Goal: Information Seeking & Learning: Learn about a topic

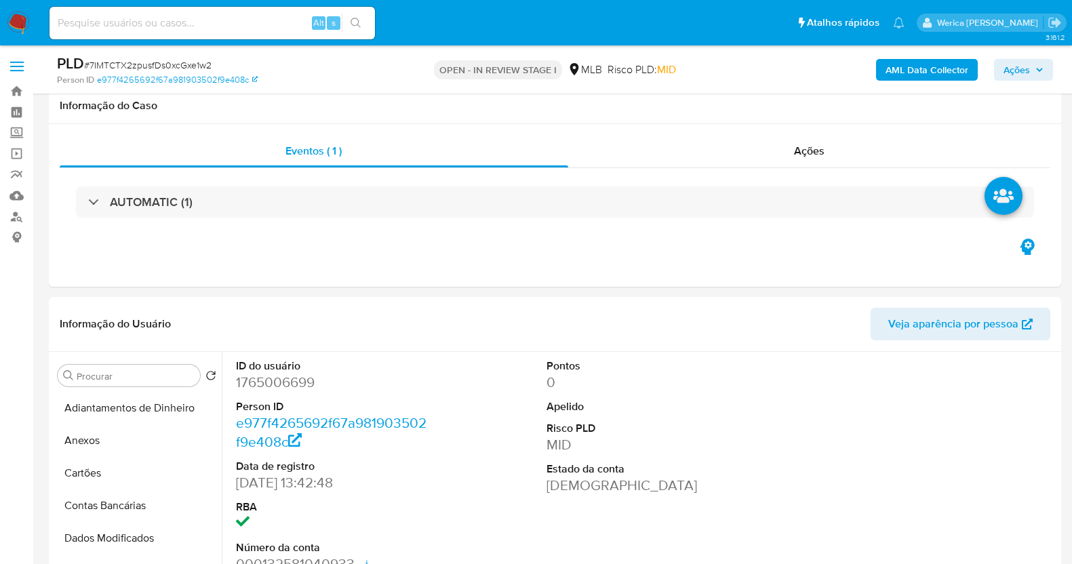
select select "10"
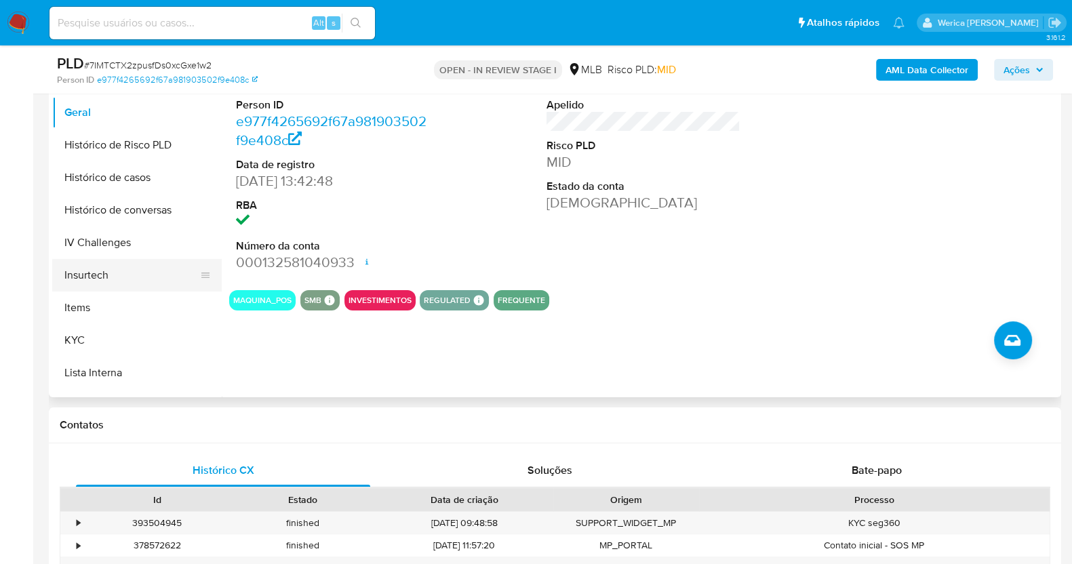
scroll to position [512, 0]
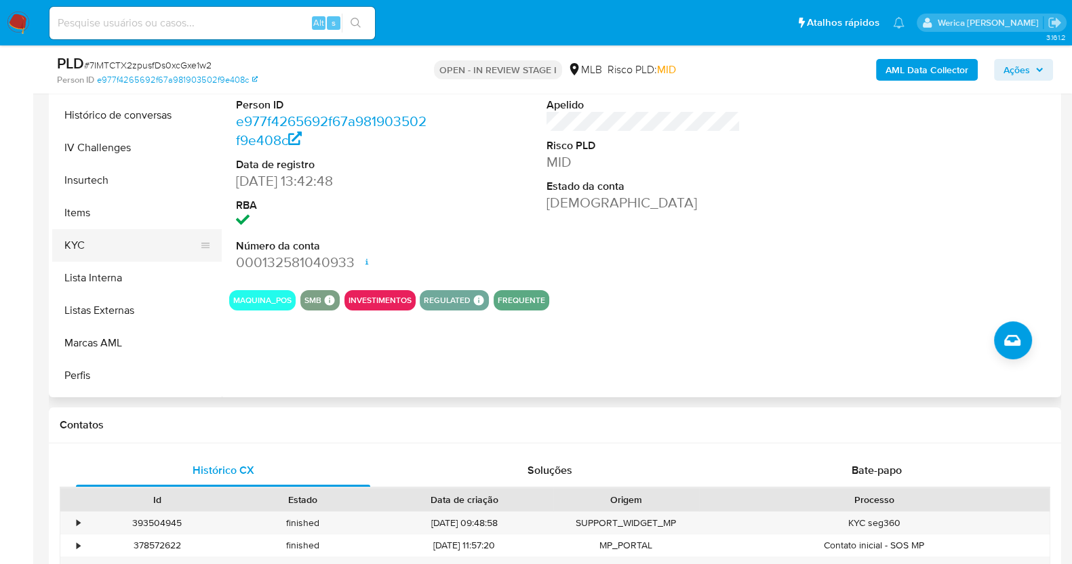
click at [147, 242] on button "KYC" at bounding box center [131, 245] width 159 height 33
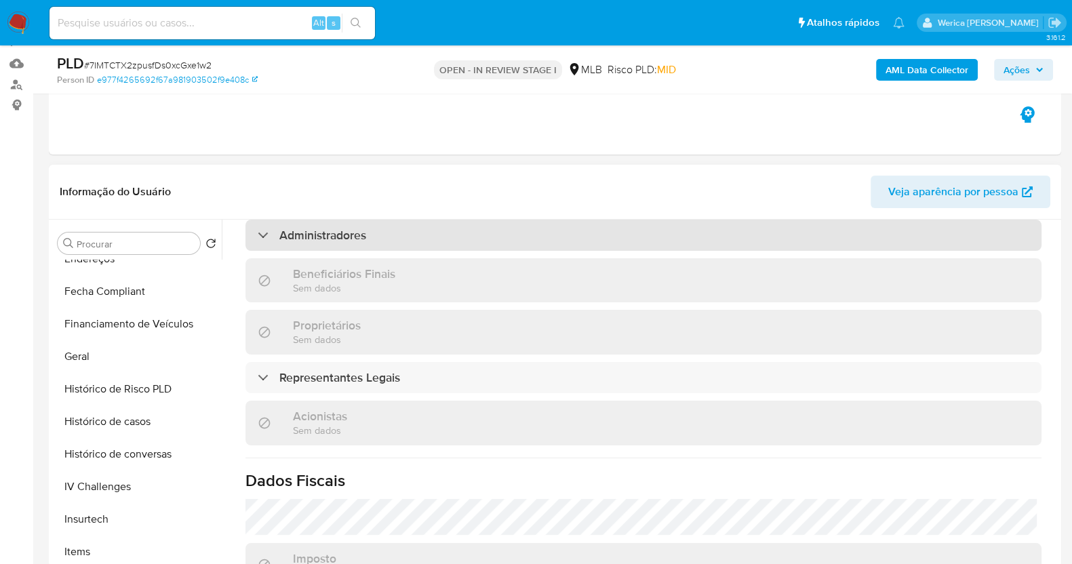
scroll to position [456, 0]
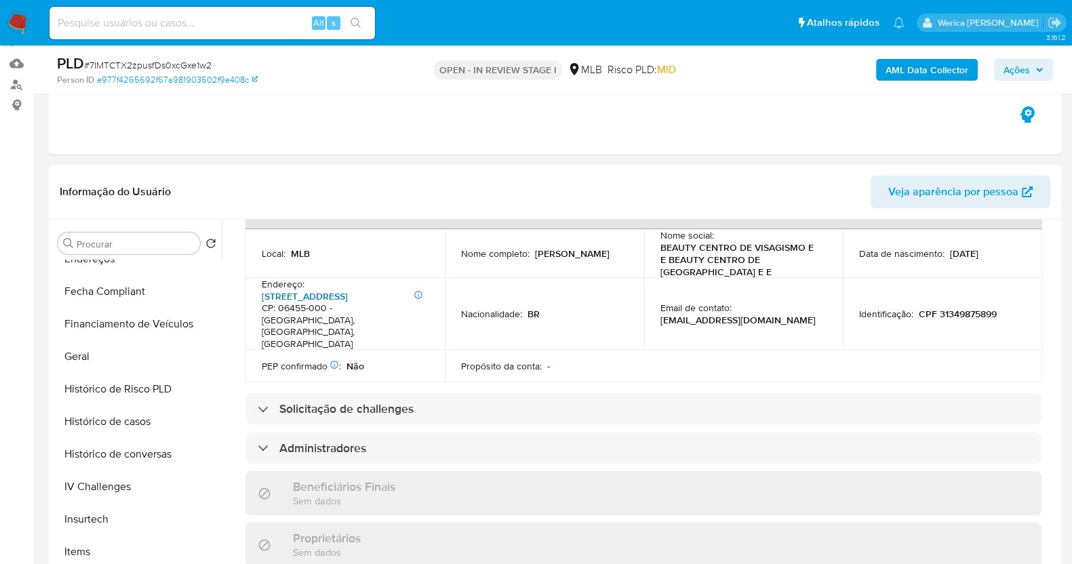
click at [348, 290] on link "Alameda Araguaia 762, Alphaville Industrial" at bounding box center [305, 297] width 86 height 14
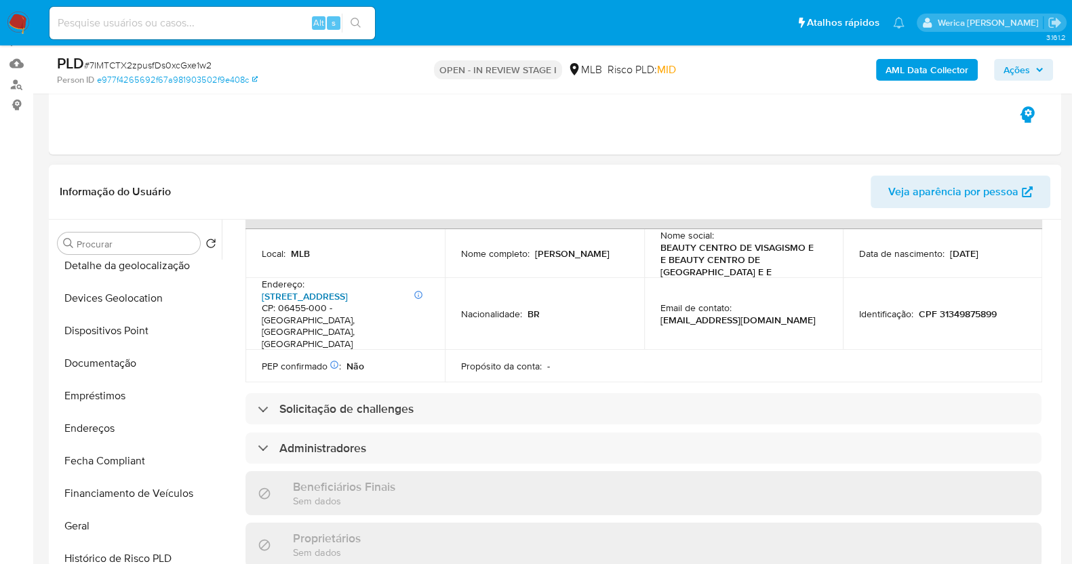
scroll to position [342, 0]
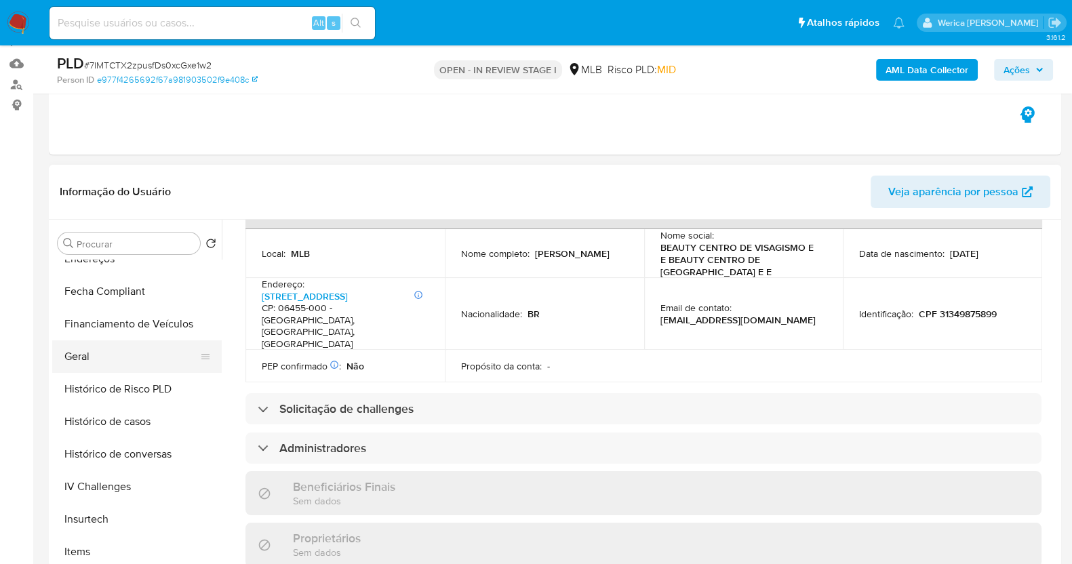
click at [122, 361] on button "Geral" at bounding box center [131, 356] width 159 height 33
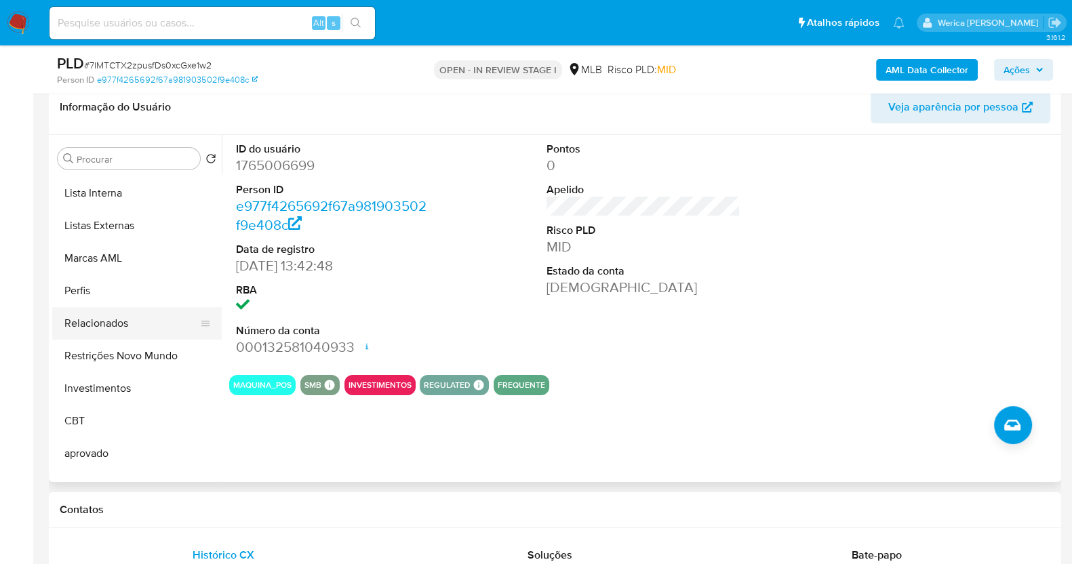
scroll to position [427, 0]
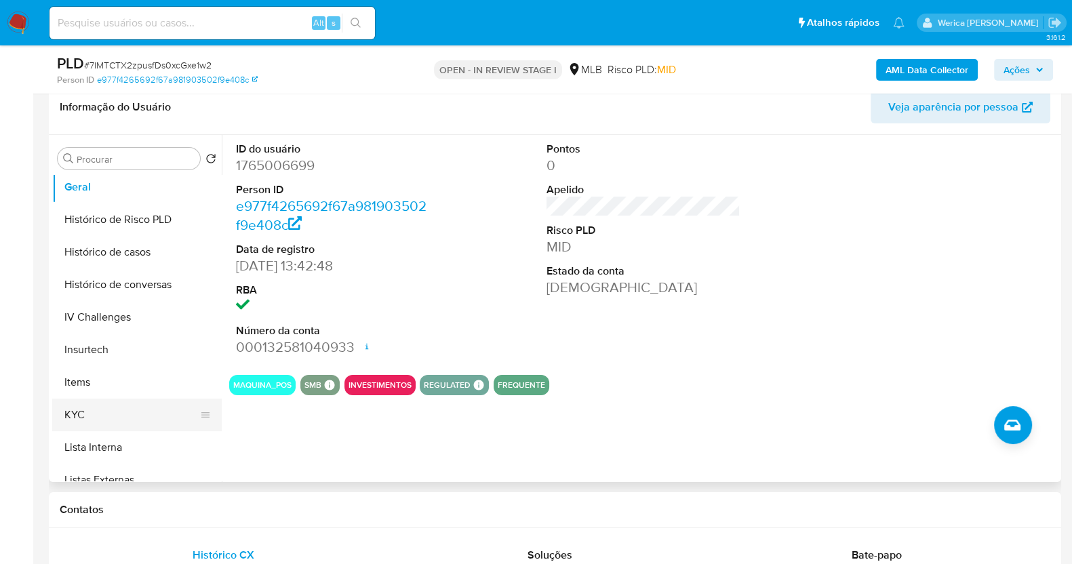
click at [98, 403] on button "KYC" at bounding box center [131, 415] width 159 height 33
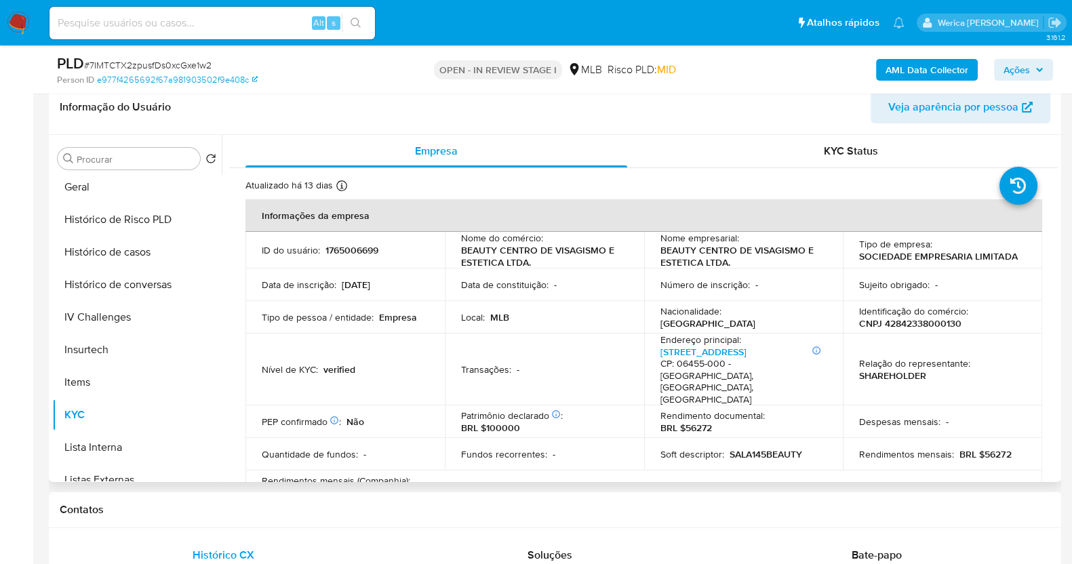
click at [926, 225] on th "Informações da empresa" at bounding box center [643, 215] width 797 height 33
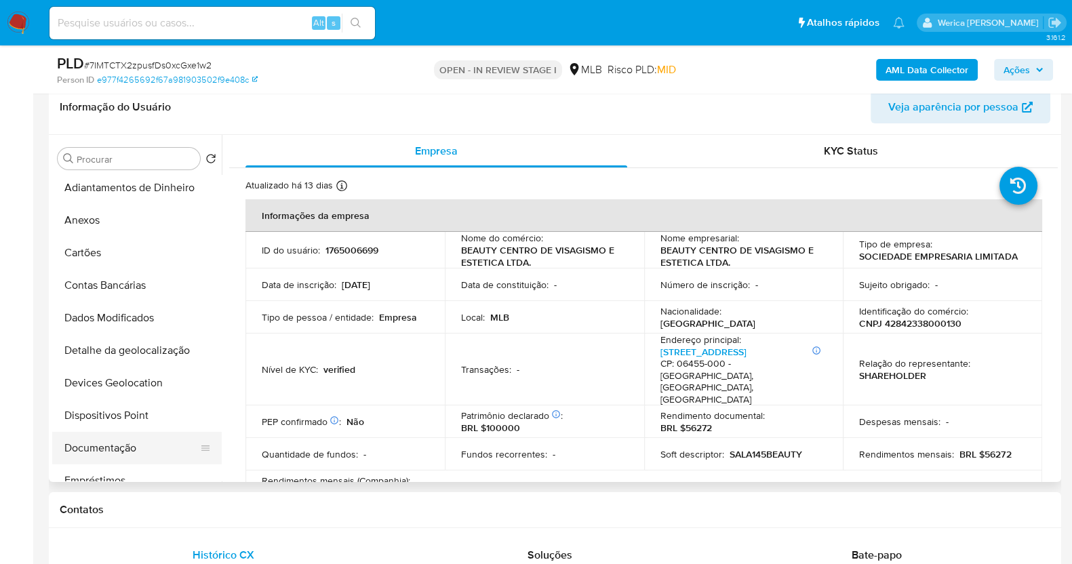
scroll to position [173, 0]
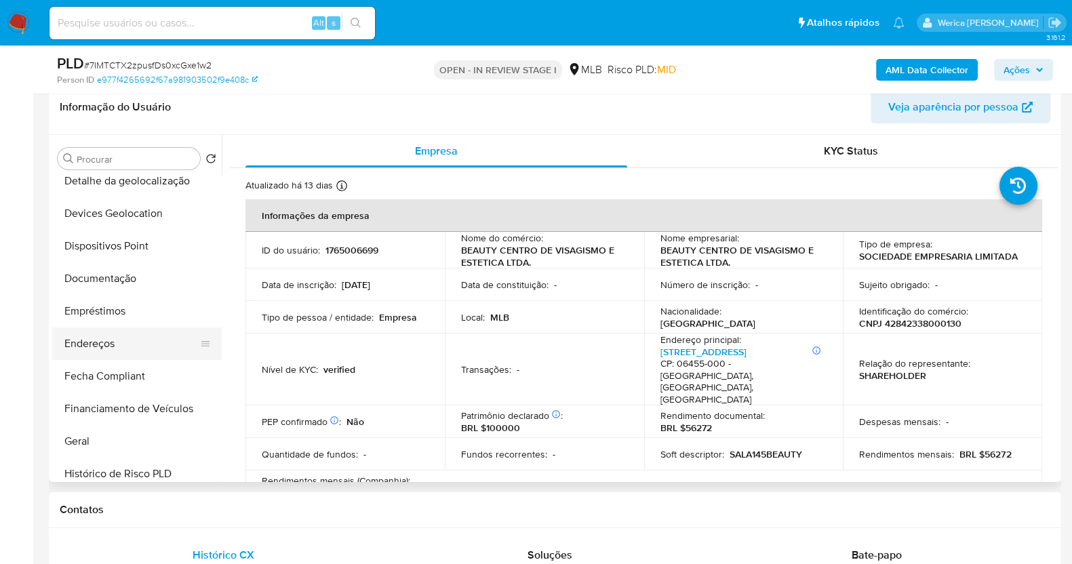
click at [110, 344] on button "Endereços" at bounding box center [131, 344] width 159 height 33
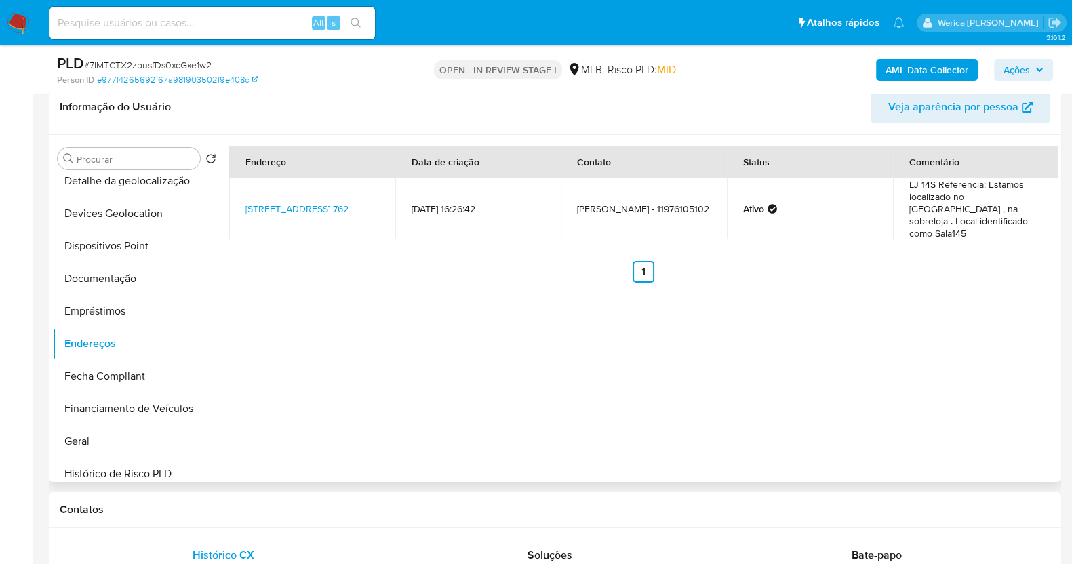
click at [922, 365] on div "Endereço Data de criação Contato Status Comentário Alameda Araguaia 762, Baruer…" at bounding box center [640, 308] width 836 height 347
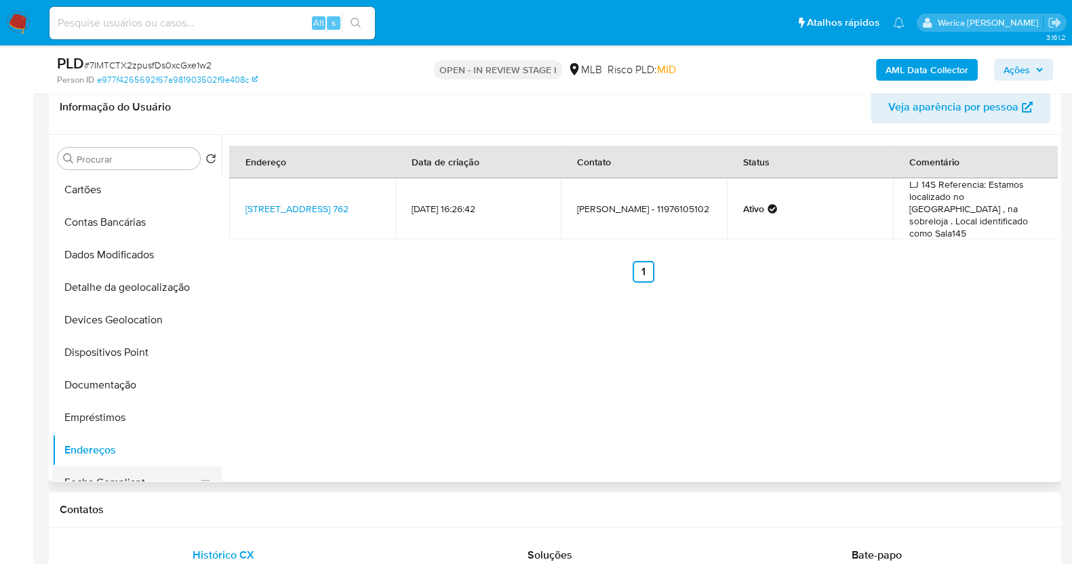
scroll to position [3, 0]
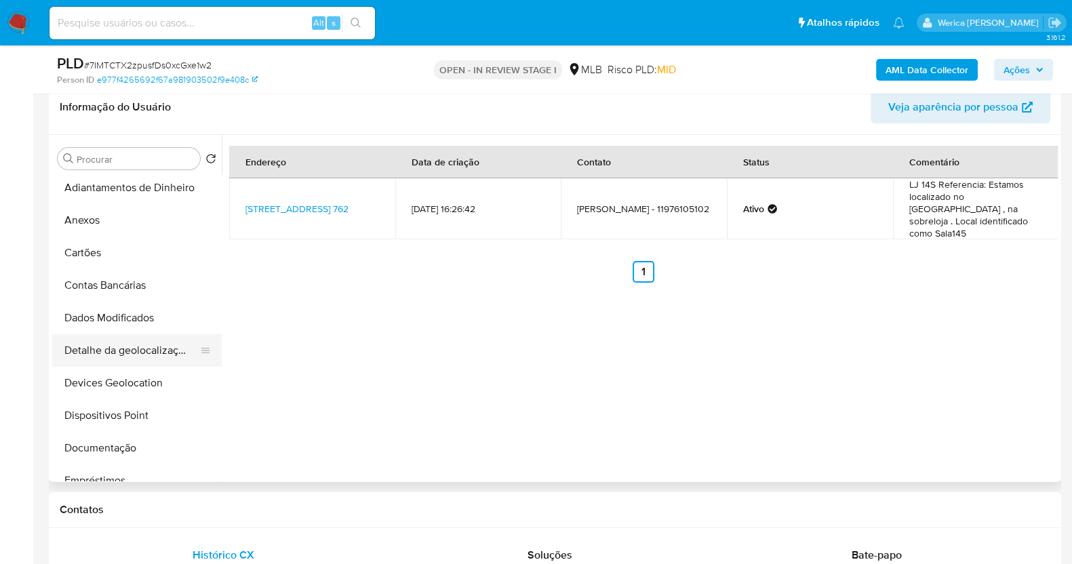
click at [136, 350] on button "Detalhe da geolocalização" at bounding box center [131, 350] width 159 height 33
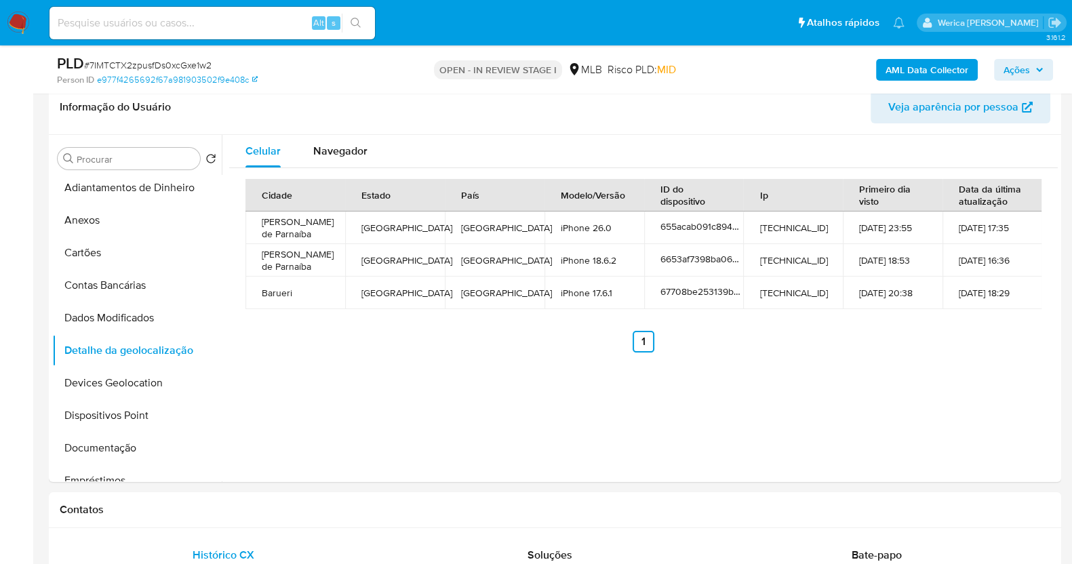
click at [895, 366] on div "Celular Navegador Cidade Estado País Modelo/Versão ID do dispositivo Ip Primeir…" at bounding box center [640, 308] width 836 height 347
click at [892, 373] on div "Celular Navegador Cidade Estado País Modelo/Versão ID do dispositivo Ip Primeir…" at bounding box center [640, 308] width 836 height 347
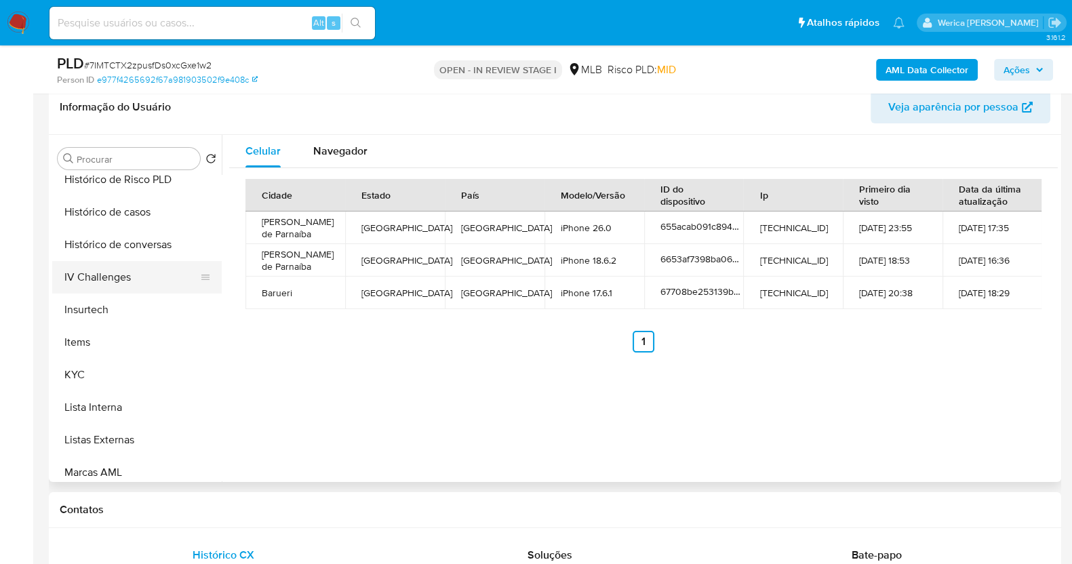
scroll to position [597, 0]
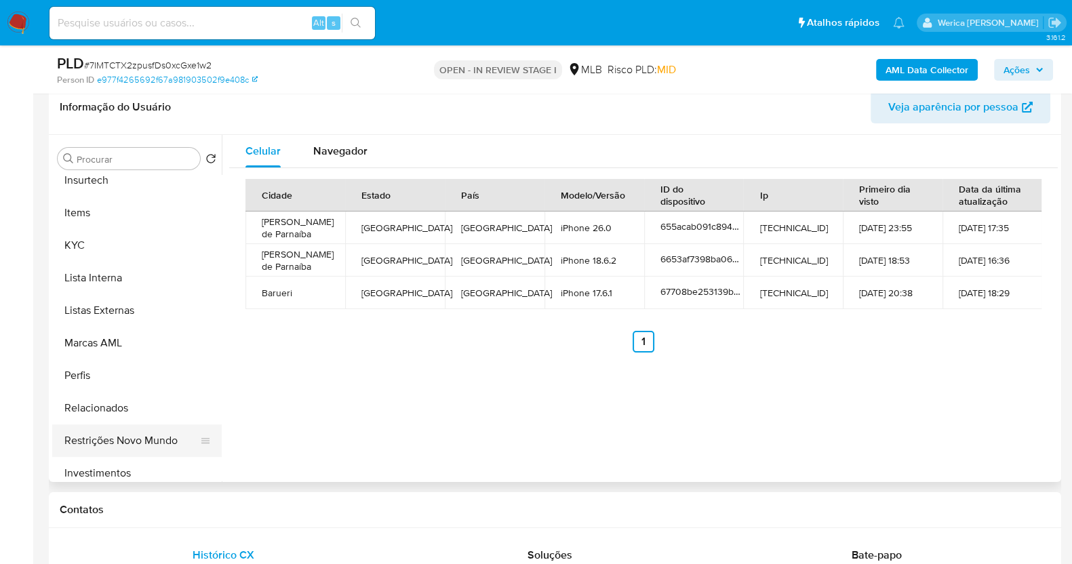
click at [153, 452] on button "Restrições Novo Mundo" at bounding box center [131, 440] width 159 height 33
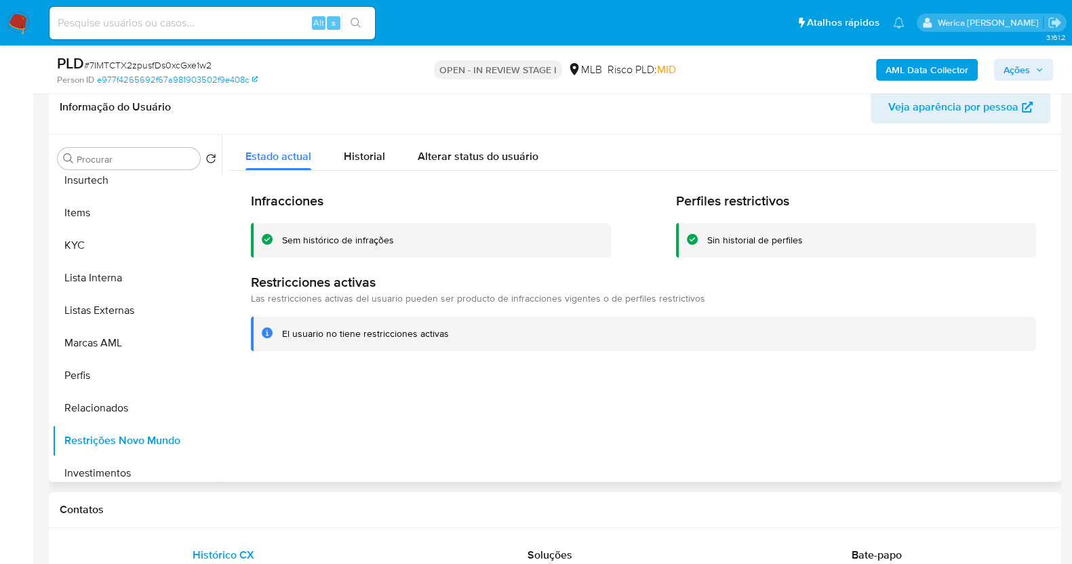
click at [894, 365] on div "Infracciones Sem histórico de infrações Perfiles restrictivos Sin historial de …" at bounding box center [643, 271] width 829 height 201
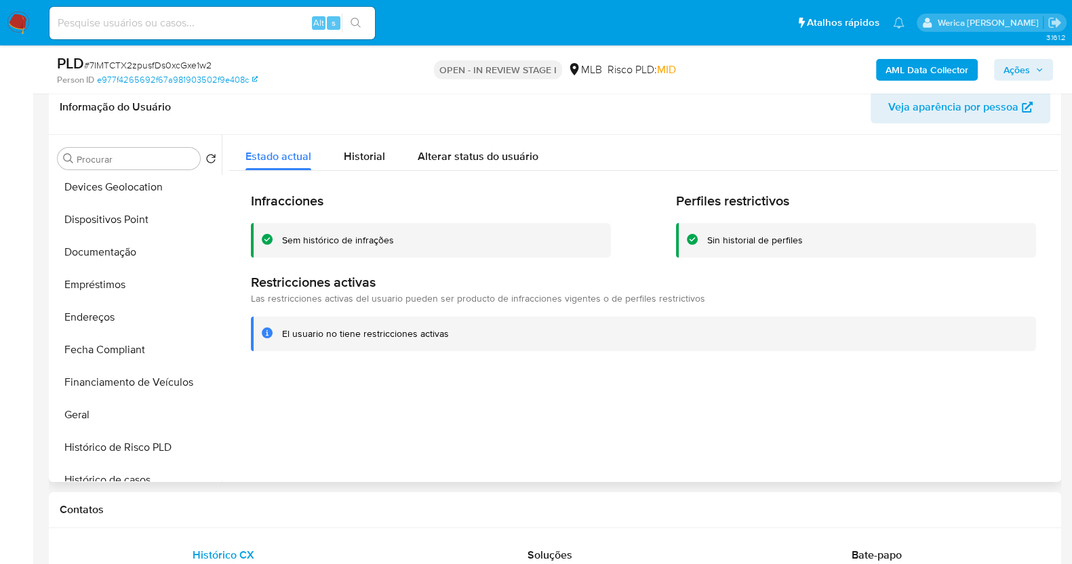
scroll to position [173, 0]
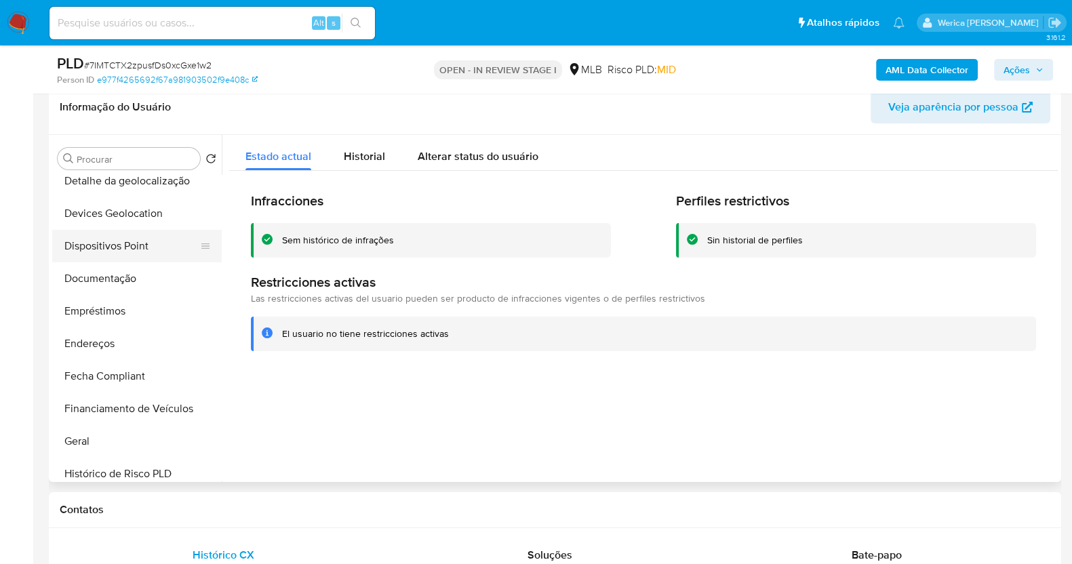
click at [115, 260] on button "Dispositivos Point" at bounding box center [131, 246] width 159 height 33
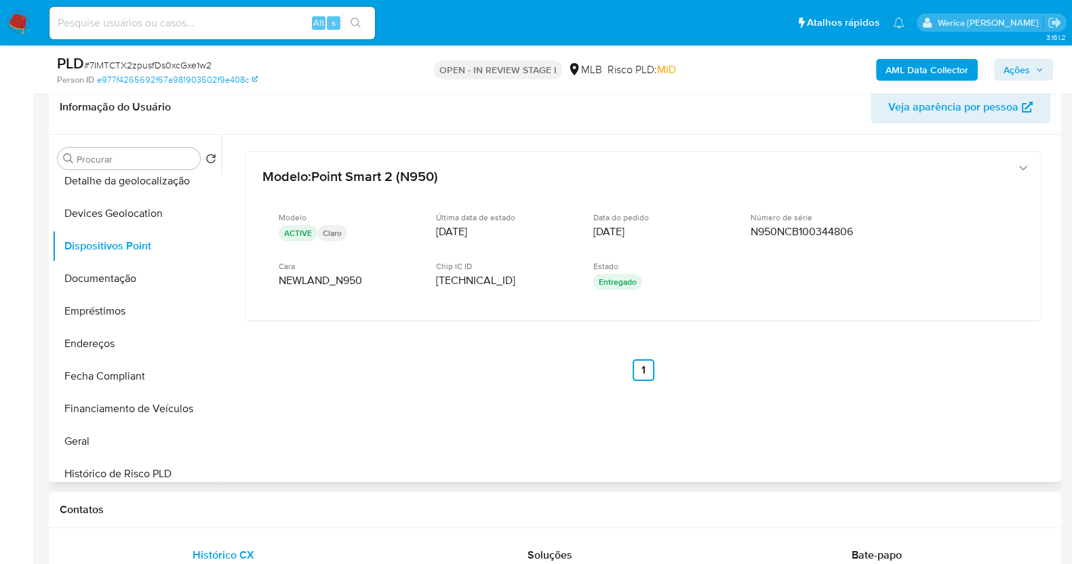
click at [1004, 434] on div at bounding box center [640, 308] width 836 height 347
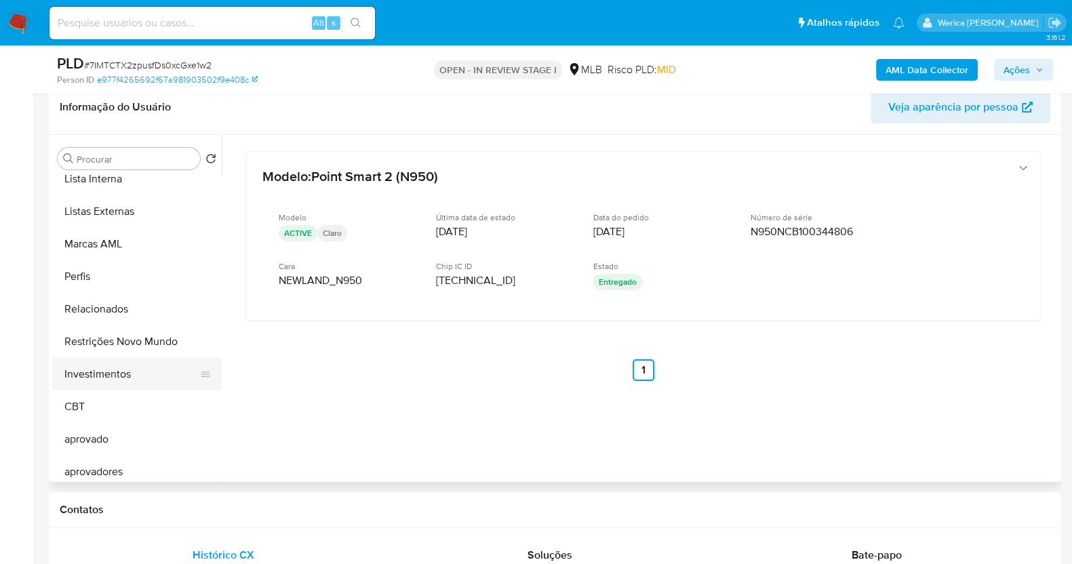
scroll to position [703, 0]
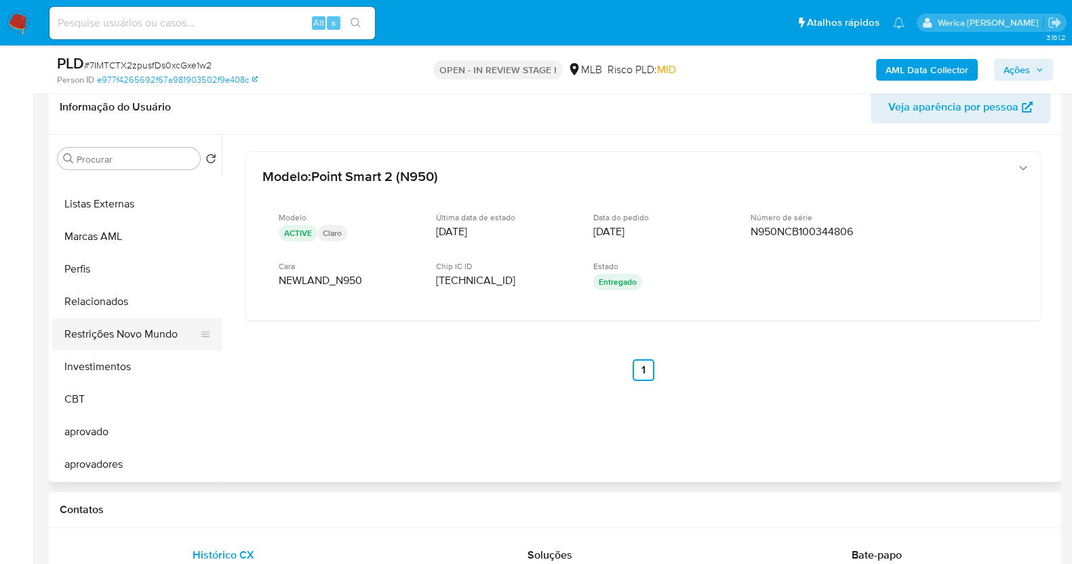
drag, startPoint x: 173, startPoint y: 316, endPoint x: 176, endPoint y: 328, distance: 12.7
click at [175, 318] on button "Restrições Novo Mundo" at bounding box center [131, 334] width 159 height 33
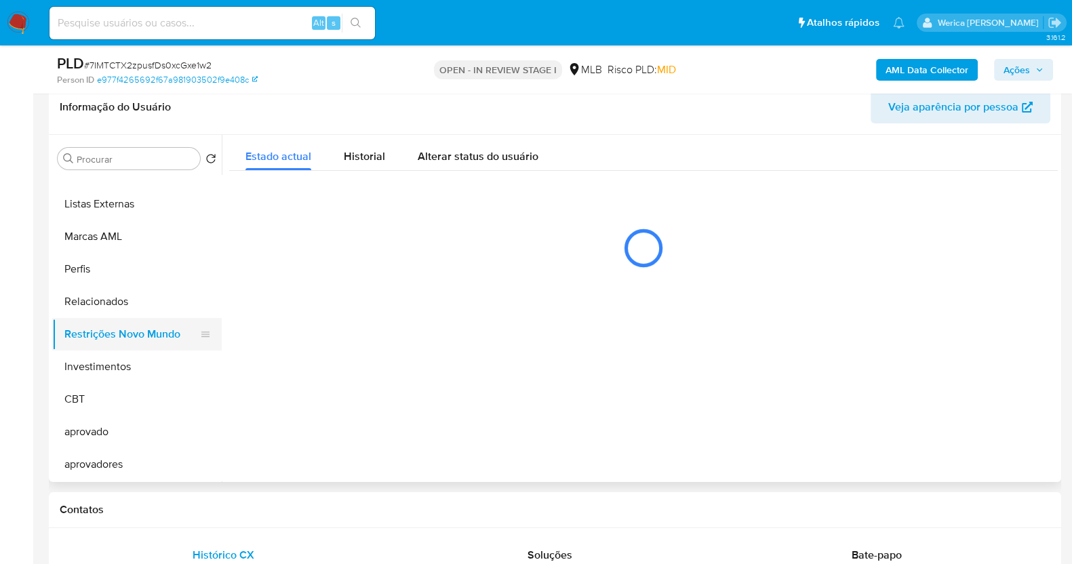
click at [180, 344] on button "Restrições Novo Mundo" at bounding box center [131, 334] width 159 height 33
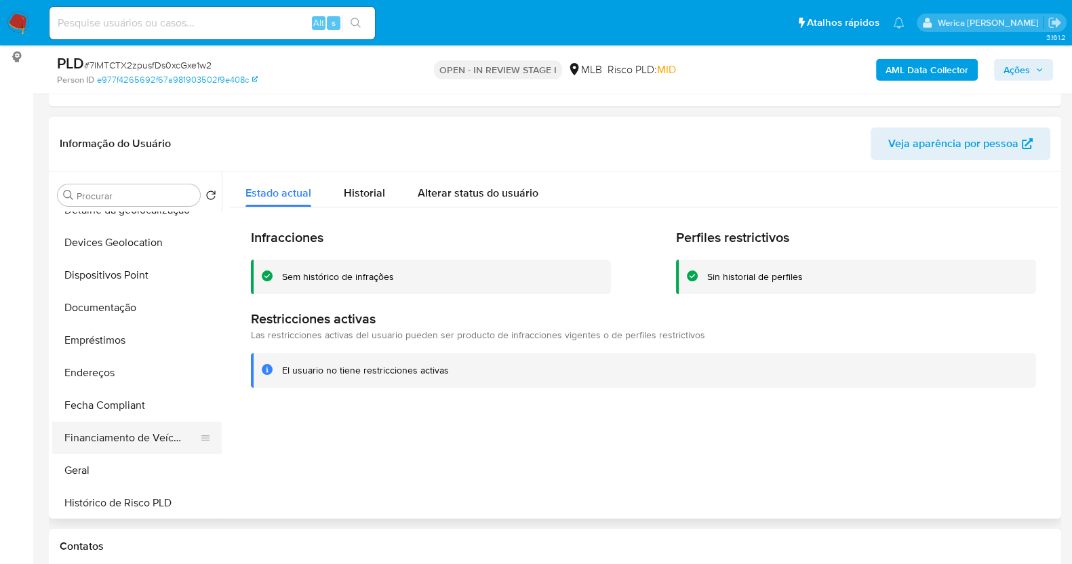
scroll to position [25, 0]
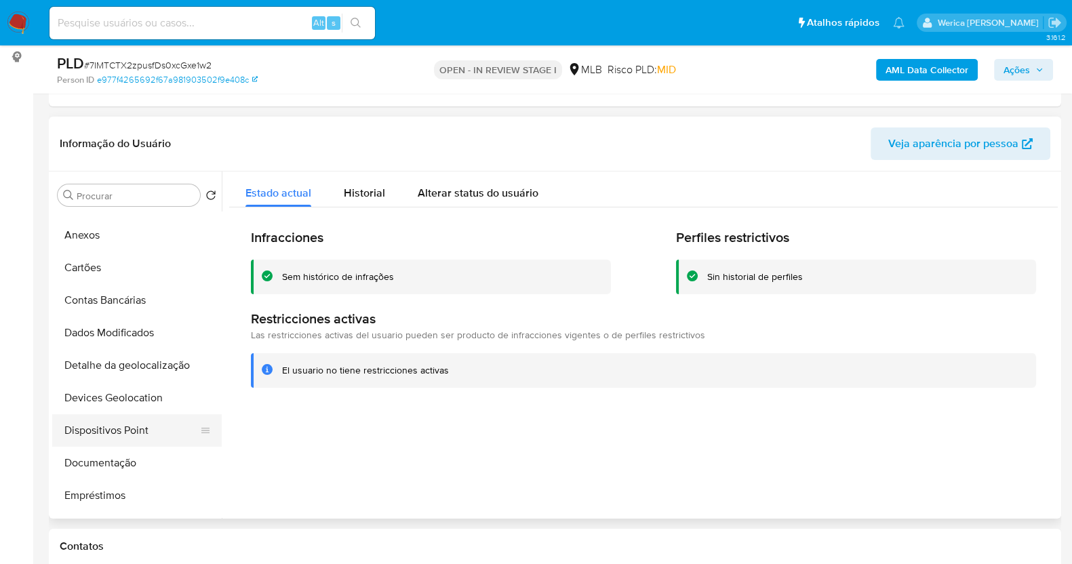
click at [151, 435] on button "Dispositivos Point" at bounding box center [131, 430] width 159 height 33
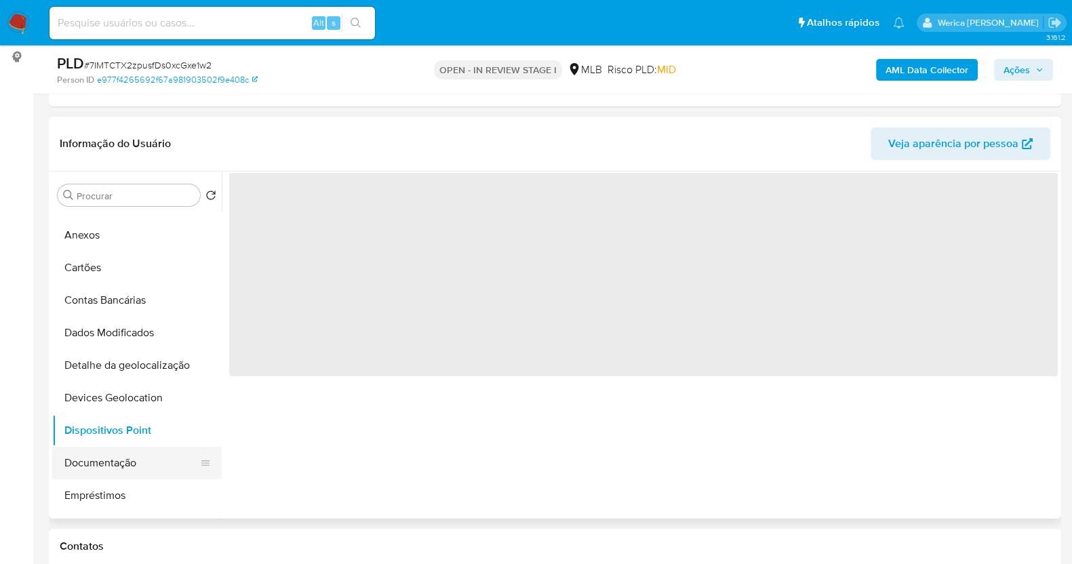
click at [149, 471] on button "Documentação" at bounding box center [131, 463] width 159 height 33
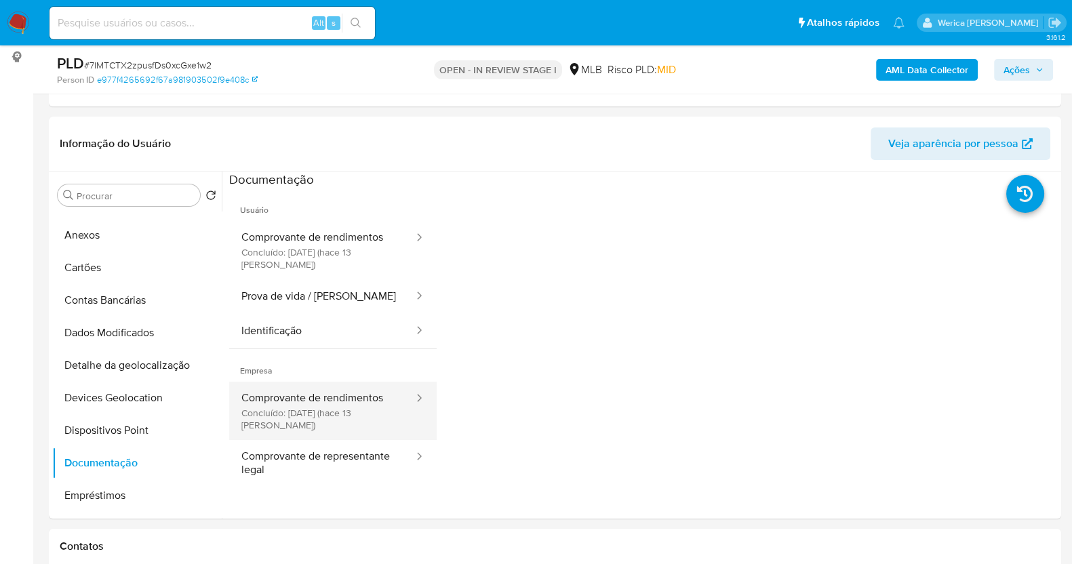
click at [412, 391] on icon at bounding box center [419, 398] width 14 height 14
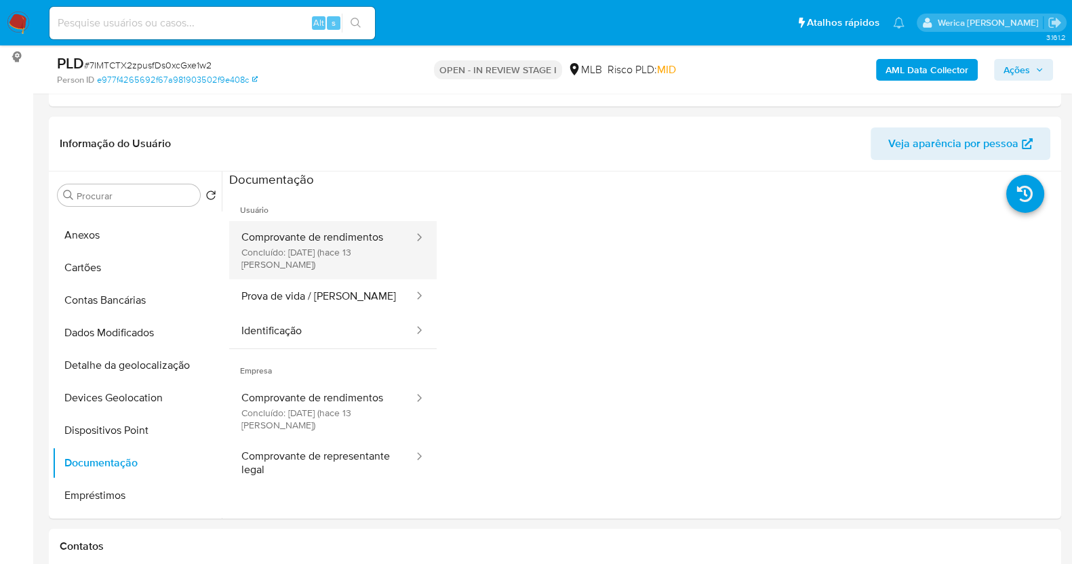
click at [358, 241] on button "Comprovante de rendimentos Concluído: 19/09/2025 (hace 13 días)" at bounding box center [322, 250] width 186 height 58
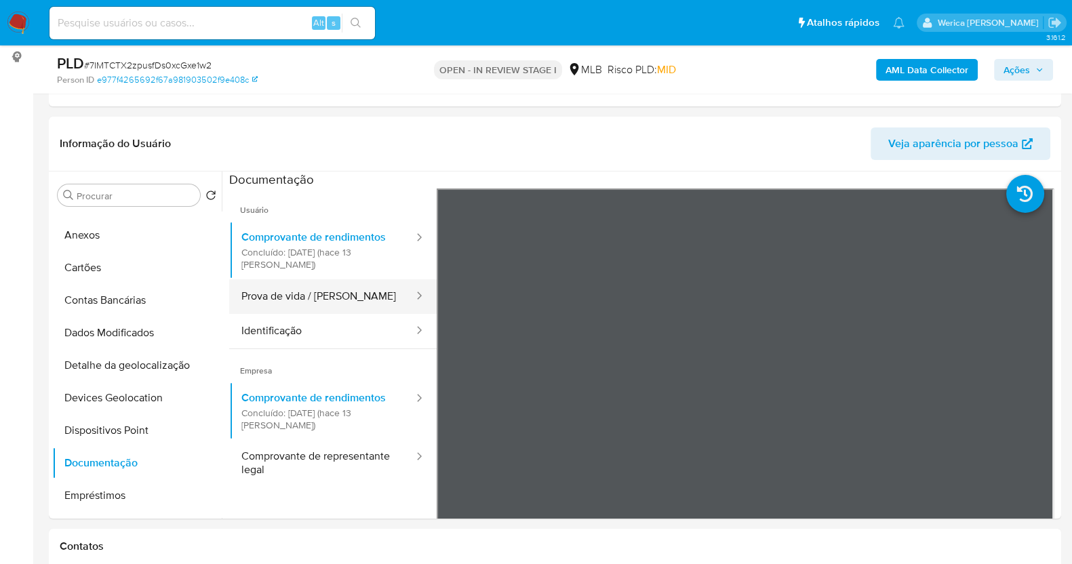
click at [376, 301] on button "Prova de vida / Selfie" at bounding box center [322, 296] width 186 height 35
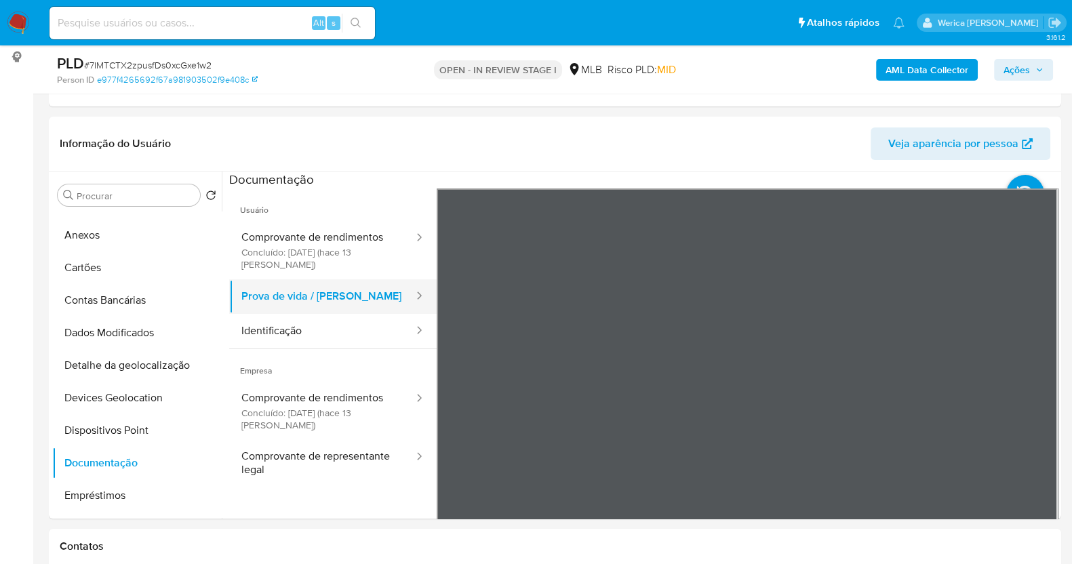
click at [404, 311] on div at bounding box center [415, 296] width 22 height 35
click at [376, 338] on button "Identificação" at bounding box center [322, 331] width 186 height 35
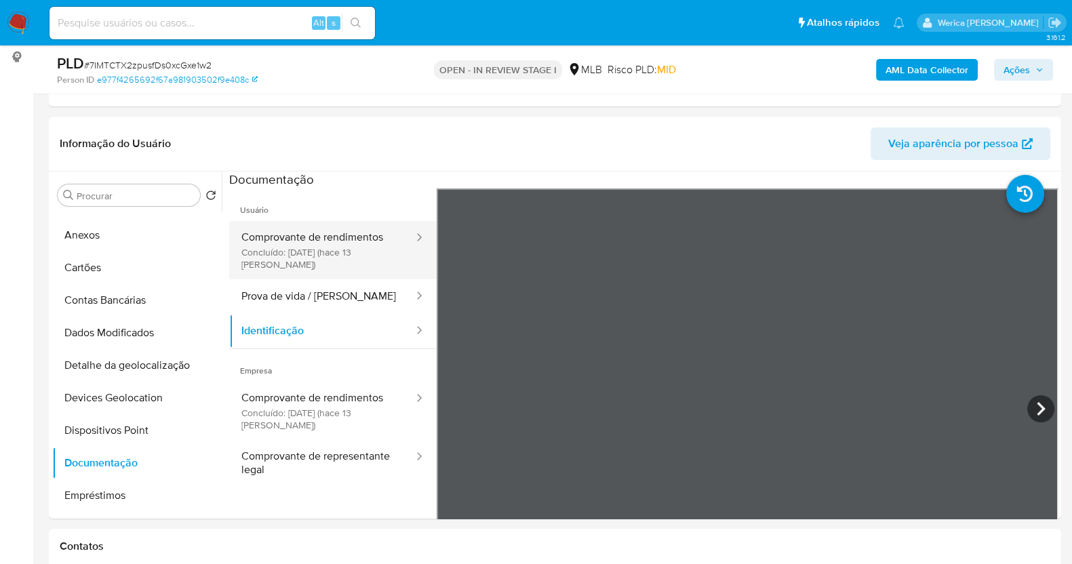
click at [412, 241] on icon at bounding box center [419, 238] width 14 height 14
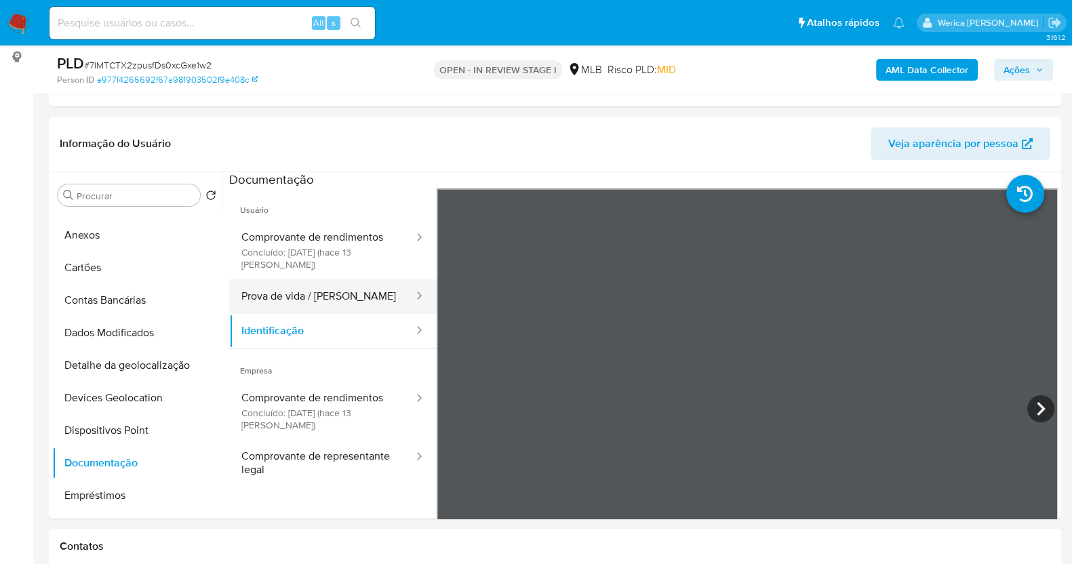
click at [361, 297] on button "Prova de vida / Selfie" at bounding box center [322, 296] width 186 height 35
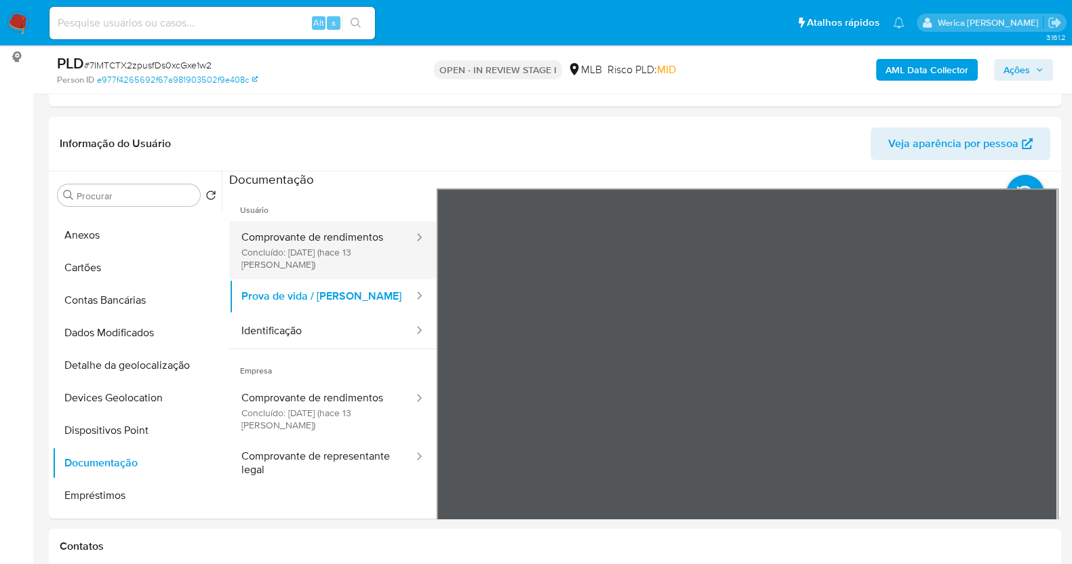
click at [370, 231] on button "Comprovante de rendimentos Concluído: 19/09/2025 (hace 13 días)" at bounding box center [322, 250] width 186 height 58
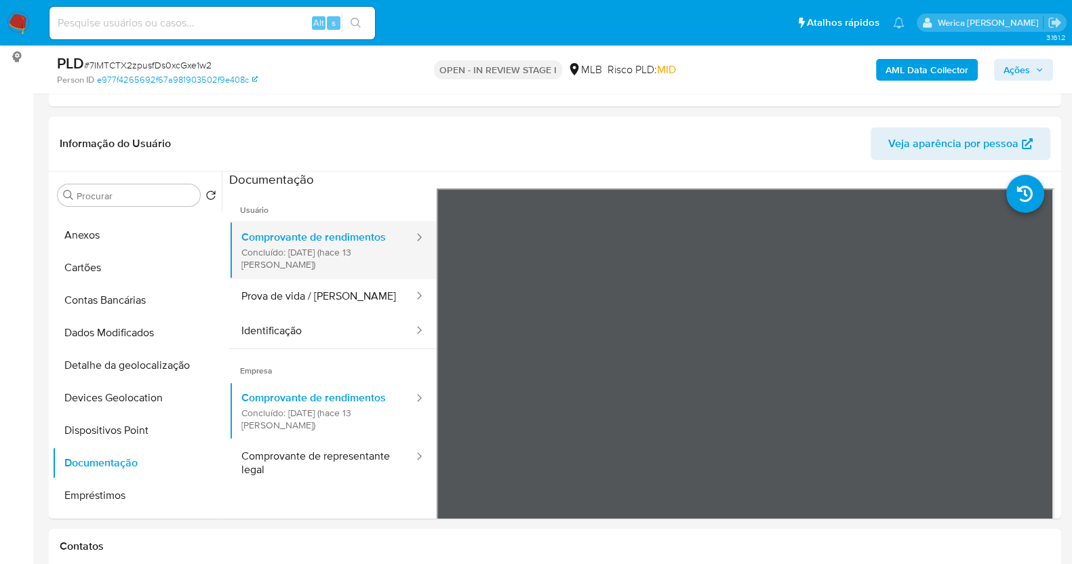
scroll to position [84, 0]
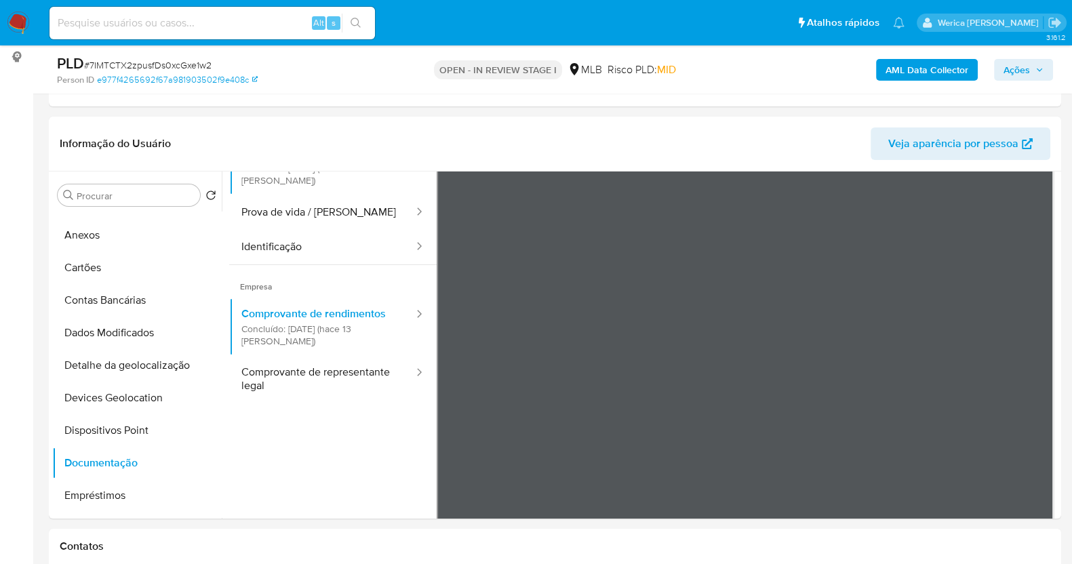
click at [426, 120] on div "Informação do Usuário Veja aparência por pessoa" at bounding box center [555, 144] width 1012 height 55
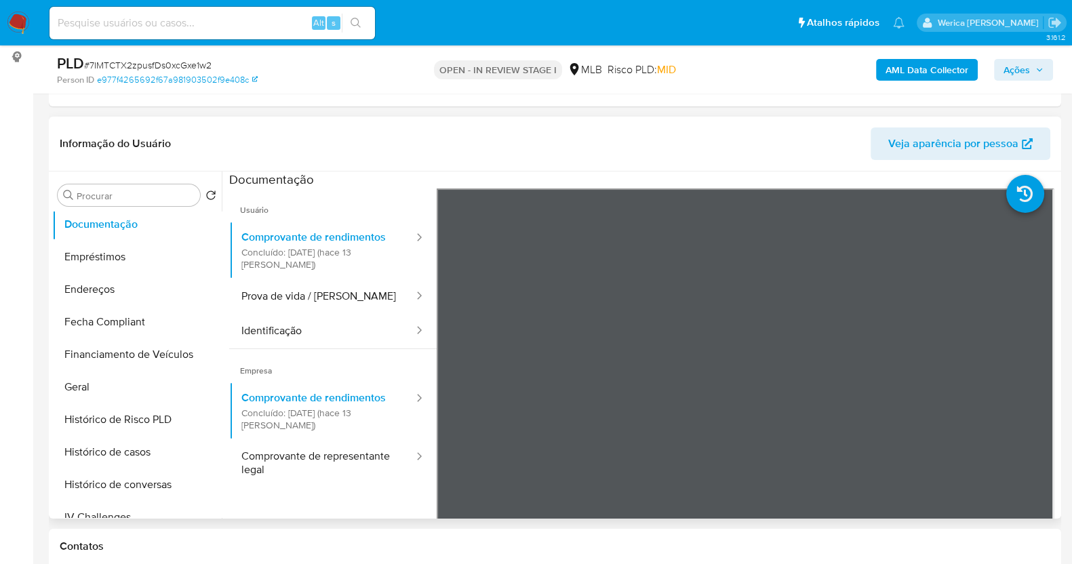
scroll to position [364, 0]
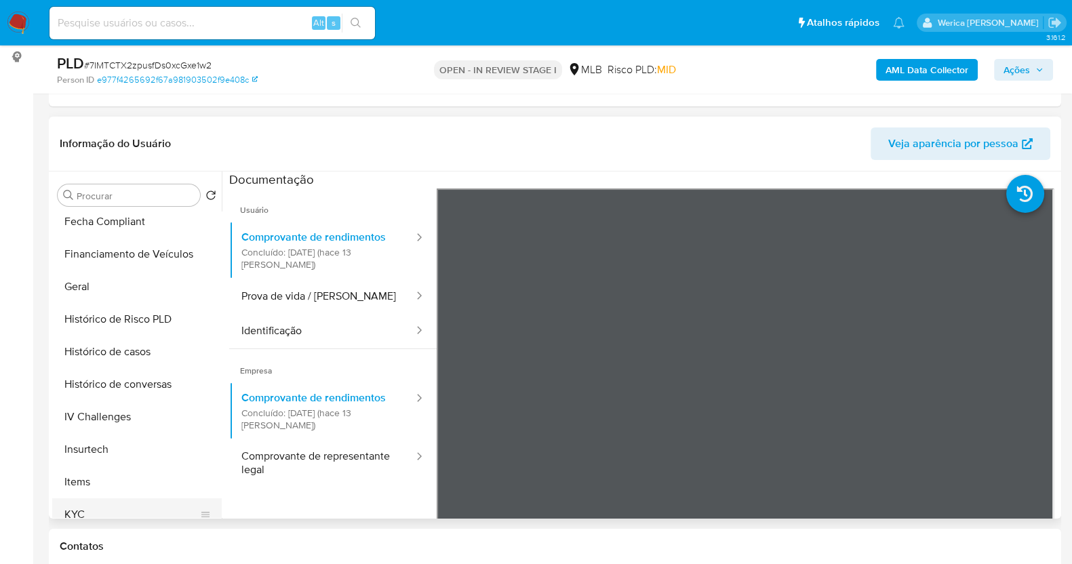
click at [113, 509] on button "KYC" at bounding box center [131, 514] width 159 height 33
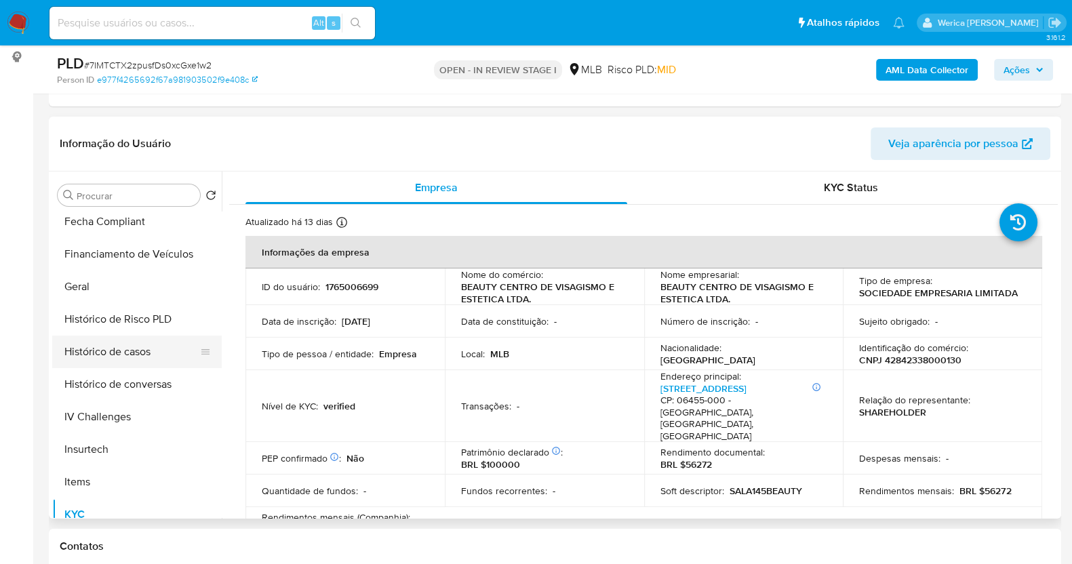
scroll to position [0, 0]
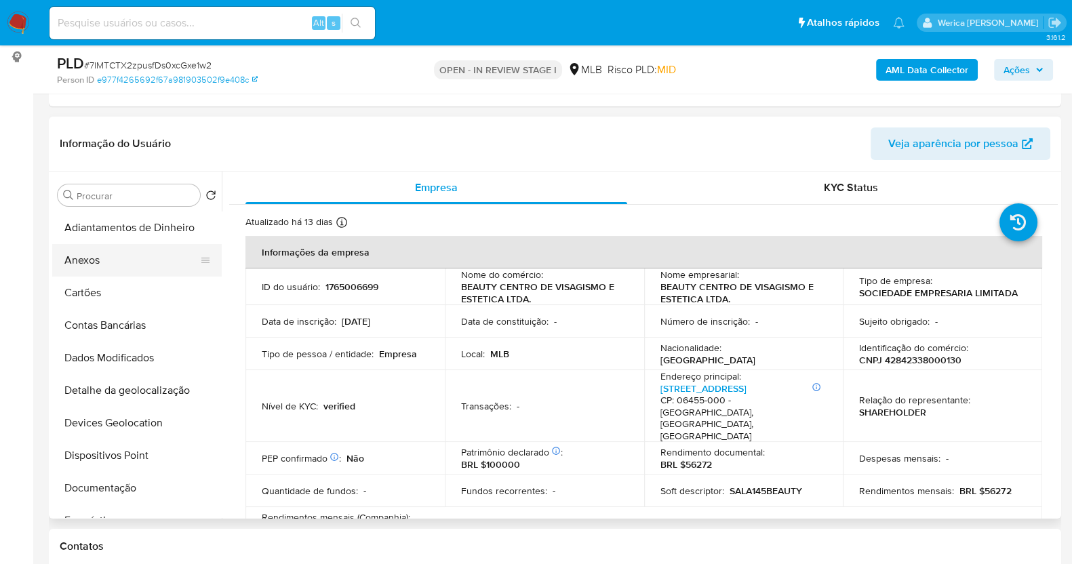
click at [112, 248] on button "Anexos" at bounding box center [131, 260] width 159 height 33
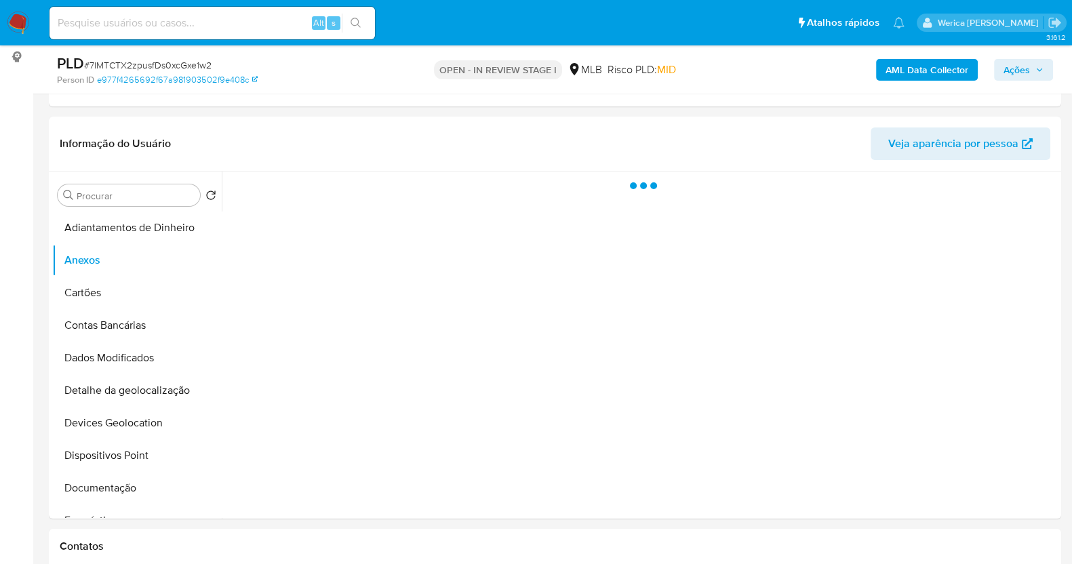
click at [904, 76] on b "AML Data Collector" at bounding box center [927, 70] width 83 height 22
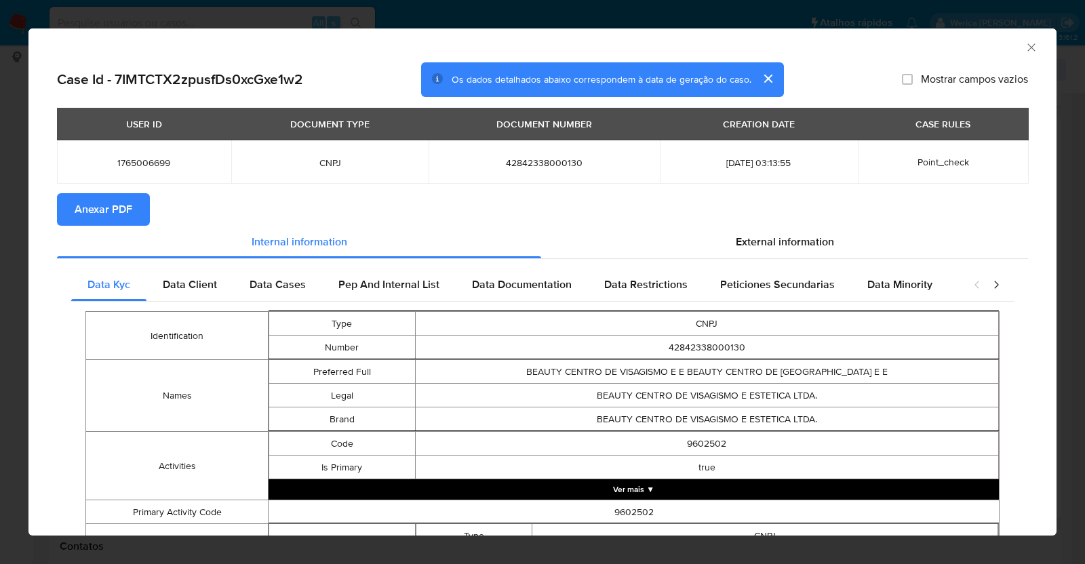
click at [125, 206] on span "Anexar PDF" at bounding box center [104, 210] width 58 height 30
click at [104, 213] on span "Anexar PDF" at bounding box center [104, 210] width 58 height 30
click at [1007, 43] on div "AML Data Collector" at bounding box center [531, 45] width 987 height 15
click at [1020, 36] on div "AML Data Collector" at bounding box center [542, 45] width 1028 height 34
click at [1025, 52] on icon "Fechar a janela" at bounding box center [1032, 48] width 14 height 14
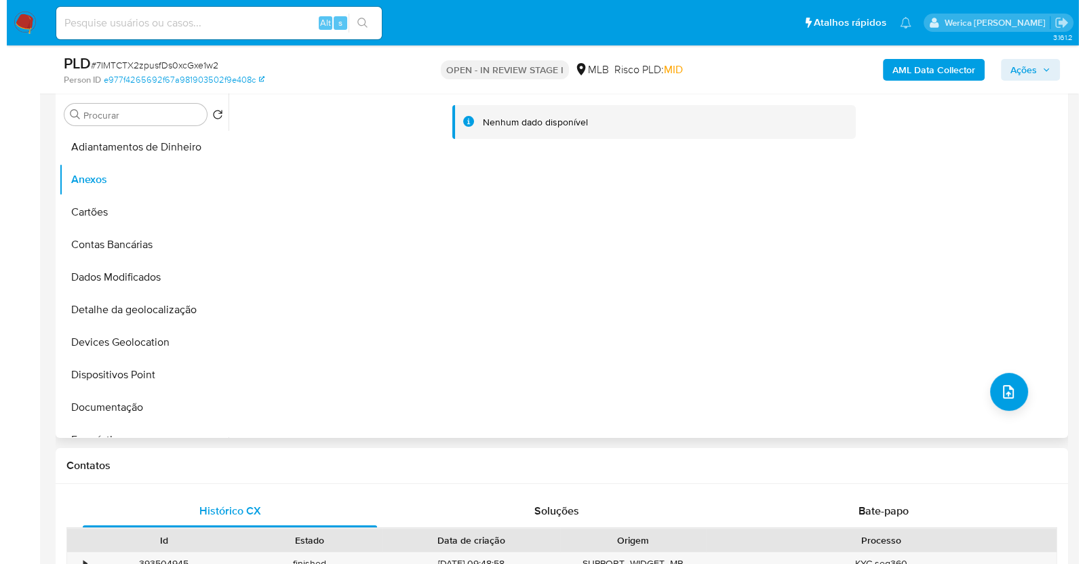
scroll to position [265, 0]
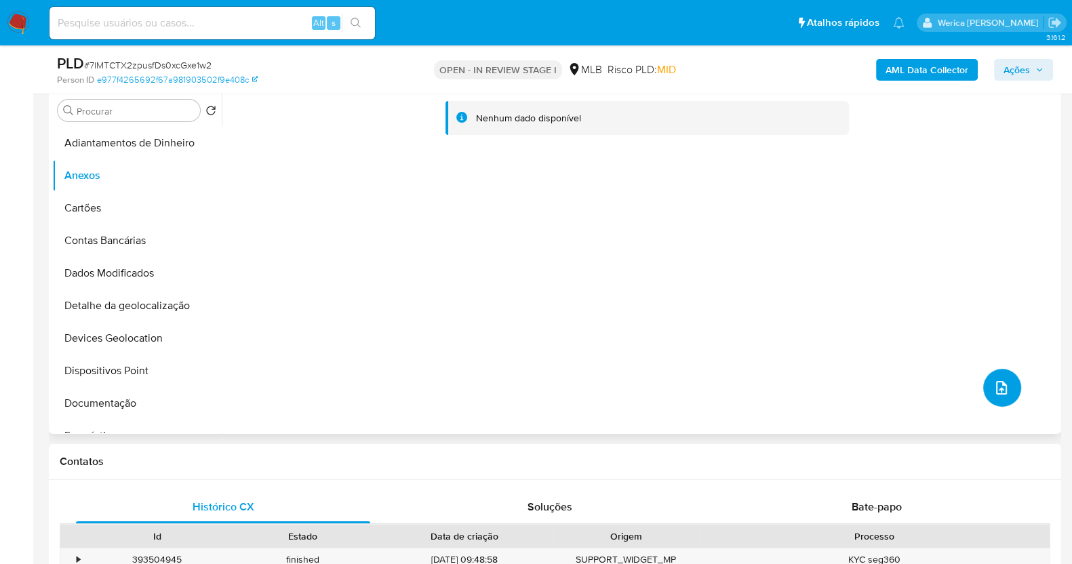
click at [998, 382] on icon "upload-file" at bounding box center [1001, 388] width 16 height 16
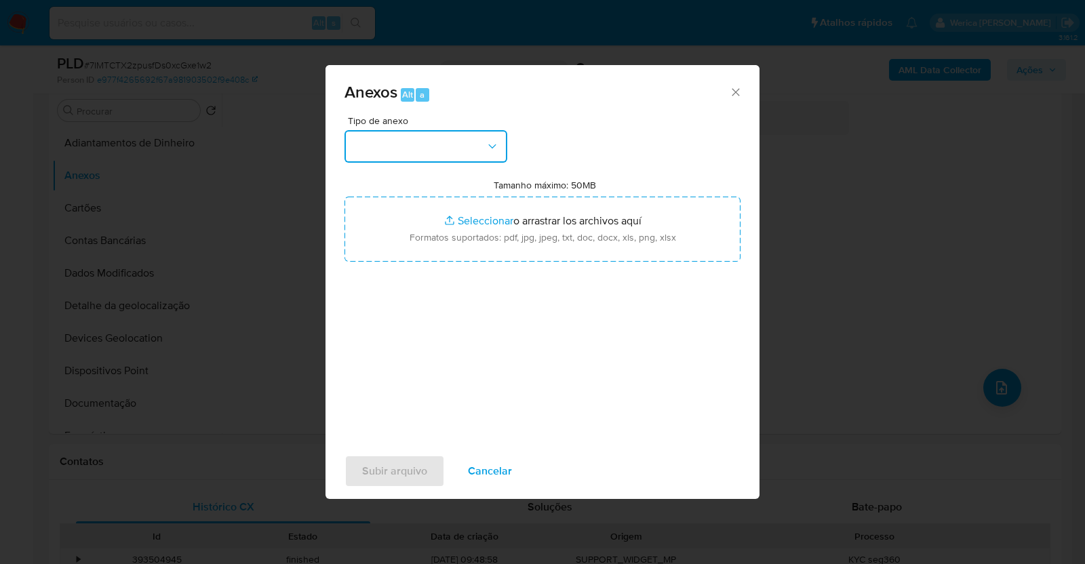
click at [427, 145] on button "button" at bounding box center [425, 146] width 163 height 33
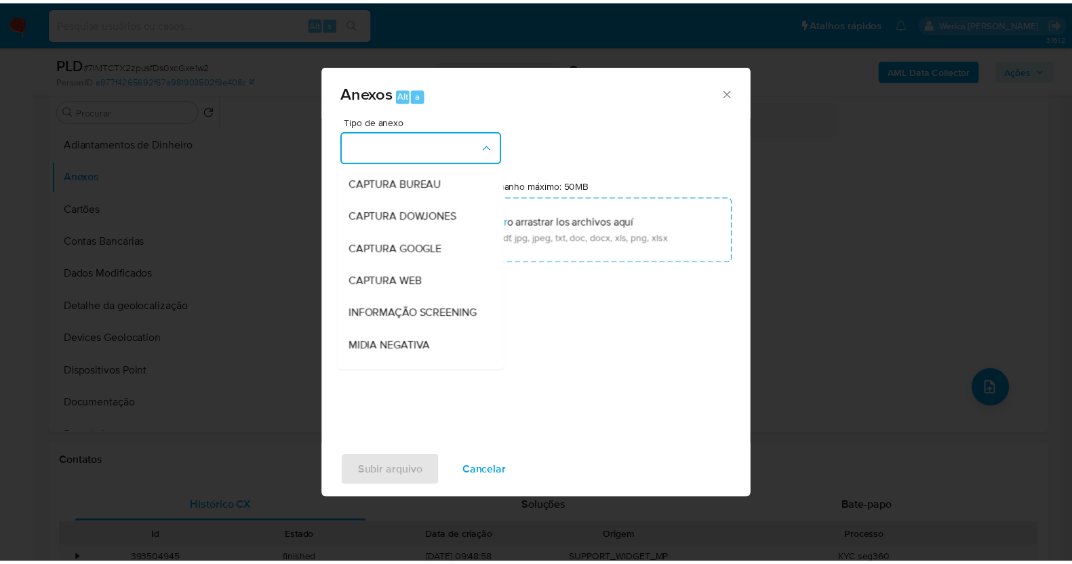
scroll to position [208, 0]
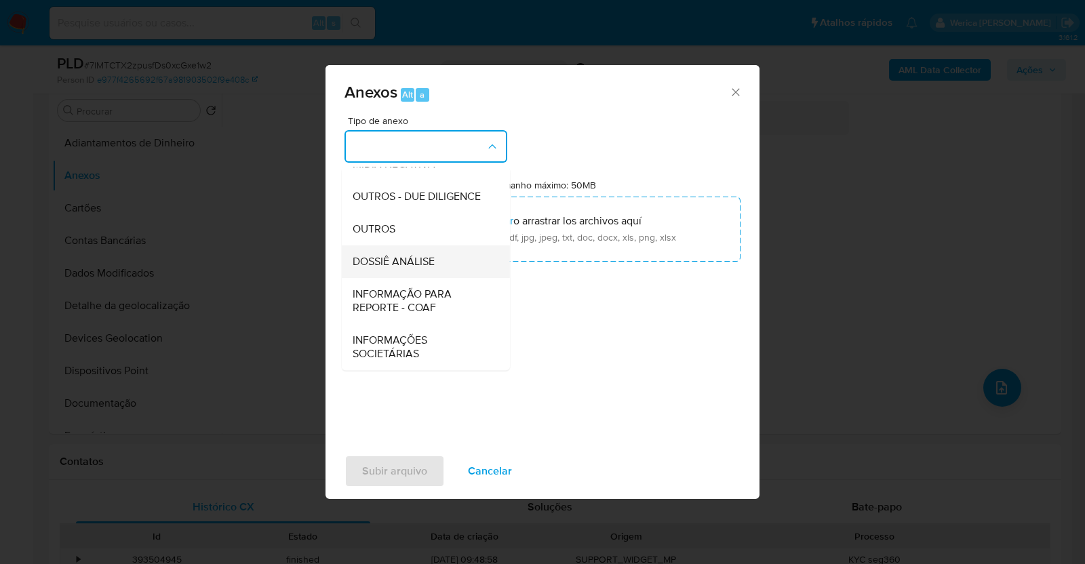
drag, startPoint x: 434, startPoint y: 279, endPoint x: 424, endPoint y: 254, distance: 27.7
click at [424, 254] on ul "CAPTURA BUREAU CAPTURA DOWJONES CAPTURA GOOGLE CAPTURA WEB INFORMAÇÃO SCREENING…" at bounding box center [426, 177] width 168 height 385
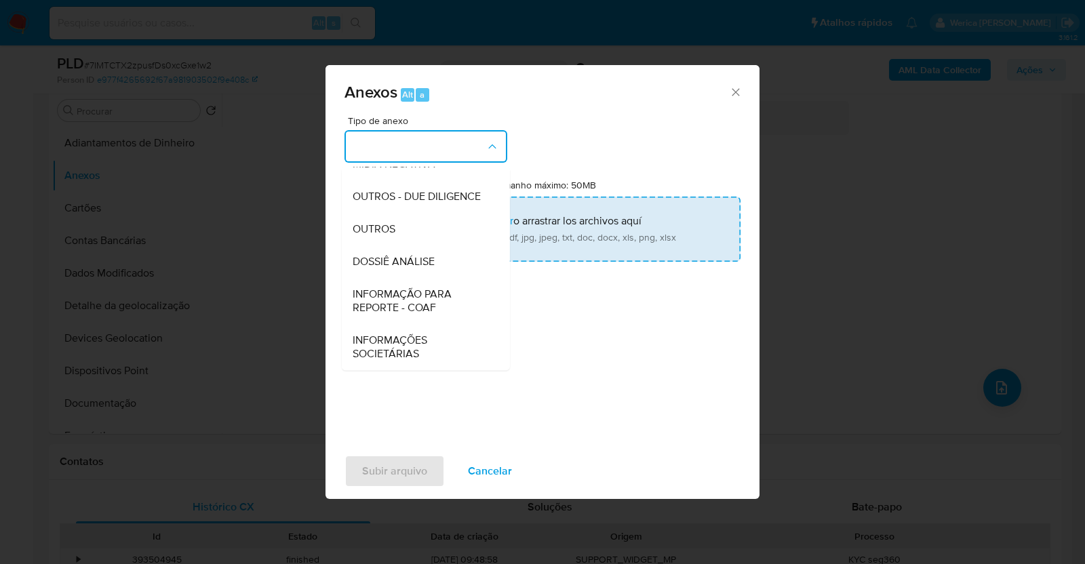
click at [425, 255] on span "DOSSIÊ ANÁLISE" at bounding box center [394, 262] width 82 height 14
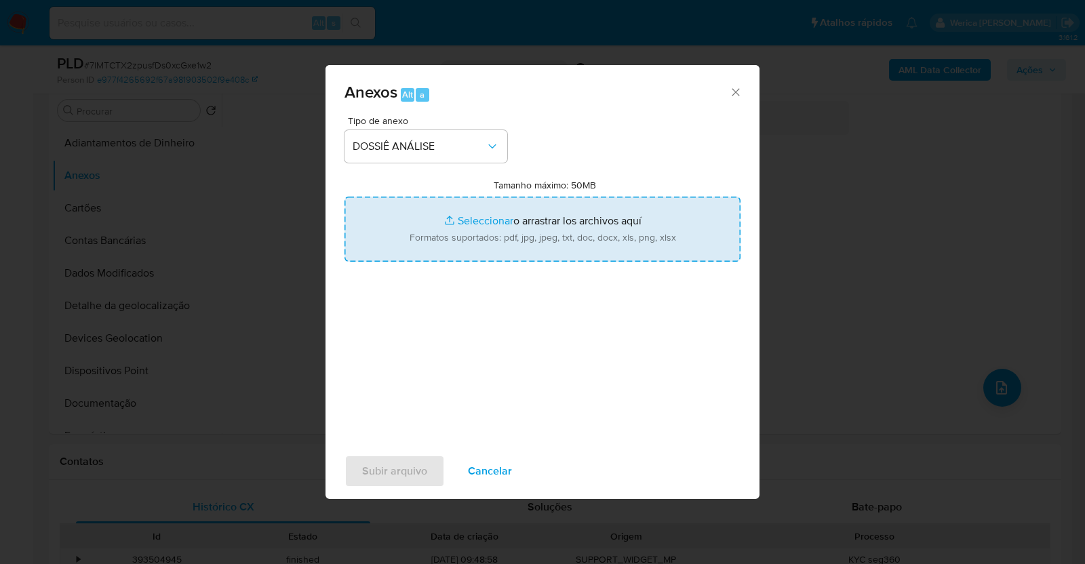
click at [511, 236] on input "Tamanho máximo: 50MB Seleccionar archivos" at bounding box center [542, 229] width 396 height 65
type input "C:\fakepath\Declinio - 7IMTCTX2zpusfDs0xcGxe1w2 - CNPJ 42842338000130 - BEAUTY …"
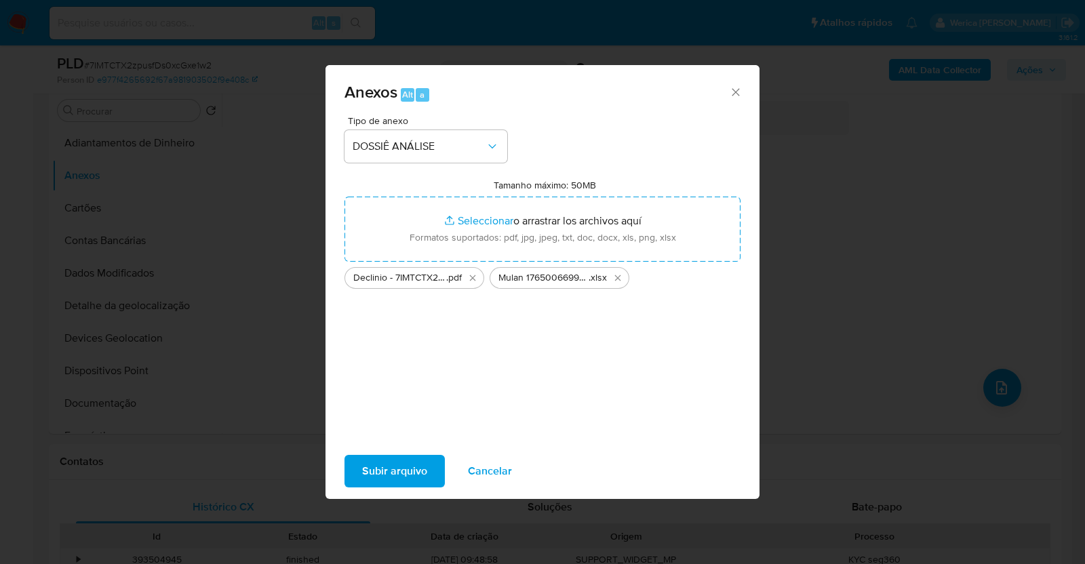
click at [389, 470] on span "Subir arquivo" at bounding box center [394, 471] width 65 height 30
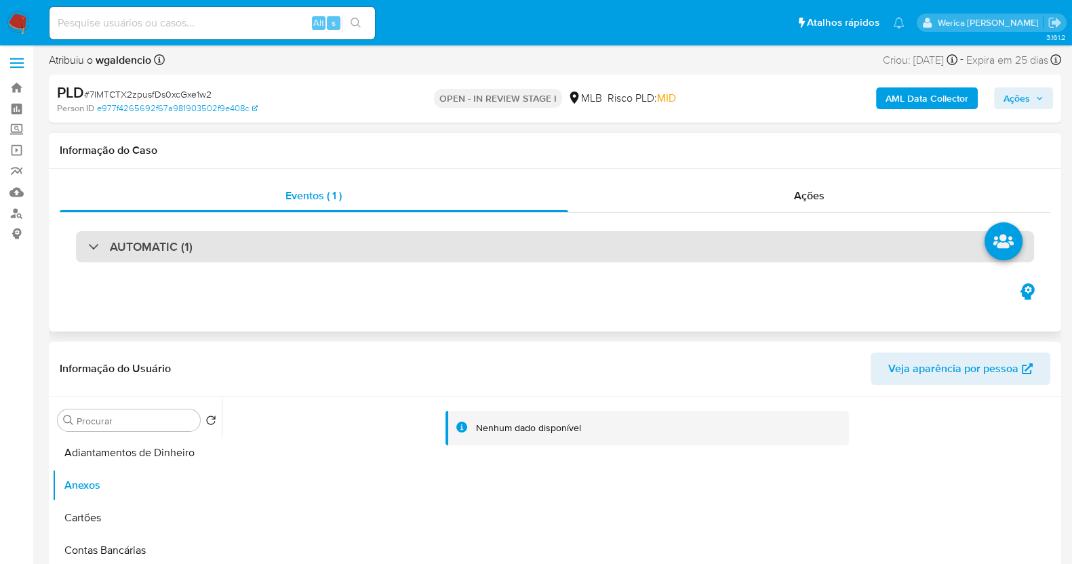
scroll to position [0, 0]
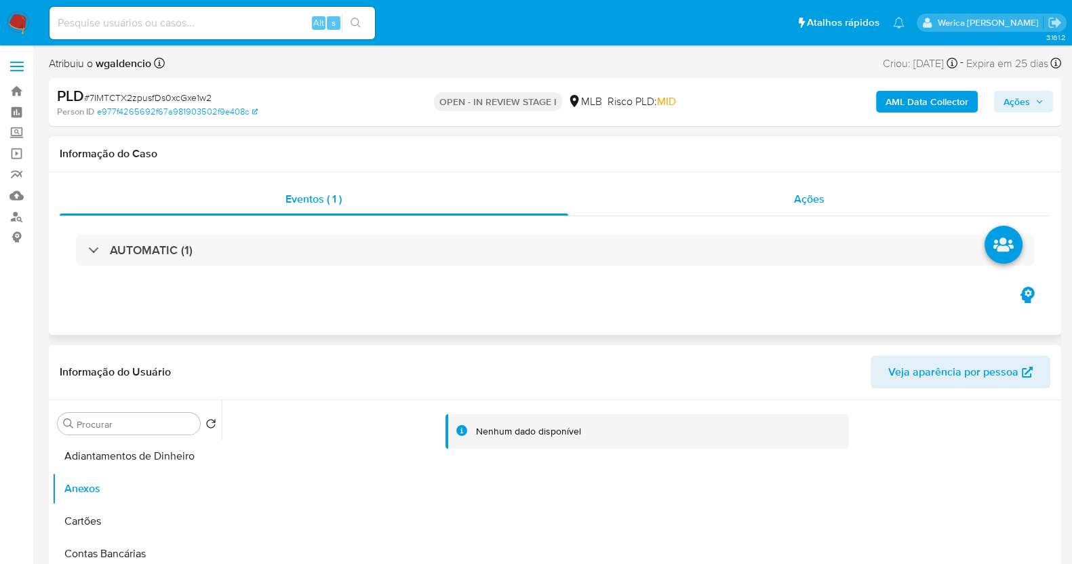
click at [807, 199] on span "Ações" at bounding box center [809, 199] width 31 height 16
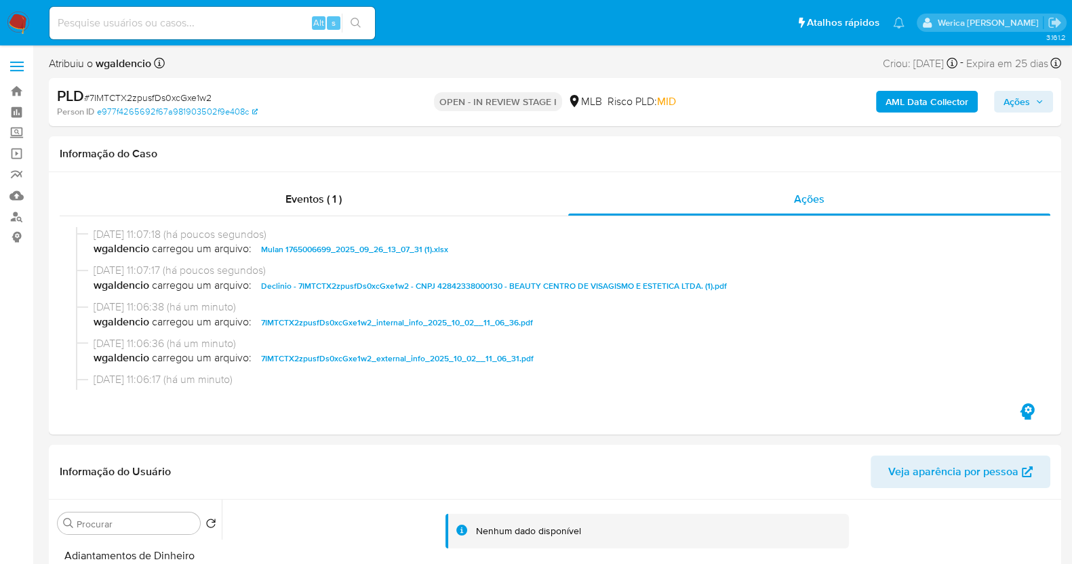
click at [1024, 110] on span "Ações" at bounding box center [1017, 102] width 26 height 22
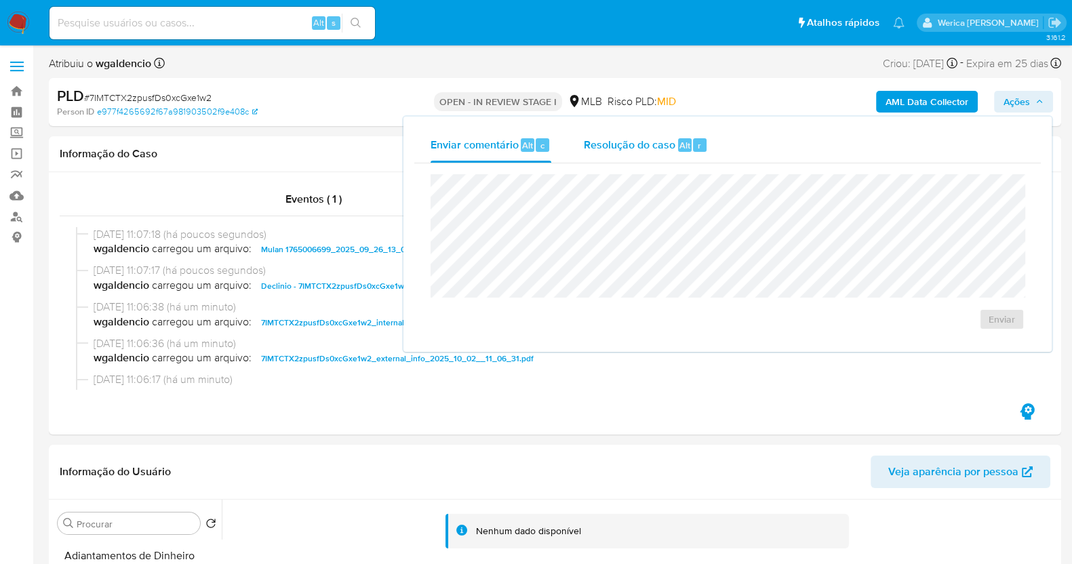
click at [642, 161] on div "Resolução do caso Alt r" at bounding box center [646, 144] width 124 height 35
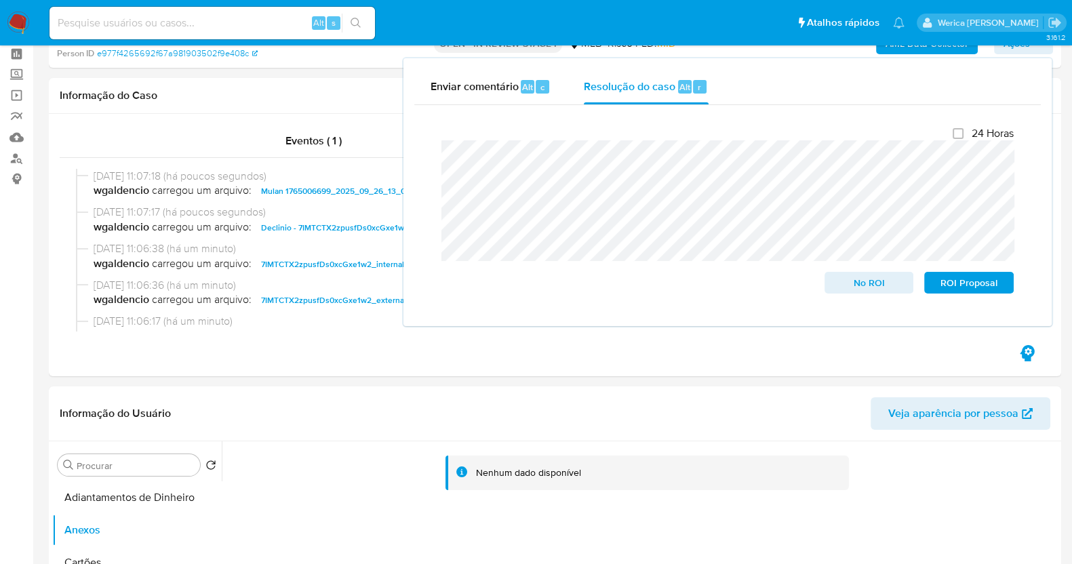
scroll to position [84, 0]
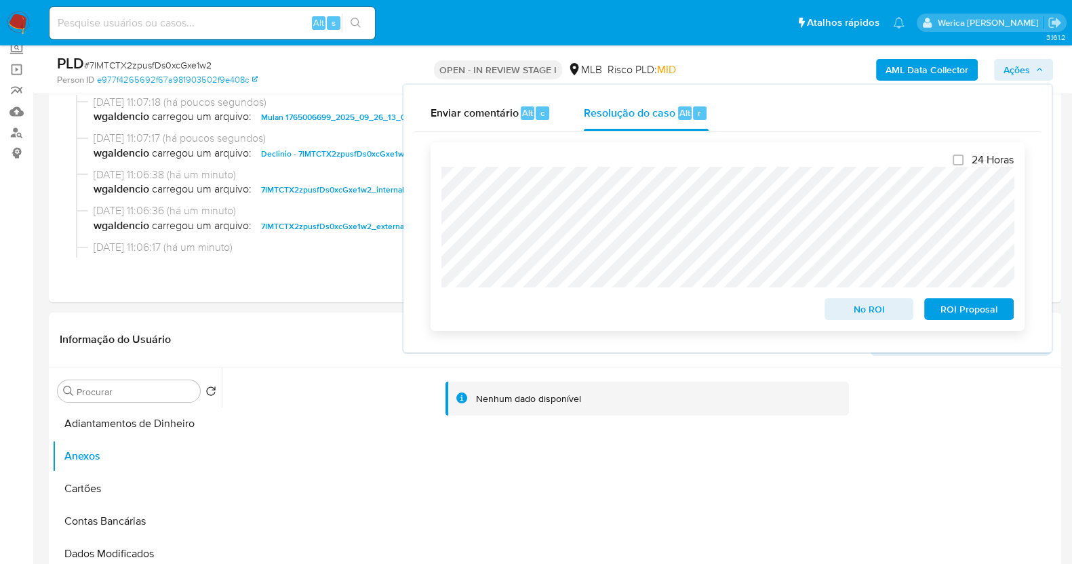
click at [851, 313] on span "No ROI" at bounding box center [869, 309] width 71 height 19
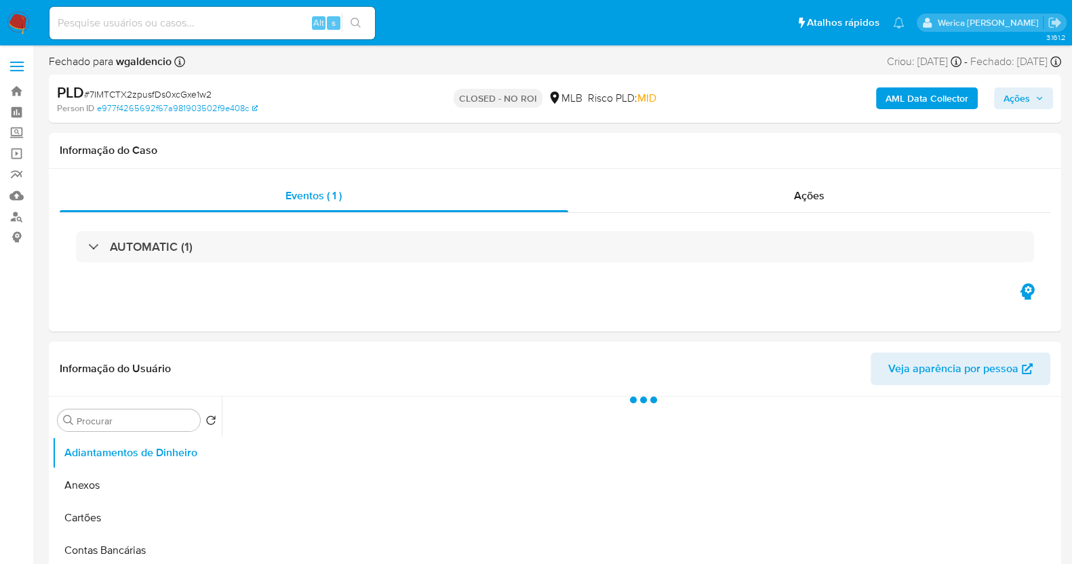
select select "10"
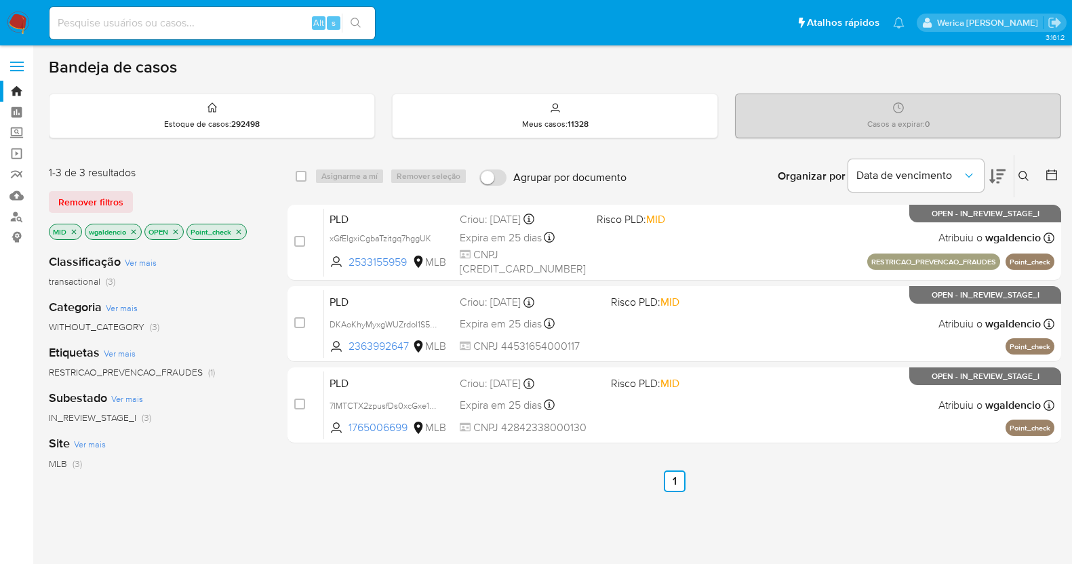
scroll to position [114, 0]
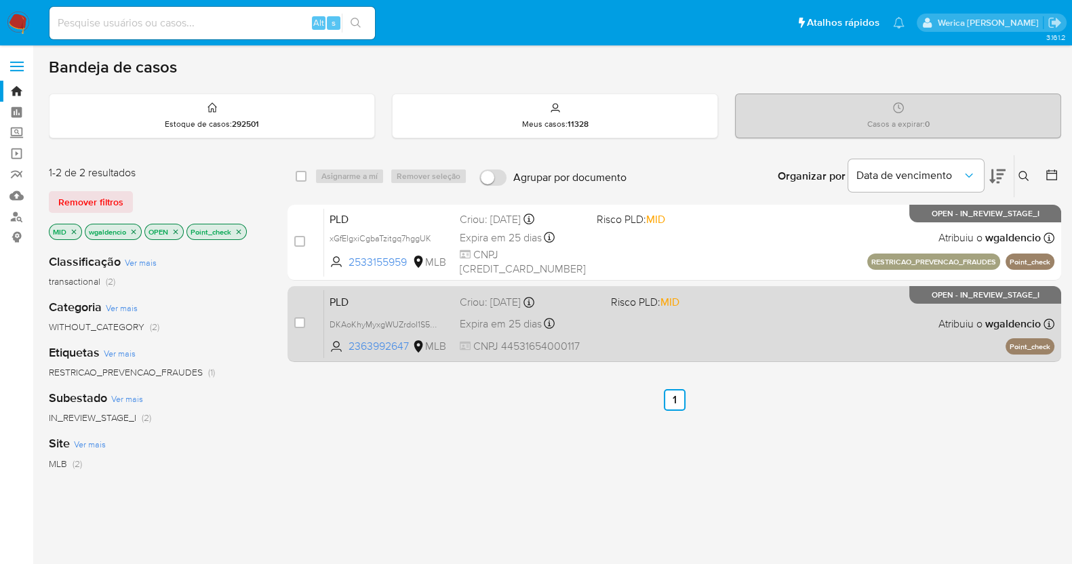
click at [806, 306] on div "PLD DKAoKhyMyxgWUZrdoI1S5Ih3 2363992647 MLB Risco PLD: MID Criou: 12/09/2025 Cr…" at bounding box center [689, 324] width 730 height 68
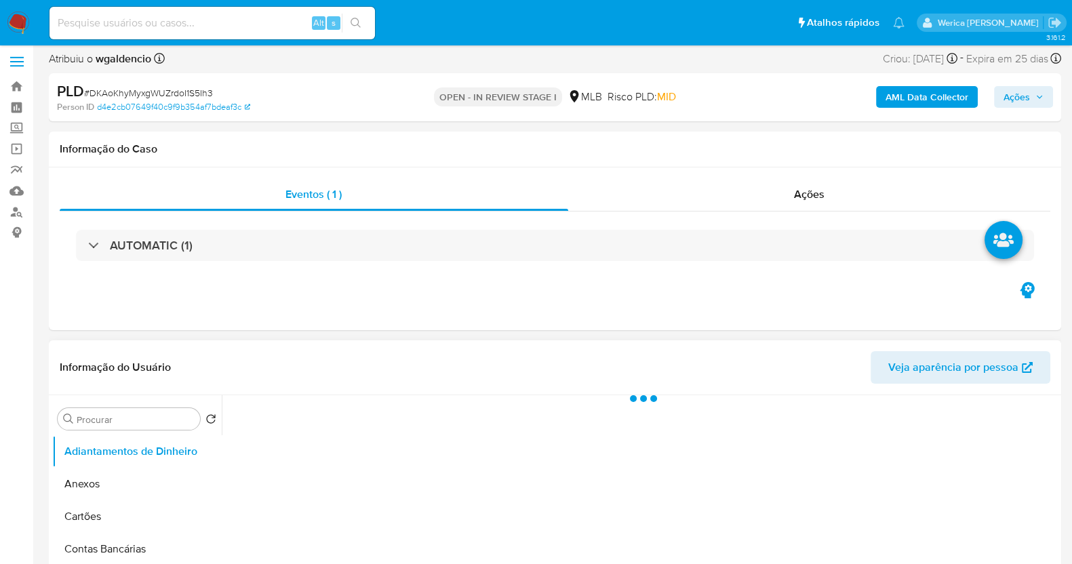
select select "10"
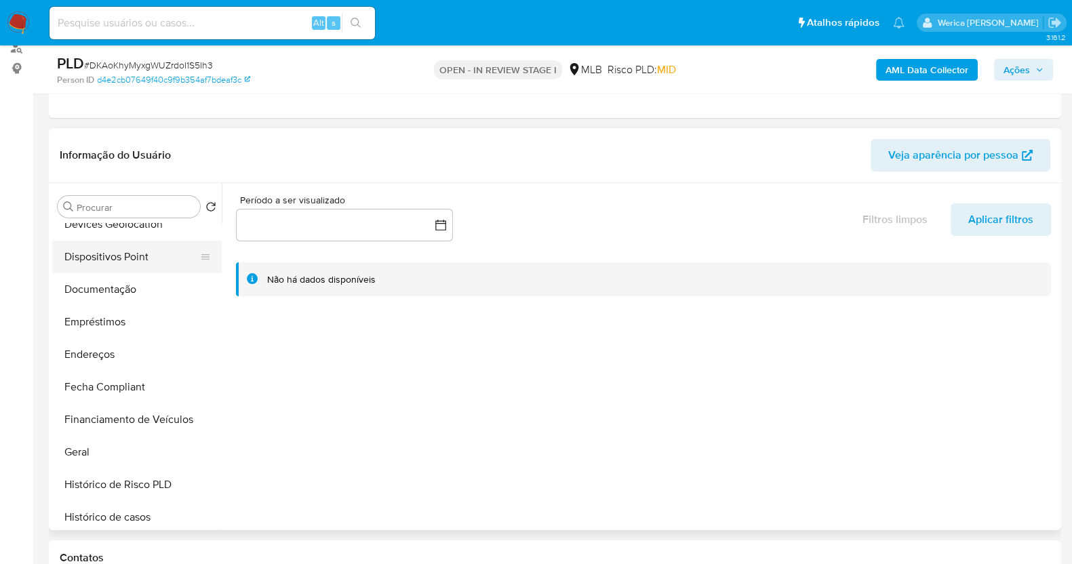
scroll to position [254, 0]
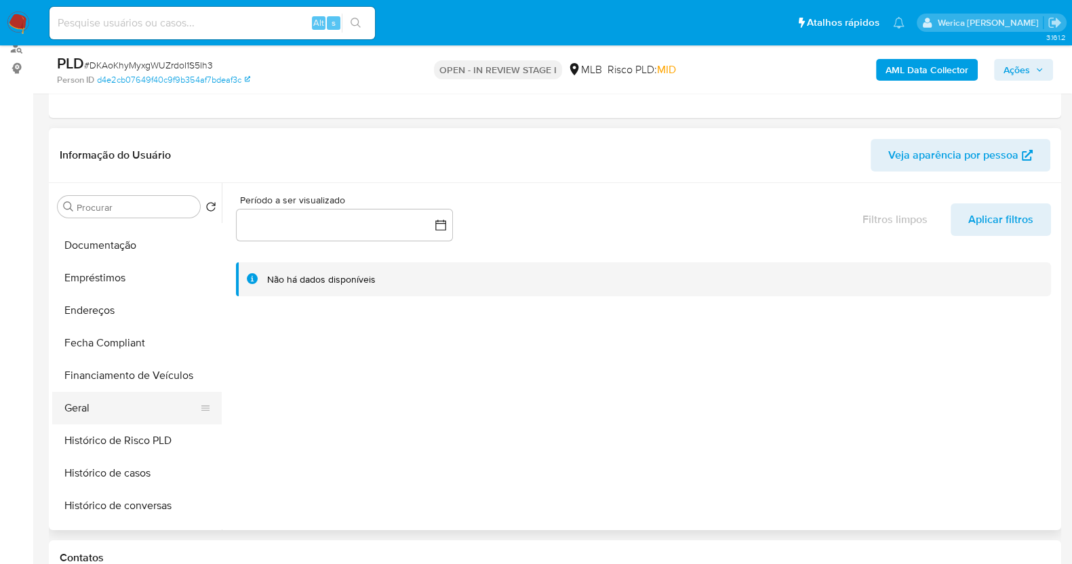
click at [159, 418] on button "Geral" at bounding box center [131, 408] width 159 height 33
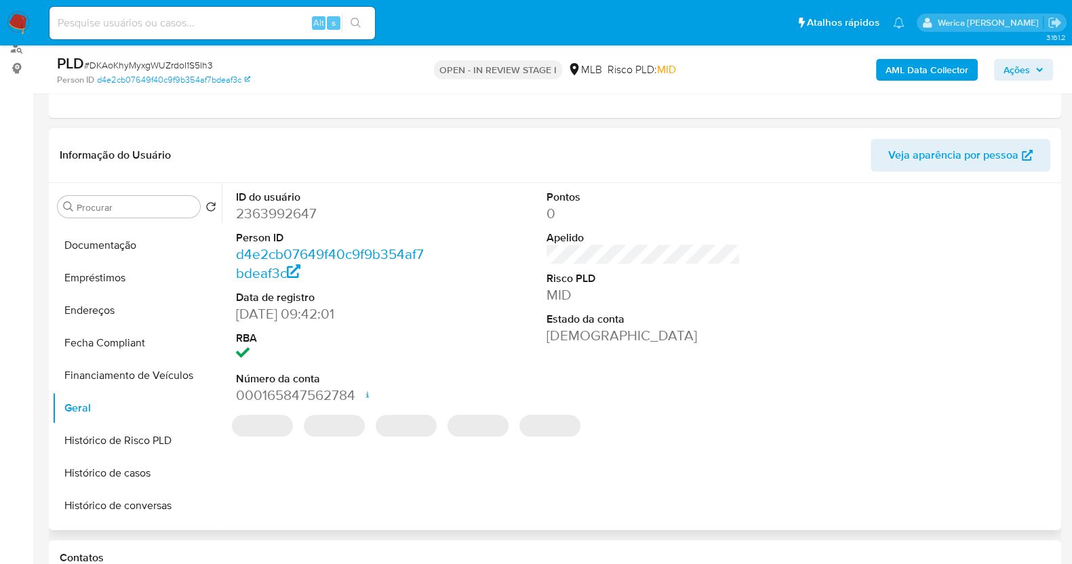
click at [286, 218] on dd "2363992647" at bounding box center [333, 213] width 194 height 19
copy dd "2363992647"
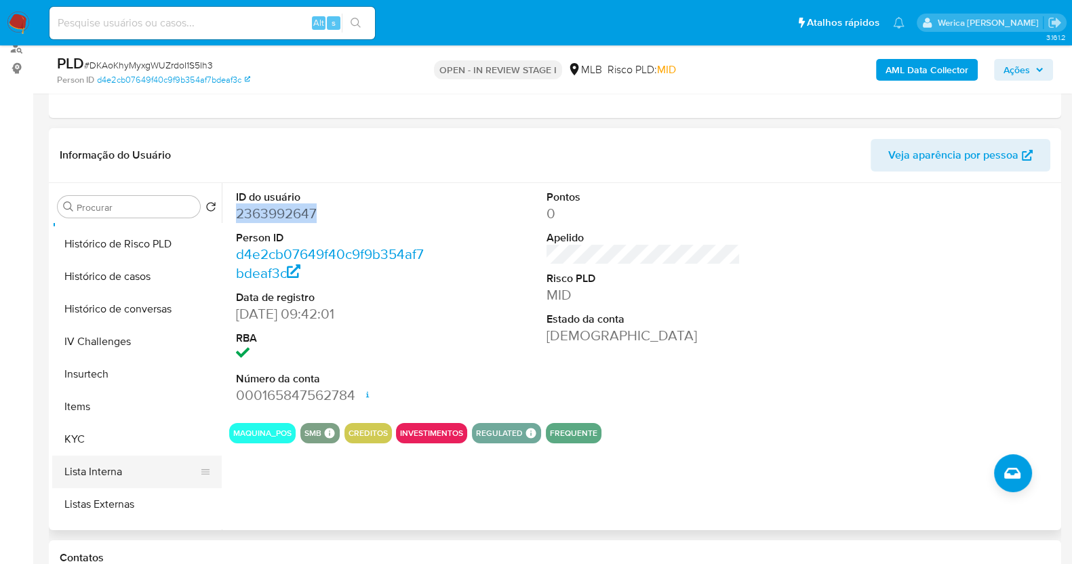
scroll to position [509, 0]
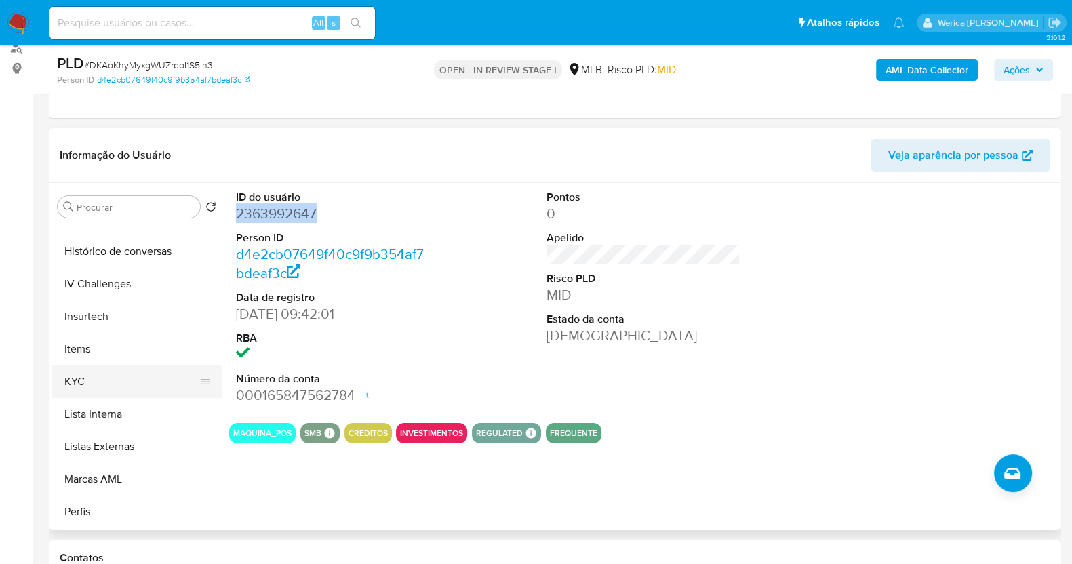
click at [136, 391] on button "KYC" at bounding box center [131, 381] width 159 height 33
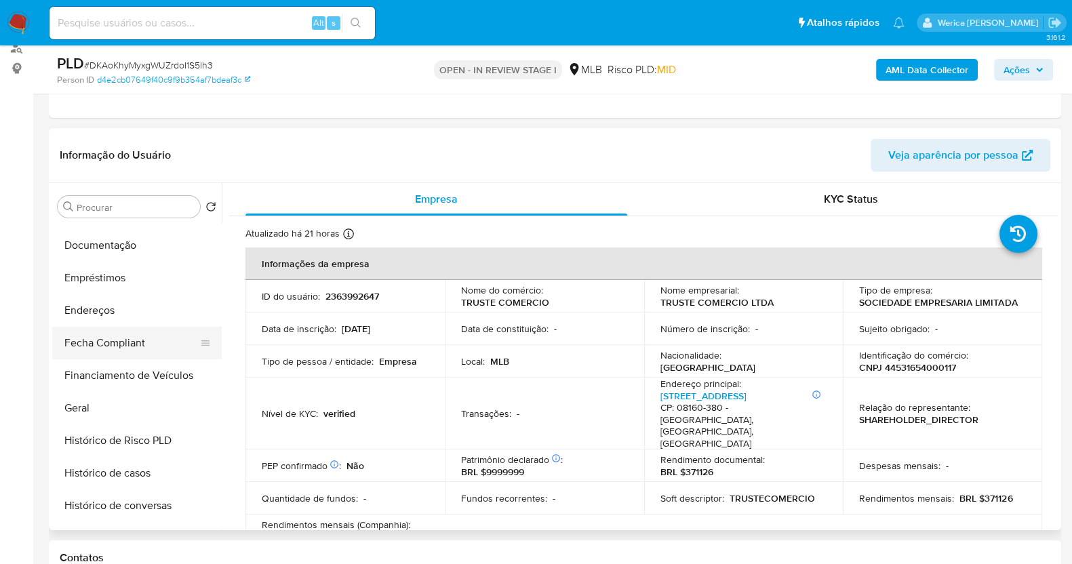
scroll to position [169, 0]
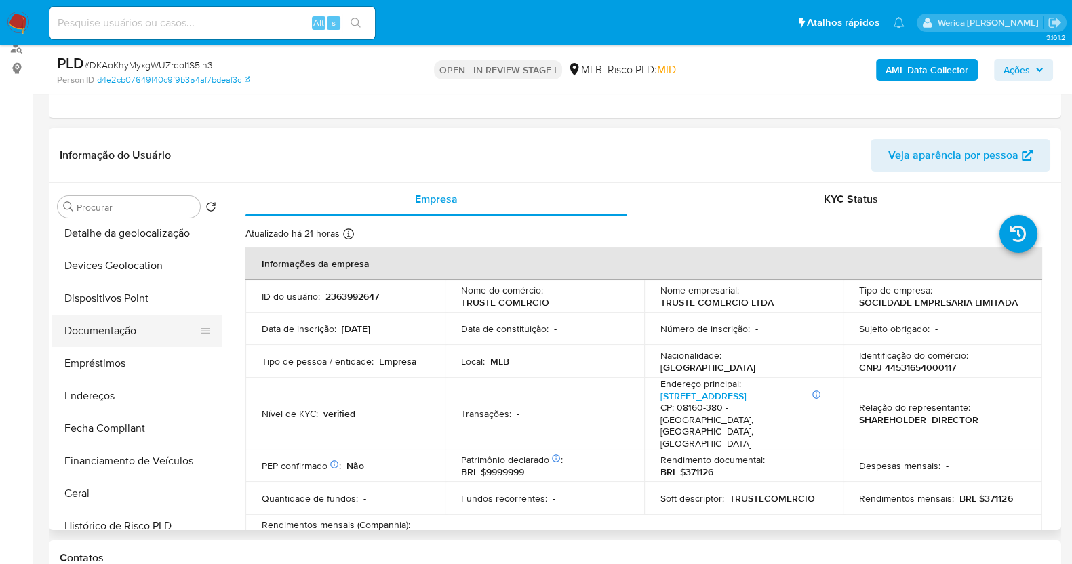
click at [141, 319] on button "Documentação" at bounding box center [131, 331] width 159 height 33
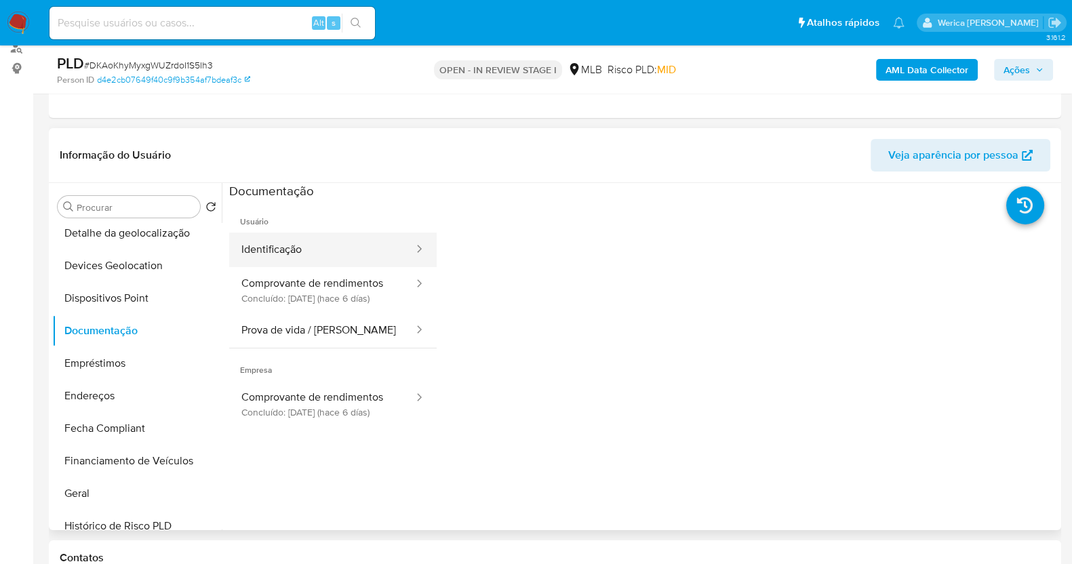
click at [325, 238] on button "Identificação" at bounding box center [322, 250] width 186 height 35
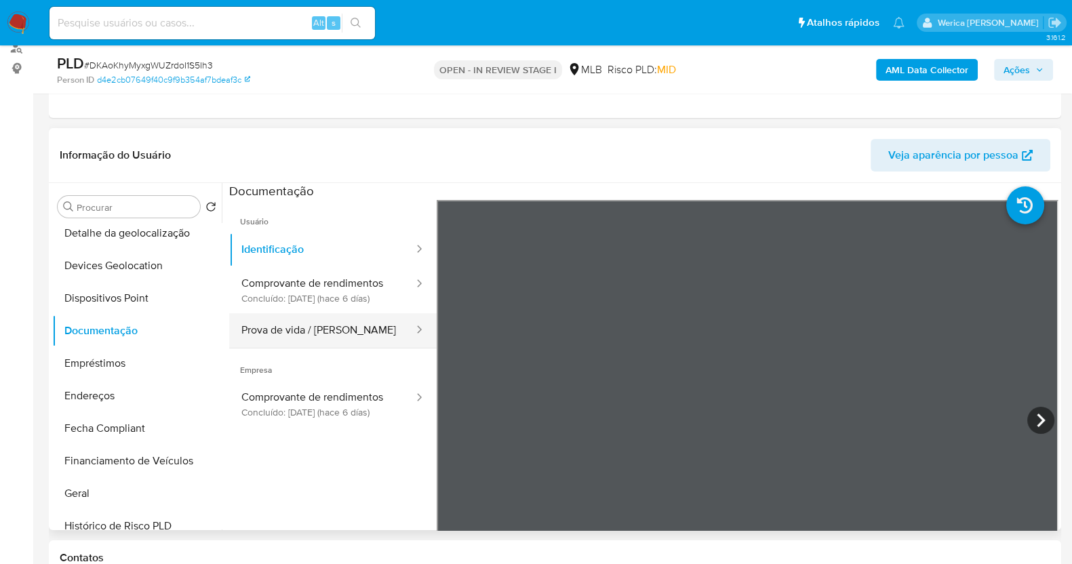
click at [300, 345] on button "Prova de vida / Selfie" at bounding box center [322, 330] width 186 height 35
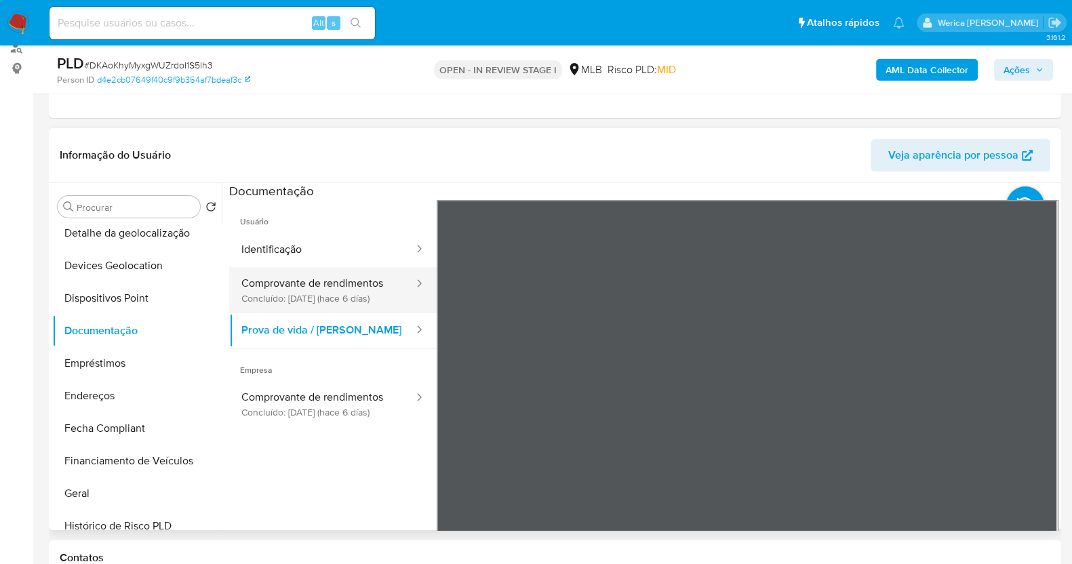
click at [347, 273] on button "Comprovante de rendimentos Concluído: 26/09/2025 (hace 6 días)" at bounding box center [322, 290] width 186 height 46
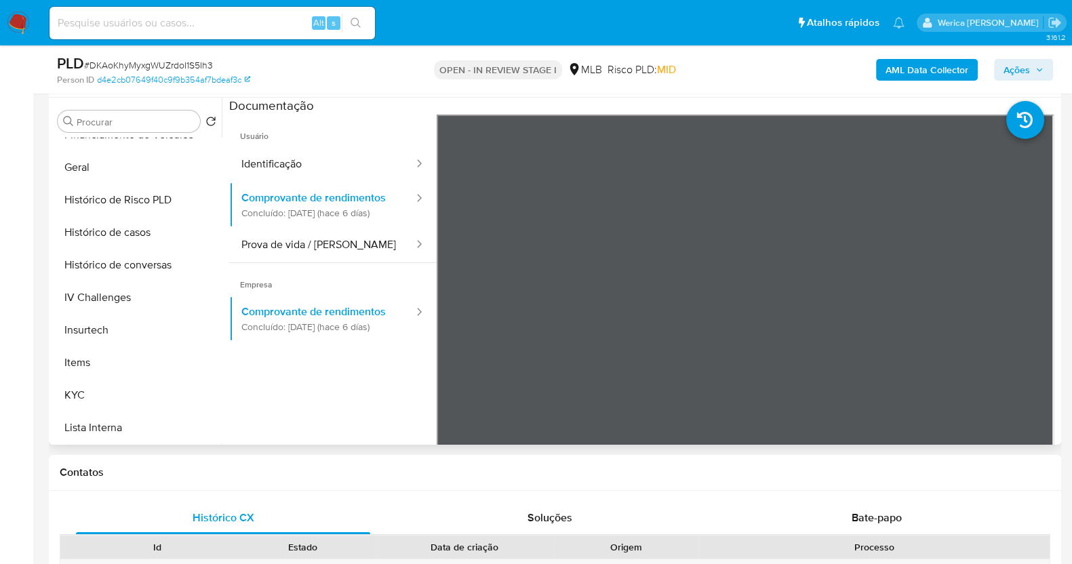
scroll to position [509, 0]
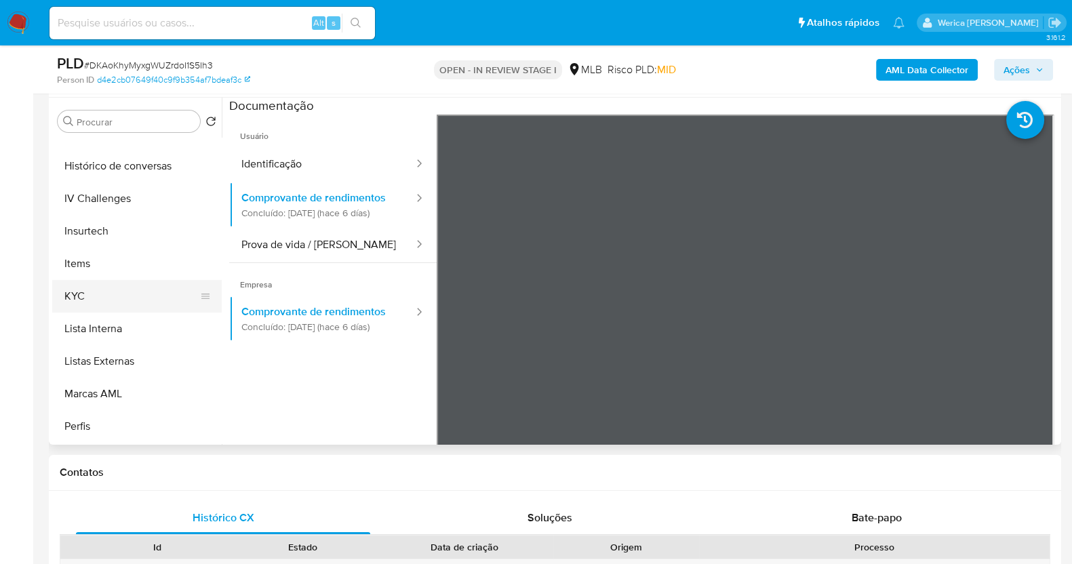
click at [94, 300] on button "KYC" at bounding box center [131, 296] width 159 height 33
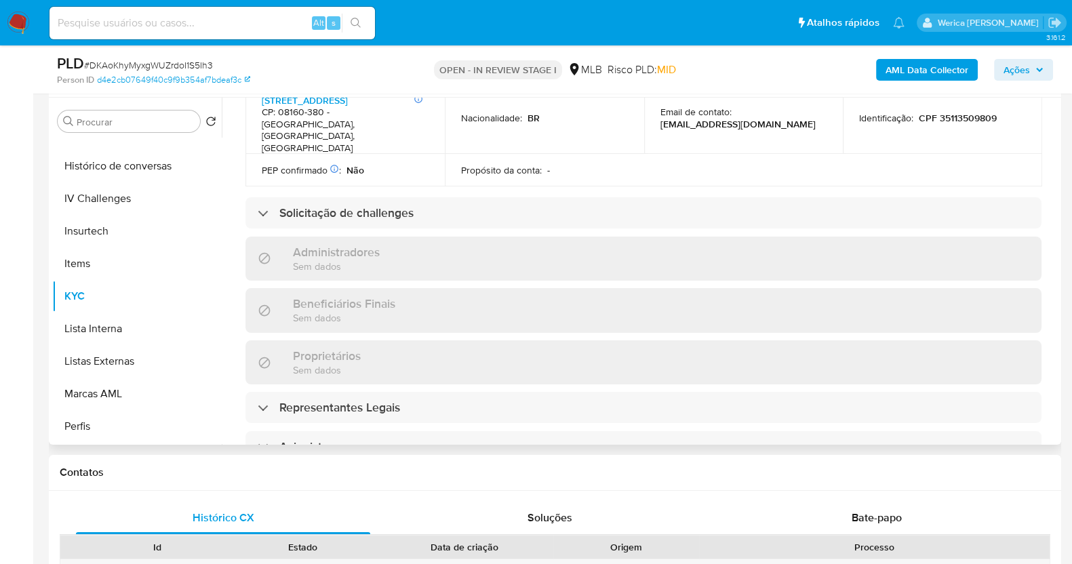
scroll to position [344, 0]
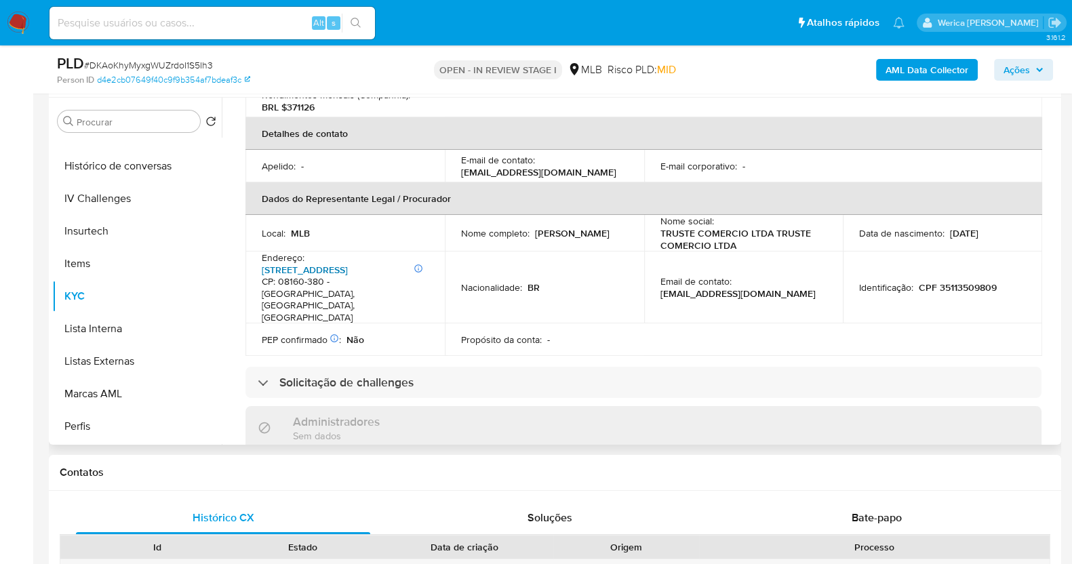
click at [348, 263] on link "Rua Ilha Dos Ratones 33, Parque Industrial" at bounding box center [305, 270] width 86 height 14
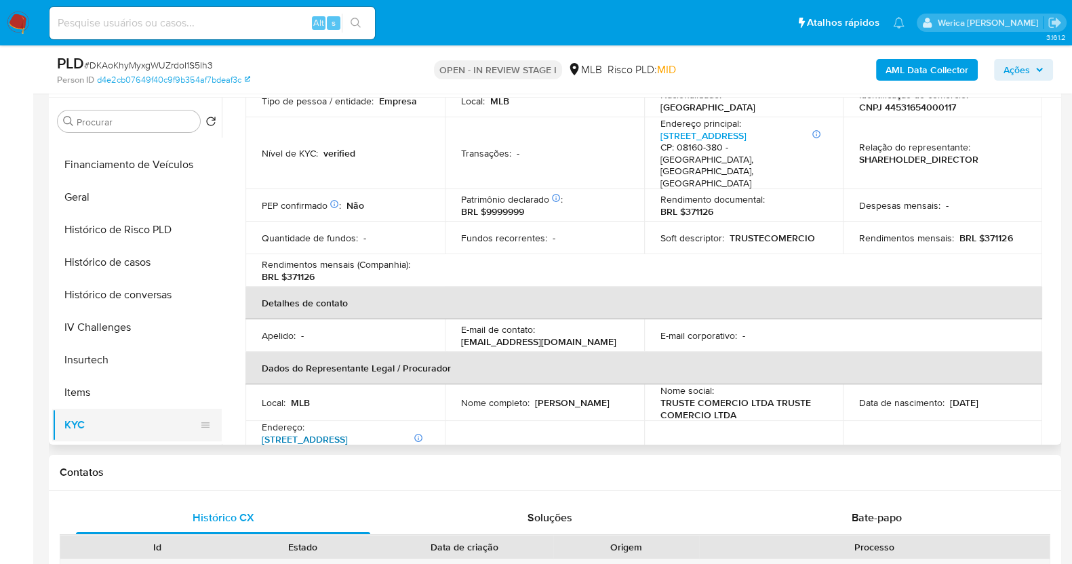
scroll to position [254, 0]
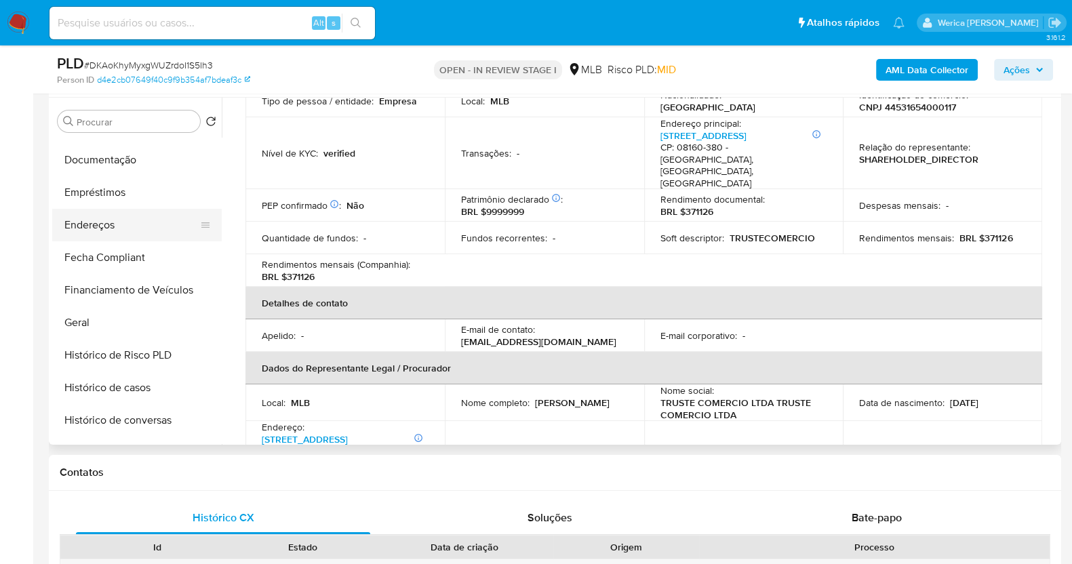
click at [121, 225] on button "Endereços" at bounding box center [131, 225] width 159 height 33
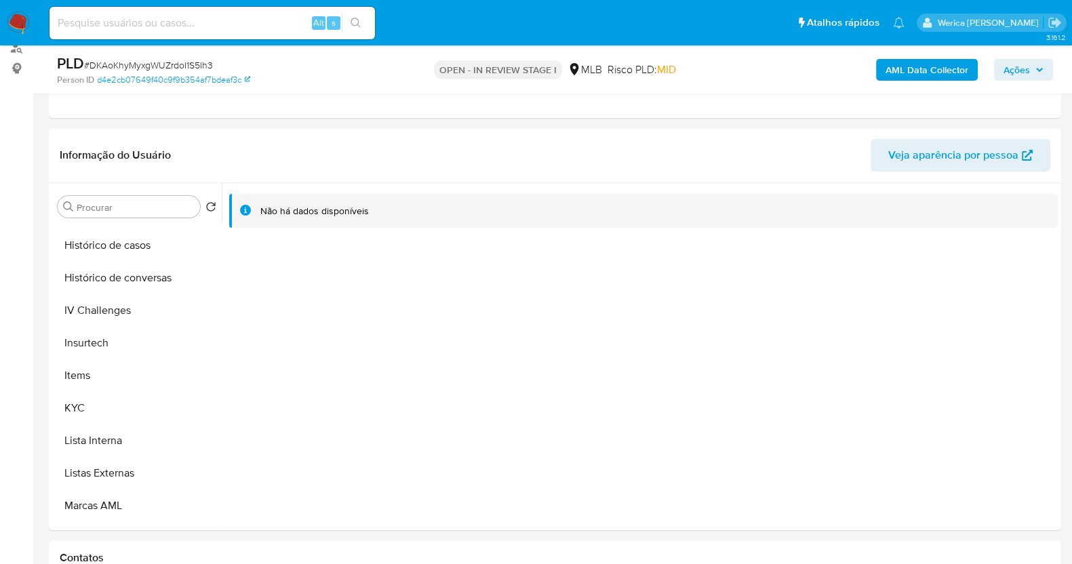
scroll to position [509, 0]
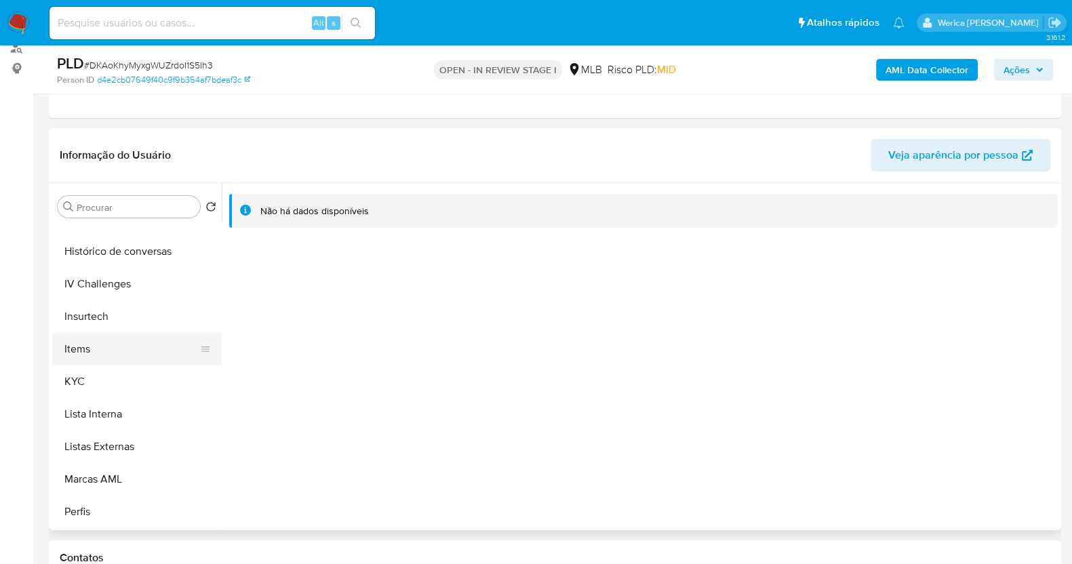
click at [88, 363] on button "Items" at bounding box center [131, 349] width 159 height 33
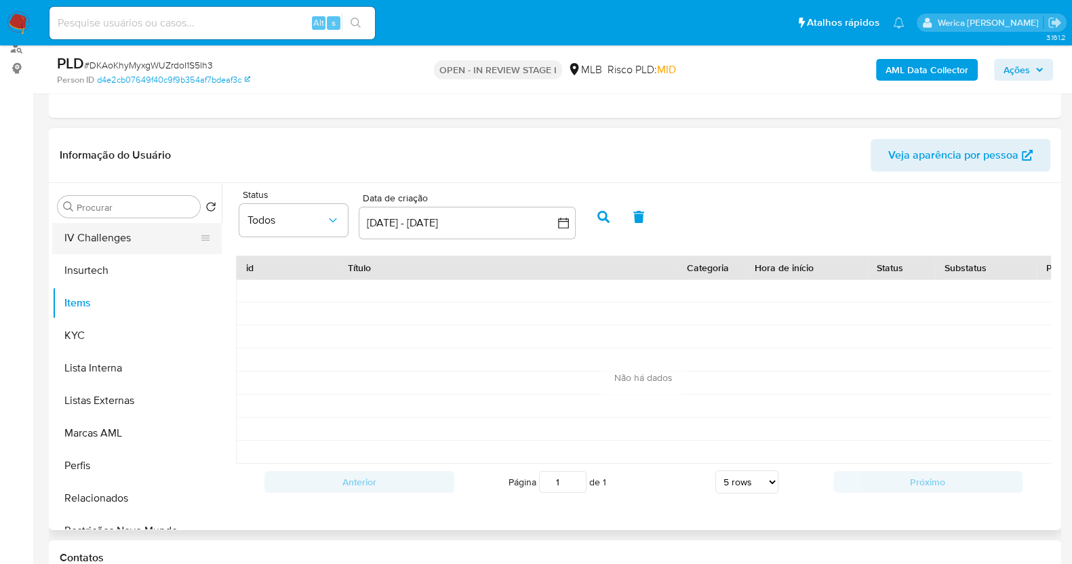
scroll to position [449, 0]
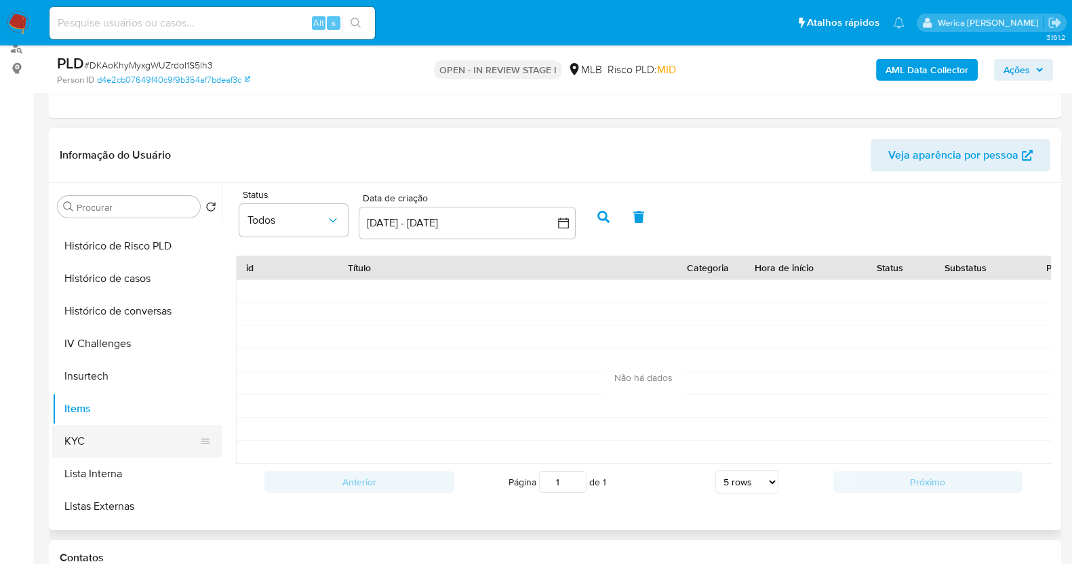
click at [119, 439] on button "KYC" at bounding box center [131, 441] width 159 height 33
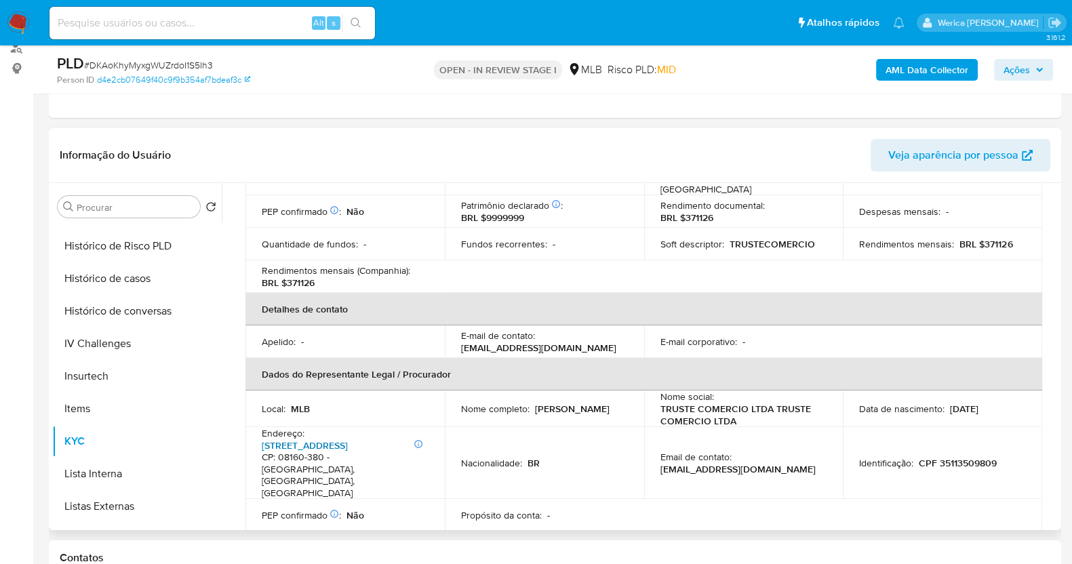
scroll to position [338, 0]
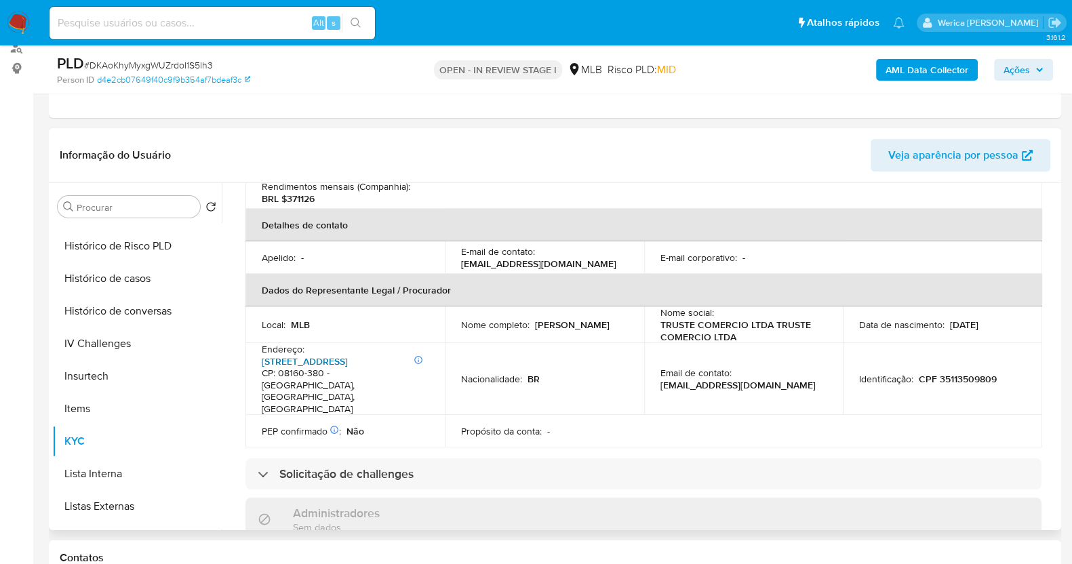
click at [348, 355] on link "Rua Ilha Dos Ratones 33, Parque Industrial" at bounding box center [305, 362] width 86 height 14
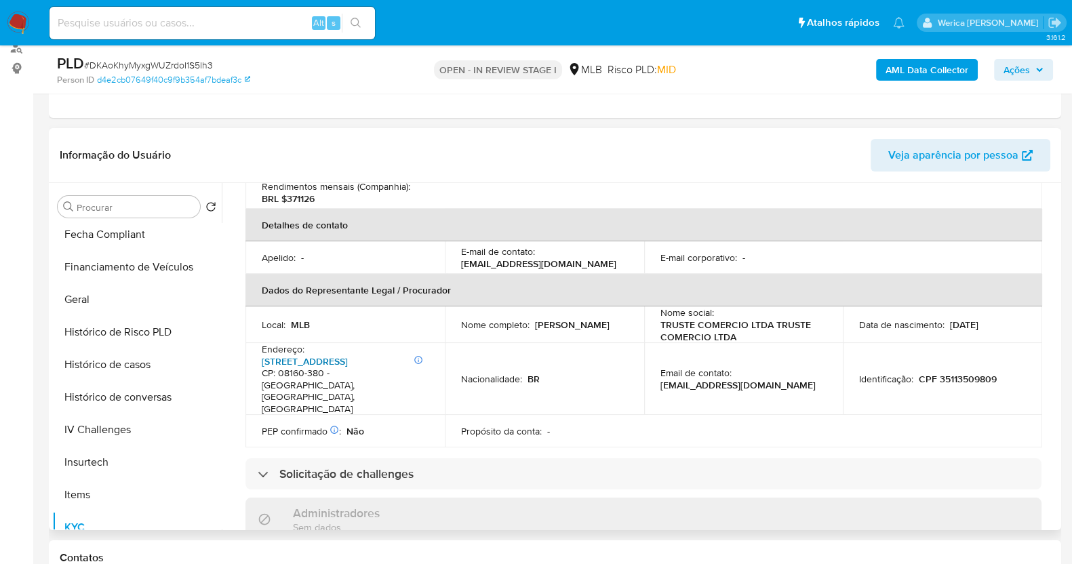
scroll to position [279, 0]
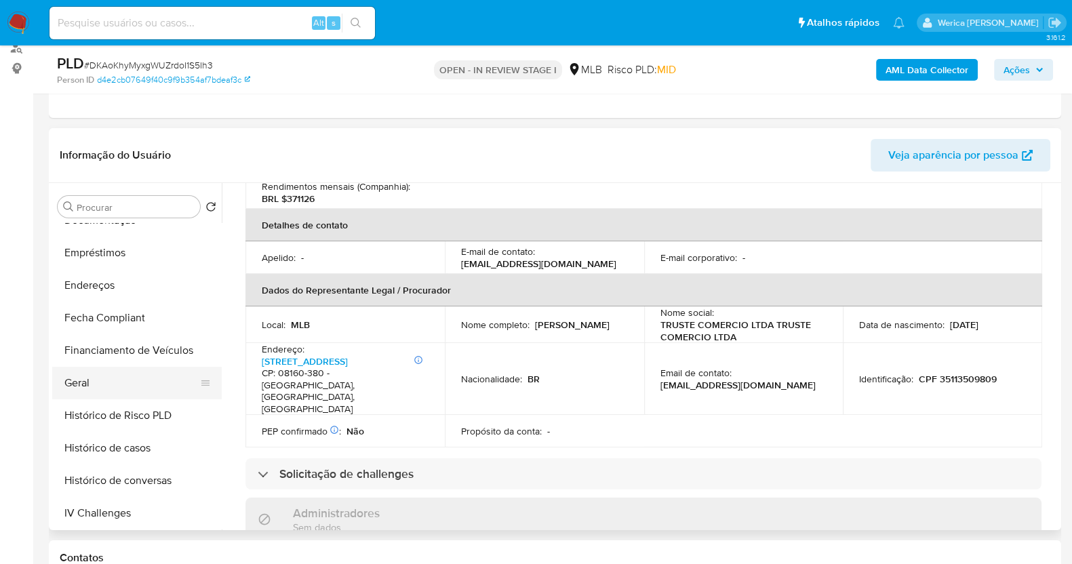
click at [134, 387] on button "Geral" at bounding box center [131, 383] width 159 height 33
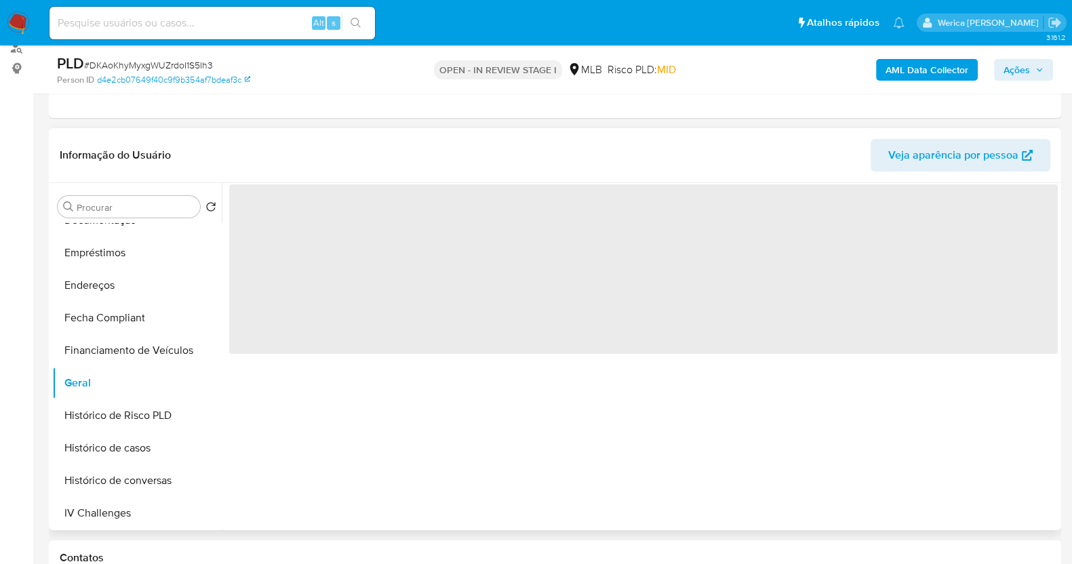
scroll to position [0, 0]
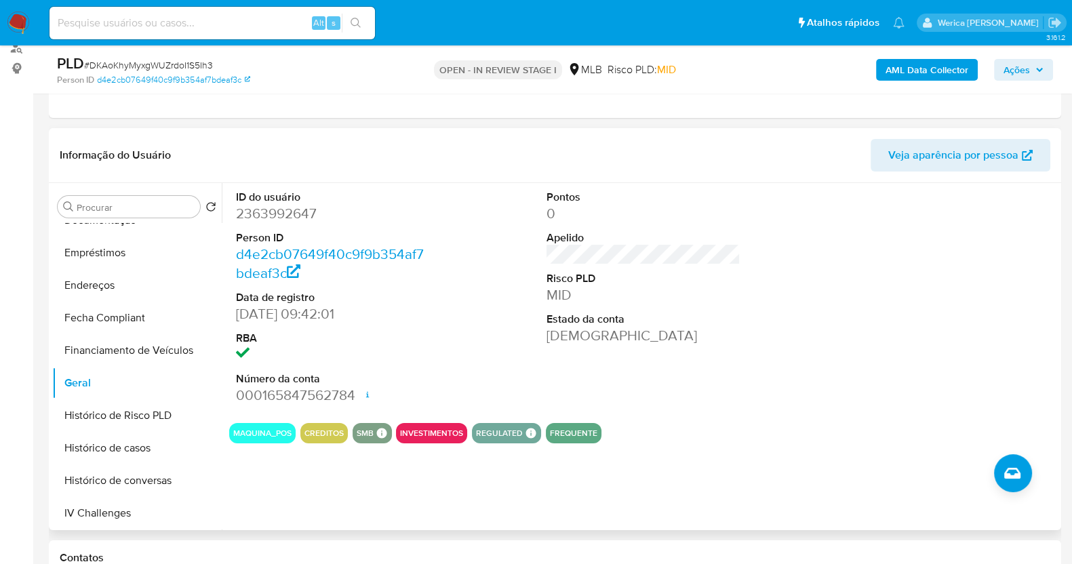
click at [1044, 220] on div at bounding box center [954, 297] width 207 height 229
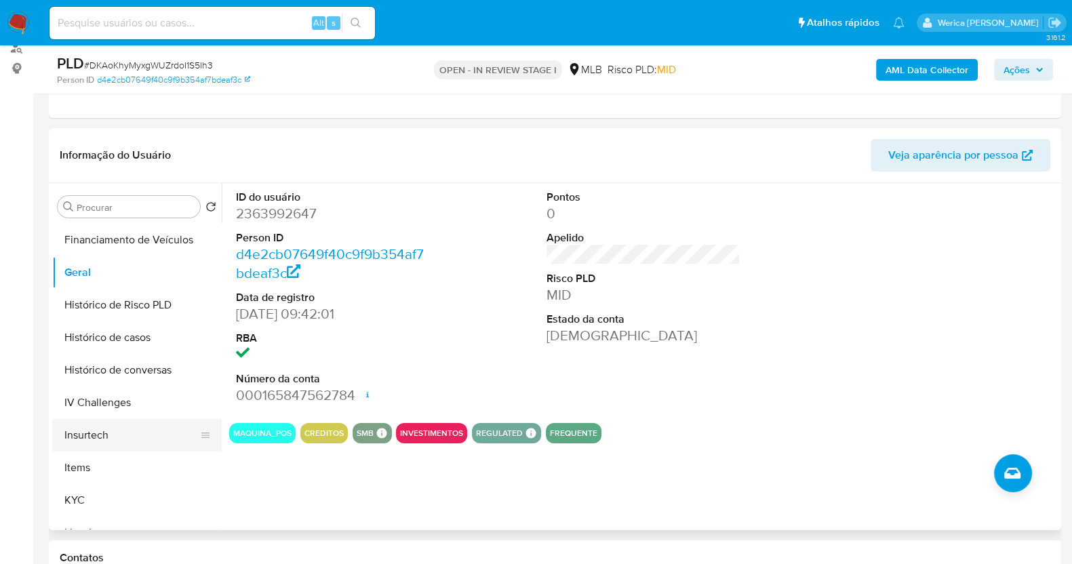
scroll to position [449, 0]
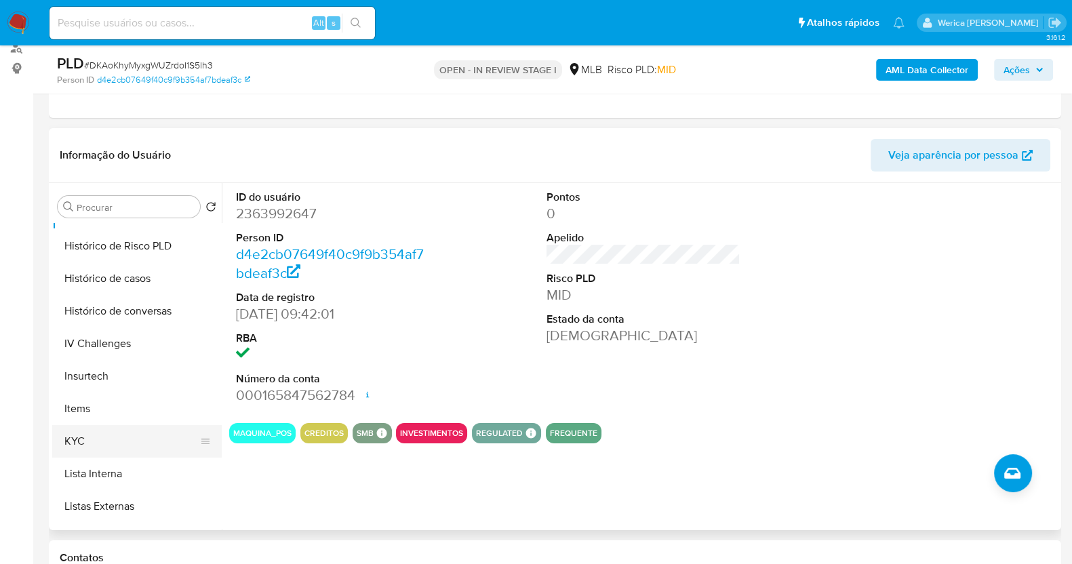
click at [119, 430] on button "KYC" at bounding box center [131, 441] width 159 height 33
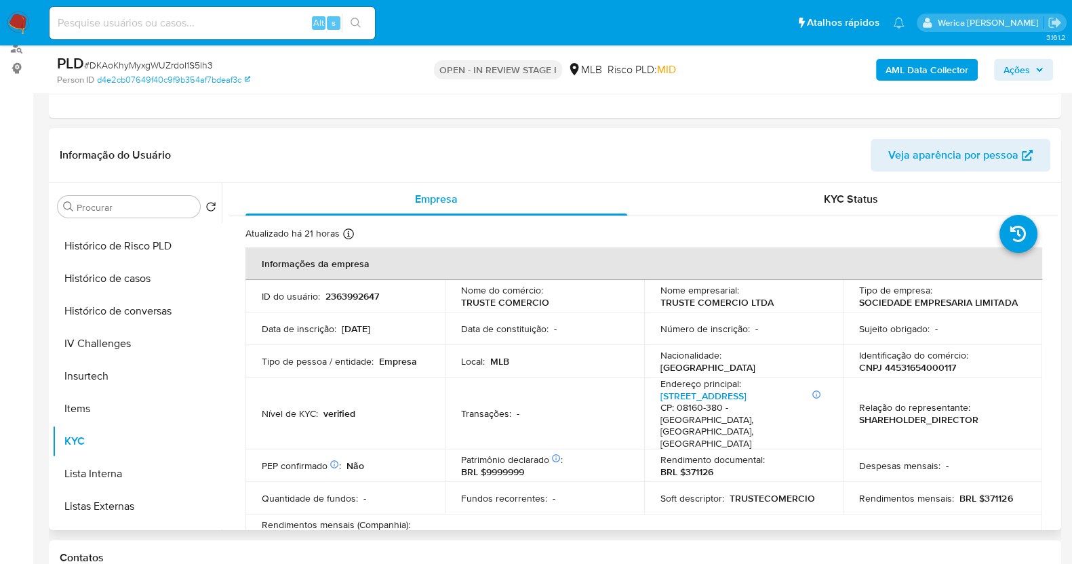
click at [966, 391] on td "Relação do representante : SHAREHOLDER_DIRECTOR" at bounding box center [942, 414] width 199 height 72
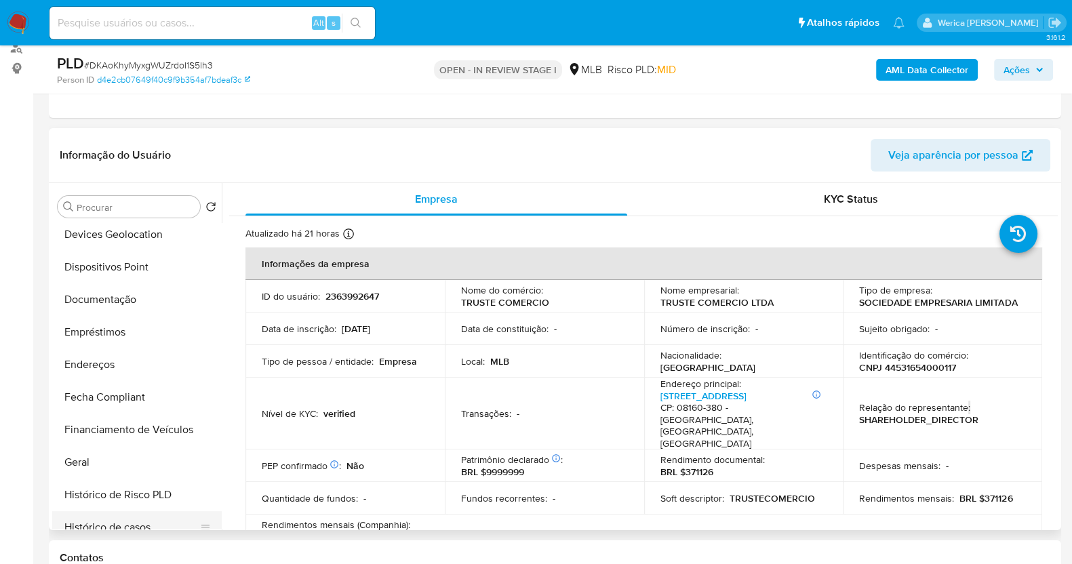
scroll to position [195, 0]
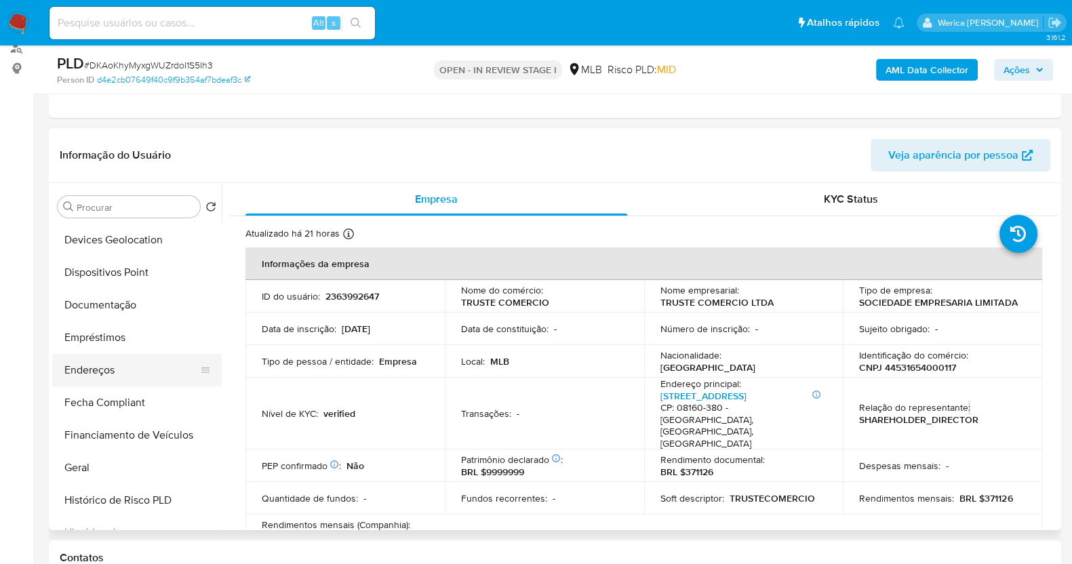
click at [127, 371] on button "Endereços" at bounding box center [131, 370] width 159 height 33
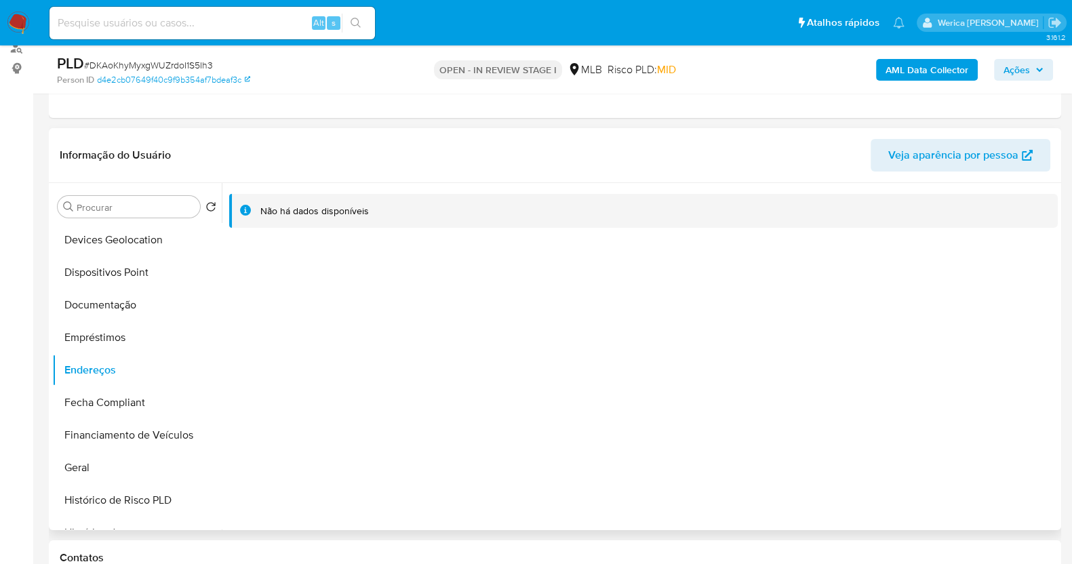
click at [945, 403] on div "Não há dados disponíveis" at bounding box center [640, 356] width 836 height 347
click at [1013, 273] on div "Não há dados disponíveis" at bounding box center [640, 356] width 836 height 347
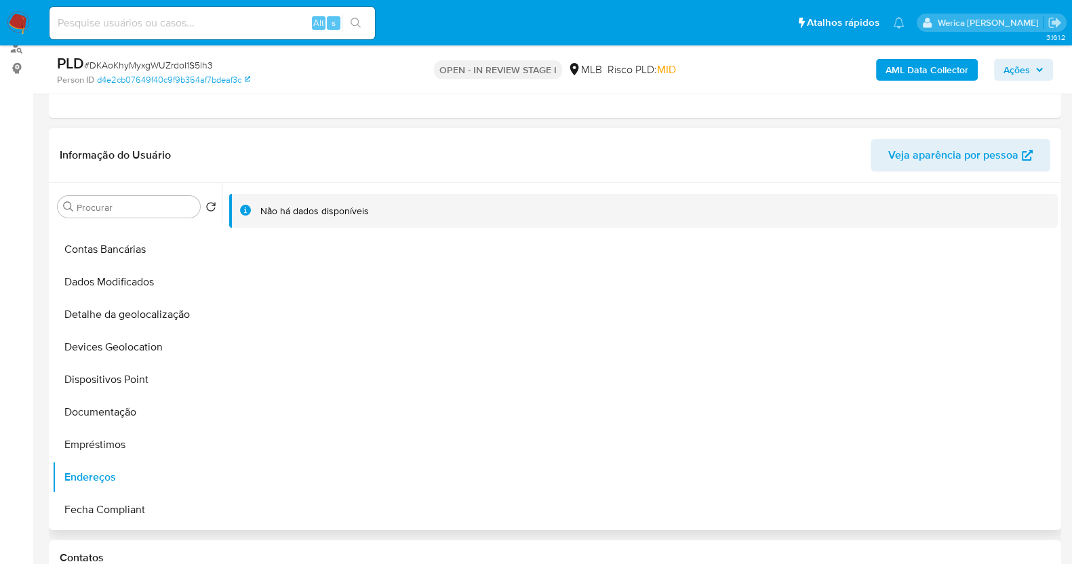
scroll to position [0, 0]
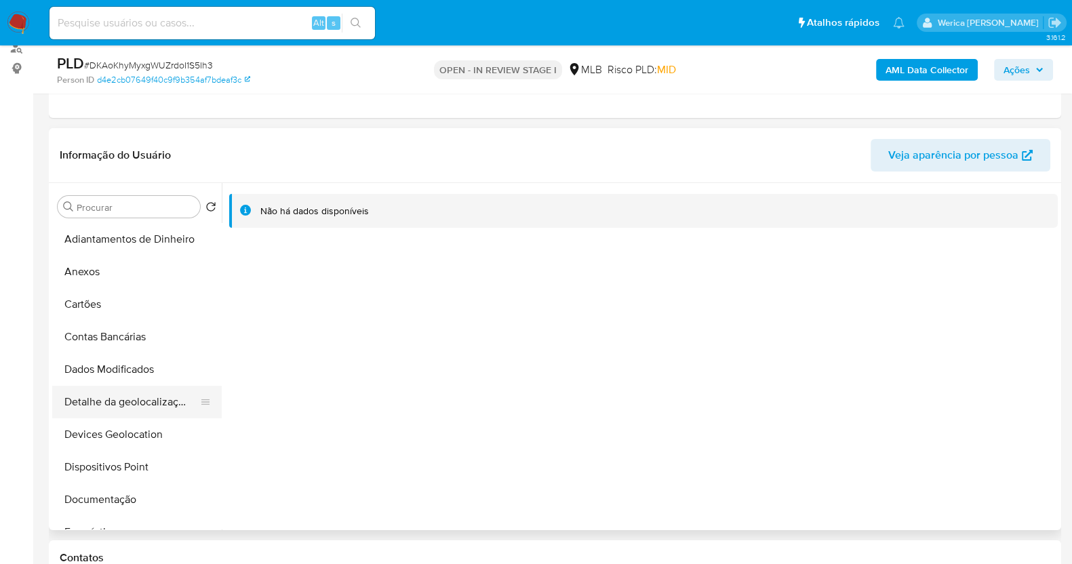
click at [143, 398] on button "Detalhe da geolocalização" at bounding box center [131, 402] width 159 height 33
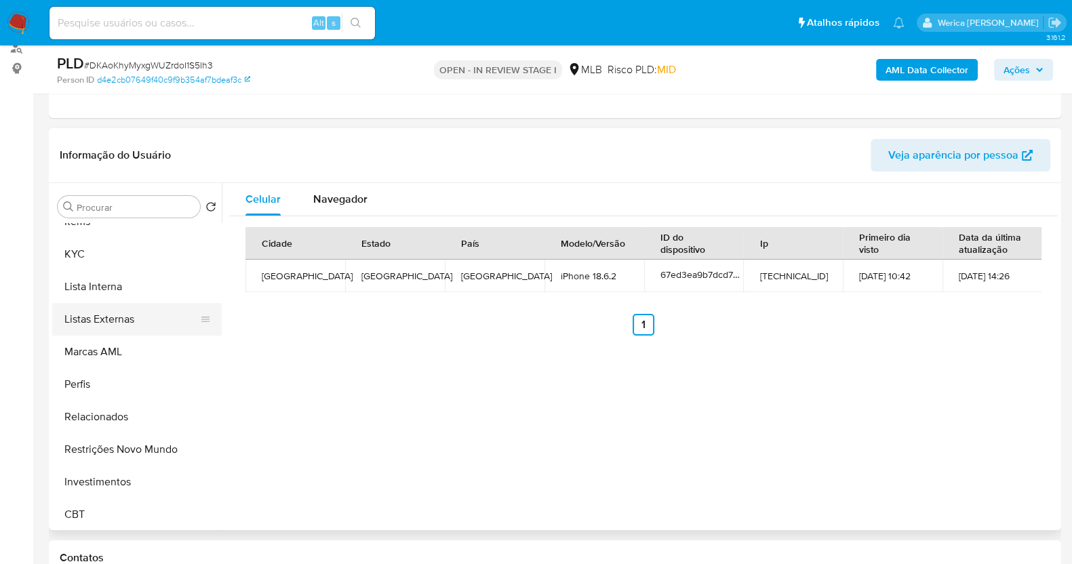
scroll to position [703, 0]
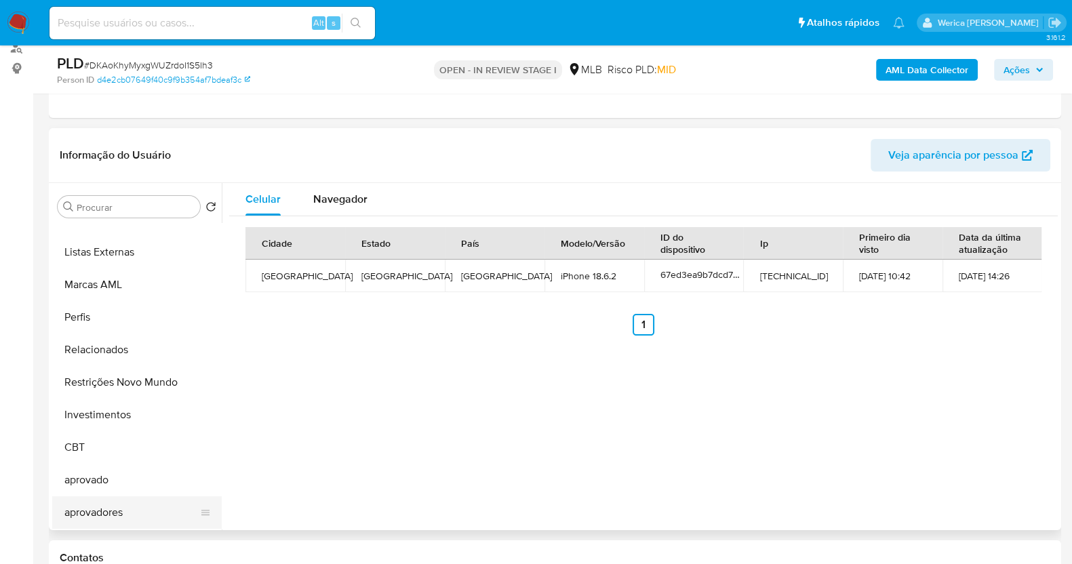
click at [142, 504] on button "aprovadores" at bounding box center [131, 512] width 159 height 33
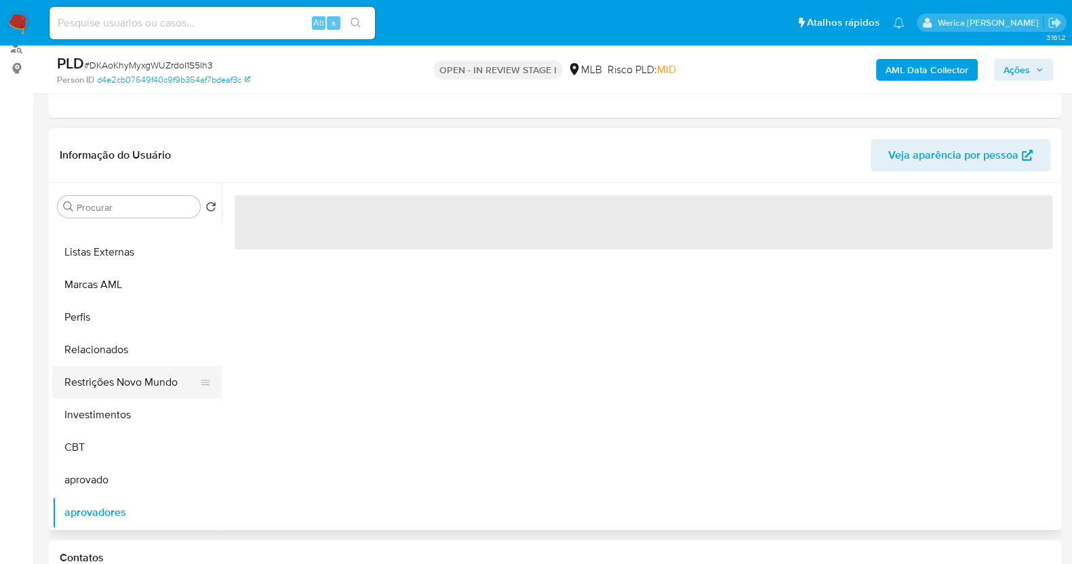
click at [166, 372] on button "Restrições Novo Mundo" at bounding box center [131, 382] width 159 height 33
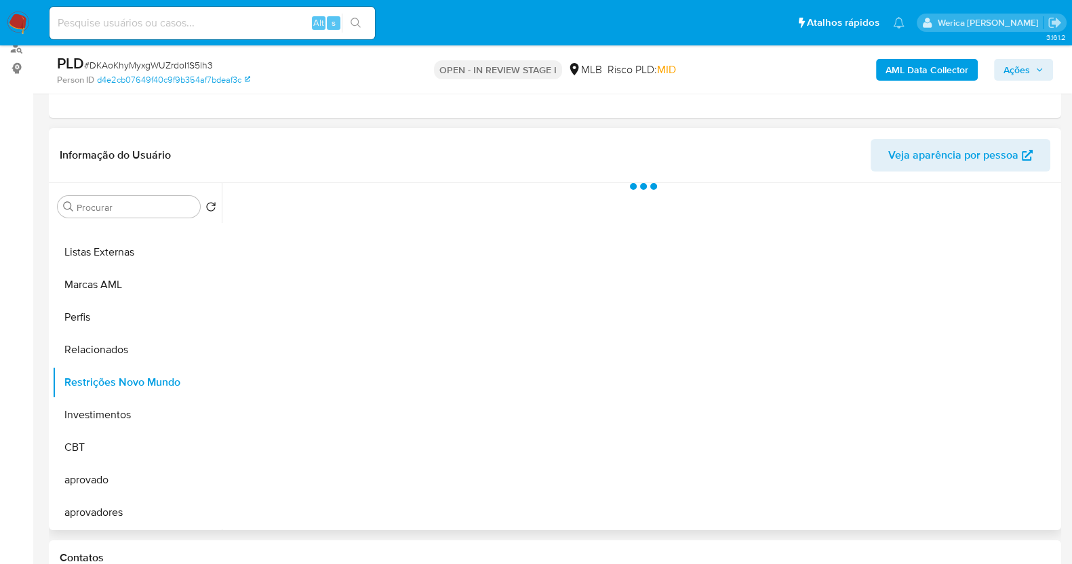
scroll to position [702, 0]
click at [297, 319] on div at bounding box center [640, 356] width 836 height 347
click at [357, 270] on div at bounding box center [640, 356] width 836 height 347
click at [399, 226] on div at bounding box center [640, 356] width 836 height 347
click at [395, 204] on button "Historial" at bounding box center [365, 201] width 74 height 36
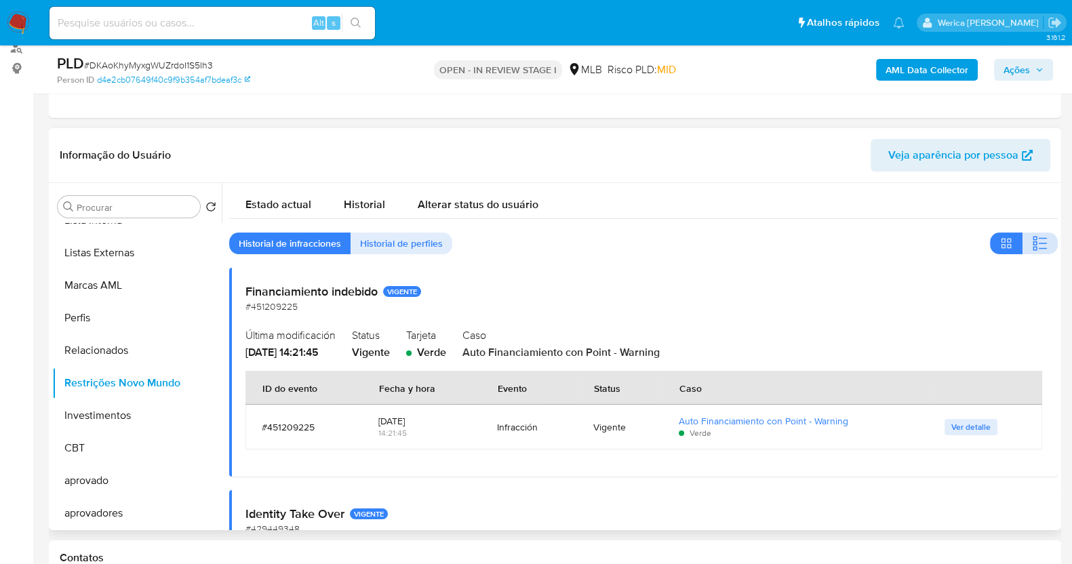
click at [1043, 238] on button "button" at bounding box center [1040, 244] width 35 height 22
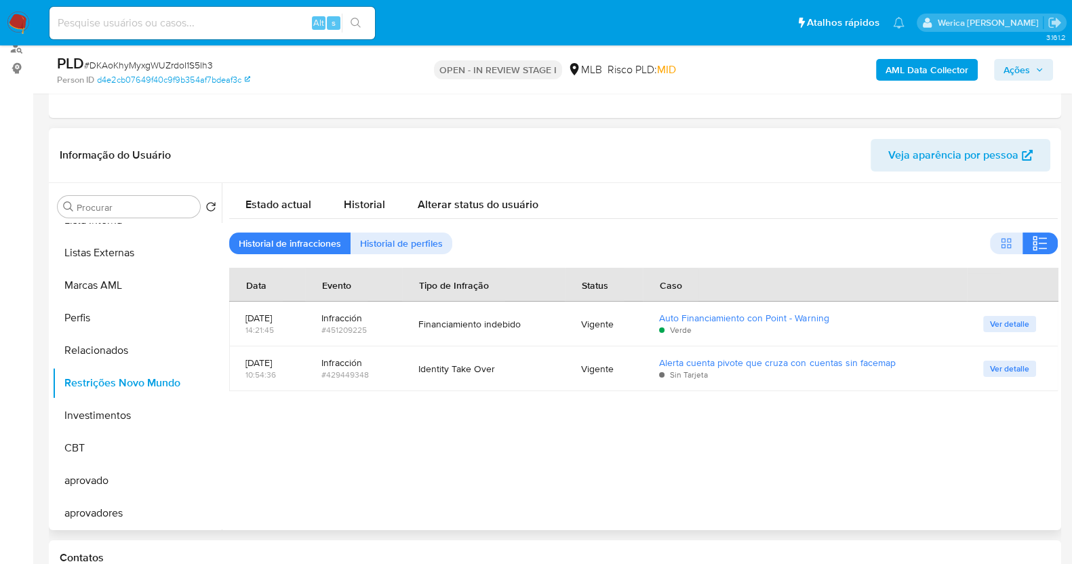
click at [858, 462] on div at bounding box center [640, 356] width 836 height 347
click at [102, 276] on button "Marcas AML" at bounding box center [131, 285] width 159 height 33
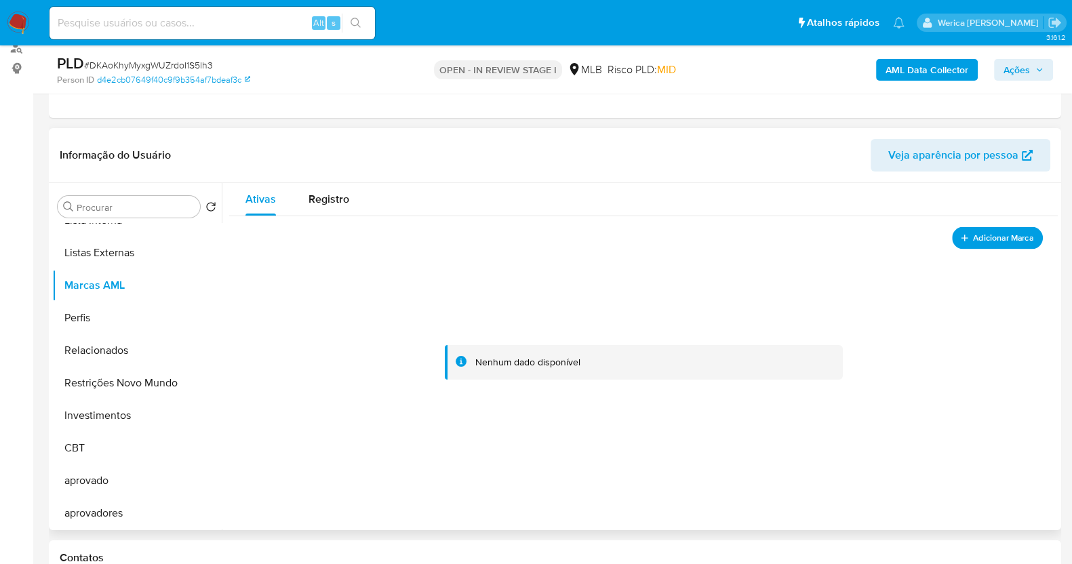
click at [983, 239] on span "Adicionar Marca" at bounding box center [1003, 237] width 60 height 17
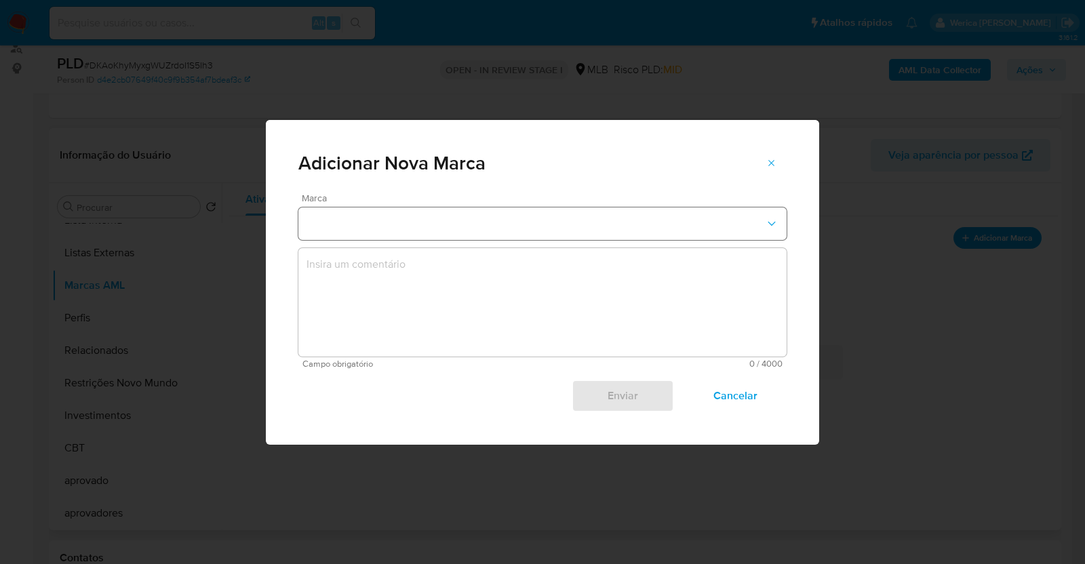
click at [427, 239] on button "marks-modal" at bounding box center [542, 223] width 488 height 33
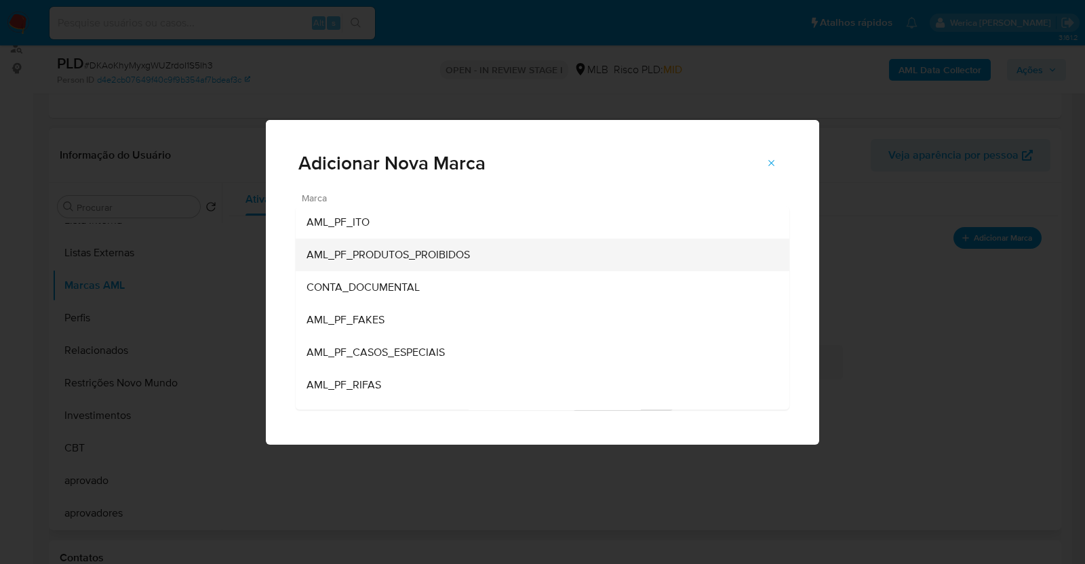
click at [452, 260] on span "AML_PF_PRODUTOS_PROIBIDOS" at bounding box center [387, 255] width 163 height 14
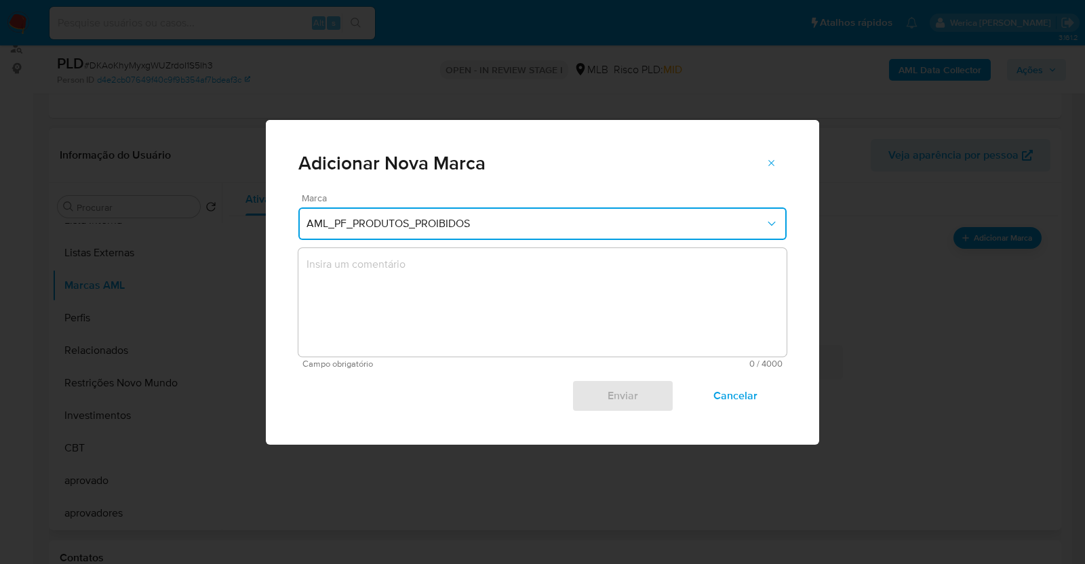
click at [464, 293] on textarea "marks-modal" at bounding box center [542, 302] width 488 height 108
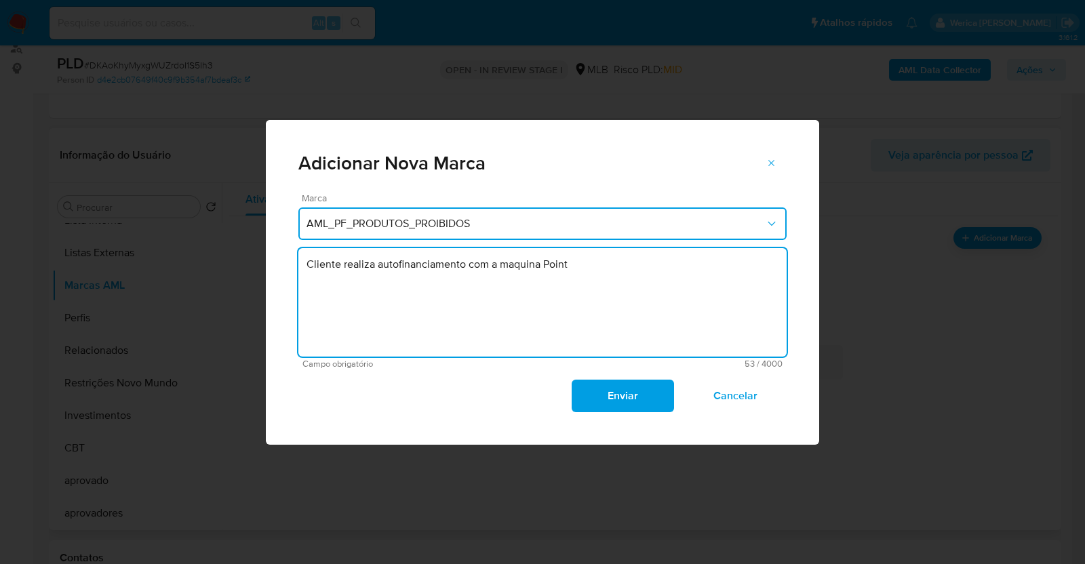
click at [502, 263] on textarea "Cliente realiza autofinanciamento com a maquina Point" at bounding box center [542, 302] width 488 height 108
click at [587, 266] on textarea "Cliente realiza autofinanciamento com a maquina Point" at bounding box center [542, 302] width 488 height 108
click at [492, 266] on textarea "Cliente realiza autofinanciamento com a maquina Point" at bounding box center [542, 302] width 488 height 108
click at [543, 266] on textarea "Cliente realiza autofinanciamento com a maquina Point" at bounding box center [542, 302] width 488 height 108
click at [364, 262] on textarea "Cliente realiza autofinanciamento com a maquina cartões Point" at bounding box center [542, 302] width 488 height 108
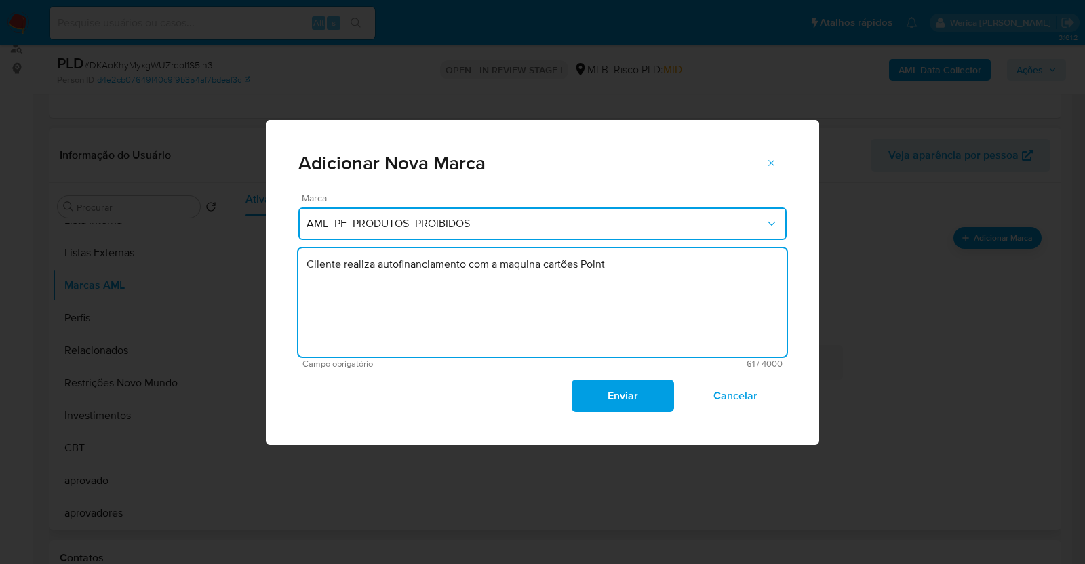
click at [311, 264] on textarea "Cliente realiza autofinanciamento com a maquina cartões Point" at bounding box center [542, 302] width 488 height 108
type textarea "Aparentemente o cliente realiza autofinanciamento com a maquina cartões Point"
click at [637, 396] on span "Enviar" at bounding box center [622, 396] width 66 height 30
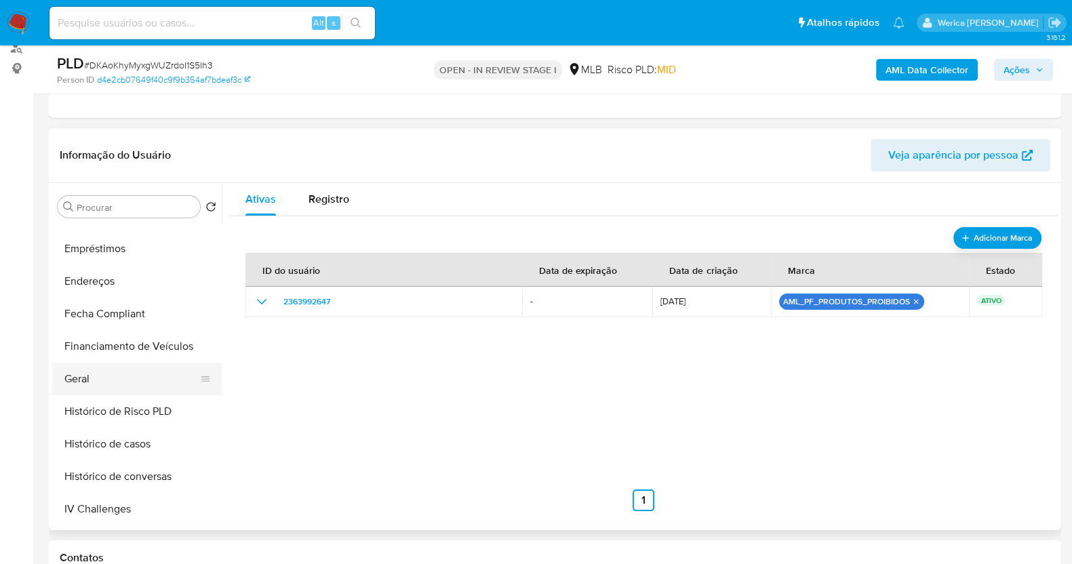
scroll to position [194, 0]
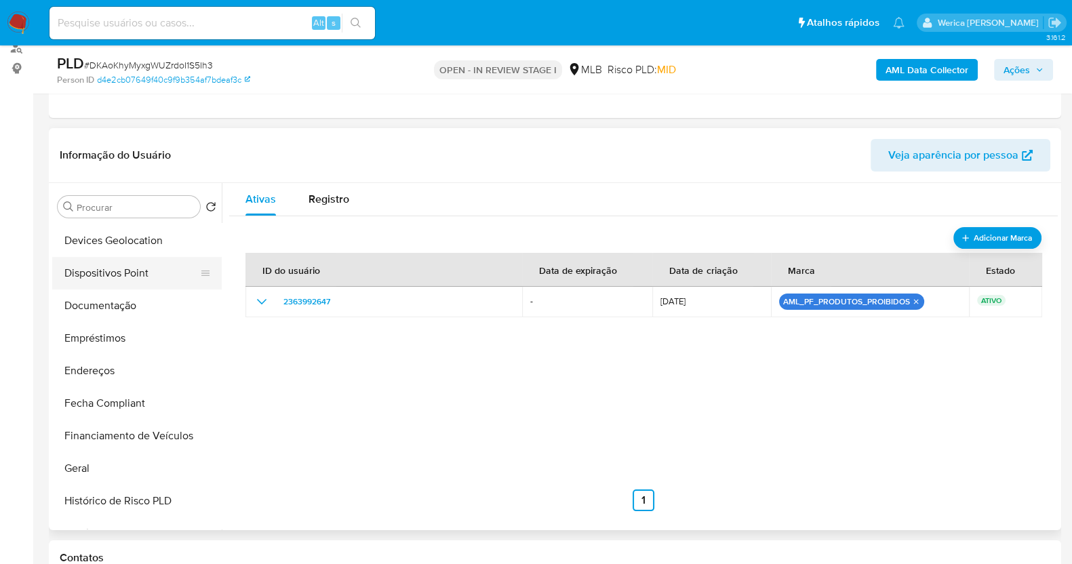
click at [134, 264] on button "Dispositivos Point" at bounding box center [131, 273] width 159 height 33
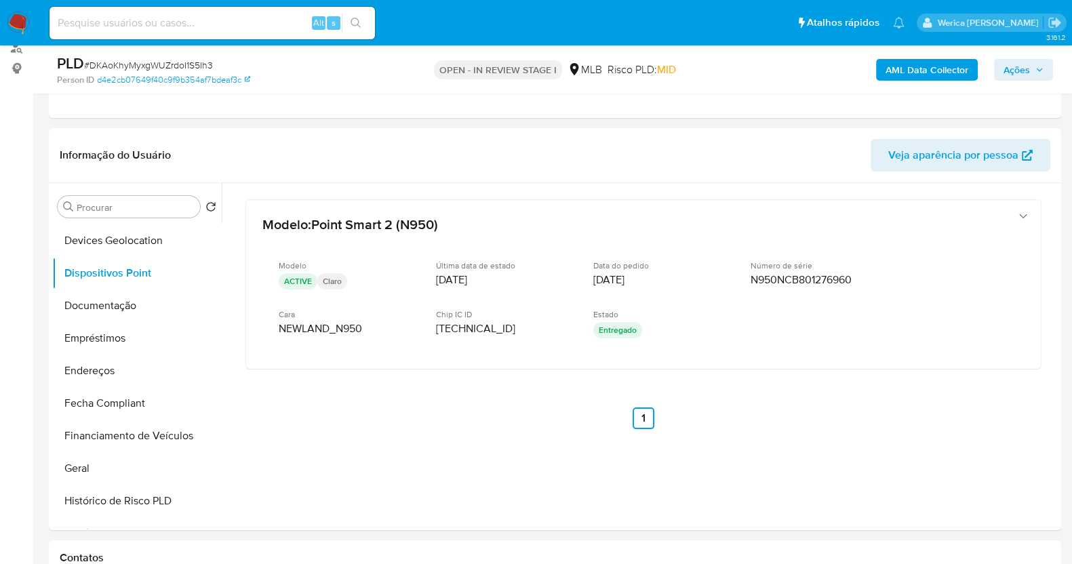
click at [928, 462] on div "Modelo : Point Smart 2 (N950) Modelo ACTIVE Claro Última data de estado 09/04/2…" at bounding box center [643, 332] width 829 height 298
drag, startPoint x: 118, startPoint y: 290, endPoint x: 130, endPoint y: 304, distance: 18.3
click at [118, 291] on button "Documentação" at bounding box center [131, 306] width 159 height 33
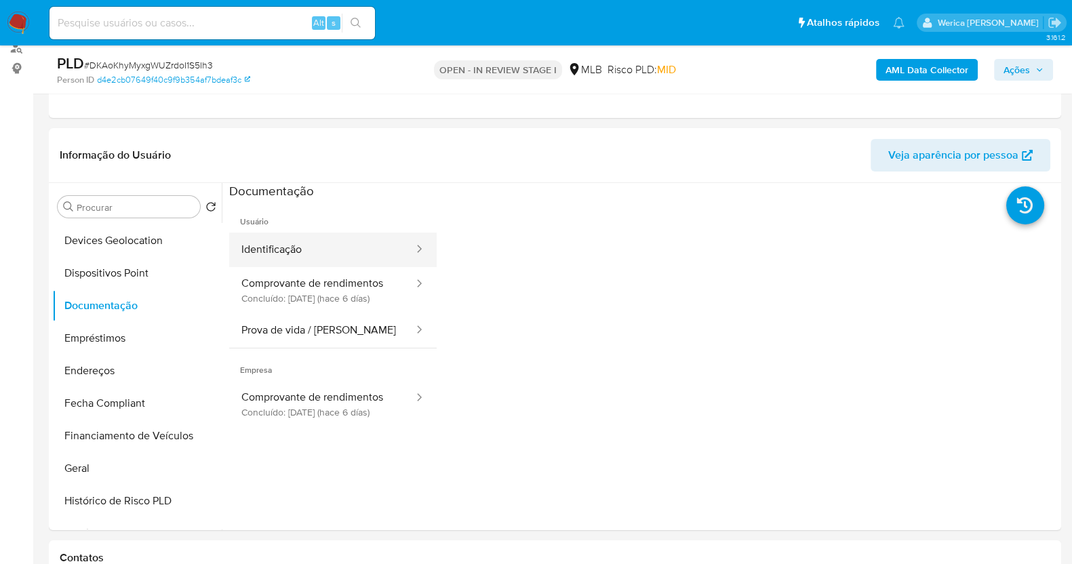
click at [323, 256] on button "Identificação" at bounding box center [322, 250] width 186 height 35
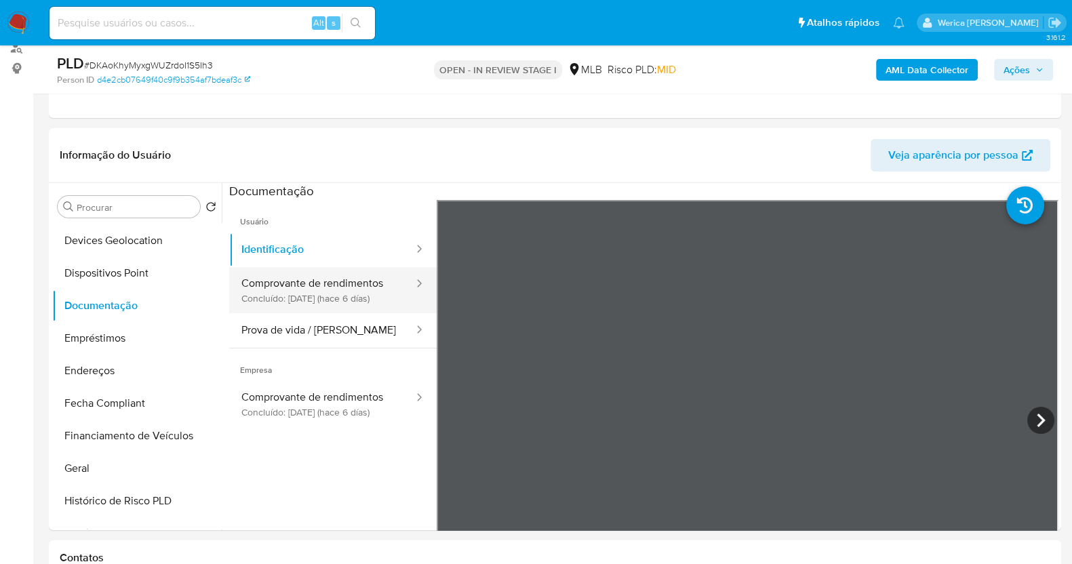
click at [370, 285] on button "Comprovante de rendimentos Concluído: 26/09/2025 (hace 6 días)" at bounding box center [322, 290] width 186 height 46
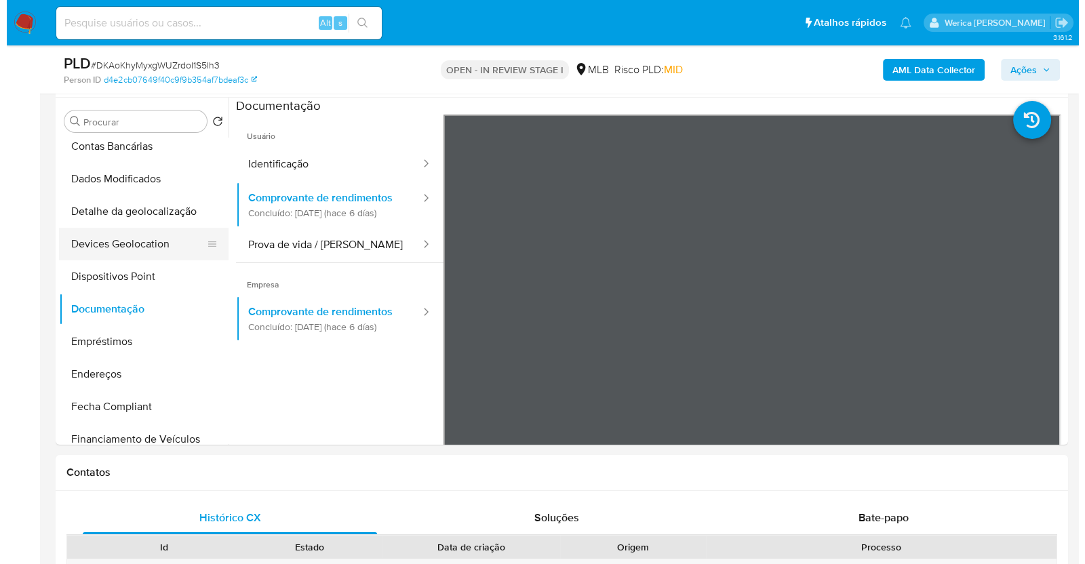
scroll to position [24, 0]
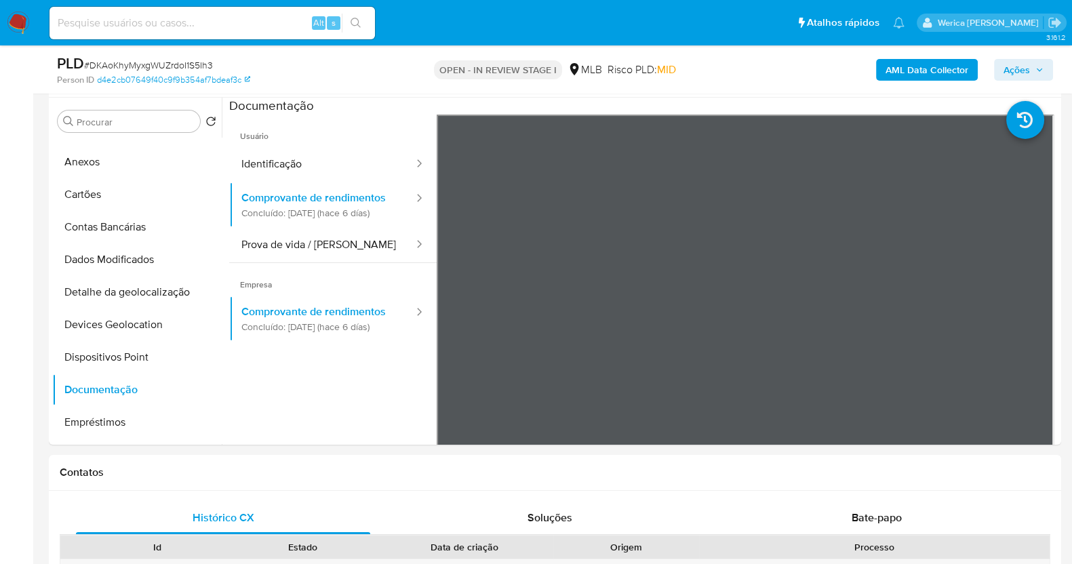
drag, startPoint x: 117, startPoint y: 167, endPoint x: 393, endPoint y: 215, distance: 280.0
click at [117, 167] on button "Anexos" at bounding box center [137, 162] width 170 height 33
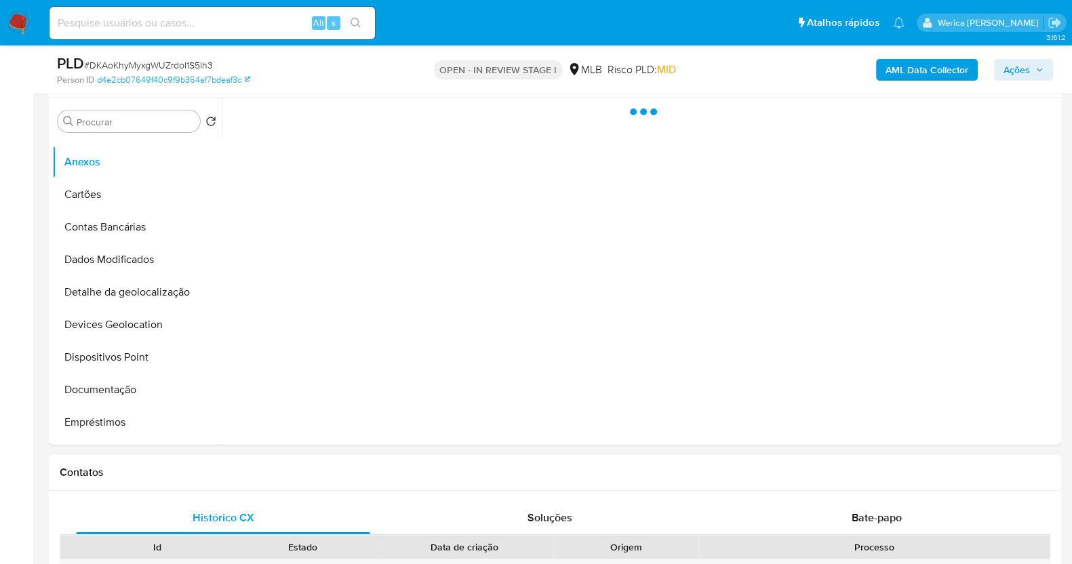
click at [886, 259] on div at bounding box center [640, 271] width 836 height 347
click at [947, 241] on div at bounding box center [640, 271] width 836 height 347
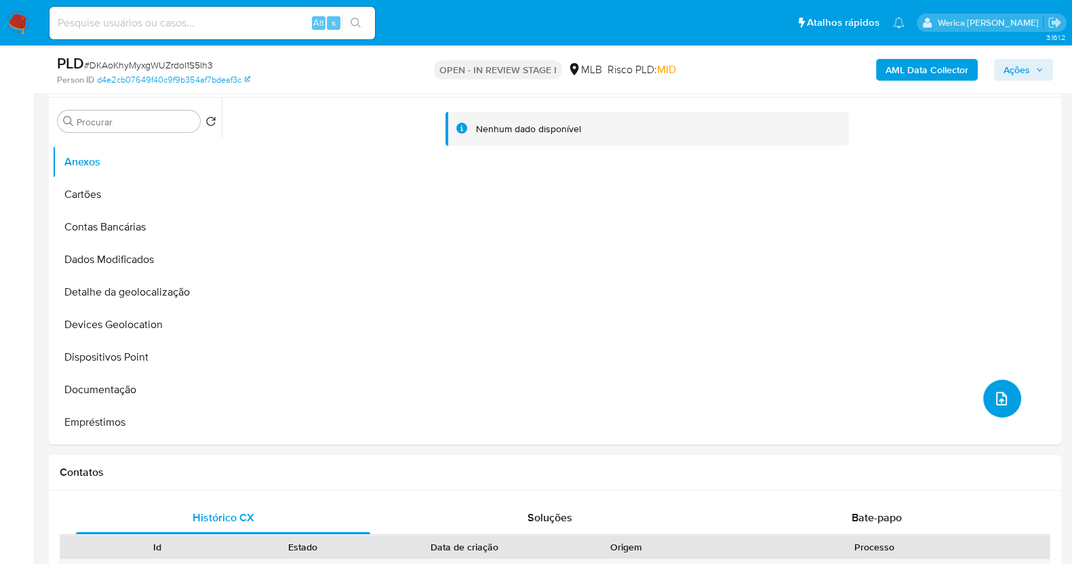
click at [1012, 400] on button "upload-file" at bounding box center [1002, 399] width 38 height 38
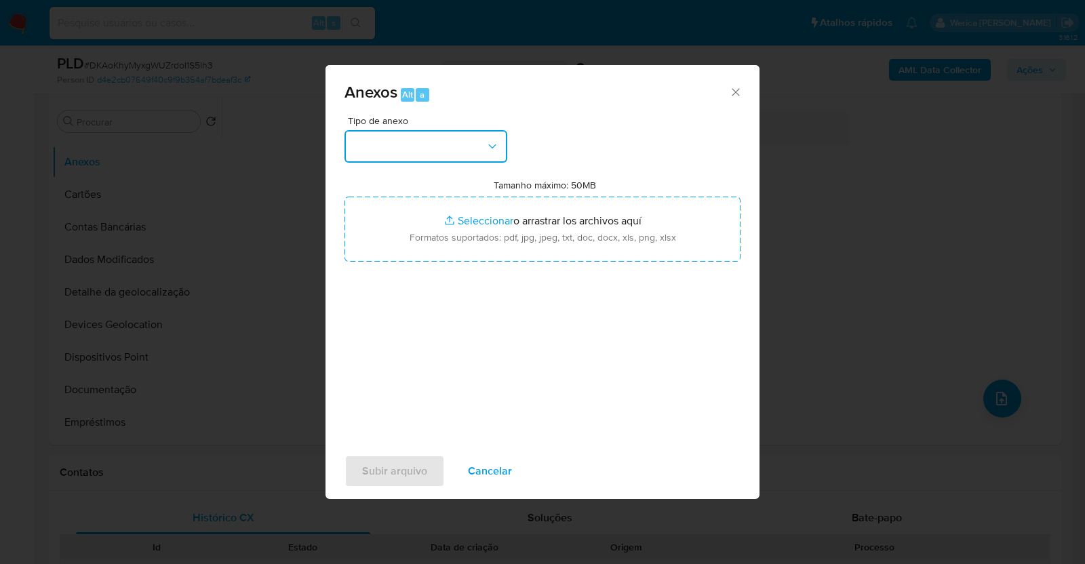
click at [497, 154] on button "button" at bounding box center [425, 146] width 163 height 33
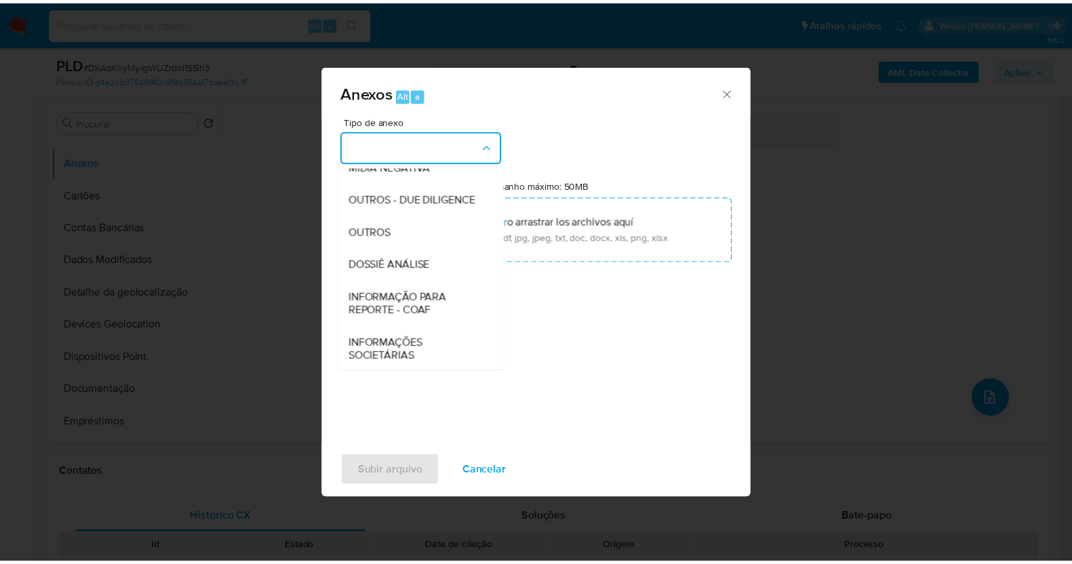
scroll to position [208, 0]
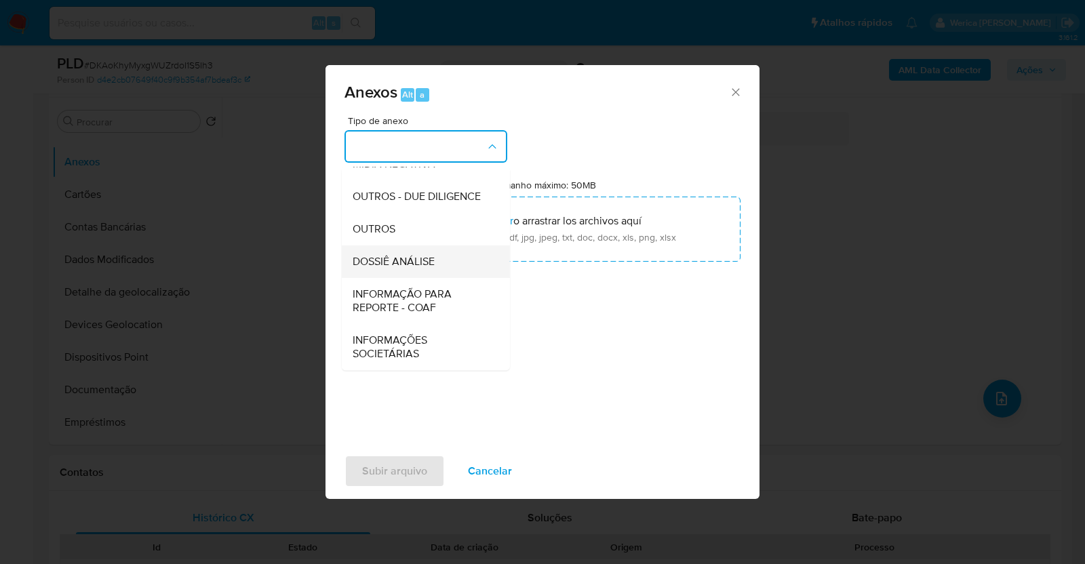
click at [400, 260] on span "DOSSIÊ ANÁLISE" at bounding box center [394, 262] width 82 height 14
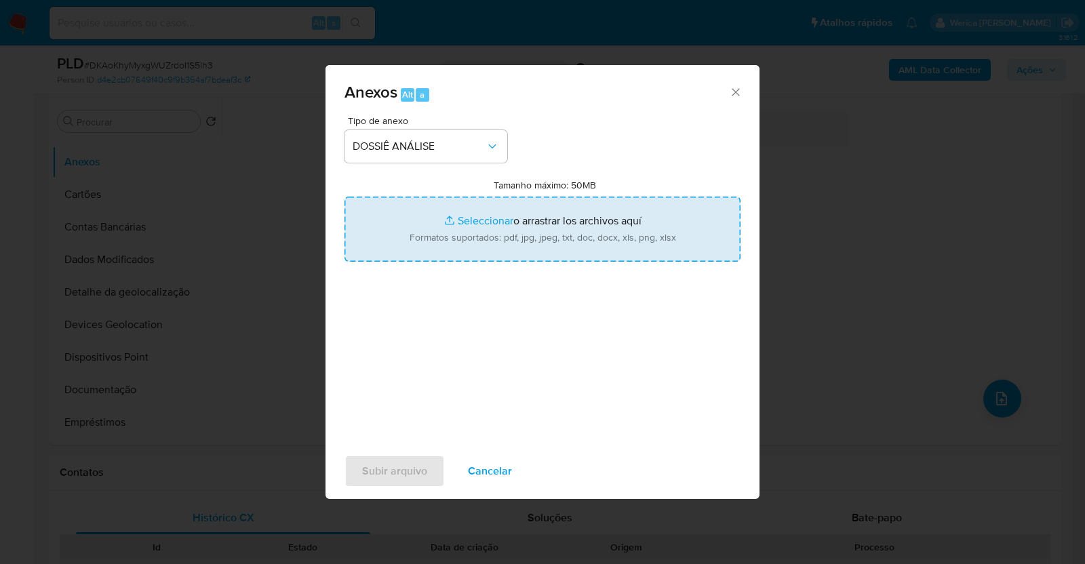
click at [541, 222] on input "Tamanho máximo: 50MB Seleccionar archivos" at bounding box center [542, 229] width 396 height 65
type input "C:\fakepath\SAR - XXXX - CNPJ 44531654000117 - TRUSTE COMERCIO LTDA.pdf"
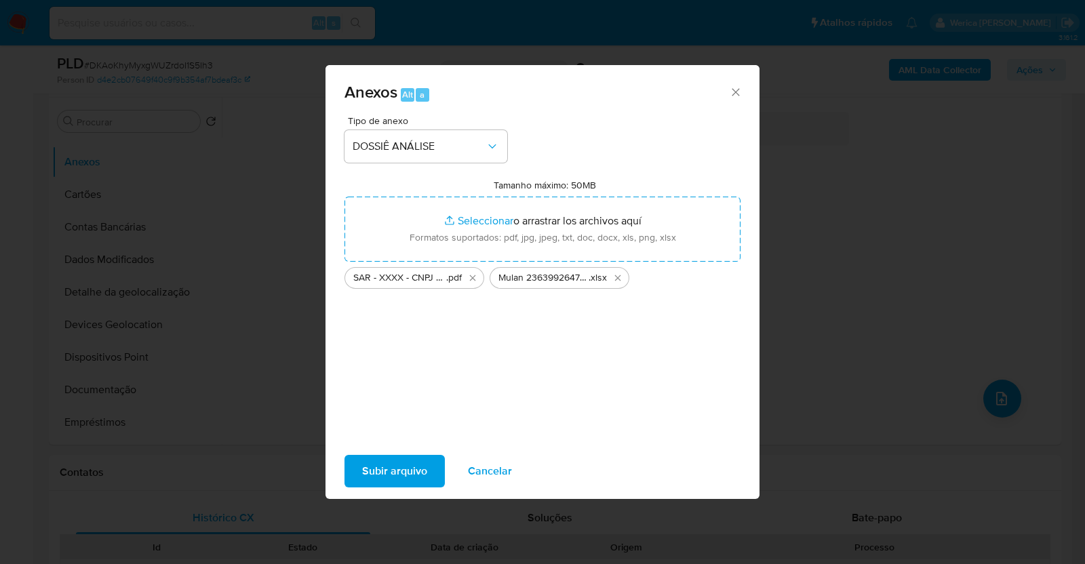
click at [385, 469] on span "Subir arquivo" at bounding box center [394, 471] width 65 height 30
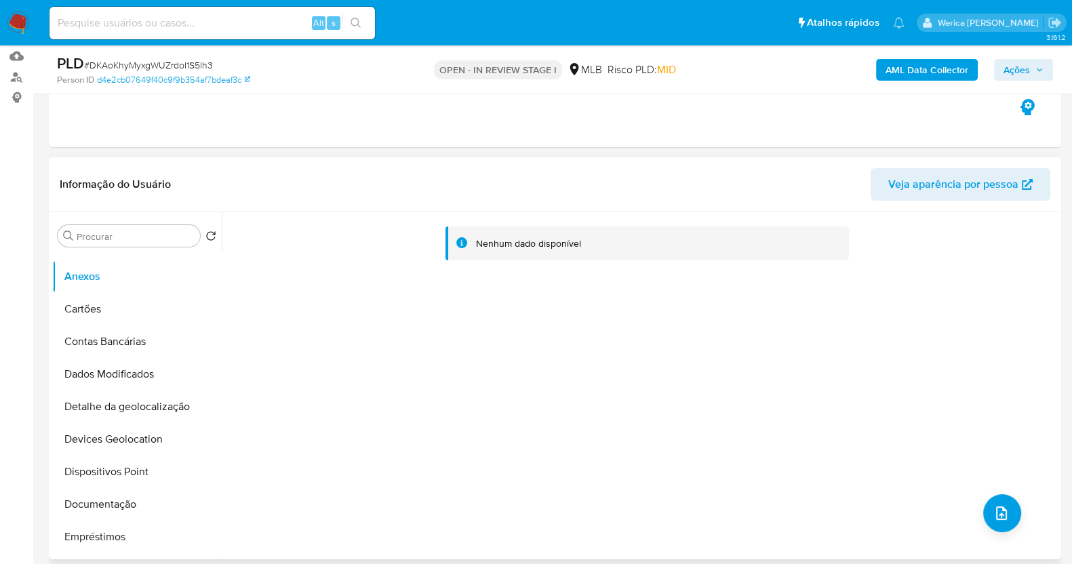
scroll to position [0, 0]
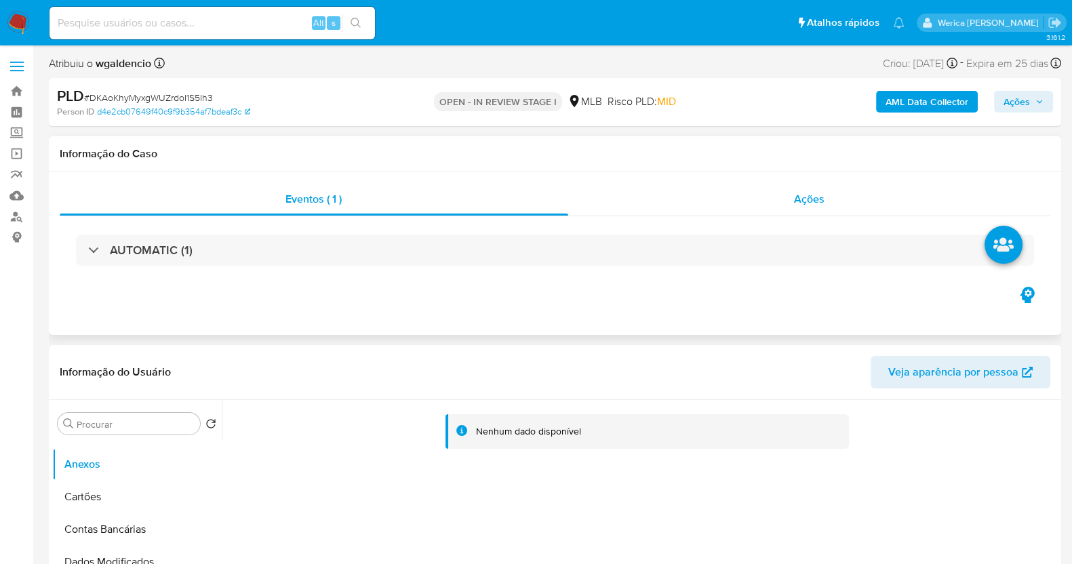
click at [831, 189] on div "Ações" at bounding box center [809, 199] width 483 height 33
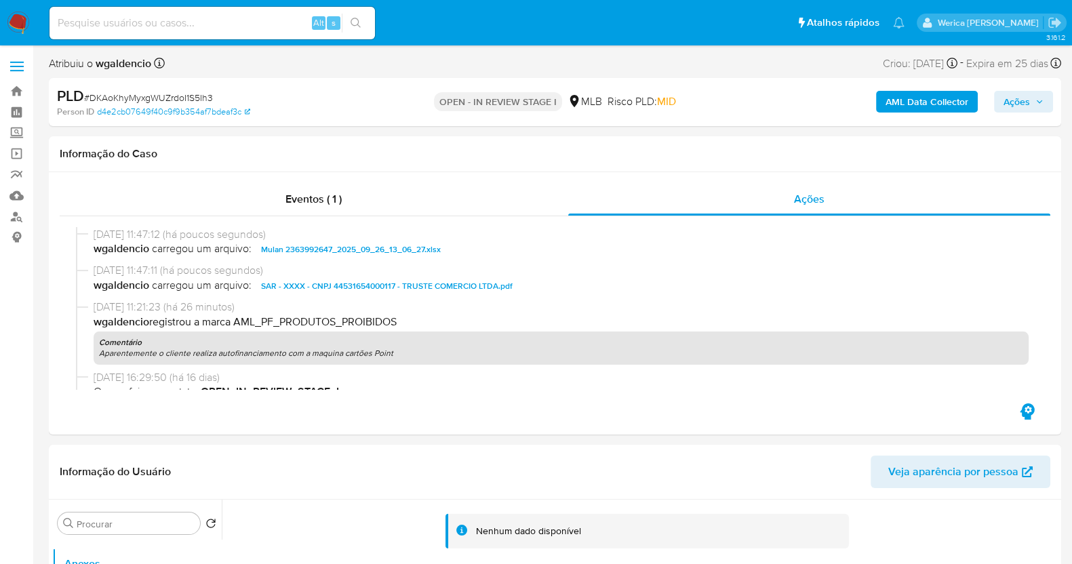
click at [951, 102] on b "AML Data Collector" at bounding box center [927, 102] width 83 height 22
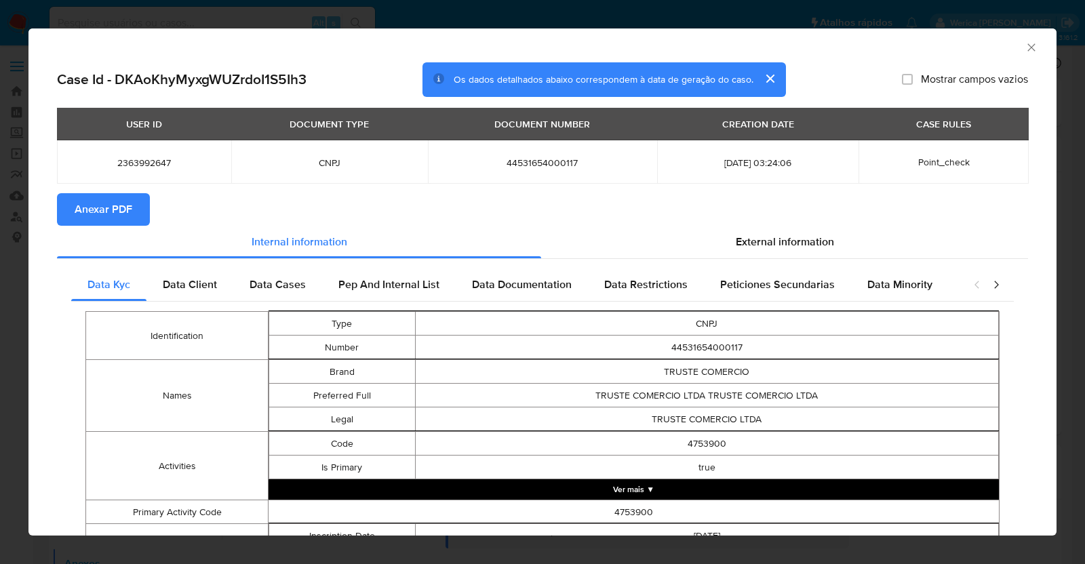
click at [112, 213] on span "Anexar PDF" at bounding box center [104, 210] width 58 height 30
click at [122, 218] on span "Anexar PDF" at bounding box center [104, 210] width 58 height 30
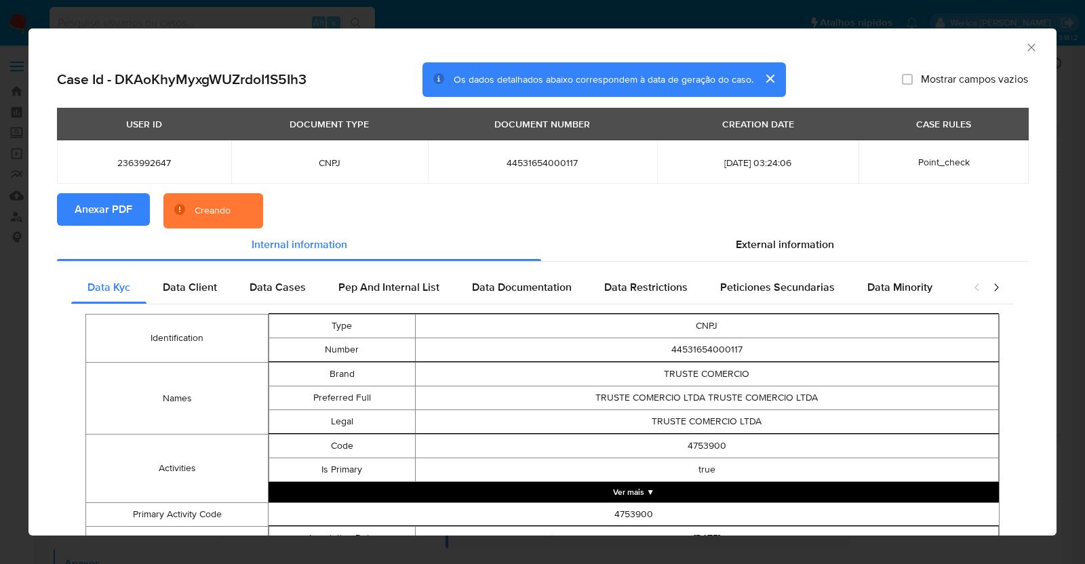
click at [1025, 49] on icon "Fechar a janela" at bounding box center [1032, 48] width 14 height 14
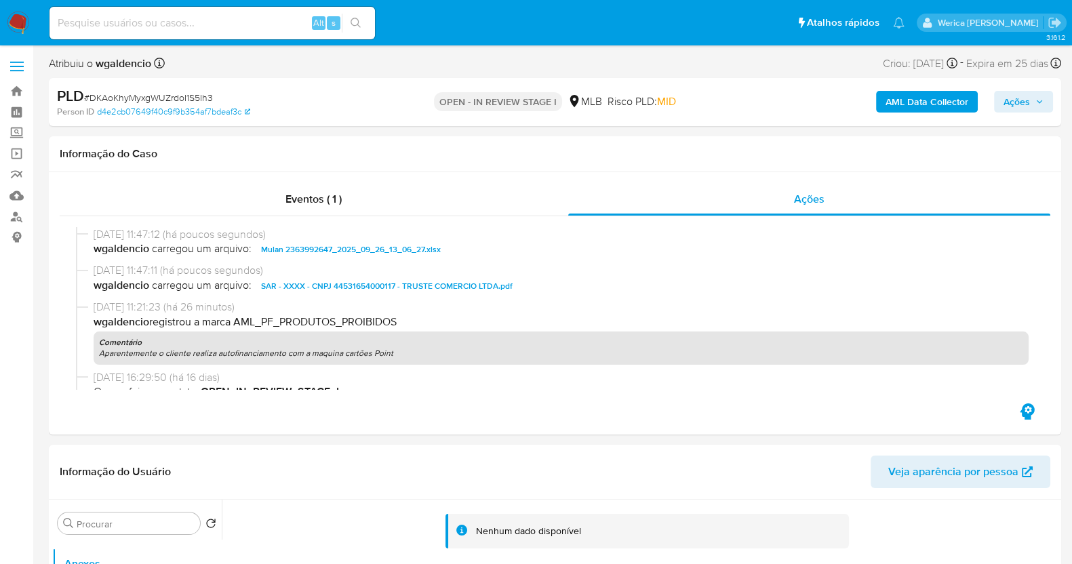
click at [1017, 106] on span "Ações" at bounding box center [1017, 102] width 26 height 22
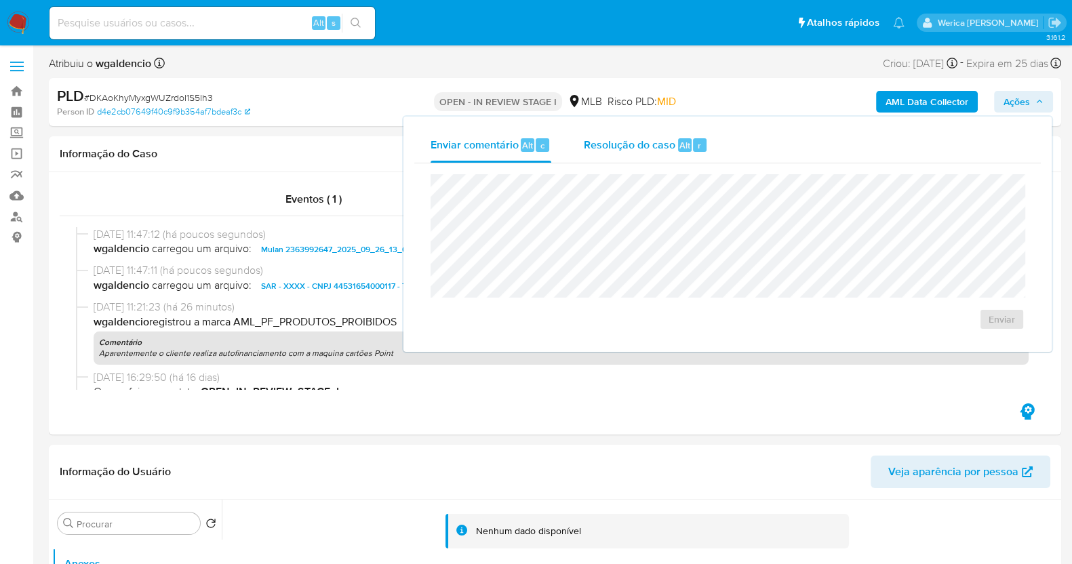
click at [658, 154] on div "Resolução do caso Alt r" at bounding box center [646, 144] width 124 height 35
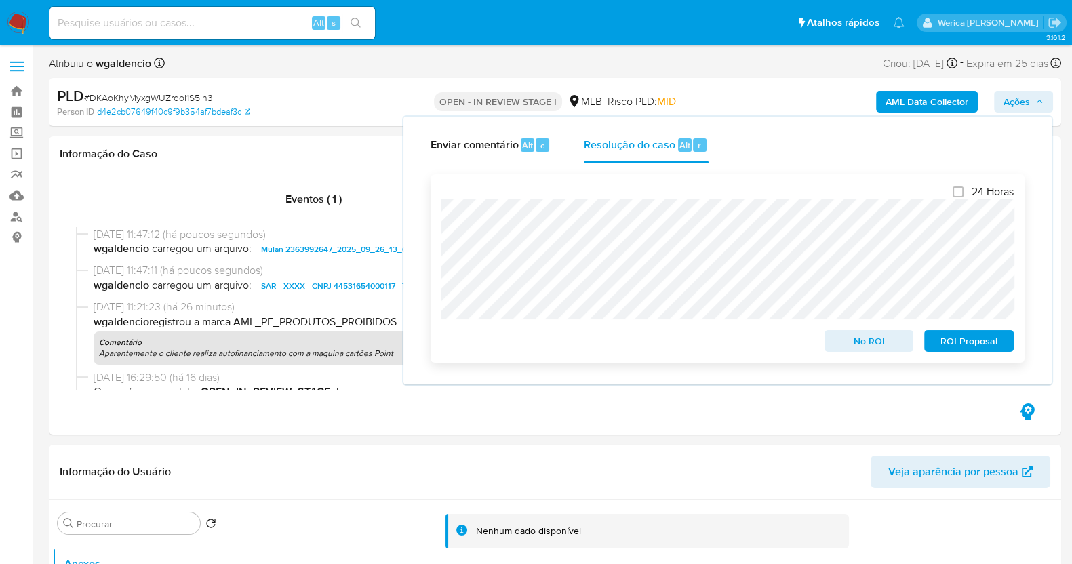
click at [953, 335] on span "ROI Proposal" at bounding box center [969, 341] width 71 height 19
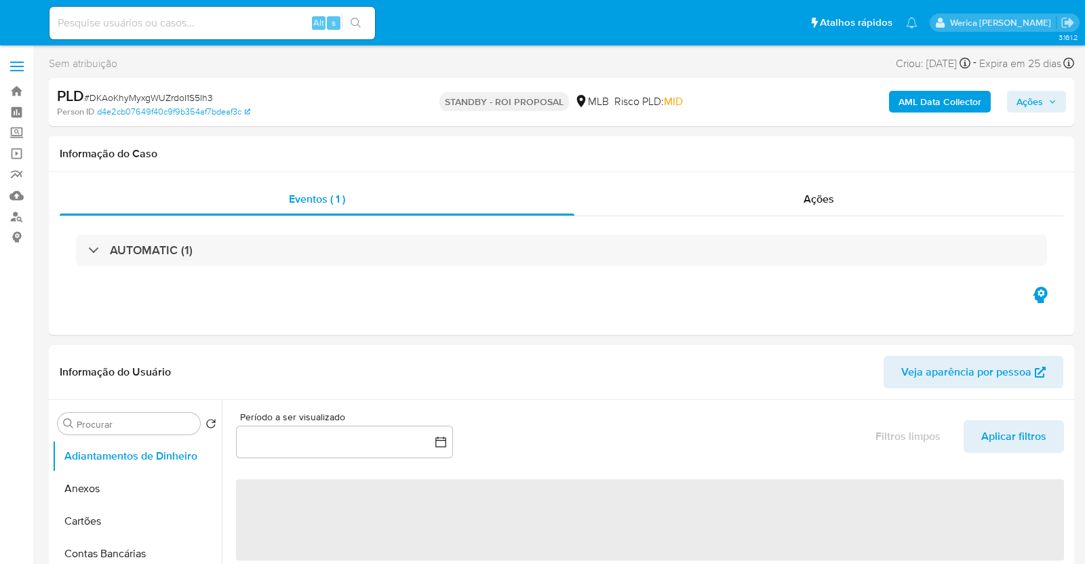
select select "10"
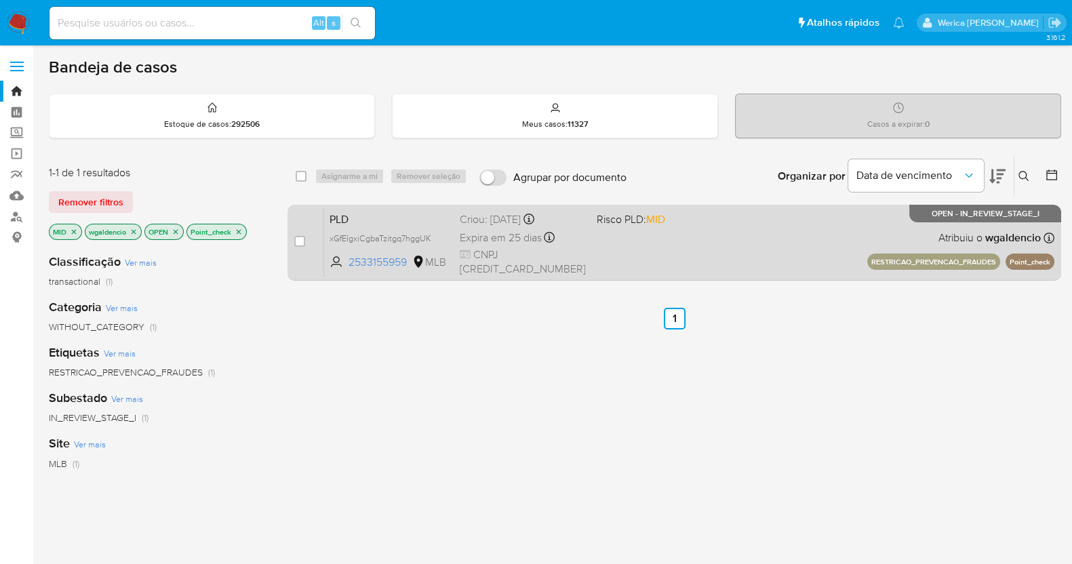
click at [647, 252] on div "PLD xGfEIgxiCgbaTzitgq7hggUK 2533155959 MLB Risco PLD: MID Criou: 12/09/2025 Cr…" at bounding box center [689, 242] width 730 height 68
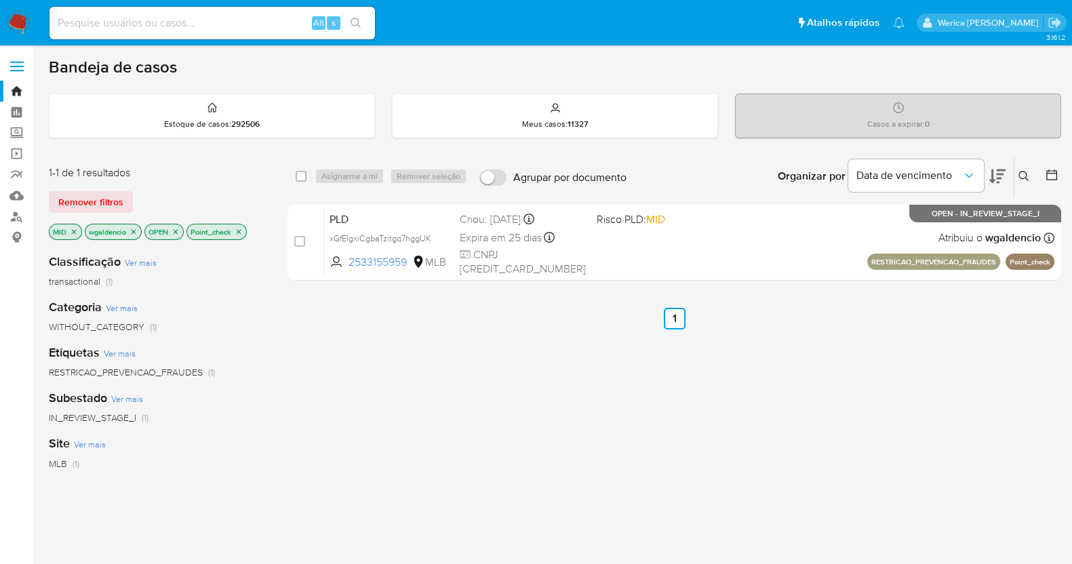
click at [242, 229] on icon "close-filter" at bounding box center [239, 232] width 8 height 8
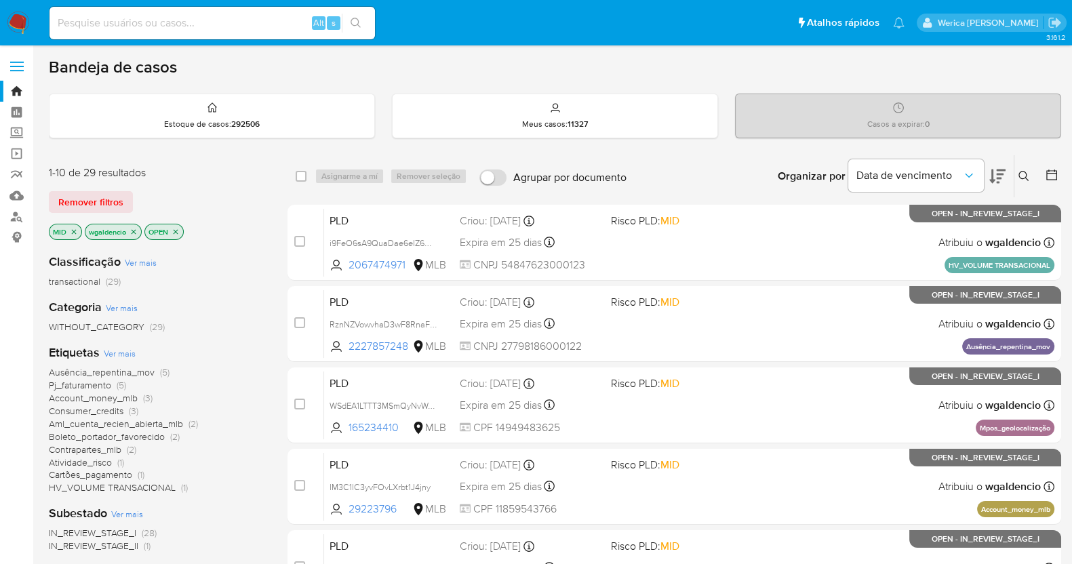
click at [71, 232] on icon "close-filter" at bounding box center [74, 232] width 8 height 8
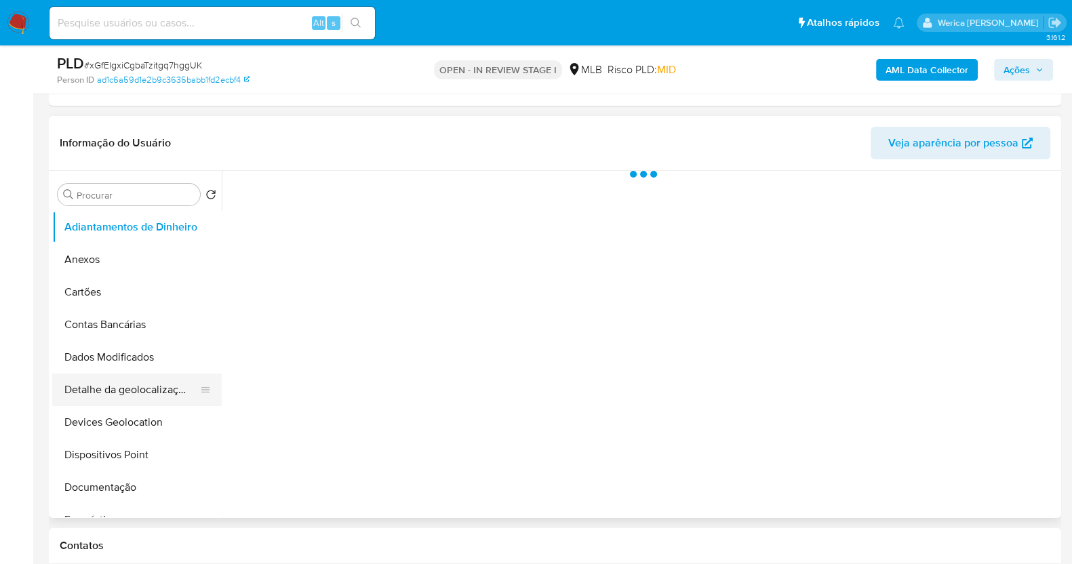
scroll to position [254, 0]
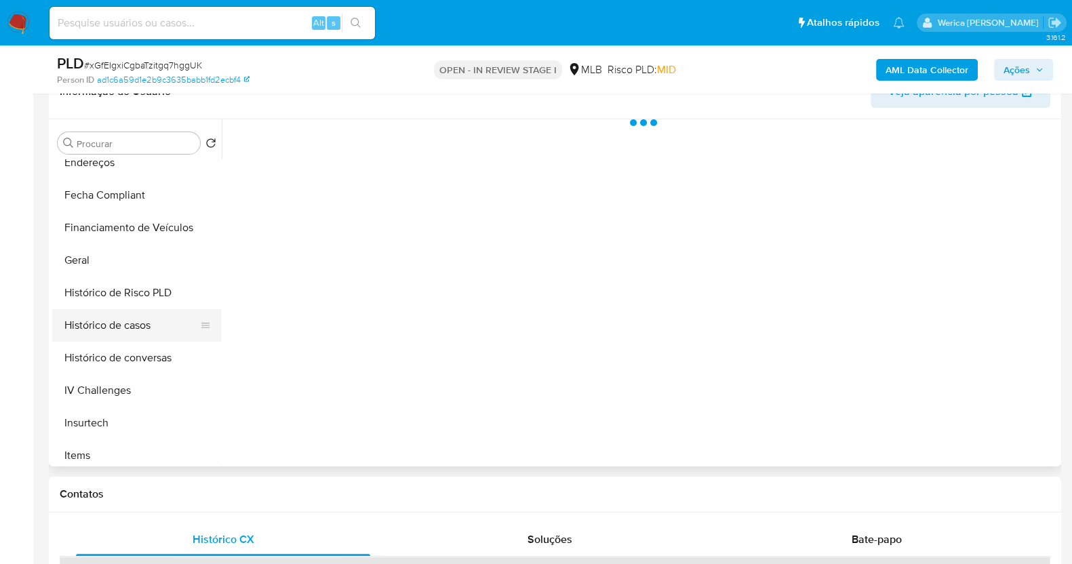
select select "10"
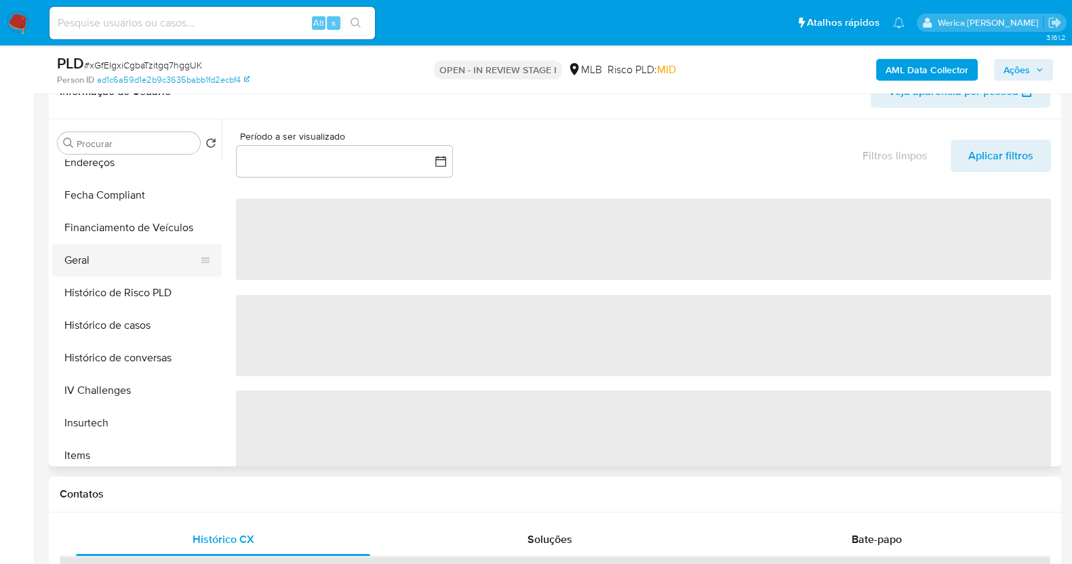
click at [122, 265] on button "Geral" at bounding box center [131, 260] width 159 height 33
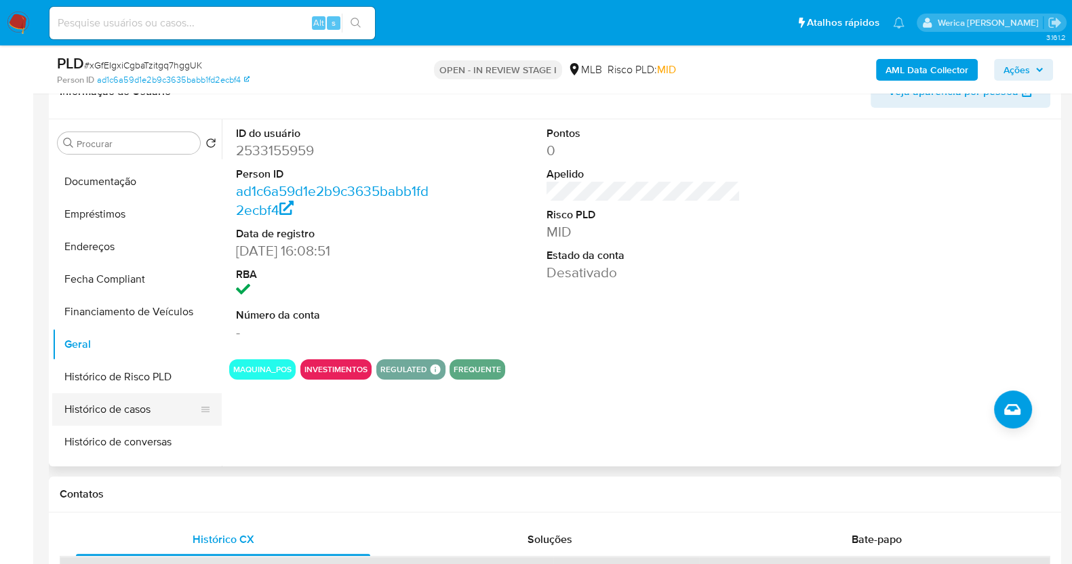
click at [138, 410] on button "Histórico de casos" at bounding box center [131, 409] width 159 height 33
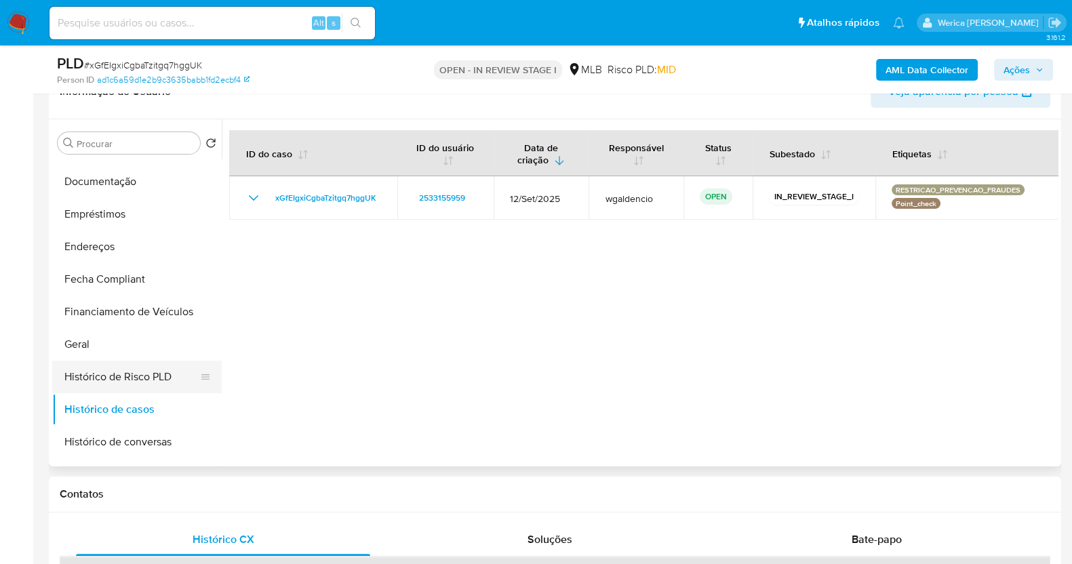
scroll to position [169, 0]
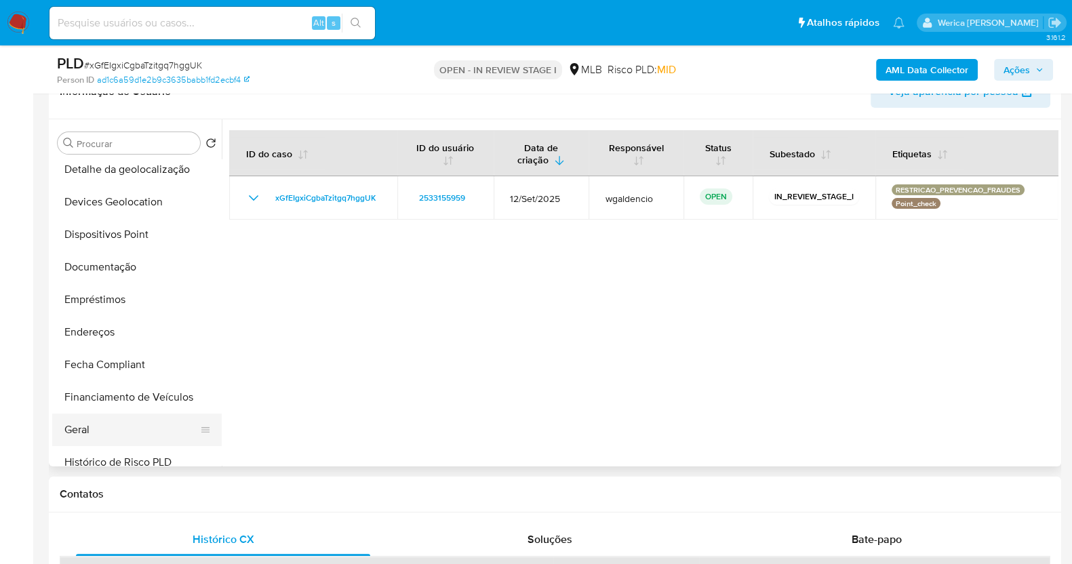
click at [112, 425] on button "Geral" at bounding box center [131, 430] width 159 height 33
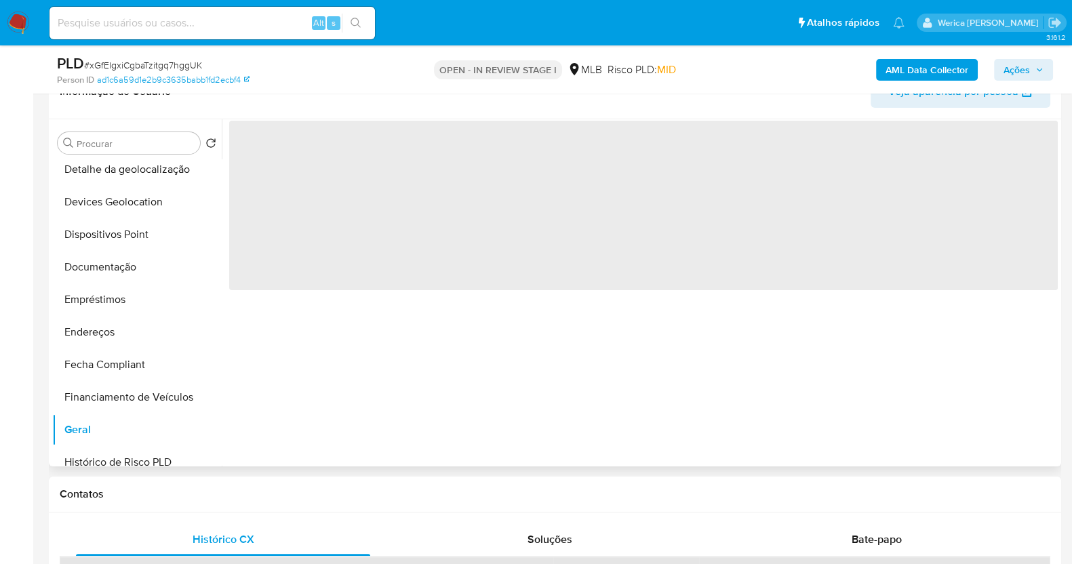
drag, startPoint x: 382, startPoint y: 206, endPoint x: 327, endPoint y: 163, distance: 69.6
click at [382, 205] on span "‌" at bounding box center [643, 206] width 829 height 170
click at [303, 164] on span "‌" at bounding box center [643, 206] width 829 height 170
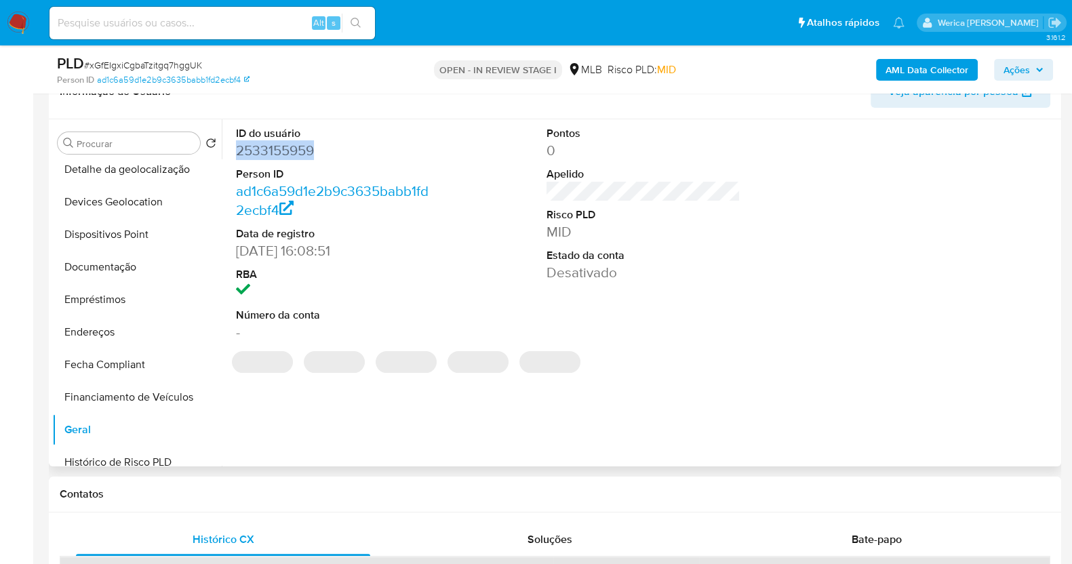
click at [293, 151] on dd "2533155959" at bounding box center [333, 150] width 194 height 19
copy dd "2533155959"
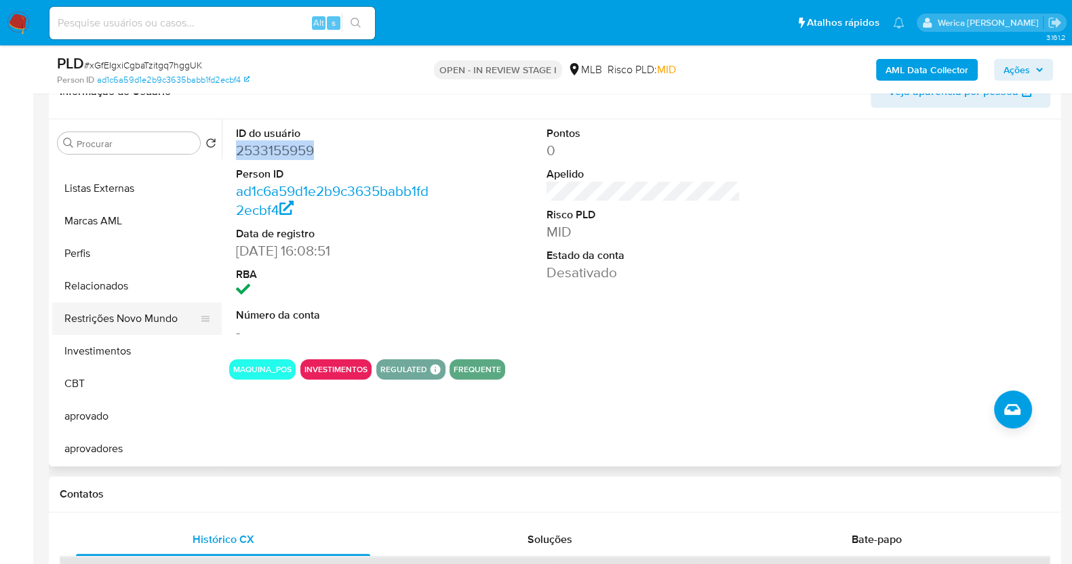
click at [141, 330] on button "Restrições Novo Mundo" at bounding box center [131, 318] width 159 height 33
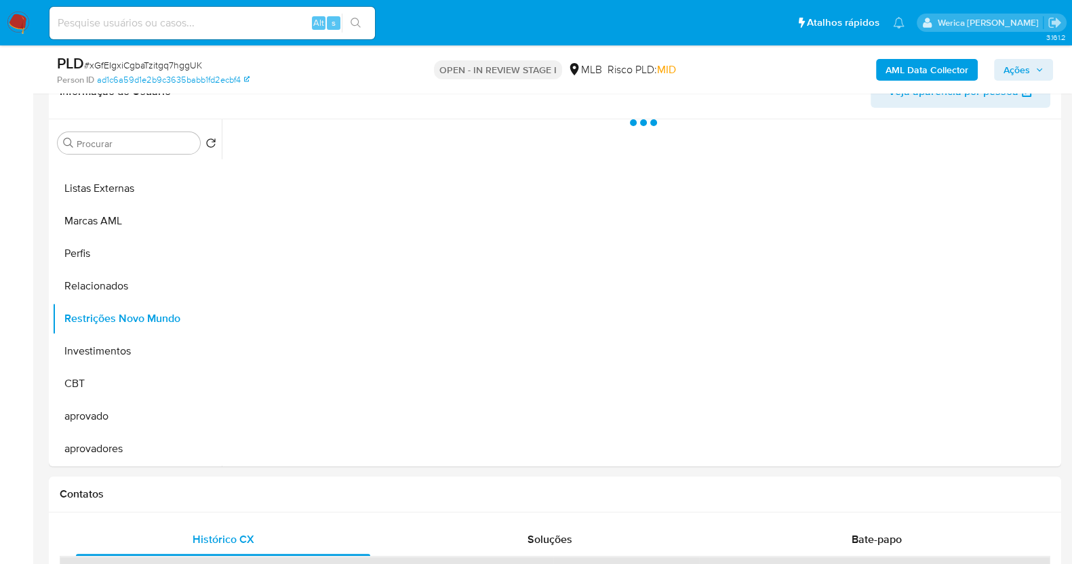
scroll to position [702, 0]
click at [372, 281] on div at bounding box center [640, 292] width 836 height 347
click at [378, 270] on div at bounding box center [640, 292] width 836 height 347
click at [395, 165] on div "Estado actual Historial Alterar status do usuário" at bounding box center [643, 193] width 829 height 148
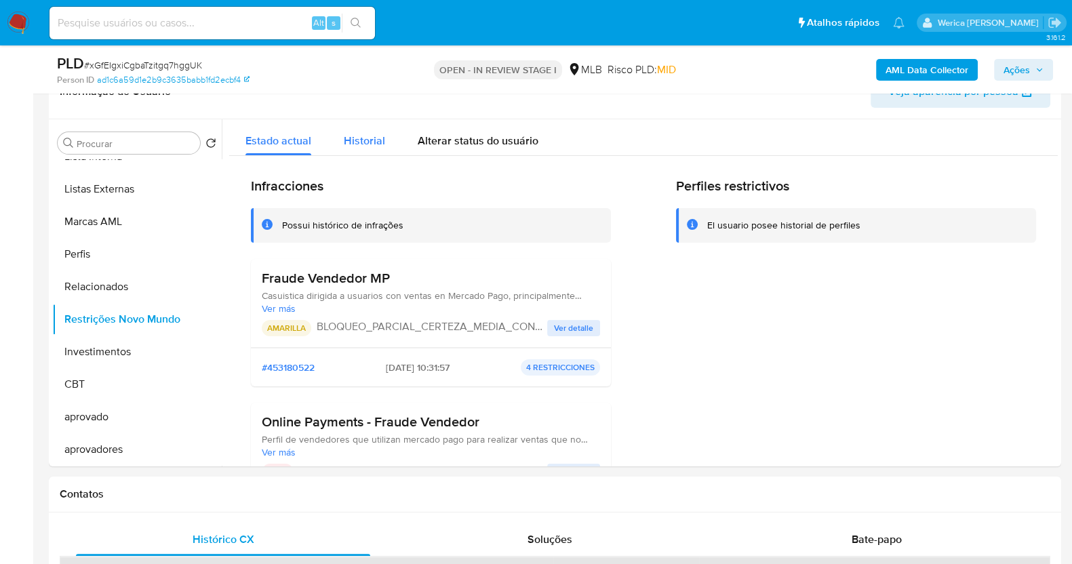
click at [376, 130] on div "Historial" at bounding box center [364, 137] width 41 height 36
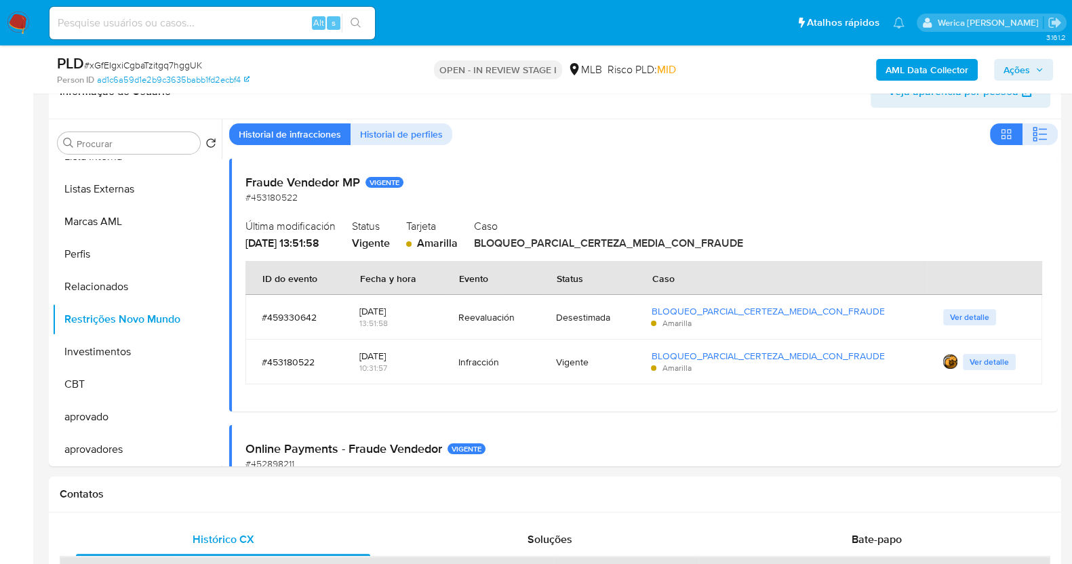
scroll to position [84, 0]
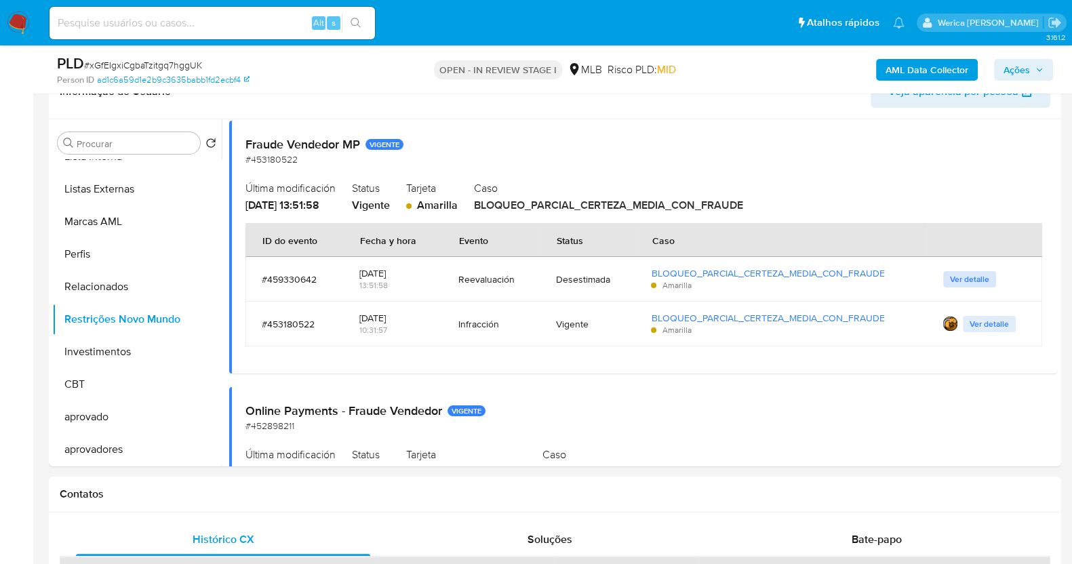
click at [961, 277] on span "Ver detalle" at bounding box center [969, 280] width 39 height 14
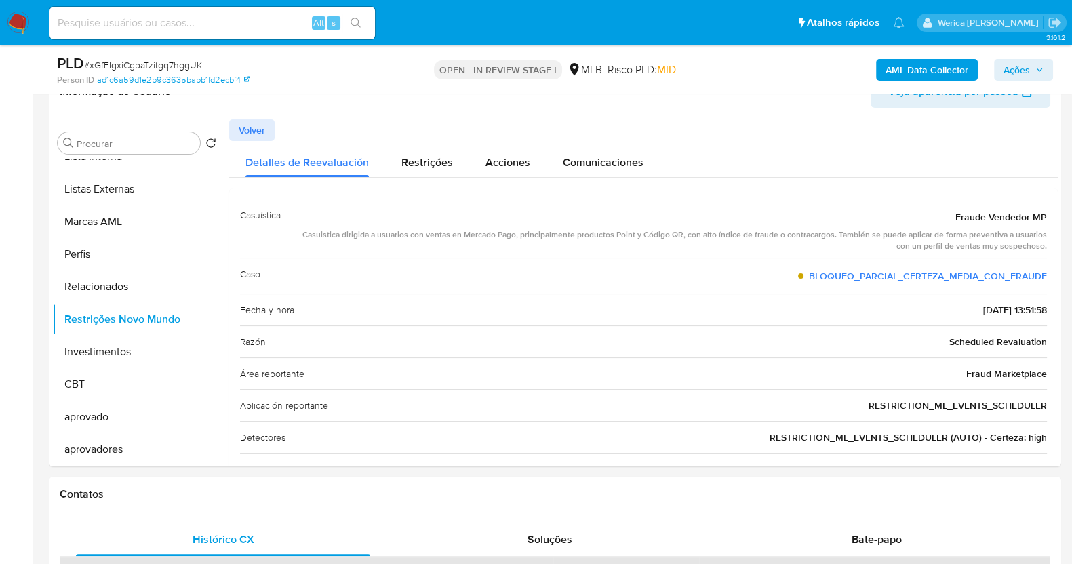
click at [246, 130] on span "Volver" at bounding box center [252, 130] width 26 height 19
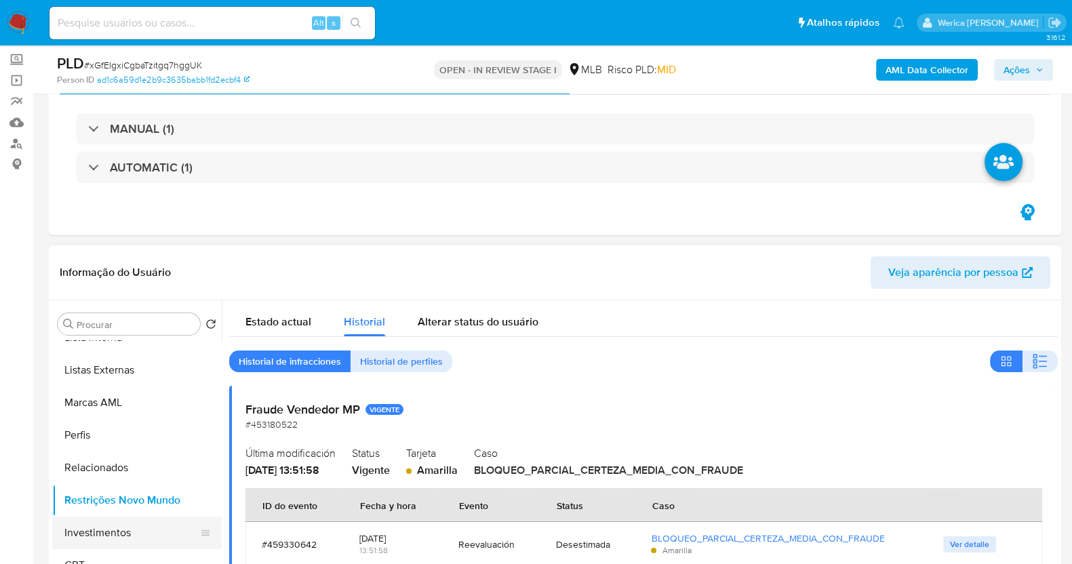
scroll to position [169, 0]
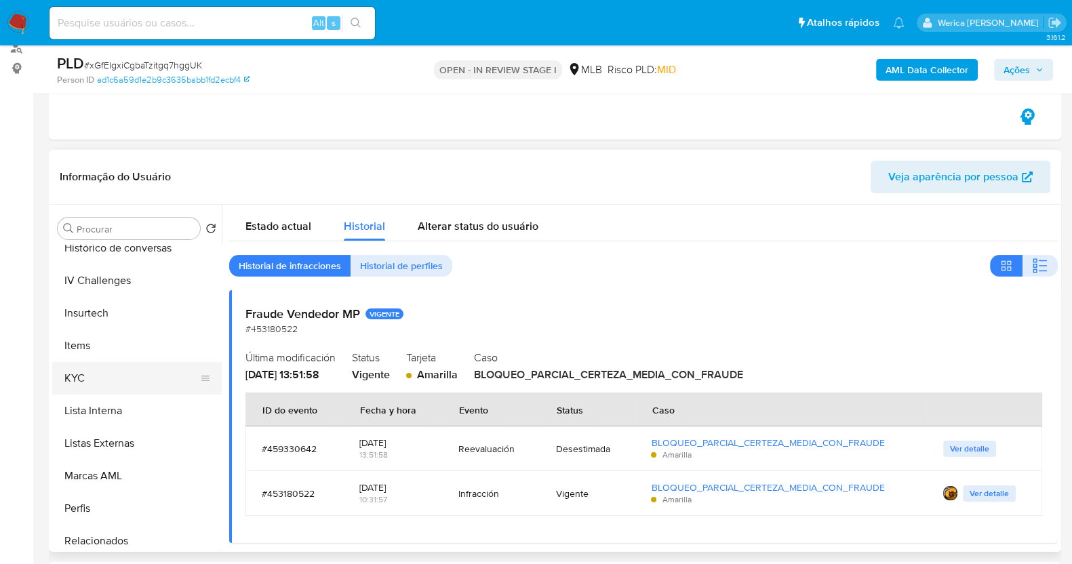
click at [114, 384] on button "KYC" at bounding box center [131, 378] width 159 height 33
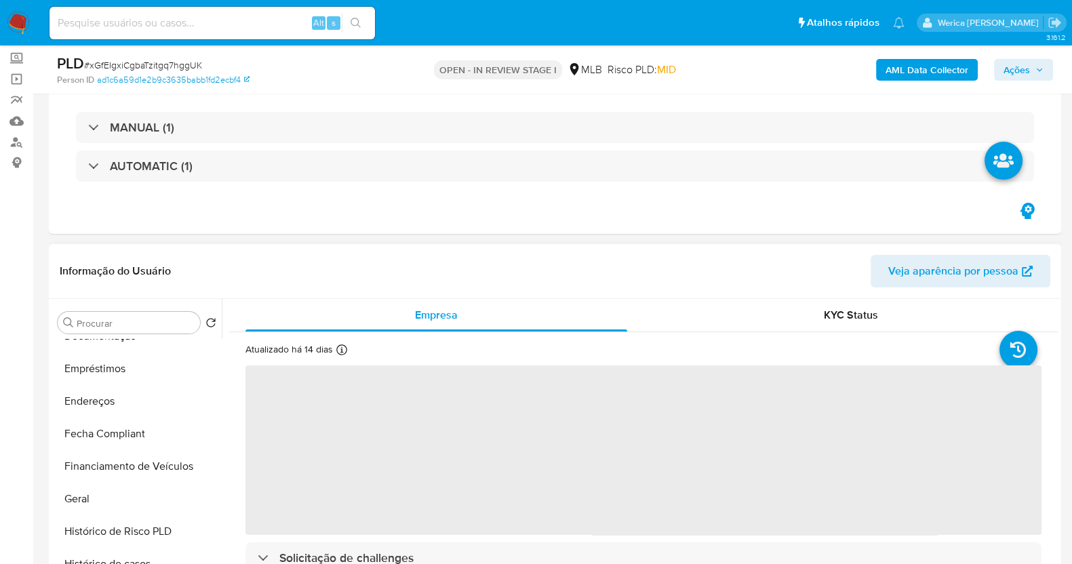
scroll to position [0, 0]
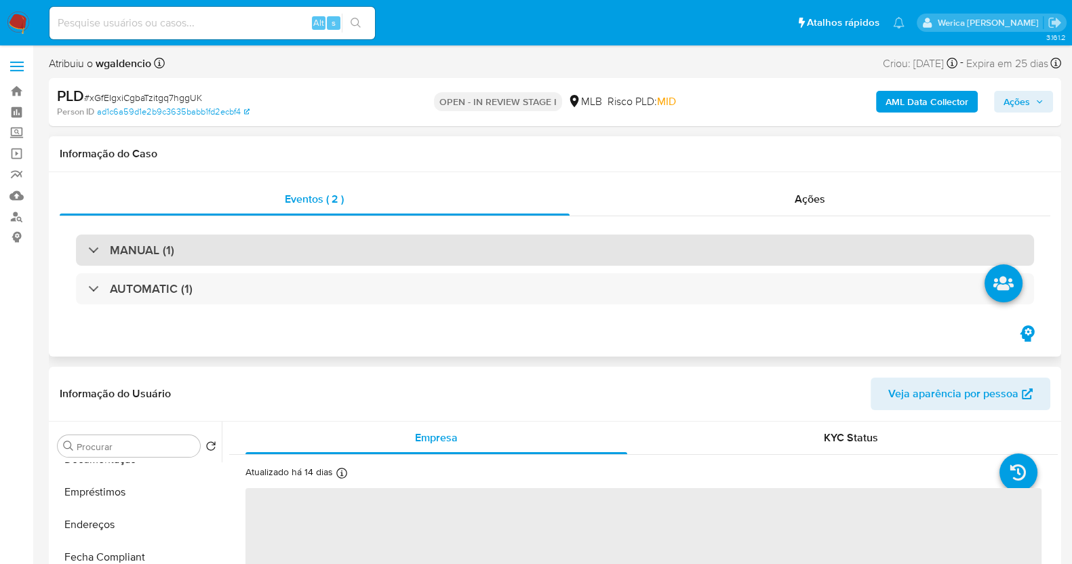
click at [217, 245] on div "MANUAL (1)" at bounding box center [555, 250] width 958 height 31
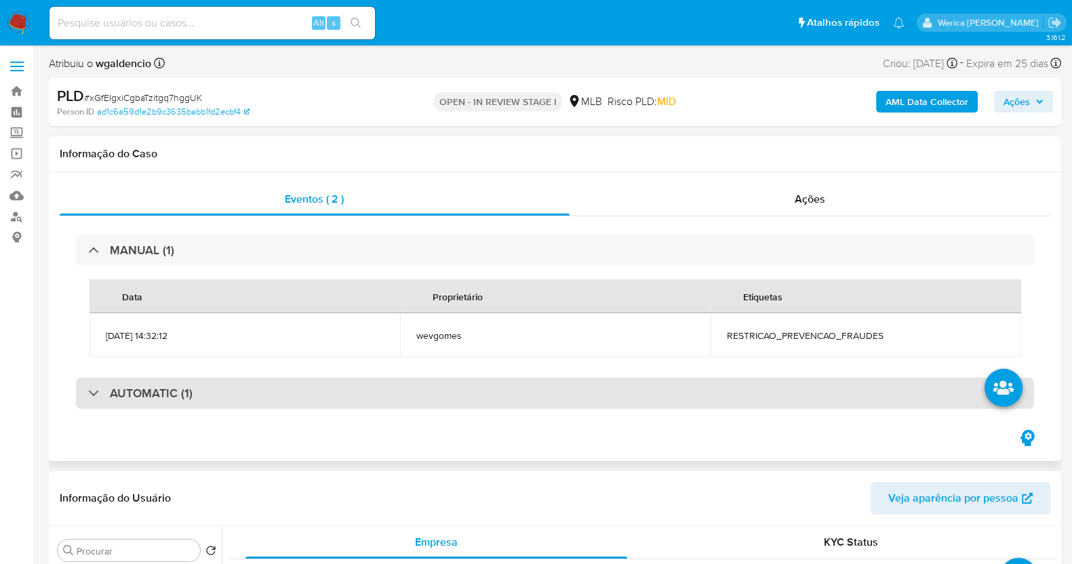
click at [246, 406] on div "AUTOMATIC (1)" at bounding box center [555, 393] width 958 height 31
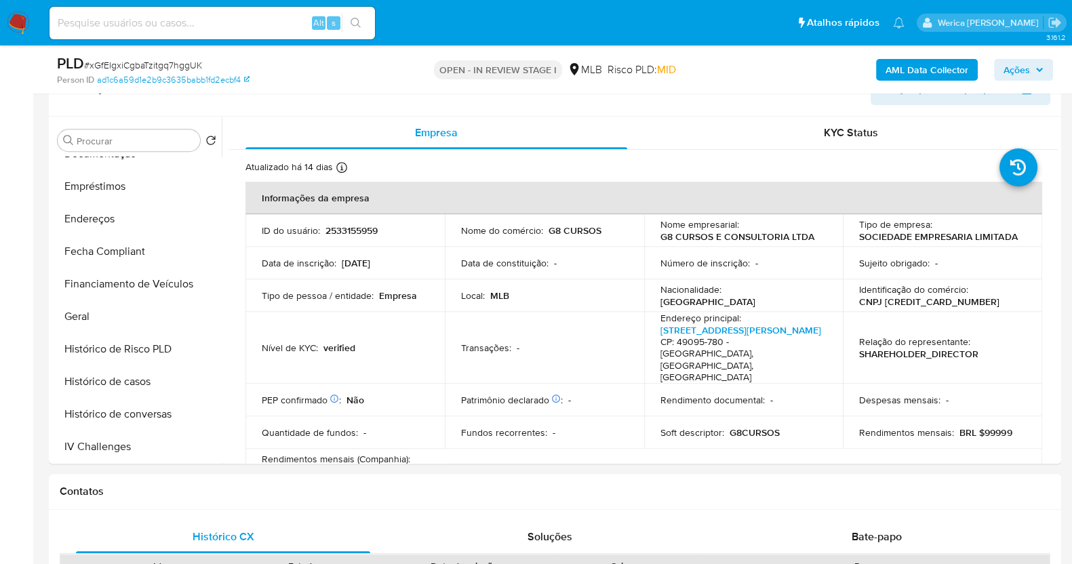
click at [360, 231] on p "2533155959" at bounding box center [351, 230] width 52 height 12
copy p "2533155959"
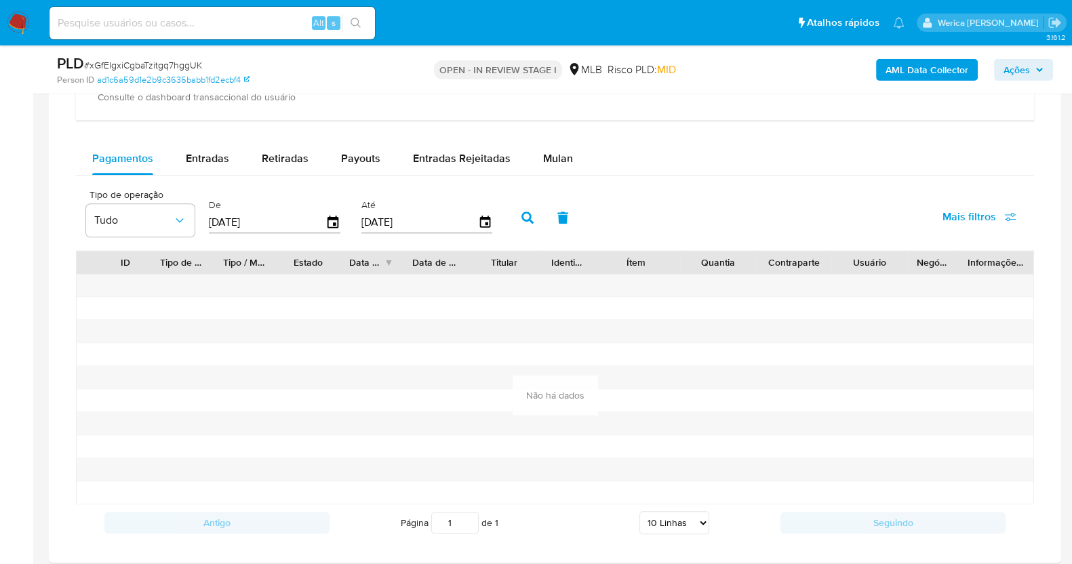
scroll to position [1695, 0]
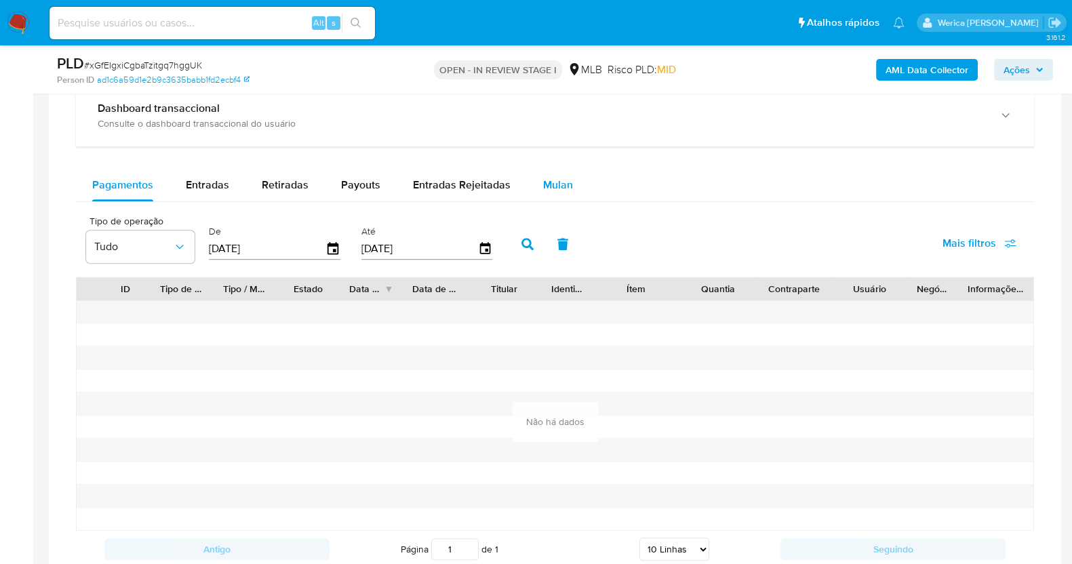
click at [549, 177] on span "Mulan" at bounding box center [558, 185] width 30 height 16
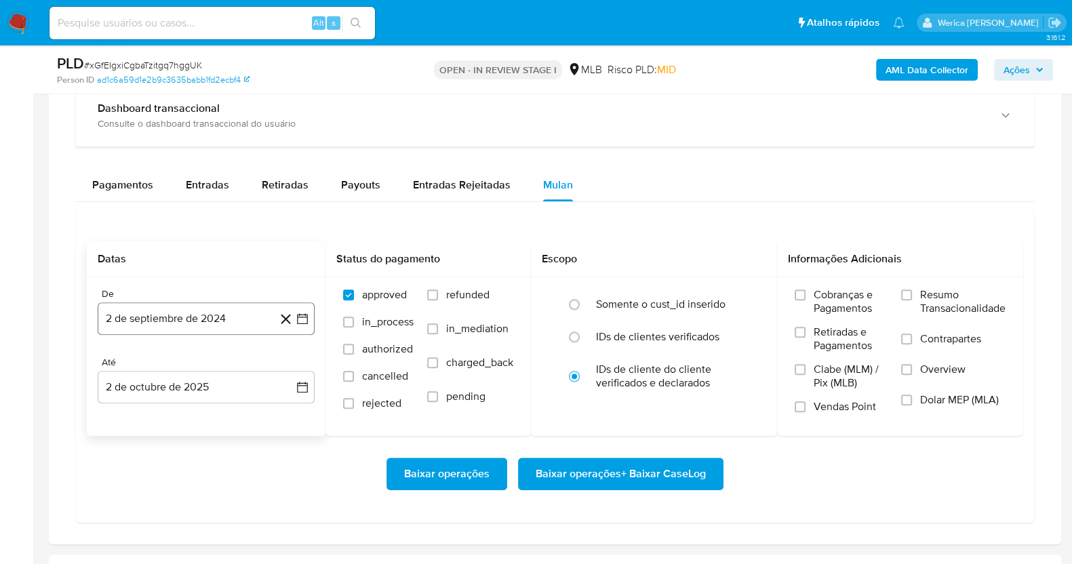
click at [231, 317] on button "2 de septiembre de 2024" at bounding box center [206, 318] width 217 height 33
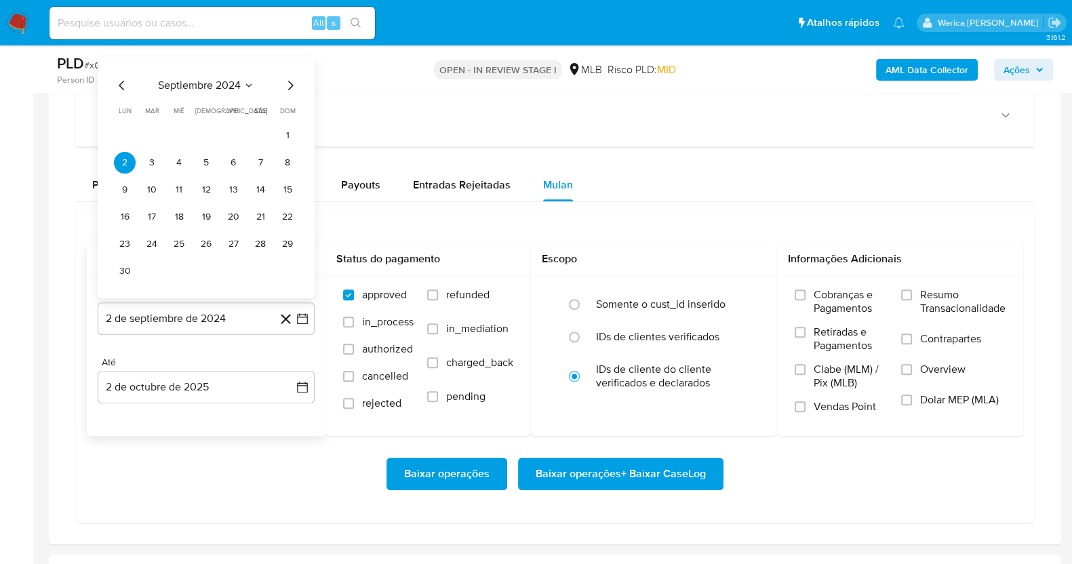
click at [216, 86] on span "septiembre 2024" at bounding box center [199, 85] width 83 height 14
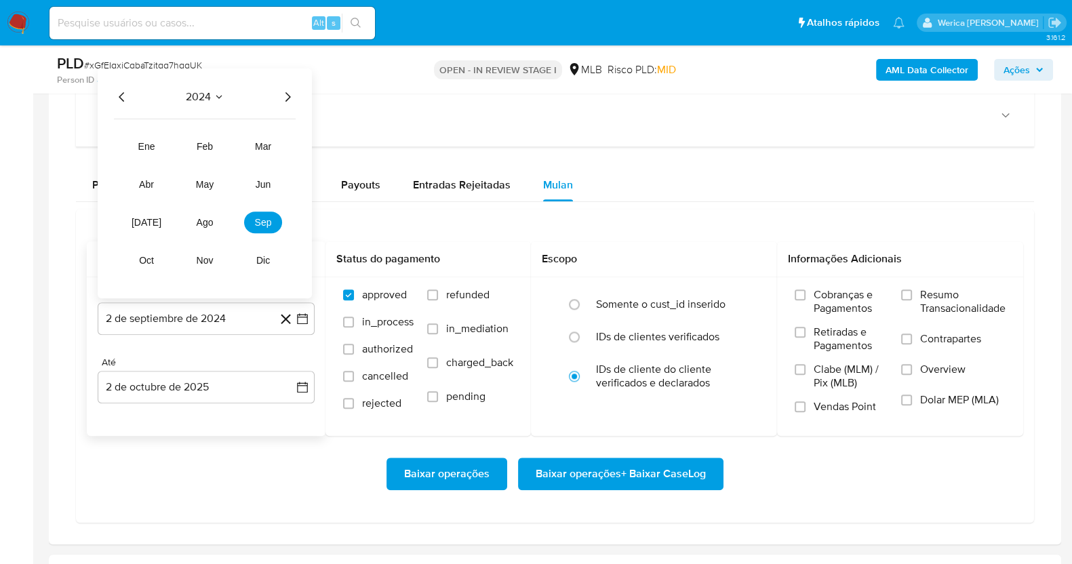
click at [288, 103] on div "2024 2024 ene feb mar abr may jun jul ago sep oct nov dic" at bounding box center [205, 183] width 214 height 230
click at [288, 90] on icon "Año siguiente" at bounding box center [287, 96] width 16 height 16
drag, startPoint x: 207, startPoint y: 220, endPoint x: 214, endPoint y: 178, distance: 42.7
click at [205, 219] on span "ago" at bounding box center [205, 221] width 17 height 11
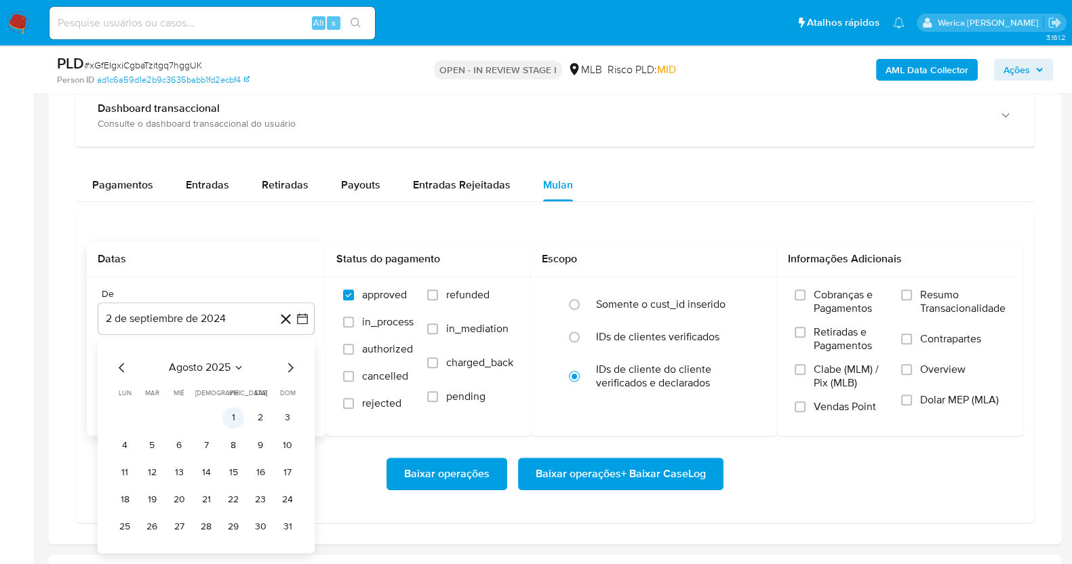
click at [237, 415] on button "1" at bounding box center [233, 418] width 22 height 22
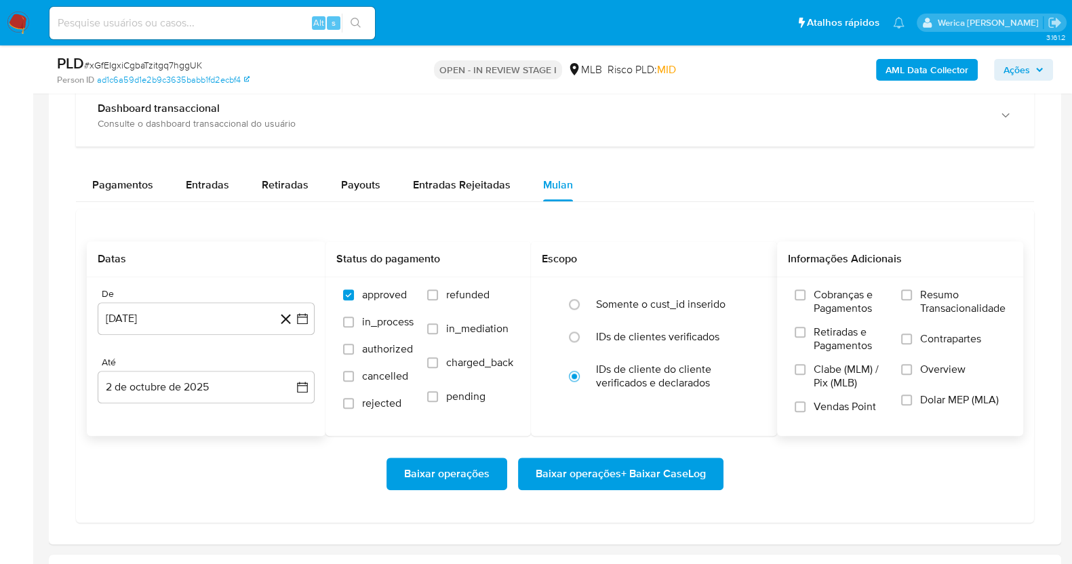
drag, startPoint x: 835, startPoint y: 290, endPoint x: 836, endPoint y: 296, distance: 6.9
click at [837, 290] on span "Cobranças e Pagamentos" at bounding box center [851, 301] width 74 height 27
click at [833, 340] on span "Retiradas e Pagamentos" at bounding box center [851, 338] width 74 height 27
click at [806, 338] on input "Retiradas e Pagamentos" at bounding box center [800, 332] width 11 height 11
click at [831, 381] on span "Clabe (MLM) / Pix (MLB)" at bounding box center [851, 376] width 74 height 27
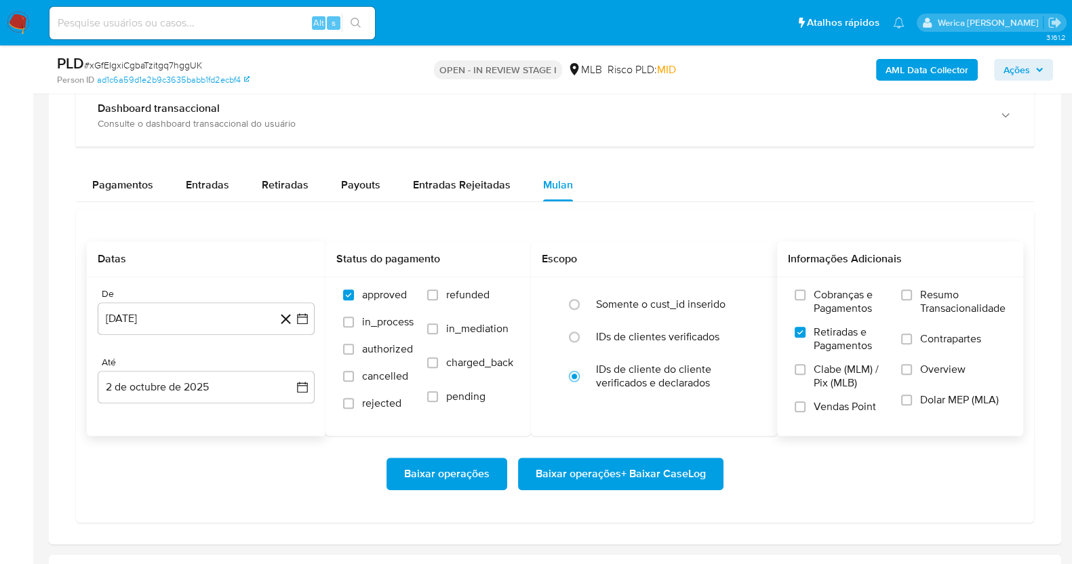
click at [806, 375] on input "Clabe (MLM) / Pix (MLB)" at bounding box center [800, 369] width 11 height 11
click at [839, 403] on span "Vendas Point" at bounding box center [845, 407] width 62 height 14
click at [806, 403] on input "Vendas Point" at bounding box center [800, 406] width 11 height 11
click at [834, 331] on span "Retiradas e Pagamentos" at bounding box center [851, 338] width 74 height 27
click at [806, 331] on input "Retiradas e Pagamentos" at bounding box center [800, 332] width 11 height 11
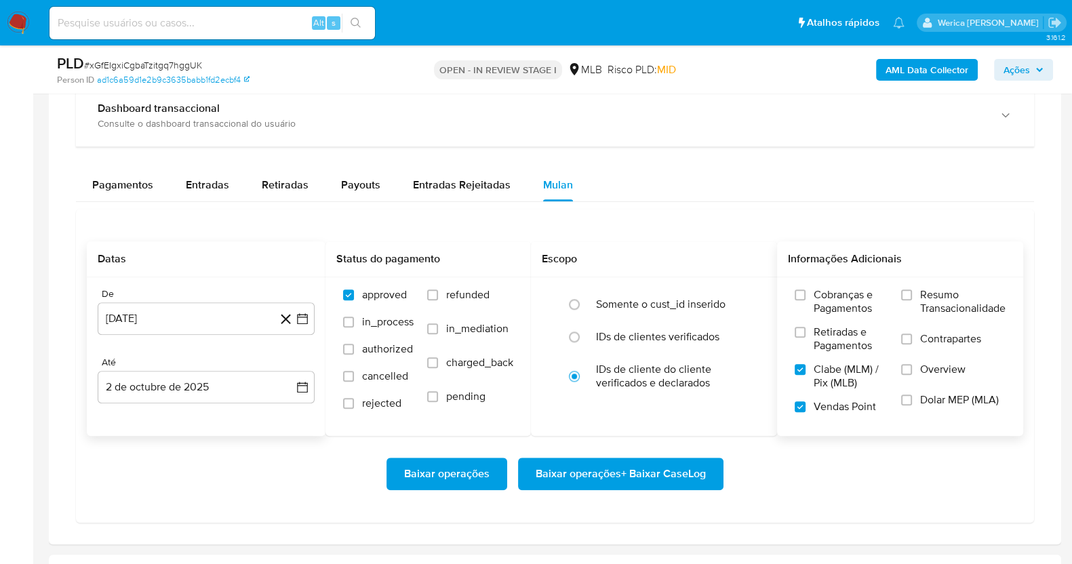
click at [967, 328] on label "Resumo Transacionalidade" at bounding box center [953, 310] width 104 height 44
click at [912, 300] on input "Resumo Transacionalidade" at bounding box center [906, 295] width 11 height 11
click at [939, 363] on span "Overview" at bounding box center [942, 370] width 45 height 14
click at [912, 364] on input "Overview" at bounding box center [906, 369] width 11 height 11
click at [936, 381] on label "Overview" at bounding box center [953, 378] width 104 height 31
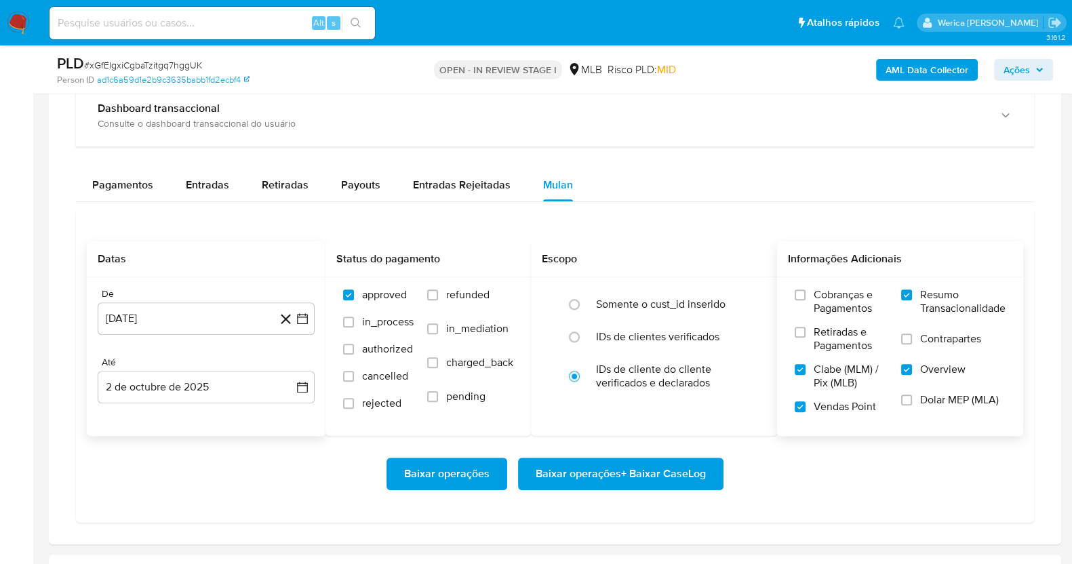
click at [912, 375] on input "Overview" at bounding box center [906, 369] width 11 height 11
click at [940, 401] on span "Dolar MEP (MLA)" at bounding box center [959, 400] width 79 height 14
click at [912, 401] on input "Dolar MEP (MLA)" at bounding box center [906, 400] width 11 height 11
click at [846, 337] on span "Retiradas e Pagamentos" at bounding box center [851, 338] width 74 height 27
click at [806, 337] on input "Retiradas e Pagamentos" at bounding box center [800, 332] width 11 height 11
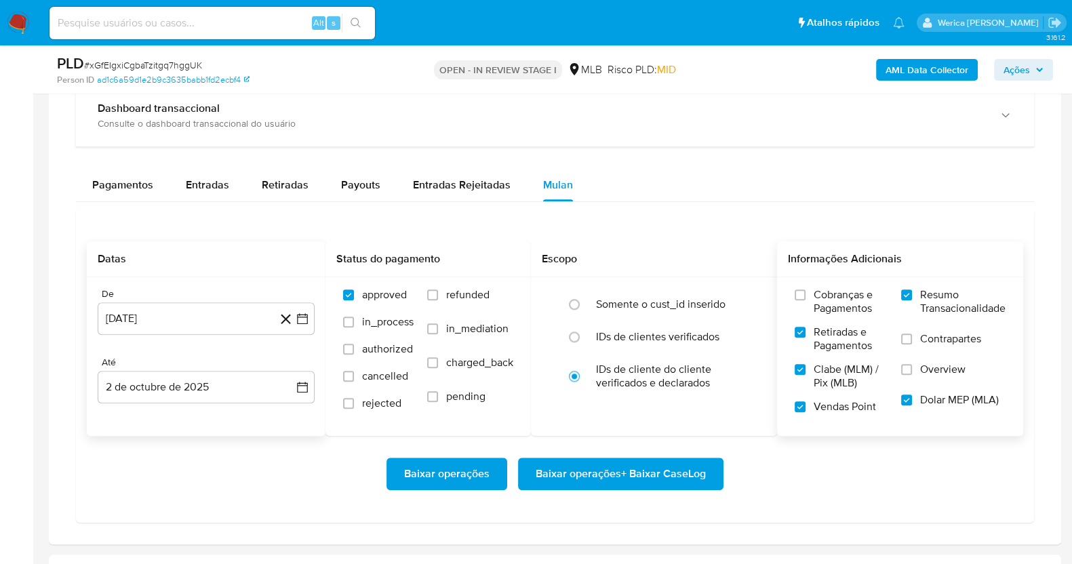
click at [837, 298] on span "Cobranças e Pagamentos" at bounding box center [851, 301] width 74 height 27
click at [806, 298] on input "Cobranças e Pagamentos" at bounding box center [800, 295] width 11 height 11
click at [924, 342] on span "Contrapartes" at bounding box center [950, 339] width 61 height 14
click at [912, 342] on input "Contrapartes" at bounding box center [906, 339] width 11 height 11
click at [928, 371] on span "Overview" at bounding box center [942, 370] width 45 height 14
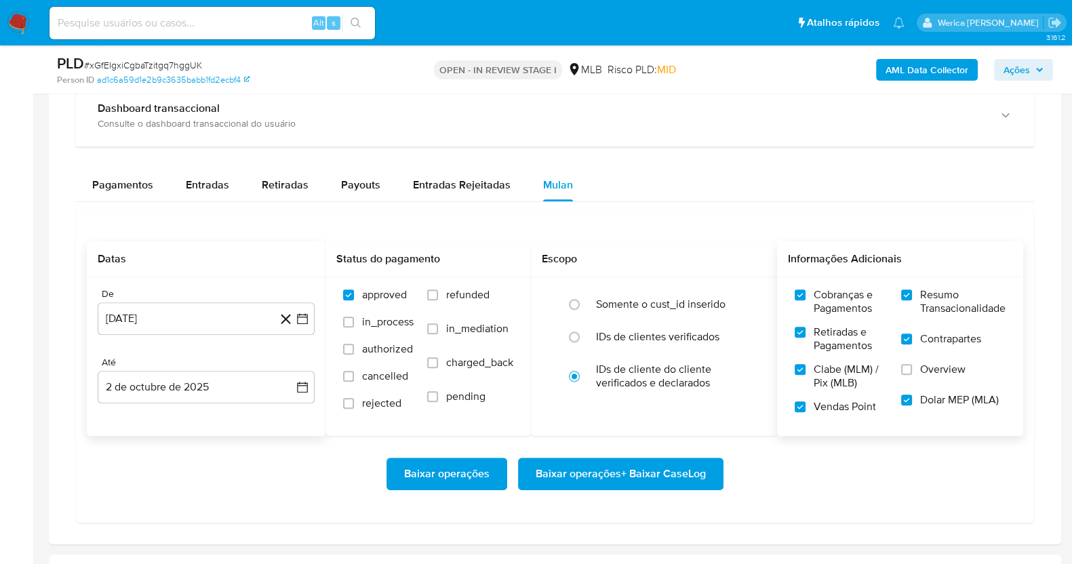
click at [912, 371] on input "Overview" at bounding box center [906, 369] width 11 height 11
click at [646, 475] on span "Baixar operações + Baixar CaseLog" at bounding box center [621, 474] width 170 height 30
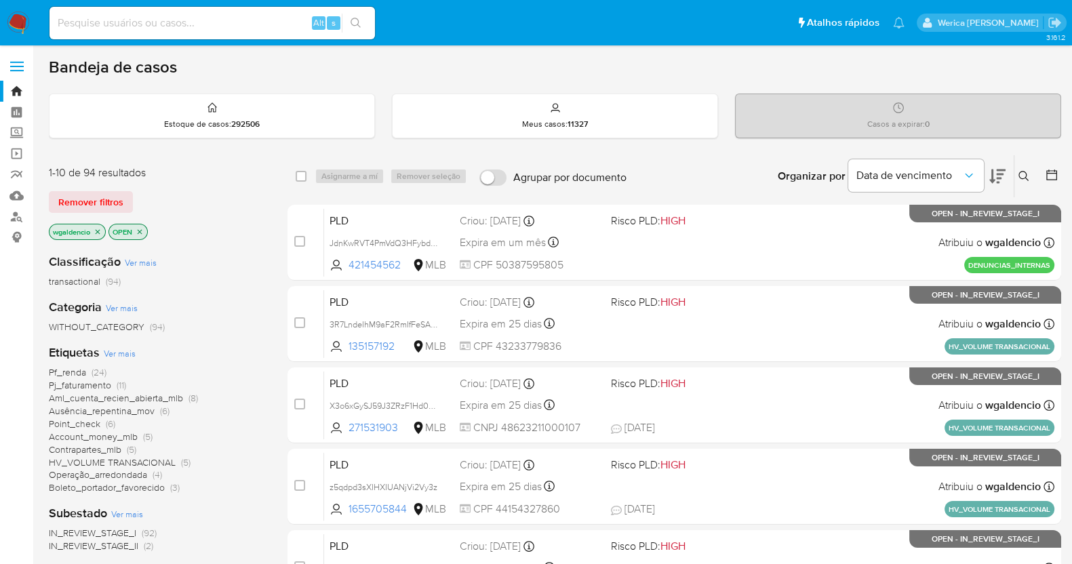
click at [98, 393] on span "Aml_cuenta_recien_abierta_mlb" at bounding box center [116, 398] width 134 height 14
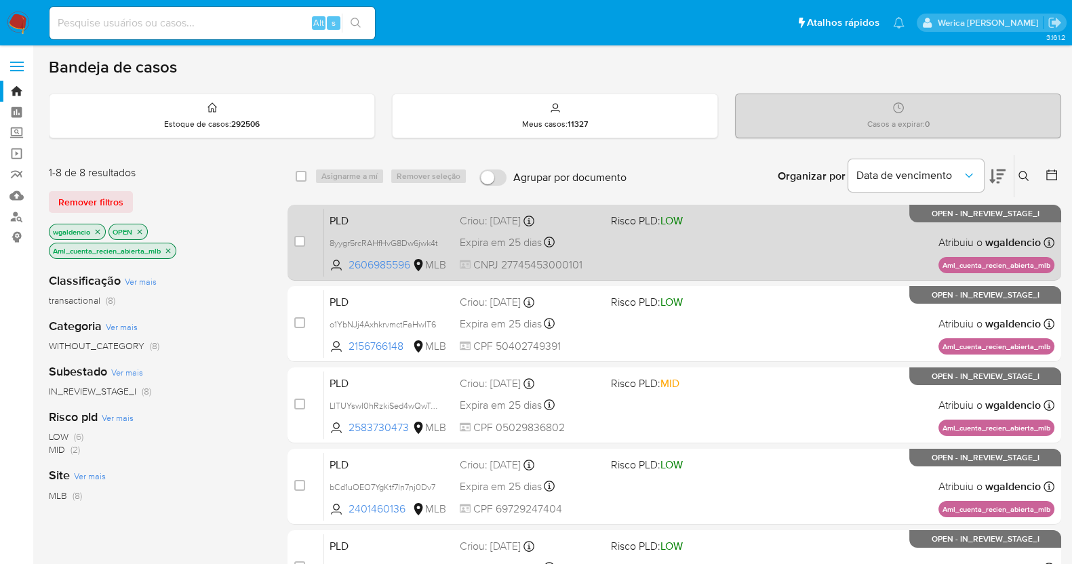
click at [763, 237] on div "PLD 8yygr5rcRAHfHvG8Dw6jwk4t 2606985596 MLB Risco PLD: LOW Criou: [DATE] Criou:…" at bounding box center [689, 242] width 730 height 68
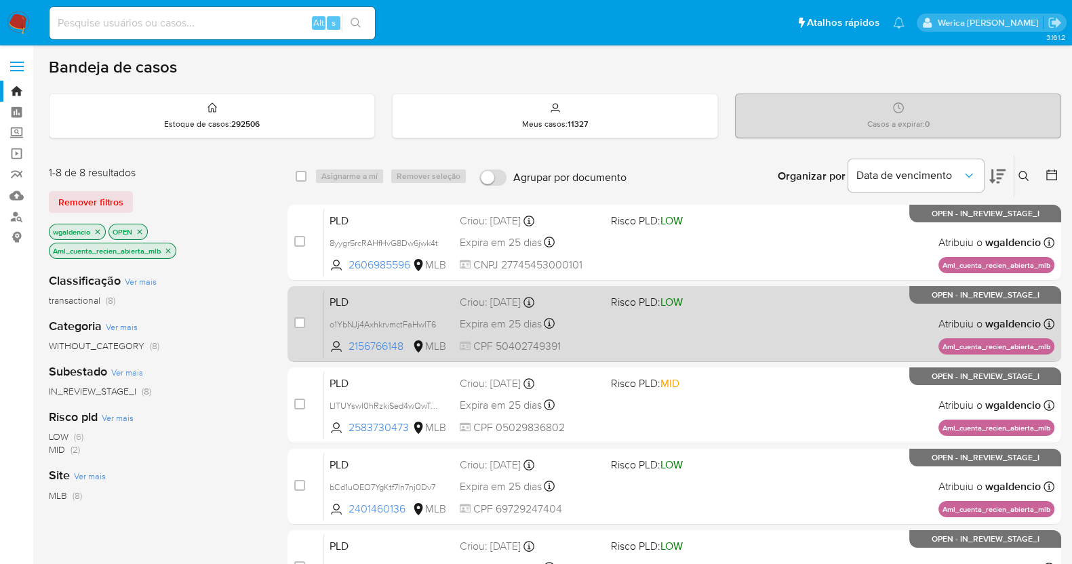
click at [805, 336] on div "PLD o1YbNJj4AxhkrvmctFaHwlT6 2156766148 MLB Risco PLD: LOW Criou: [DATE] Criou:…" at bounding box center [689, 324] width 730 height 68
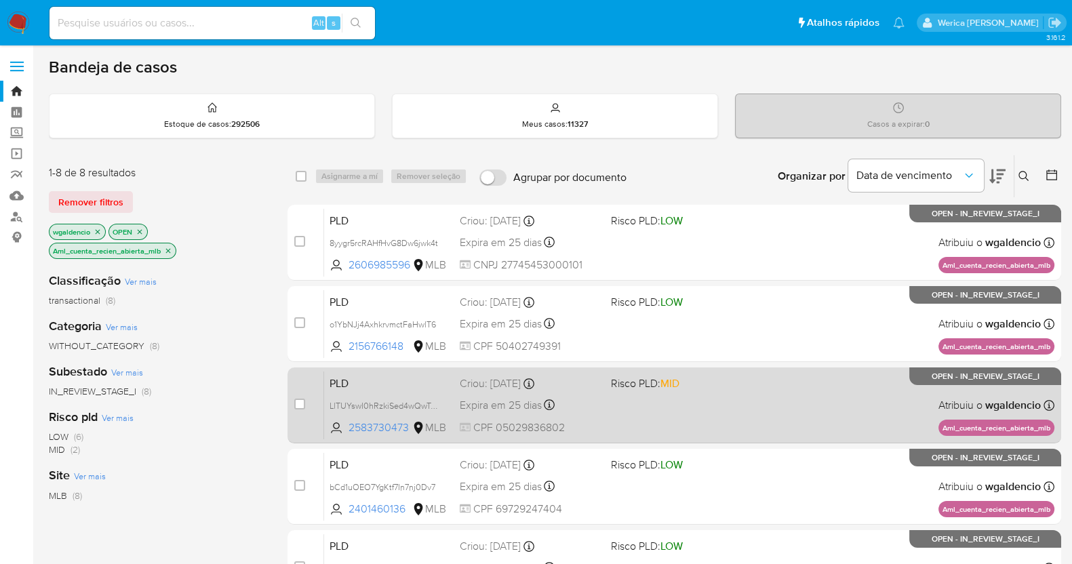
click at [770, 397] on div "PLD LlTUYswI0hRzkiSed4wQwTap 2583730473 MLB Risco PLD: MID Criou: [DATE] Criou:…" at bounding box center [689, 405] width 730 height 68
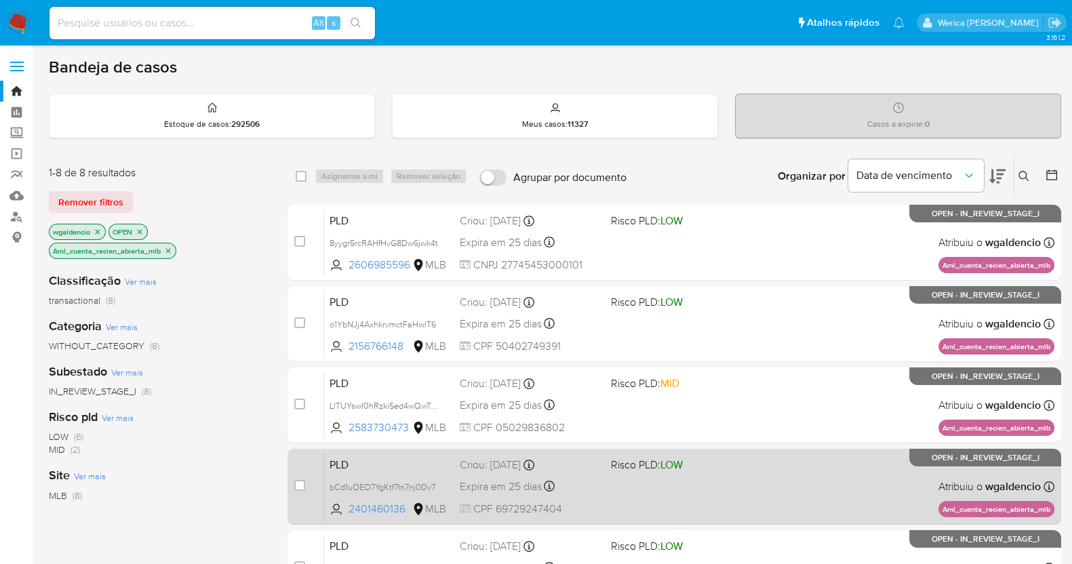
click at [778, 478] on div "PLD bCd1uOEO7YgKtf7In7nj0Dv7 2401460136 MLB Risco PLD: LOW Criou: [DATE] Criou:…" at bounding box center [689, 486] width 730 height 68
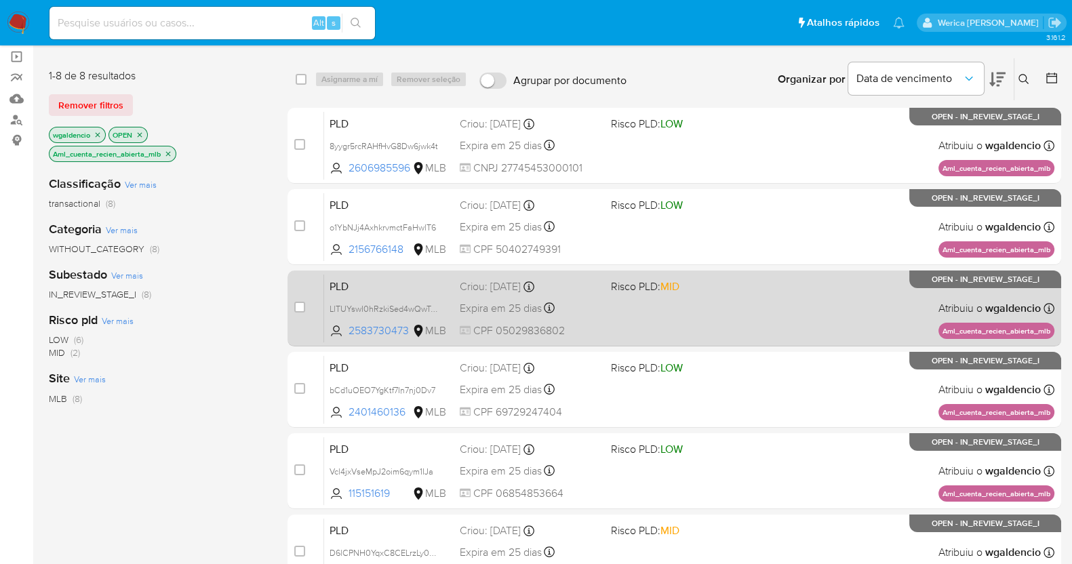
scroll to position [169, 0]
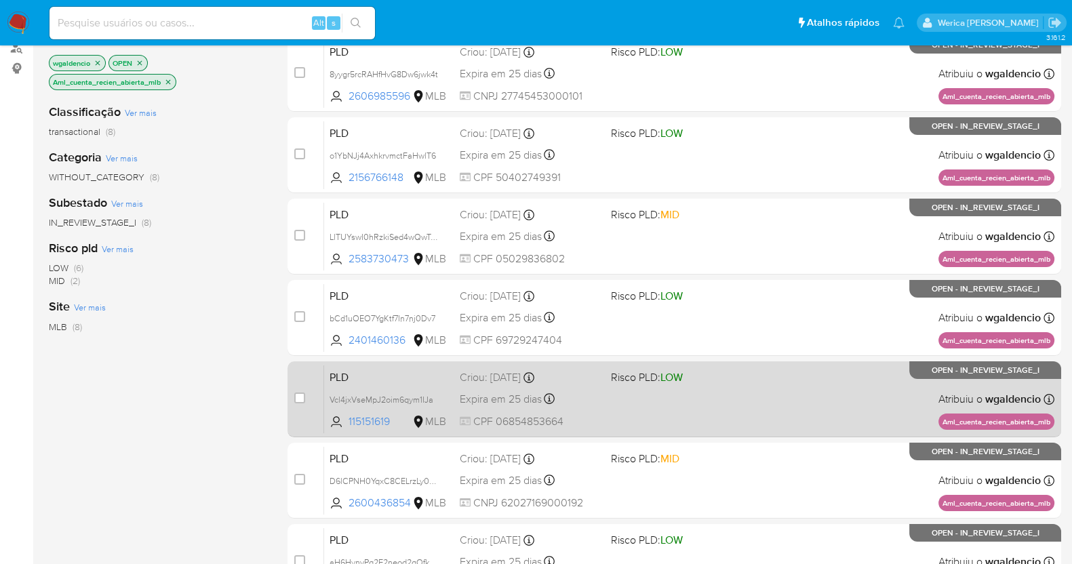
click at [736, 403] on div "PLD Vcl4jxVseMpJ2oim6qym1IJa 115151619 MLB Risco PLD: LOW Criou: [DATE] Criou: …" at bounding box center [689, 399] width 730 height 68
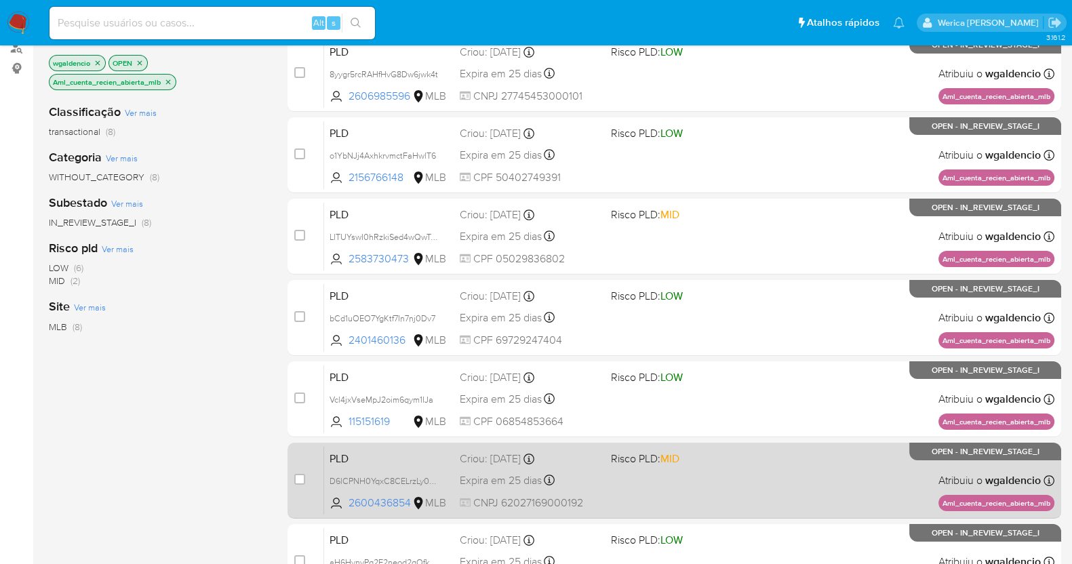
click at [761, 479] on div "PLD D6lCPNH0YqxC8CELrzLy0pVG 2600436854 MLB Risco PLD: MID Criou: [DATE] Criou:…" at bounding box center [689, 480] width 730 height 68
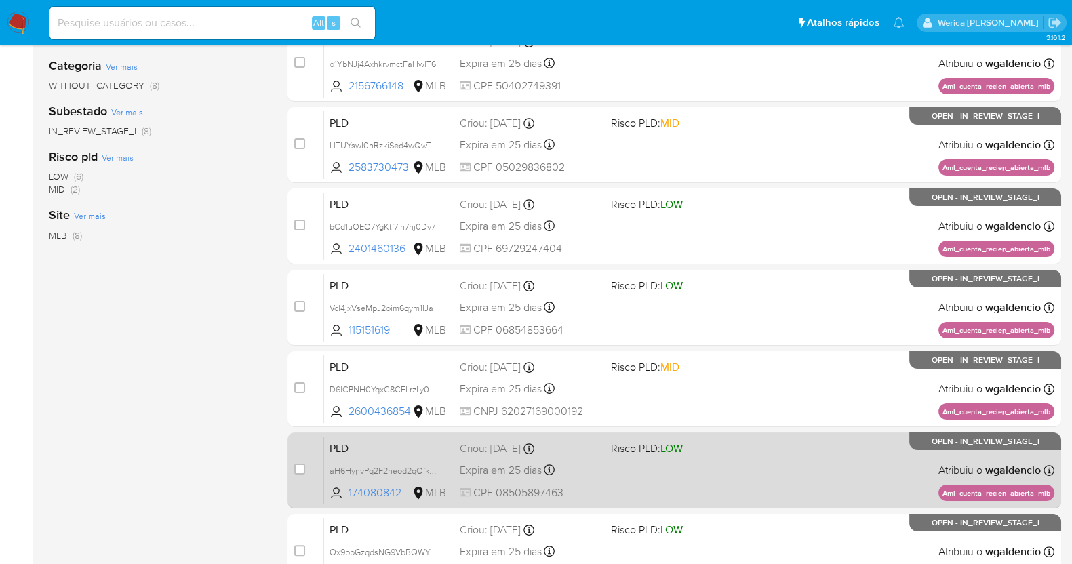
scroll to position [391, 0]
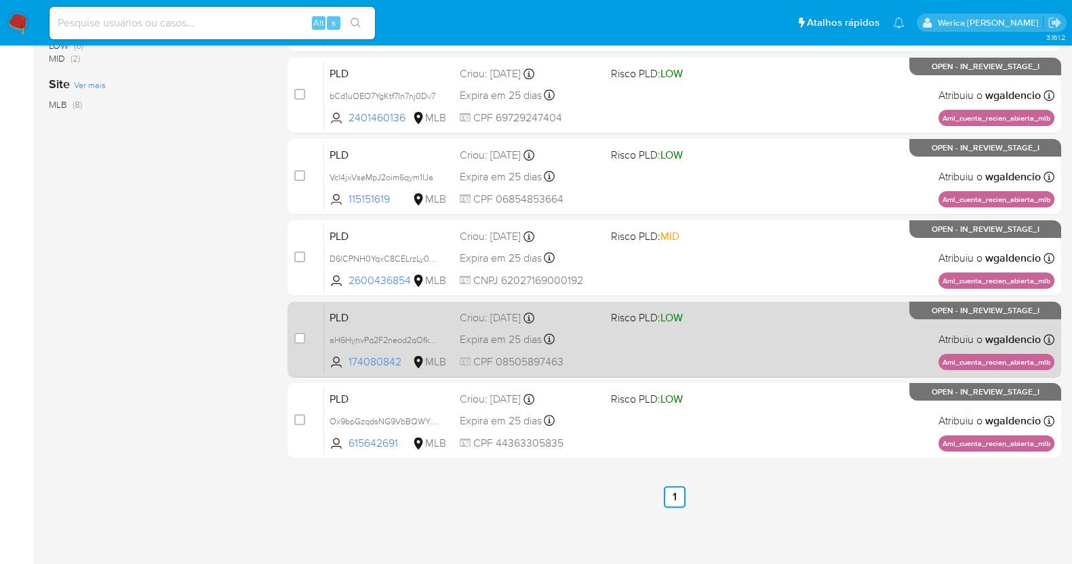
click at [737, 330] on div "PLD aH6HynvPq2F2neod2qOfkqly 174080842 MLB Risco PLD: LOW Criou: [DATE] Criou: …" at bounding box center [689, 339] width 730 height 68
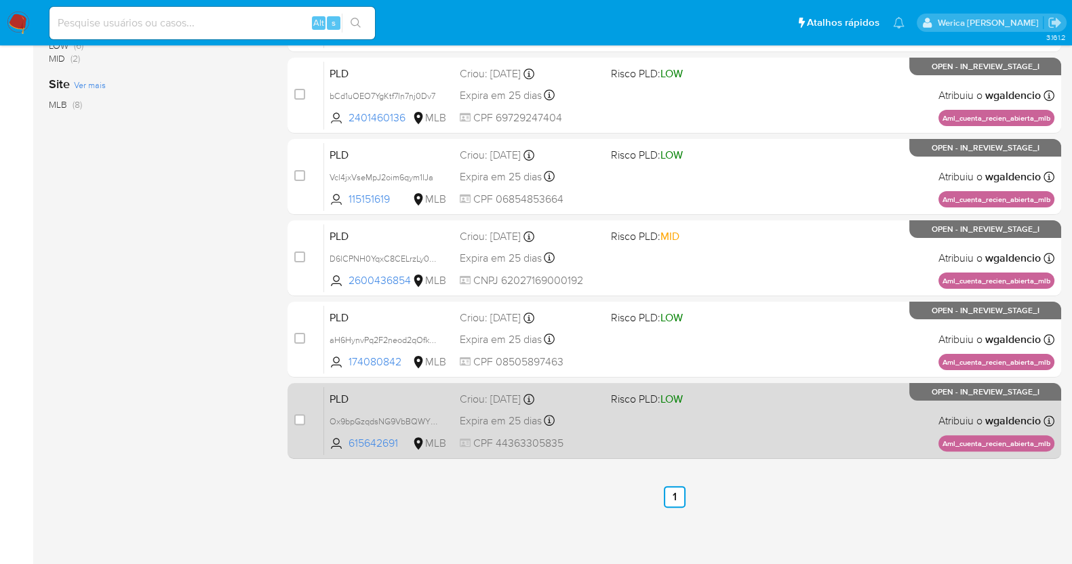
click at [793, 426] on div "PLD Ox9bpGzqdsNG9VbBQWYX5Cum 615642691 MLB Risco PLD: LOW Criou: [DATE] Criou: …" at bounding box center [689, 420] width 730 height 68
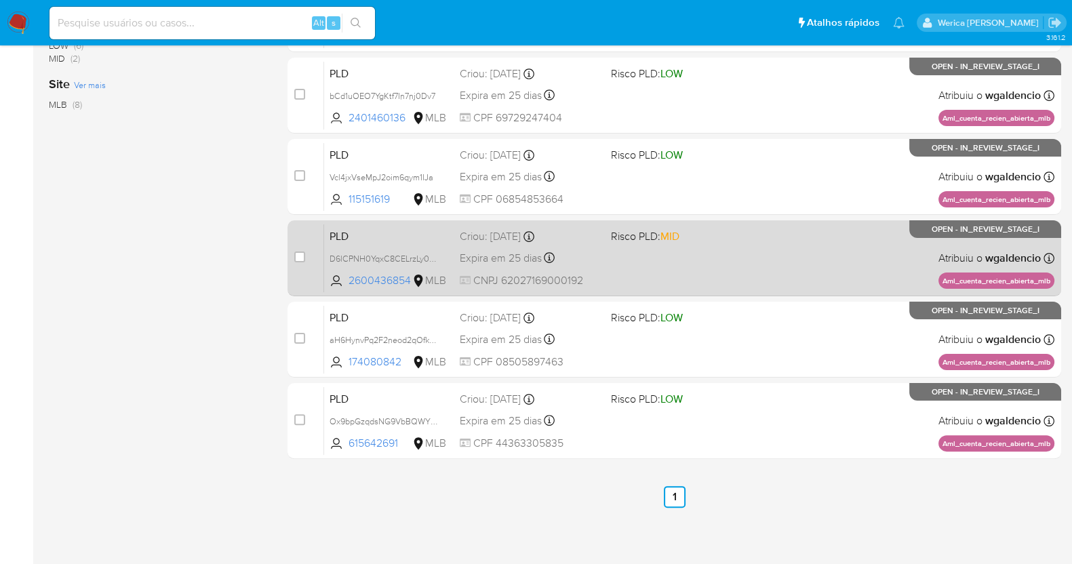
click at [720, 266] on div "PLD D6lCPNH0YqxC8CELrzLy0pVG 2600436854 MLB Risco PLD: MID Criou: [DATE] Criou:…" at bounding box center [689, 258] width 730 height 68
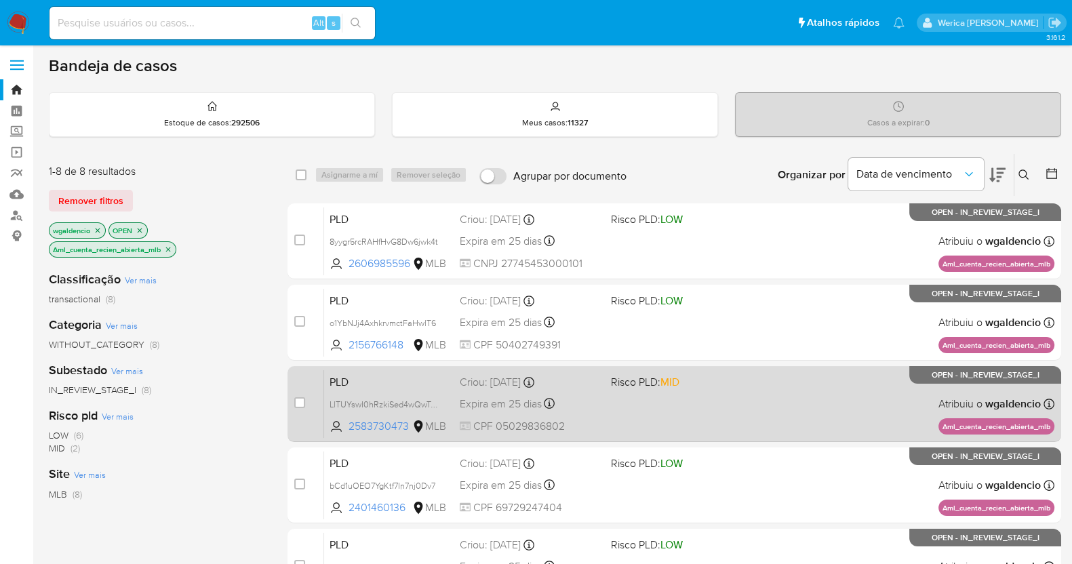
scroll to position [0, 0]
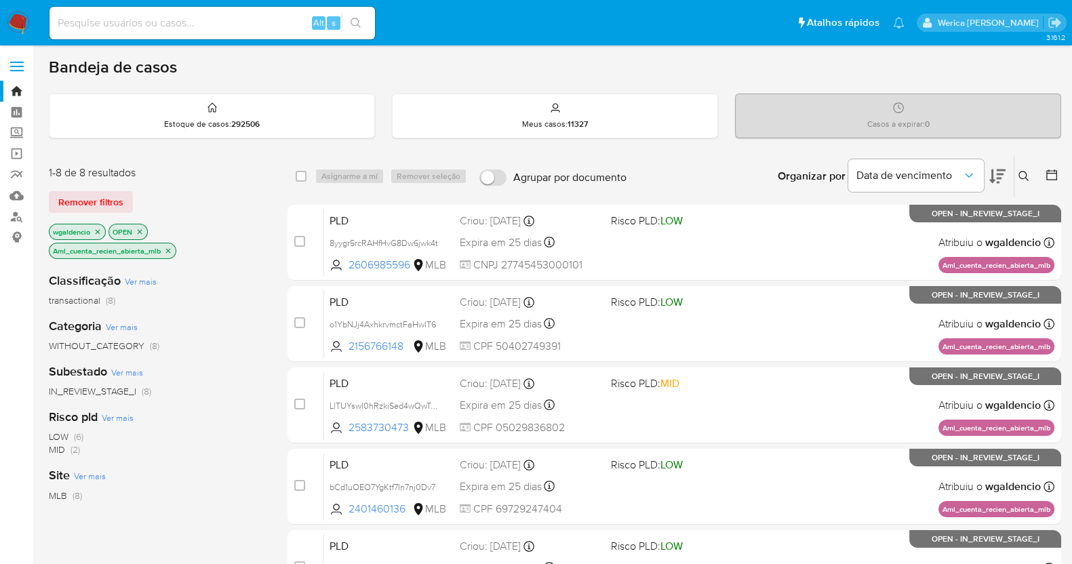
click at [166, 250] on icon "close-filter" at bounding box center [168, 251] width 8 height 8
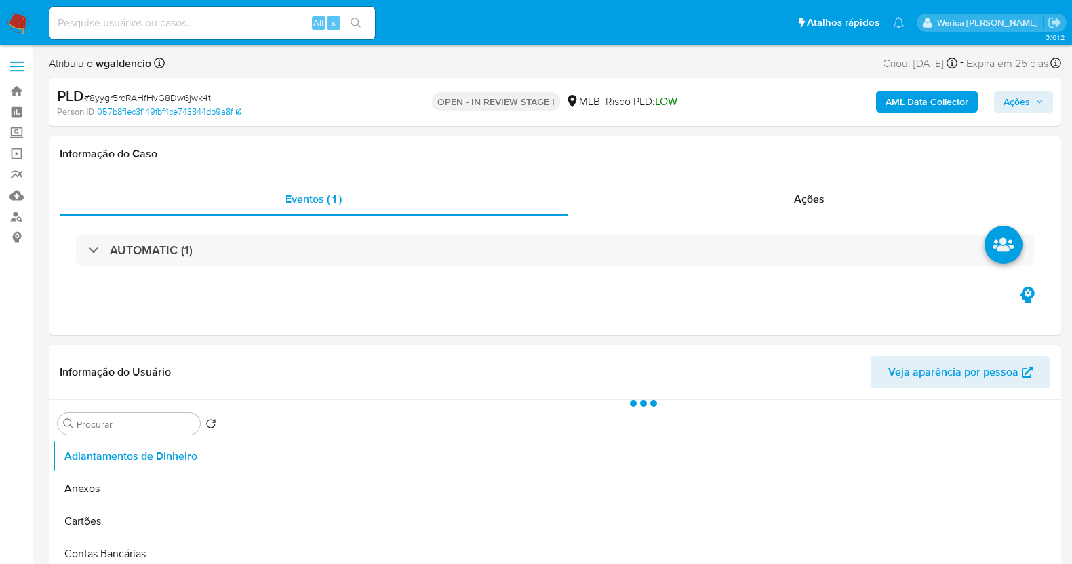
select select "10"
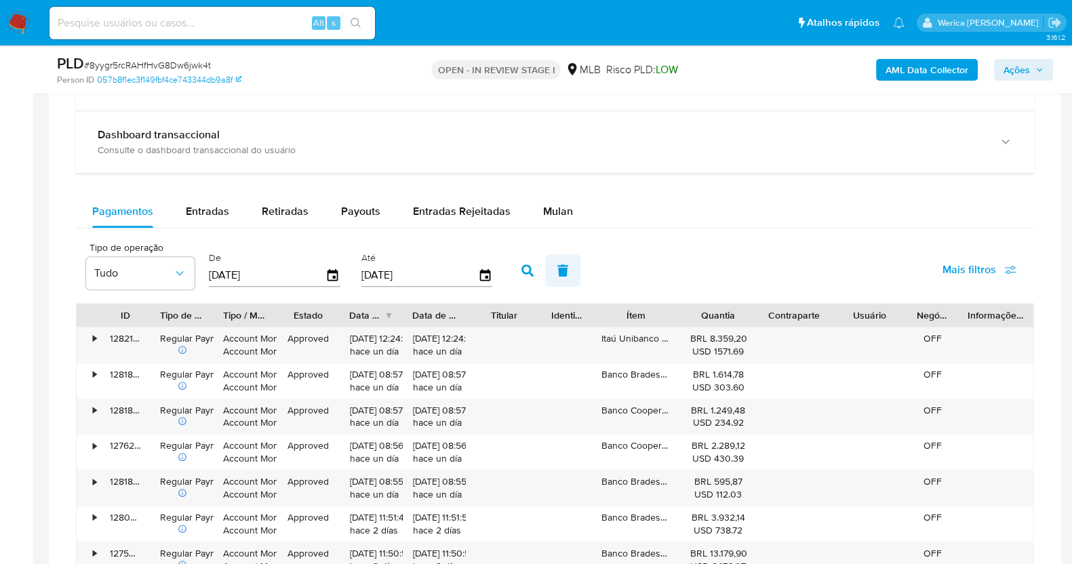
scroll to position [1017, 0]
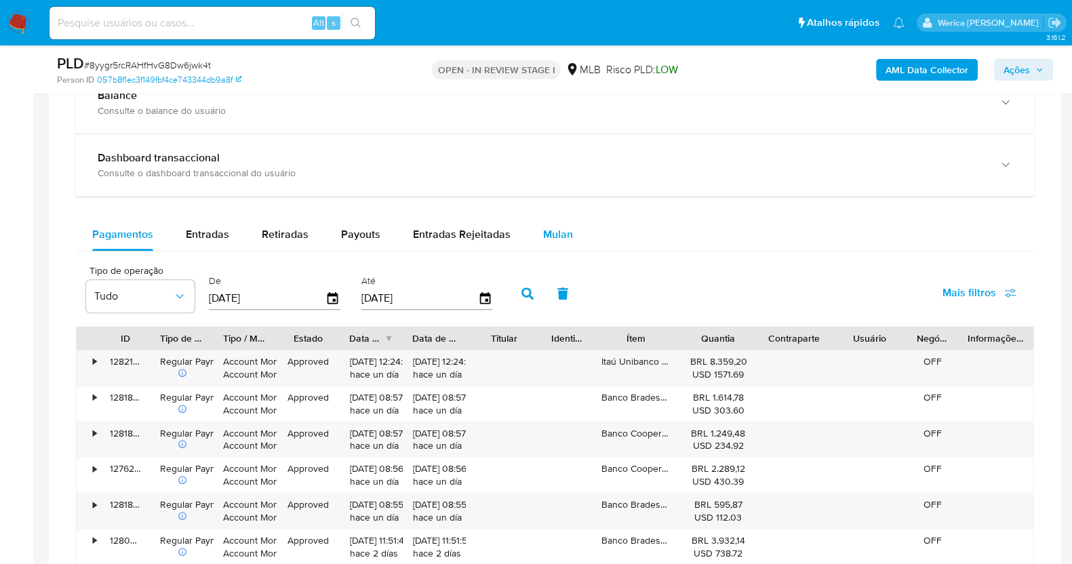
click at [544, 232] on span "Mulan" at bounding box center [558, 234] width 30 height 16
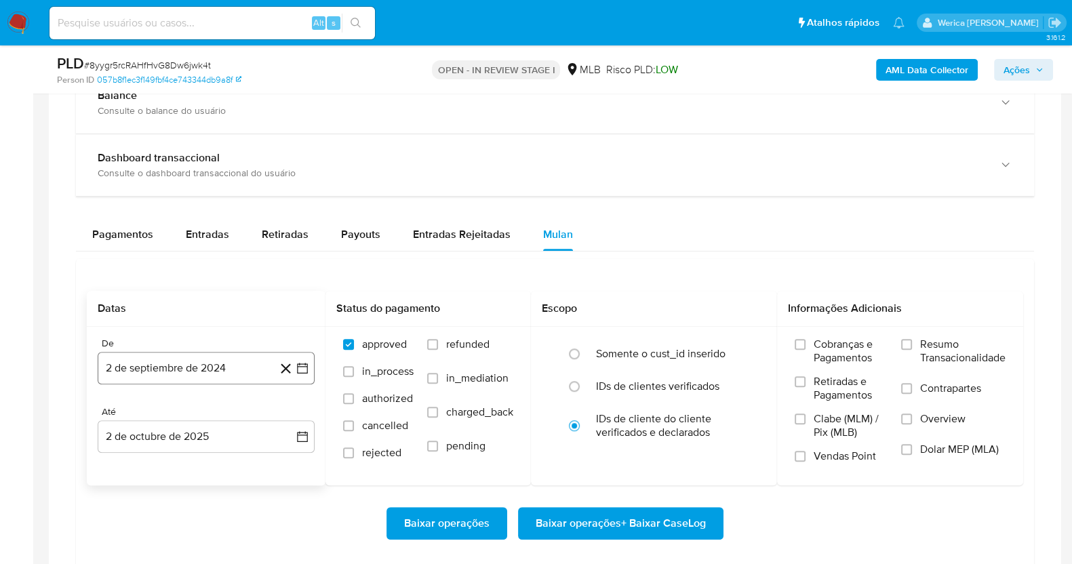
click at [202, 373] on button "2 de septiembre de 2024" at bounding box center [206, 368] width 217 height 33
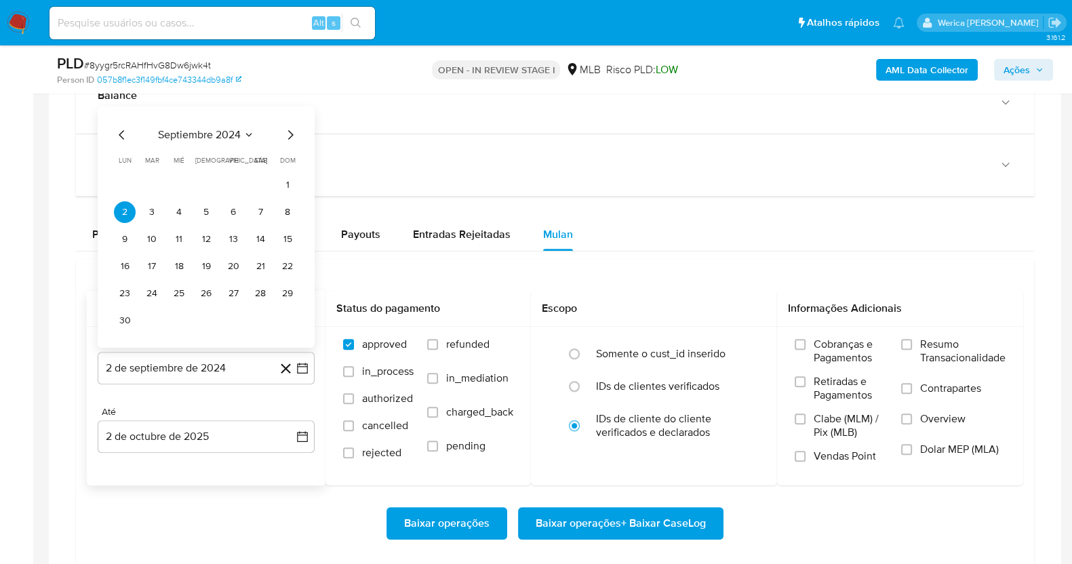
click at [213, 123] on div "septiembre 2024 septiembre 2024 lun lunes mar martes mié miércoles jue jueves v…" at bounding box center [206, 226] width 217 height 241
click at [230, 128] on span "septiembre 2024" at bounding box center [199, 135] width 83 height 14
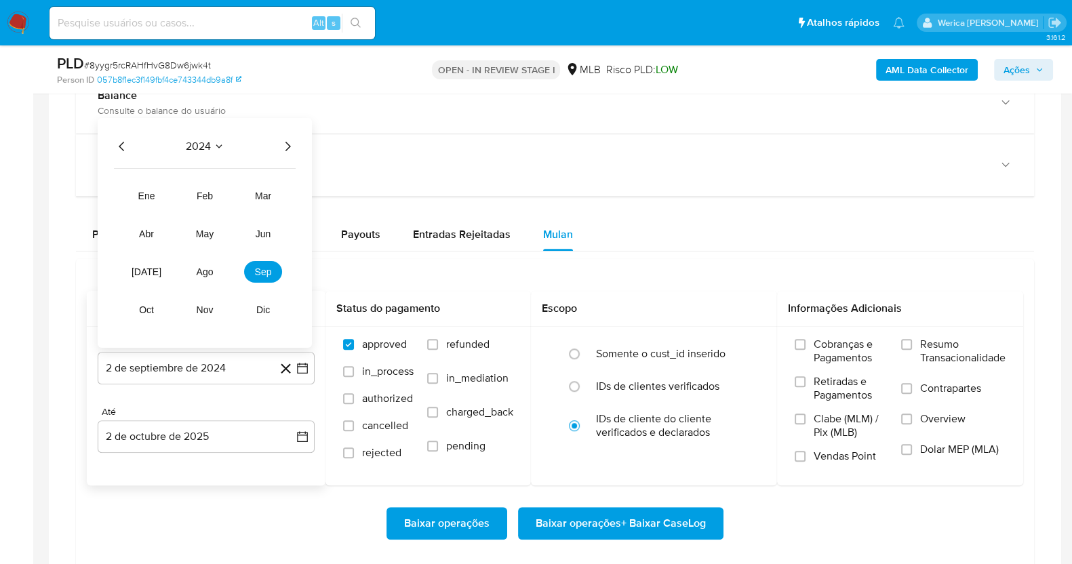
click at [277, 141] on div "2024" at bounding box center [205, 146] width 182 height 16
click at [281, 146] on icon "Año siguiente" at bounding box center [287, 146] width 16 height 16
click at [214, 275] on button "ago" at bounding box center [205, 272] width 38 height 22
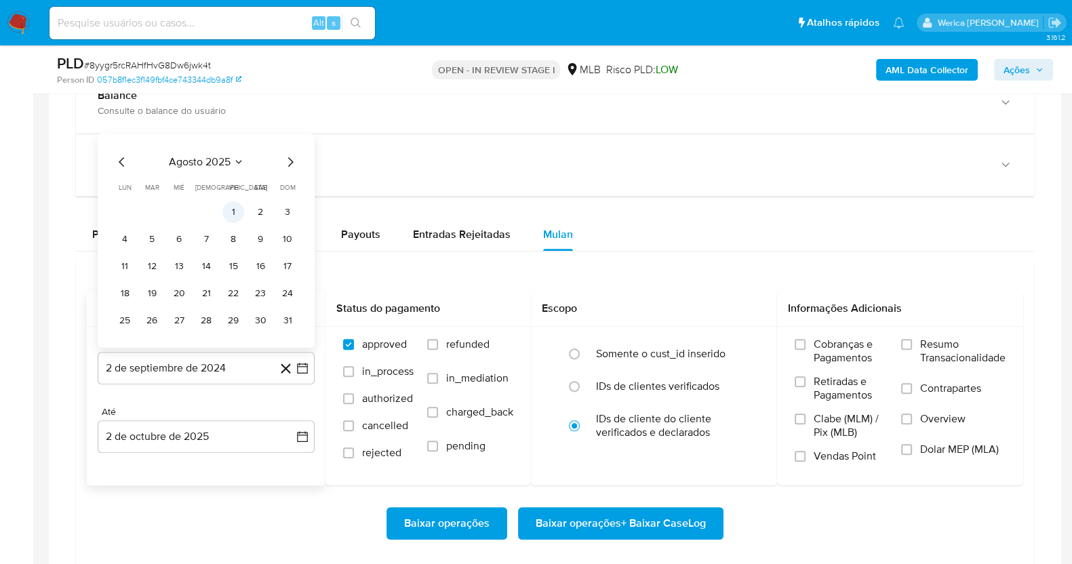
click at [240, 214] on button "1" at bounding box center [233, 212] width 22 height 22
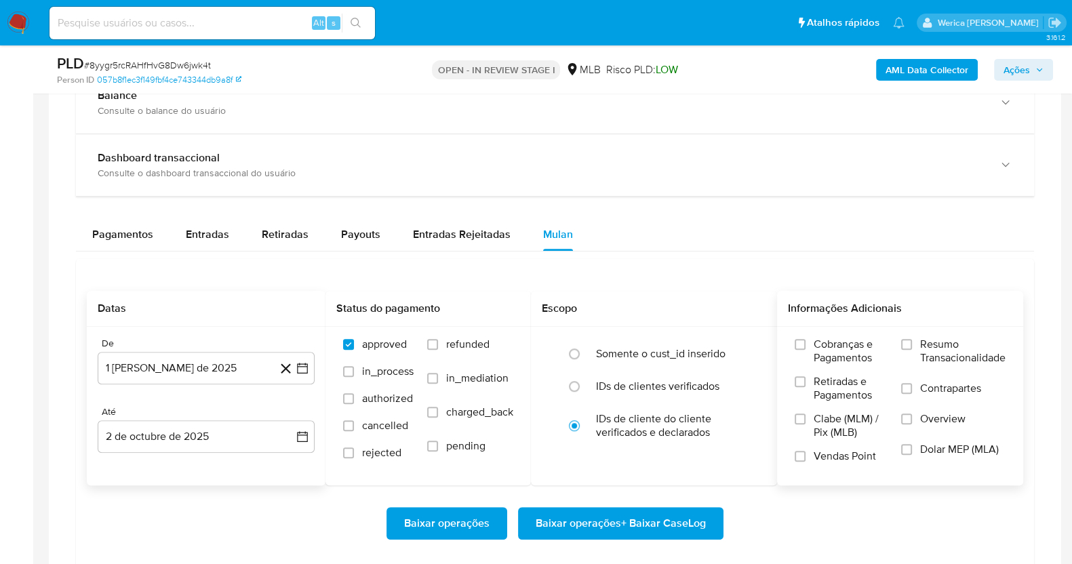
click at [811, 344] on label "Cobranças e Pagamentos" at bounding box center [841, 356] width 93 height 37
click at [806, 344] on input "Cobranças e Pagamentos" at bounding box center [800, 344] width 11 height 11
click at [812, 384] on label "Retiradas e Pagamentos" at bounding box center [841, 393] width 93 height 37
click at [806, 384] on input "Retiradas e Pagamentos" at bounding box center [800, 381] width 11 height 11
click at [825, 435] on span "Clabe (MLM) / Pix (MLB)" at bounding box center [851, 425] width 74 height 27
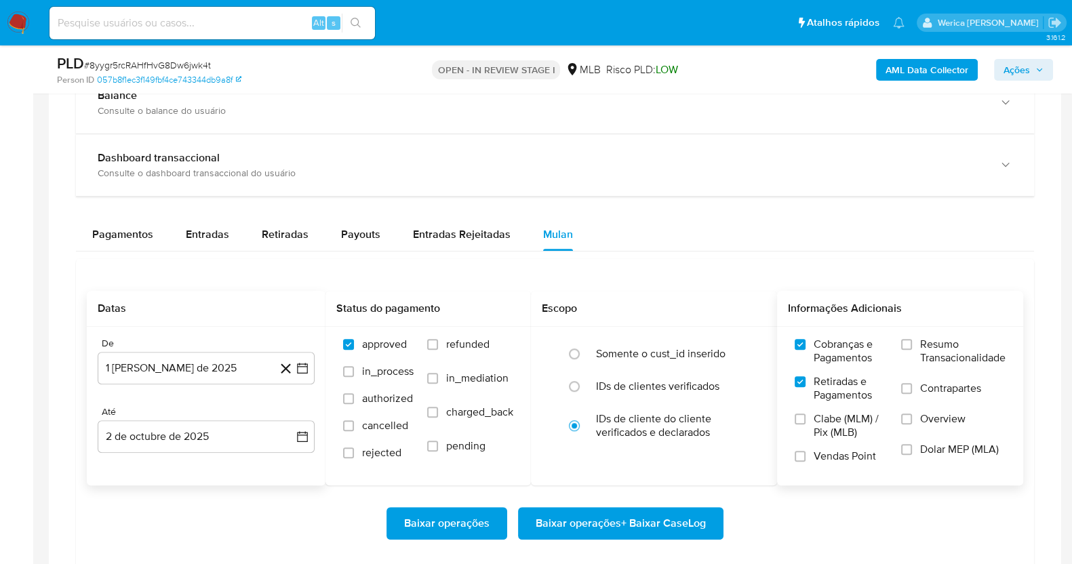
click at [806, 424] on input "Clabe (MLM) / Pix (MLB)" at bounding box center [800, 419] width 11 height 11
click at [827, 456] on span "Vendas Point" at bounding box center [845, 457] width 62 height 14
click at [806, 456] on input "Vendas Point" at bounding box center [800, 456] width 11 height 11
click at [949, 443] on span "Dolar MEP (MLA)" at bounding box center [959, 450] width 79 height 14
click at [912, 444] on input "Dolar MEP (MLA)" at bounding box center [906, 449] width 11 height 11
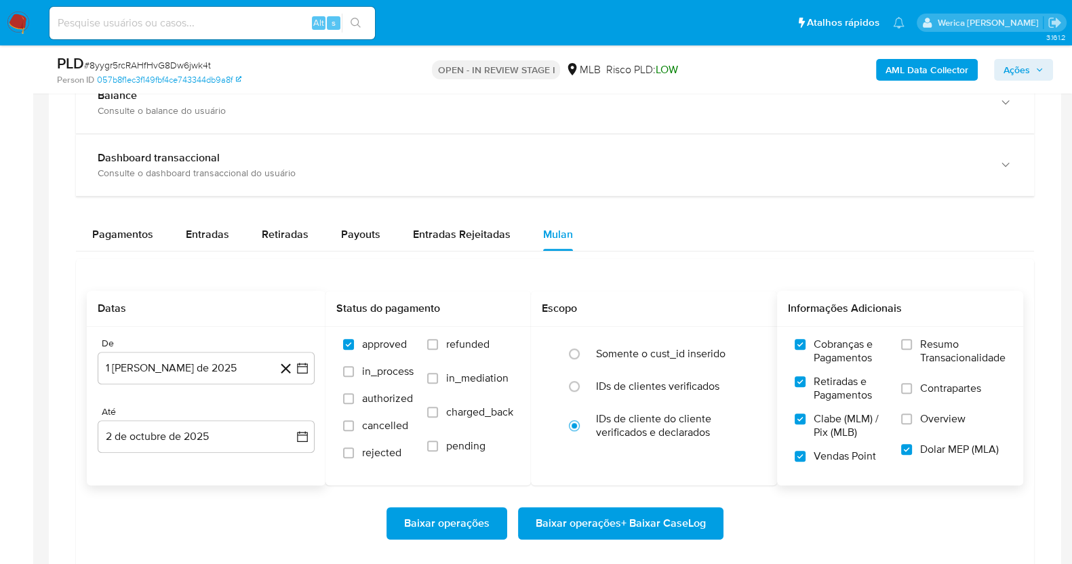
click at [945, 412] on span "Overview" at bounding box center [942, 419] width 45 height 14
click at [912, 414] on input "Overview" at bounding box center [906, 419] width 11 height 11
click at [939, 376] on label "Resumo Transacionalidade" at bounding box center [953, 360] width 104 height 44
click at [912, 350] on input "Resumo Transacionalidade" at bounding box center [906, 344] width 11 height 11
click at [940, 387] on span "Contrapartes" at bounding box center [950, 389] width 61 height 14
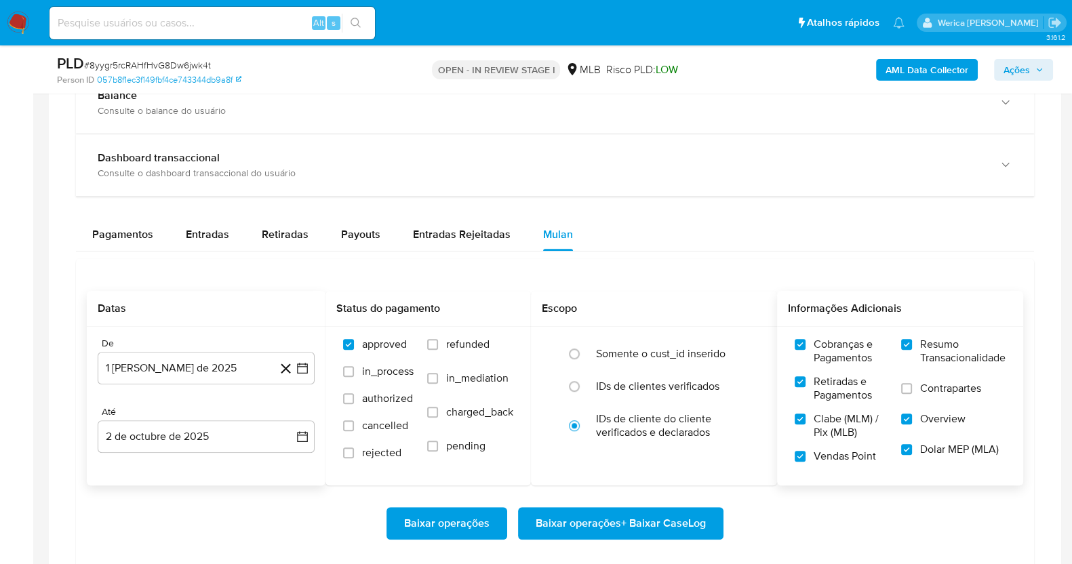
click at [943, 388] on span "Contrapartes" at bounding box center [950, 389] width 61 height 14
click at [912, 388] on input "Contrapartes" at bounding box center [906, 388] width 11 height 11
click at [679, 526] on span "Baixar operações + Baixar CaseLog" at bounding box center [621, 524] width 170 height 30
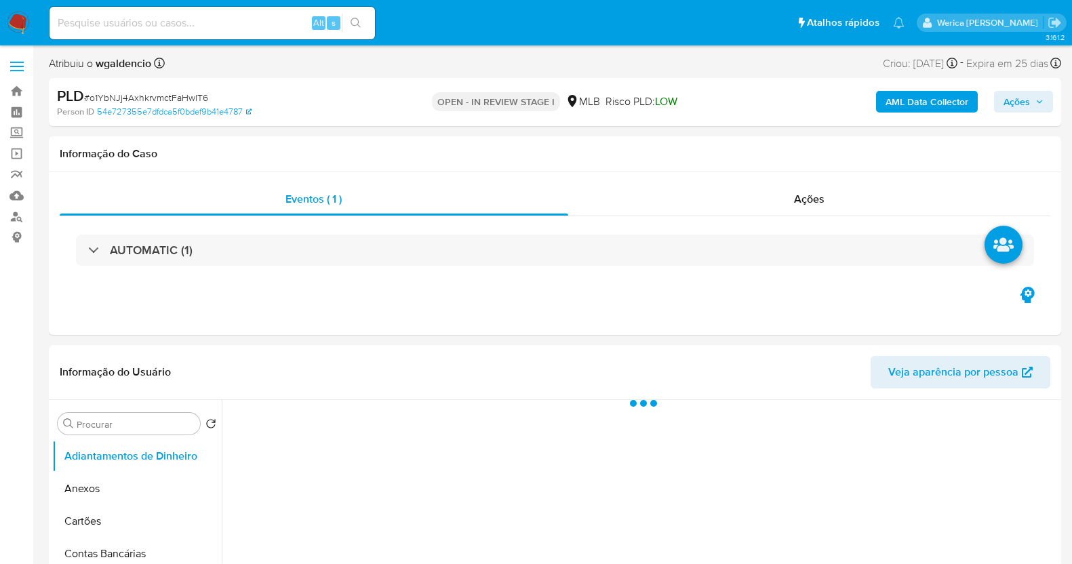
select select "10"
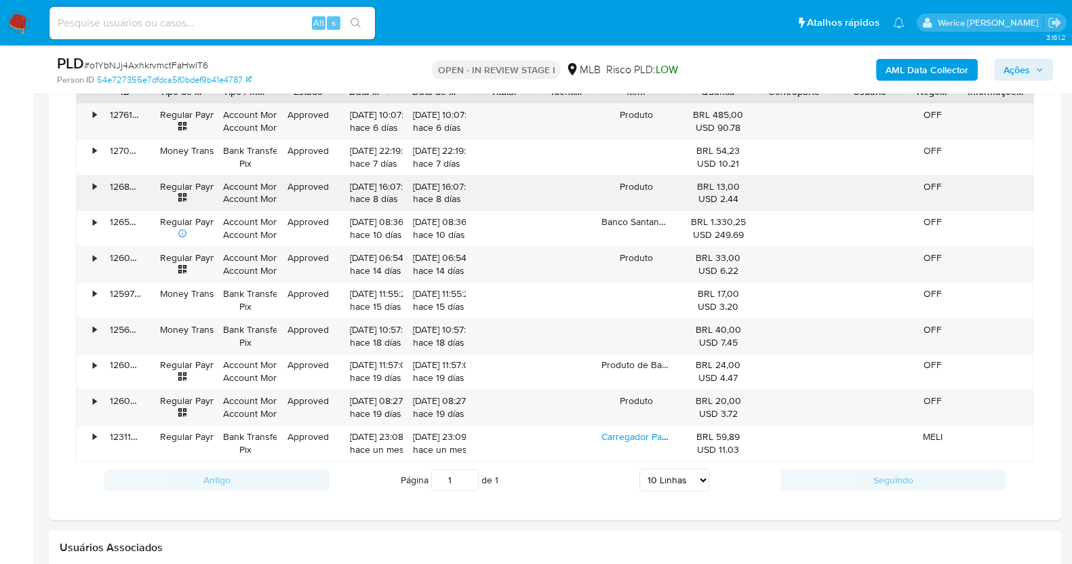
scroll to position [1101, 0]
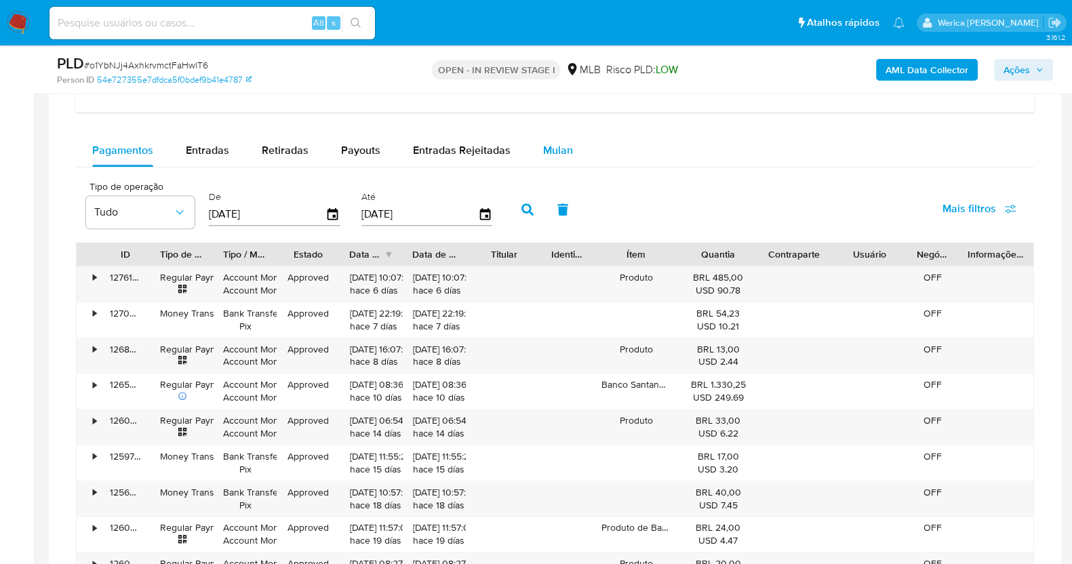
click at [548, 151] on span "Mulan" at bounding box center [558, 150] width 30 height 16
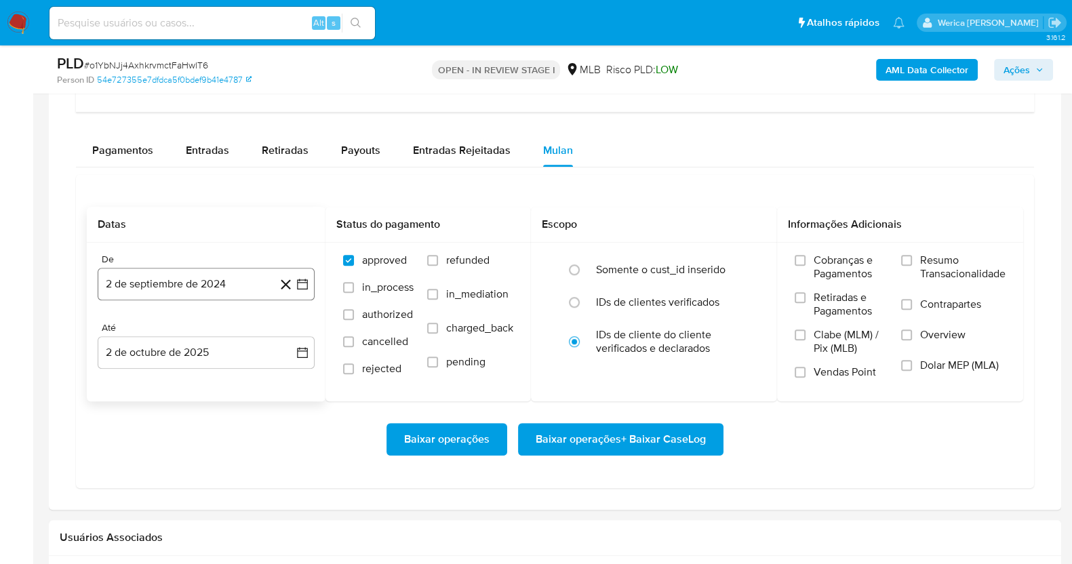
click at [184, 281] on button "2 de septiembre de 2024" at bounding box center [206, 284] width 217 height 33
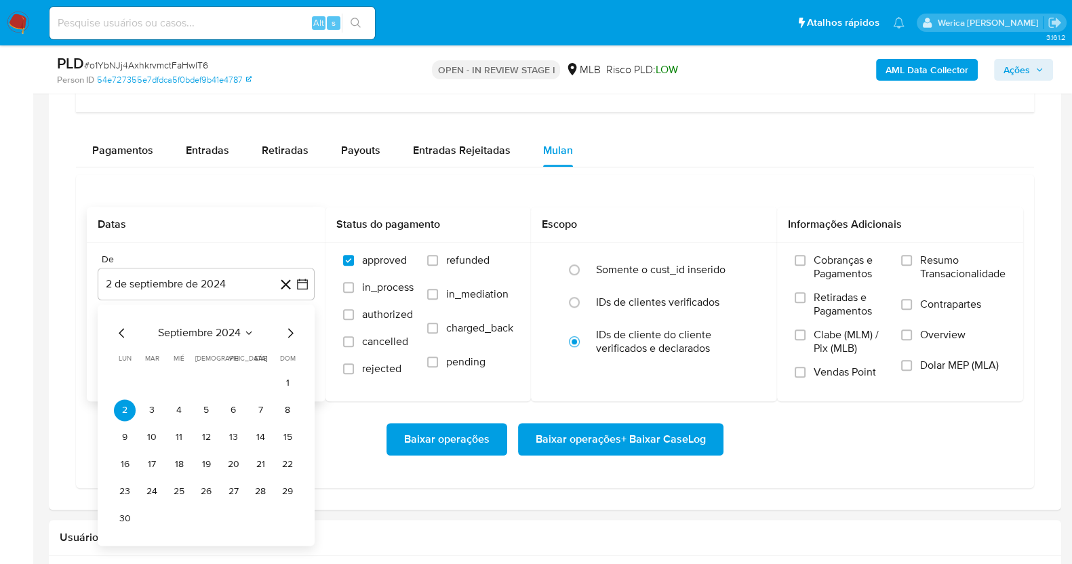
click at [226, 334] on span "septiembre 2024" at bounding box center [199, 333] width 83 height 14
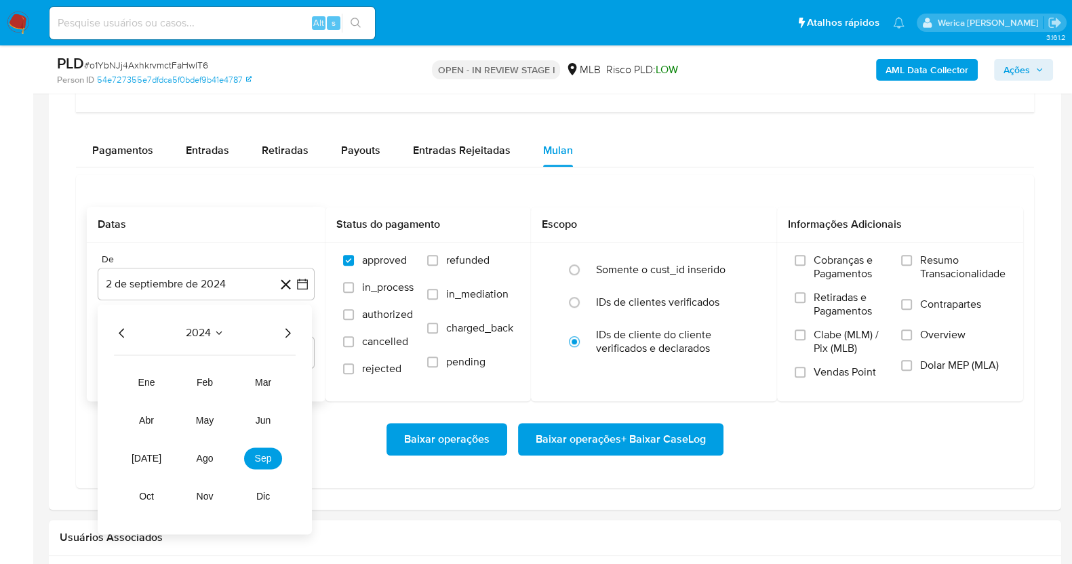
click at [287, 329] on icon "Año siguiente" at bounding box center [287, 333] width 16 height 16
click at [197, 461] on span "ago" at bounding box center [205, 458] width 17 height 11
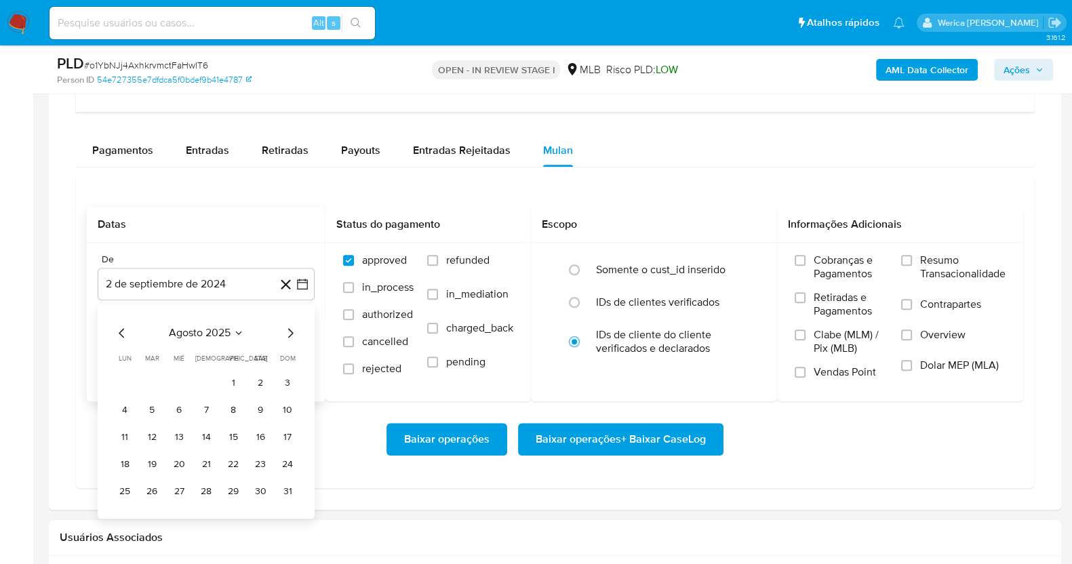
click at [231, 368] on table "lun lunes mar martes mié miércoles jue jueves vie viernes sáb sábado dom doming…" at bounding box center [206, 427] width 184 height 149
click at [236, 381] on button "1" at bounding box center [233, 383] width 22 height 22
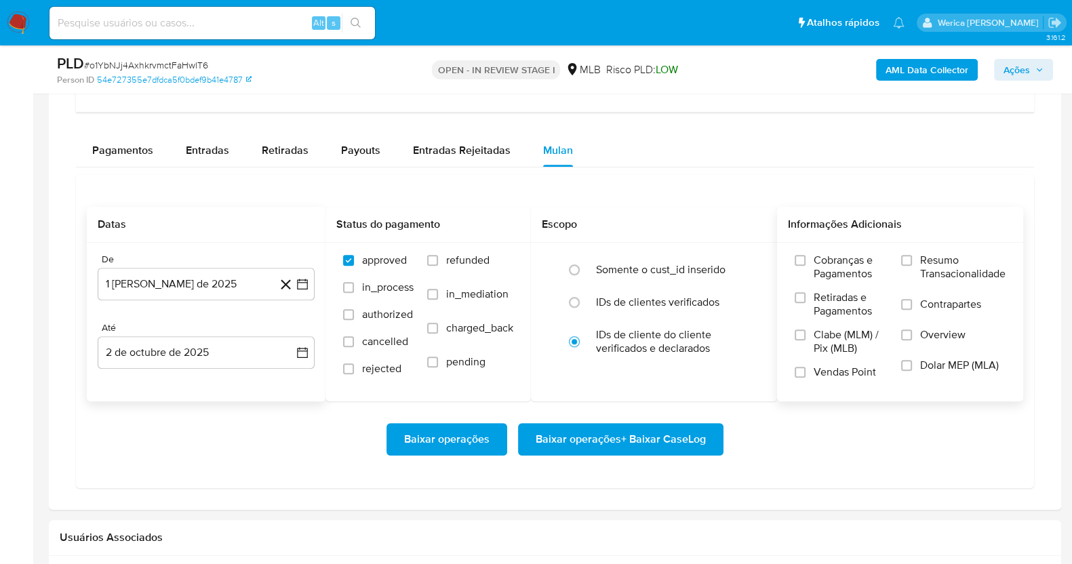
click at [835, 273] on span "Cobranças e Pagamentos" at bounding box center [851, 267] width 74 height 27
click at [806, 266] on input "Cobranças e Pagamentos" at bounding box center [800, 260] width 11 height 11
click at [816, 311] on span "Retiradas e Pagamentos" at bounding box center [851, 304] width 74 height 27
click at [806, 303] on input "Retiradas e Pagamentos" at bounding box center [800, 297] width 11 height 11
click at [816, 336] on span "Clabe (MLM) / Pix (MLB)" at bounding box center [851, 341] width 74 height 27
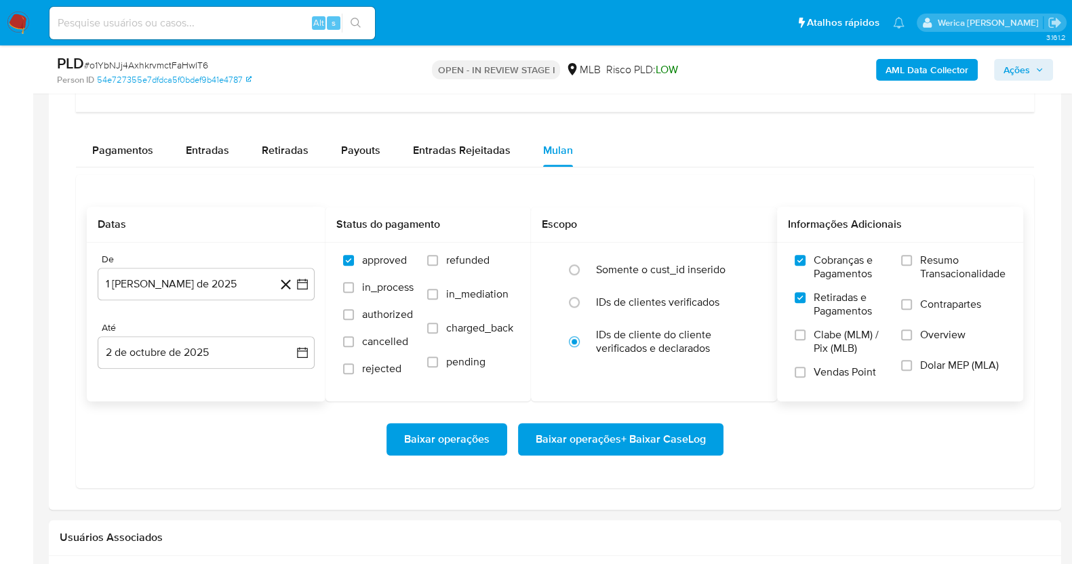
click at [806, 336] on input "Clabe (MLM) / Pix (MLB)" at bounding box center [800, 335] width 11 height 11
click at [824, 365] on span "Vendas Point" at bounding box center [845, 372] width 62 height 14
click at [925, 369] on span "Dolar MEP (MLA)" at bounding box center [959, 366] width 79 height 14
click at [912, 369] on input "Dolar MEP (MLA)" at bounding box center [906, 365] width 11 height 11
click at [921, 340] on label "Overview" at bounding box center [953, 343] width 104 height 31
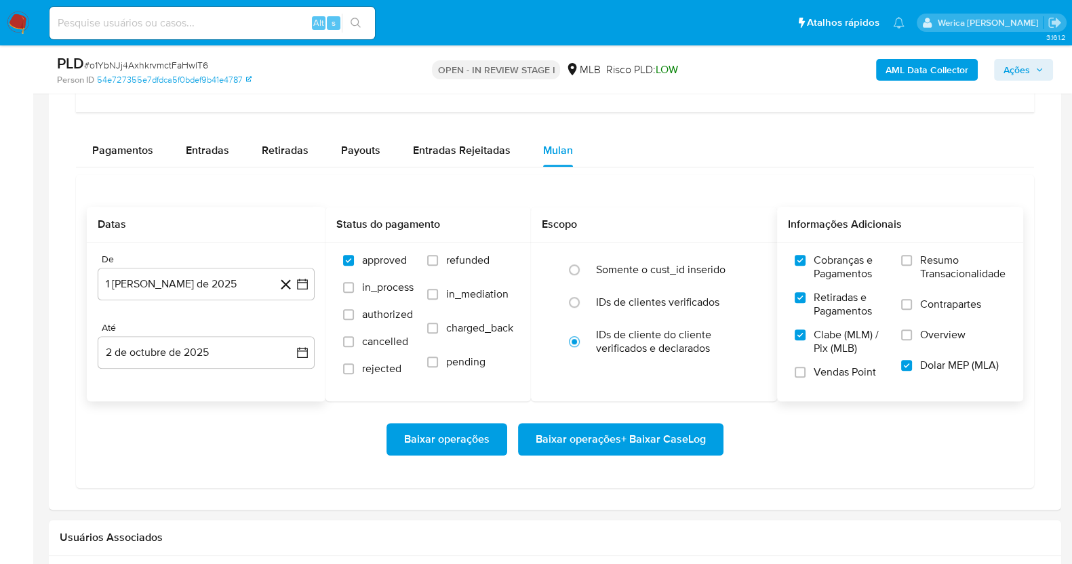
click at [912, 340] on input "Overview" at bounding box center [906, 335] width 11 height 11
click at [917, 309] on label "Contrapartes" at bounding box center [953, 313] width 104 height 31
click at [912, 309] on input "Contrapartes" at bounding box center [906, 304] width 11 height 11
click at [914, 277] on label "Resumo Transacionalidade" at bounding box center [953, 276] width 104 height 44
click at [912, 266] on input "Resumo Transacionalidade" at bounding box center [906, 260] width 11 height 11
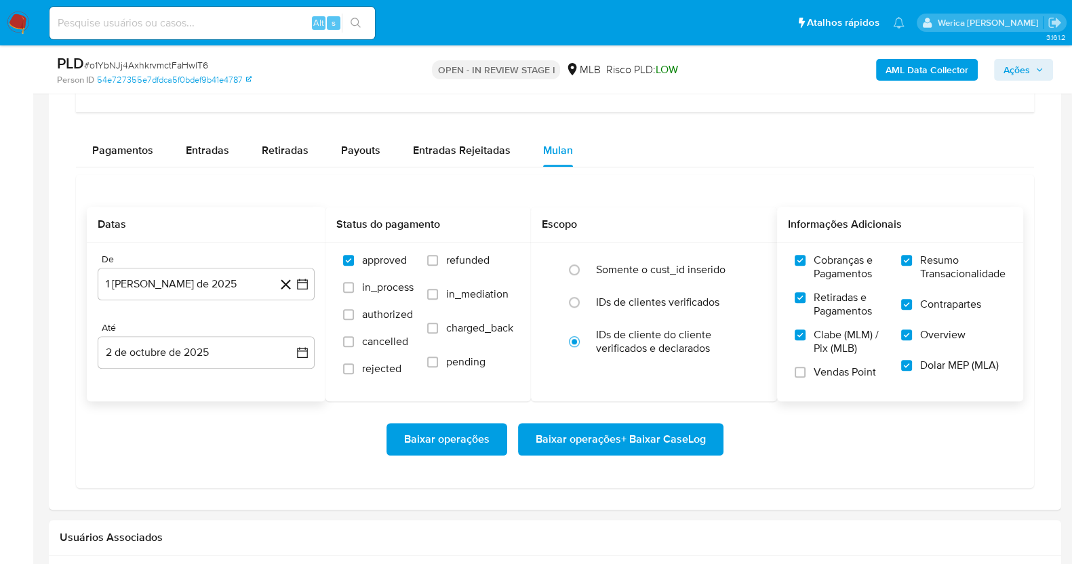
click at [824, 369] on span "Vendas Point" at bounding box center [845, 372] width 62 height 14
click at [806, 369] on input "Vendas Point" at bounding box center [800, 372] width 11 height 11
click at [655, 441] on span "Baixar operações + Baixar CaseLog" at bounding box center [621, 439] width 170 height 30
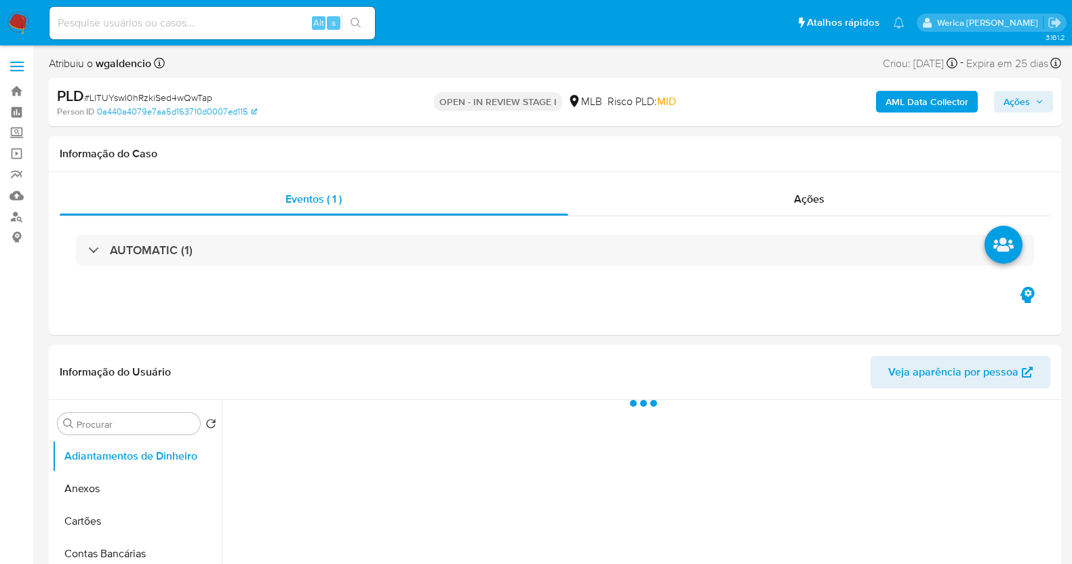
select select "10"
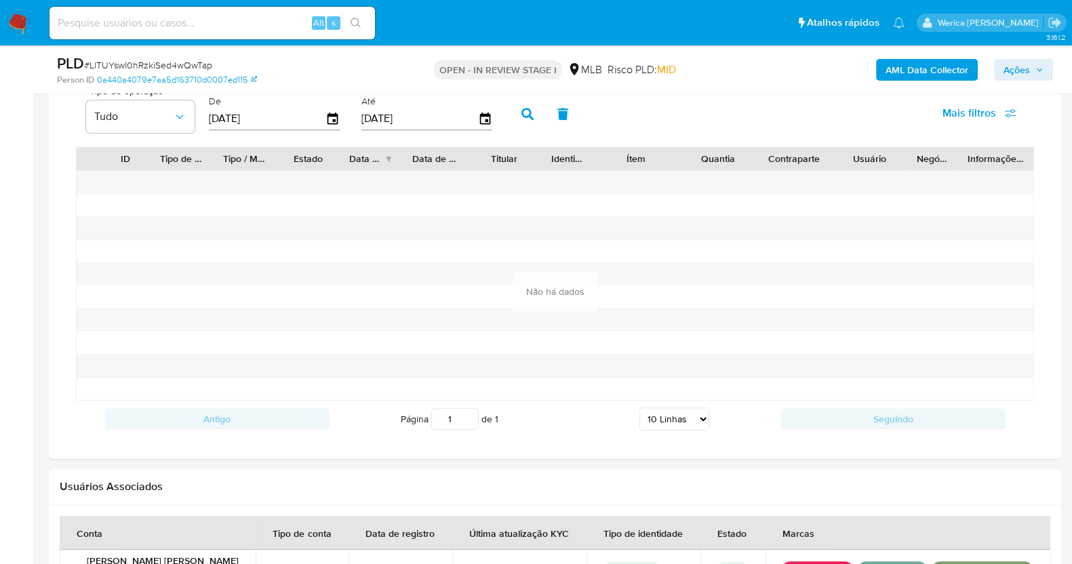
scroll to position [1096, 0]
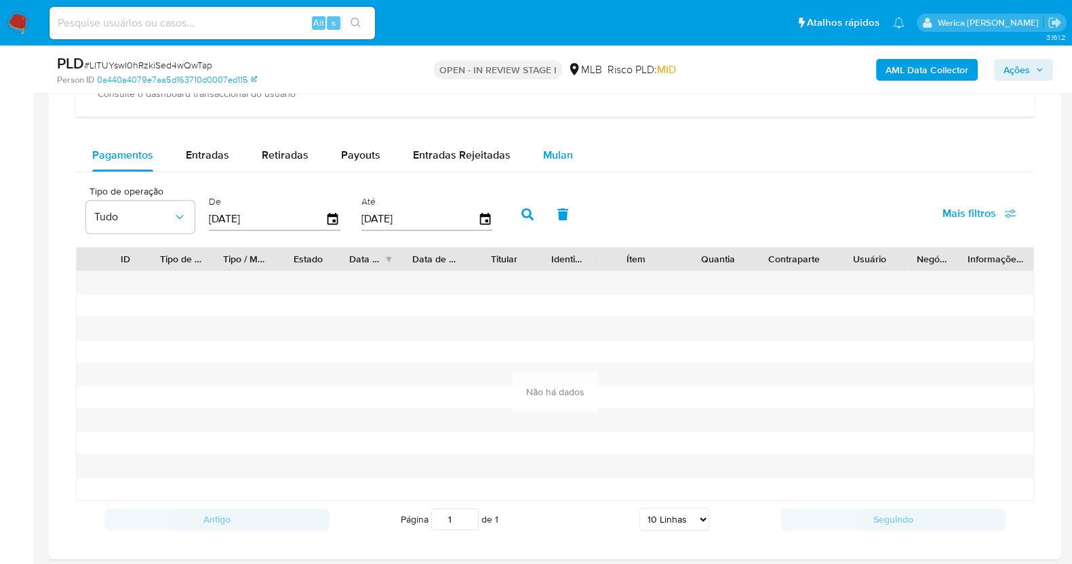
click at [557, 148] on span "Mulan" at bounding box center [558, 155] width 30 height 16
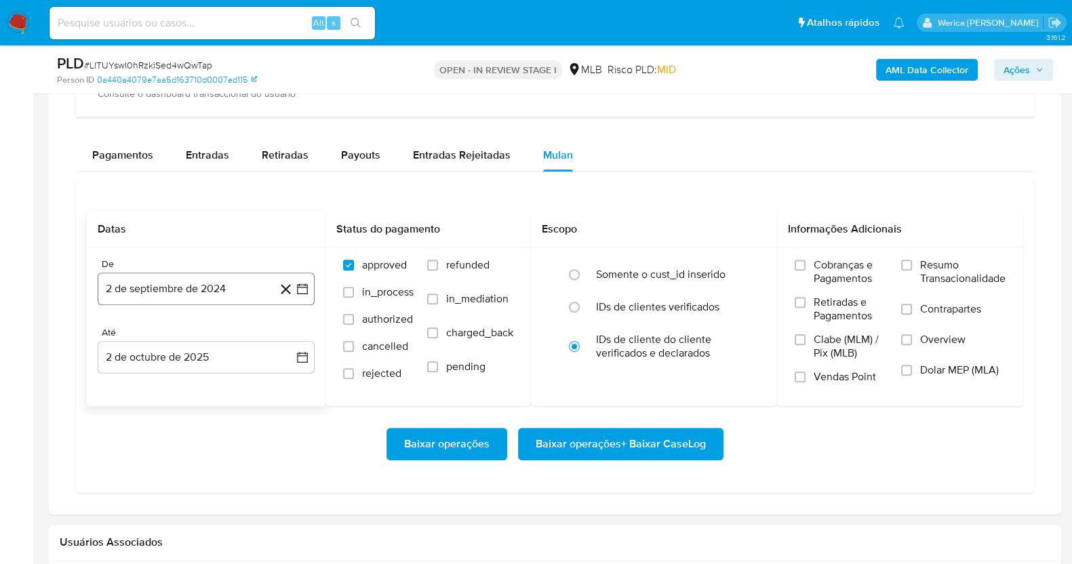
click at [213, 277] on button "2 de septiembre de 2024" at bounding box center [206, 289] width 217 height 33
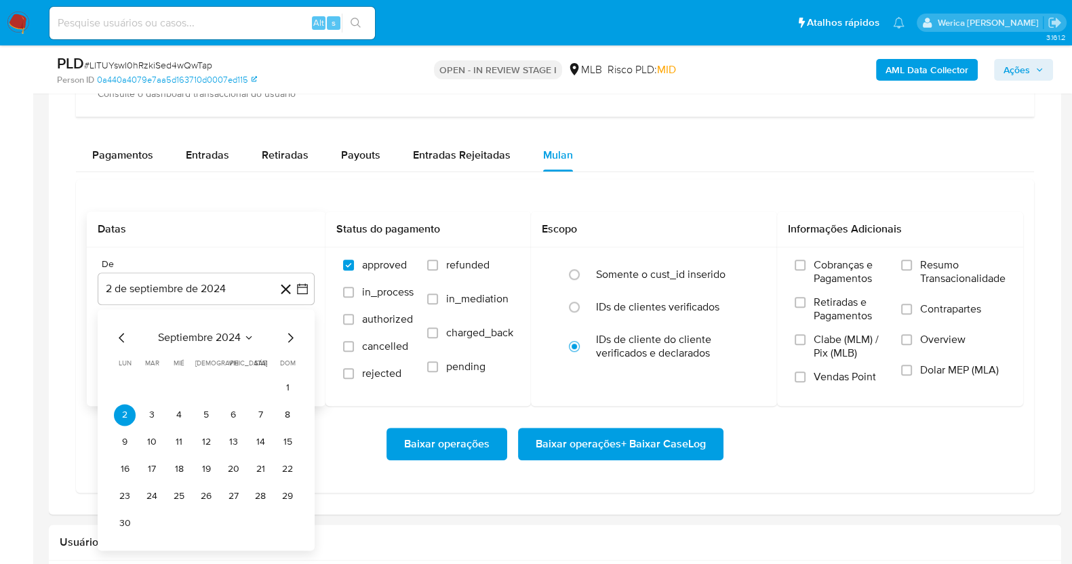
click at [236, 350] on div "septiembre 2024 septiembre 2024 lun lunes mar martes mié miércoles jue jueves v…" at bounding box center [206, 432] width 184 height 205
click at [235, 344] on div "septiembre 2024 septiembre 2024 lun lunes mar martes mié miércoles jue jueves v…" at bounding box center [206, 432] width 184 height 205
click at [239, 331] on span "septiembre 2024" at bounding box center [199, 338] width 83 height 14
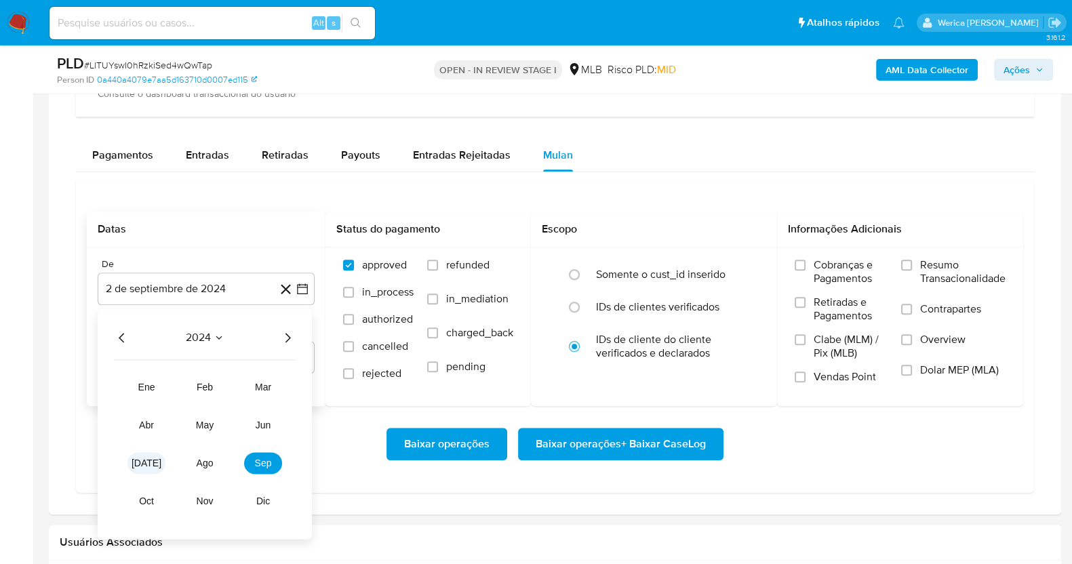
click at [150, 459] on span "[DATE]" at bounding box center [147, 463] width 30 height 11
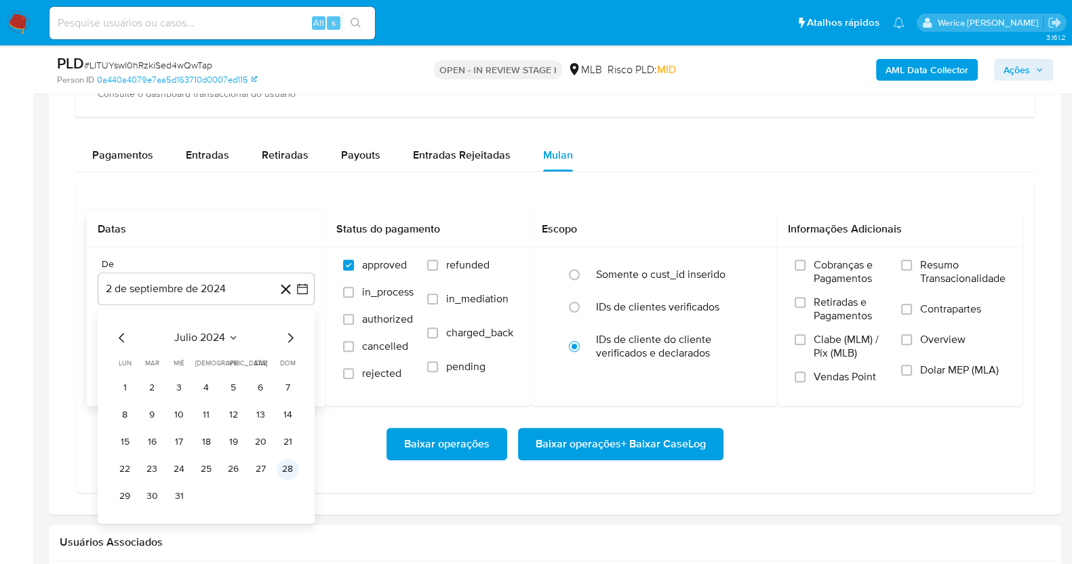
click at [281, 468] on button "28" at bounding box center [288, 469] width 22 height 22
drag, startPoint x: 845, startPoint y: 271, endPoint x: 838, endPoint y: 283, distance: 14.0
click at [845, 270] on span "Cobranças e Pagamentos" at bounding box center [851, 271] width 74 height 27
click at [825, 314] on span "Retiradas e Pagamentos" at bounding box center [851, 309] width 74 height 27
click at [806, 308] on input "Retiradas e Pagamentos" at bounding box center [800, 302] width 11 height 11
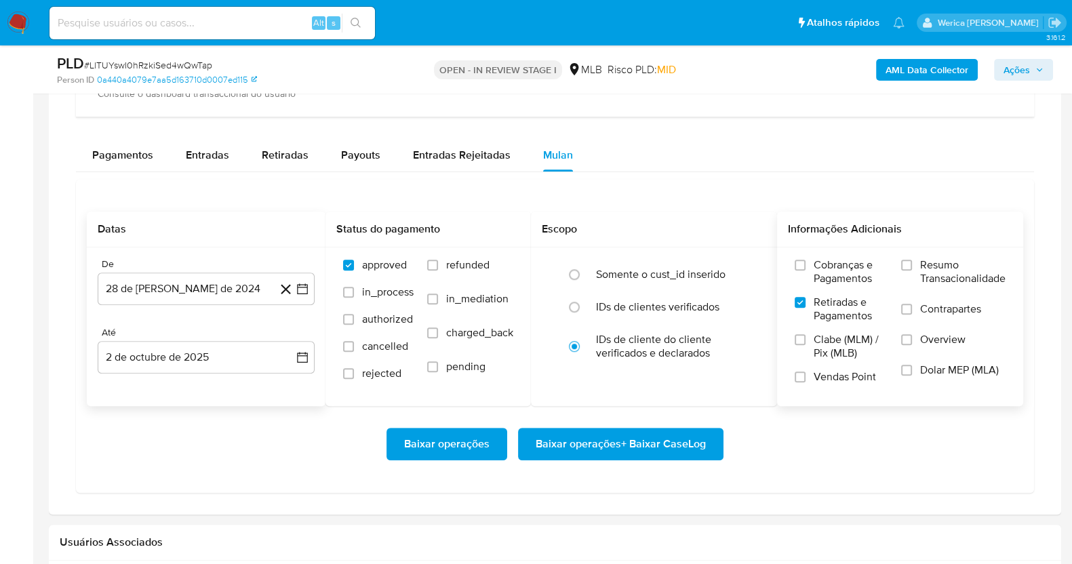
click at [825, 323] on label "Retiradas e Pagamentos" at bounding box center [841, 314] width 93 height 37
click at [806, 308] on input "Retiradas e Pagamentos" at bounding box center [800, 302] width 11 height 11
click at [819, 363] on label "Clabe (MLM) / Pix (MLB)" at bounding box center [841, 351] width 93 height 37
click at [806, 345] on input "Clabe (MLM) / Pix (MLB)" at bounding box center [800, 339] width 11 height 11
click at [822, 386] on label "Vendas Point" at bounding box center [841, 382] width 93 height 24
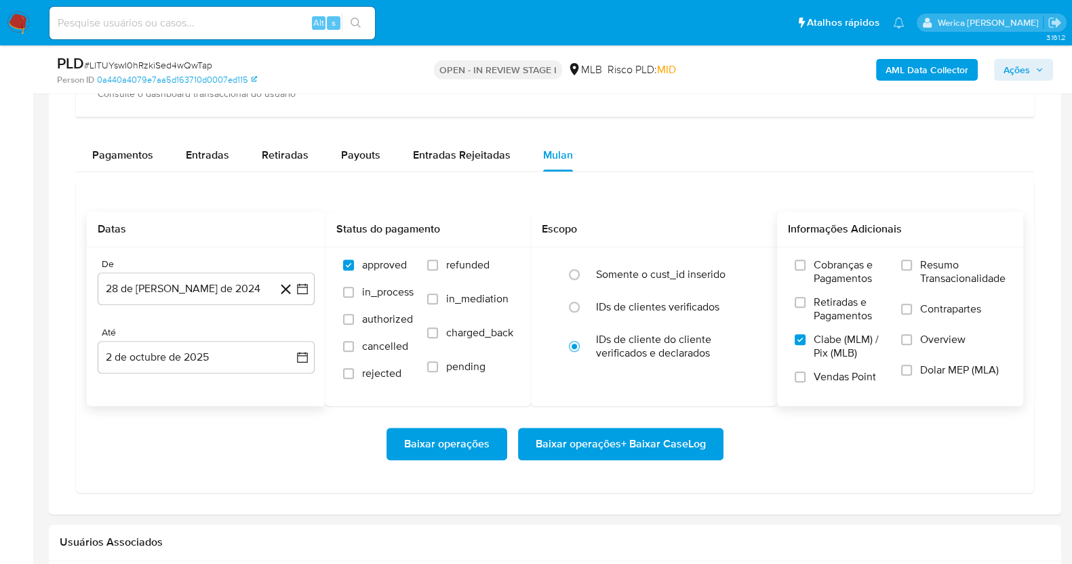
click at [806, 382] on input "Vendas Point" at bounding box center [800, 377] width 11 height 11
click at [954, 363] on span "Dolar MEP (MLA)" at bounding box center [959, 370] width 79 height 14
click at [912, 365] on input "Dolar MEP (MLA)" at bounding box center [906, 370] width 11 height 11
click at [936, 333] on span "Overview" at bounding box center [942, 340] width 45 height 14
click at [912, 334] on input "Overview" at bounding box center [906, 339] width 11 height 11
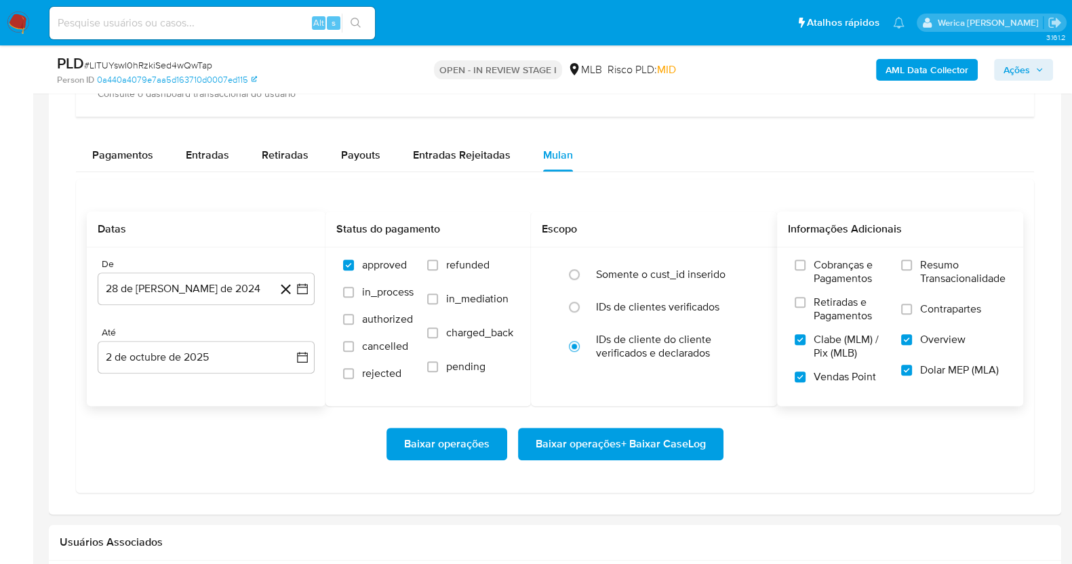
click at [934, 322] on label "Contrapartes" at bounding box center [953, 317] width 104 height 31
click at [912, 315] on input "Contrapartes" at bounding box center [906, 309] width 11 height 11
click at [922, 295] on label "Resumo Transacionalidade" at bounding box center [953, 280] width 104 height 44
click at [912, 271] on input "Resumo Transacionalidade" at bounding box center [906, 265] width 11 height 11
click at [834, 285] on label "Cobranças e Pagamentos" at bounding box center [841, 276] width 93 height 37
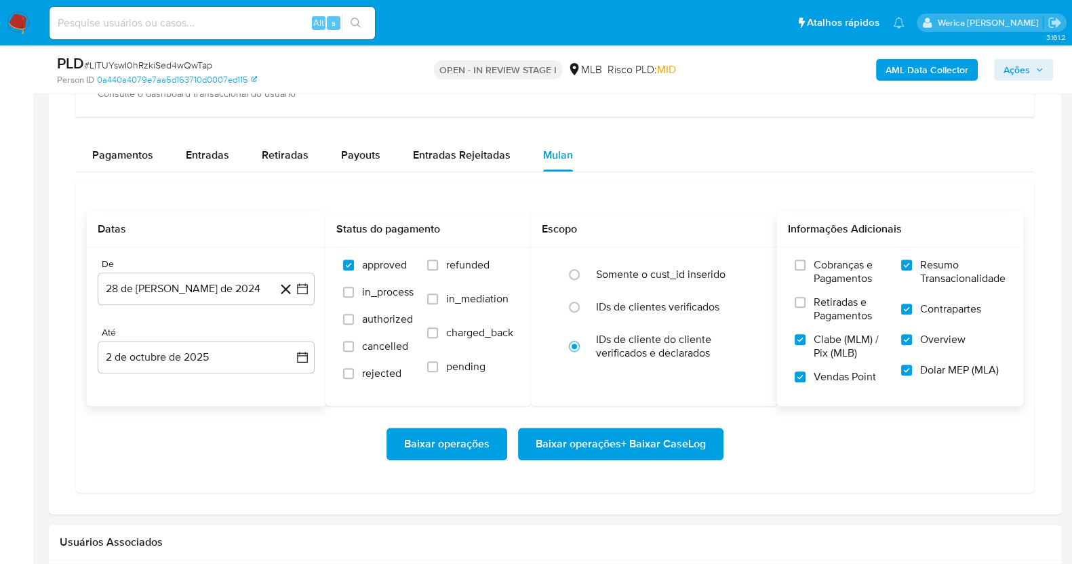
click at [806, 271] on input "Cobranças e Pagamentos" at bounding box center [800, 265] width 11 height 11
click at [821, 299] on span "Retiradas e Pagamentos" at bounding box center [851, 309] width 74 height 27
click at [806, 299] on input "Retiradas e Pagamentos" at bounding box center [800, 302] width 11 height 11
click at [243, 290] on button "28 de julio de 2024" at bounding box center [206, 289] width 217 height 33
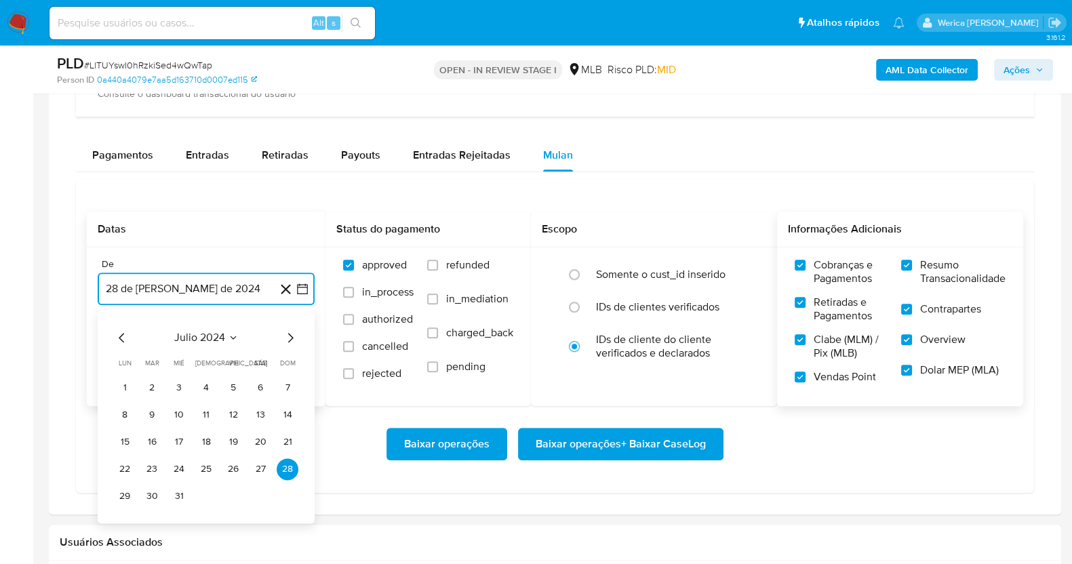
click at [220, 340] on span "julio 2024" at bounding box center [199, 338] width 51 height 14
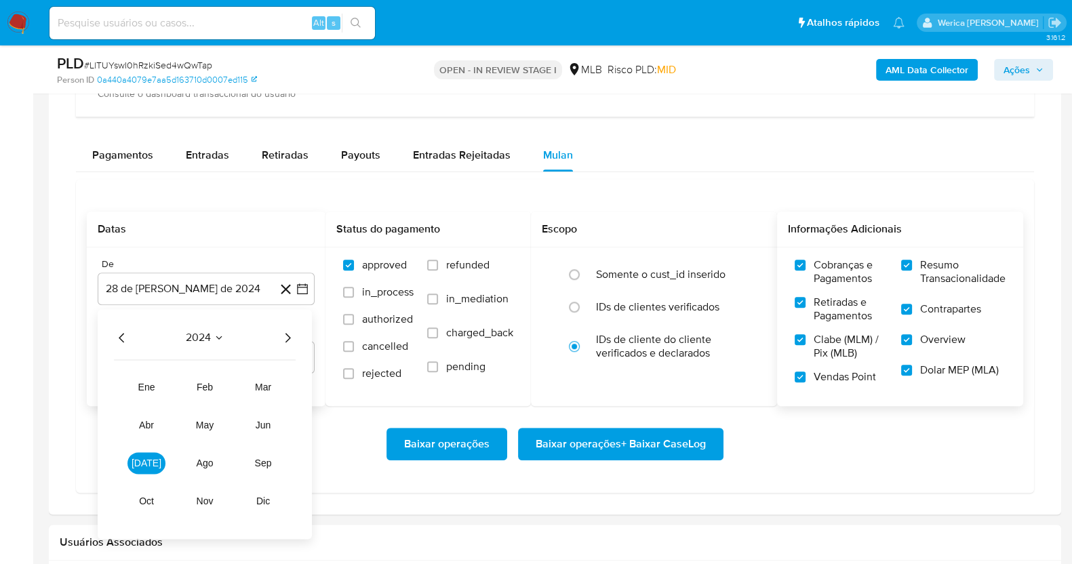
click at [291, 334] on icon "Año siguiente" at bounding box center [287, 338] width 16 height 16
click at [148, 459] on span "[DATE]" at bounding box center [147, 463] width 30 height 11
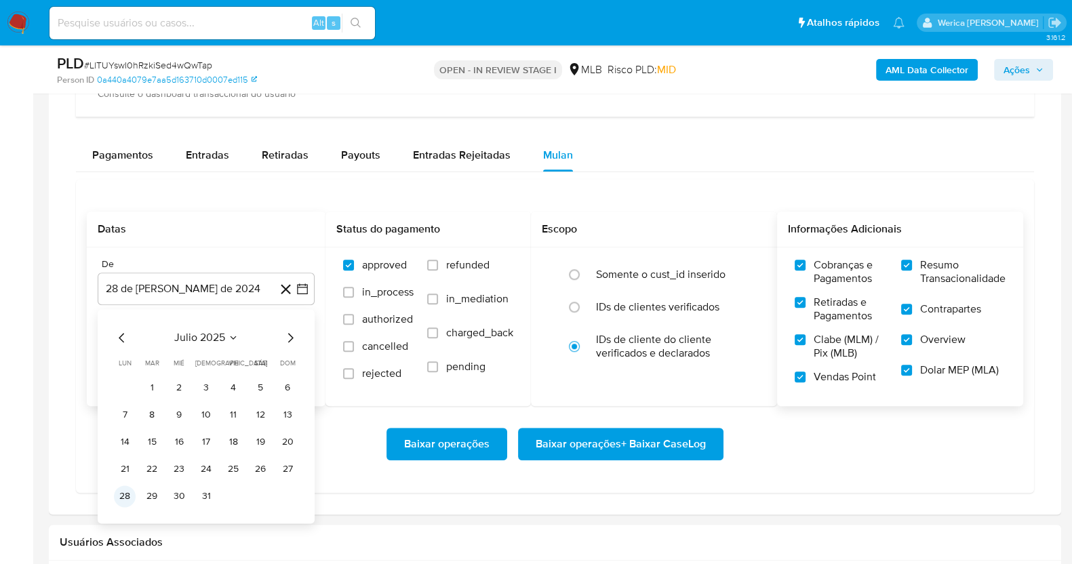
click at [135, 494] on button "28" at bounding box center [125, 496] width 22 height 22
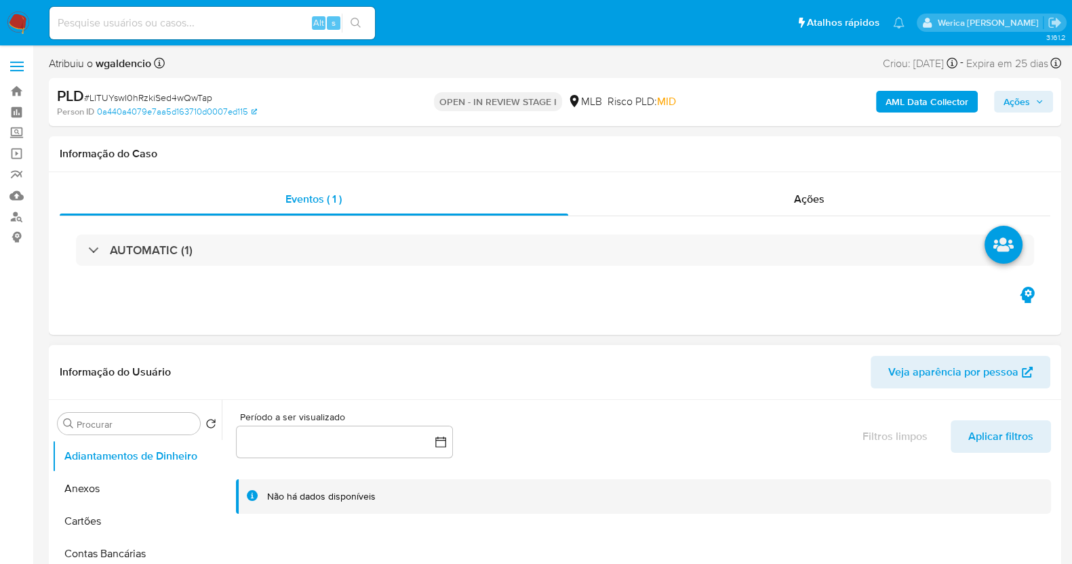
scroll to position [338, 0]
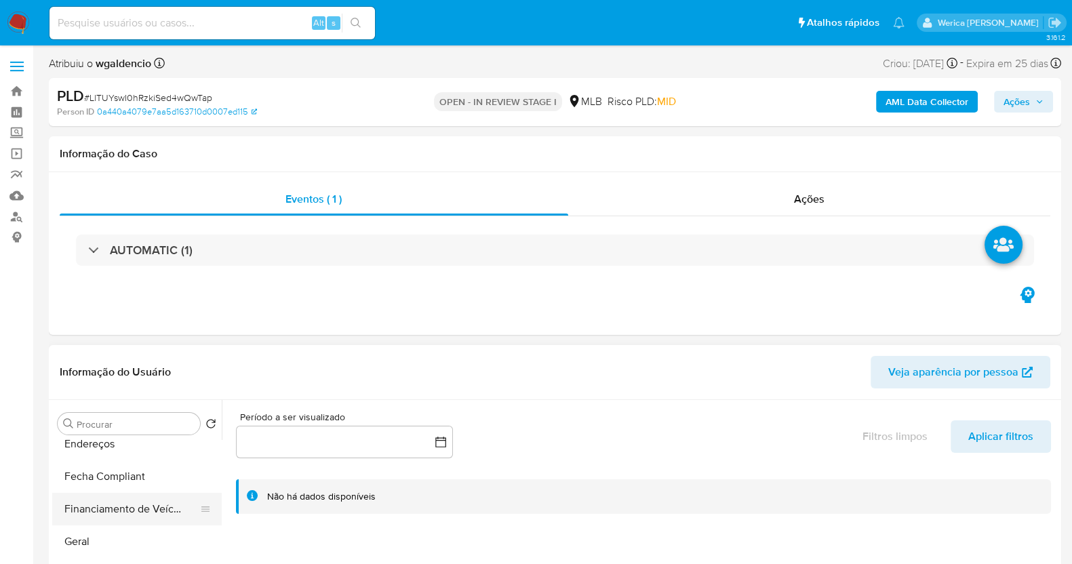
drag, startPoint x: 129, startPoint y: 555, endPoint x: 143, endPoint y: 500, distance: 56.7
click at [129, 555] on button "Geral" at bounding box center [137, 541] width 170 height 33
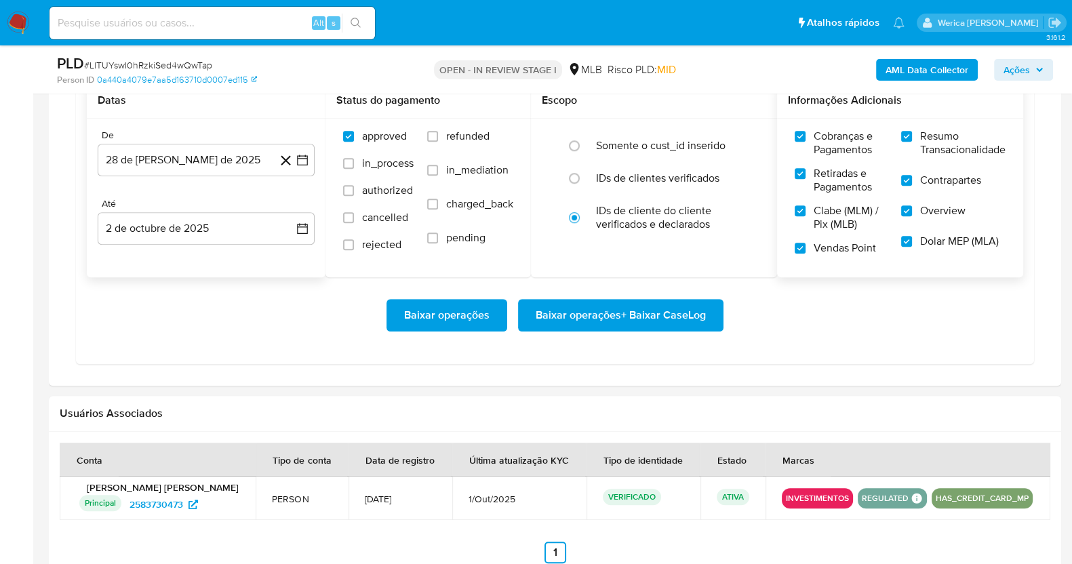
scroll to position [1186, 0]
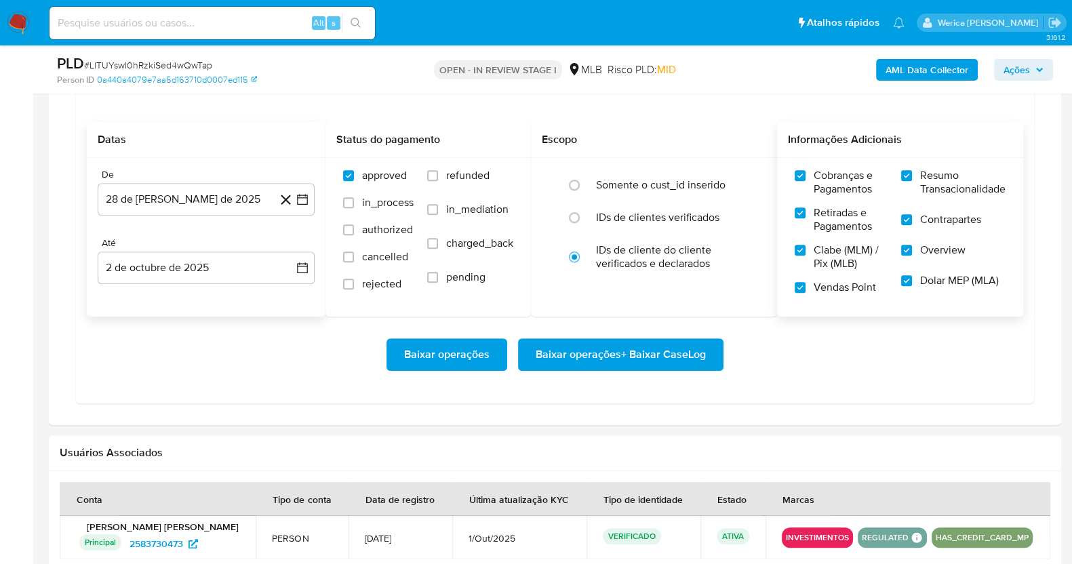
click at [608, 349] on span "Baixar operações + Baixar CaseLog" at bounding box center [621, 355] width 170 height 30
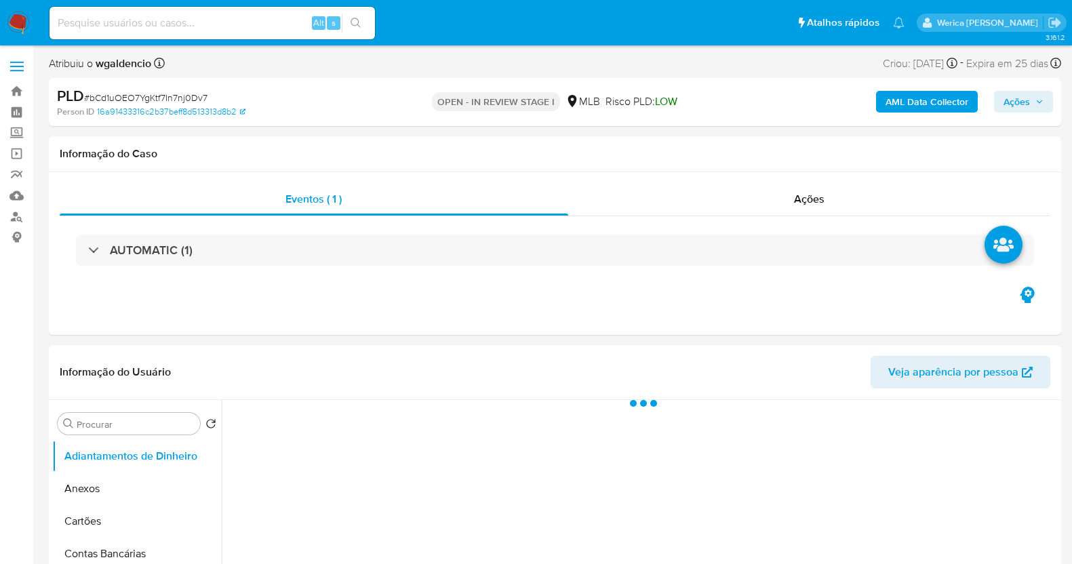
select select "10"
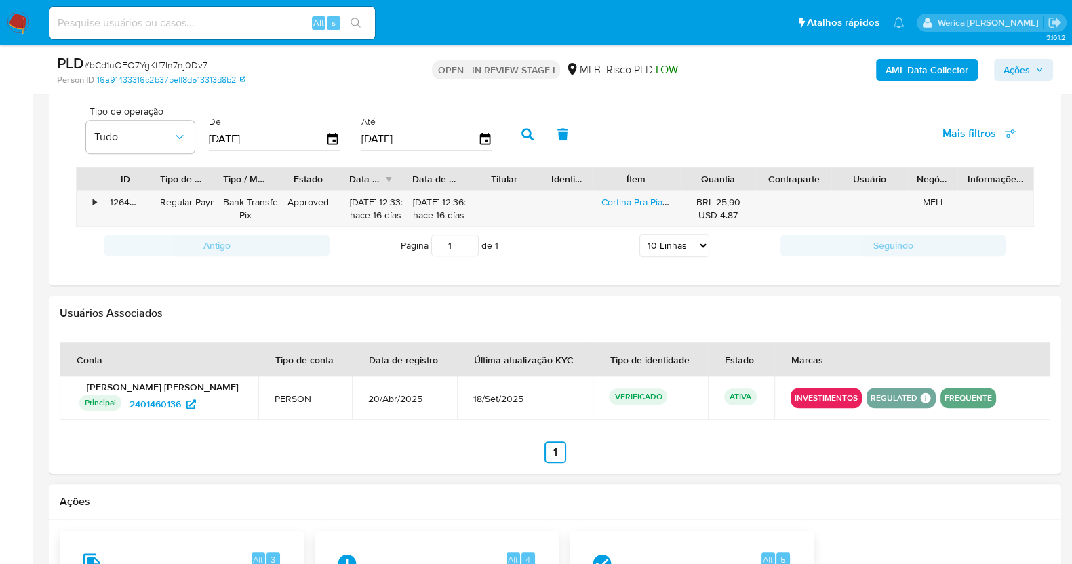
scroll to position [1073, 0]
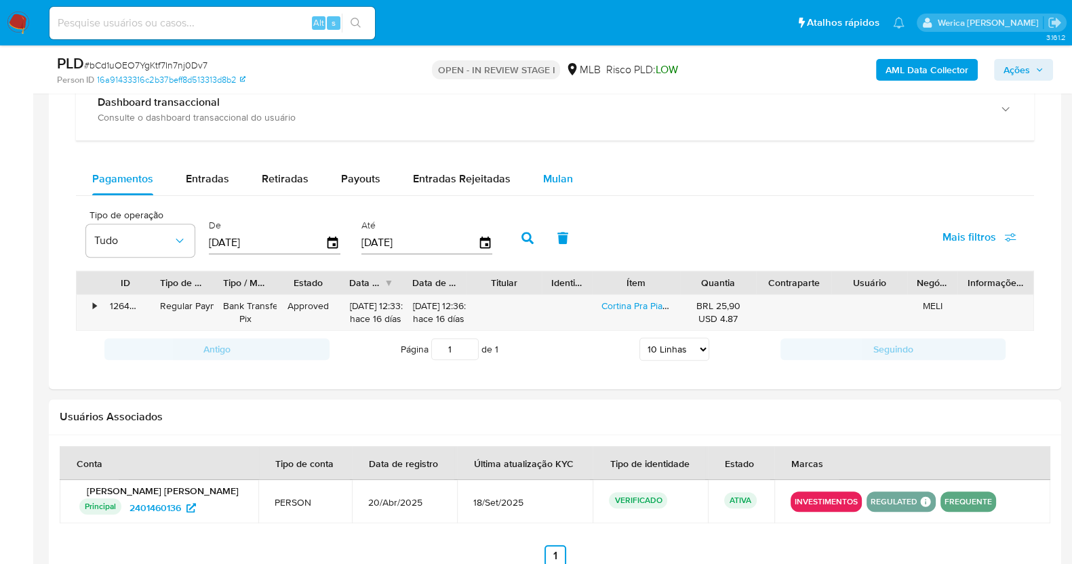
click at [536, 180] on button "Mulan" at bounding box center [558, 179] width 62 height 33
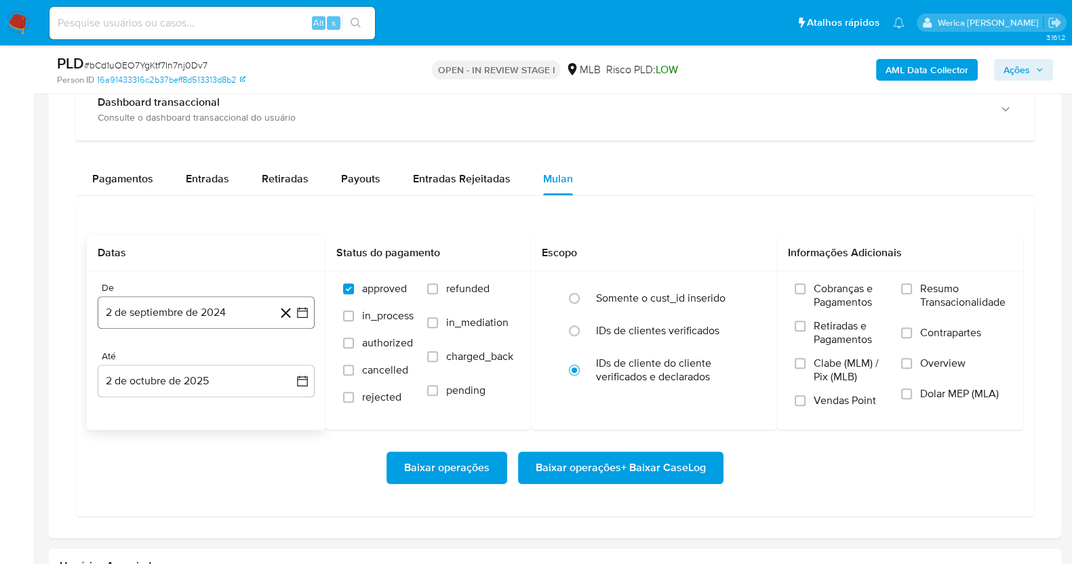
click at [189, 320] on button "2 de septiembre de 2024" at bounding box center [206, 312] width 217 height 33
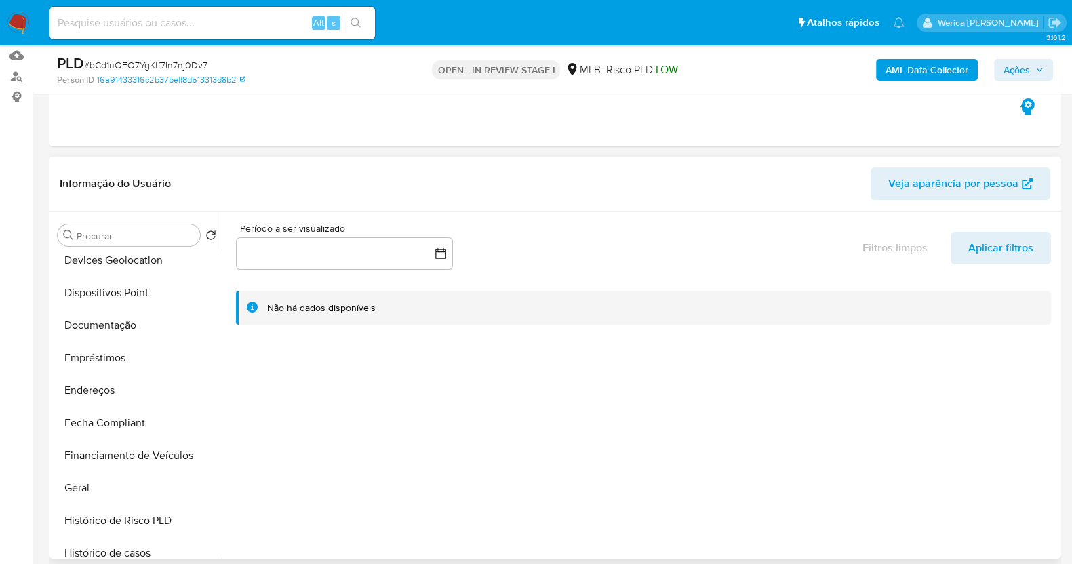
scroll to position [254, 0]
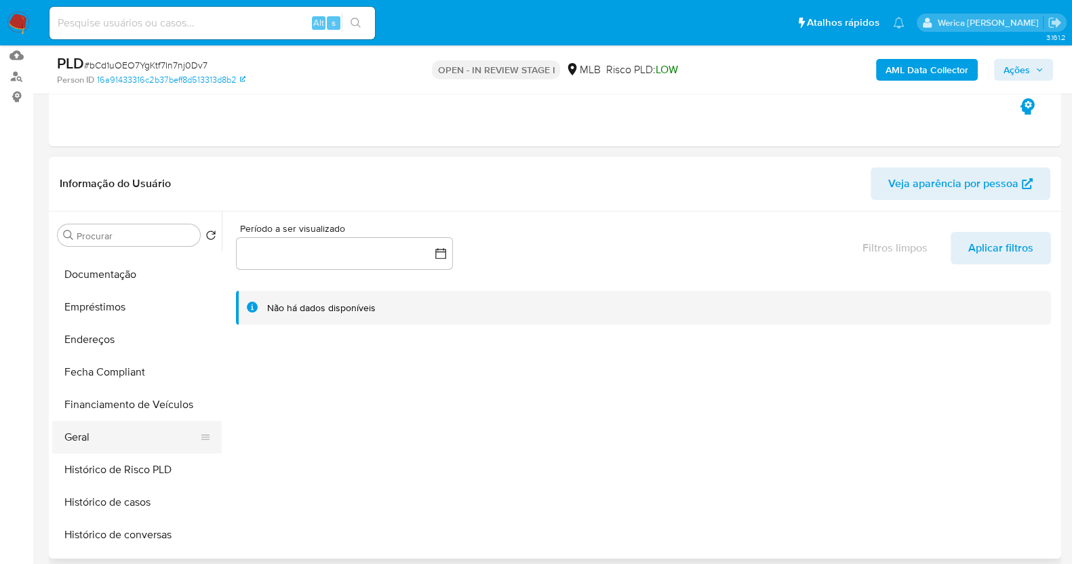
click at [132, 441] on button "Geral" at bounding box center [131, 437] width 159 height 33
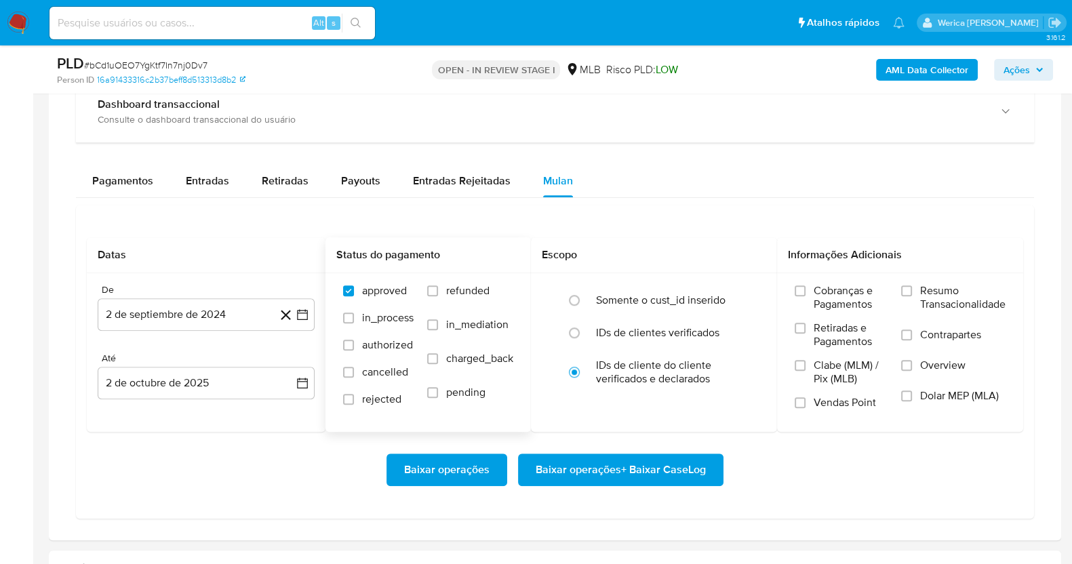
scroll to position [1157, 0]
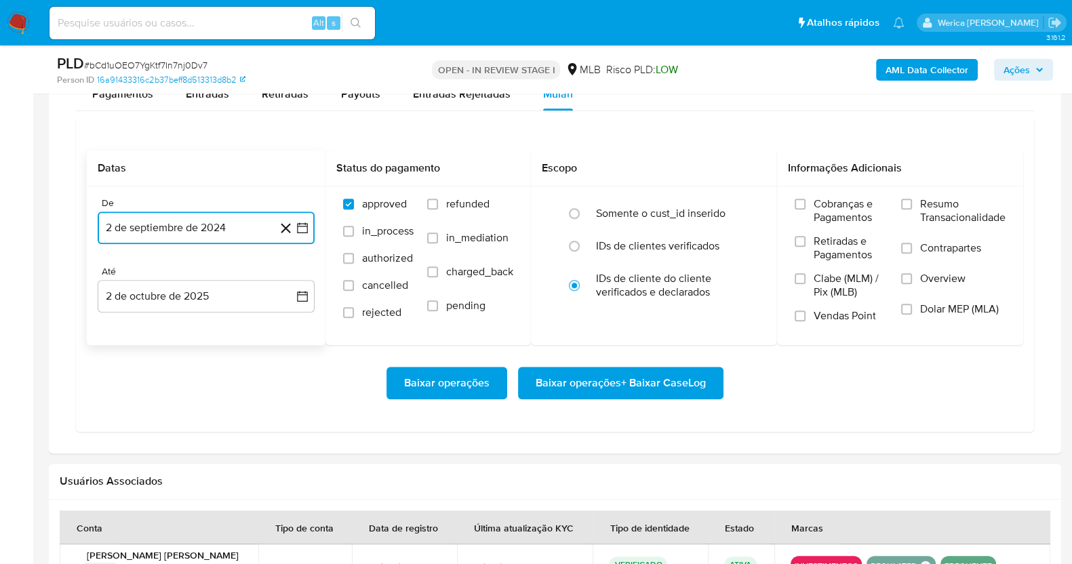
click at [214, 224] on button "2 de septiembre de 2024" at bounding box center [206, 228] width 217 height 33
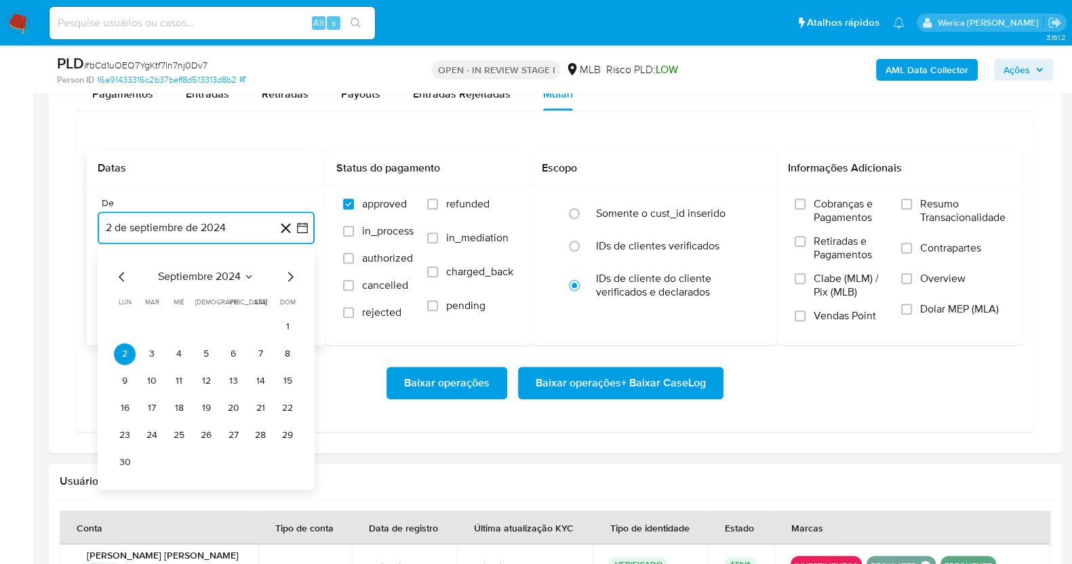
click at [221, 275] on span "septiembre 2024" at bounding box center [199, 277] width 83 height 14
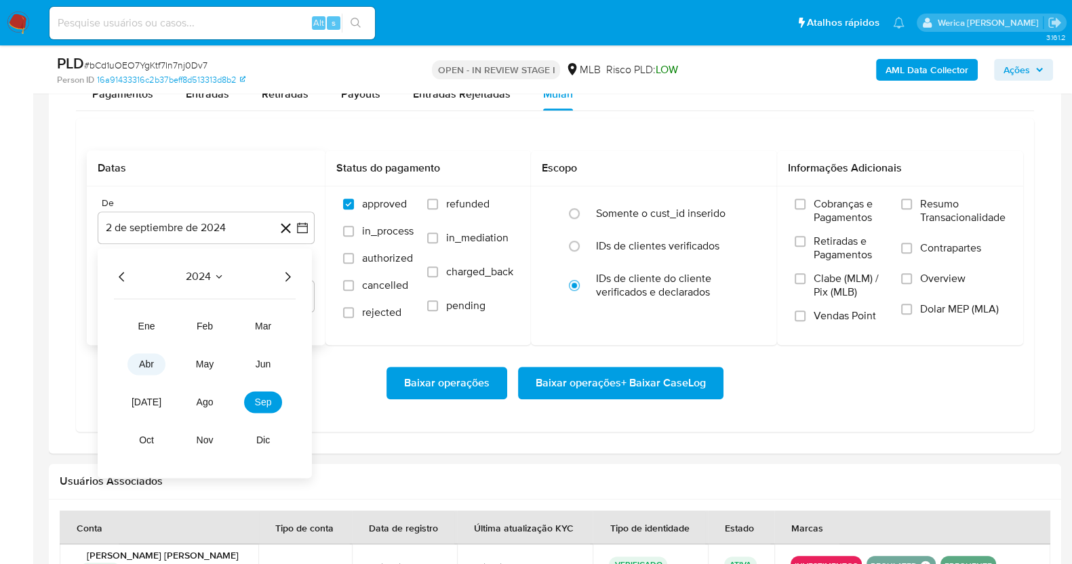
click at [149, 355] on button "abr" at bounding box center [146, 364] width 38 height 22
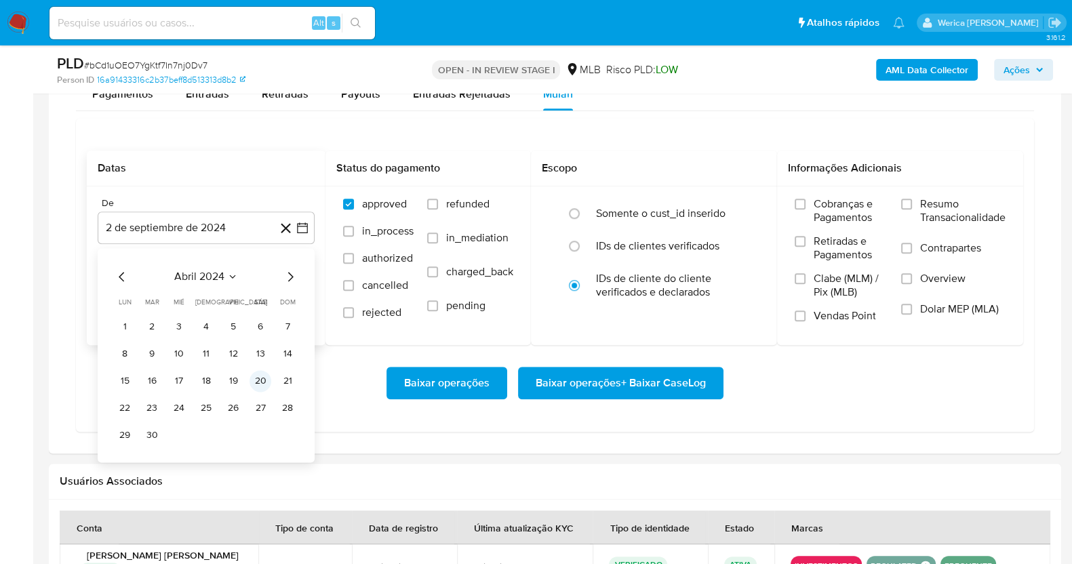
click at [254, 375] on button "20" at bounding box center [261, 381] width 22 height 22
click at [833, 198] on span "Cobranças e Pagamentos" at bounding box center [851, 210] width 74 height 27
click at [806, 199] on input "Cobranças e Pagamentos" at bounding box center [800, 204] width 11 height 11
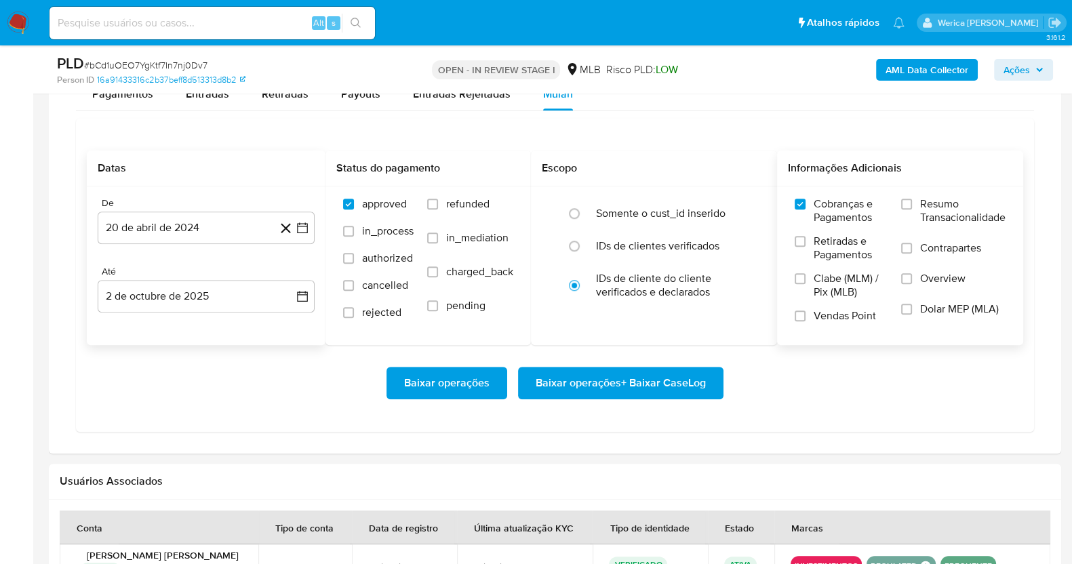
click at [833, 250] on span "Retiradas e Pagamentos" at bounding box center [851, 248] width 74 height 27
click at [806, 247] on input "Retiradas e Pagamentos" at bounding box center [800, 241] width 11 height 11
click at [831, 283] on span "Clabe (MLM) / Pix (MLB)" at bounding box center [851, 285] width 74 height 27
click at [806, 283] on input "Clabe (MLM) / Pix (MLB)" at bounding box center [800, 278] width 11 height 11
click at [831, 311] on span "Vendas Point" at bounding box center [845, 316] width 62 height 14
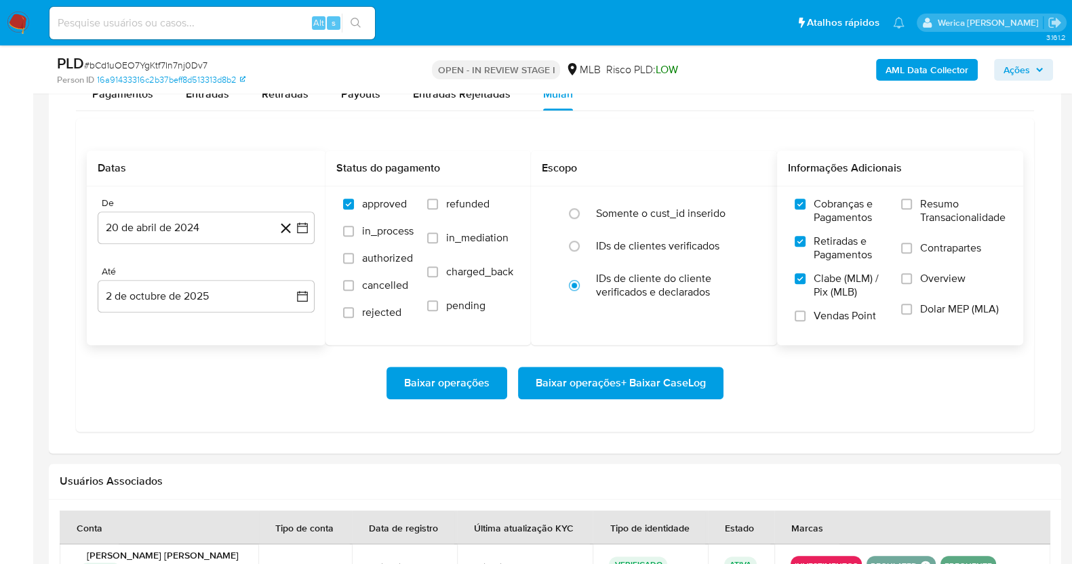
click at [924, 316] on label "Dolar MEP (MLA)" at bounding box center [953, 317] width 104 height 31
click at [926, 292] on label "Overview" at bounding box center [953, 287] width 104 height 31
click at [912, 284] on input "Overview" at bounding box center [906, 278] width 11 height 11
drag, startPoint x: 926, startPoint y: 292, endPoint x: 926, endPoint y: 262, distance: 29.8
click at [926, 262] on label "Contrapartes" at bounding box center [953, 256] width 104 height 31
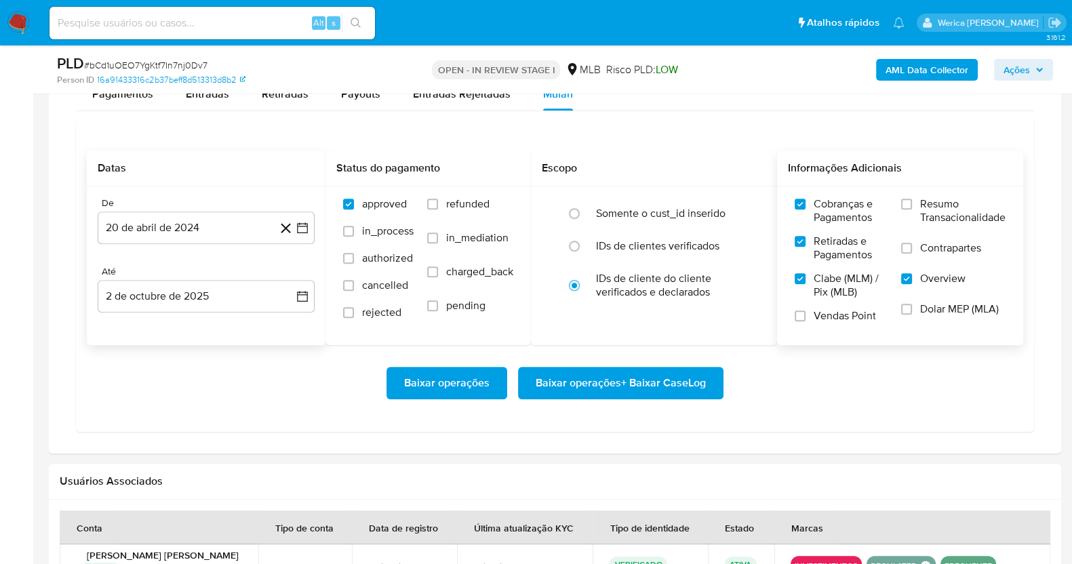
click at [912, 254] on input "Contrapartes" at bounding box center [906, 248] width 11 height 11
click at [928, 235] on label "Resumo Transacionalidade" at bounding box center [953, 219] width 104 height 44
click at [912, 210] on input "Resumo Transacionalidade" at bounding box center [906, 204] width 11 height 11
click at [930, 306] on span "Dolar MEP (MLA)" at bounding box center [959, 309] width 79 height 14
click at [912, 306] on input "Dolar MEP (MLA)" at bounding box center [906, 309] width 11 height 11
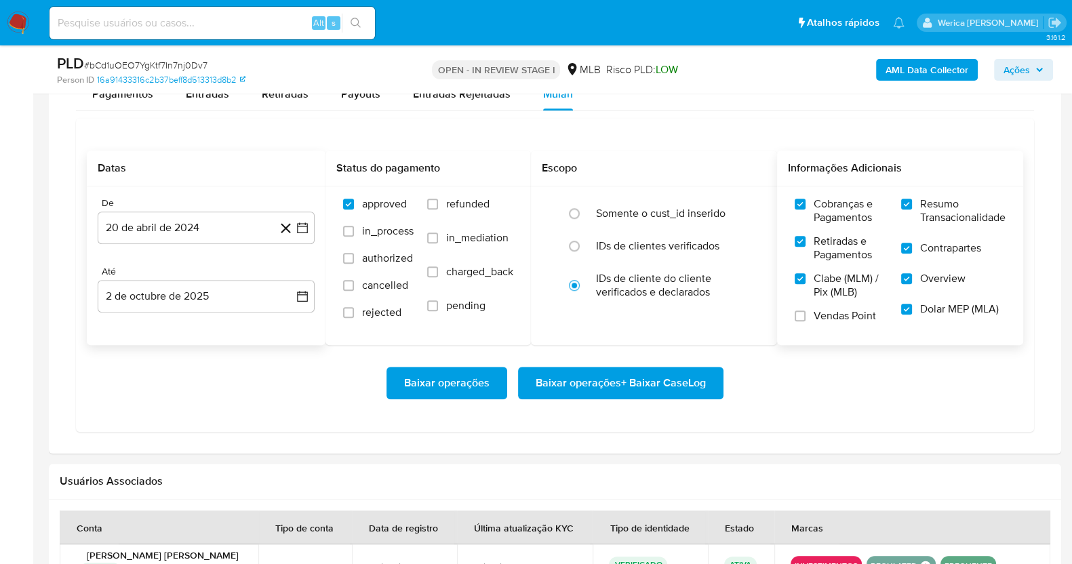
click at [803, 334] on div "Cobranças e Pagamentos Retiradas e Pagamentos Clabe (MLM) / Pix (MLB) Vendas Po…" at bounding box center [900, 264] width 246 height 157
click at [791, 313] on div "Cobranças e Pagamentos Retiradas e Pagamentos Clabe (MLM) / Pix (MLB) Vendas Po…" at bounding box center [900, 265] width 224 height 136
click at [818, 315] on span "Vendas Point" at bounding box center [845, 316] width 62 height 14
click at [806, 315] on input "Vendas Point" at bounding box center [800, 316] width 11 height 11
click at [656, 369] on span "Baixar operações + Baixar CaseLog" at bounding box center [621, 383] width 170 height 30
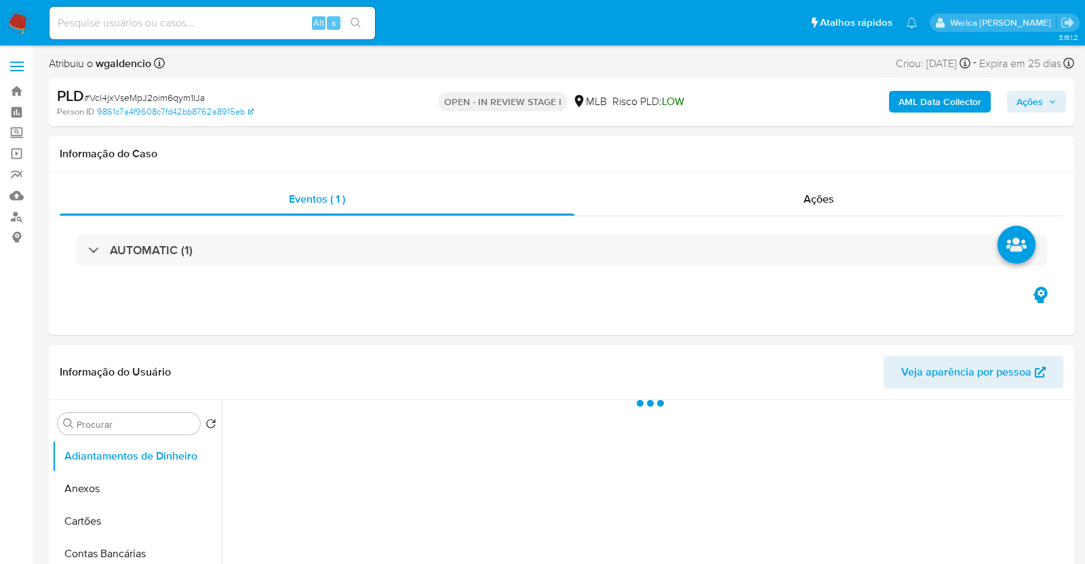
select select "10"
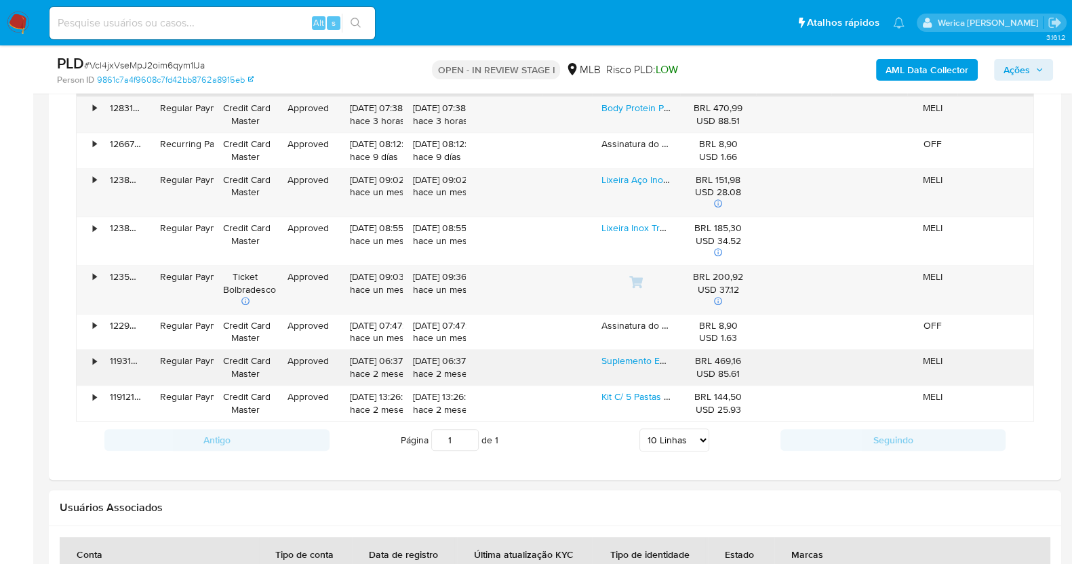
scroll to position [1101, 0]
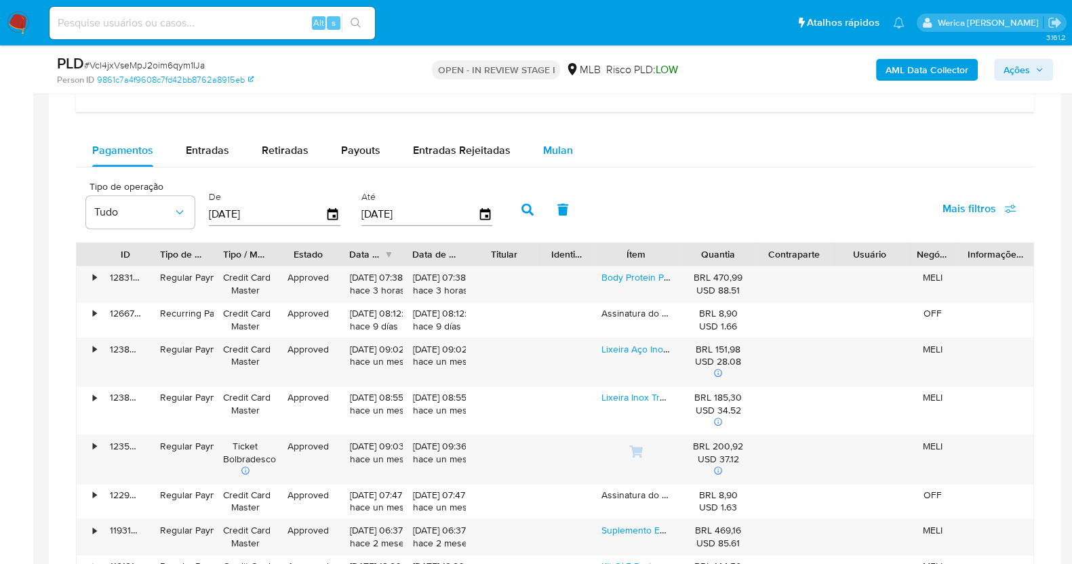
click at [543, 134] on div "Mulan" at bounding box center [558, 150] width 30 height 33
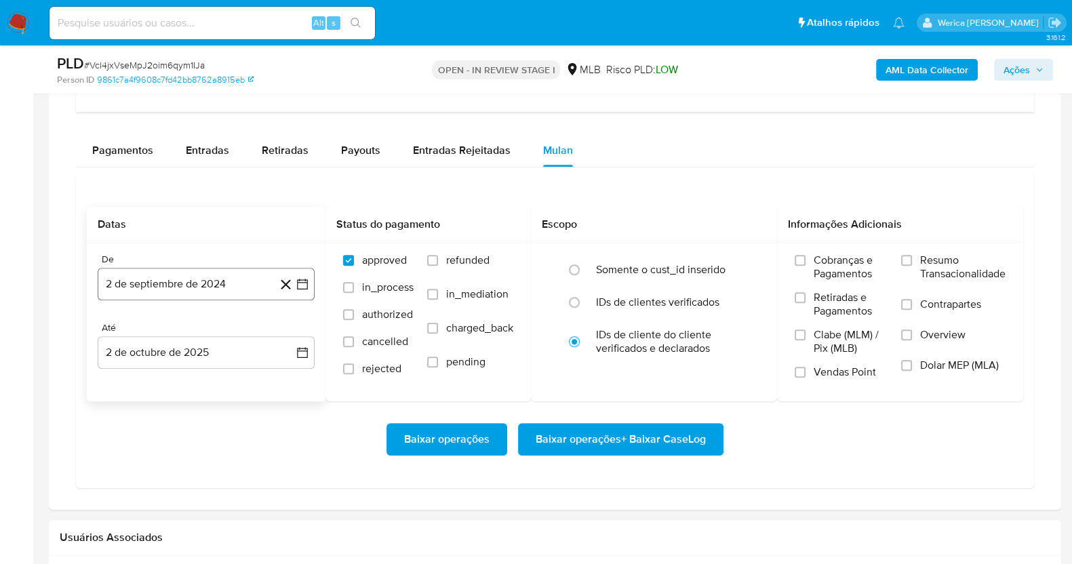
click at [273, 274] on button "2 de septiembre de 2024" at bounding box center [206, 284] width 217 height 33
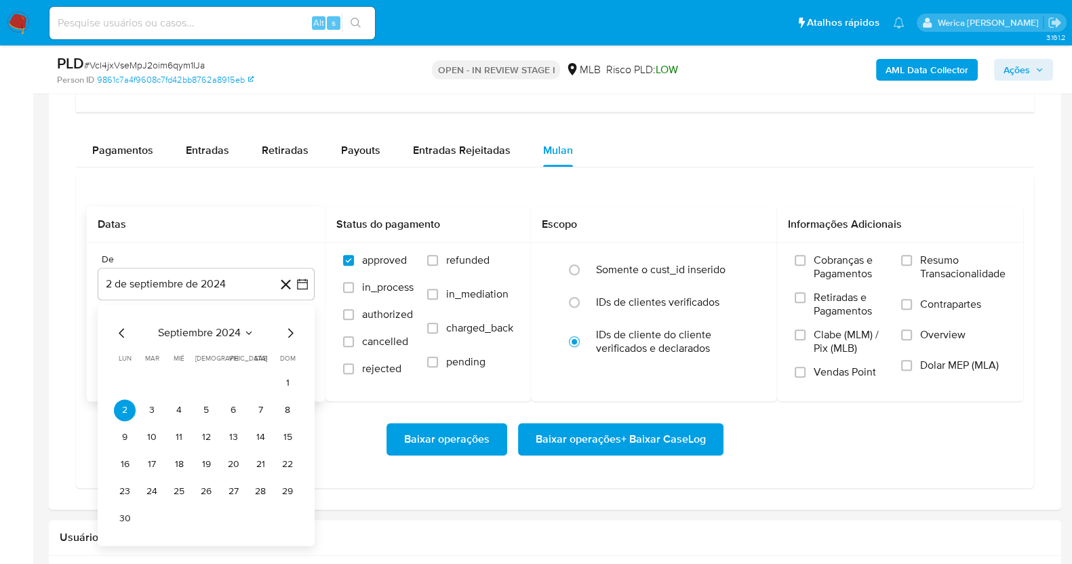
click at [240, 333] on span "septiembre 2024" at bounding box center [199, 333] width 83 height 14
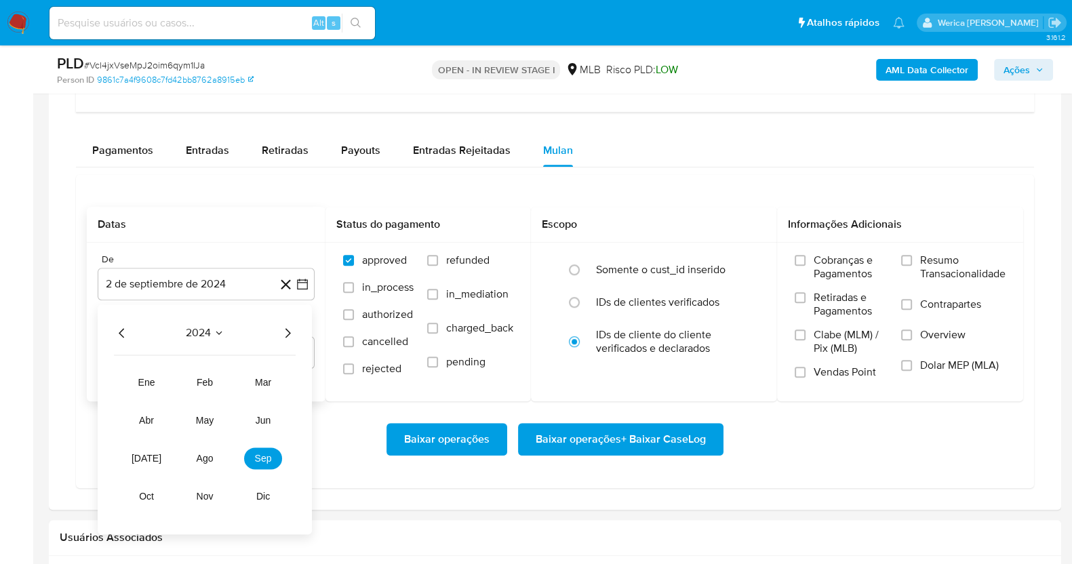
click at [288, 336] on icon "Año siguiente" at bounding box center [287, 333] width 16 height 16
click at [251, 466] on button "sep" at bounding box center [263, 459] width 38 height 22
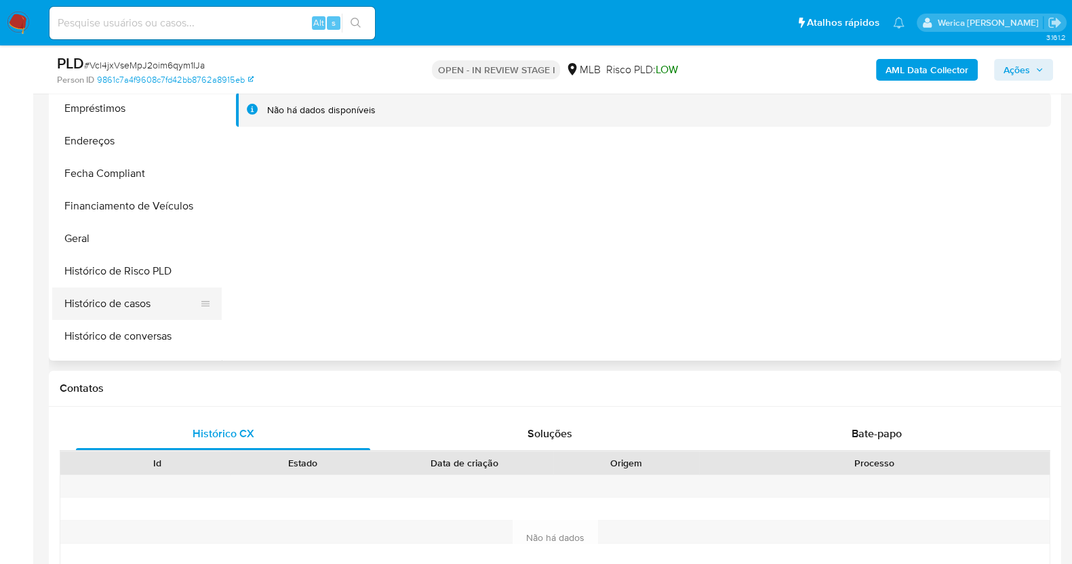
scroll to position [254, 0]
click at [163, 304] on button "Histórico de casos" at bounding box center [131, 304] width 159 height 33
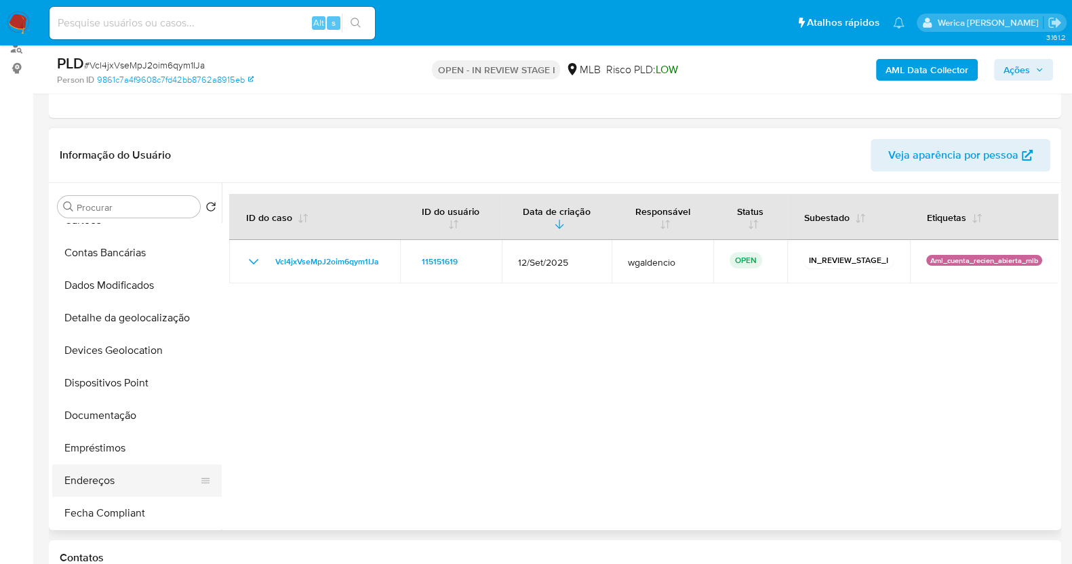
scroll to position [338, 0]
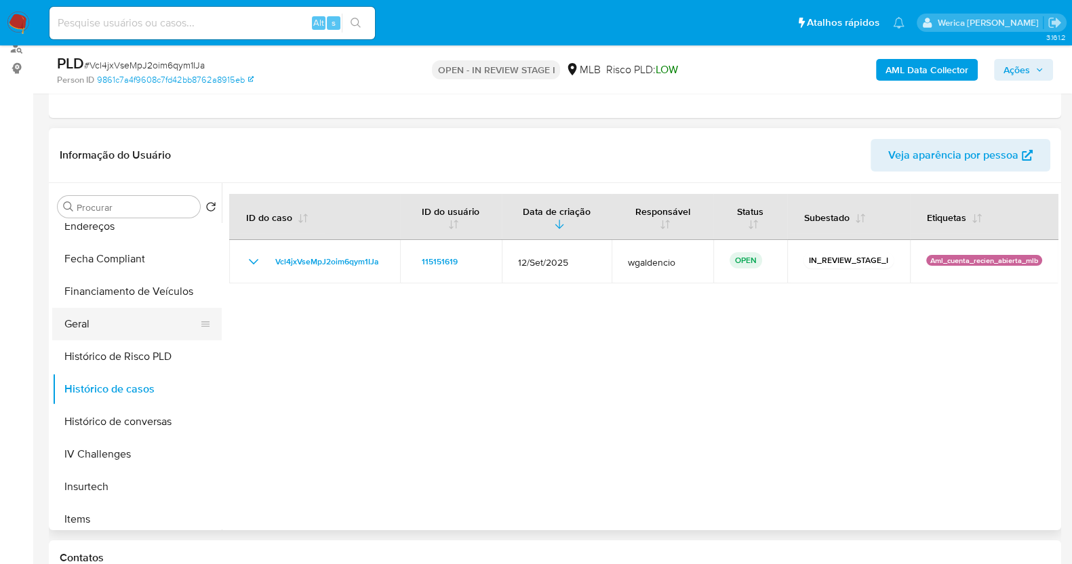
click at [130, 324] on button "Geral" at bounding box center [131, 324] width 159 height 33
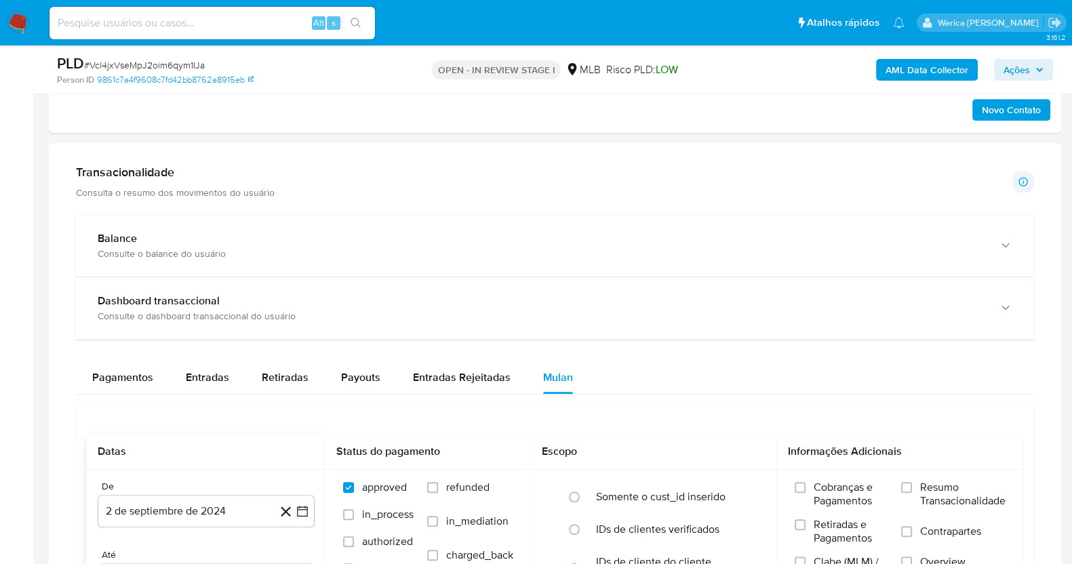
scroll to position [1017, 0]
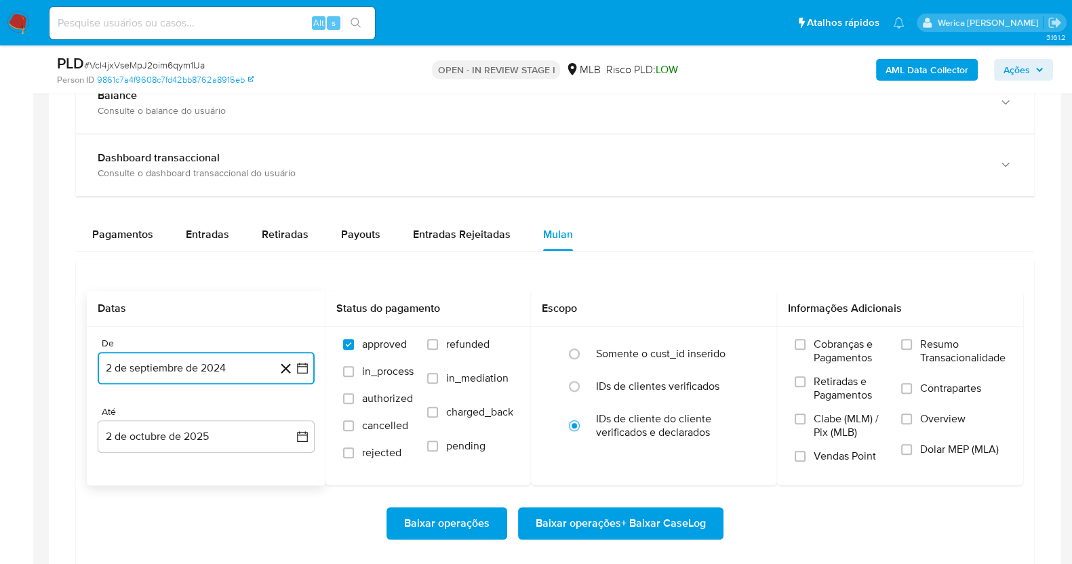
click at [193, 369] on button "2 de septiembre de 2024" at bounding box center [206, 368] width 217 height 33
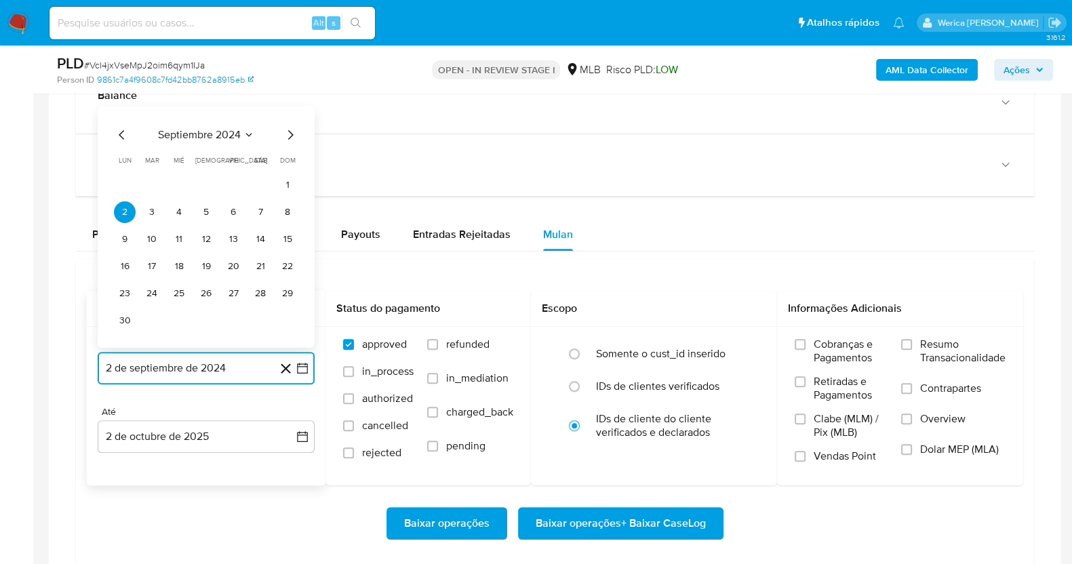
click at [200, 134] on span "septiembre 2024" at bounding box center [199, 135] width 83 height 14
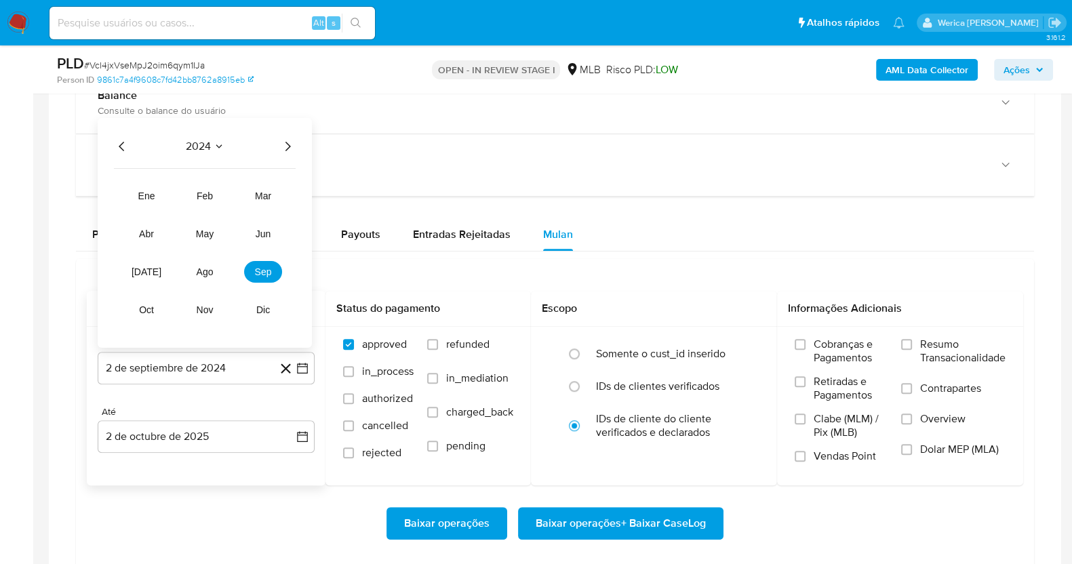
click at [285, 146] on icon "Año siguiente" at bounding box center [287, 146] width 16 height 16
click at [266, 233] on span "jun" at bounding box center [264, 234] width 16 height 11
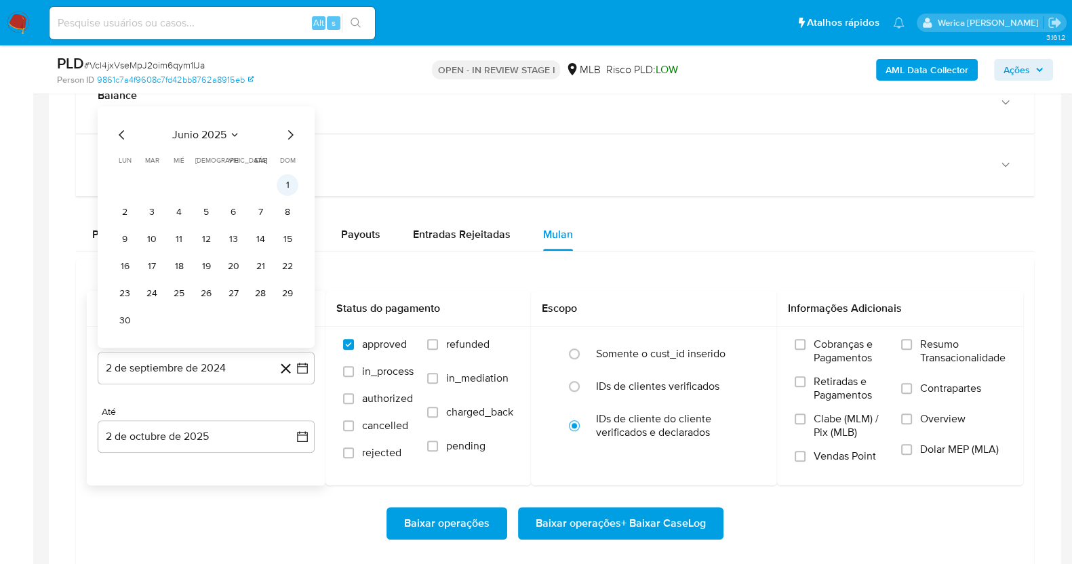
click at [290, 174] on button "1" at bounding box center [288, 185] width 22 height 22
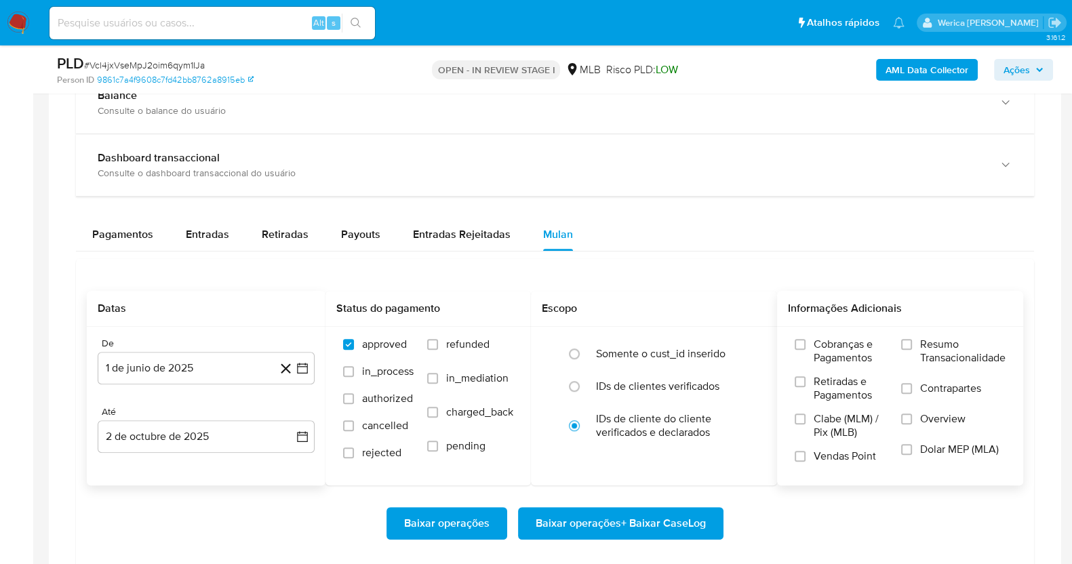
click at [841, 360] on span "Cobranças e Pagamentos" at bounding box center [851, 351] width 74 height 27
click at [806, 350] on input "Cobranças e Pagamentos" at bounding box center [800, 344] width 11 height 11
click at [833, 396] on span "Retiradas e Pagamentos" at bounding box center [851, 388] width 74 height 27
click at [806, 387] on input "Retiradas e Pagamentos" at bounding box center [800, 381] width 11 height 11
click at [833, 426] on span "Clabe (MLM) / Pix (MLB)" at bounding box center [851, 425] width 74 height 27
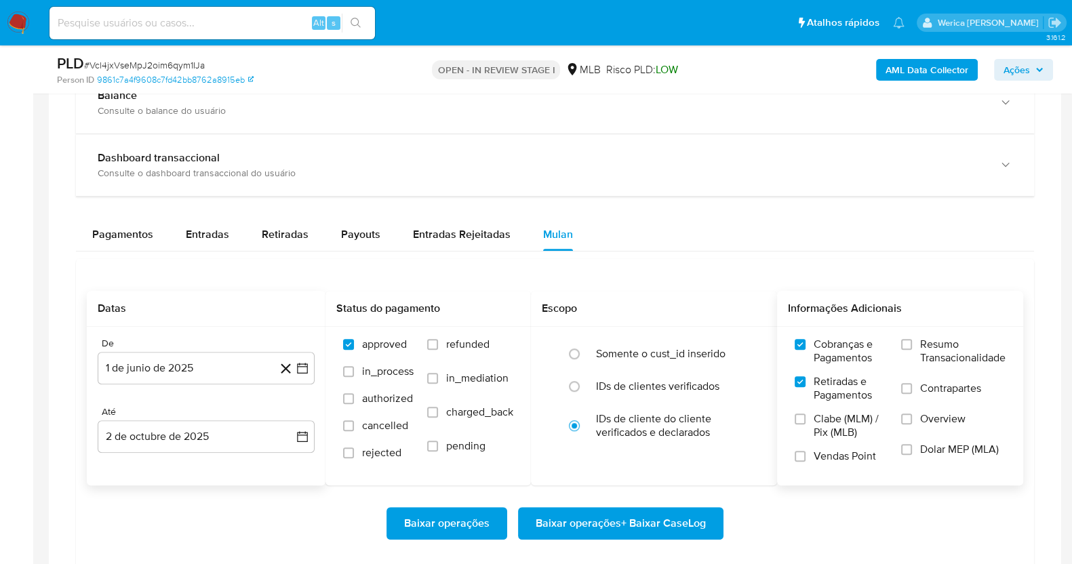
click at [806, 424] on input "Clabe (MLM) / Pix (MLB)" at bounding box center [800, 419] width 11 height 11
click at [835, 450] on span "Vendas Point" at bounding box center [845, 457] width 62 height 14
click at [806, 451] on input "Vendas Point" at bounding box center [800, 456] width 11 height 11
click at [959, 445] on span "Dolar MEP (MLA)" at bounding box center [959, 450] width 79 height 14
click at [951, 421] on span "Overview" at bounding box center [942, 419] width 45 height 14
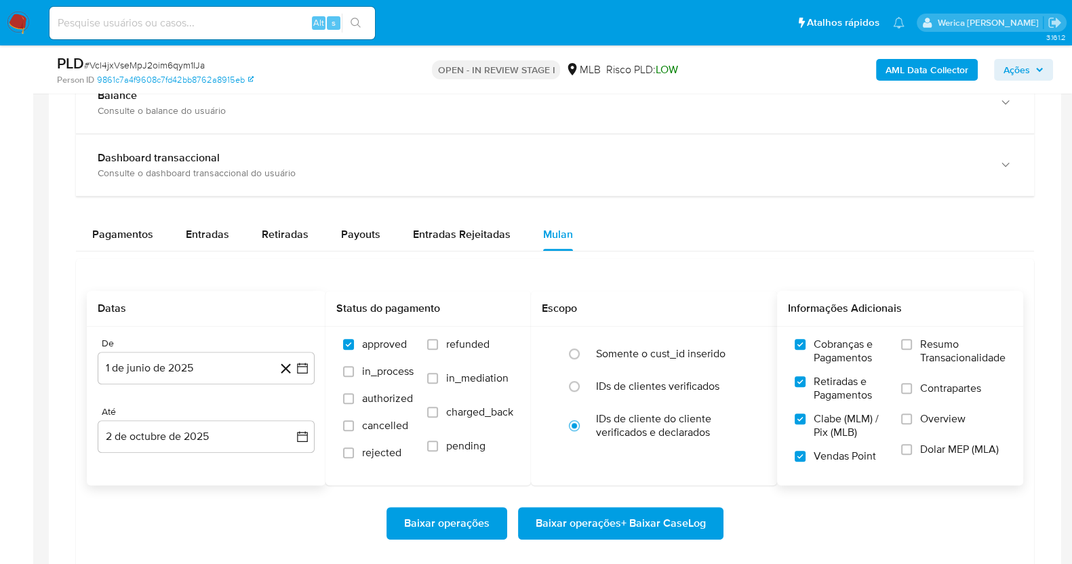
click at [912, 421] on input "Overview" at bounding box center [906, 419] width 11 height 11
click at [939, 382] on span "Contrapartes" at bounding box center [950, 389] width 61 height 14
click at [912, 383] on input "Contrapartes" at bounding box center [906, 388] width 11 height 11
click at [934, 355] on span "Resumo Transacionalidade" at bounding box center [962, 351] width 85 height 27
click at [912, 350] on input "Resumo Transacionalidade" at bounding box center [906, 344] width 11 height 11
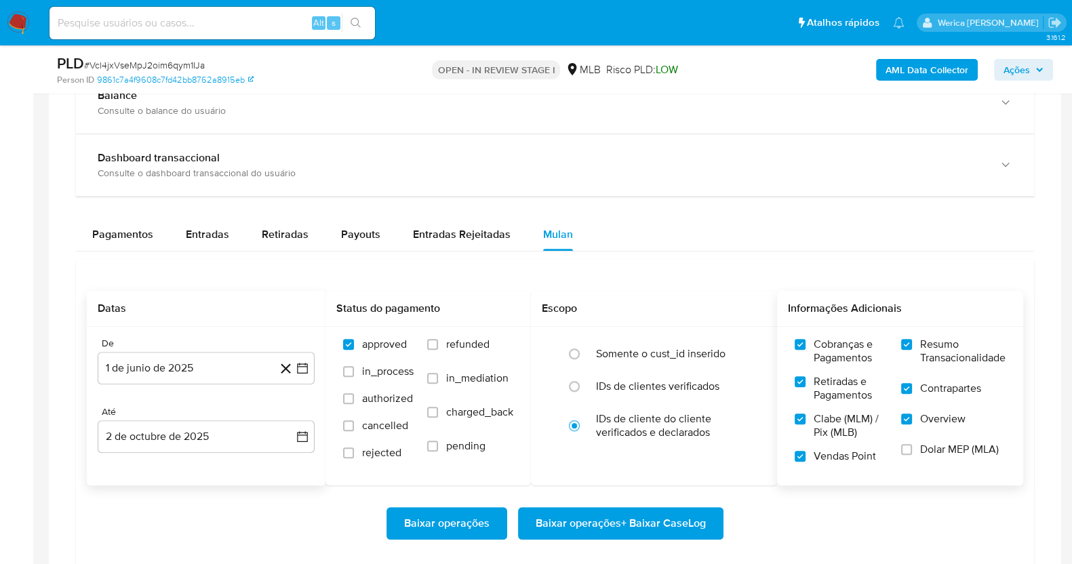
click at [934, 452] on span "Dolar MEP (MLA)" at bounding box center [959, 450] width 79 height 14
click at [912, 452] on input "Dolar MEP (MLA)" at bounding box center [906, 449] width 11 height 11
click at [227, 365] on button "1 de junio de 2025" at bounding box center [206, 368] width 217 height 33
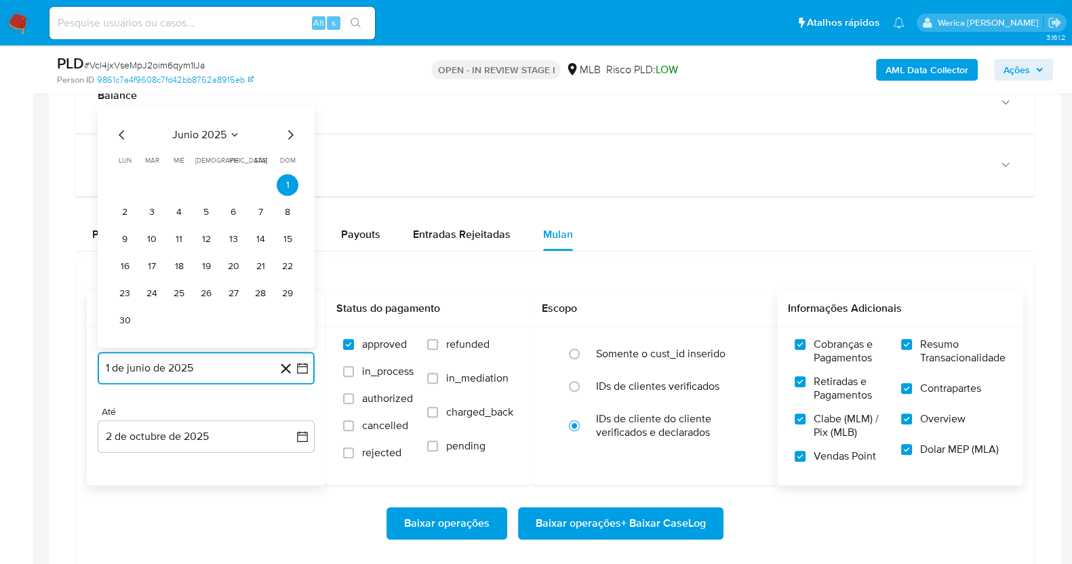
click at [283, 135] on icon "Mes siguiente" at bounding box center [290, 135] width 16 height 16
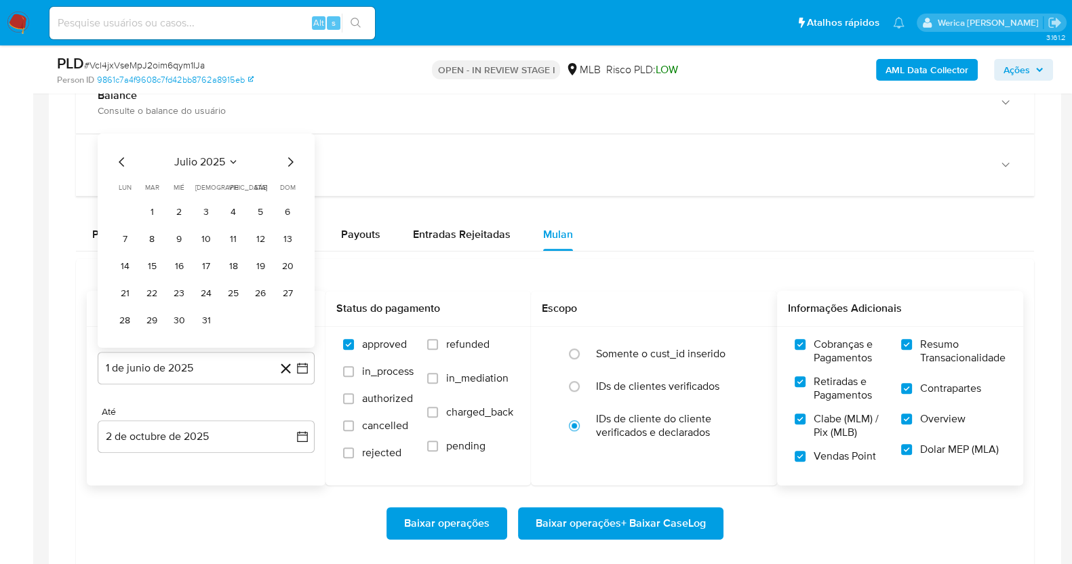
click at [288, 134] on div "julio 2025 julio 2025 lun lunes mar martes mié miércoles jue jueves vie viernes…" at bounding box center [206, 241] width 217 height 214
click at [281, 168] on div "julio 2025 julio 2025 lun lunes mar martes mié miércoles jue jueves vie viernes…" at bounding box center [206, 243] width 184 height 178
click at [285, 161] on icon "Mes siguiente" at bounding box center [290, 162] width 16 height 16
click at [244, 205] on tr "1 2 3" at bounding box center [206, 212] width 184 height 22
click at [239, 205] on button "1" at bounding box center [233, 212] width 22 height 22
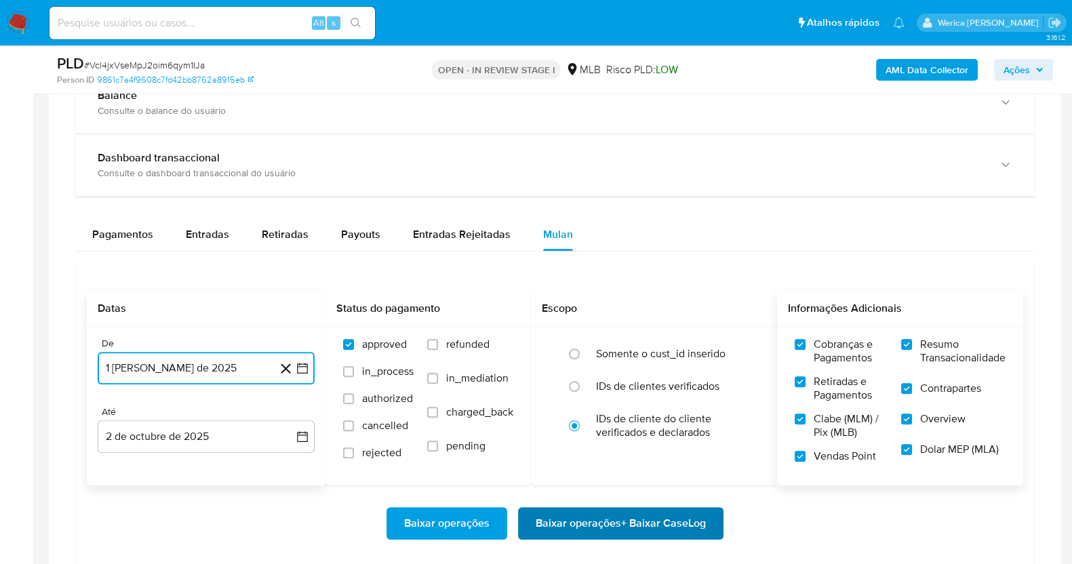
click at [574, 513] on span "Baixar operações + Baixar CaseLog" at bounding box center [621, 524] width 170 height 30
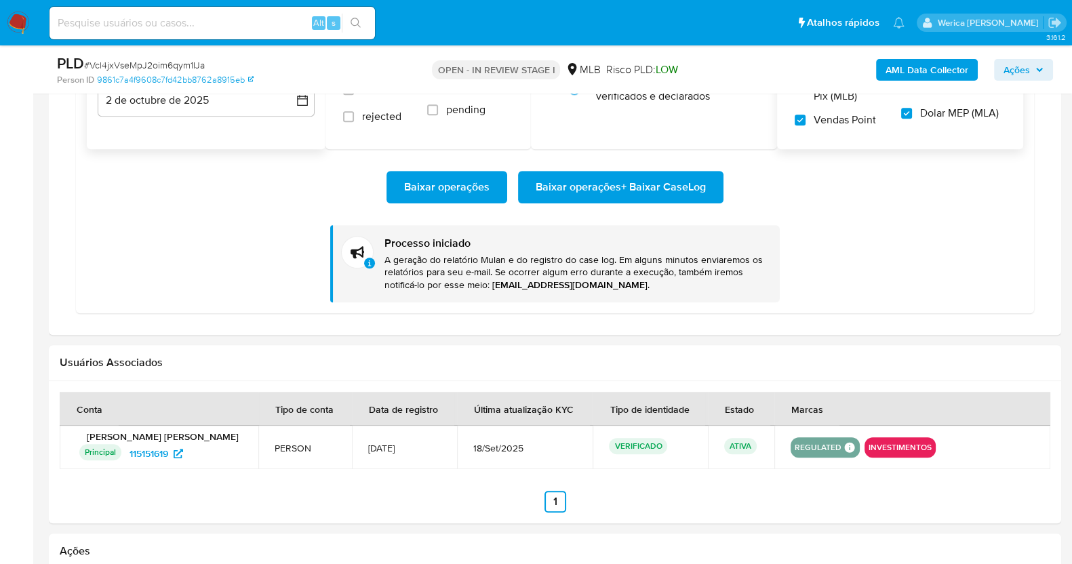
scroll to position [1526, 0]
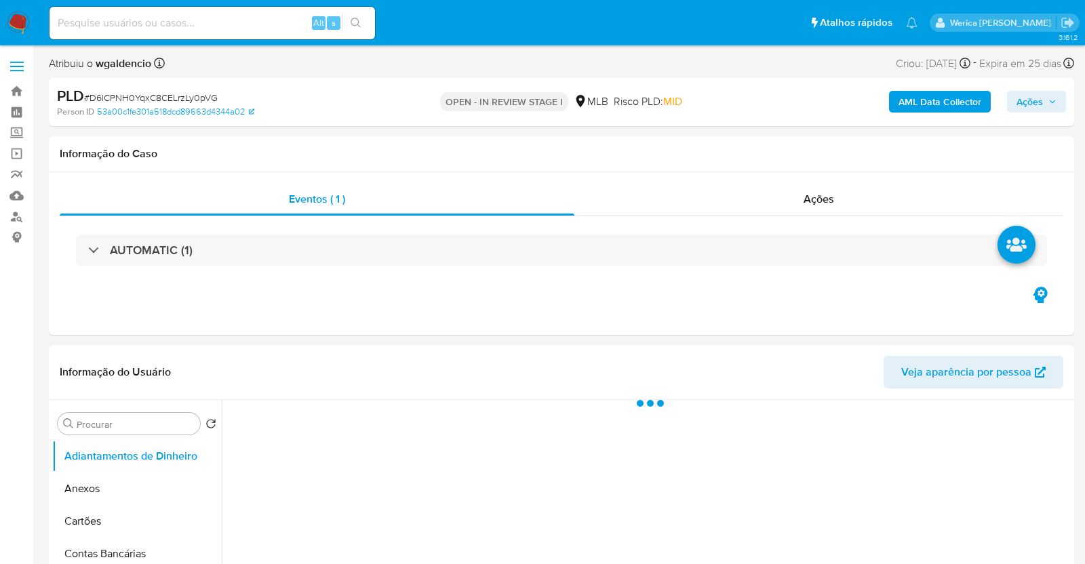
select select "10"
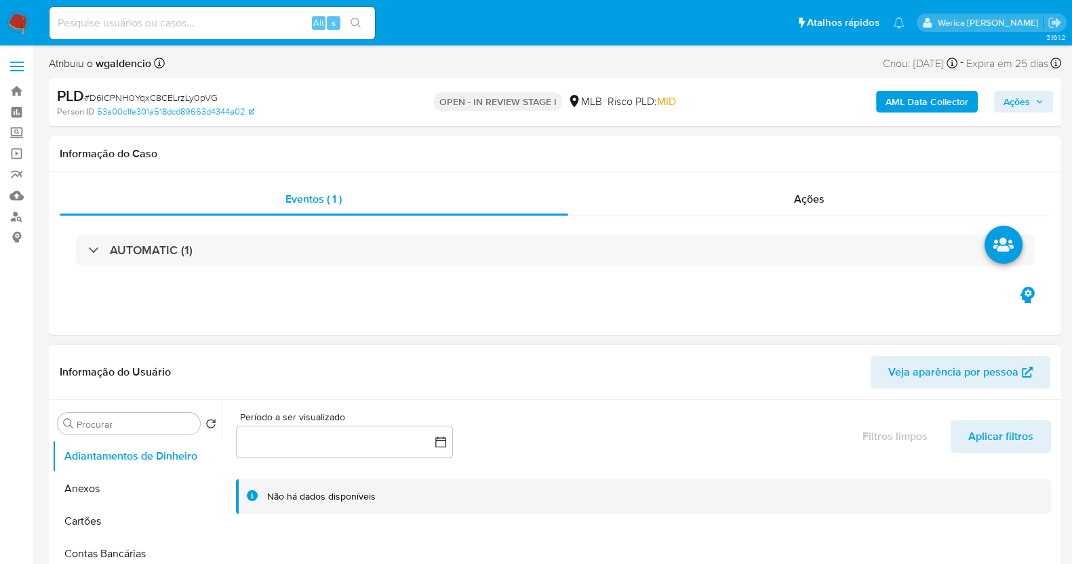
scroll to position [338, 0]
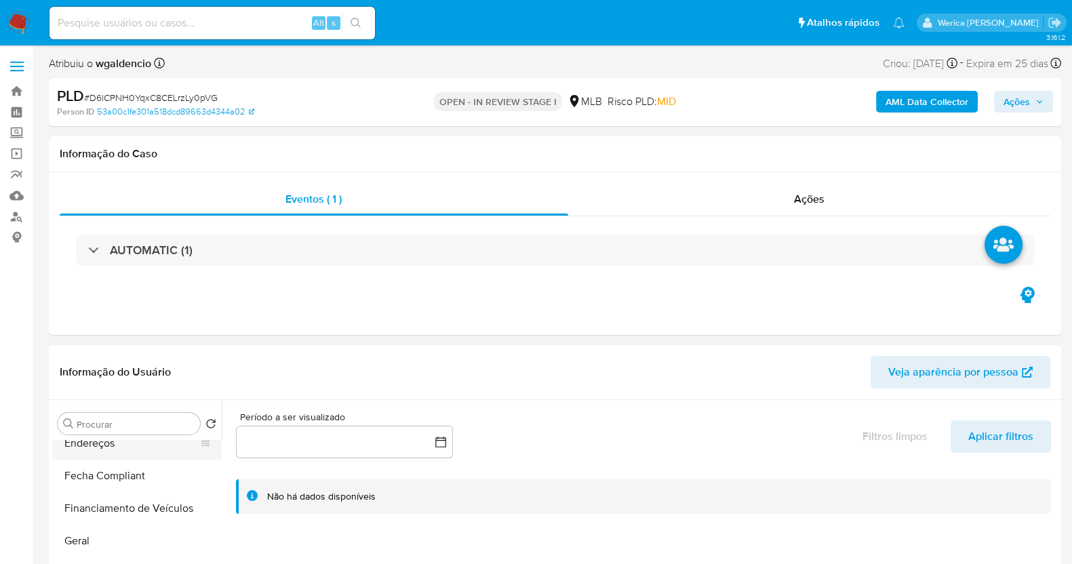
drag, startPoint x: 86, startPoint y: 554, endPoint x: 136, endPoint y: 448, distance: 116.8
click at [86, 551] on button "Geral" at bounding box center [137, 541] width 170 height 33
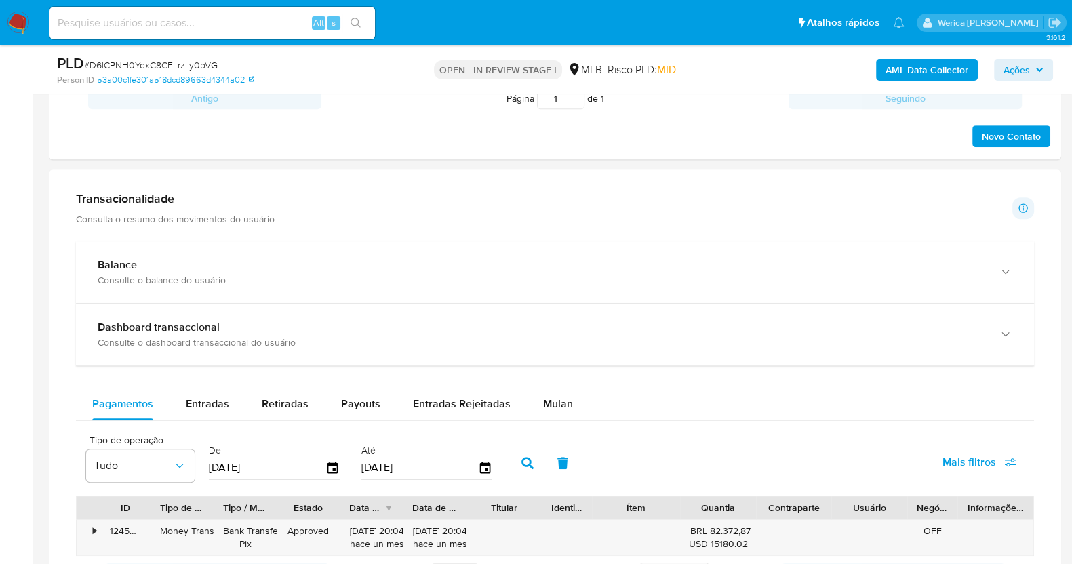
scroll to position [1101, 0]
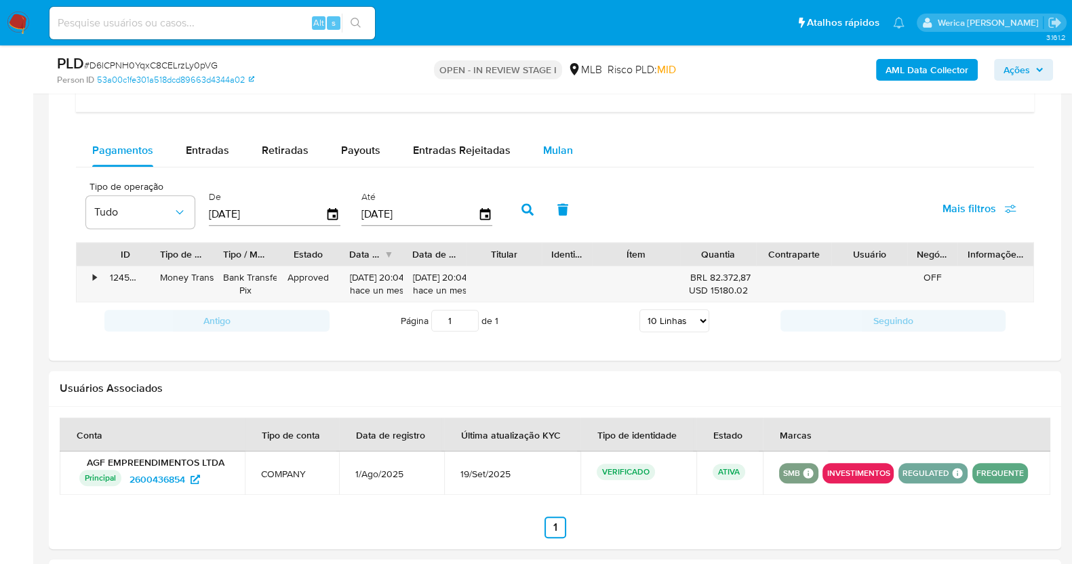
click at [547, 163] on div "Mulan" at bounding box center [558, 150] width 30 height 33
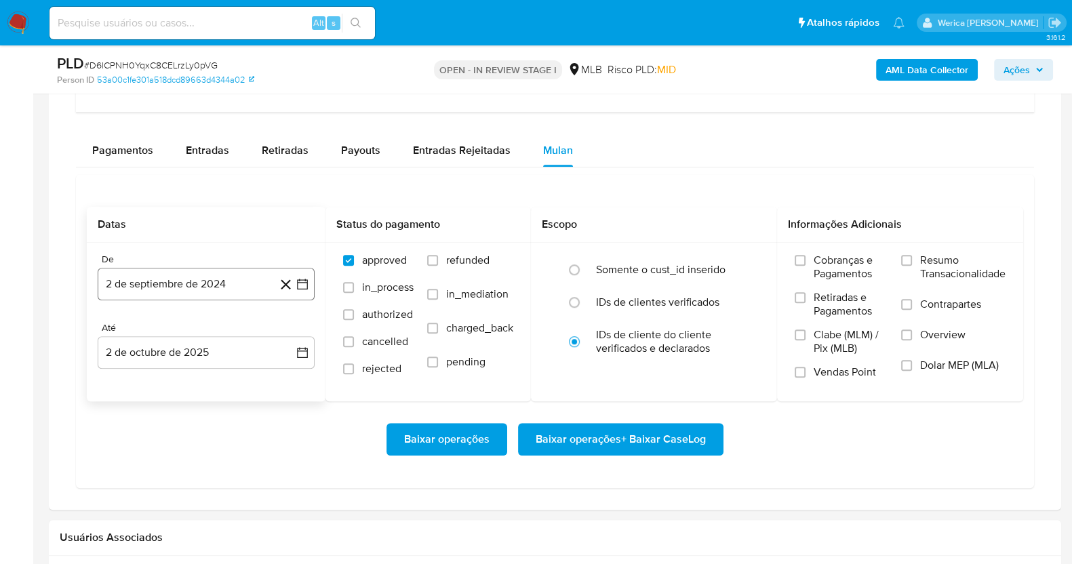
click at [200, 283] on button "2 de septiembre de 2024" at bounding box center [206, 284] width 217 height 33
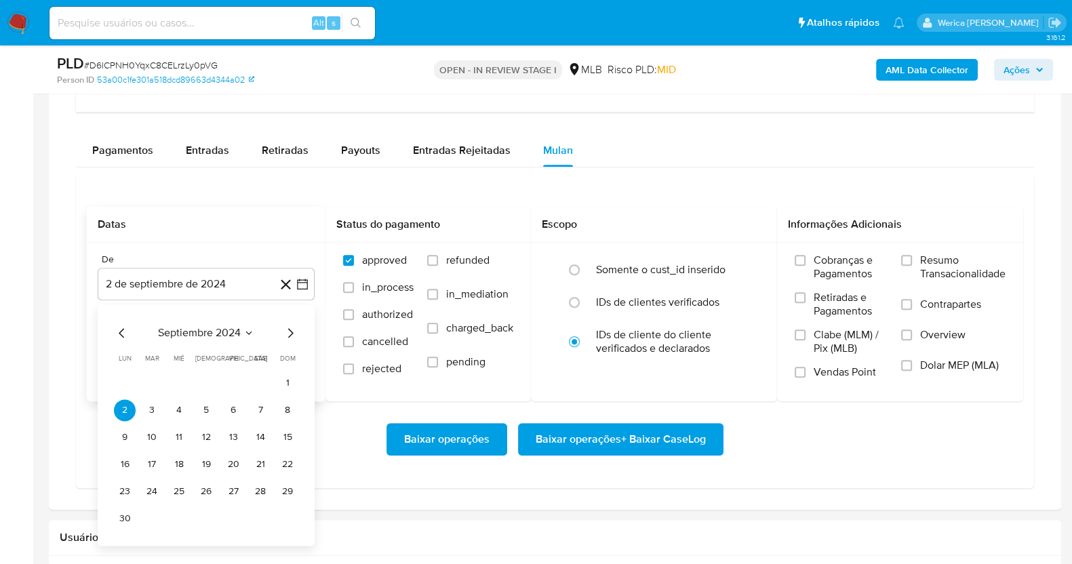
click at [224, 340] on div "septiembre 2024 septiembre 2024 lun lunes mar martes mié miércoles jue jueves v…" at bounding box center [206, 427] width 184 height 205
click at [243, 336] on button "septiembre 2024" at bounding box center [206, 333] width 96 height 14
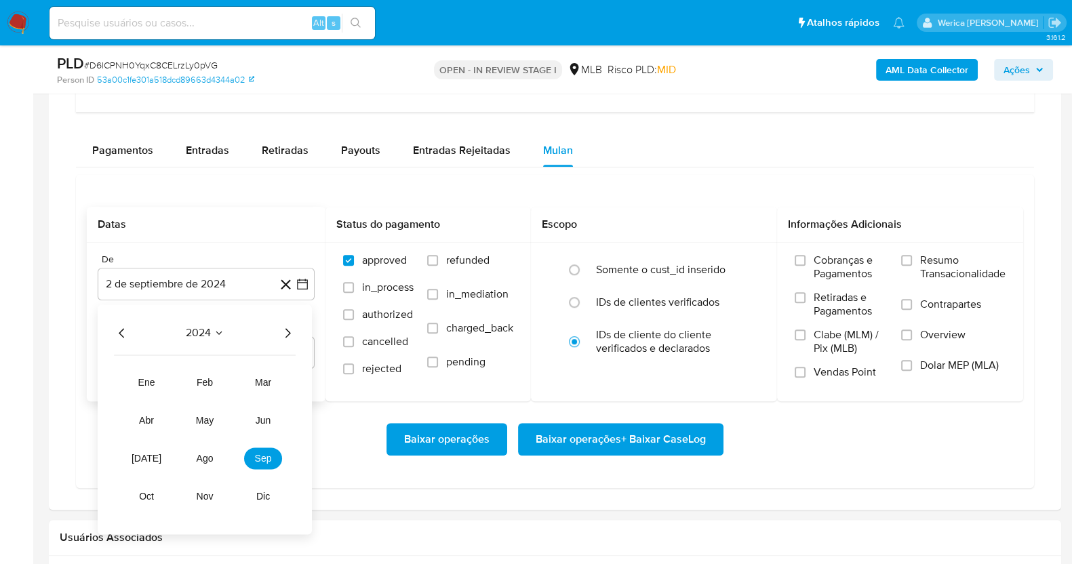
click at [289, 328] on icon "Año siguiente" at bounding box center [287, 333] width 16 height 16
click at [202, 465] on button "ago" at bounding box center [205, 459] width 38 height 22
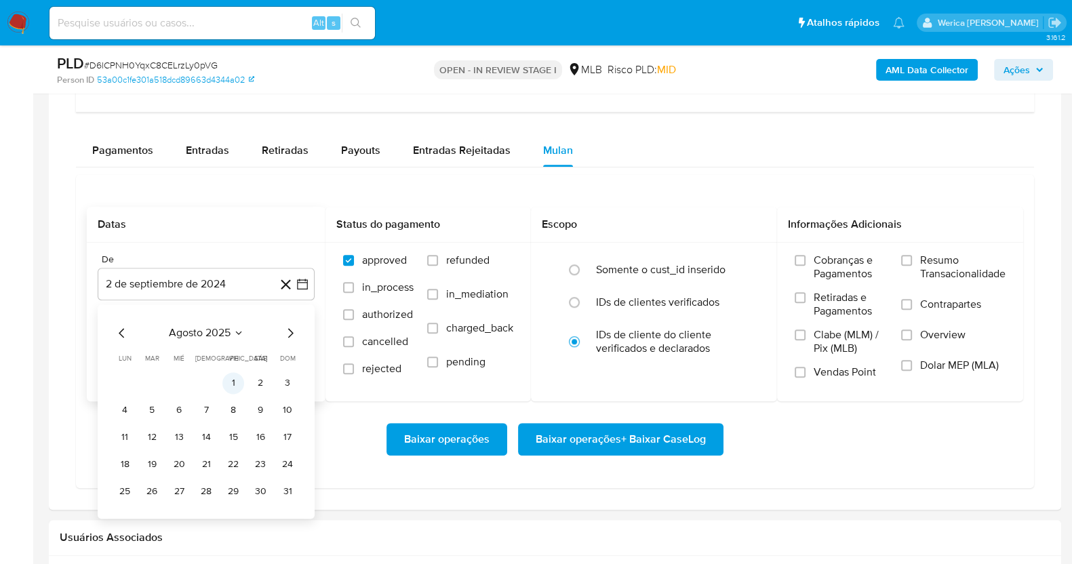
click at [227, 381] on button "1" at bounding box center [233, 383] width 22 height 22
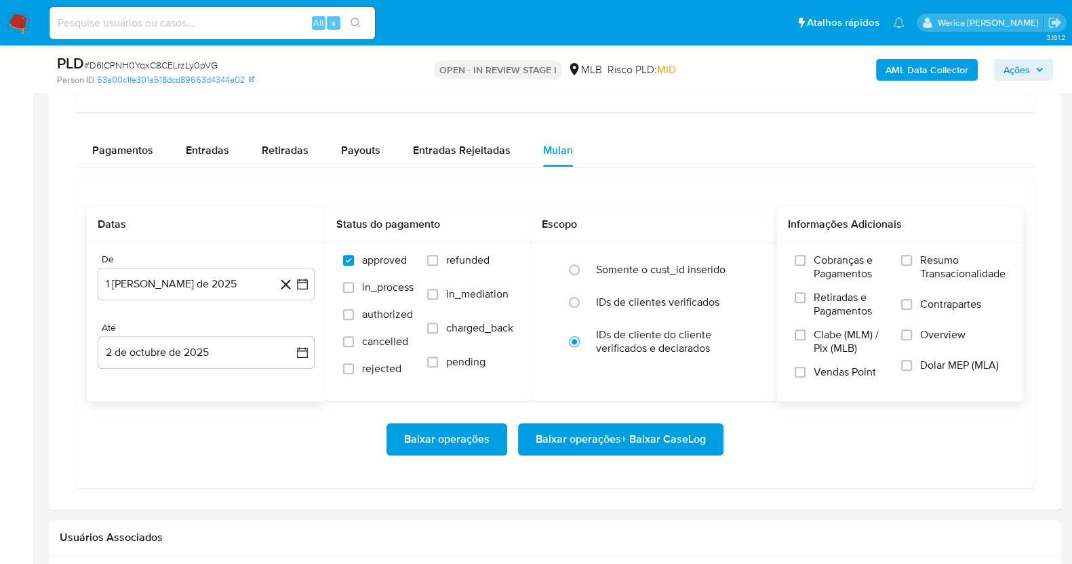
click at [822, 291] on span "Retiradas e Pagamentos" at bounding box center [851, 304] width 74 height 27
click at [806, 292] on input "Retiradas e Pagamentos" at bounding box center [800, 297] width 11 height 11
drag, startPoint x: 822, startPoint y: 290, endPoint x: 821, endPoint y: 323, distance: 33.9
click at [821, 323] on label "Retiradas e Pagamentos" at bounding box center [841, 309] width 93 height 37
click at [806, 303] on input "Retiradas e Pagamentos" at bounding box center [800, 297] width 11 height 11
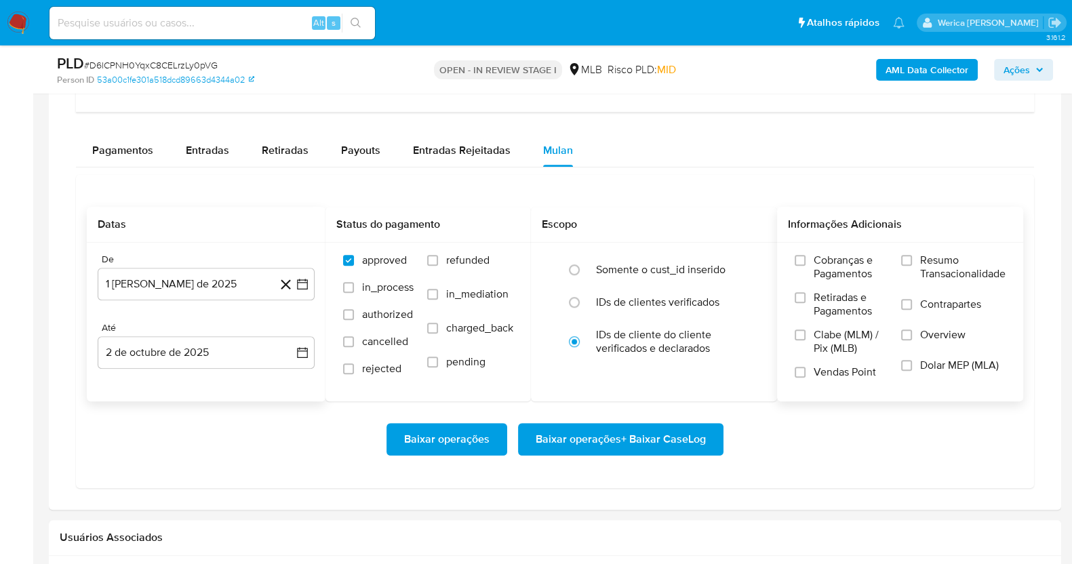
click at [827, 347] on span "Clabe (MLM) / Pix (MLB)" at bounding box center [851, 341] width 74 height 27
click at [806, 340] on input "Clabe (MLM) / Pix (MLB)" at bounding box center [800, 335] width 11 height 11
click at [831, 368] on span "Vendas Point" at bounding box center [845, 372] width 62 height 14
click at [806, 368] on input "Vendas Point" at bounding box center [800, 372] width 11 height 11
click at [848, 309] on span "Retiradas e Pagamentos" at bounding box center [851, 304] width 74 height 27
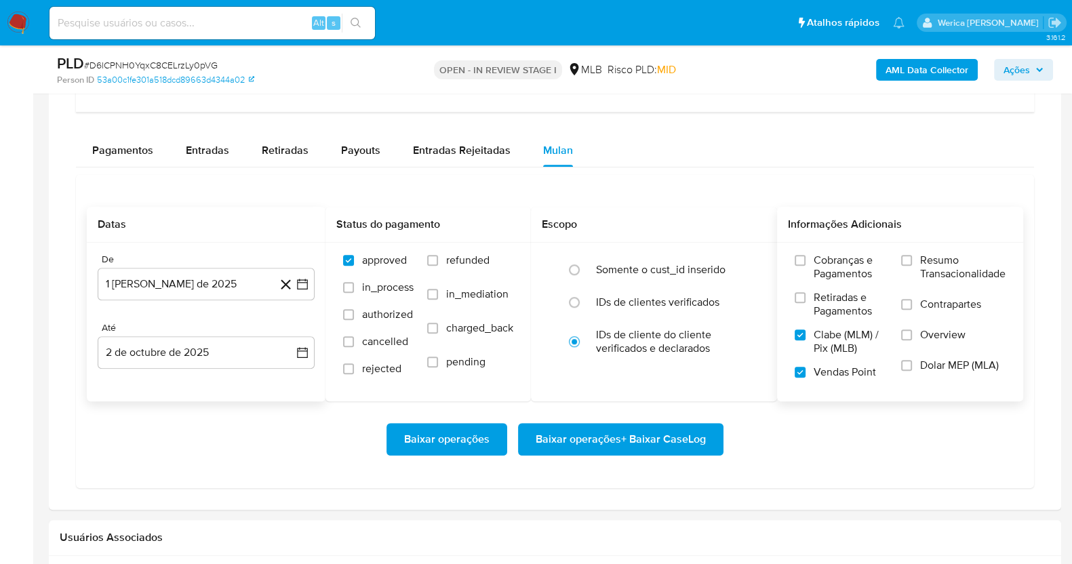
click at [806, 303] on input "Retiradas e Pagamentos" at bounding box center [800, 297] width 11 height 11
click at [874, 268] on span "Cobranças e Pagamentos" at bounding box center [851, 267] width 74 height 27
click at [806, 266] on input "Cobranças e Pagamentos" at bounding box center [800, 260] width 11 height 11
click at [904, 268] on label "Resumo Transacionalidade" at bounding box center [953, 276] width 104 height 44
click at [904, 266] on input "Resumo Transacionalidade" at bounding box center [906, 260] width 11 height 11
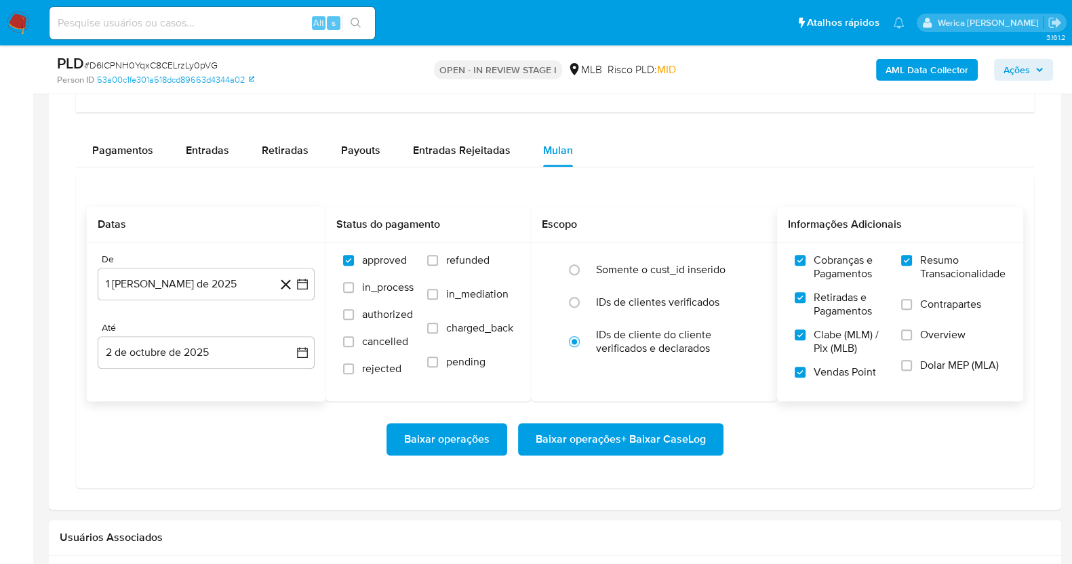
click at [913, 308] on label "Contrapartes" at bounding box center [953, 313] width 104 height 31
click at [912, 308] on input "Contrapartes" at bounding box center [906, 304] width 11 height 11
click at [923, 331] on span "Overview" at bounding box center [942, 335] width 45 height 14
click at [912, 331] on input "Overview" at bounding box center [906, 335] width 11 height 11
click at [924, 354] on label "Overview" at bounding box center [953, 343] width 104 height 31
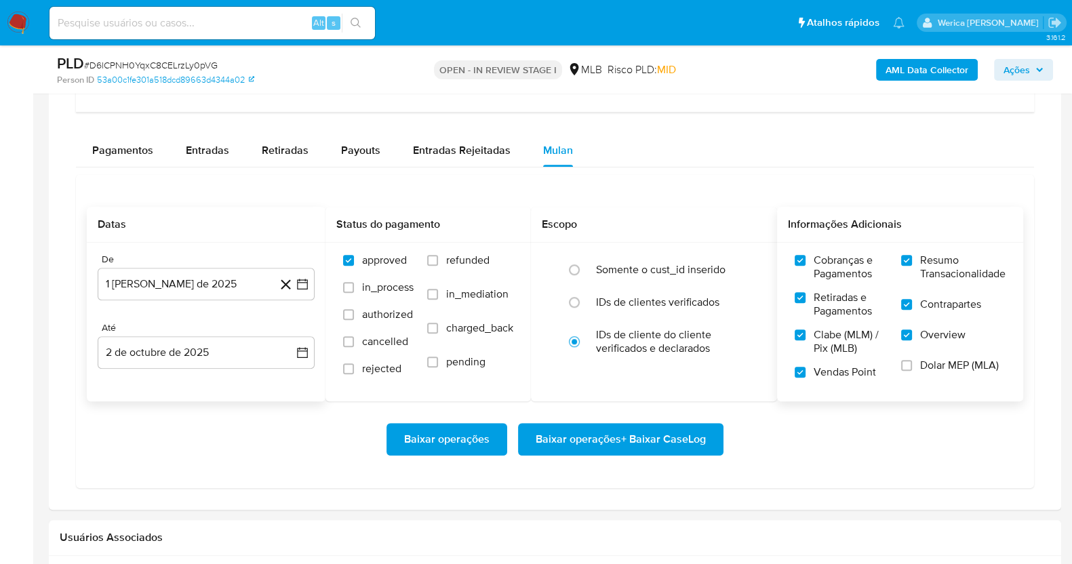
click at [912, 340] on input "Overview" at bounding box center [906, 335] width 11 height 11
click at [923, 366] on span "Dolar MEP (MLA)" at bounding box center [959, 366] width 79 height 14
click at [912, 366] on input "Dolar MEP (MLA)" at bounding box center [906, 365] width 11 height 11
drag, startPoint x: 923, startPoint y: 366, endPoint x: 928, endPoint y: 340, distance: 27.0
click at [928, 340] on span "Overview" at bounding box center [942, 335] width 45 height 14
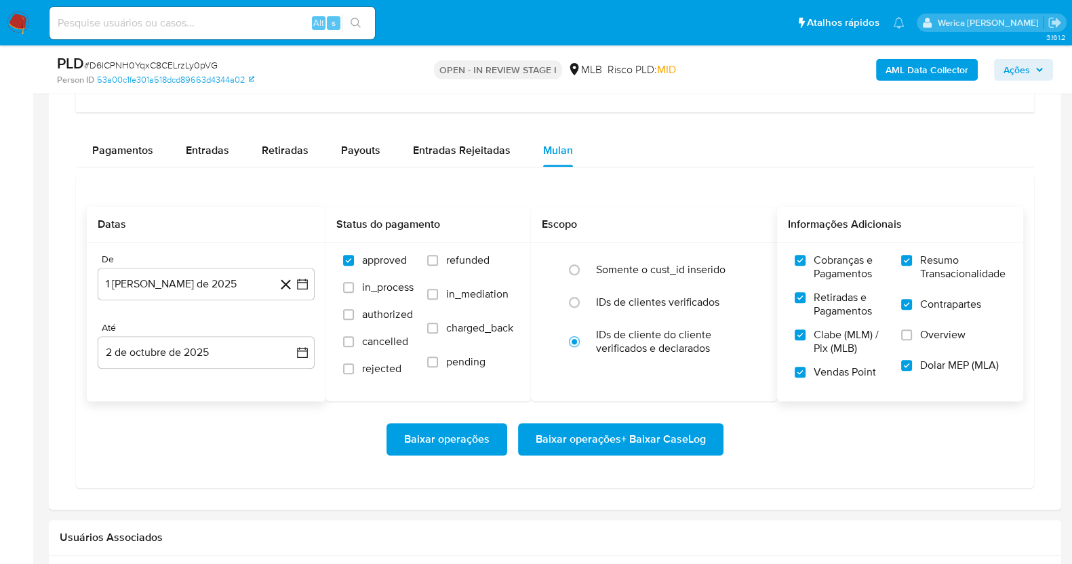
click at [912, 340] on input "Overview" at bounding box center [906, 335] width 11 height 11
click at [681, 432] on span "Baixar operações + Baixar CaseLog" at bounding box center [621, 439] width 170 height 30
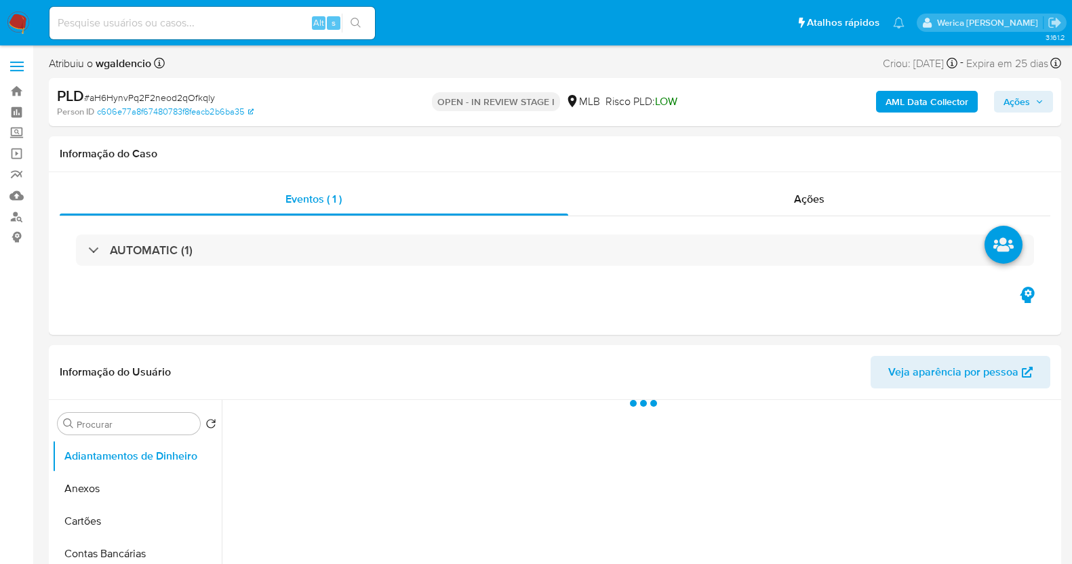
select select "10"
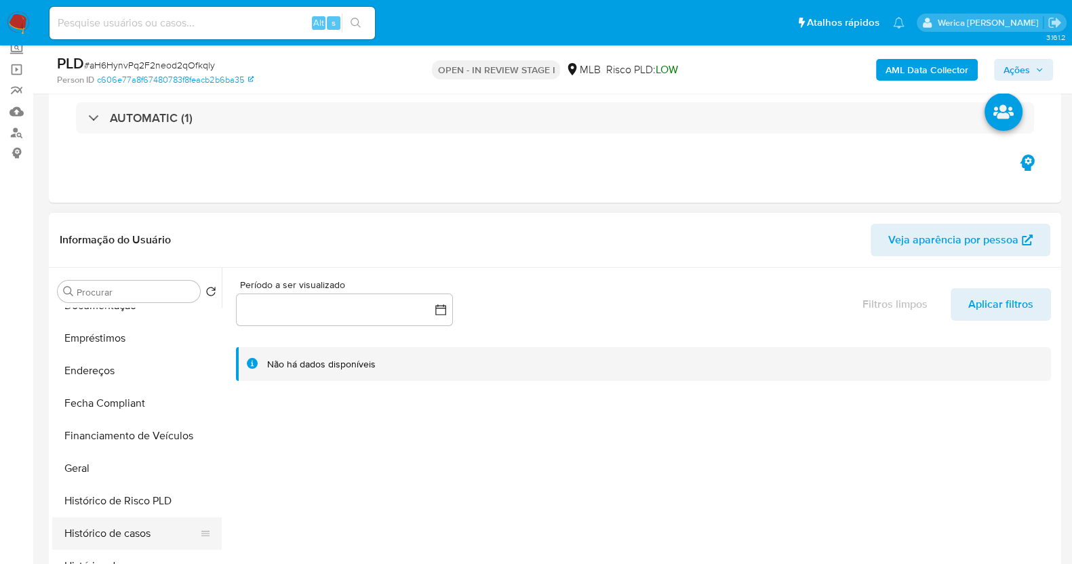
scroll to position [338, 0]
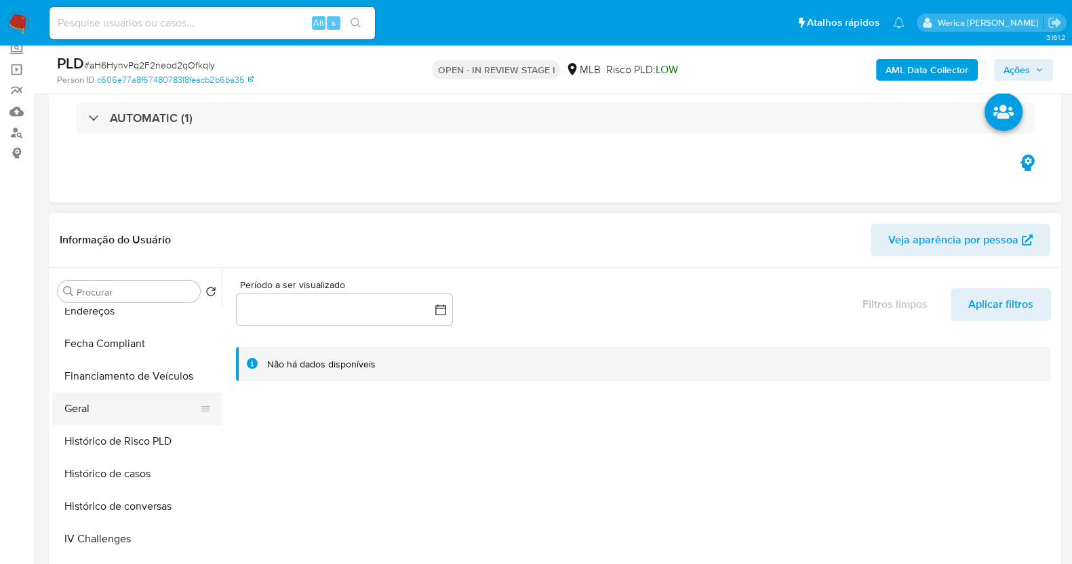
click at [125, 412] on button "Geral" at bounding box center [131, 409] width 159 height 33
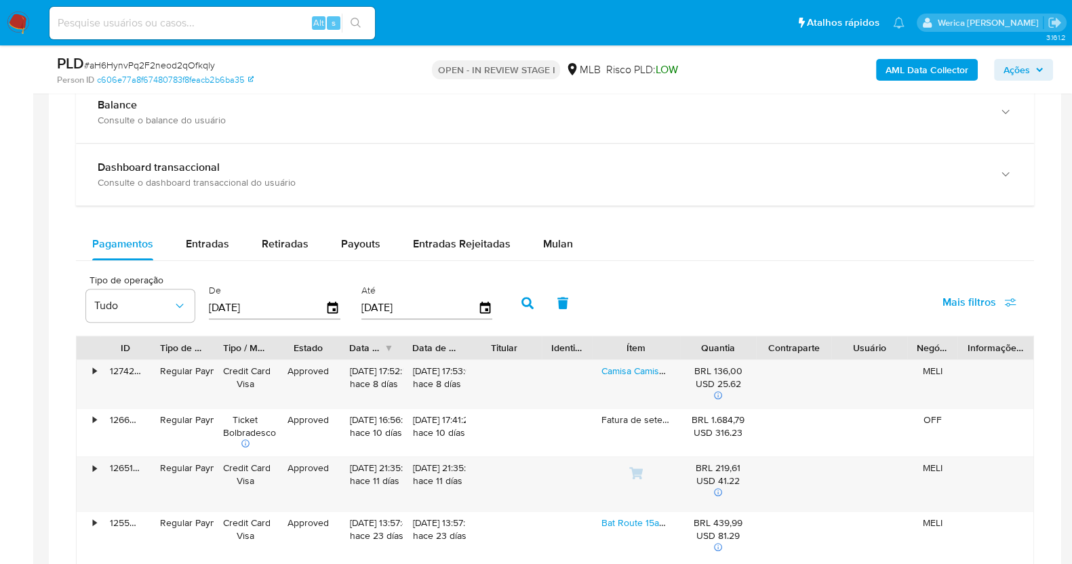
scroll to position [1101, 0]
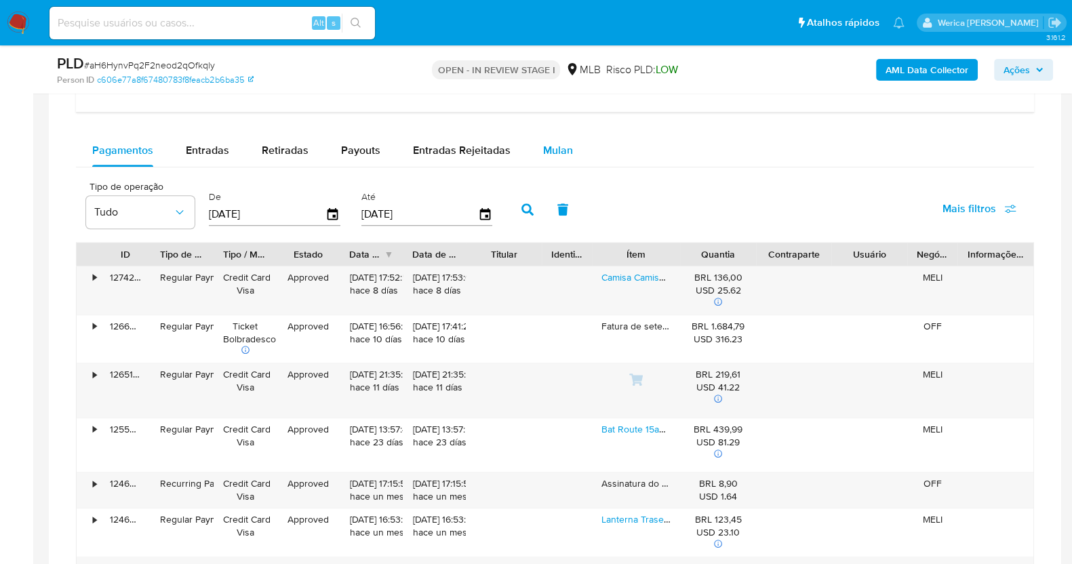
click at [553, 154] on span "Mulan" at bounding box center [558, 150] width 30 height 16
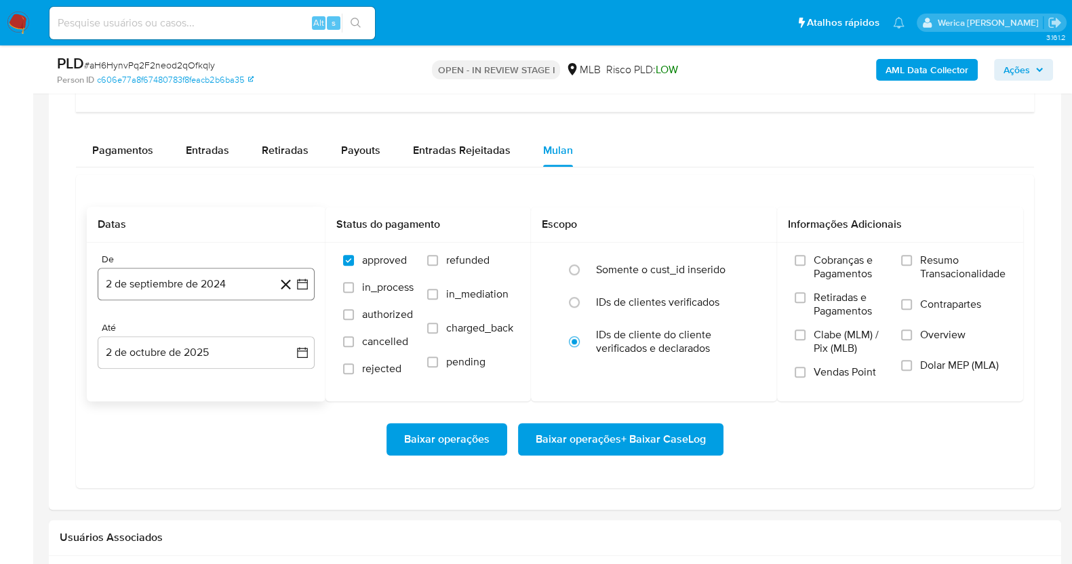
click at [193, 283] on button "2 de septiembre de 2024" at bounding box center [206, 284] width 217 height 33
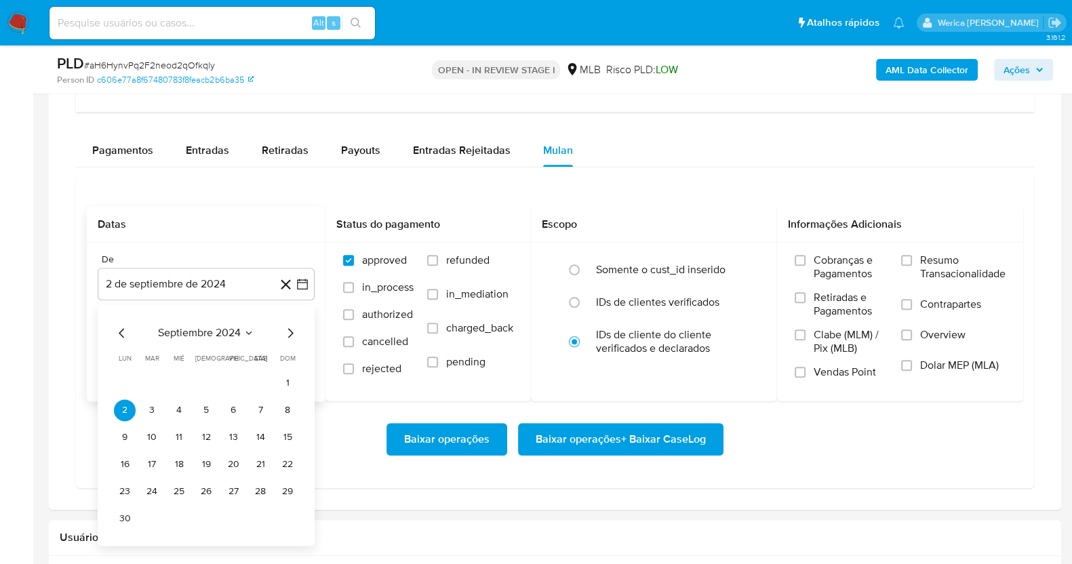
click at [233, 327] on span "septiembre 2024" at bounding box center [199, 333] width 83 height 14
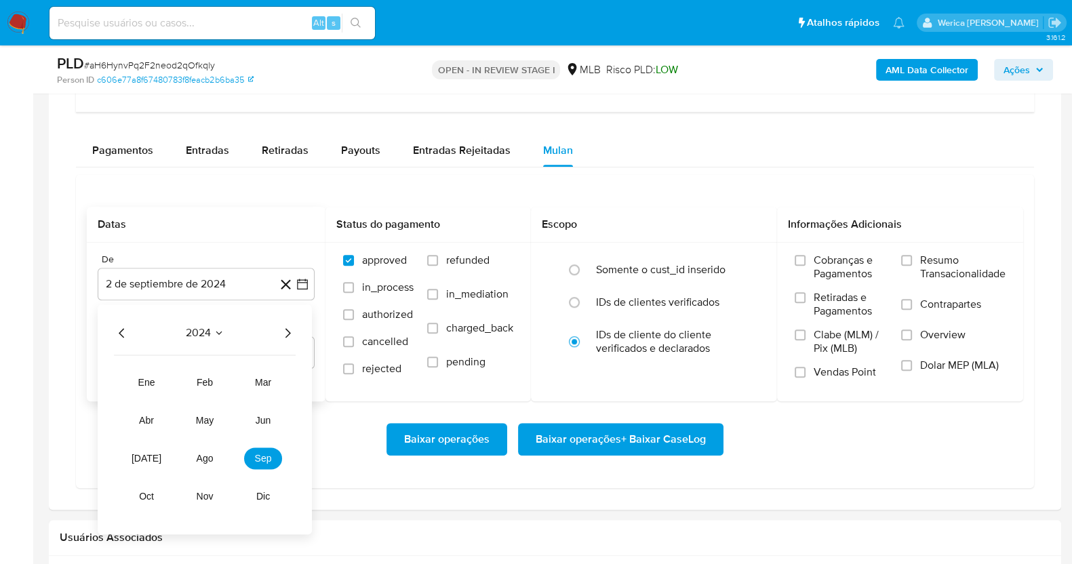
click at [287, 328] on icon "Año siguiente" at bounding box center [287, 333] width 16 height 16
click at [210, 457] on span "ago" at bounding box center [205, 458] width 17 height 11
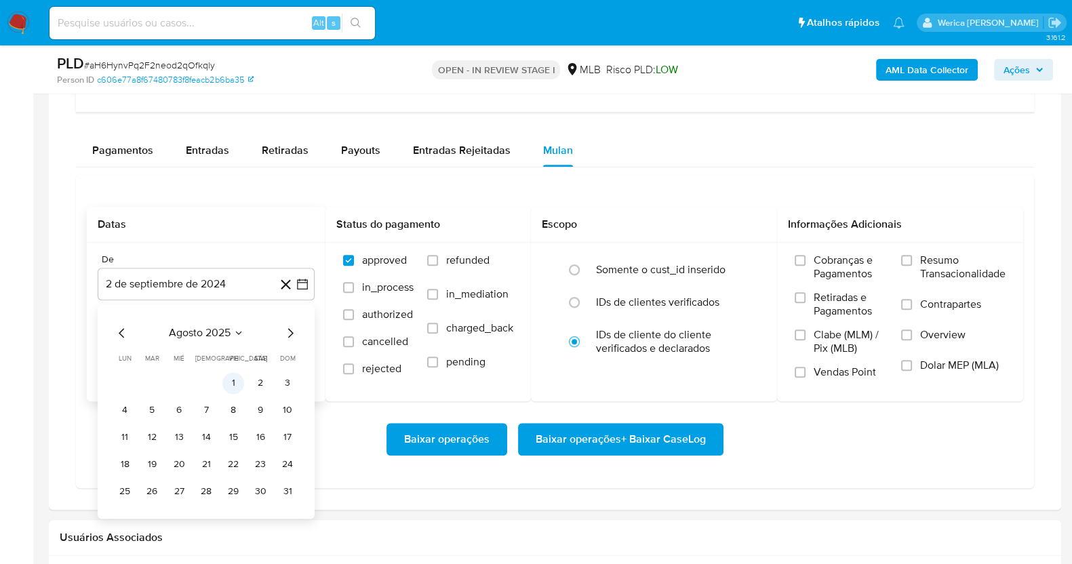
click at [226, 374] on button "1" at bounding box center [233, 383] width 22 height 22
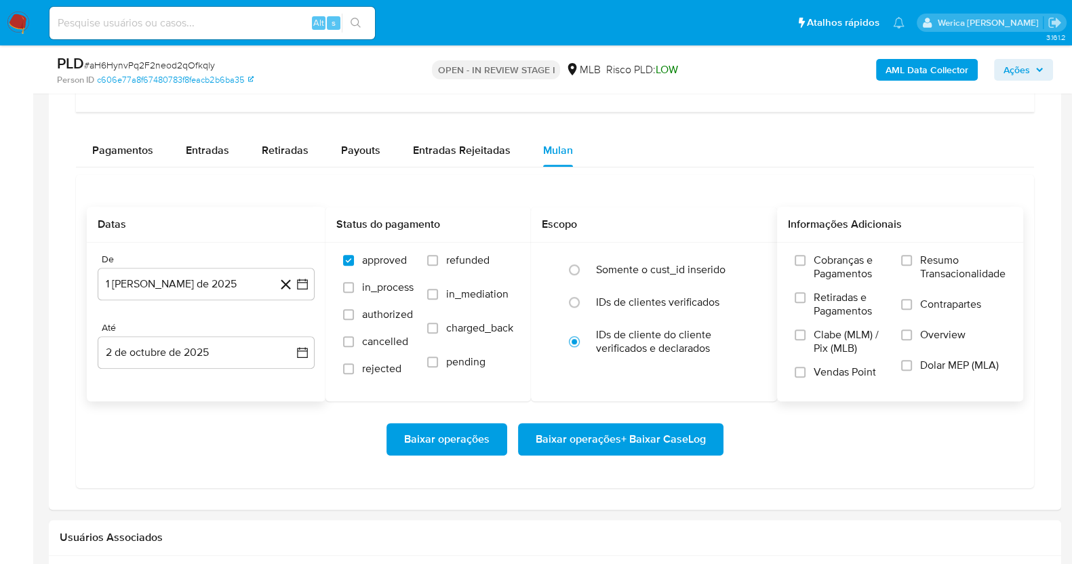
click at [830, 273] on span "Cobranças e Pagamentos" at bounding box center [851, 267] width 74 height 27
click at [806, 266] on input "Cobranças e Pagamentos" at bounding box center [800, 260] width 11 height 11
click at [838, 318] on label "Retiradas e Pagamentos" at bounding box center [841, 309] width 93 height 37
click at [806, 303] on input "Retiradas e Pagamentos" at bounding box center [800, 297] width 11 height 11
click at [840, 349] on span "Clabe (MLM) / Pix (MLB)" at bounding box center [851, 341] width 74 height 27
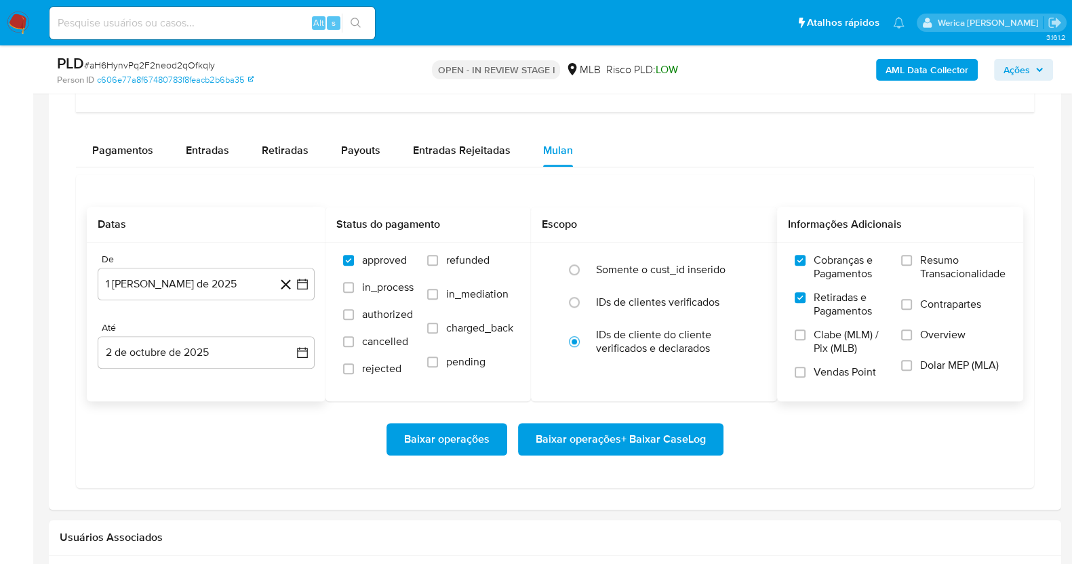
click at [806, 340] on input "Clabe (MLM) / Pix (MLB)" at bounding box center [800, 335] width 11 height 11
click at [854, 374] on label "Vendas Point" at bounding box center [841, 377] width 93 height 24
click at [948, 351] on label "Overview" at bounding box center [953, 343] width 104 height 31
click at [912, 340] on input "Overview" at bounding box center [906, 335] width 11 height 11
click at [941, 328] on span "Overview" at bounding box center [942, 335] width 45 height 14
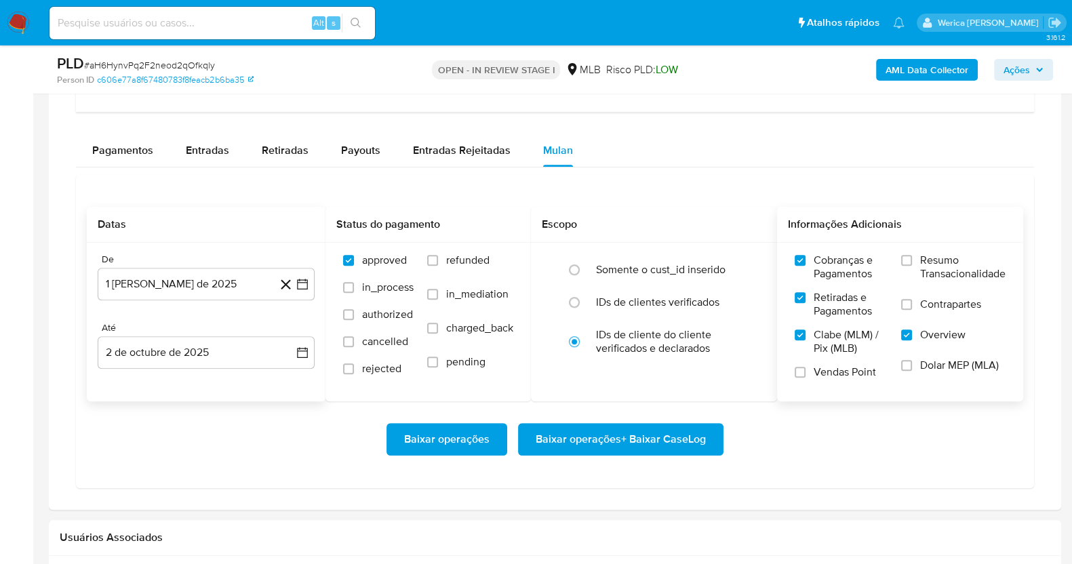
click at [912, 330] on input "Overview" at bounding box center [906, 335] width 11 height 11
click at [940, 298] on span "Contrapartes" at bounding box center [950, 305] width 61 height 14
click at [912, 299] on input "Contrapartes" at bounding box center [906, 304] width 11 height 11
click at [943, 310] on label "Contrapartes" at bounding box center [953, 313] width 104 height 31
click at [912, 310] on input "Contrapartes" at bounding box center [906, 304] width 11 height 11
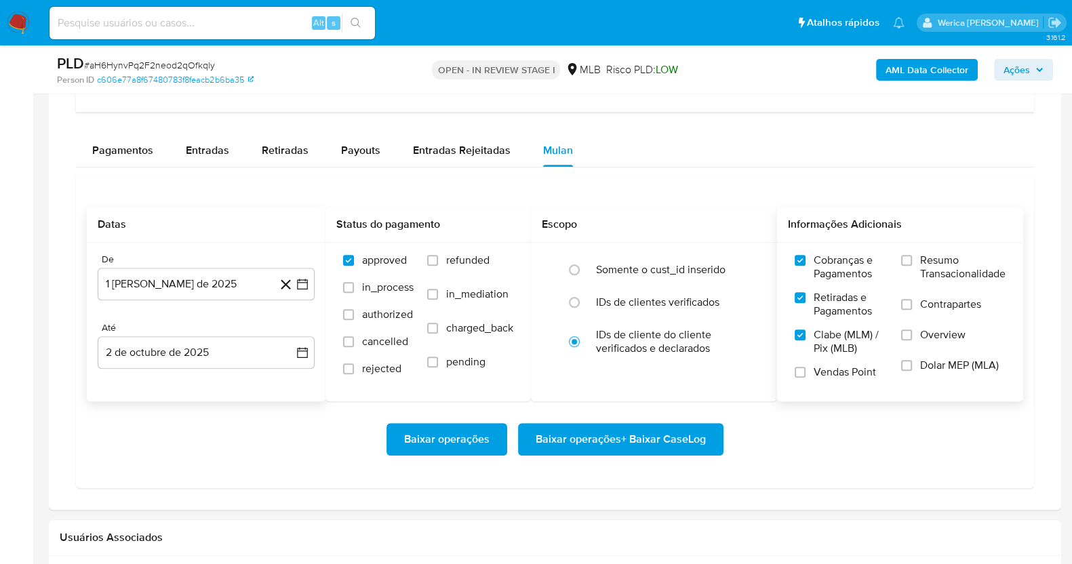
click at [941, 346] on label "Overview" at bounding box center [953, 343] width 104 height 31
click at [912, 340] on input "Overview" at bounding box center [906, 335] width 11 height 11
click at [932, 371] on label "Dolar MEP (MLA)" at bounding box center [953, 374] width 104 height 31
click at [912, 371] on input "Dolar MEP (MLA)" at bounding box center [906, 365] width 11 height 11
click at [934, 299] on span "Contrapartes" at bounding box center [950, 305] width 61 height 14
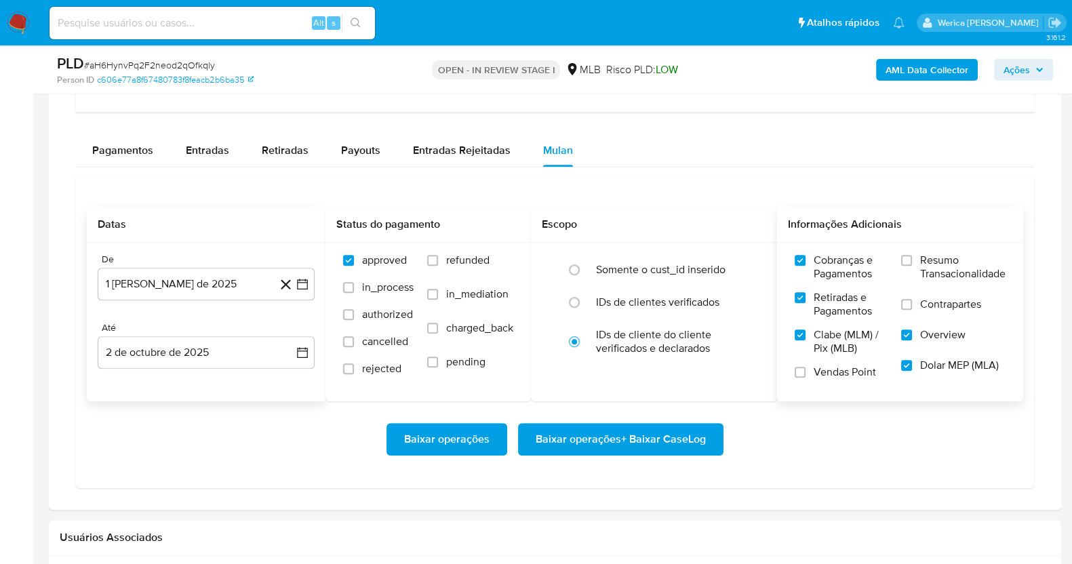
click at [912, 299] on input "Contrapartes" at bounding box center [906, 304] width 11 height 11
click at [934, 269] on span "Resumo Transacionalidade" at bounding box center [962, 267] width 85 height 27
click at [912, 266] on input "Resumo Transacionalidade" at bounding box center [906, 260] width 11 height 11
click at [817, 378] on label "Vendas Point" at bounding box center [841, 377] width 93 height 24
click at [806, 378] on input "Vendas Point" at bounding box center [800, 372] width 11 height 11
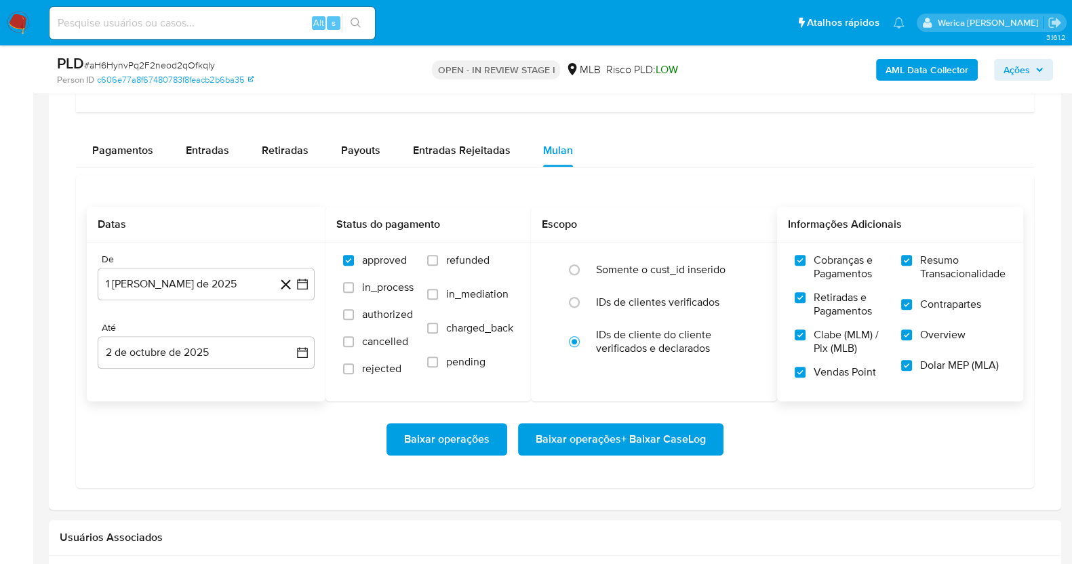
click at [694, 447] on span "Baixar operações + Baixar CaseLog" at bounding box center [621, 439] width 170 height 30
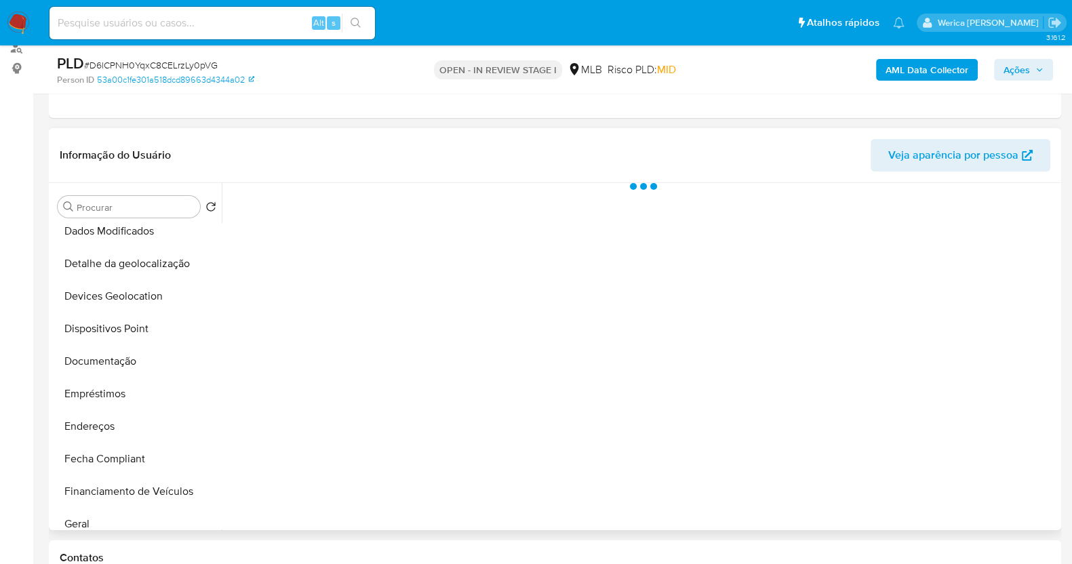
scroll to position [169, 0]
select select "10"
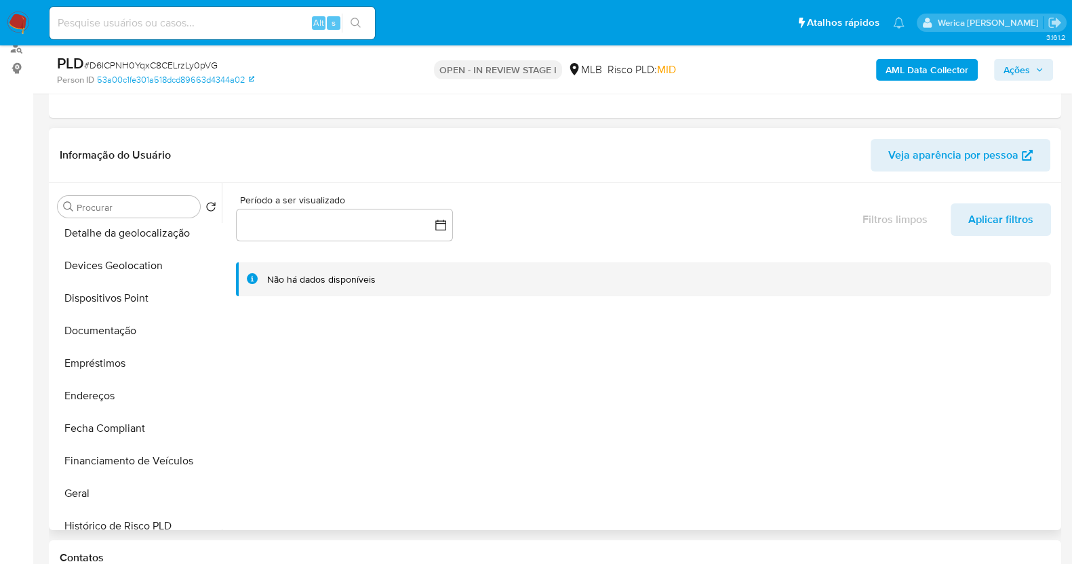
click at [793, 332] on div at bounding box center [640, 356] width 836 height 347
click at [113, 496] on button "Geral" at bounding box center [131, 493] width 159 height 33
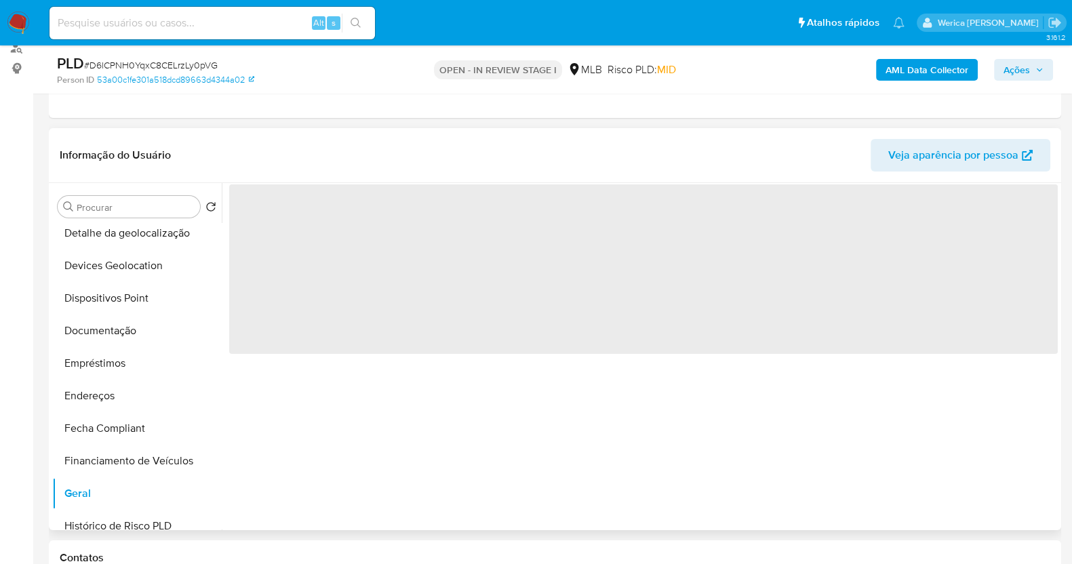
click at [540, 351] on span "‌" at bounding box center [643, 269] width 829 height 170
click at [364, 287] on span "‌" at bounding box center [643, 269] width 829 height 170
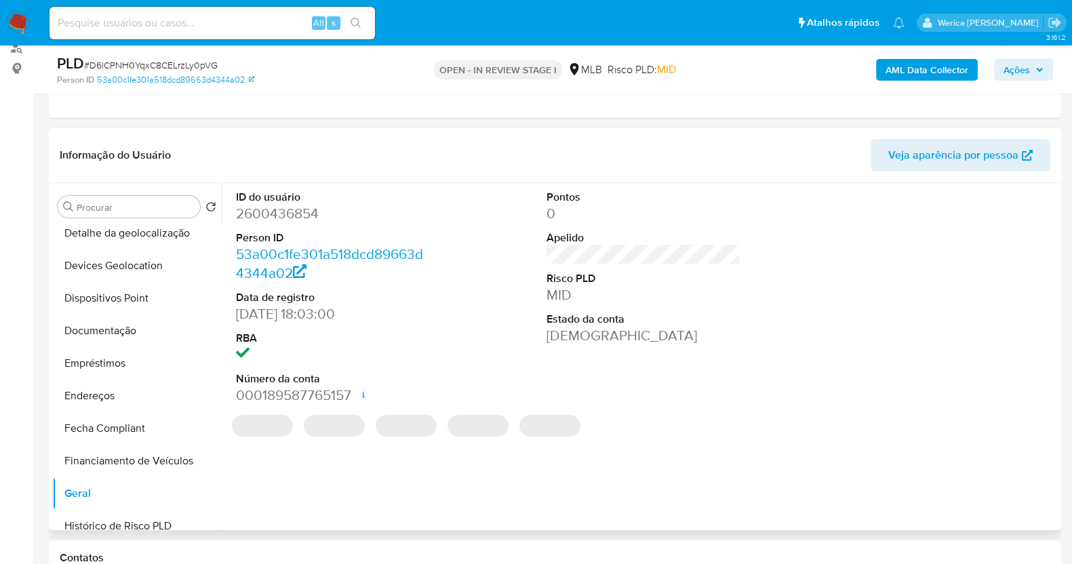
click at [293, 204] on dd "2600436854" at bounding box center [333, 213] width 194 height 19
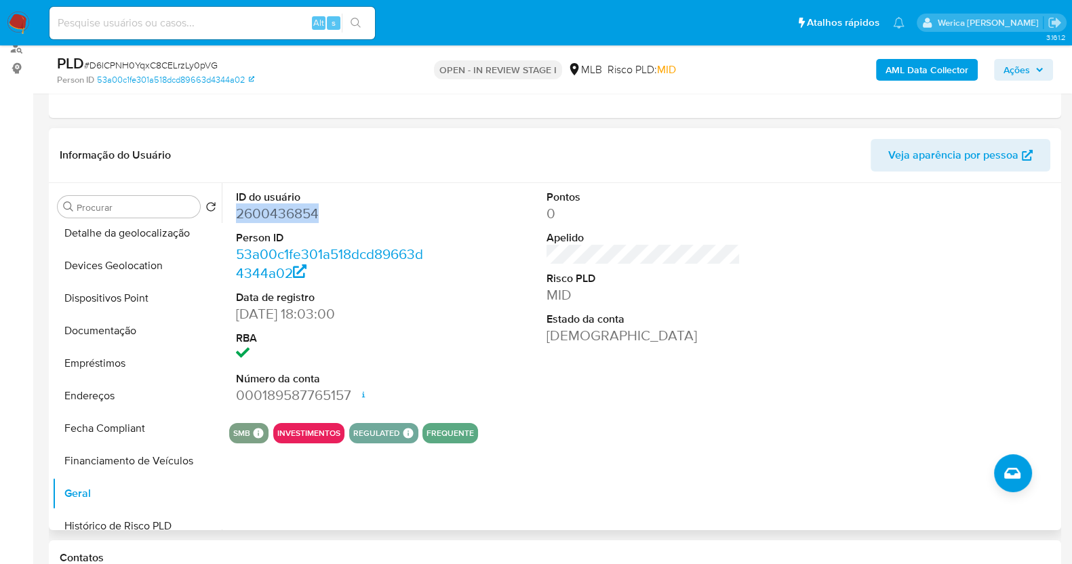
copy dd "2600436854"
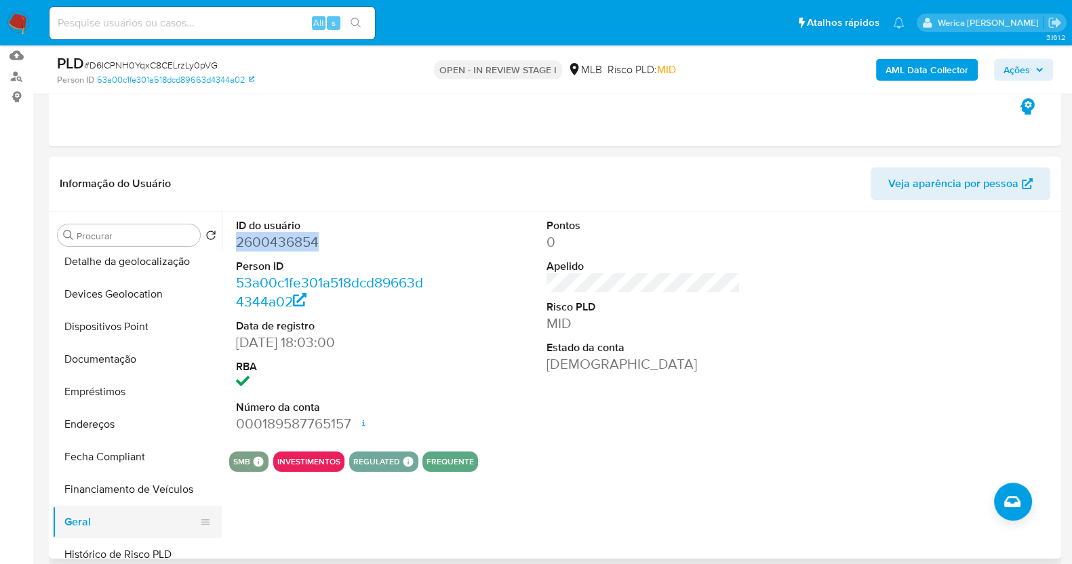
scroll to position [254, 0]
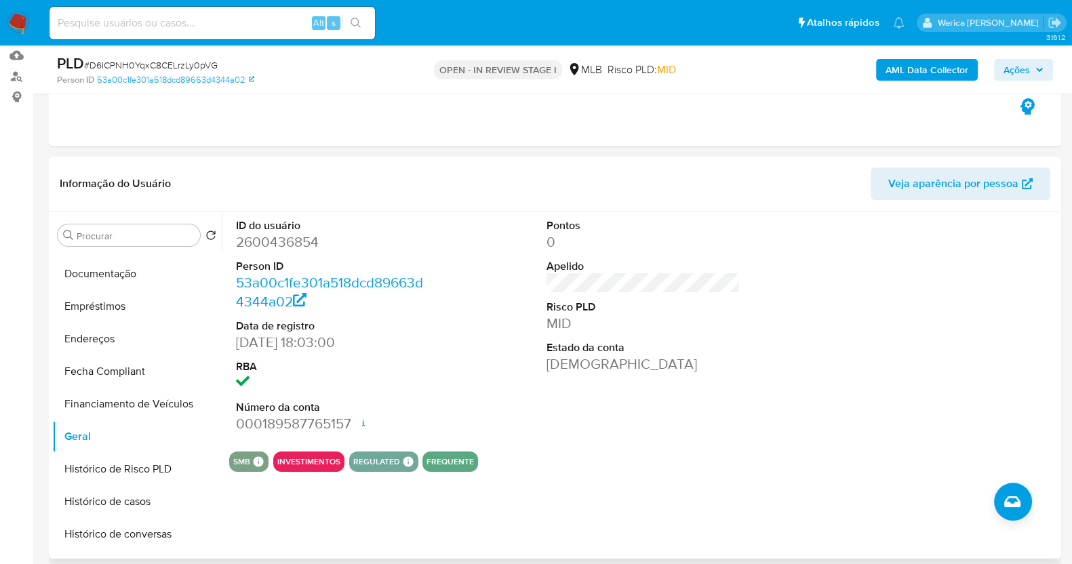
click at [417, 355] on dl "ID do usuário 2600436854 Person ID 53a00c1fe301a518dcd89663d4344a02 Data de reg…" at bounding box center [333, 326] width 194 height 216
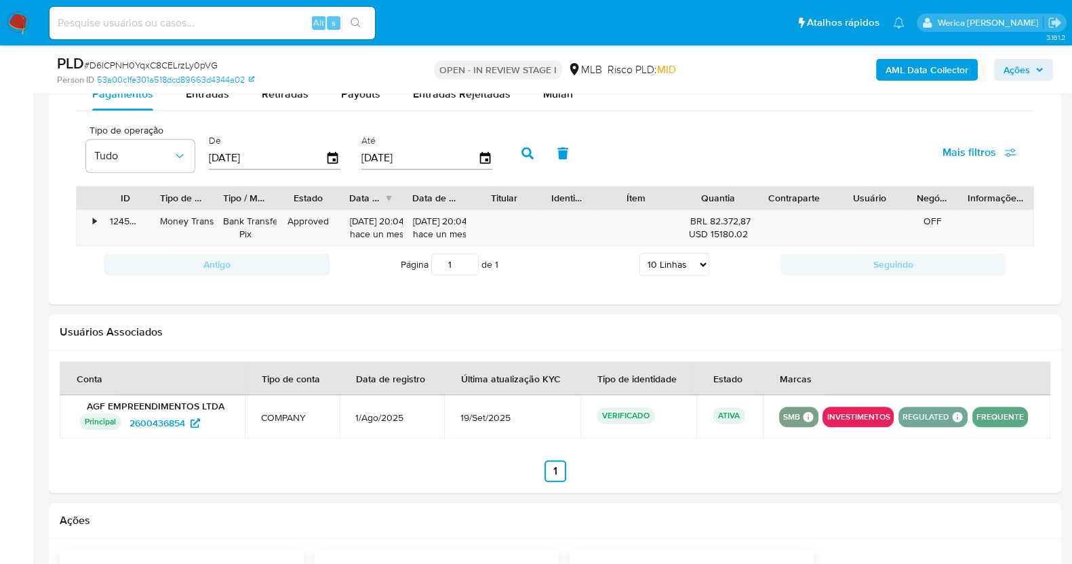
scroll to position [988, 0]
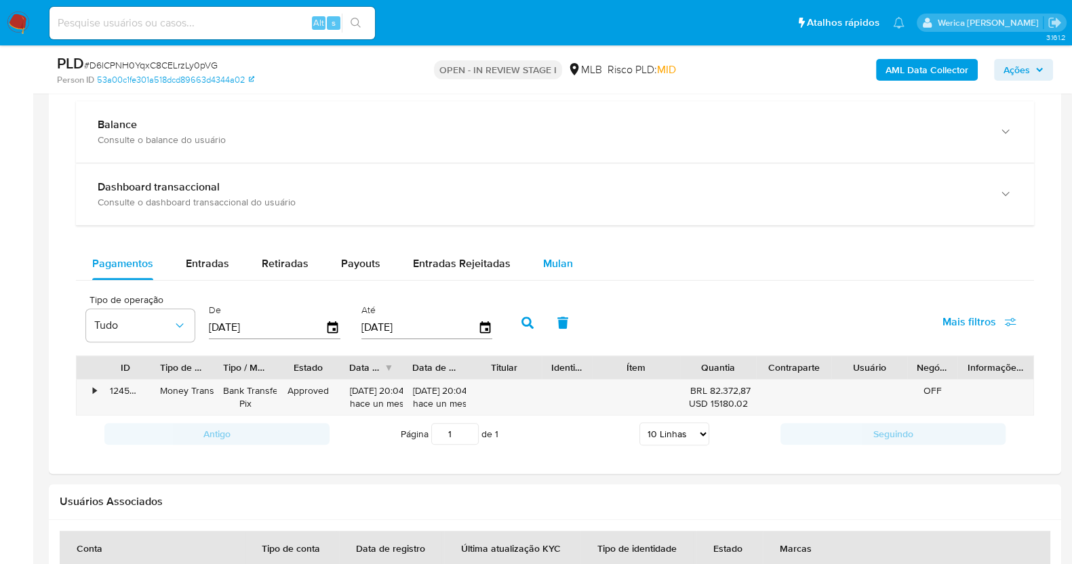
drag, startPoint x: 536, startPoint y: 260, endPoint x: 529, endPoint y: 262, distance: 7.7
click at [536, 262] on button "Mulan" at bounding box center [558, 263] width 62 height 33
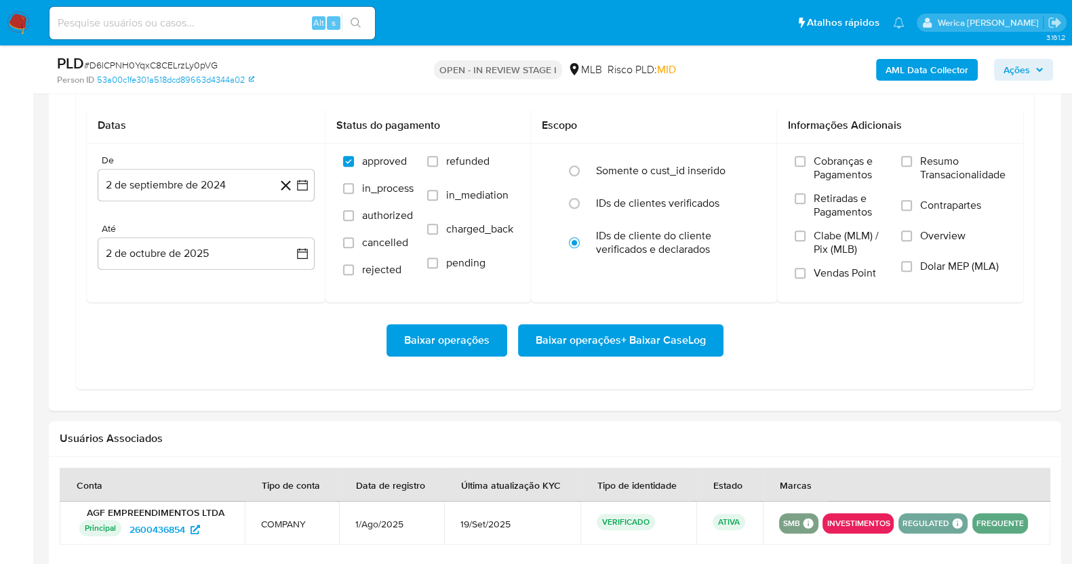
scroll to position [1242, 0]
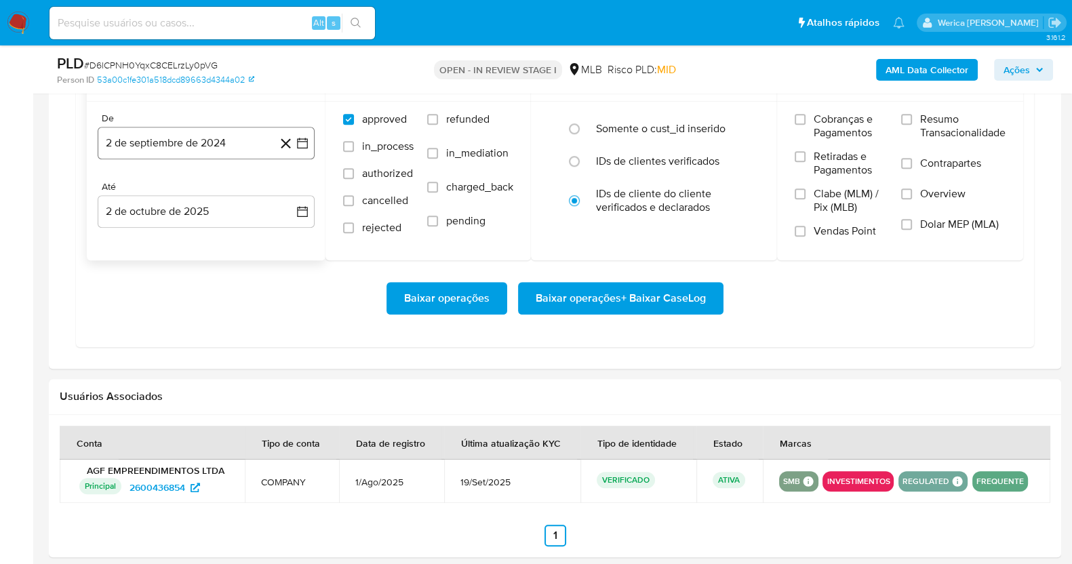
click at [219, 130] on button "2 de septiembre de 2024" at bounding box center [206, 143] width 217 height 33
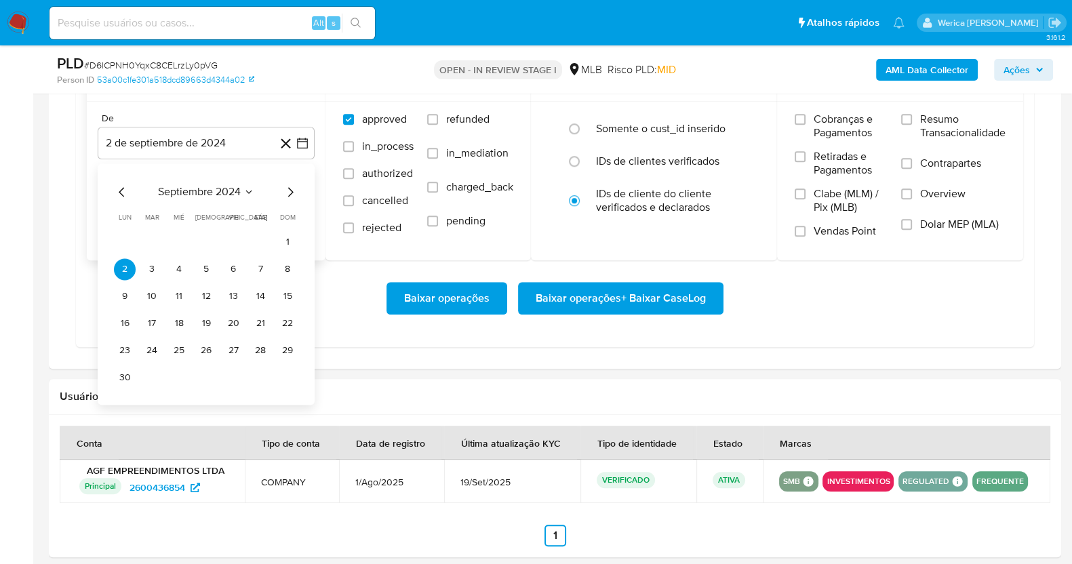
drag, startPoint x: 229, startPoint y: 199, endPoint x: 233, endPoint y: 189, distance: 11.0
click at [229, 199] on div "septiembre 2024 septiembre 2024 lun lunes mar martes mié miércoles jue jueves v…" at bounding box center [206, 286] width 184 height 205
click at [239, 188] on span "septiembre 2024" at bounding box center [199, 192] width 83 height 14
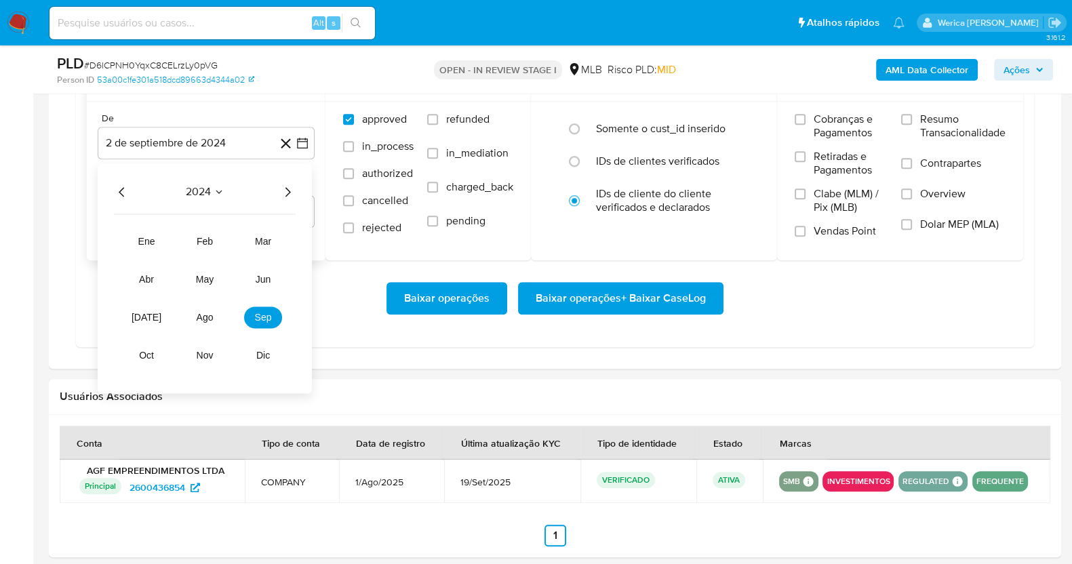
drag, startPoint x: 294, startPoint y: 185, endPoint x: 285, endPoint y: 210, distance: 26.8
click at [293, 186] on icon "Año siguiente" at bounding box center [287, 192] width 16 height 16
click at [199, 321] on button "ago" at bounding box center [205, 317] width 38 height 22
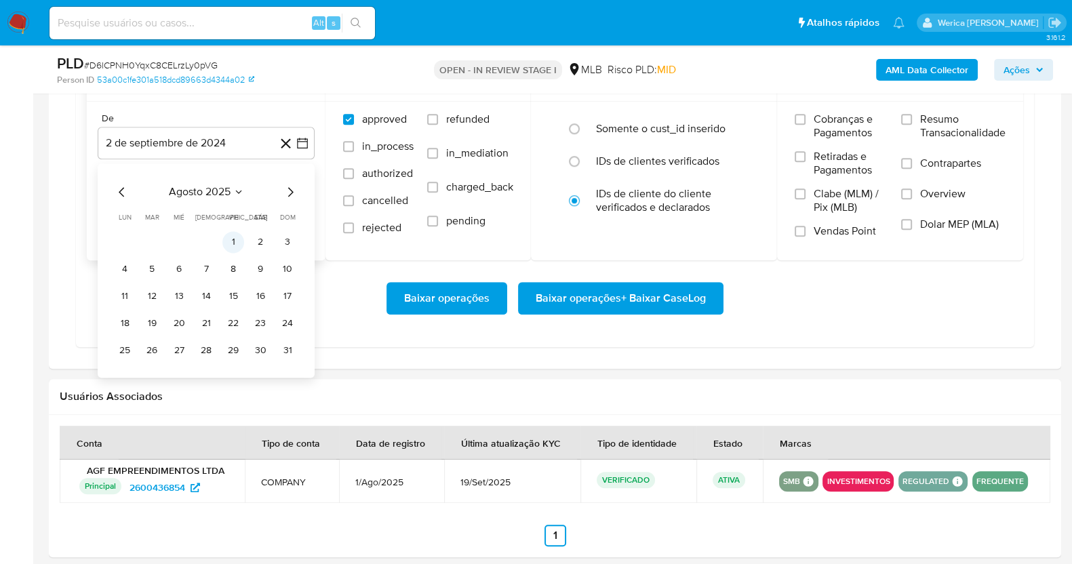
click at [237, 237] on button "1" at bounding box center [233, 242] width 22 height 22
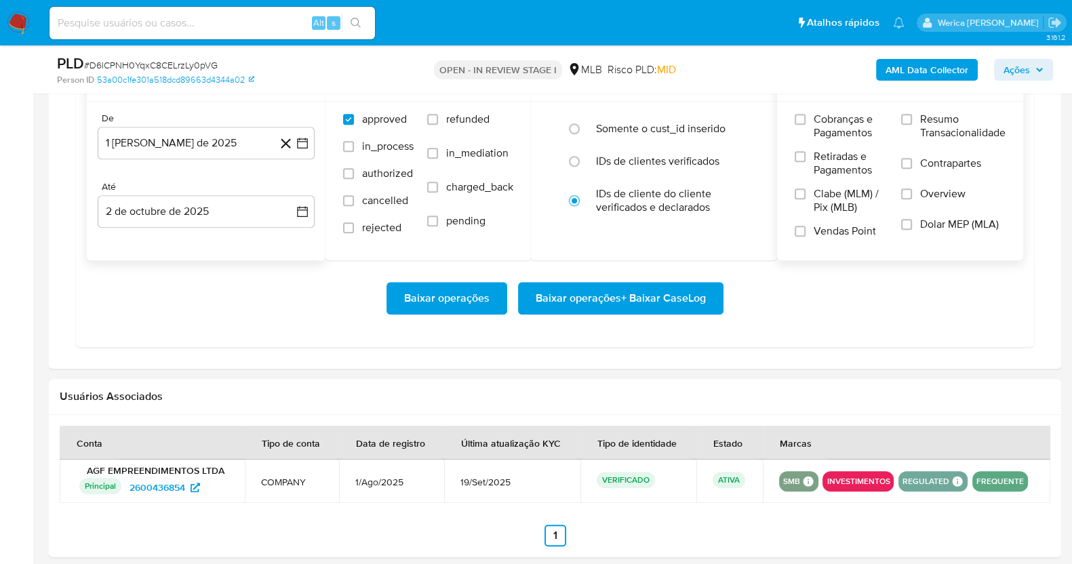
click at [831, 115] on span "Cobranças e Pagamentos" at bounding box center [851, 126] width 74 height 27
click at [806, 115] on input "Cobranças e Pagamentos" at bounding box center [800, 119] width 11 height 11
click at [817, 169] on span "Retiradas e Pagamentos" at bounding box center [851, 163] width 74 height 27
click at [806, 162] on input "Retiradas e Pagamentos" at bounding box center [800, 156] width 11 height 11
click at [824, 208] on span "Clabe (MLM) / Pix (MLB)" at bounding box center [851, 200] width 74 height 27
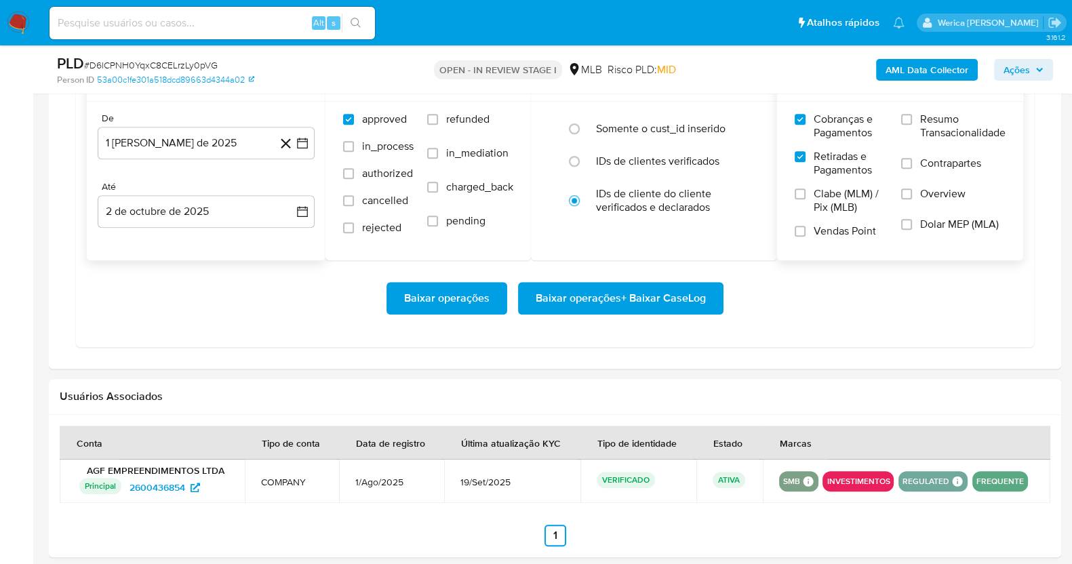
click at [806, 199] on input "Clabe (MLM) / Pix (MLB)" at bounding box center [800, 194] width 11 height 11
click at [822, 235] on span "Vendas Point" at bounding box center [845, 231] width 62 height 14
click at [806, 235] on input "Vendas Point" at bounding box center [800, 231] width 11 height 11
click at [948, 222] on span "Dolar MEP (MLA)" at bounding box center [959, 225] width 79 height 14
click at [912, 222] on input "Dolar MEP (MLA)" at bounding box center [906, 224] width 11 height 11
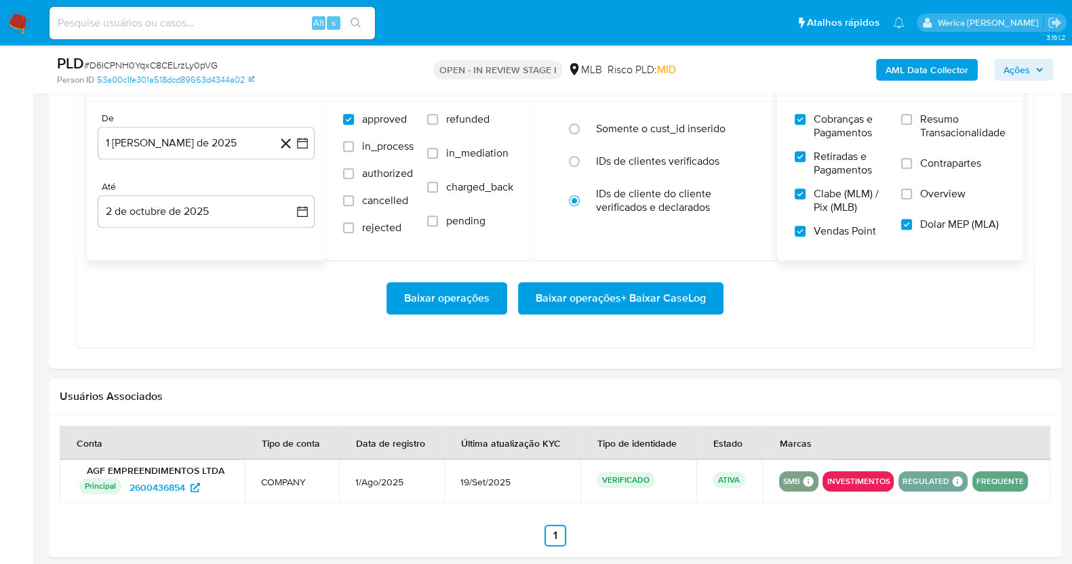
drag, startPoint x: 948, startPoint y: 222, endPoint x: 951, endPoint y: 189, distance: 33.4
click at [951, 189] on span "Overview" at bounding box center [942, 194] width 45 height 14
click at [912, 189] on input "Overview" at bounding box center [906, 194] width 11 height 11
click at [953, 150] on label "Resumo Transacionalidade" at bounding box center [953, 135] width 104 height 44
click at [912, 125] on input "Resumo Transacionalidade" at bounding box center [906, 119] width 11 height 11
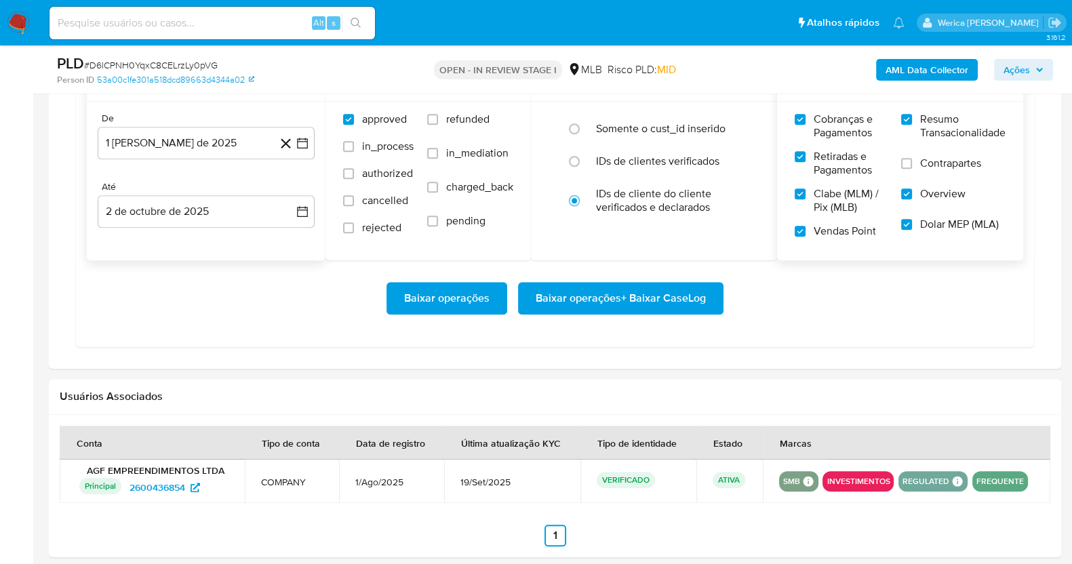
click at [949, 157] on span "Contrapartes" at bounding box center [950, 164] width 61 height 14
click at [912, 158] on input "Contrapartes" at bounding box center [906, 163] width 11 height 11
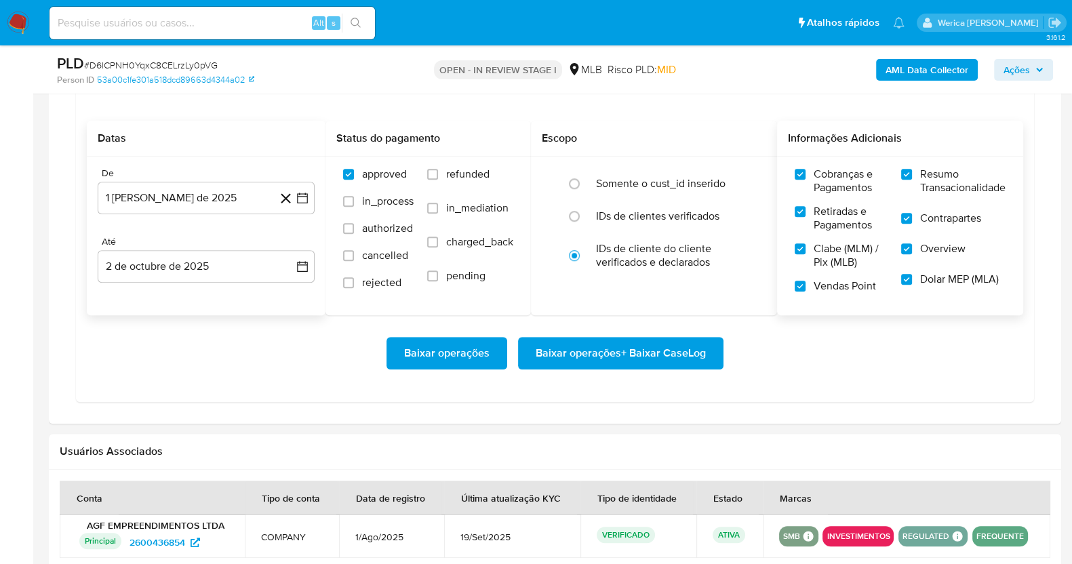
scroll to position [1157, 0]
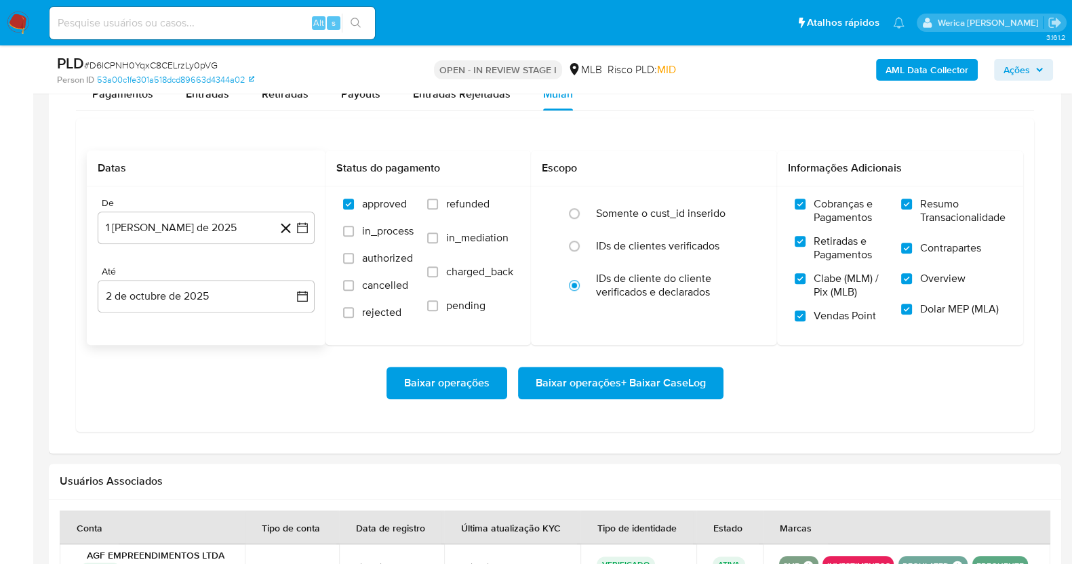
click at [698, 375] on span "Baixar operações + Baixar CaseLog" at bounding box center [621, 383] width 170 height 30
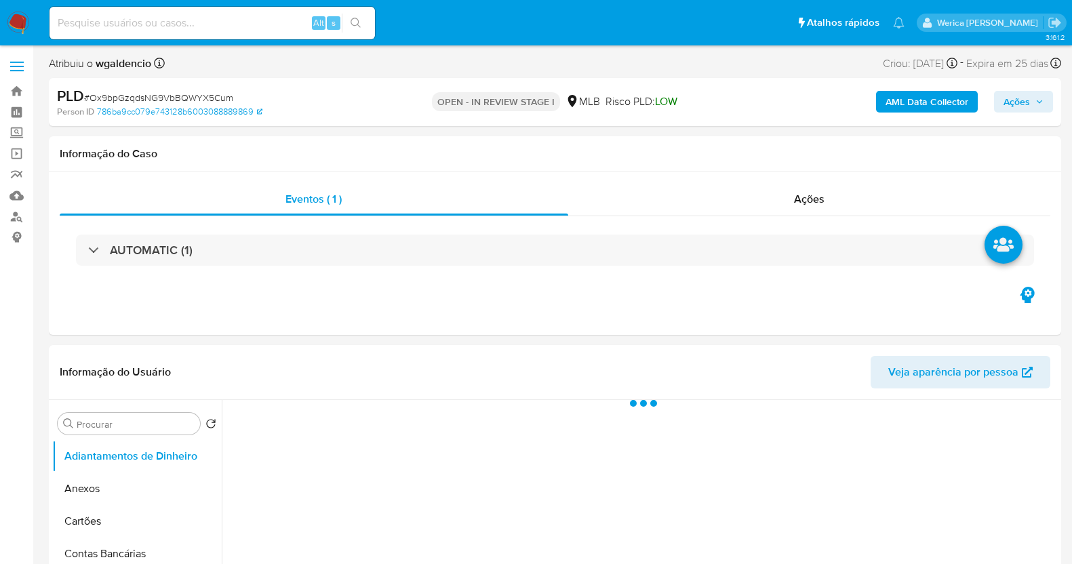
select select "10"
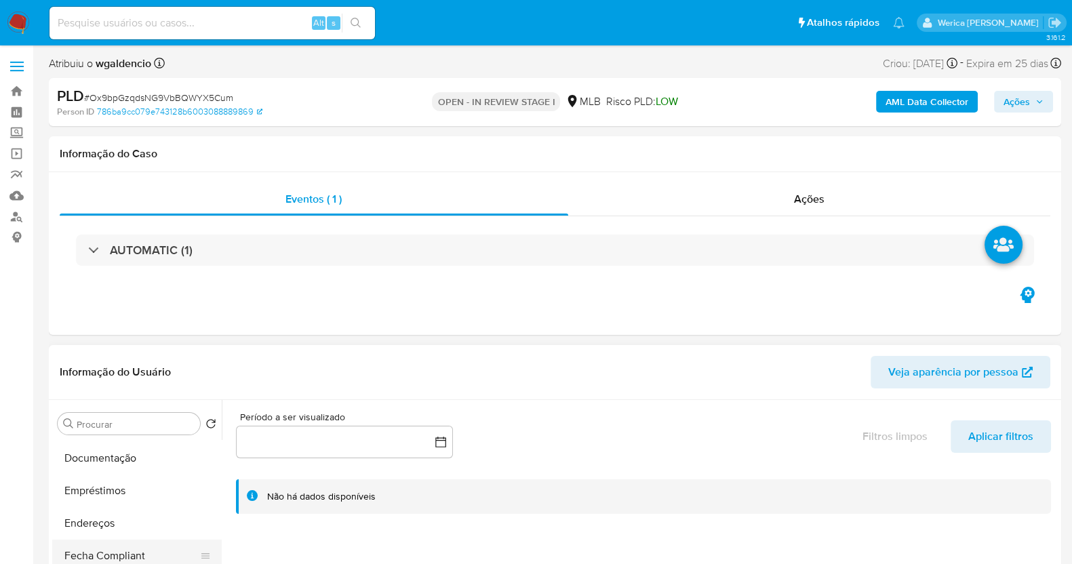
scroll to position [338, 0]
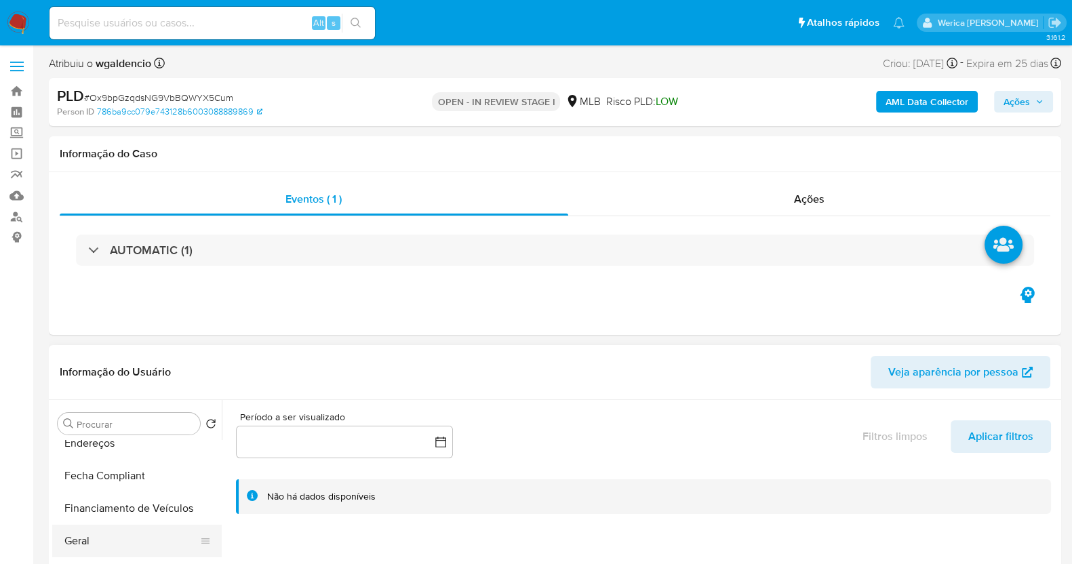
drag, startPoint x: 92, startPoint y: 549, endPoint x: 104, endPoint y: 507, distance: 43.1
click at [92, 548] on button "Geral" at bounding box center [137, 541] width 170 height 33
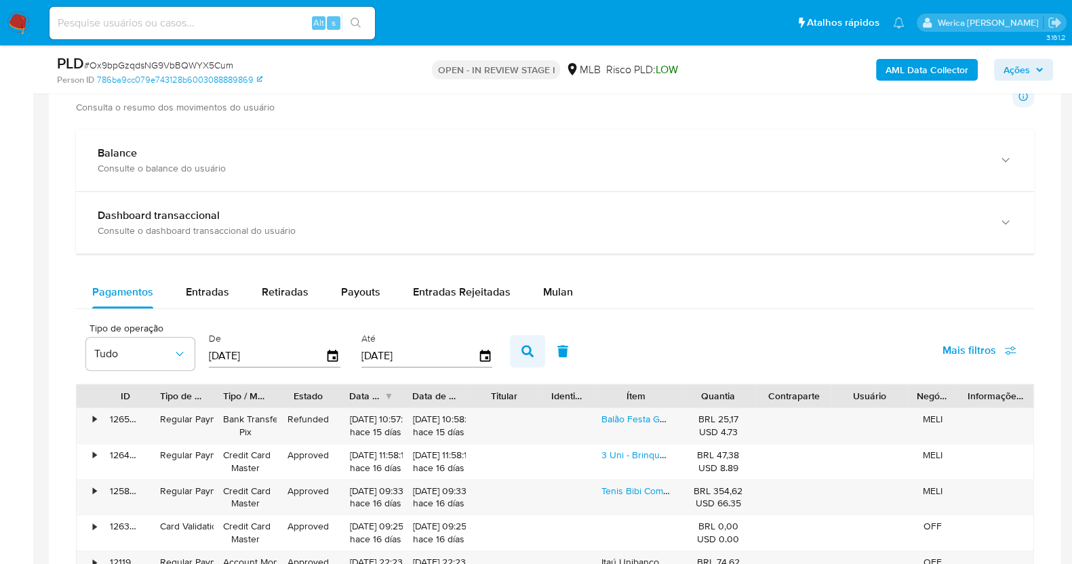
scroll to position [1017, 0]
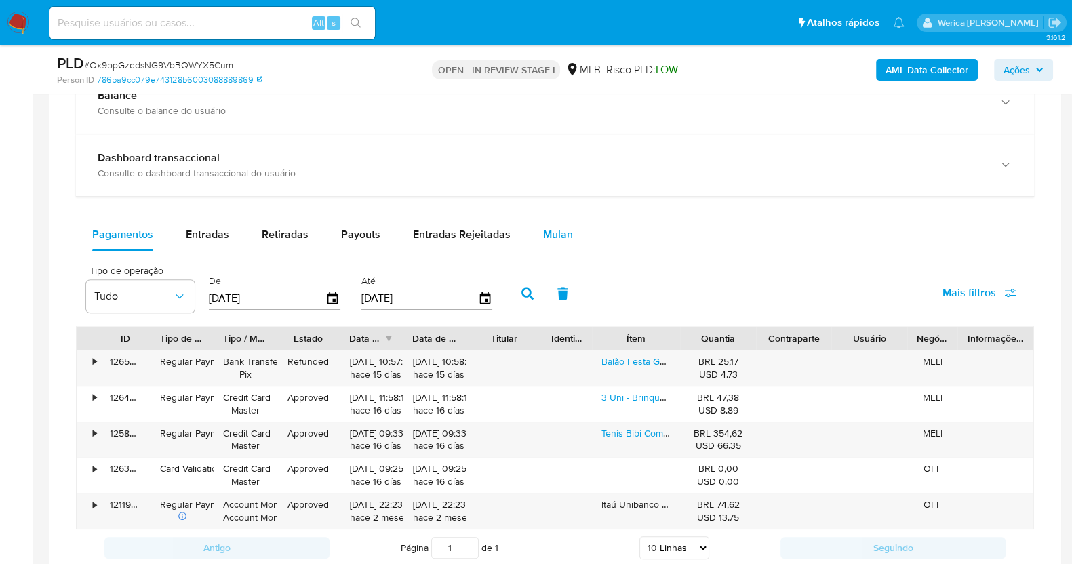
click at [528, 236] on button "Mulan" at bounding box center [558, 234] width 62 height 33
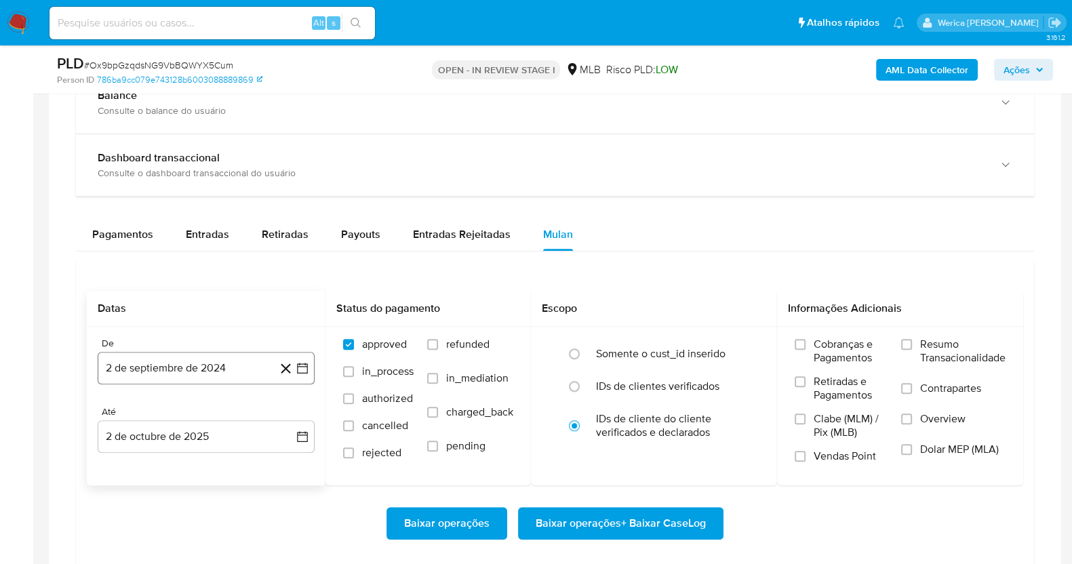
click at [193, 364] on button "2 de septiembre de 2024" at bounding box center [206, 368] width 217 height 33
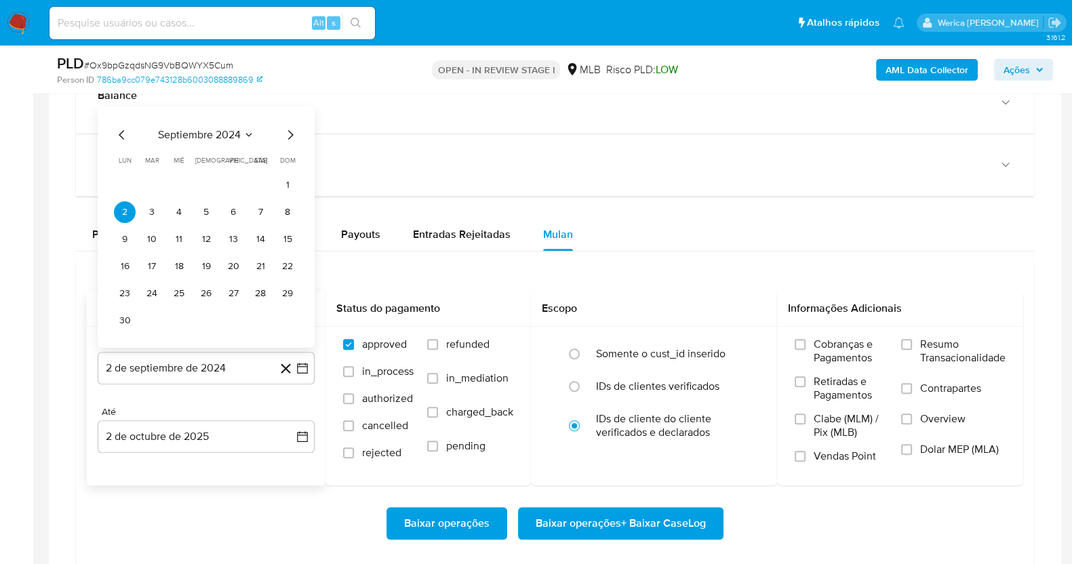
click at [241, 140] on div "septiembre 2024" at bounding box center [206, 135] width 184 height 16
click at [241, 130] on span "septiembre 2024" at bounding box center [199, 135] width 83 height 14
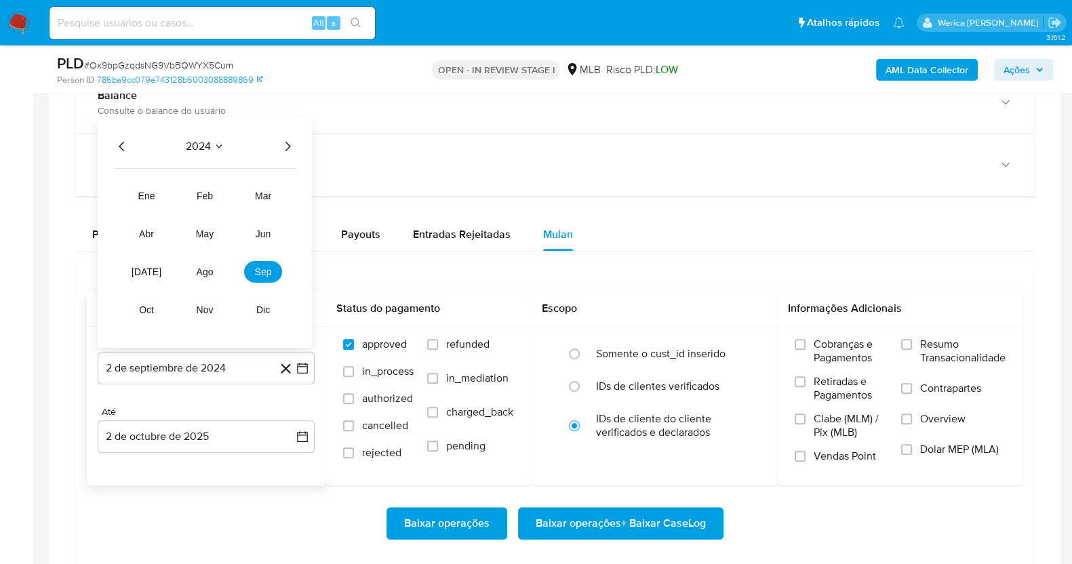
click at [285, 142] on icon "Año siguiente" at bounding box center [287, 146] width 5 height 9
drag, startPoint x: 210, startPoint y: 279, endPoint x: 210, endPoint y: 272, distance: 7.5
click at [210, 272] on button "ago" at bounding box center [205, 272] width 38 height 22
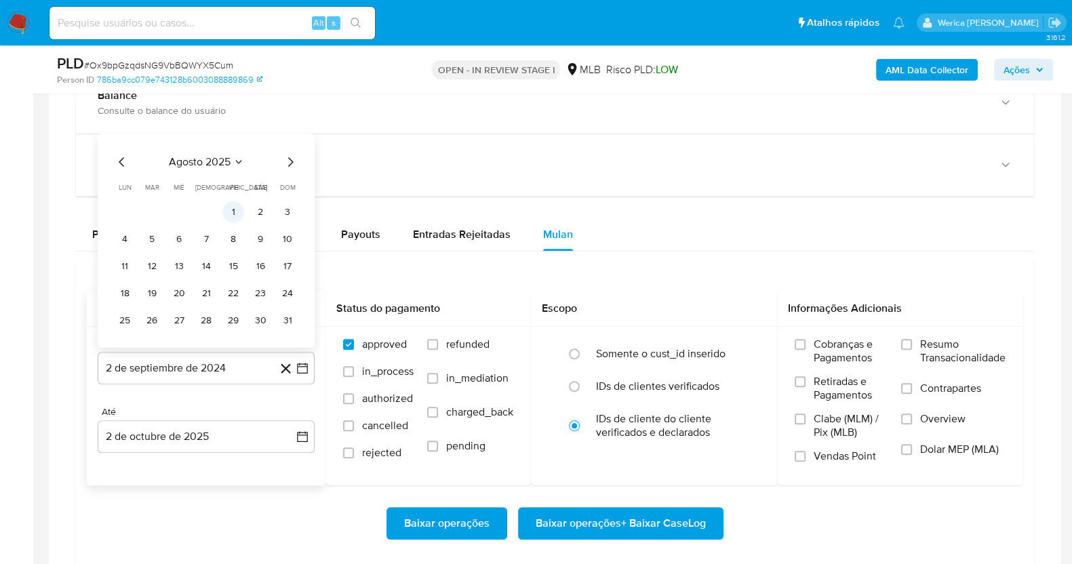
click at [231, 202] on button "1" at bounding box center [233, 212] width 22 height 22
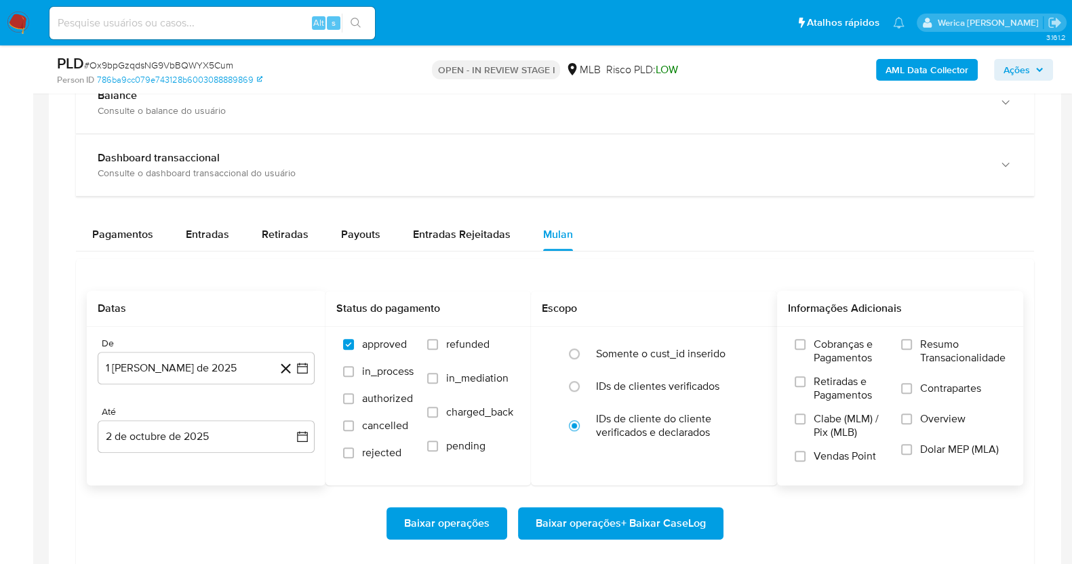
click at [865, 344] on span "Cobranças e Pagamentos" at bounding box center [851, 351] width 74 height 27
click at [806, 344] on input "Cobranças e Pagamentos" at bounding box center [800, 344] width 11 height 11
click at [846, 393] on span "Retiradas e Pagamentos" at bounding box center [851, 388] width 74 height 27
click at [806, 387] on input "Retiradas e Pagamentos" at bounding box center [800, 381] width 11 height 11
click at [850, 425] on span "Clabe (MLM) / Pix (MLB)" at bounding box center [851, 425] width 74 height 27
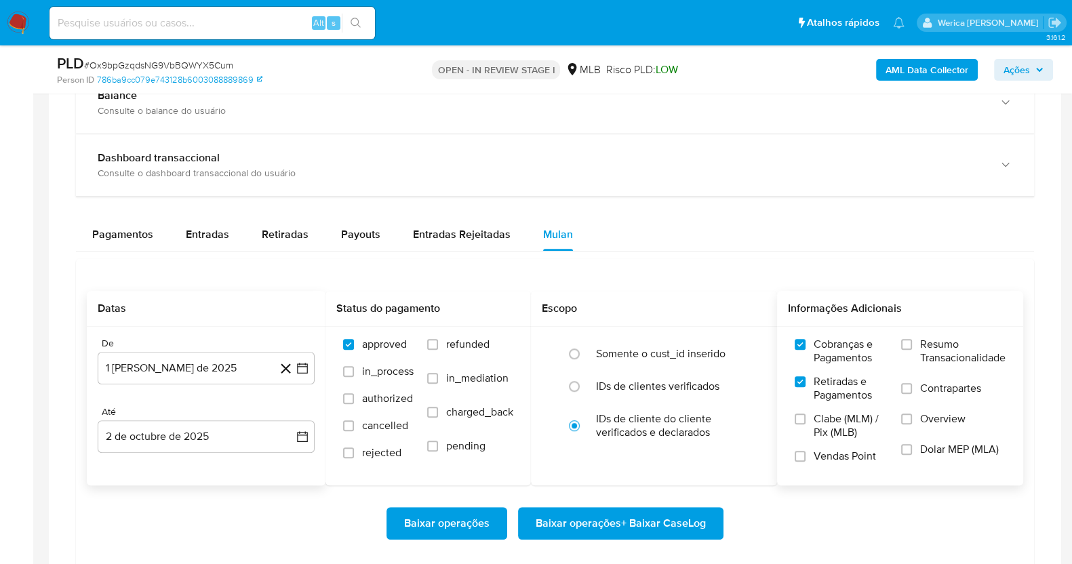
click at [806, 424] on input "Clabe (MLM) / Pix (MLB)" at bounding box center [800, 419] width 11 height 11
drag, startPoint x: 850, startPoint y: 459, endPoint x: 899, endPoint y: 442, distance: 51.7
click at [851, 459] on span "Vendas Point" at bounding box center [845, 457] width 62 height 14
click at [898, 447] on div "Cobranças e Pagamentos Retiradas e Pagamentos Clabe (MLM) / Pix (MLB) Vendas Po…" at bounding box center [900, 406] width 224 height 136
click at [905, 448] on input "Dolar MEP (MLA)" at bounding box center [906, 449] width 11 height 11
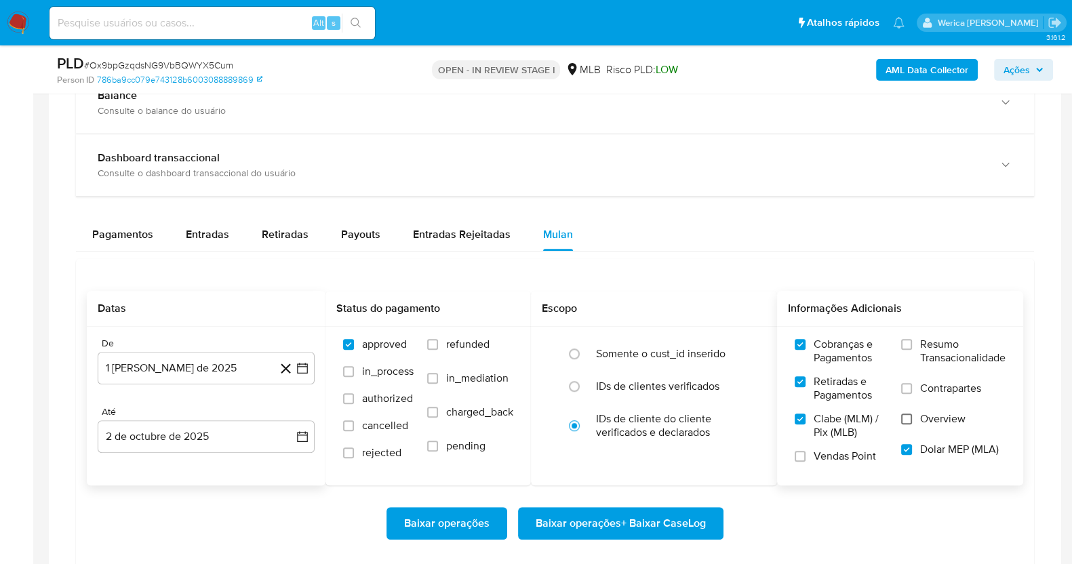
click at [911, 420] on input "Overview" at bounding box center [906, 419] width 11 height 11
click at [911, 392] on label "Contrapartes" at bounding box center [953, 397] width 104 height 31
click at [911, 392] on input "Contrapartes" at bounding box center [906, 388] width 11 height 11
click at [909, 365] on label "Resumo Transacionalidade" at bounding box center [953, 360] width 104 height 44
click at [909, 350] on input "Resumo Transacionalidade" at bounding box center [906, 344] width 11 height 11
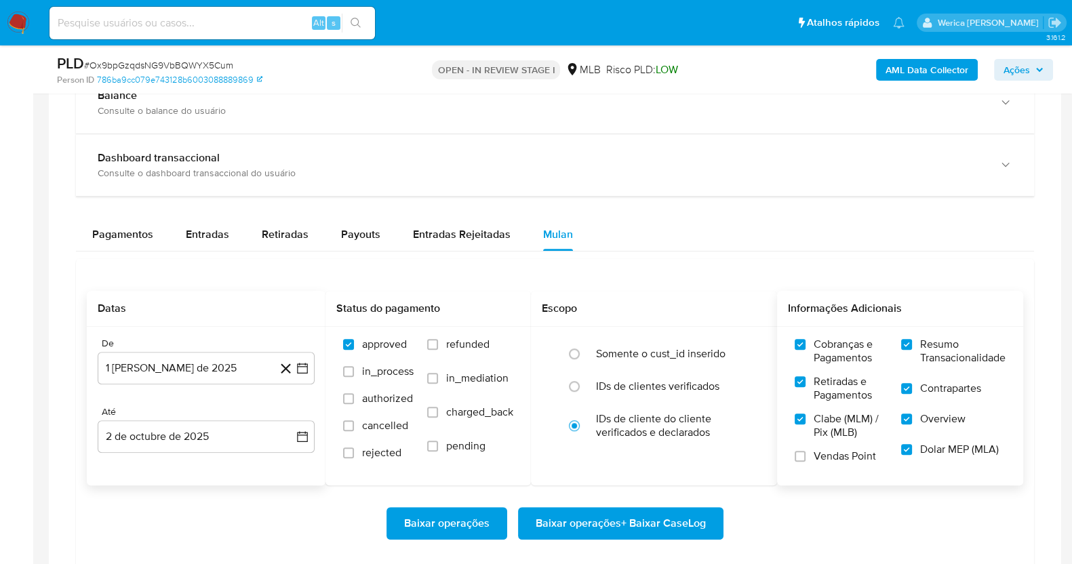
click at [822, 462] on label "Vendas Point" at bounding box center [841, 462] width 93 height 24
click at [806, 462] on input "Vendas Point" at bounding box center [800, 456] width 11 height 11
click at [663, 525] on span "Baixar operações + Baixar CaseLog" at bounding box center [621, 524] width 170 height 30
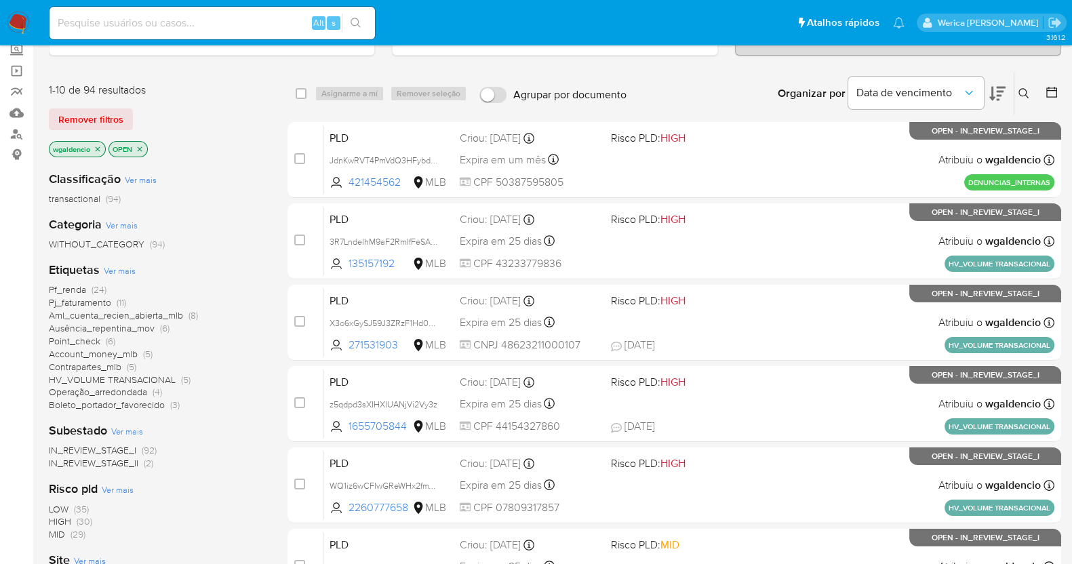
scroll to position [84, 0]
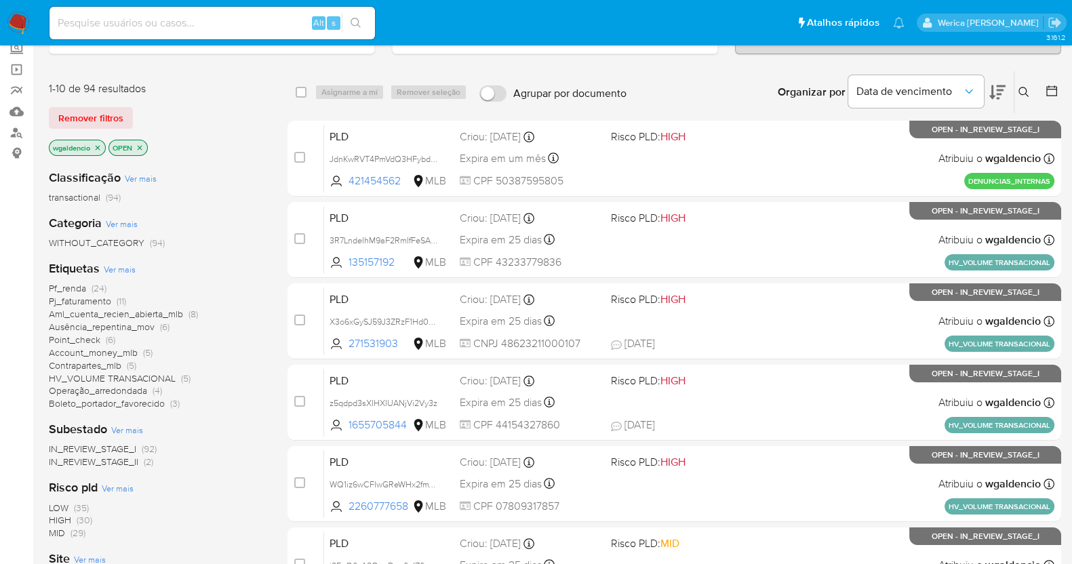
click at [95, 340] on span "Point_check" at bounding box center [75, 340] width 52 height 14
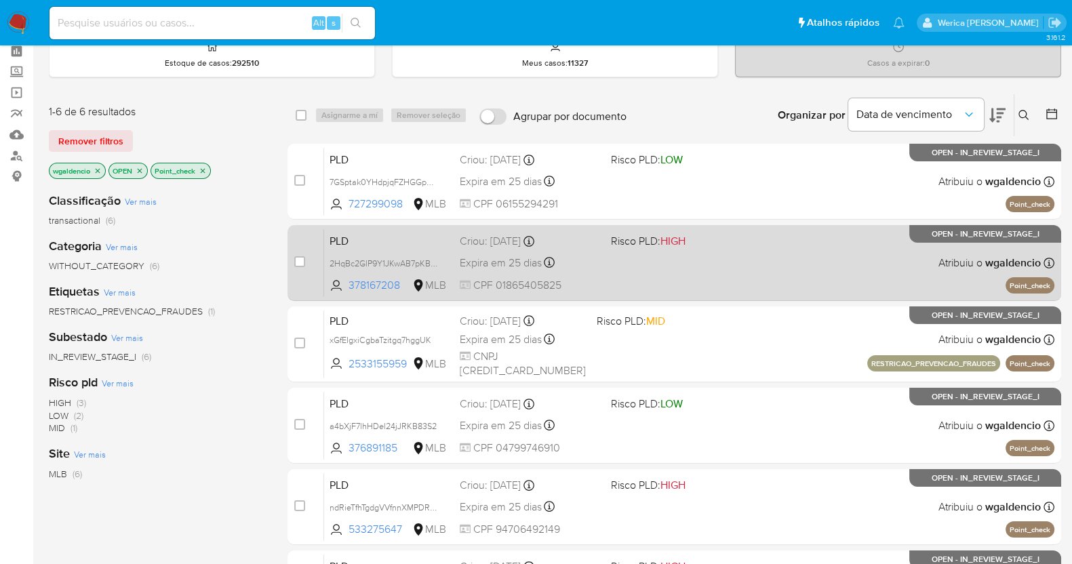
scroll to position [7, 0]
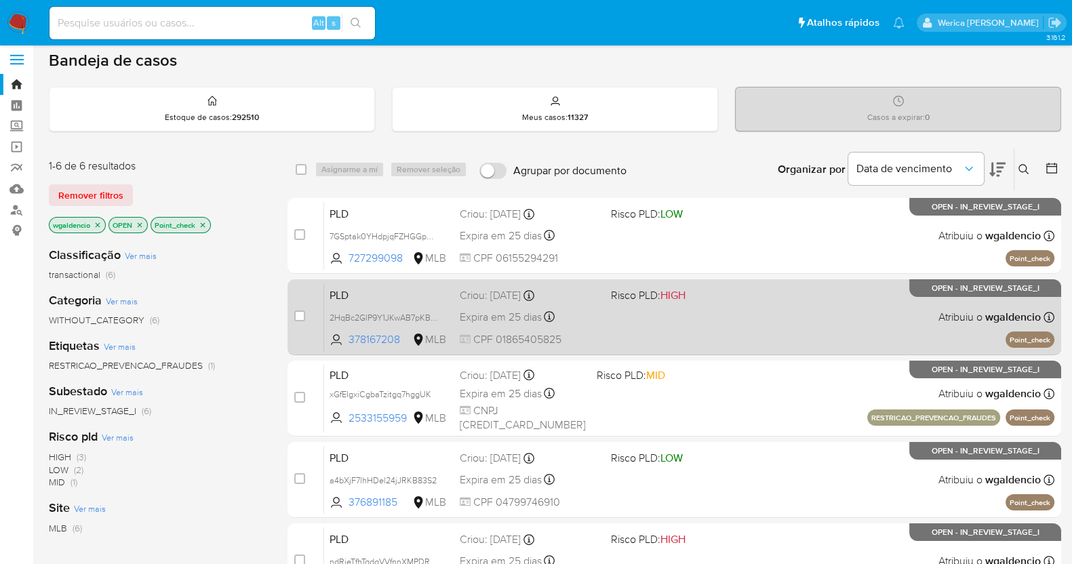
click at [765, 306] on div "PLD 2HqBc2GlP9Y1JKwAB7pKB6P7 378167208 MLB Risco PLD: HIGH Criou: 12/09/2025 Cr…" at bounding box center [689, 317] width 730 height 68
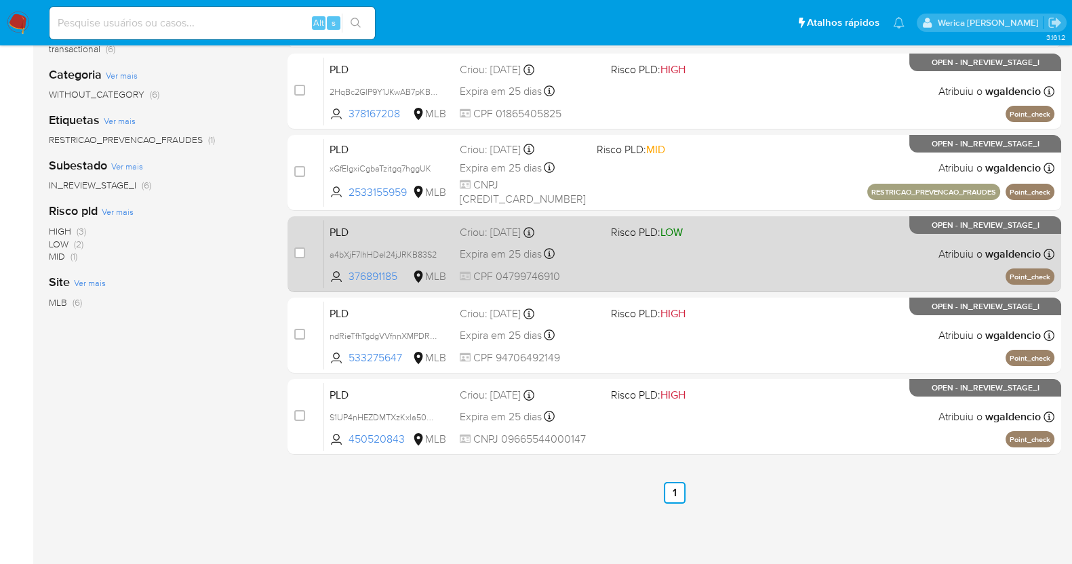
scroll to position [260, 0]
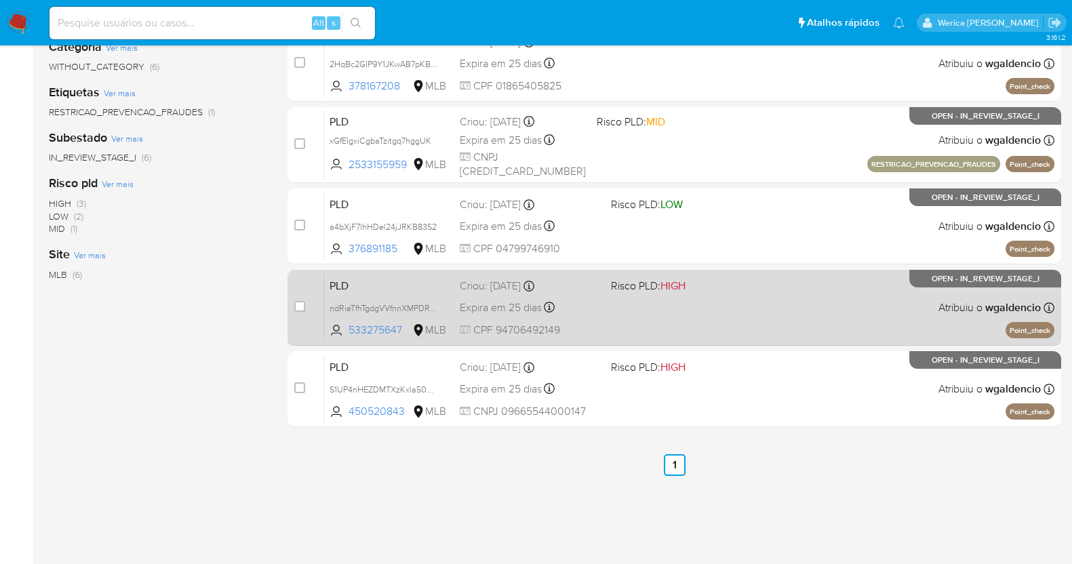
click at [746, 323] on div "PLD ndRieTfhTgdgVVfnnXMPDRh9 533275647 MLB Risco PLD: HIGH Criou: 12/09/2025 Cr…" at bounding box center [689, 307] width 730 height 68
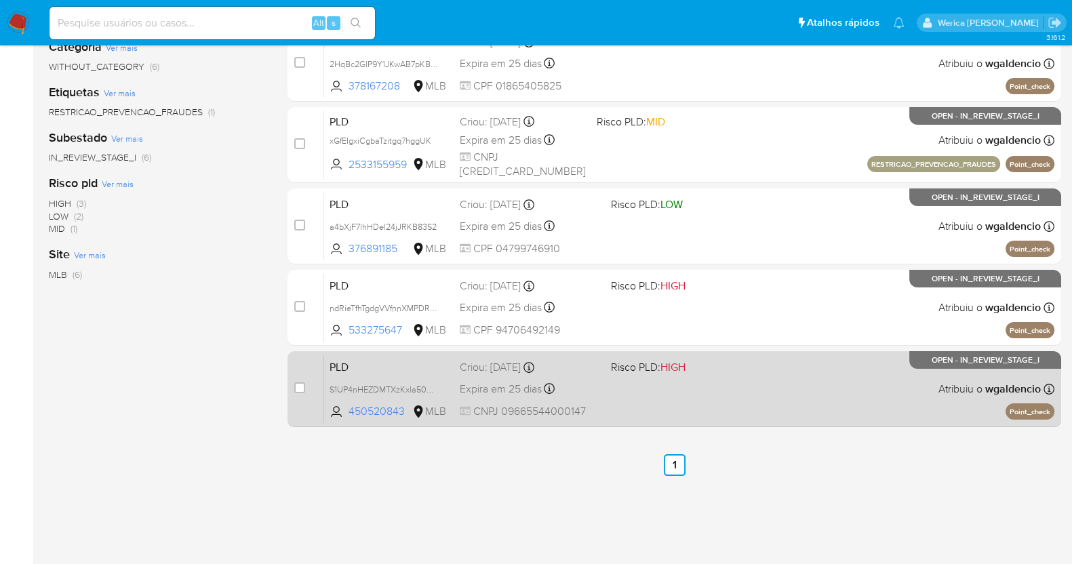
click at [736, 365] on span "Risco PLD: HIGH" at bounding box center [681, 366] width 140 height 18
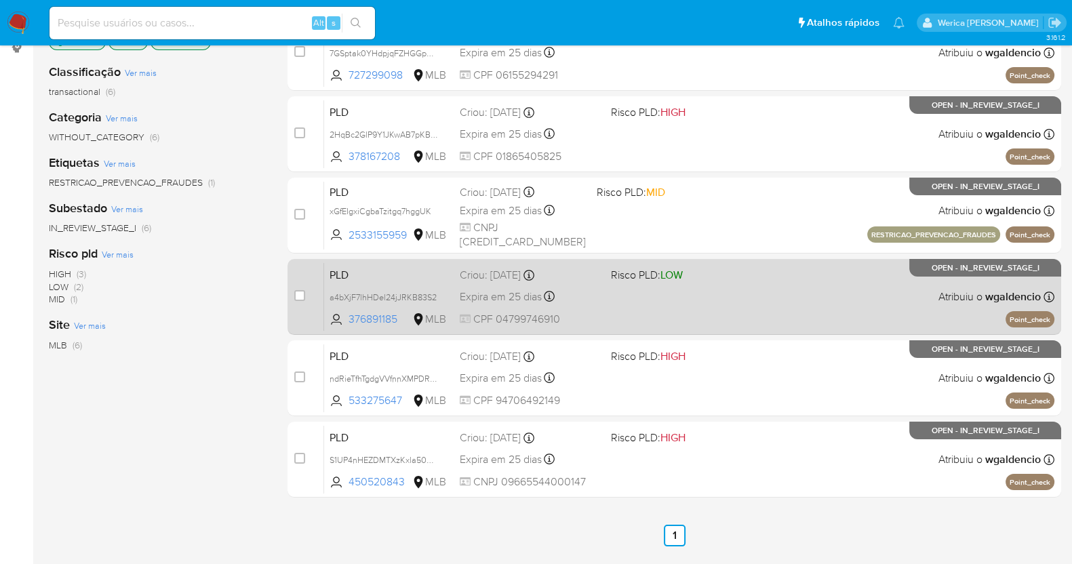
scroll to position [92, 0]
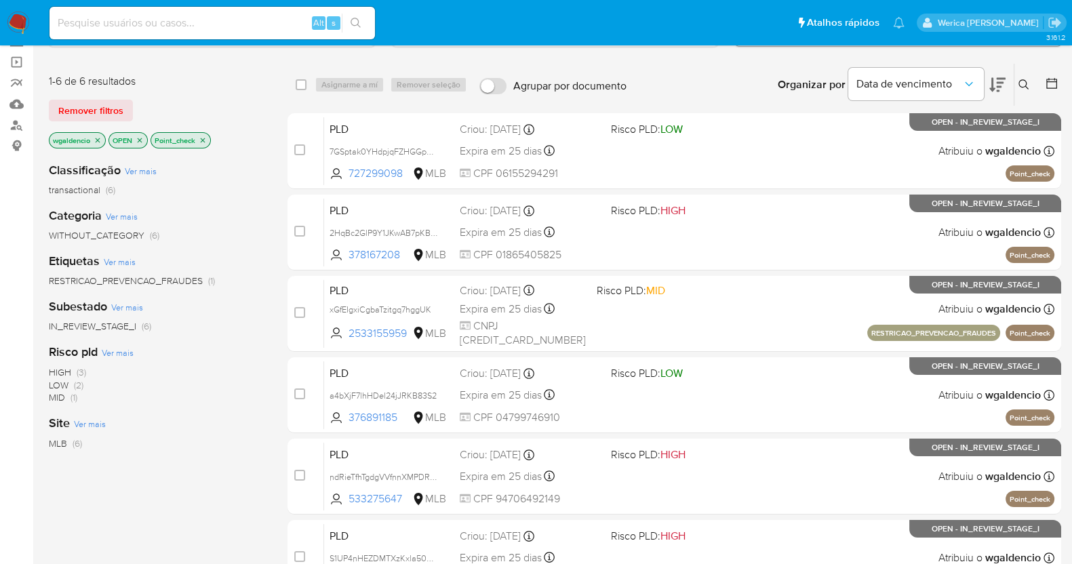
click at [197, 143] on p "Point_check" at bounding box center [180, 140] width 59 height 15
click at [201, 141] on icon "close-filter" at bounding box center [203, 140] width 8 height 8
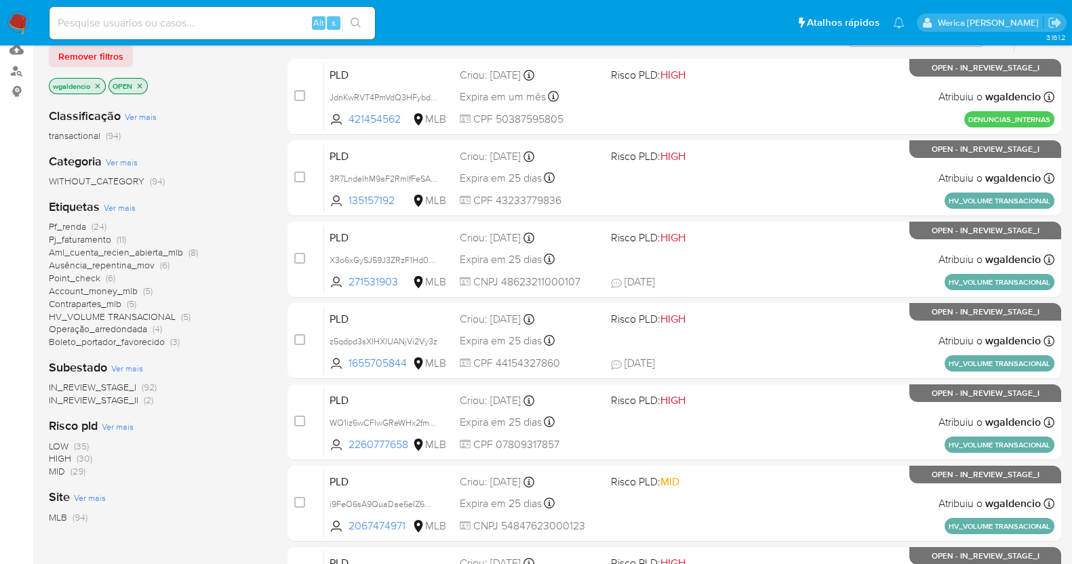
scroll to position [260, 0]
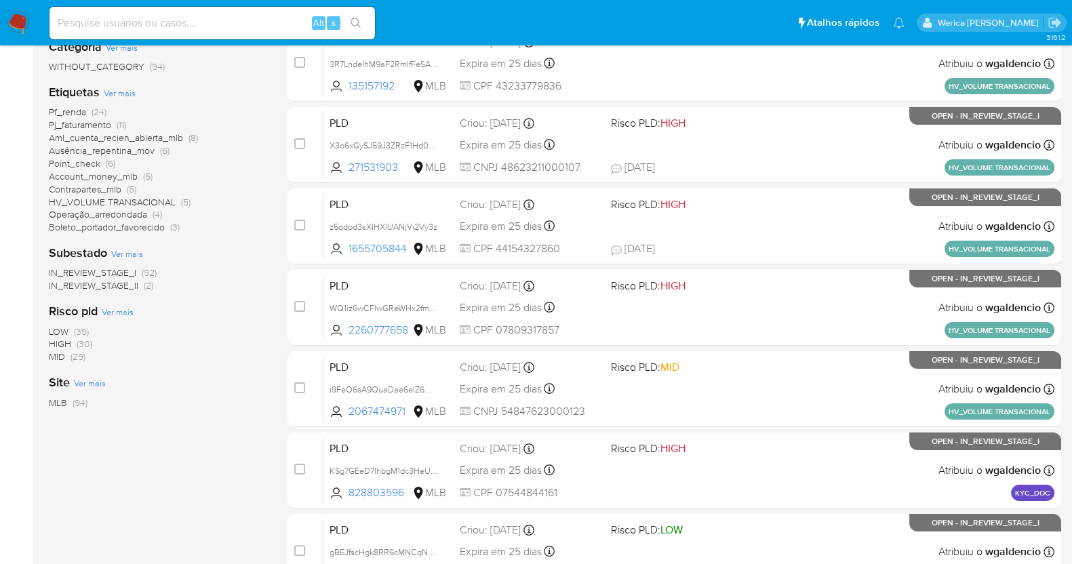
click at [65, 128] on span "Pj_faturamento" at bounding box center [80, 125] width 62 height 14
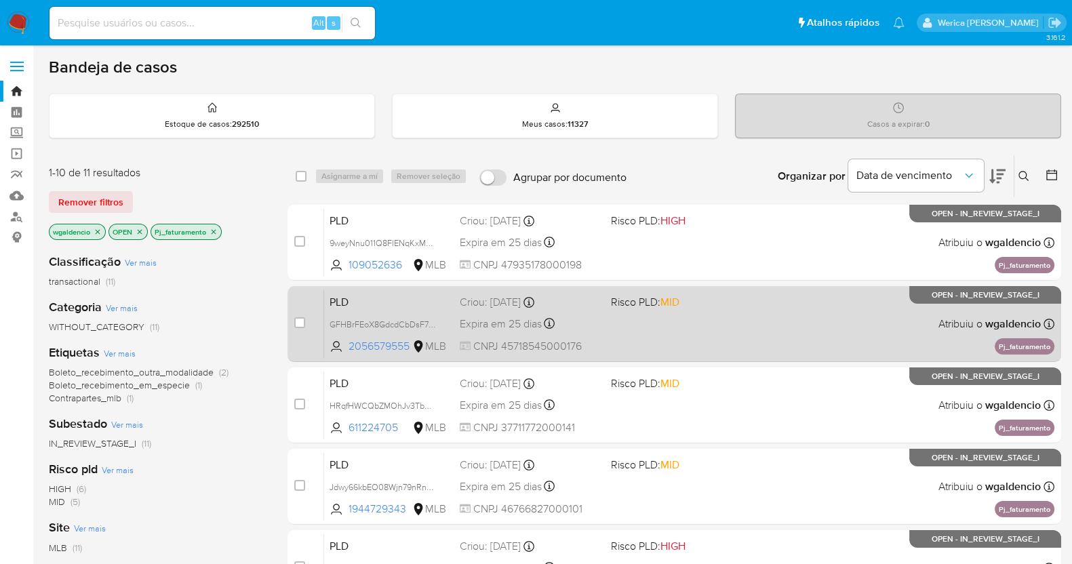
click at [745, 310] on div "PLD GFHBrFEoX8GdcdCbDsF71CI6 2056579555 MLB Risco PLD: MID Criou: 12/09/2025 Cr…" at bounding box center [689, 324] width 730 height 68
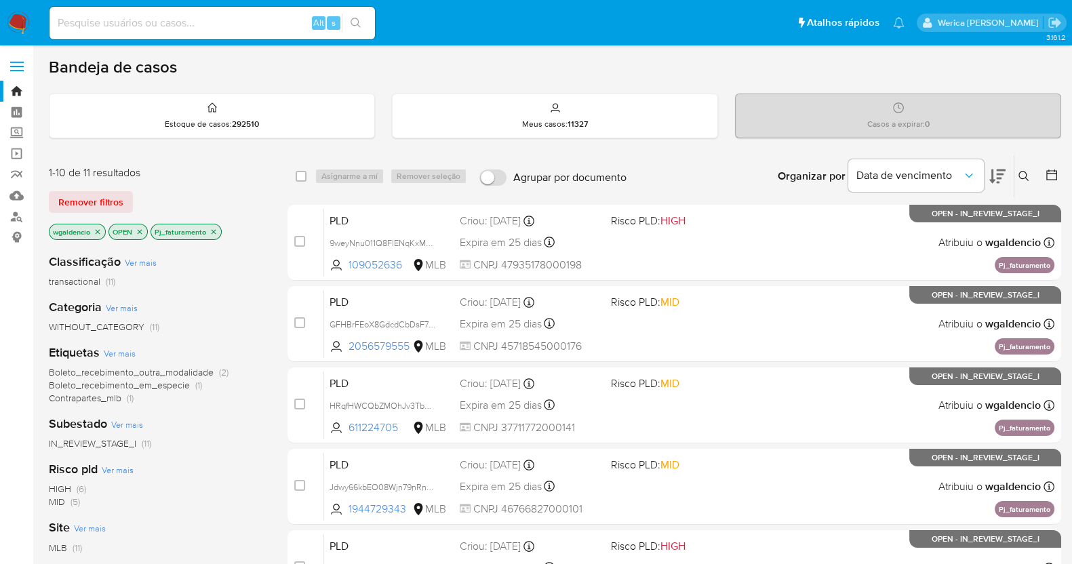
click at [66, 507] on span "MID (5)" at bounding box center [64, 502] width 31 height 13
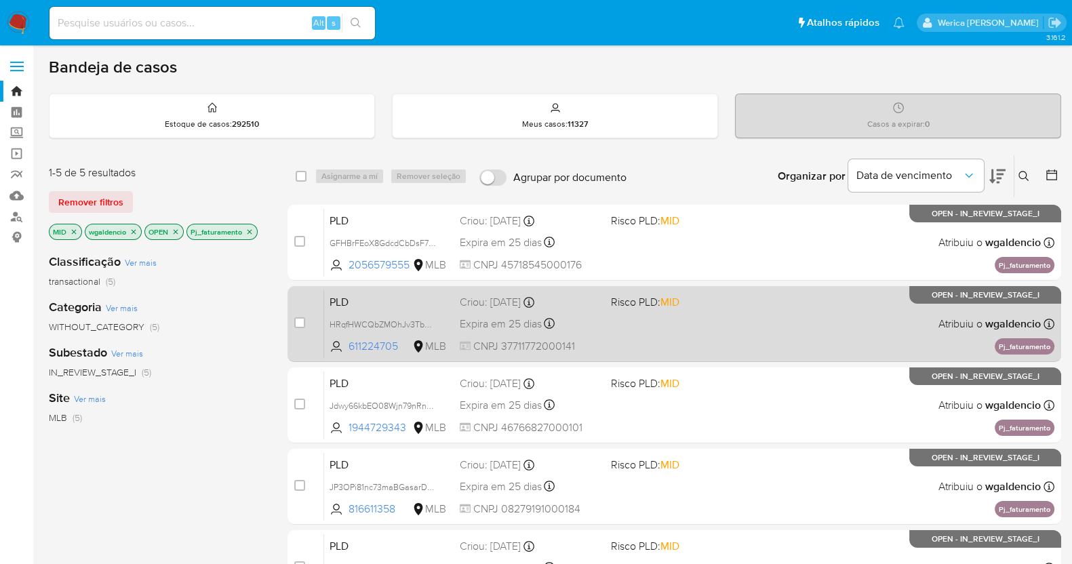
click at [727, 319] on div "PLD HRqfHWCQbZMOhJv3TbmKgfWr 611224705 MLB Risco PLD: MID Criou: 12/09/2025 Cri…" at bounding box center [689, 324] width 730 height 68
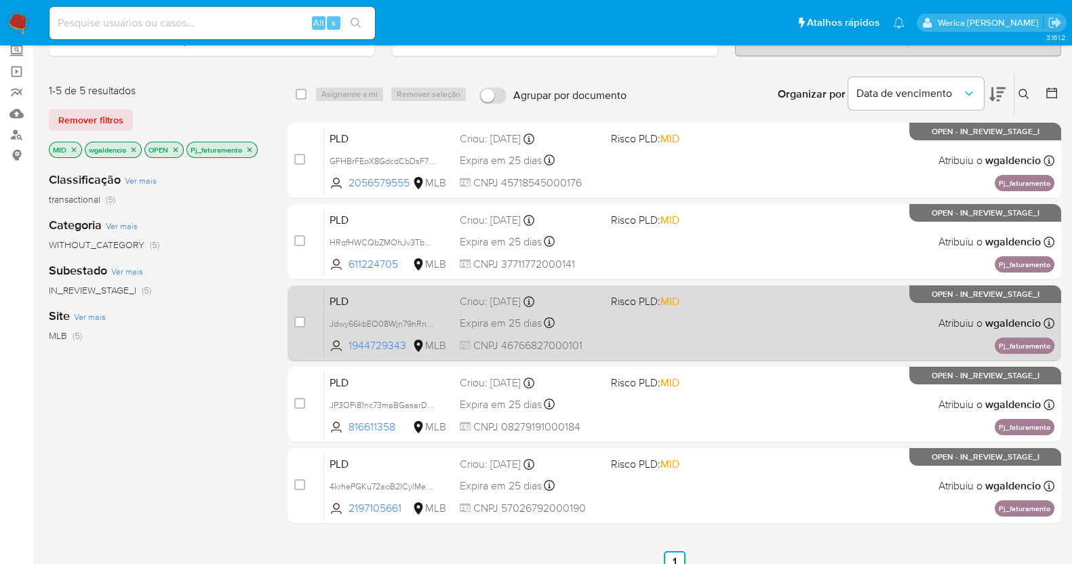
scroll to position [84, 0]
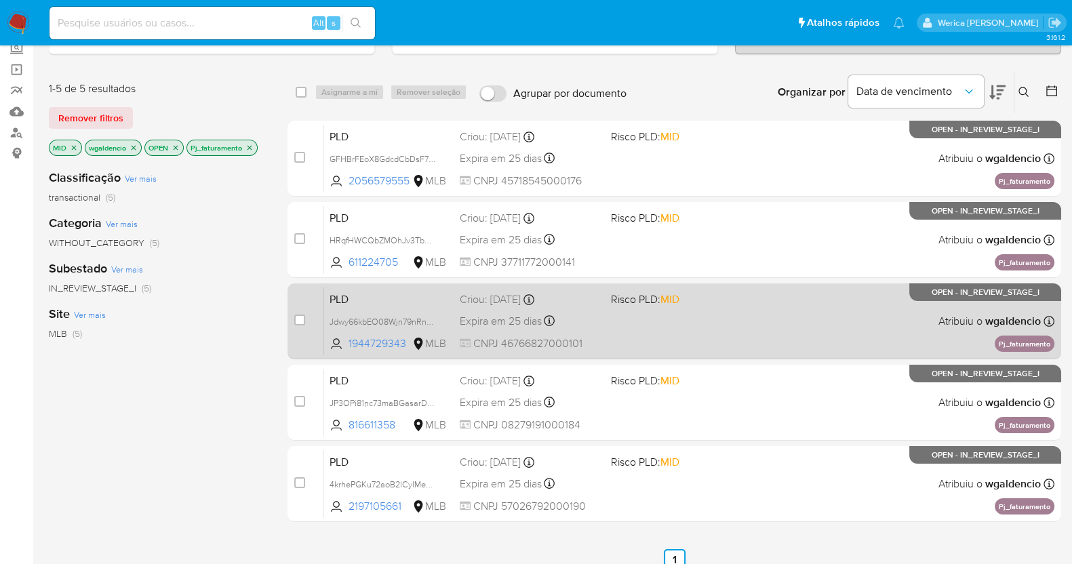
click at [795, 320] on div "PLD Jdwy66kbEO08Wjn79nRnBbIq 1944729343 MLB Risco PLD: MID Criou: 12/09/2025 Cr…" at bounding box center [689, 321] width 730 height 68
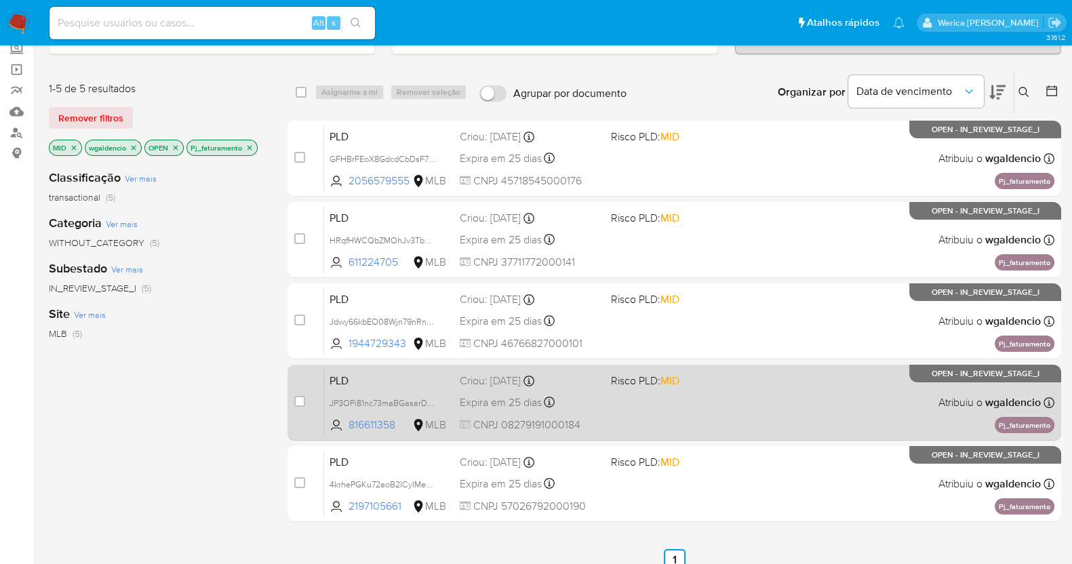
click at [736, 387] on div "PLD JP3OPi81nc73maBGasarD2PX 816611358 MLB Risco PLD: MID Criou: 12/09/2025 Cri…" at bounding box center [689, 402] width 730 height 68
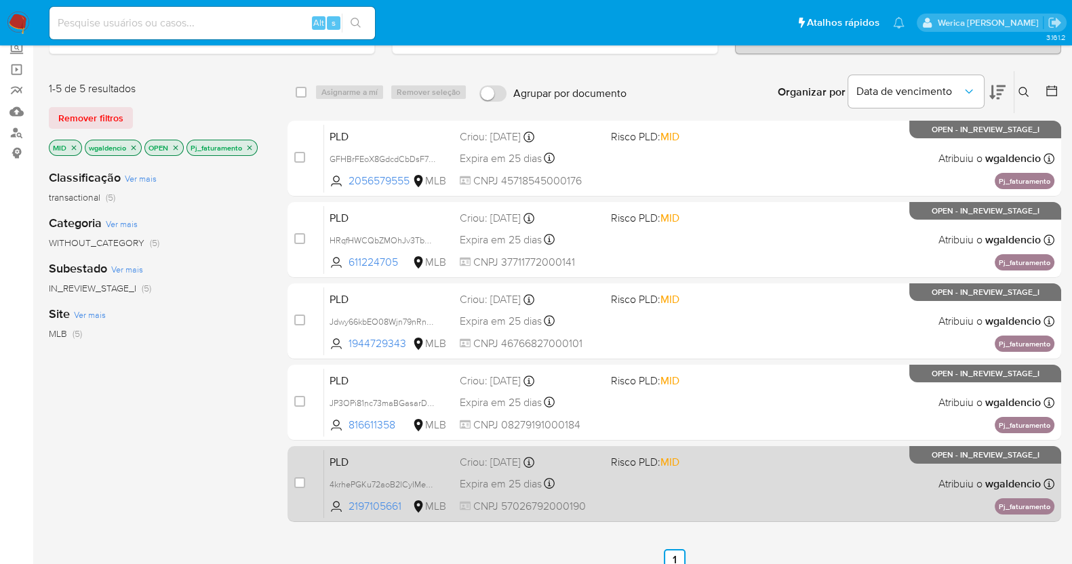
click at [686, 490] on div "PLD 4krhePGKu72aoB2lCyIMeMIW 2197105661 MLB Risco PLD: MID Criou: 12/09/2025 Cr…" at bounding box center [689, 484] width 730 height 68
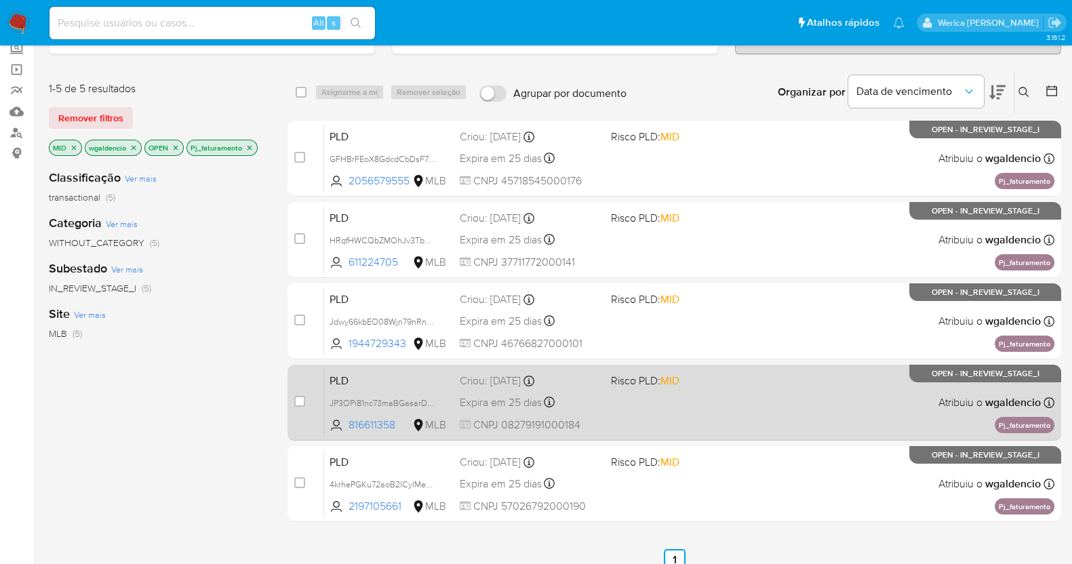
click at [715, 392] on div "PLD JP3OPi81nc73maBGasarD2PX 816611358 MLB Risco PLD: MID Criou: 12/09/2025 Cri…" at bounding box center [689, 402] width 730 height 68
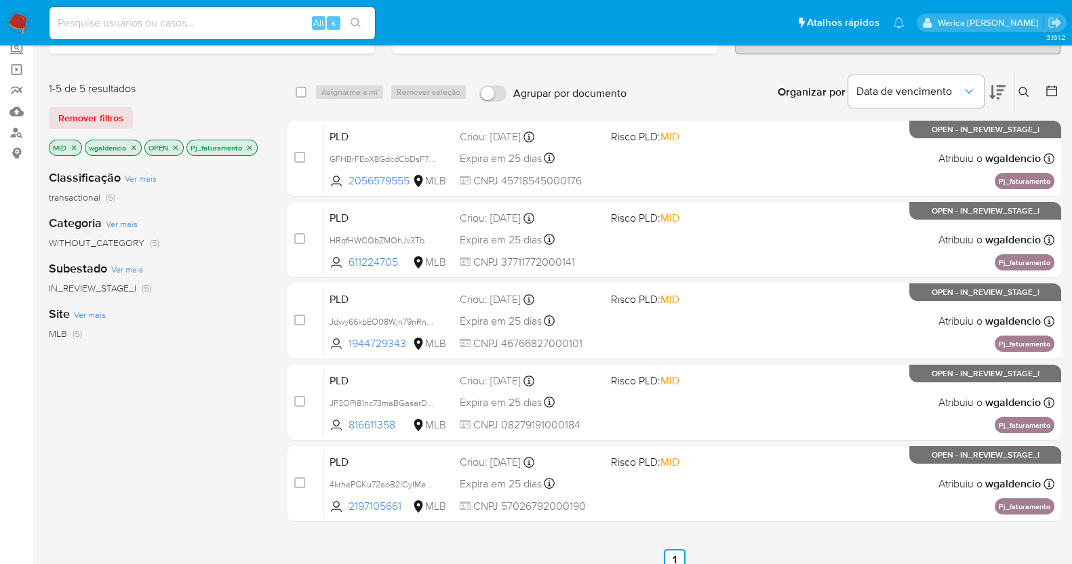
click at [243, 146] on p "Pj_faturamento" at bounding box center [222, 147] width 70 height 15
click at [250, 146] on icon "close-filter" at bounding box center [249, 147] width 5 height 5
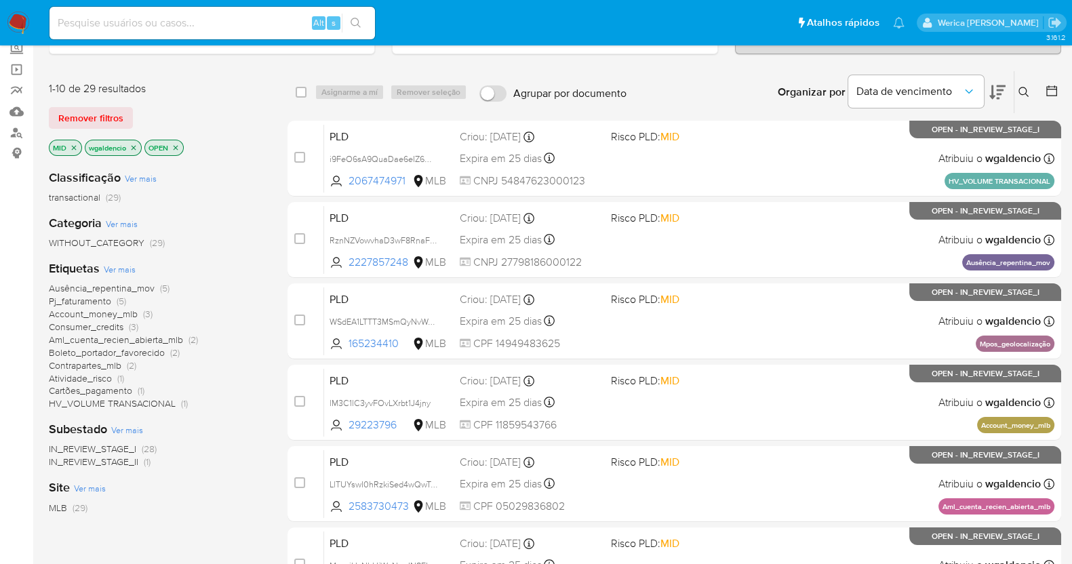
click at [71, 144] on icon "close-filter" at bounding box center [74, 148] width 8 height 8
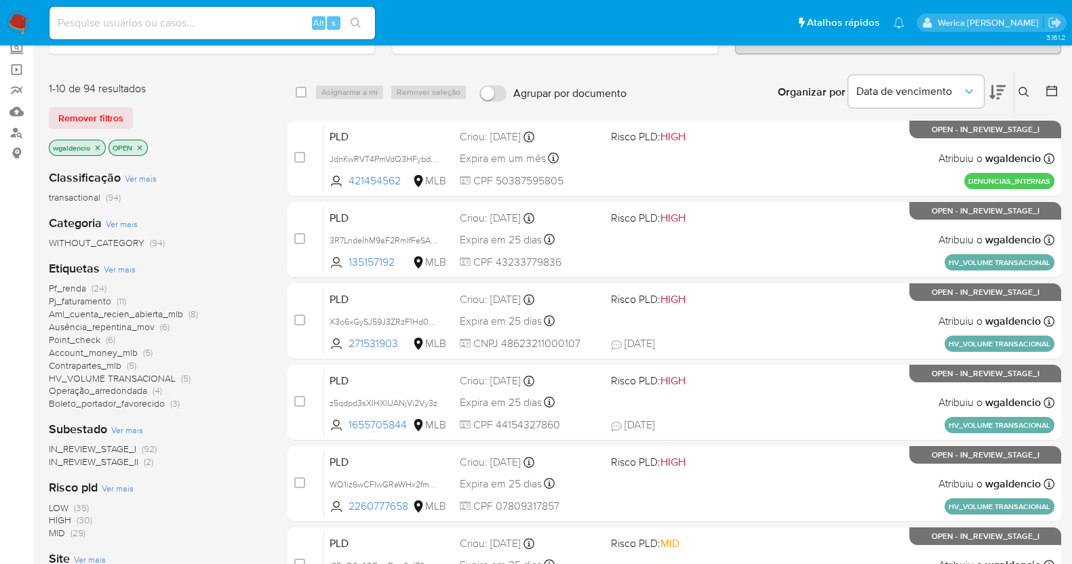
click at [123, 357] on span "Account_money_mlb" at bounding box center [93, 353] width 89 height 14
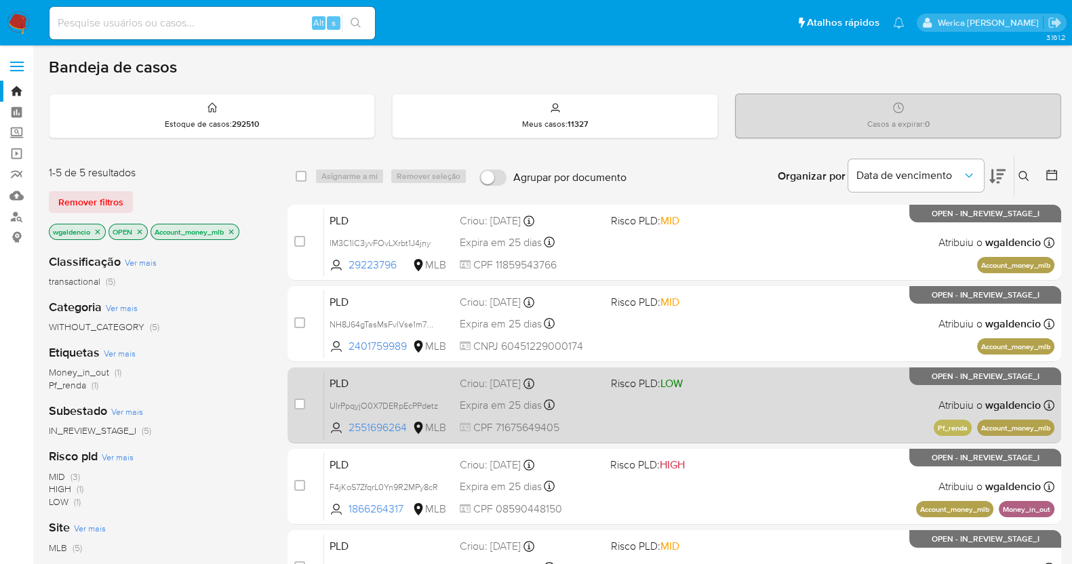
scroll to position [169, 0]
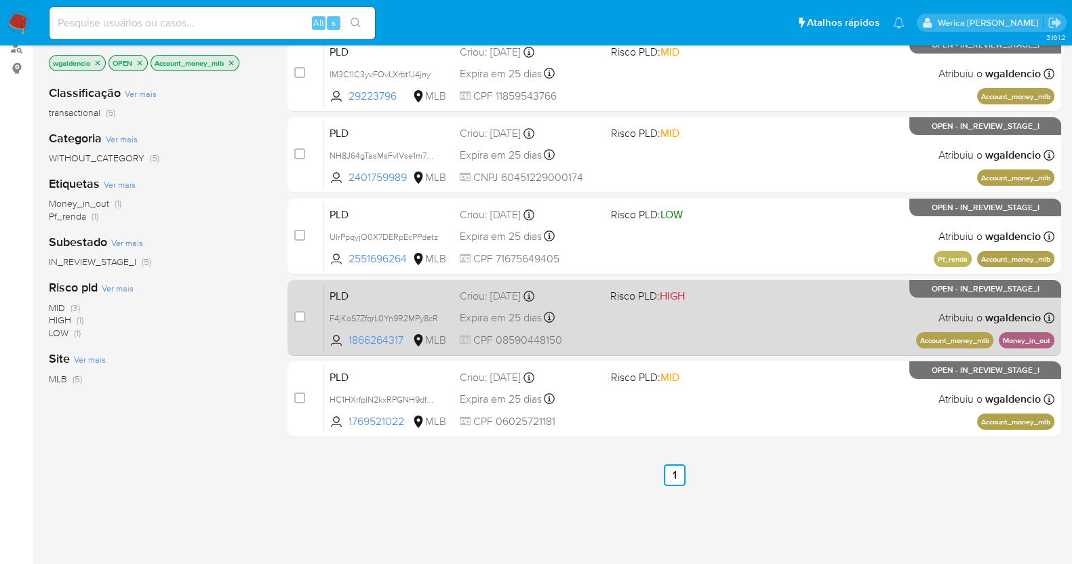
click at [763, 321] on div "PLD F4jKoS7ZfqrL0Yn9R2MPy8cR 1866264317 MLB Risco PLD: HIGH Criou: 12/09/2025 C…" at bounding box center [689, 317] width 730 height 68
click at [793, 313] on div "PLD F4jKoS7ZfqrL0Yn9R2MPy8cR 1866264317 MLB Risco PLD: HIGH Criou: 12/09/2025 C…" at bounding box center [689, 317] width 730 height 68
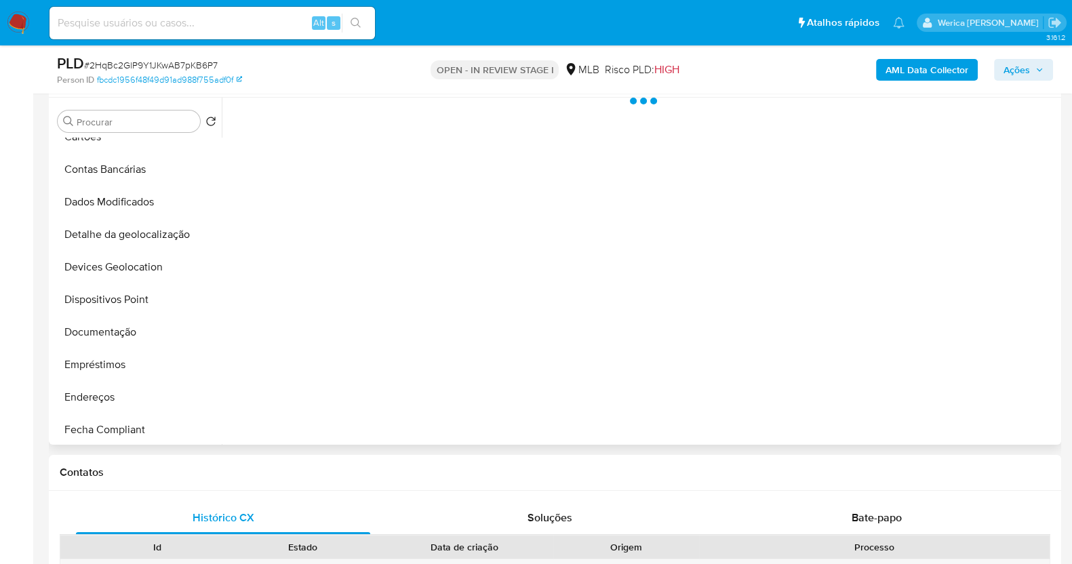
scroll to position [338, 0]
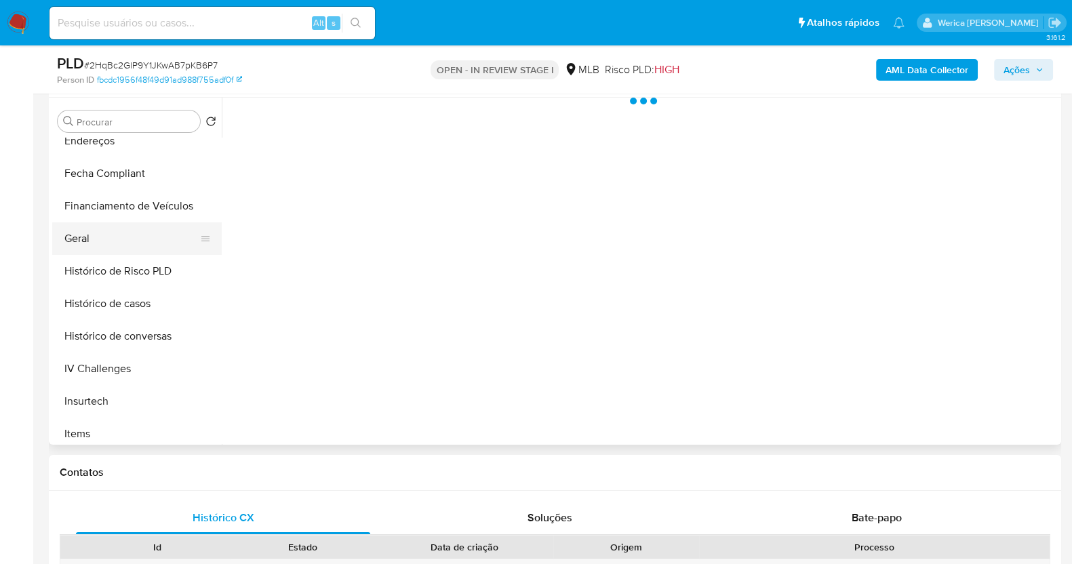
select select "10"
drag, startPoint x: 134, startPoint y: 244, endPoint x: 170, endPoint y: 256, distance: 37.7
click at [134, 245] on button "Geral" at bounding box center [137, 238] width 170 height 33
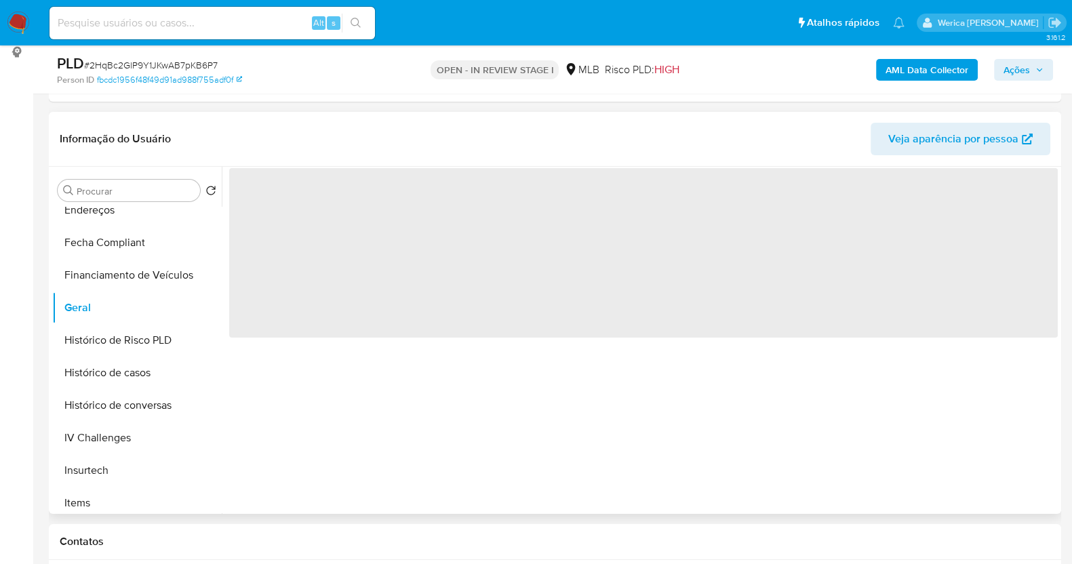
scroll to position [169, 0]
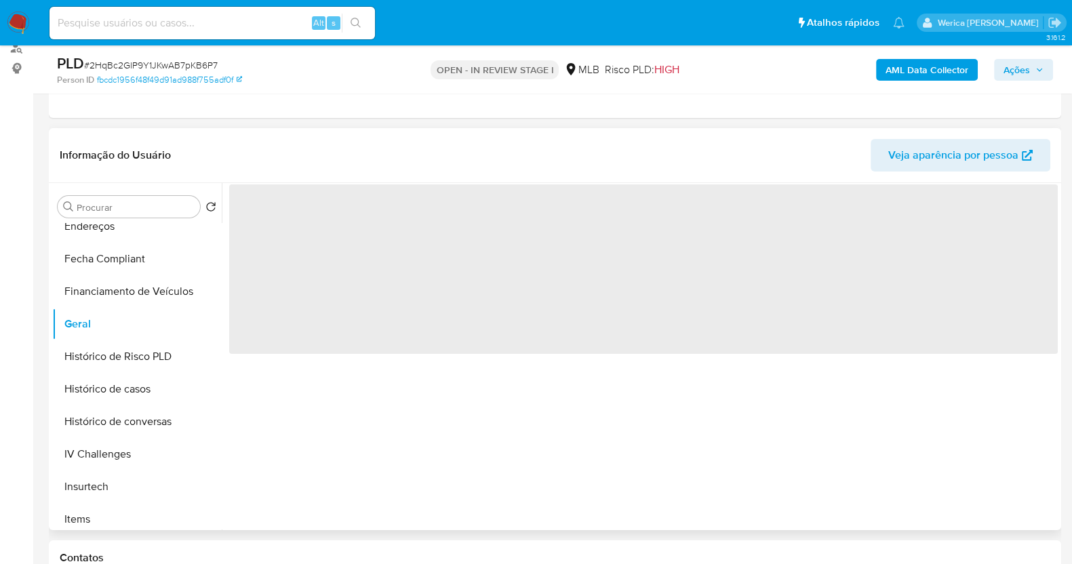
click at [322, 219] on span "‌" at bounding box center [643, 269] width 829 height 170
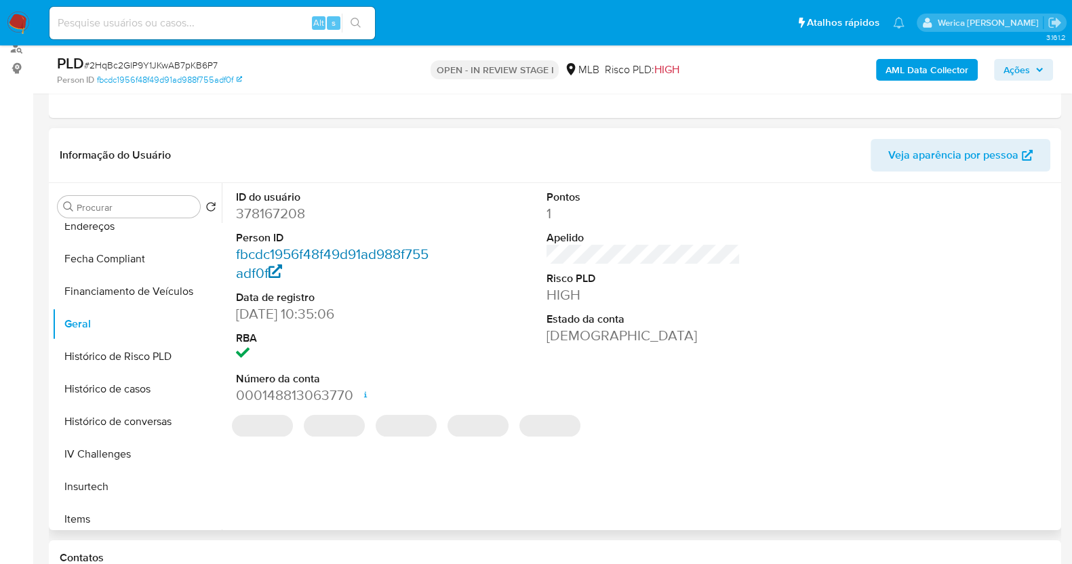
click at [304, 244] on link "fbcdc1956f48f49d91ad988f755adf0f" at bounding box center [332, 263] width 193 height 39
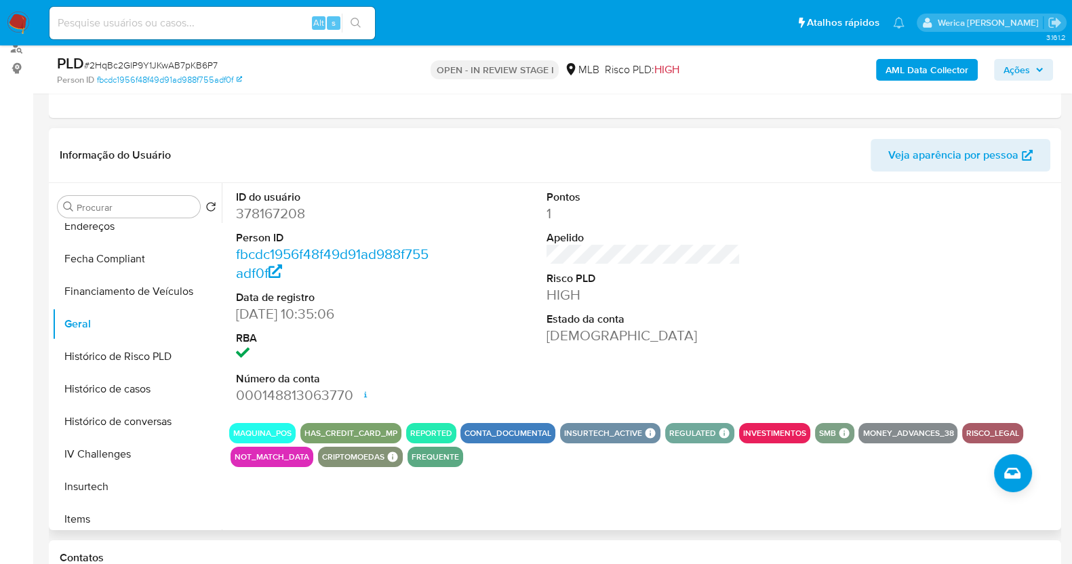
click at [268, 205] on dd "378167208" at bounding box center [333, 213] width 194 height 19
drag, startPoint x: 268, startPoint y: 205, endPoint x: 241, endPoint y: 220, distance: 31.0
click at [241, 220] on dd "378167208" at bounding box center [333, 213] width 194 height 19
click at [241, 209] on dd "378167208" at bounding box center [333, 213] width 194 height 19
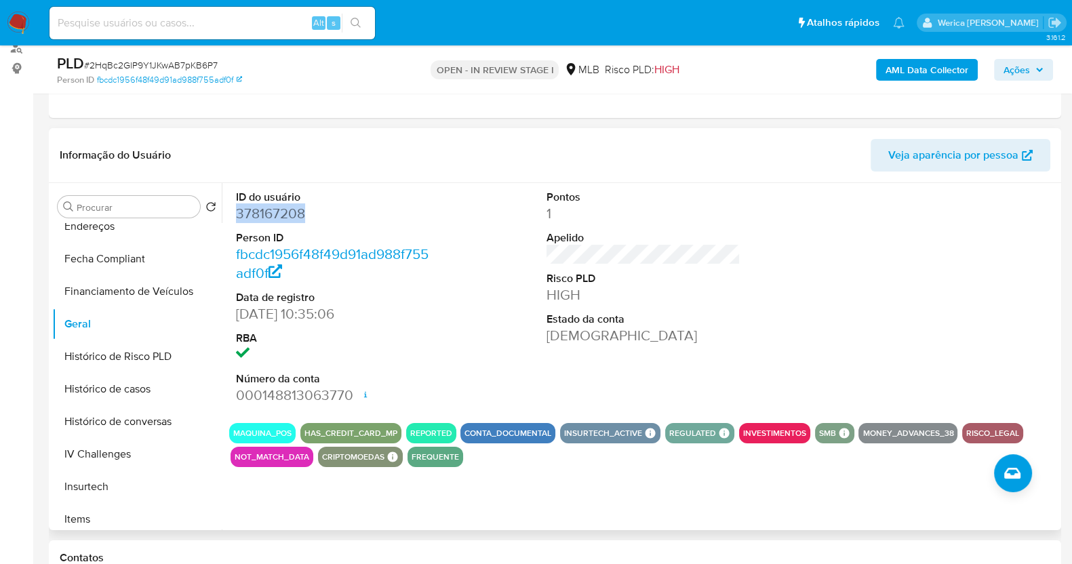
click at [241, 209] on dd "378167208" at bounding box center [333, 213] width 194 height 19
copy dd "378167208"
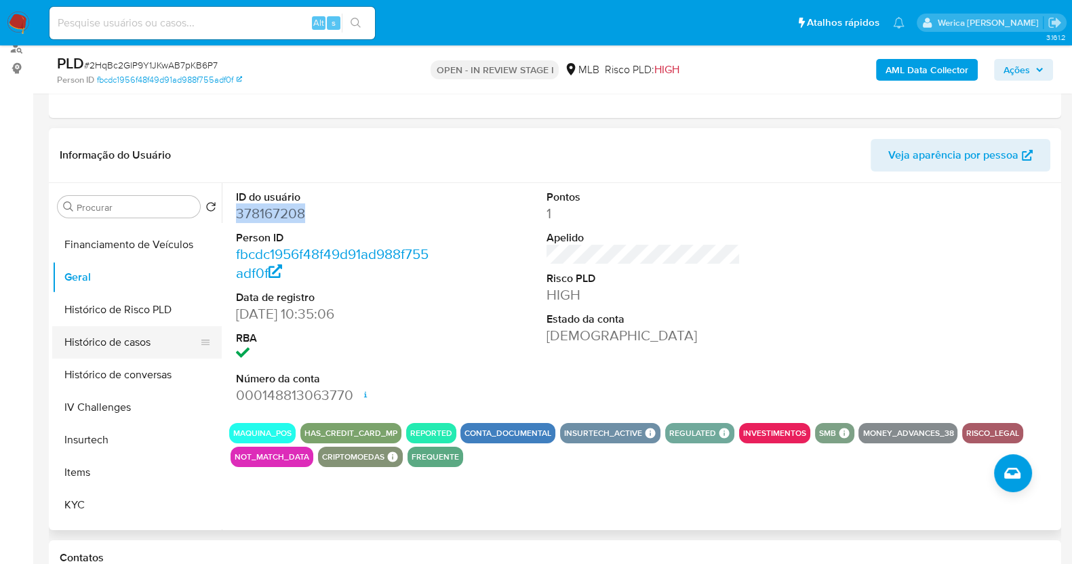
scroll to position [424, 0]
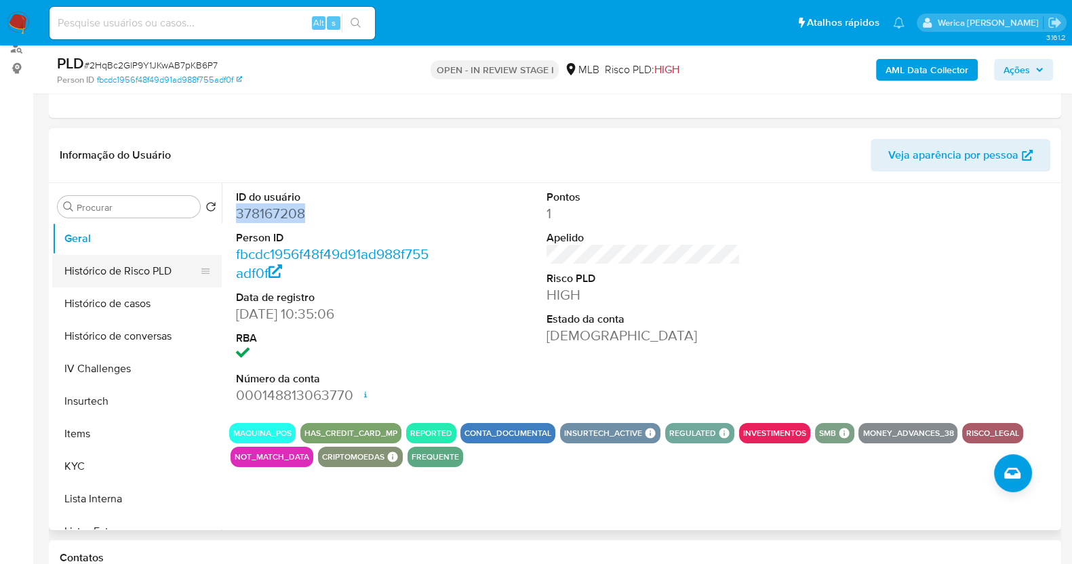
click at [122, 283] on button "Histórico de Risco PLD" at bounding box center [131, 271] width 159 height 33
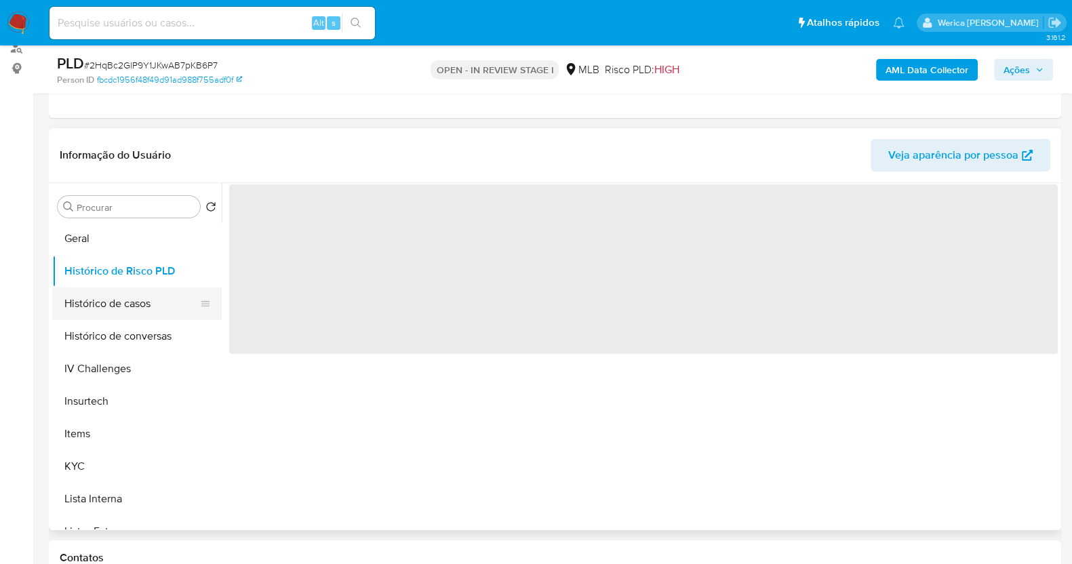
click at [122, 305] on button "Histórico de casos" at bounding box center [131, 303] width 159 height 33
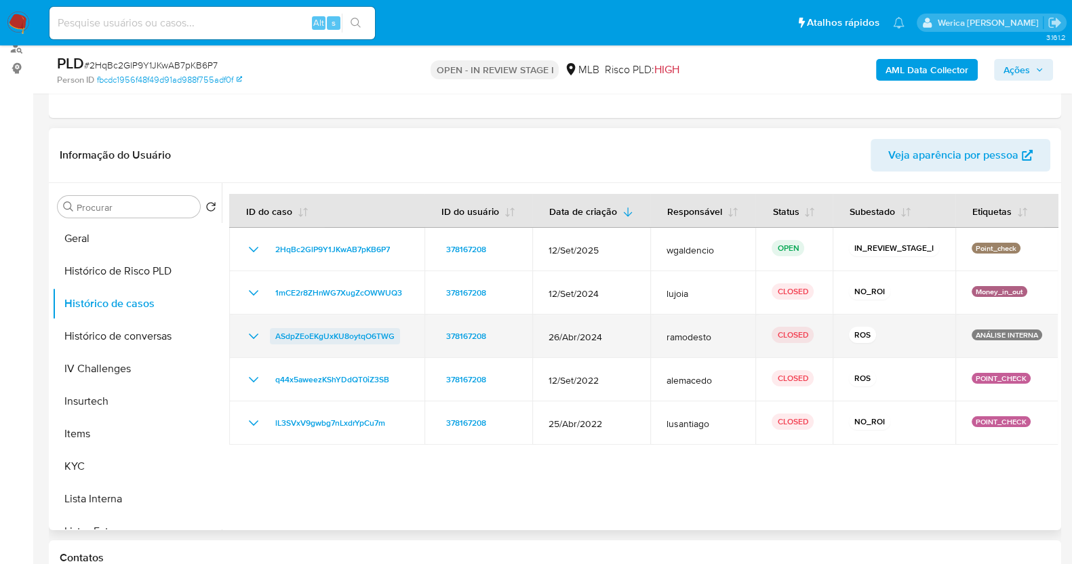
click at [358, 340] on span "ASdpZEoEKgUxKU8oytqO6TWG" at bounding box center [334, 336] width 119 height 16
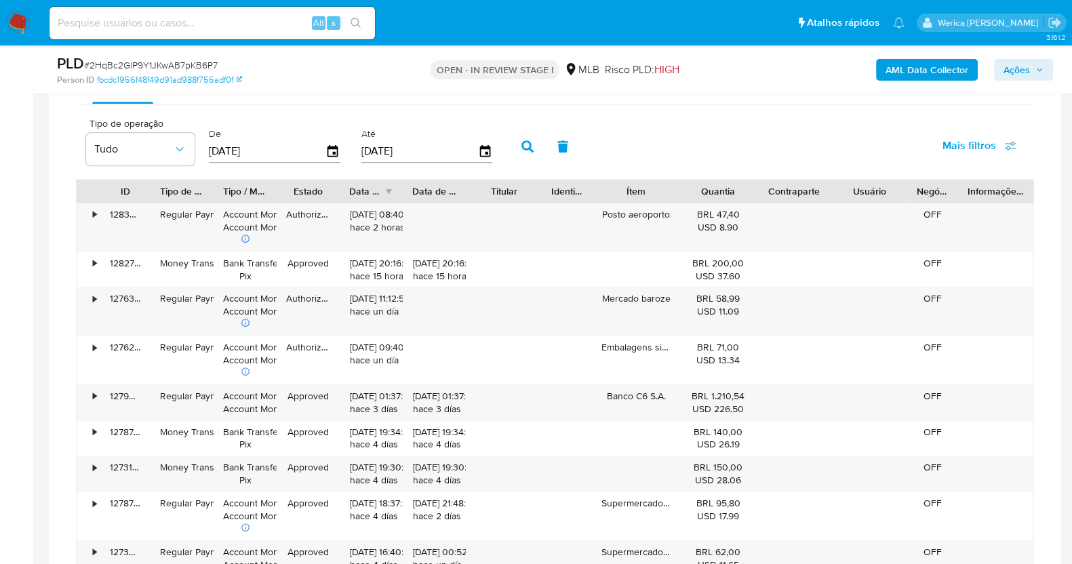
scroll to position [1101, 0]
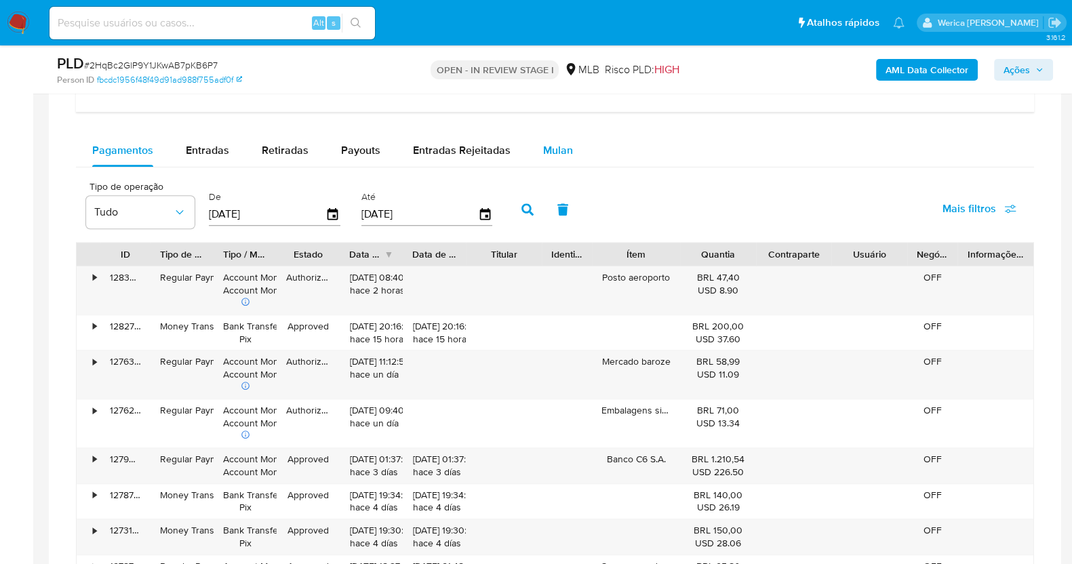
click at [543, 148] on span "Mulan" at bounding box center [558, 150] width 30 height 16
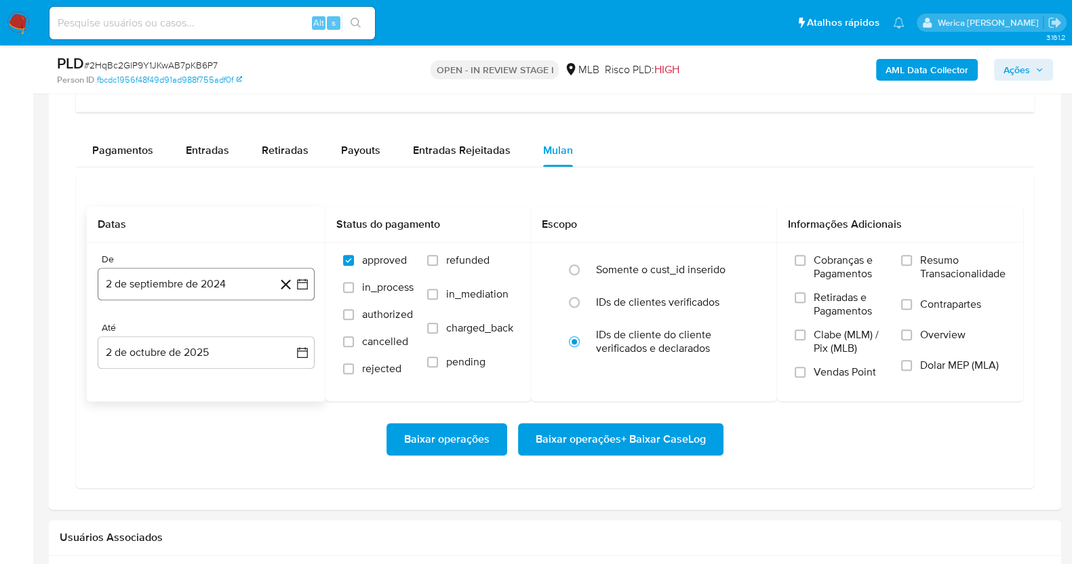
click at [156, 275] on button "2 de septiembre de 2024" at bounding box center [206, 284] width 217 height 33
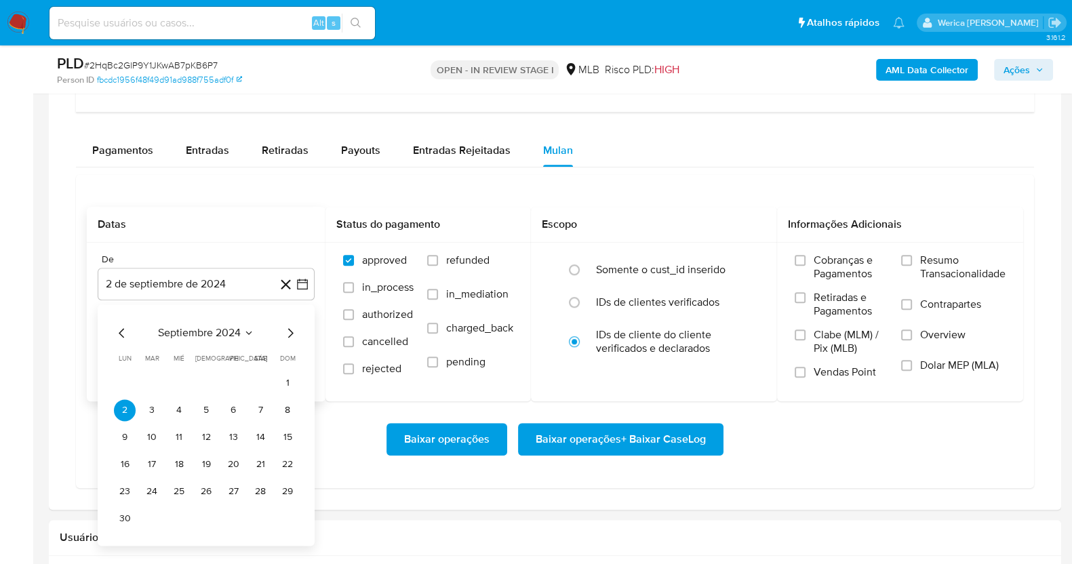
click at [224, 335] on span "septiembre 2024" at bounding box center [199, 333] width 83 height 14
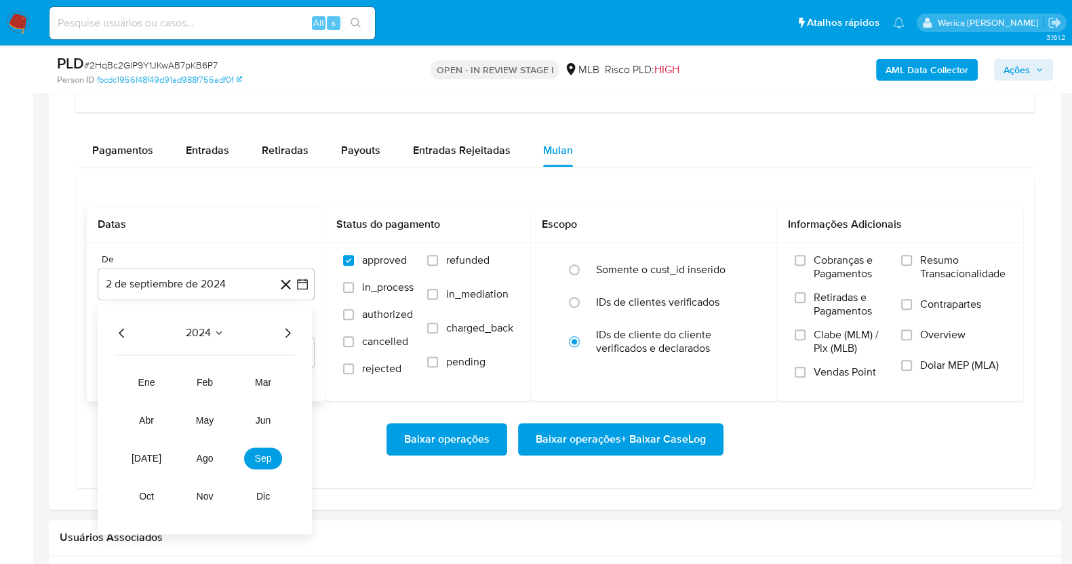
click at [292, 330] on icon "Año siguiente" at bounding box center [287, 333] width 16 height 16
click at [192, 453] on button "ago" at bounding box center [205, 459] width 38 height 22
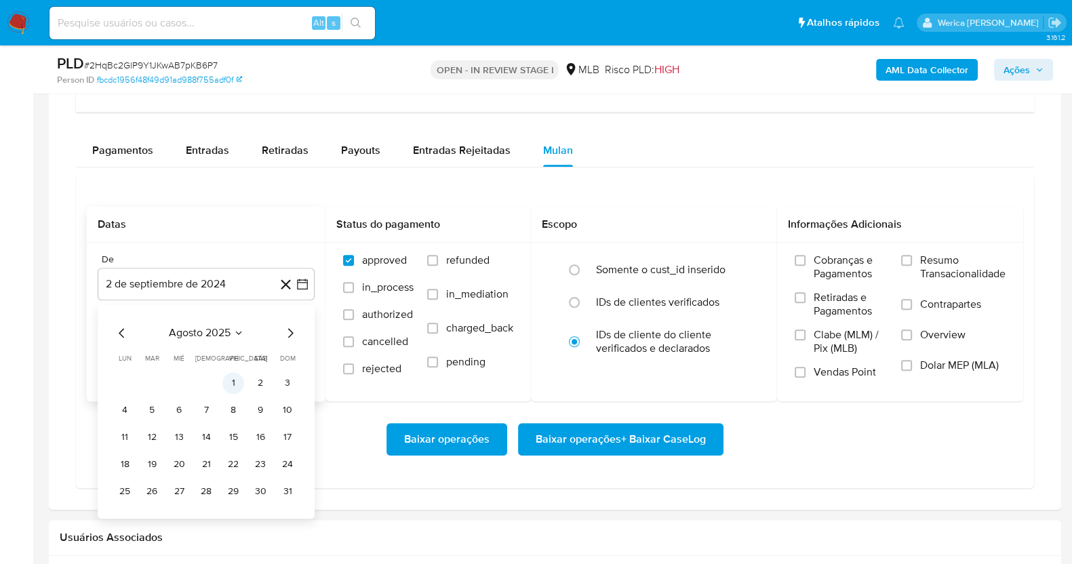
click at [236, 374] on button "1" at bounding box center [233, 383] width 22 height 22
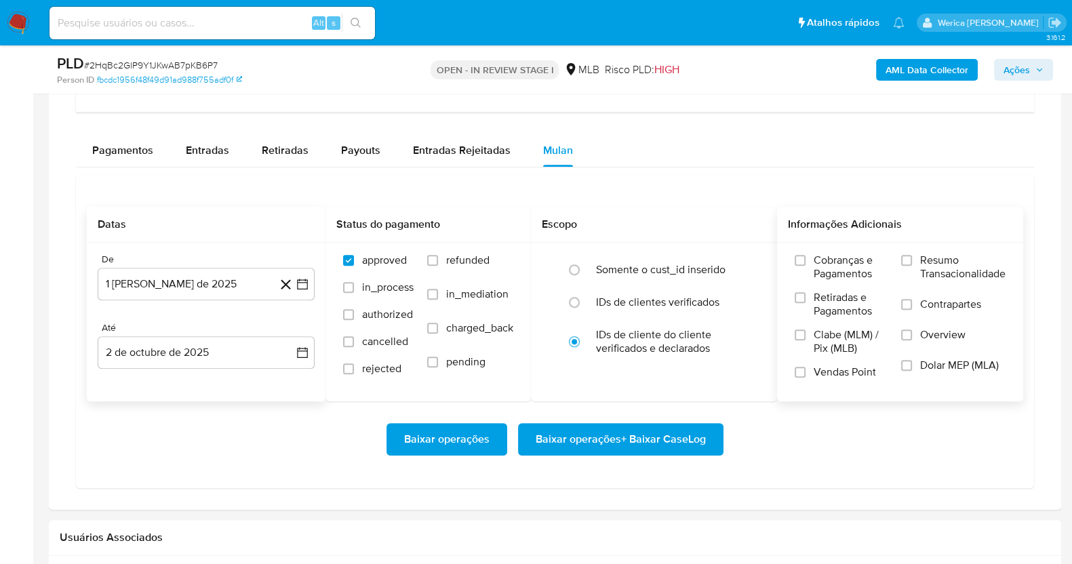
click at [824, 277] on span "Cobranças e Pagamentos" at bounding box center [851, 267] width 74 height 27
click at [806, 266] on input "Cobranças e Pagamentos" at bounding box center [800, 260] width 11 height 11
click at [820, 318] on label "Retiradas e Pagamentos" at bounding box center [841, 309] width 93 height 37
click at [806, 303] on input "Retiradas e Pagamentos" at bounding box center [800, 297] width 11 height 11
click at [820, 344] on span "Clabe (MLM) / Pix (MLB)" at bounding box center [851, 341] width 74 height 27
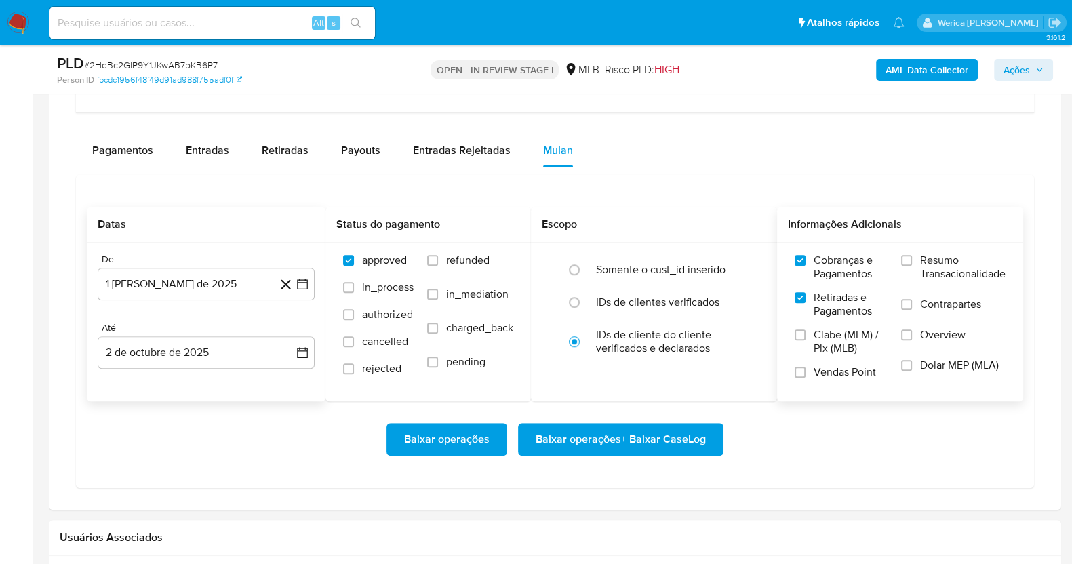
click at [806, 340] on input "Clabe (MLM) / Pix (MLB)" at bounding box center [800, 335] width 11 height 11
click at [840, 372] on span "Vendas Point" at bounding box center [845, 372] width 62 height 14
click at [806, 372] on input "Vendas Point" at bounding box center [800, 372] width 11 height 11
click at [921, 359] on span "Dolar MEP (MLA)" at bounding box center [959, 366] width 79 height 14
click at [912, 360] on input "Dolar MEP (MLA)" at bounding box center [906, 365] width 11 height 11
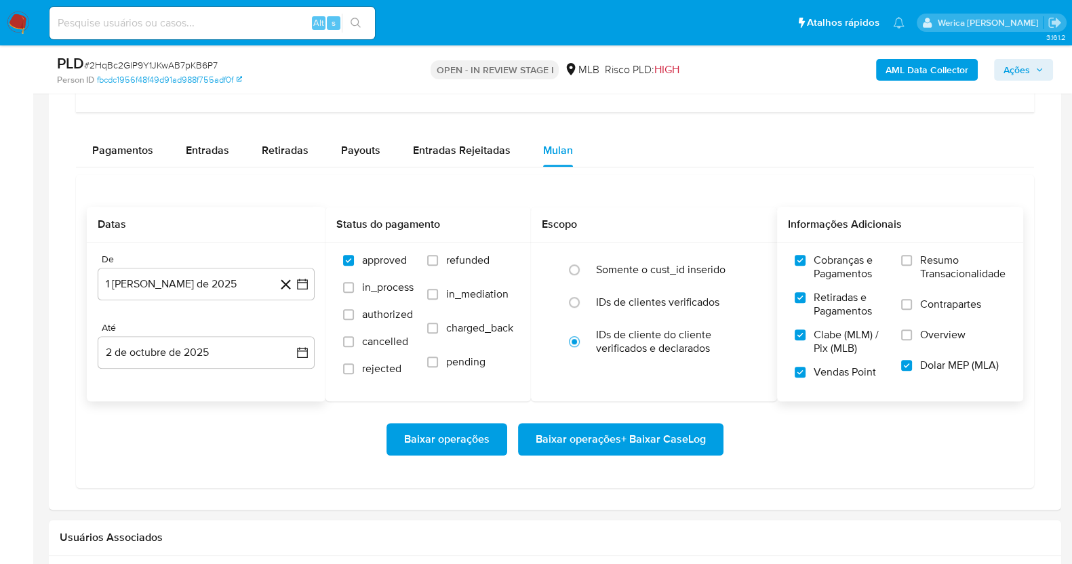
click at [913, 324] on label "Contrapartes" at bounding box center [953, 313] width 104 height 31
click at [912, 310] on input "Contrapartes" at bounding box center [906, 304] width 11 height 11
click at [912, 279] on label "Resumo Transacionalidade" at bounding box center [953, 276] width 104 height 44
click at [912, 266] on input "Resumo Transacionalidade" at bounding box center [906, 260] width 11 height 11
click at [933, 342] on label "Overview" at bounding box center [953, 343] width 104 height 31
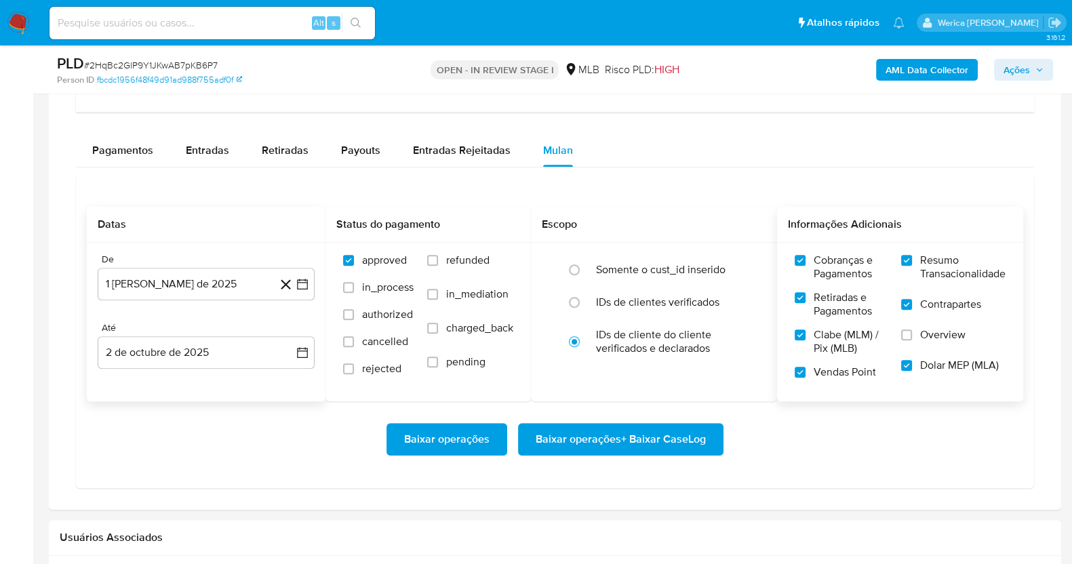
click at [912, 340] on input "Overview" at bounding box center [906, 335] width 11 height 11
click at [651, 436] on span "Baixar operações + Baixar CaseLog" at bounding box center [621, 439] width 170 height 30
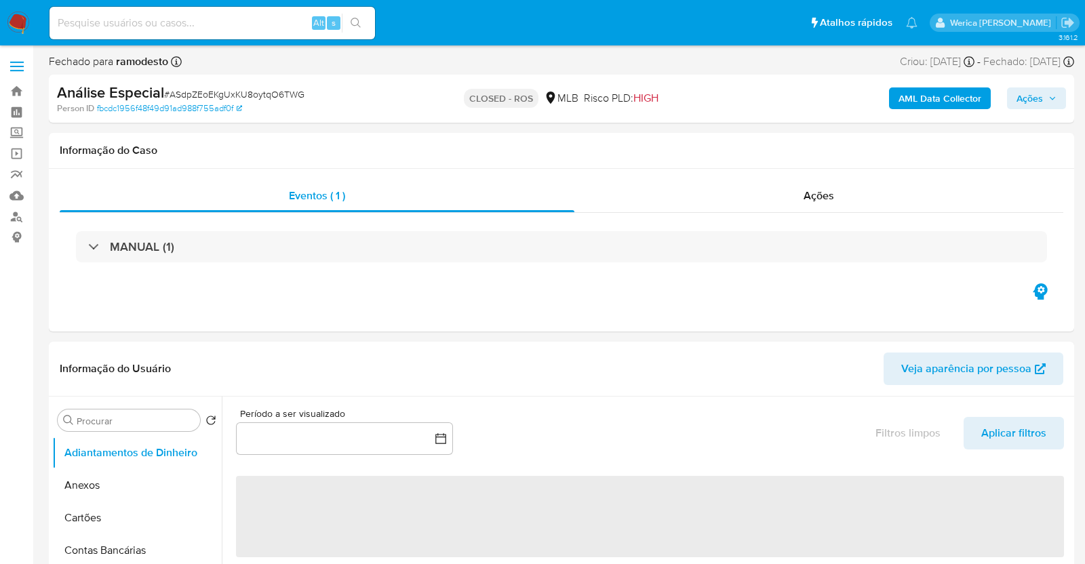
select select "10"
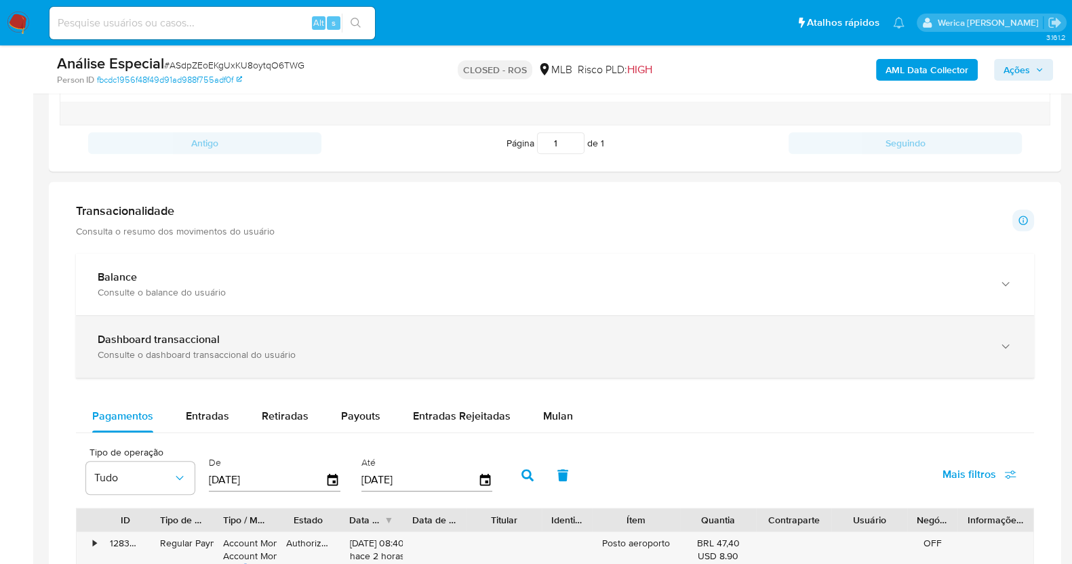
scroll to position [932, 0]
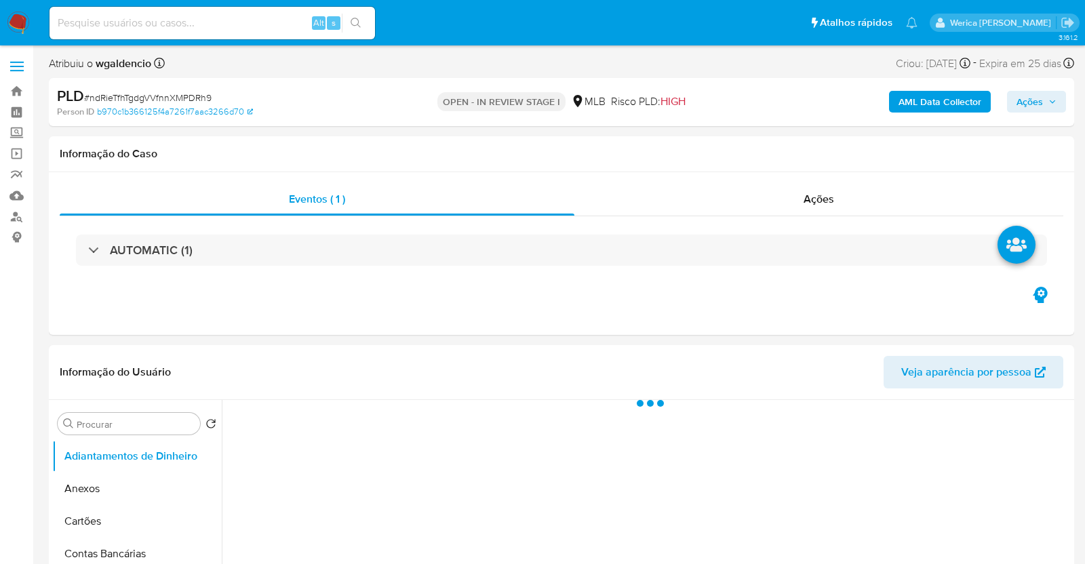
select select "10"
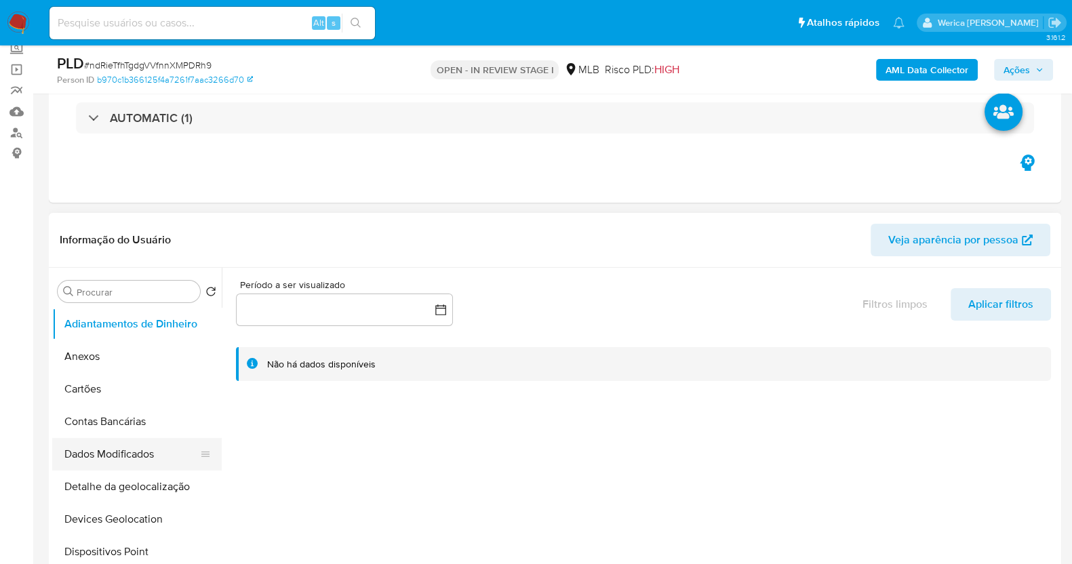
scroll to position [338, 0]
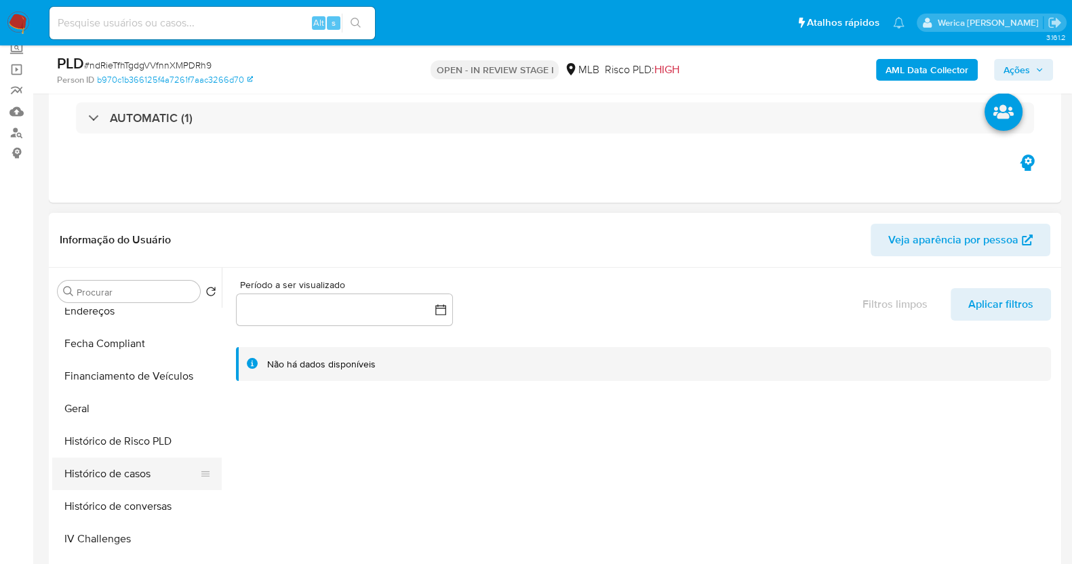
click at [92, 484] on button "Histórico de casos" at bounding box center [131, 474] width 159 height 33
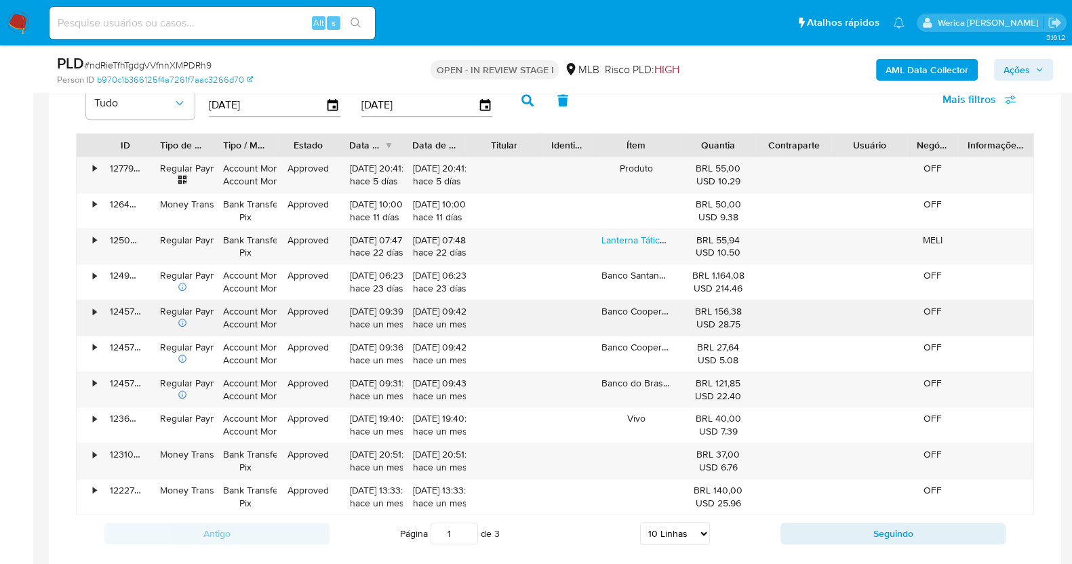
scroll to position [1186, 0]
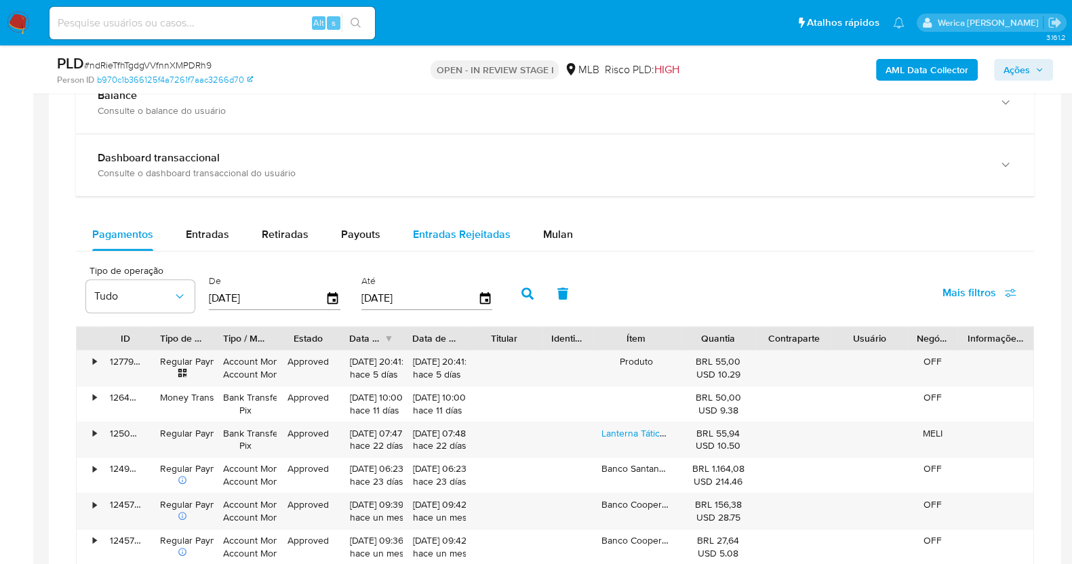
click at [532, 242] on button "Mulan" at bounding box center [558, 234] width 62 height 33
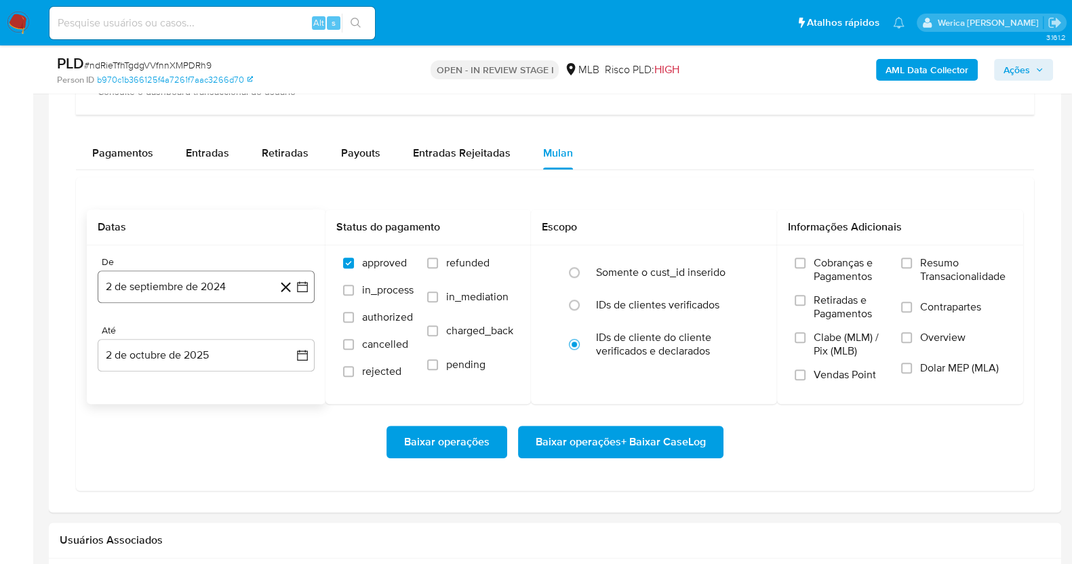
scroll to position [1101, 0]
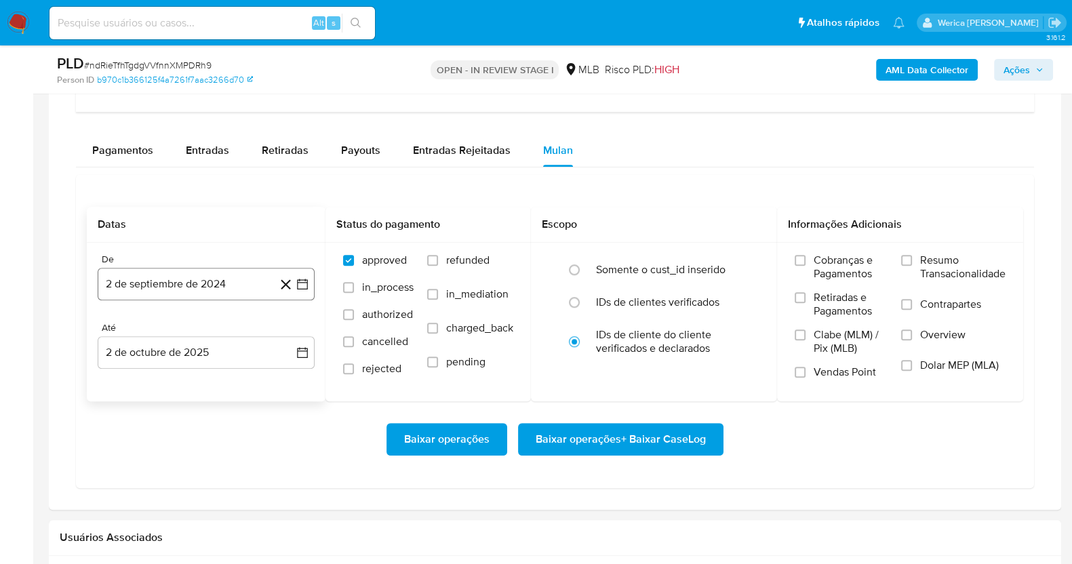
click at [201, 291] on button "2 de septiembre de 2024" at bounding box center [206, 284] width 217 height 33
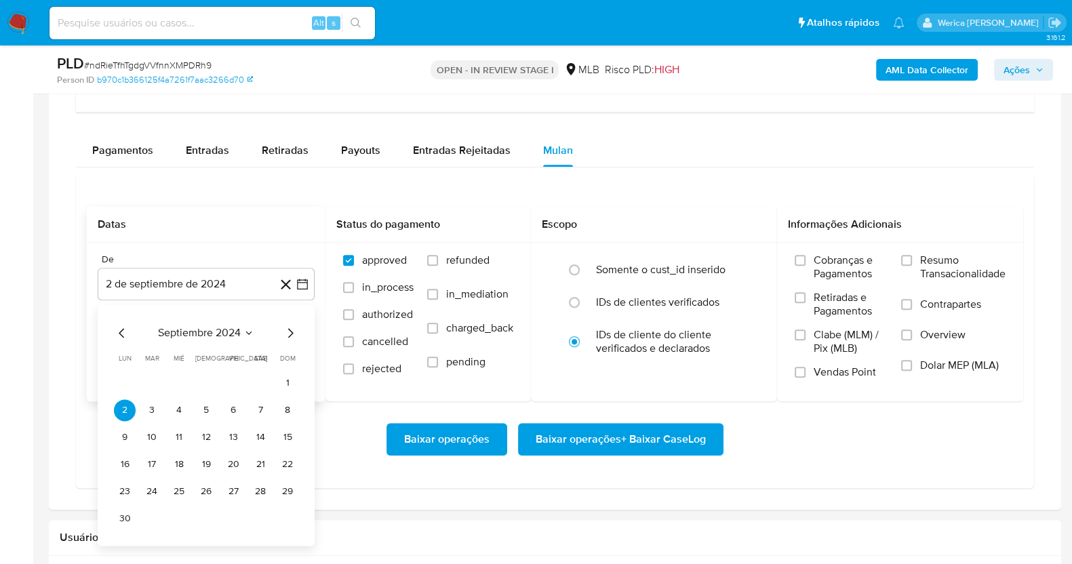
click at [227, 334] on span "septiembre 2024" at bounding box center [199, 333] width 83 height 14
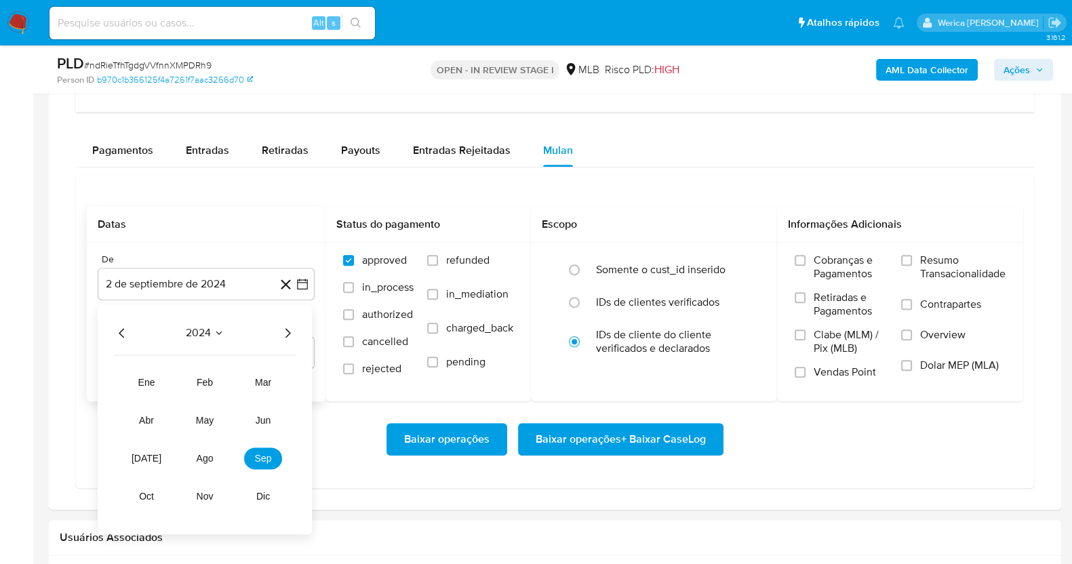
click at [285, 334] on icon "Año siguiente" at bounding box center [287, 333] width 16 height 16
click at [205, 457] on span "ago" at bounding box center [205, 458] width 17 height 11
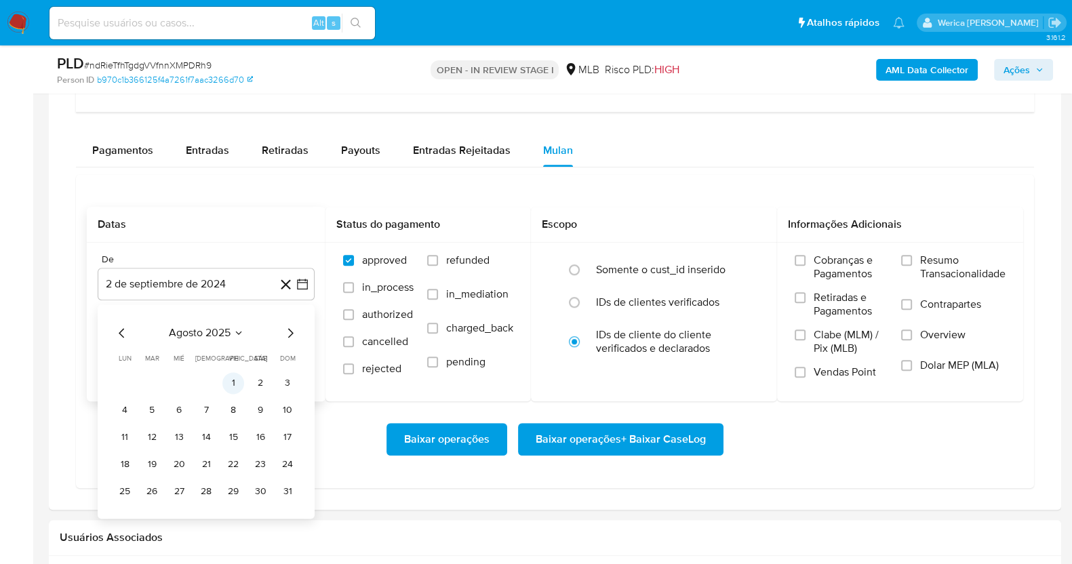
click at [229, 386] on button "1" at bounding box center [233, 383] width 22 height 22
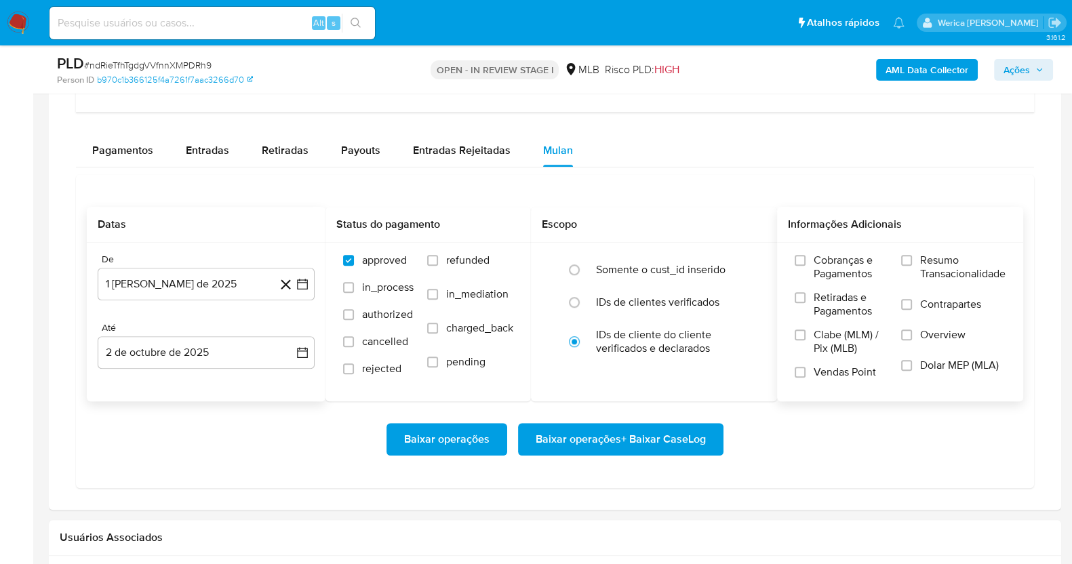
click at [869, 356] on label "Clabe (MLM) / Pix (MLB)" at bounding box center [841, 346] width 93 height 37
click at [806, 340] on input "Clabe (MLM) / Pix (MLB)" at bounding box center [800, 335] width 11 height 11
click at [829, 372] on span "Vendas Point" at bounding box center [845, 372] width 62 height 14
click at [806, 372] on input "Vendas Point" at bounding box center [800, 372] width 11 height 11
click at [839, 306] on span "Retiradas e Pagamentos" at bounding box center [851, 304] width 74 height 27
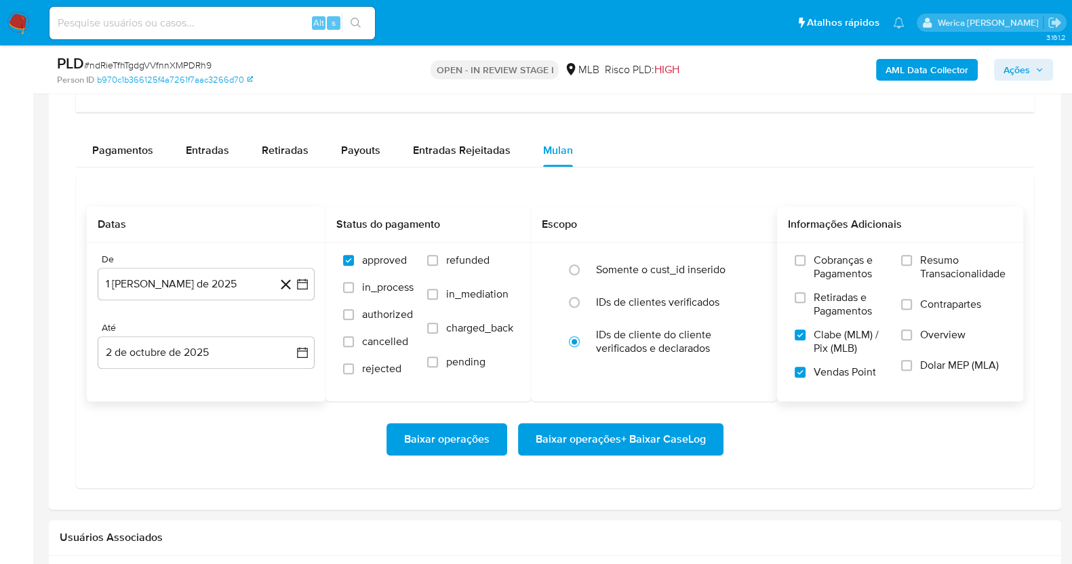
click at [806, 303] on input "Retiradas e Pagamentos" at bounding box center [800, 297] width 11 height 11
click at [858, 267] on span "Cobranças e Pagamentos" at bounding box center [851, 267] width 74 height 27
click at [806, 266] on input "Cobranças e Pagamentos" at bounding box center [800, 260] width 11 height 11
click at [892, 266] on div "Cobranças e Pagamentos Retiradas e Pagamentos Clabe (MLM) / Pix (MLB) Vendas Po…" at bounding box center [900, 322] width 224 height 136
click at [915, 278] on label "Resumo Transacionalidade" at bounding box center [953, 276] width 104 height 44
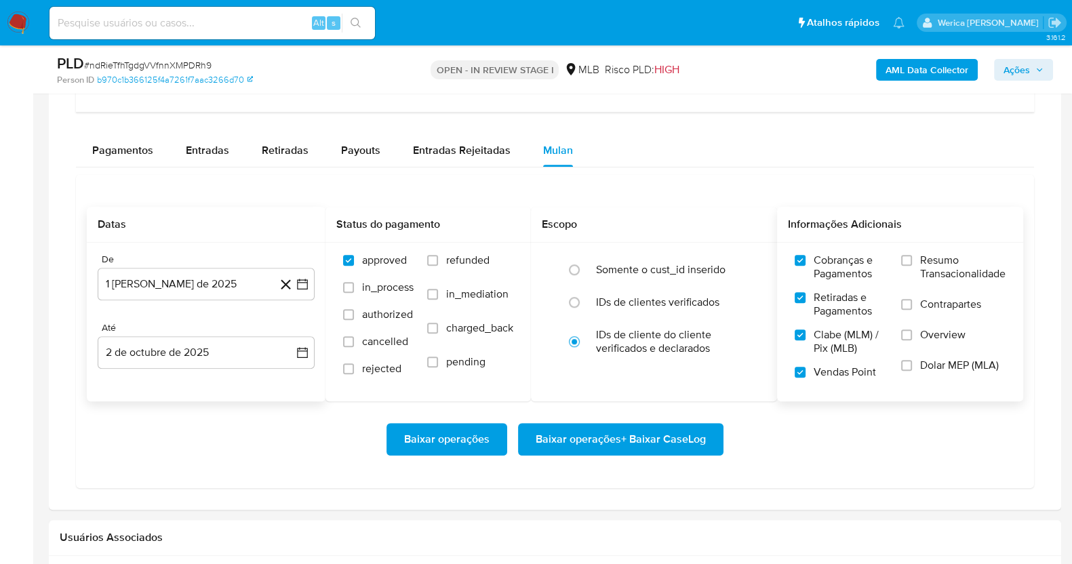
click at [912, 266] on input "Resumo Transacionalidade" at bounding box center [906, 260] width 11 height 11
click at [909, 319] on label "Contrapartes" at bounding box center [953, 313] width 104 height 31
click at [909, 310] on input "Contrapartes" at bounding box center [906, 304] width 11 height 11
click at [909, 342] on label "Overview" at bounding box center [953, 343] width 104 height 31
click at [909, 340] on input "Overview" at bounding box center [906, 335] width 11 height 11
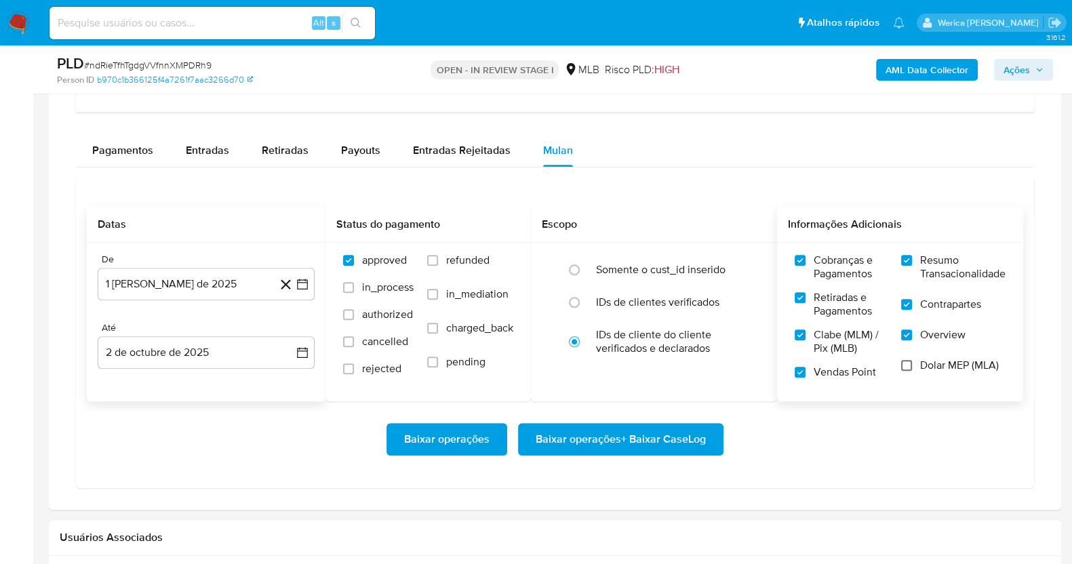
click at [909, 368] on input "Dolar MEP (MLA)" at bounding box center [906, 365] width 11 height 11
click at [664, 432] on span "Baixar operações + Baixar CaseLog" at bounding box center [621, 439] width 170 height 30
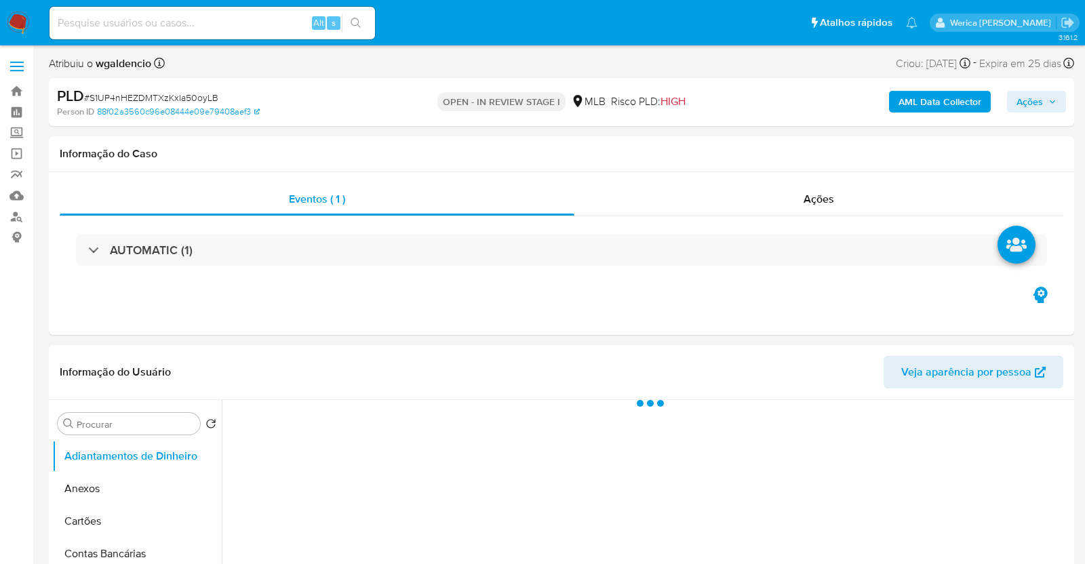
select select "10"
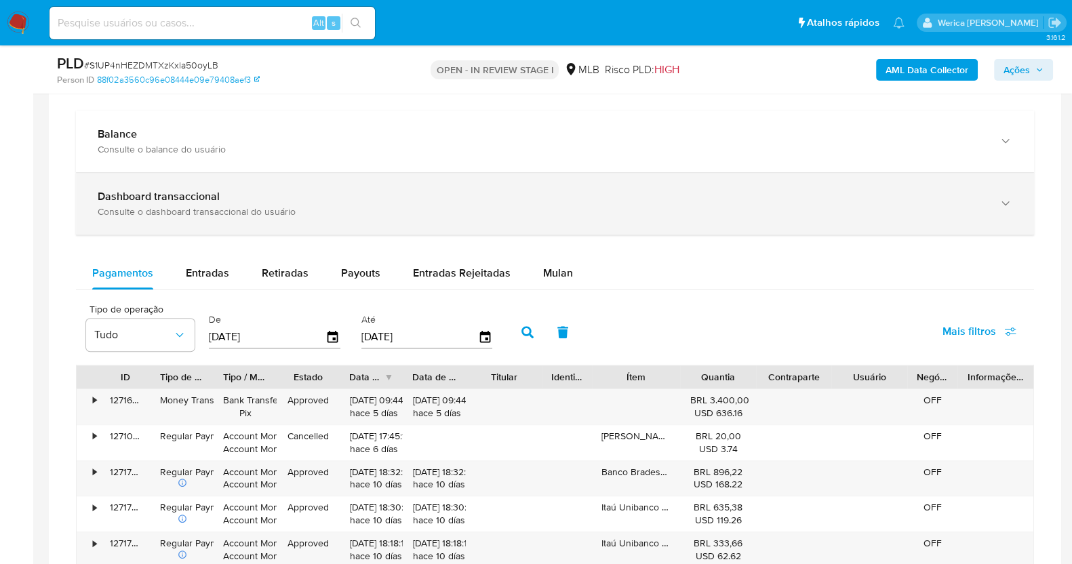
scroll to position [932, 0]
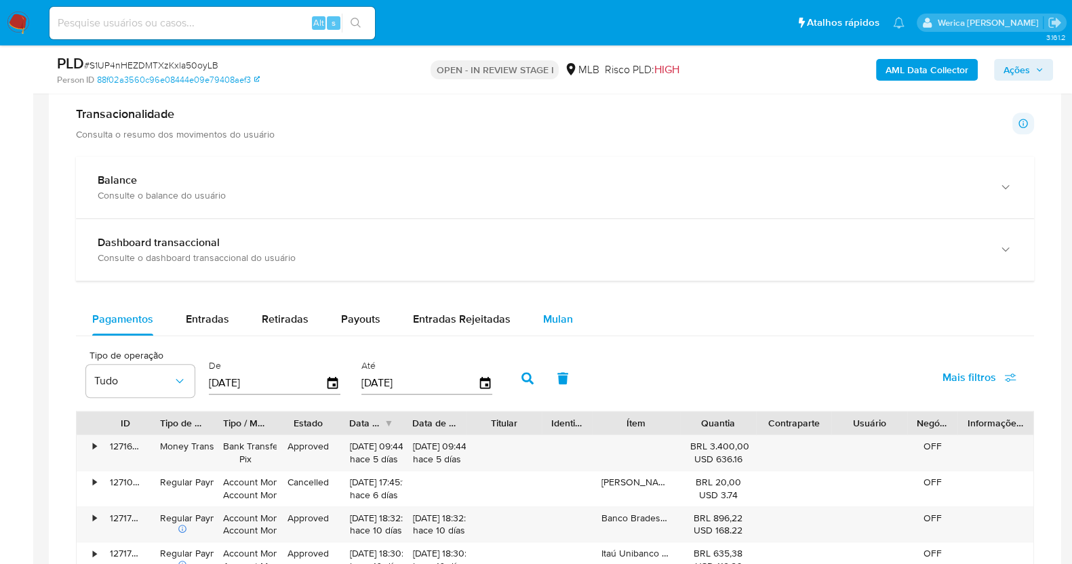
click at [532, 332] on button "Mulan" at bounding box center [558, 319] width 62 height 33
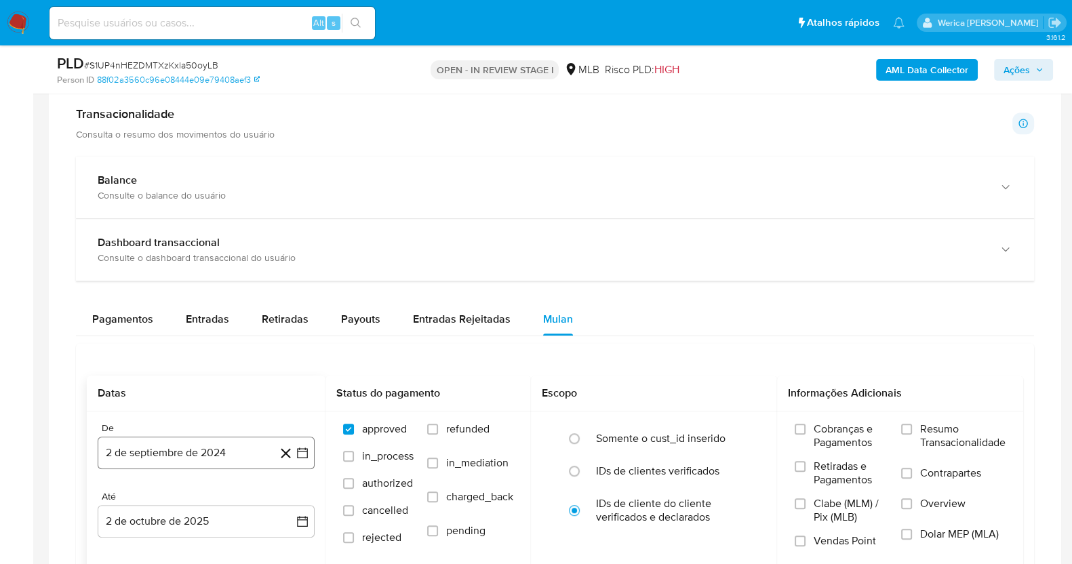
drag, startPoint x: 149, startPoint y: 458, endPoint x: 155, endPoint y: 442, distance: 17.4
click at [149, 458] on button "2 de septiembre de 2024" at bounding box center [206, 453] width 217 height 33
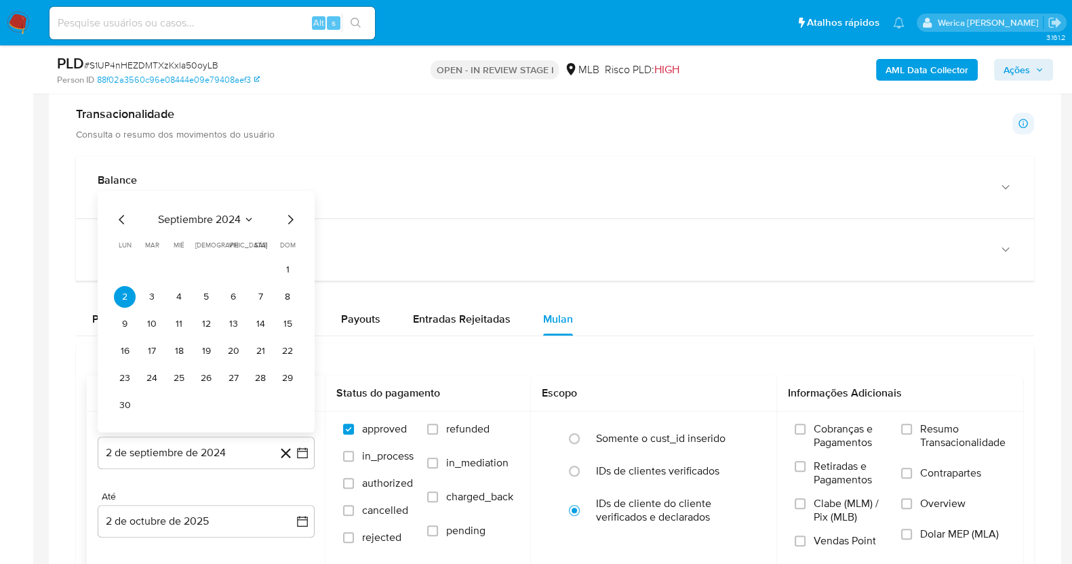
click at [214, 218] on span "septiembre 2024" at bounding box center [199, 220] width 83 height 14
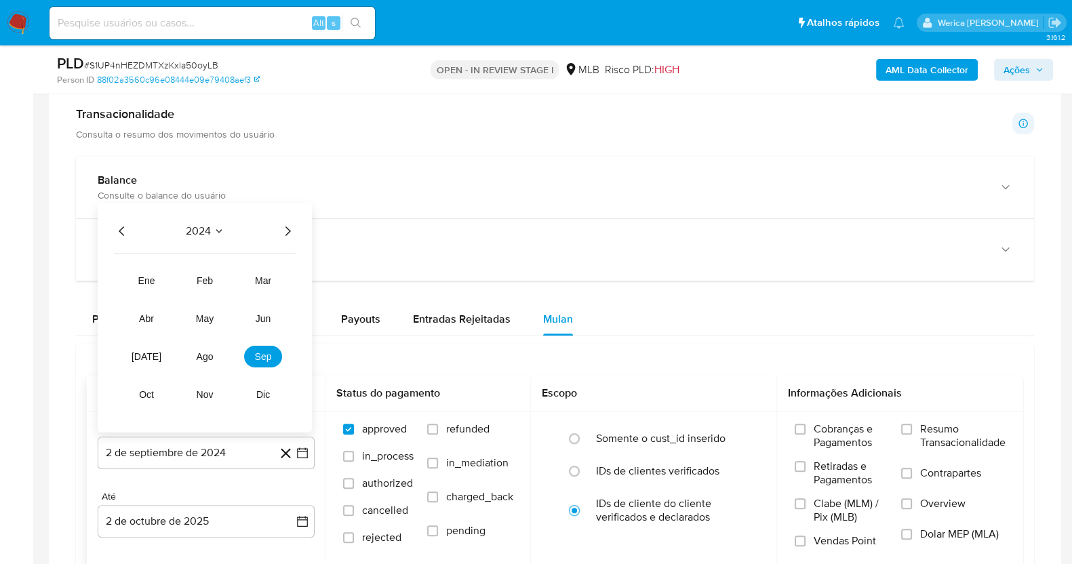
click at [285, 230] on icon "Año siguiente" at bounding box center [287, 231] width 16 height 16
click at [192, 357] on button "ago" at bounding box center [205, 357] width 38 height 22
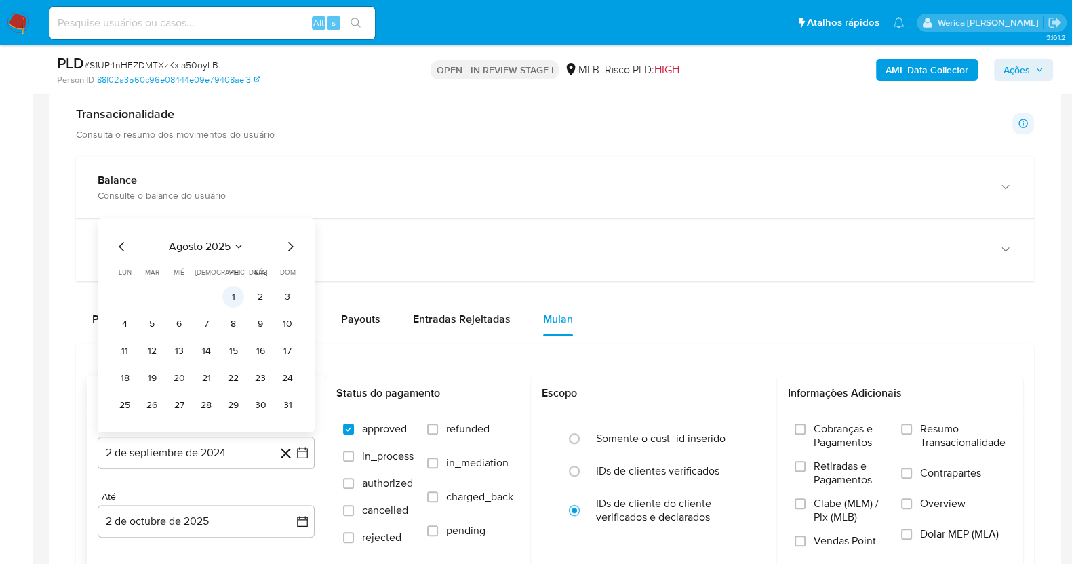
click at [226, 297] on button "1" at bounding box center [233, 297] width 22 height 22
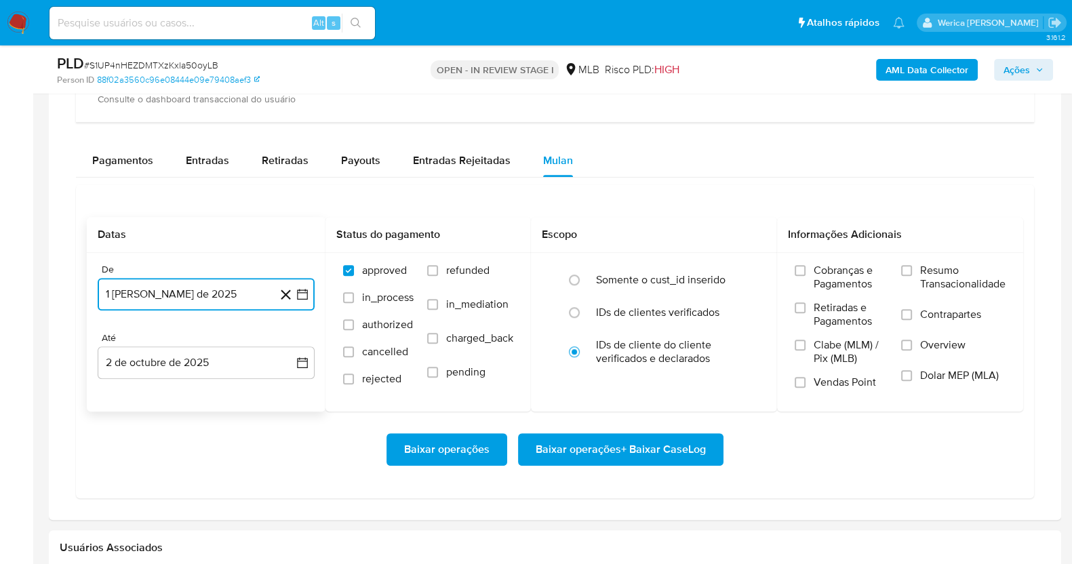
scroll to position [1186, 0]
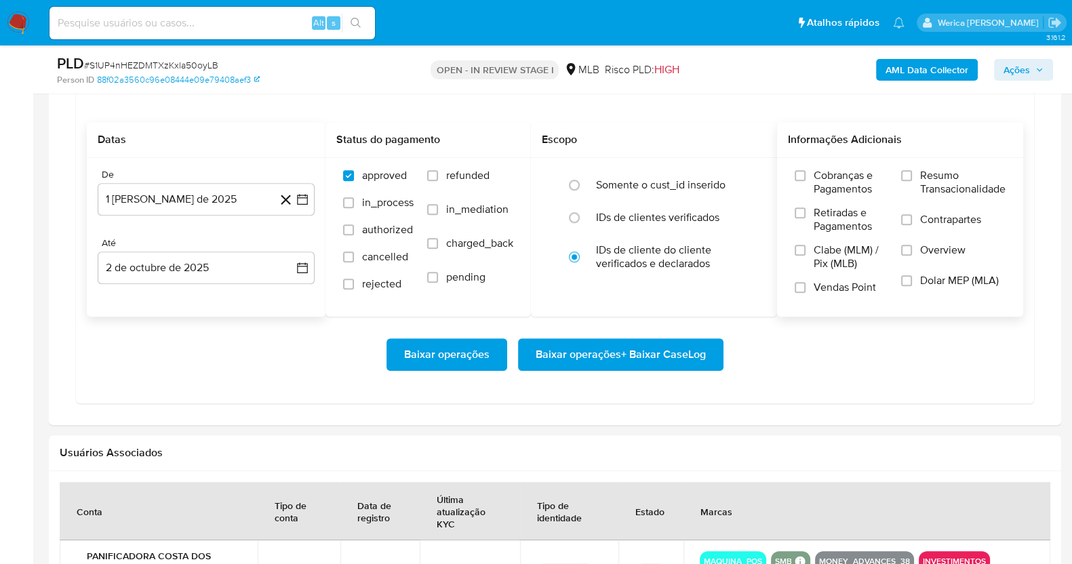
click at [832, 246] on span "Clabe (MLM) / Pix (MLB)" at bounding box center [851, 256] width 74 height 27
click at [806, 246] on input "Clabe (MLM) / Pix (MLB)" at bounding box center [800, 250] width 11 height 11
click at [829, 174] on span "Cobranças e Pagamentos" at bounding box center [851, 182] width 74 height 27
click at [806, 174] on input "Cobranças e Pagamentos" at bounding box center [800, 175] width 11 height 11
click at [844, 238] on label "Retiradas e Pagamentos" at bounding box center [841, 224] width 93 height 37
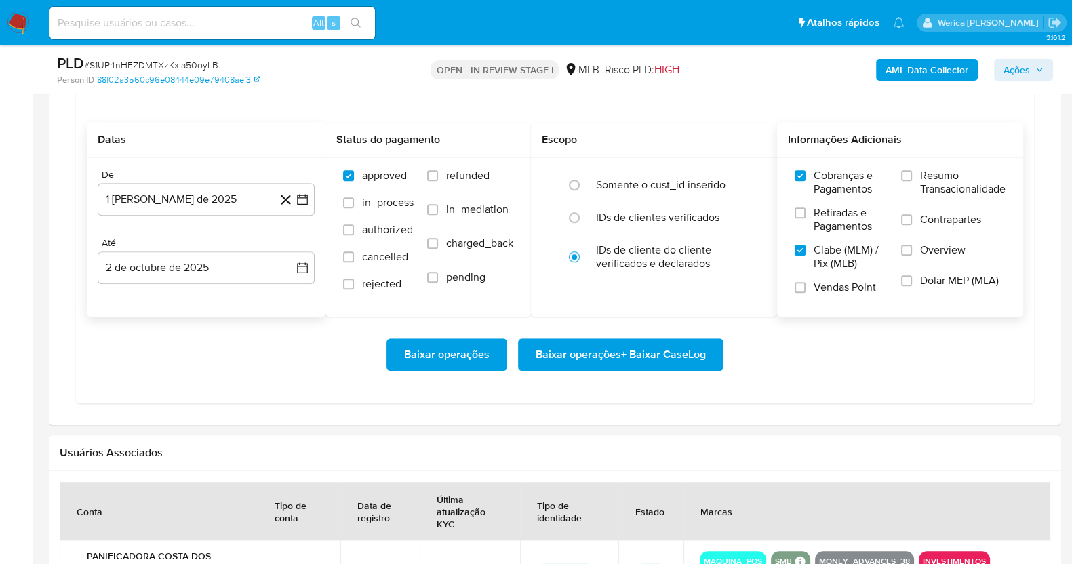
click at [806, 218] on input "Retiradas e Pagamentos" at bounding box center [800, 212] width 11 height 11
click at [824, 287] on span "Vendas Point" at bounding box center [845, 288] width 62 height 14
click at [806, 287] on input "Vendas Point" at bounding box center [800, 287] width 11 height 11
click at [936, 286] on label "Dolar MEP (MLA)" at bounding box center [953, 289] width 104 height 31
click at [912, 286] on input "Dolar MEP (MLA)" at bounding box center [906, 280] width 11 height 11
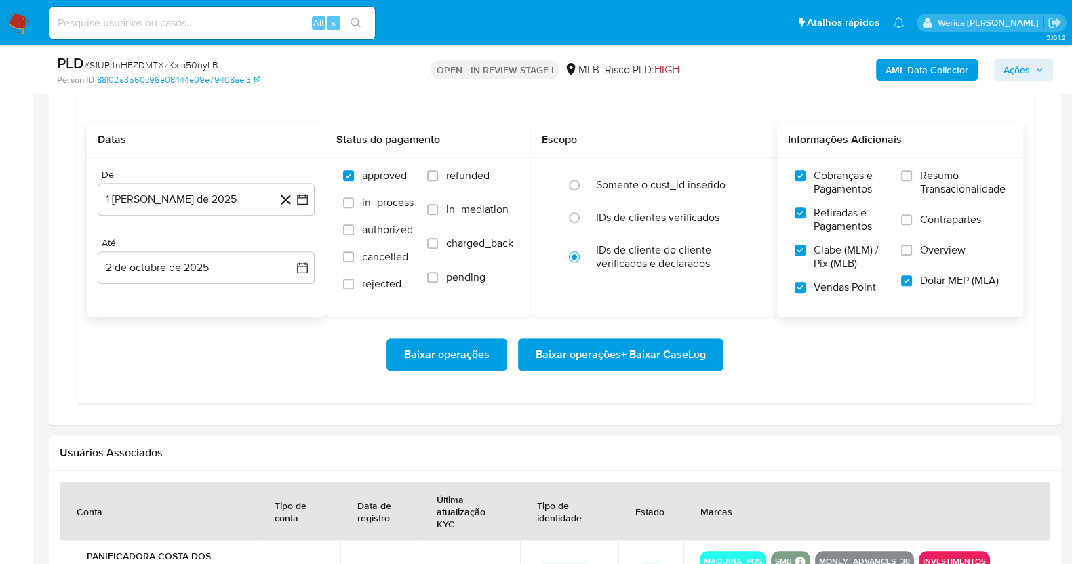
click at [936, 246] on span "Overview" at bounding box center [942, 250] width 45 height 14
click at [912, 246] on input "Overview" at bounding box center [906, 250] width 11 height 11
click at [936, 217] on span "Contrapartes" at bounding box center [950, 220] width 61 height 14
click at [912, 217] on input "Contrapartes" at bounding box center [906, 219] width 11 height 11
click at [929, 181] on span "Resumo Transacionalidade" at bounding box center [962, 182] width 85 height 27
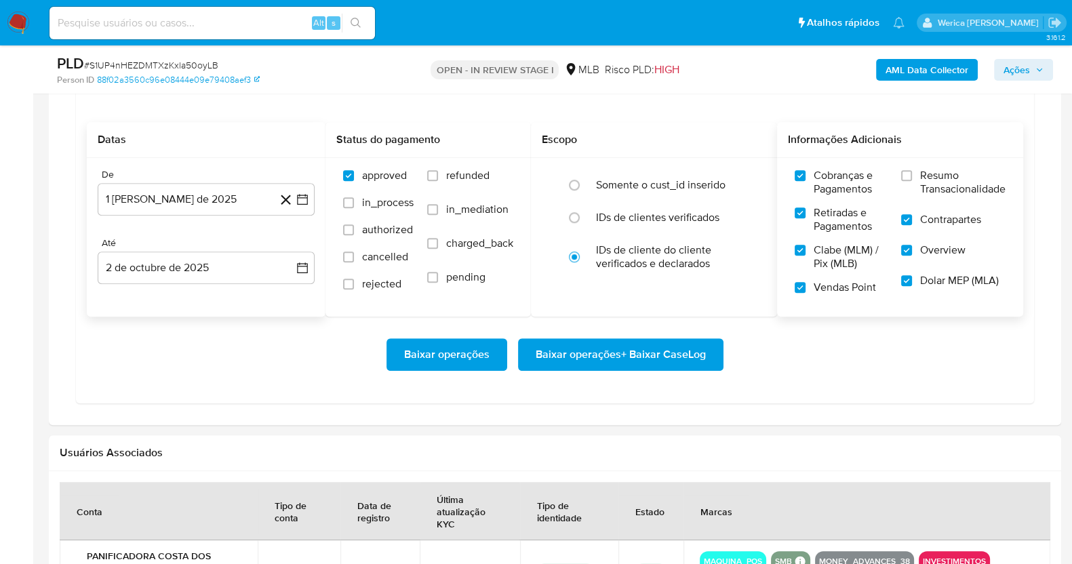
click at [912, 181] on input "Resumo Transacionalidade" at bounding box center [906, 175] width 11 height 11
click at [673, 347] on span "Baixar operações + Baixar CaseLog" at bounding box center [621, 355] width 170 height 30
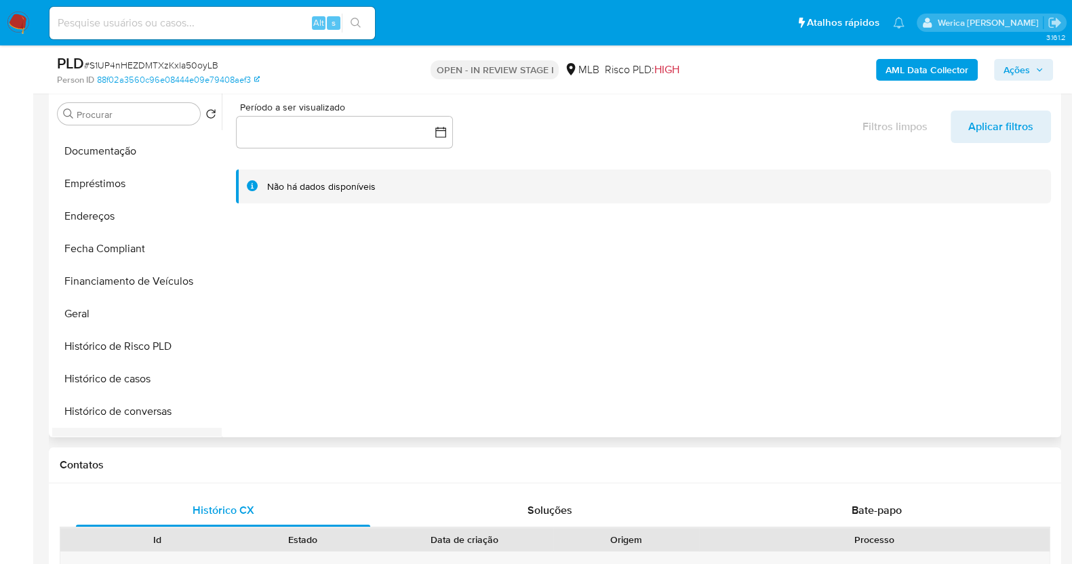
scroll to position [338, 0]
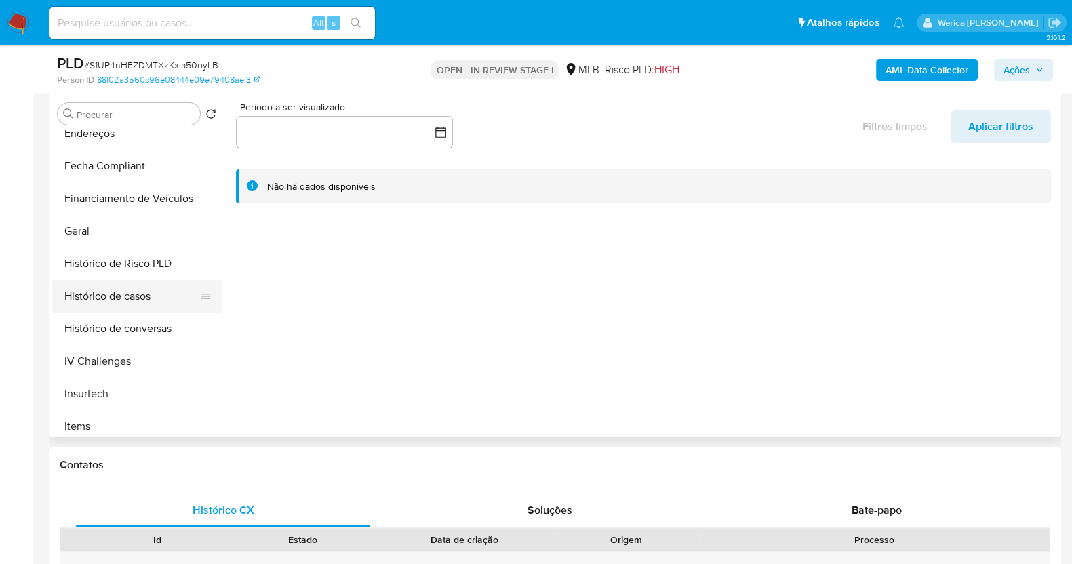
click at [140, 296] on button "Histórico de casos" at bounding box center [131, 296] width 159 height 33
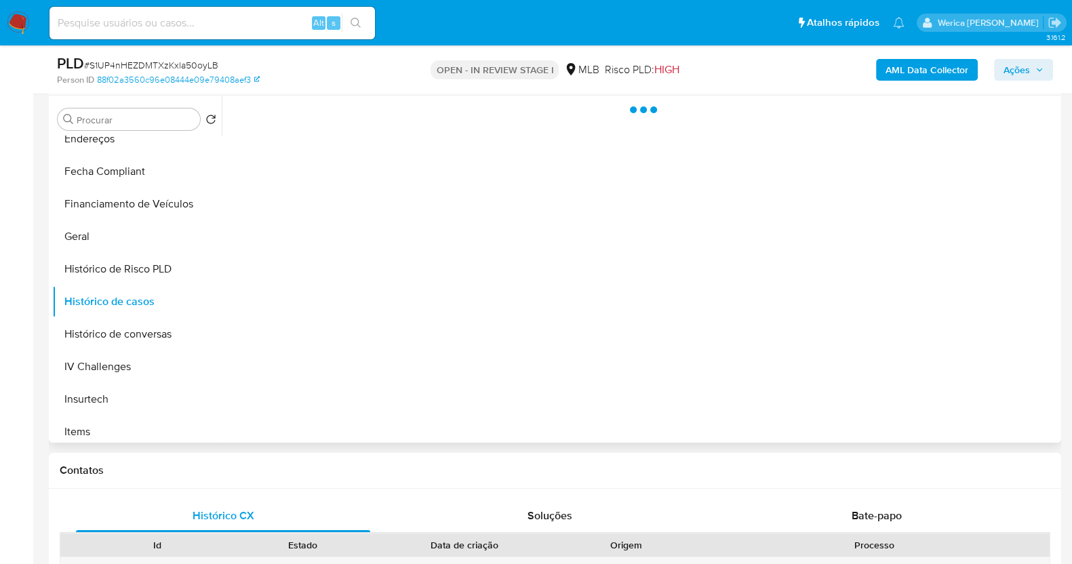
scroll to position [177, 0]
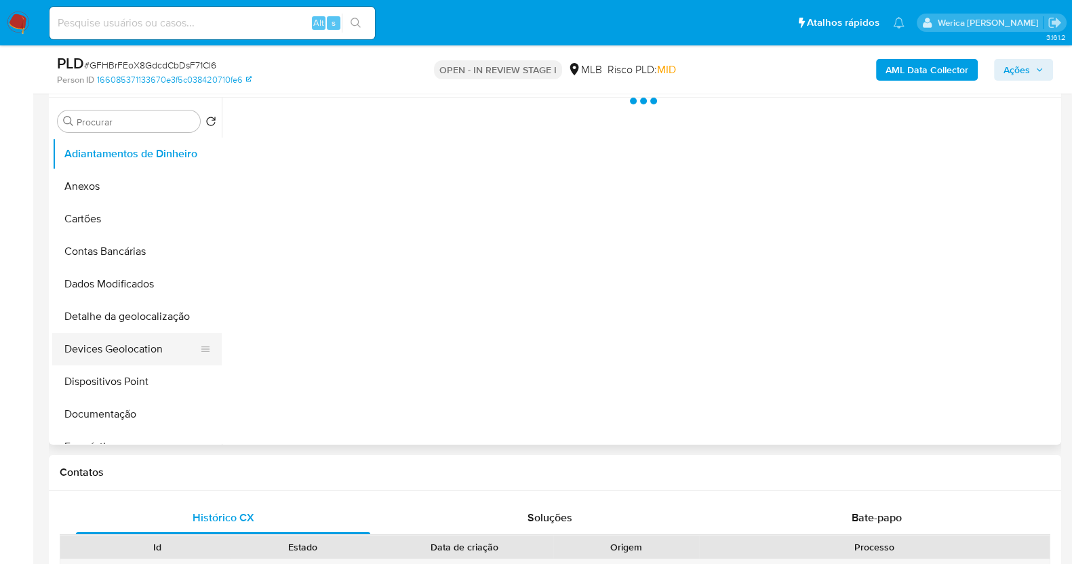
scroll to position [338, 0]
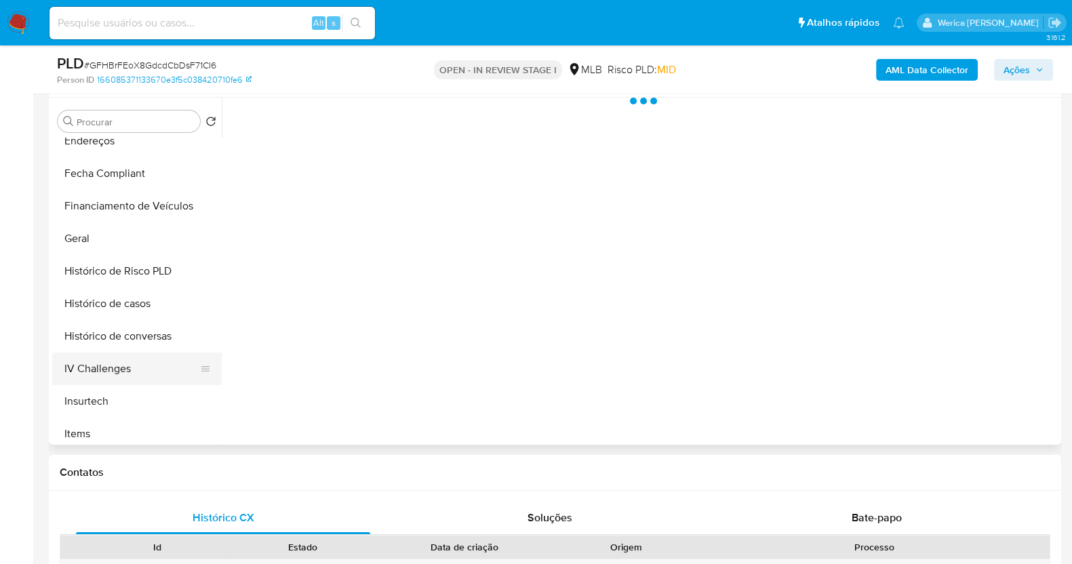
select select "10"
click at [125, 245] on button "Geral" at bounding box center [131, 238] width 159 height 33
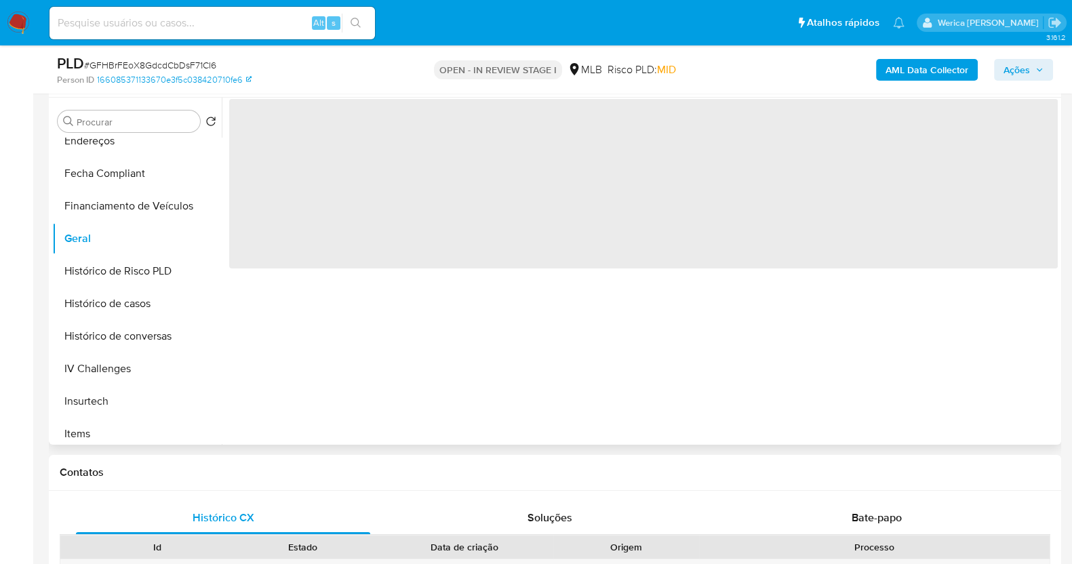
click at [343, 231] on span "‌" at bounding box center [643, 184] width 829 height 170
click at [328, 214] on span "‌" at bounding box center [643, 184] width 829 height 170
click at [321, 192] on span "‌" at bounding box center [643, 184] width 829 height 170
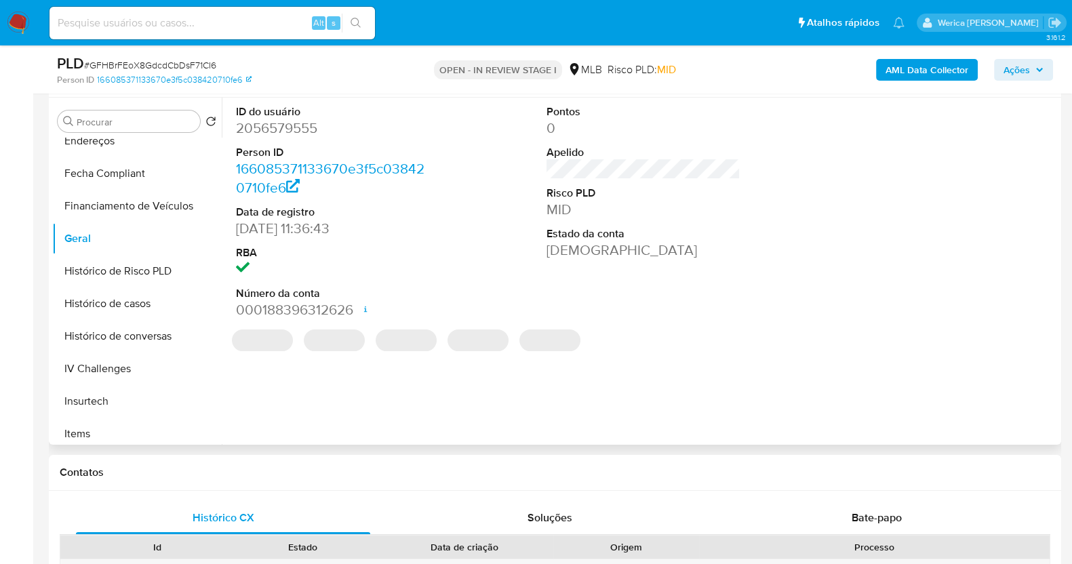
click at [292, 149] on dt "Person ID" at bounding box center [333, 152] width 194 height 15
click at [279, 126] on dd "2056579555" at bounding box center [333, 128] width 194 height 19
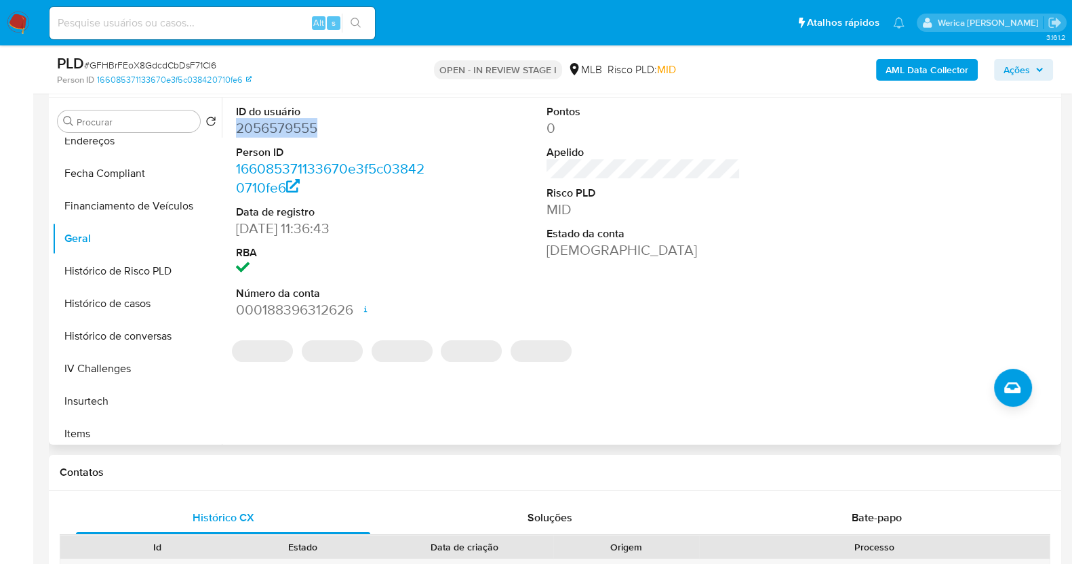
click at [279, 126] on dd "2056579555" at bounding box center [333, 128] width 194 height 19
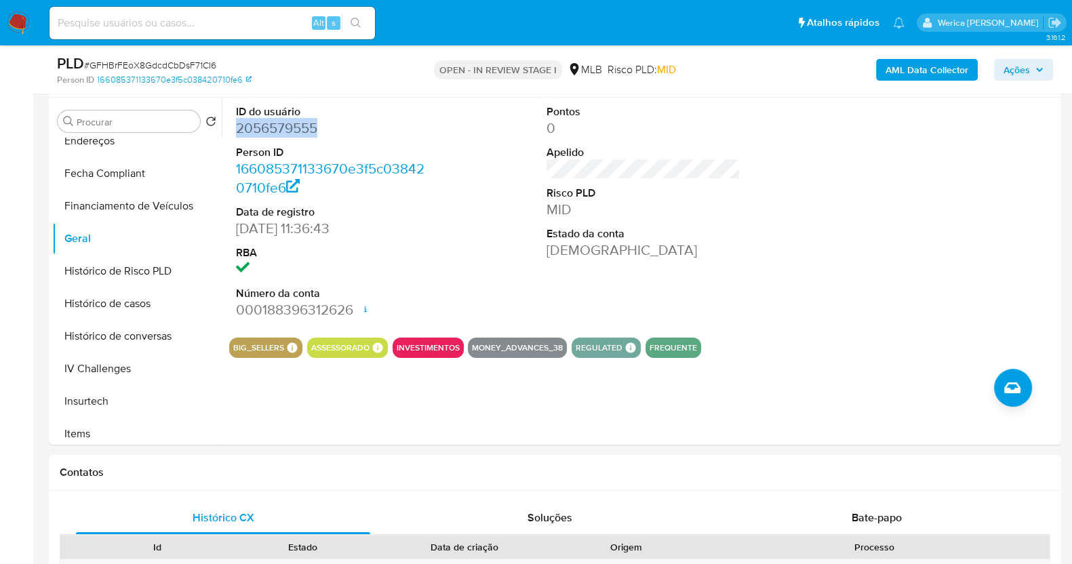
copy dd "2056579555"
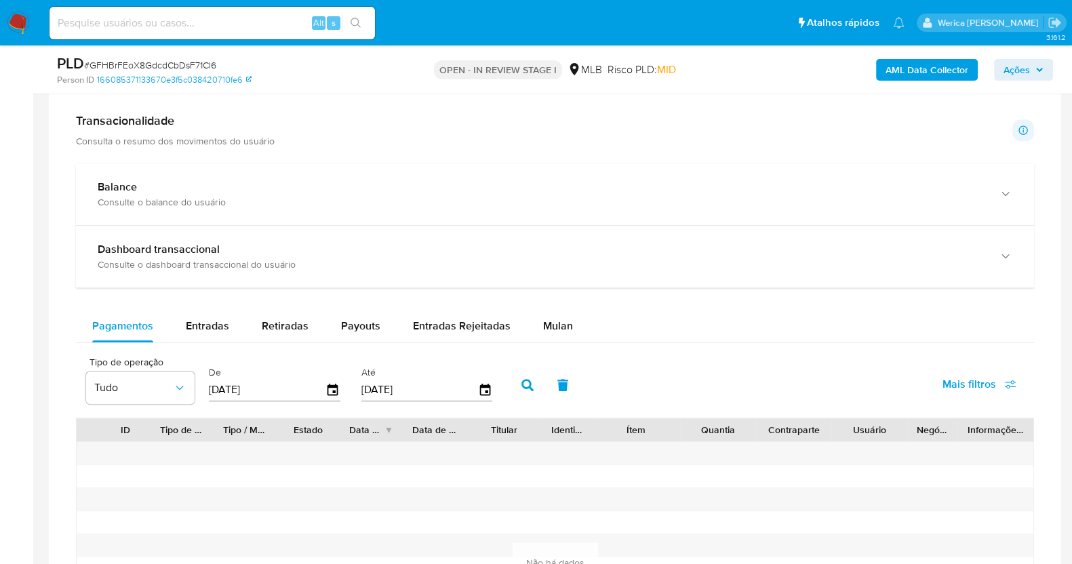
scroll to position [932, 0]
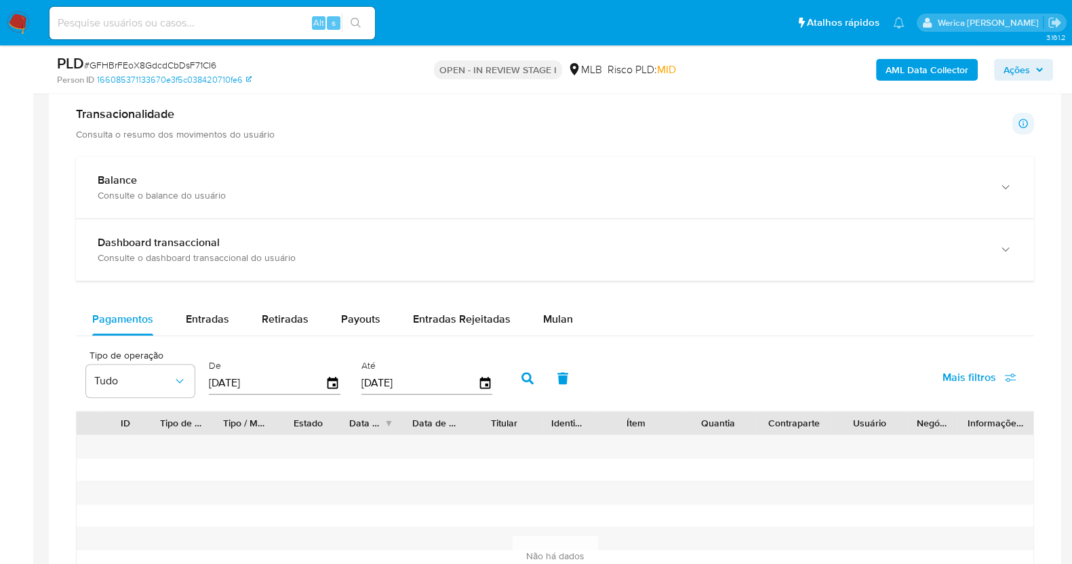
click at [563, 299] on div "Balance Consulte o balance do usuário Dashboard transaccional Consulte o dashbo…" at bounding box center [555, 429] width 958 height 545
click at [558, 311] on span "Mulan" at bounding box center [558, 319] width 30 height 16
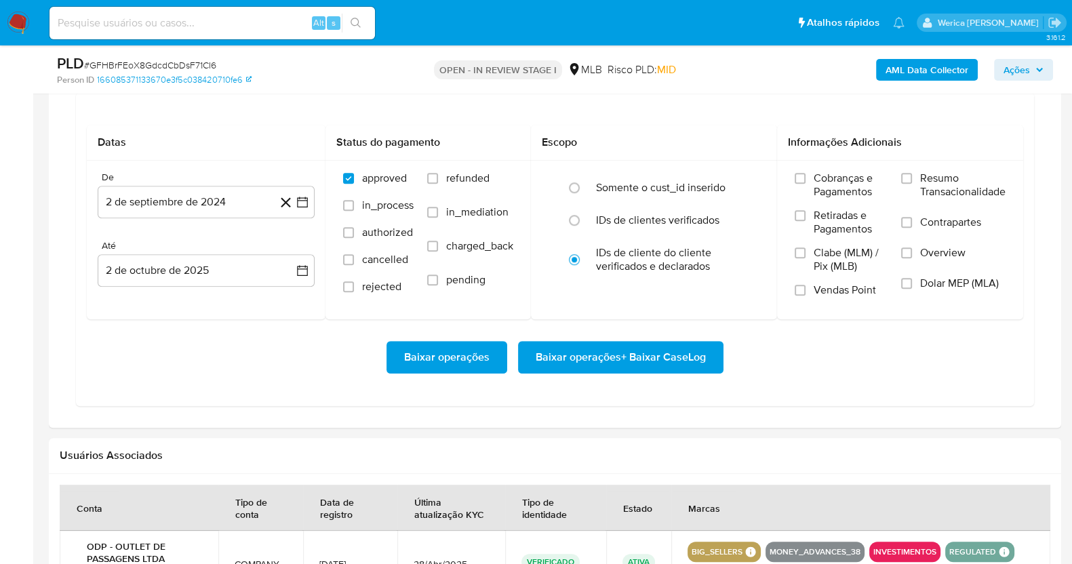
scroll to position [1186, 0]
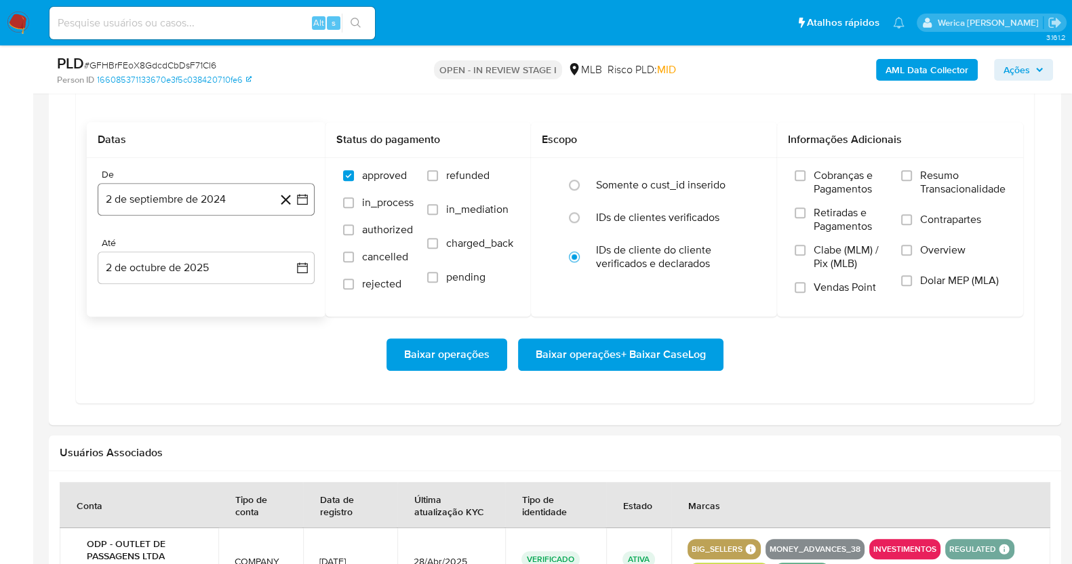
click at [224, 207] on button "2 de septiembre de 2024" at bounding box center [206, 199] width 217 height 33
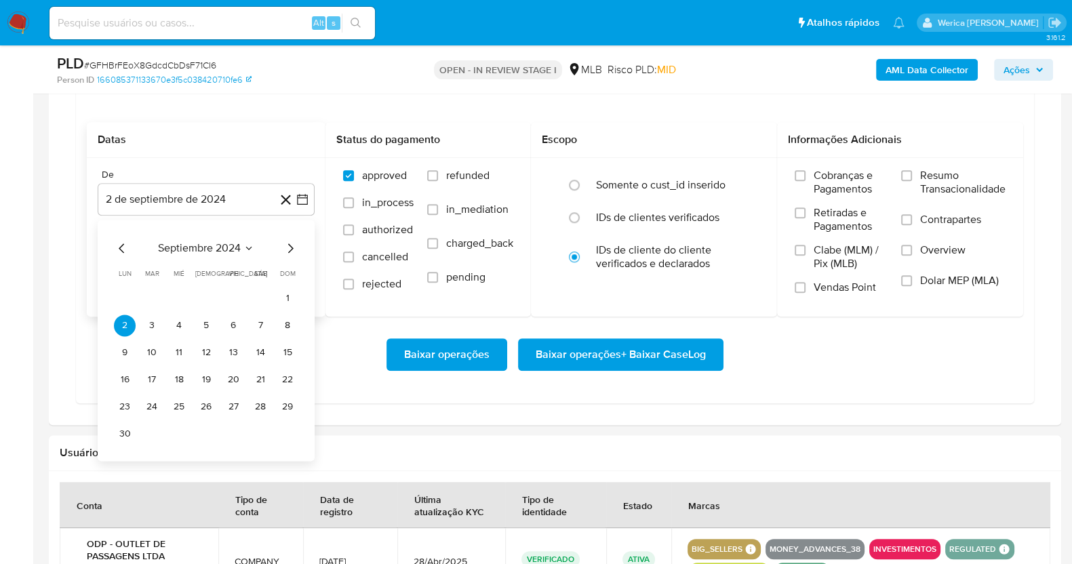
click at [229, 252] on span "septiembre 2024" at bounding box center [199, 248] width 83 height 14
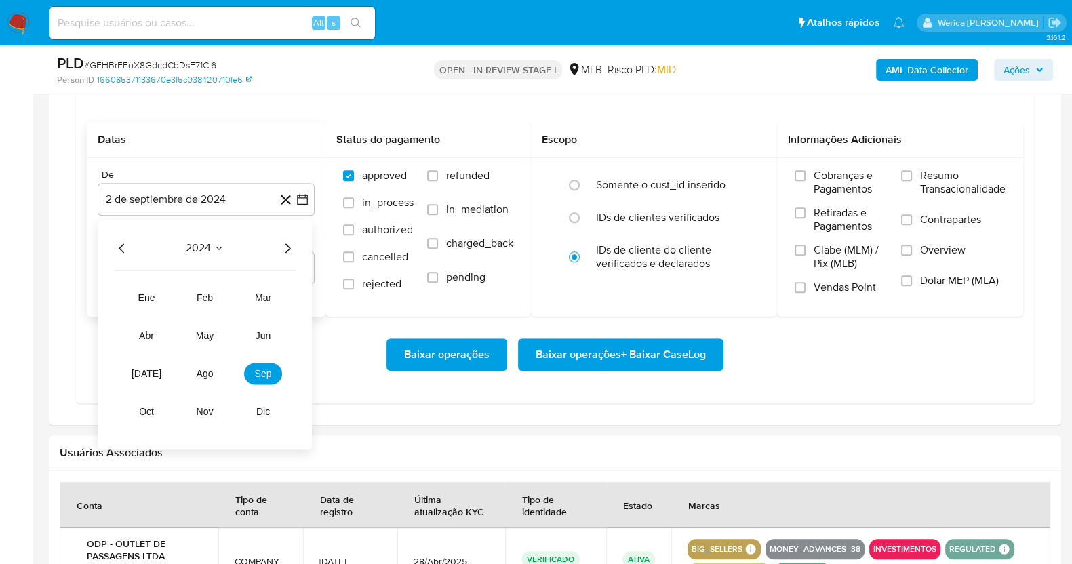
click at [292, 252] on icon "Año siguiente" at bounding box center [287, 248] width 16 height 16
click at [216, 371] on button "ago" at bounding box center [205, 374] width 38 height 22
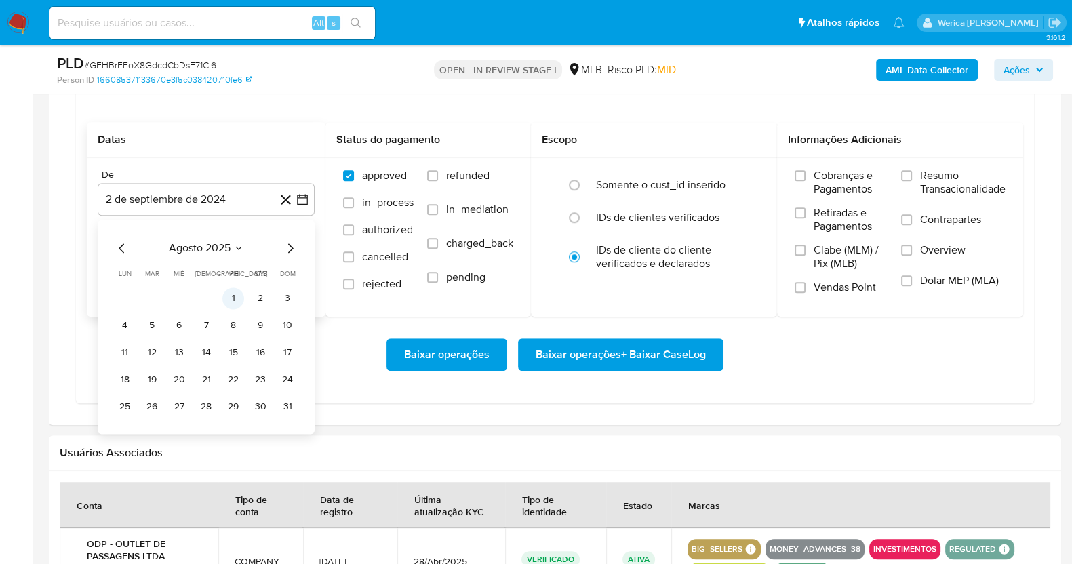
click at [231, 296] on button "1" at bounding box center [233, 298] width 22 height 22
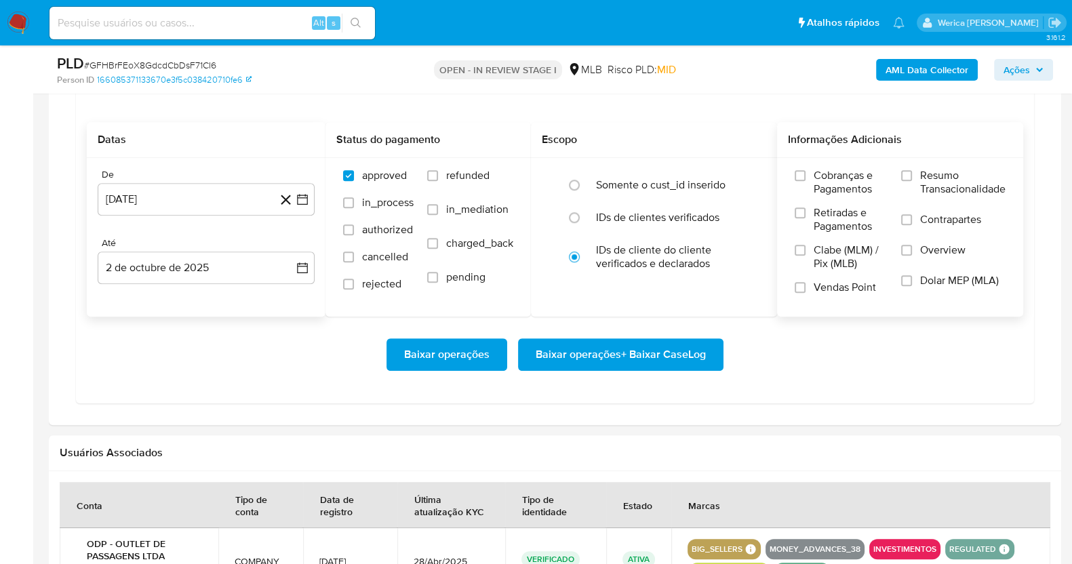
click at [803, 185] on label "Cobranças e Pagamentos" at bounding box center [841, 187] width 93 height 37
click at [803, 181] on input "Cobranças e Pagamentos" at bounding box center [800, 175] width 11 height 11
click at [811, 226] on label "Retiradas e Pagamentos" at bounding box center [841, 224] width 93 height 37
click at [806, 218] on input "Retiradas e Pagamentos" at bounding box center [800, 212] width 11 height 11
click at [809, 261] on label "Clabe (MLM) / Pix (MLB)" at bounding box center [841, 261] width 93 height 37
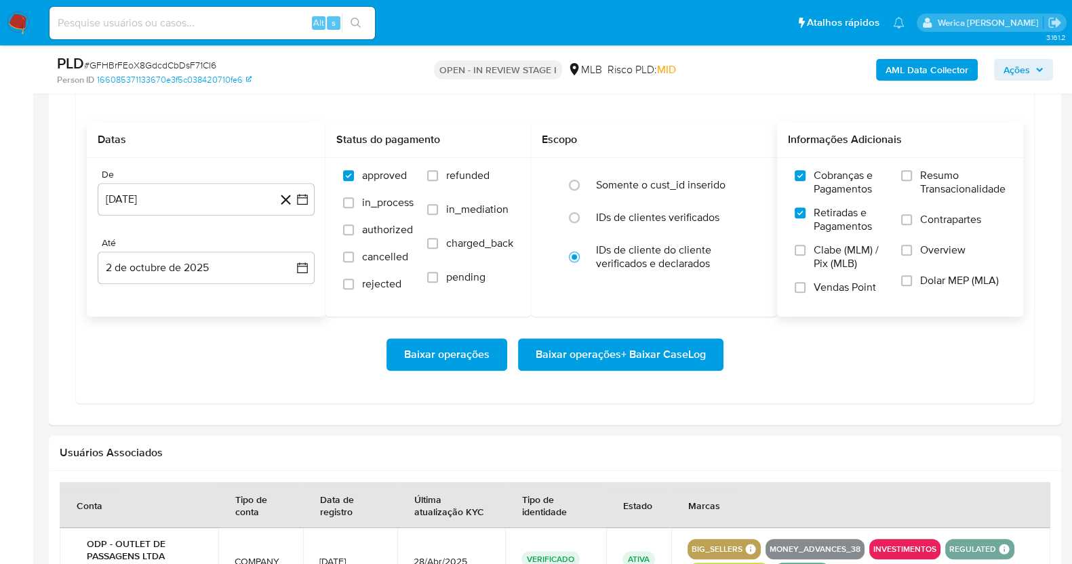
click at [806, 256] on input "Clabe (MLM) / Pix (MLB)" at bounding box center [800, 250] width 11 height 11
click at [809, 261] on label "Clabe (MLM) / Pix (MLB)" at bounding box center [841, 261] width 93 height 37
click at [806, 256] on input "Clabe (MLM) / Pix (MLB)" at bounding box center [800, 250] width 11 height 11
click at [823, 290] on span "Vendas Point" at bounding box center [845, 288] width 62 height 14
click at [806, 290] on input "Vendas Point" at bounding box center [800, 287] width 11 height 11
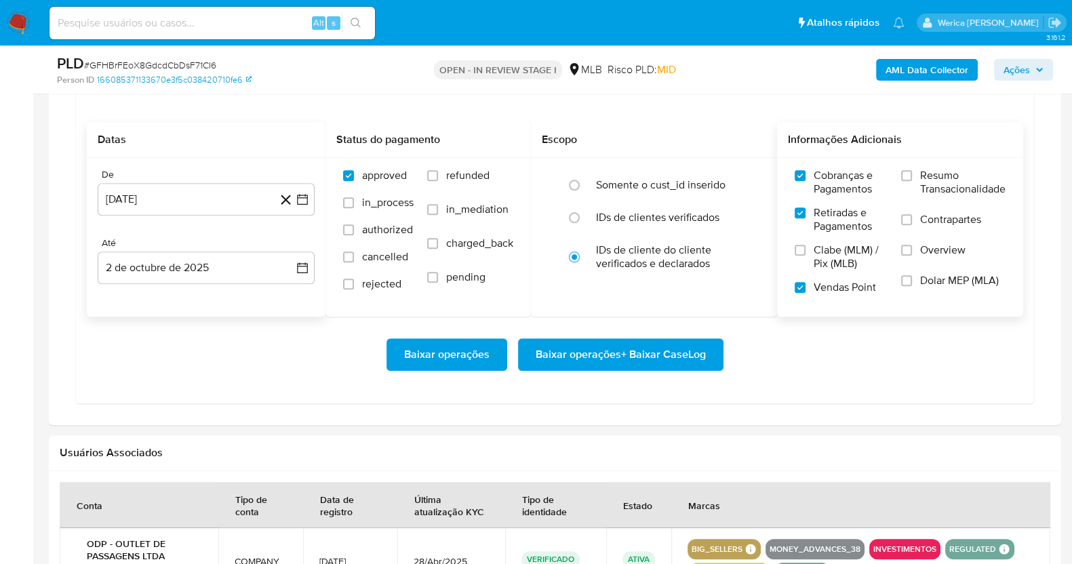
click at [816, 258] on span "Clabe (MLM) / Pix (MLB)" at bounding box center [851, 256] width 74 height 27
click at [806, 256] on input "Clabe (MLM) / Pix (MLB)" at bounding box center [800, 250] width 11 height 11
click at [913, 264] on label "Overview" at bounding box center [953, 258] width 104 height 31
click at [912, 256] on input "Overview" at bounding box center [906, 250] width 11 height 11
click at [914, 285] on label "Dolar MEP (MLA)" at bounding box center [953, 289] width 104 height 31
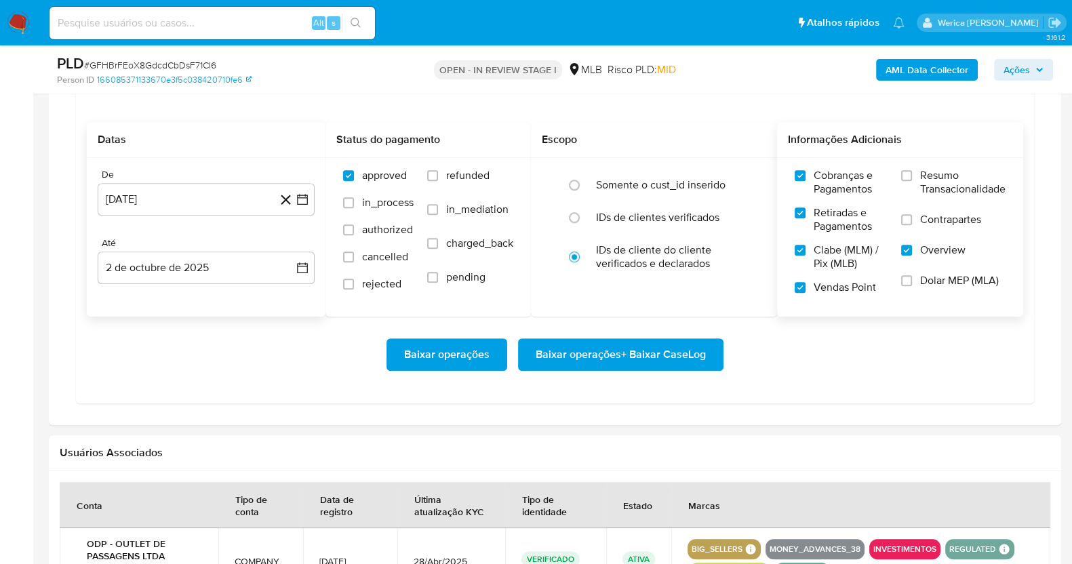
click at [912, 285] on input "Dolar MEP (MLA)" at bounding box center [906, 280] width 11 height 11
click at [918, 224] on label "Contrapartes" at bounding box center [953, 228] width 104 height 31
click at [912, 224] on input "Contrapartes" at bounding box center [906, 219] width 11 height 11
drag, startPoint x: 915, startPoint y: 167, endPoint x: 729, endPoint y: 301, distance: 229.8
click at [914, 169] on label "Resumo Transacionalidade" at bounding box center [953, 191] width 104 height 44
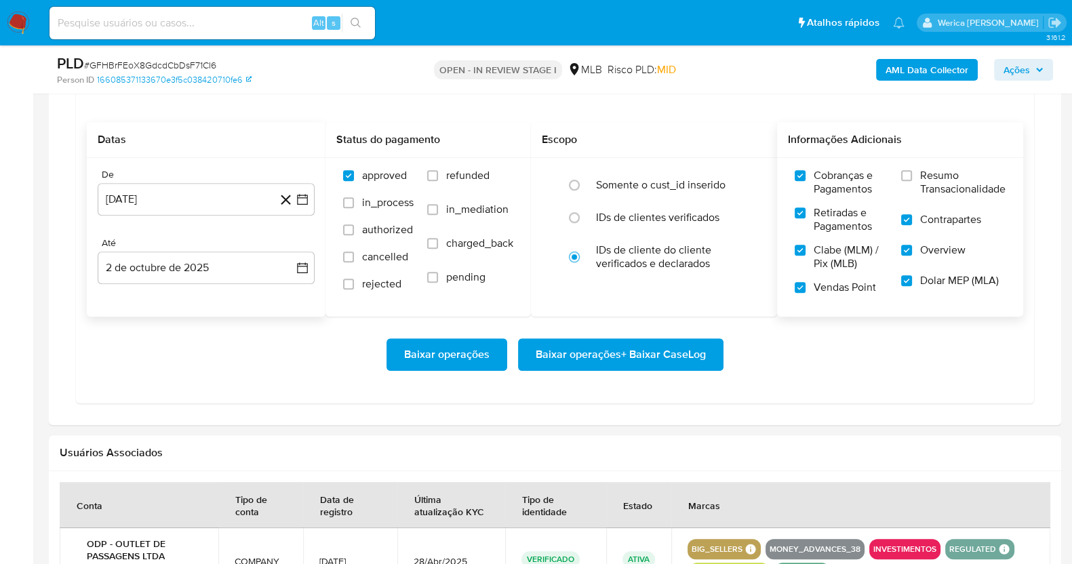
click at [933, 169] on span "Resumo Transacionalidade" at bounding box center [962, 182] width 85 height 27
click at [912, 170] on input "Resumo Transacionalidade" at bounding box center [906, 175] width 11 height 11
click at [651, 361] on span "Baixar operações + Baixar CaseLog" at bounding box center [621, 355] width 170 height 30
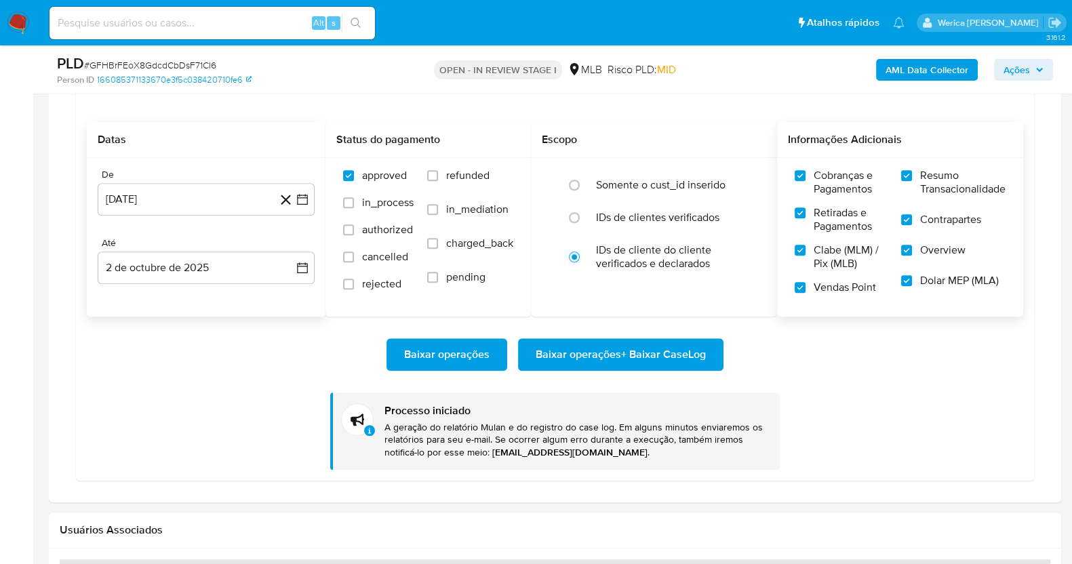
drag, startPoint x: 1070, startPoint y: 325, endPoint x: 1084, endPoint y: 177, distance: 149.2
click at [1072, 177] on html "Pausado Ver notificaciones Alt s Atalhos rápidos Presiona las siguientes teclas…" at bounding box center [536, 9] width 1072 height 2391
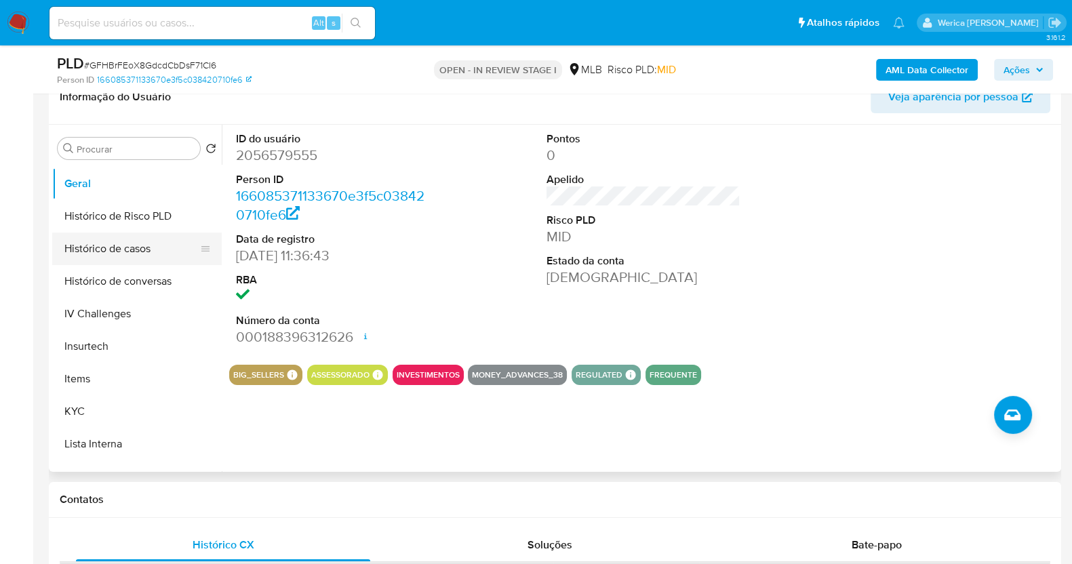
scroll to position [424, 0]
click at [99, 256] on button "Histórico de casos" at bounding box center [131, 245] width 159 height 33
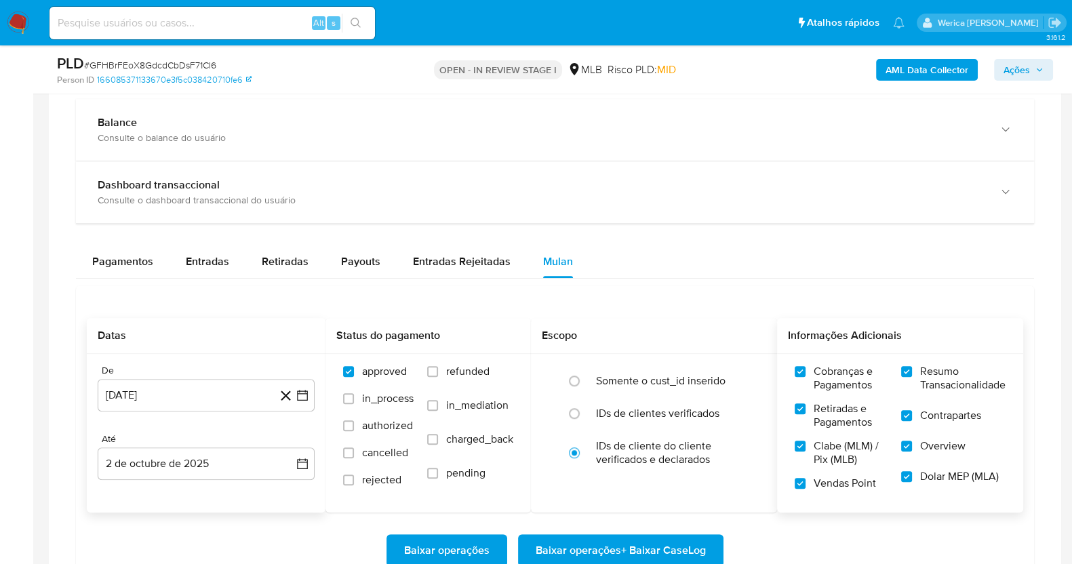
scroll to position [1244, 0]
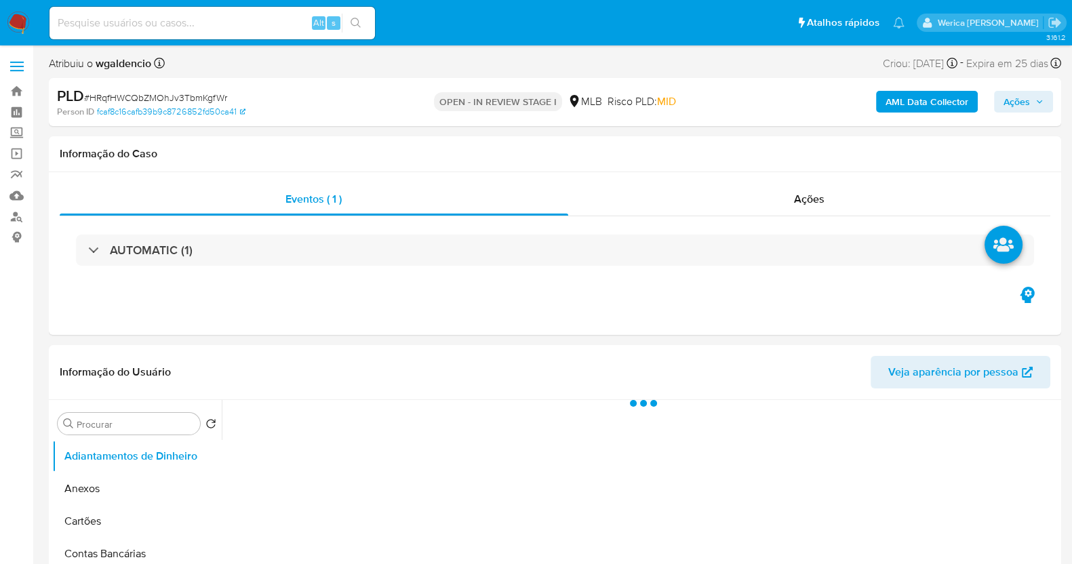
select select "10"
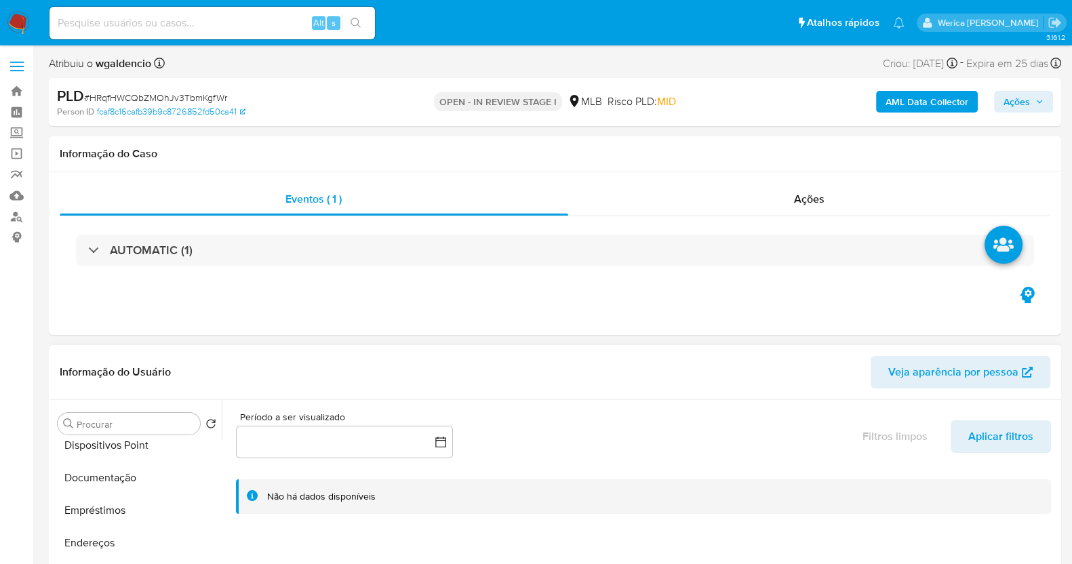
scroll to position [338, 0]
click at [135, 540] on button "Geral" at bounding box center [131, 541] width 159 height 33
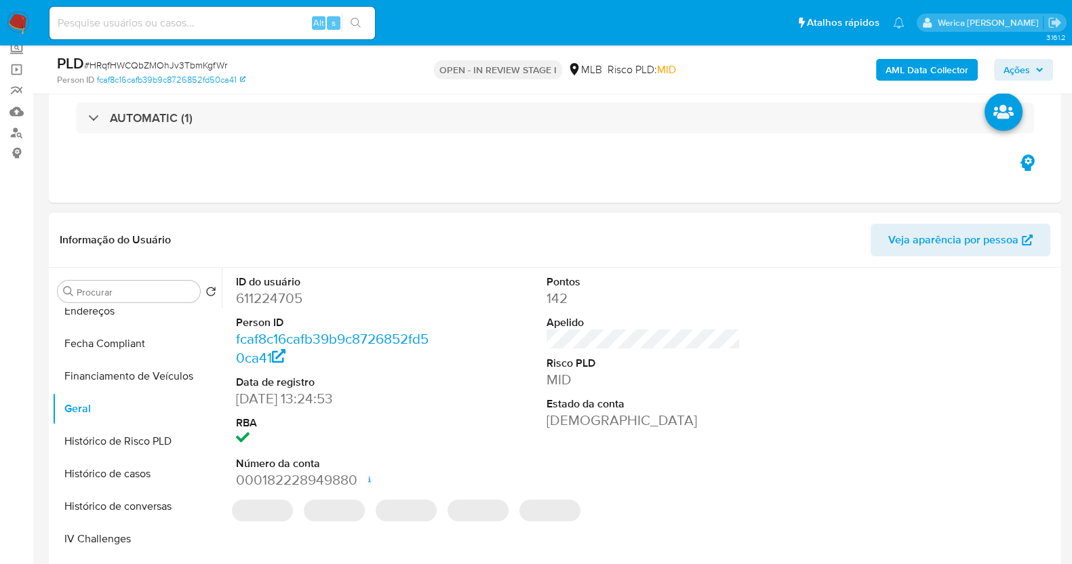
scroll to position [169, 0]
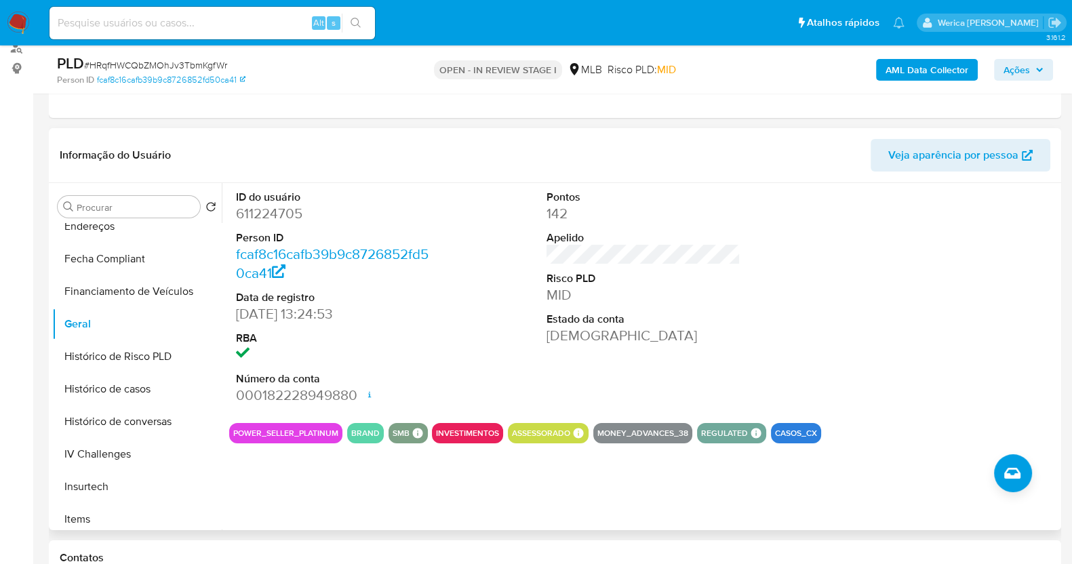
click at [274, 208] on dd "611224705" at bounding box center [333, 213] width 194 height 19
copy dd "611224705"
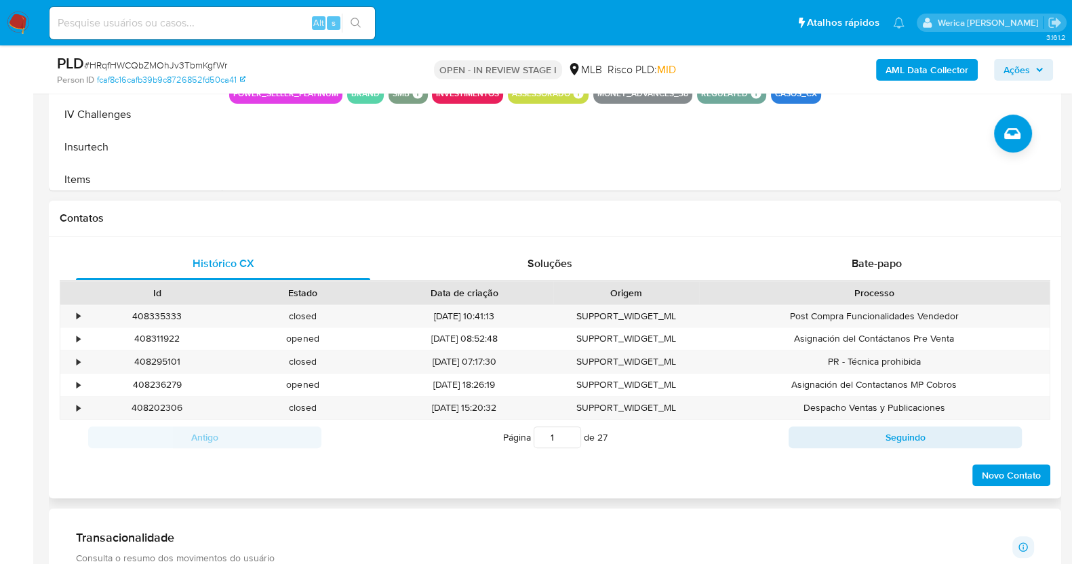
scroll to position [1017, 0]
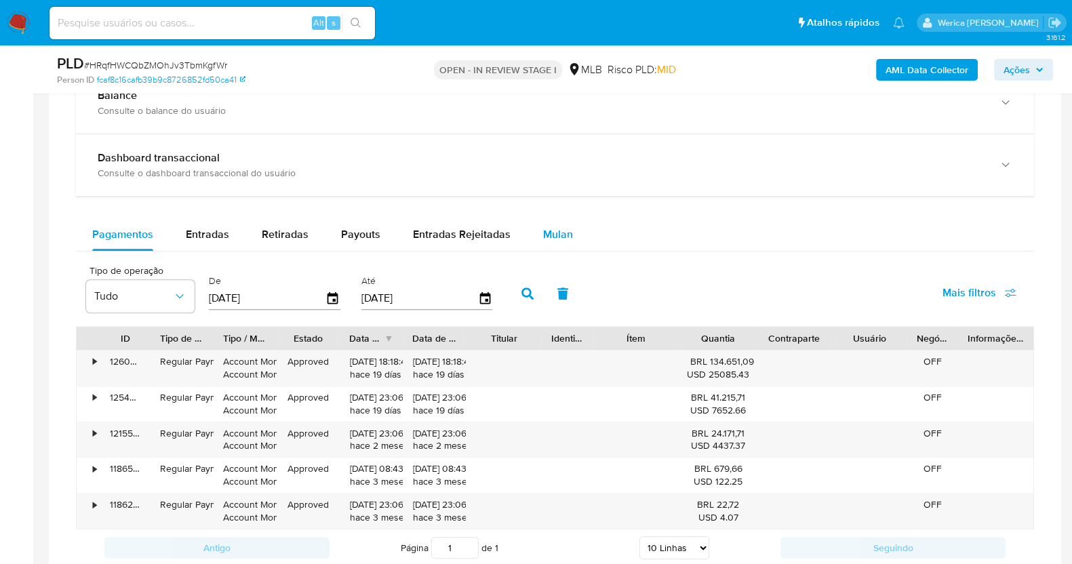
click at [564, 232] on span "Mulan" at bounding box center [558, 234] width 30 height 16
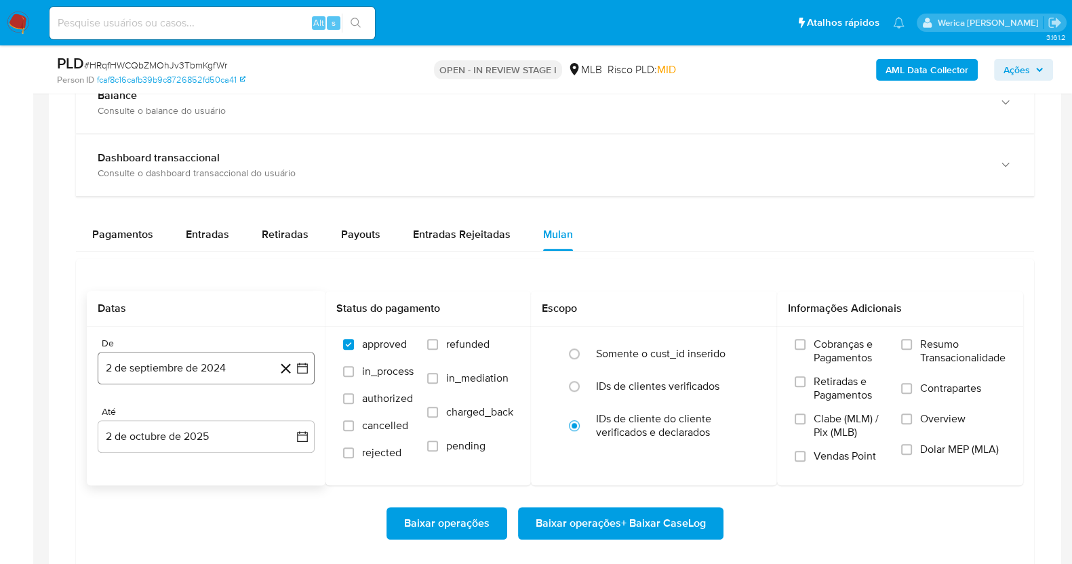
click at [170, 370] on button "2 de septiembre de 2024" at bounding box center [206, 368] width 217 height 33
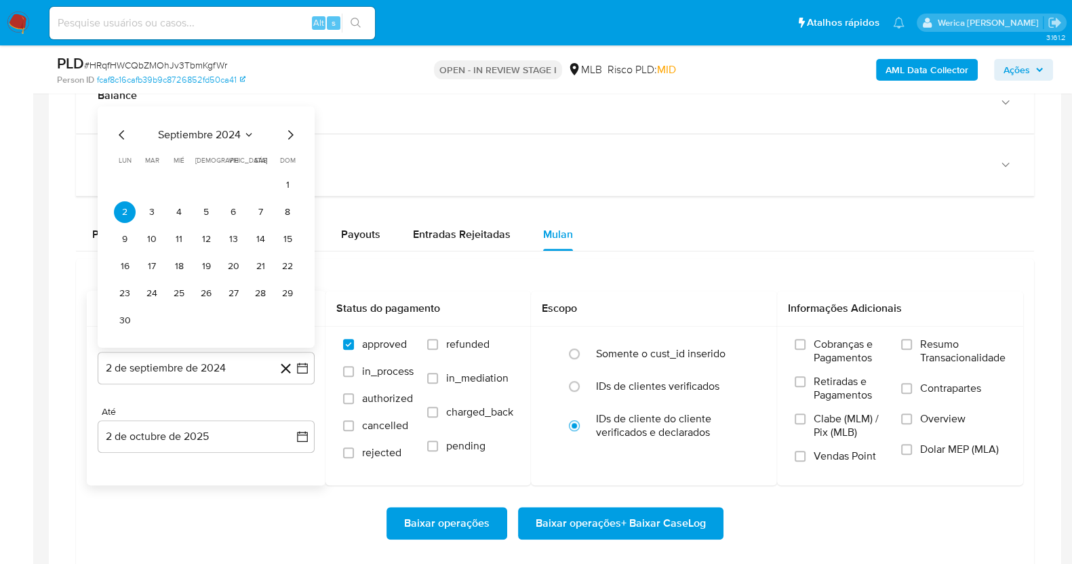
click at [224, 140] on span "septiembre 2024" at bounding box center [199, 135] width 83 height 14
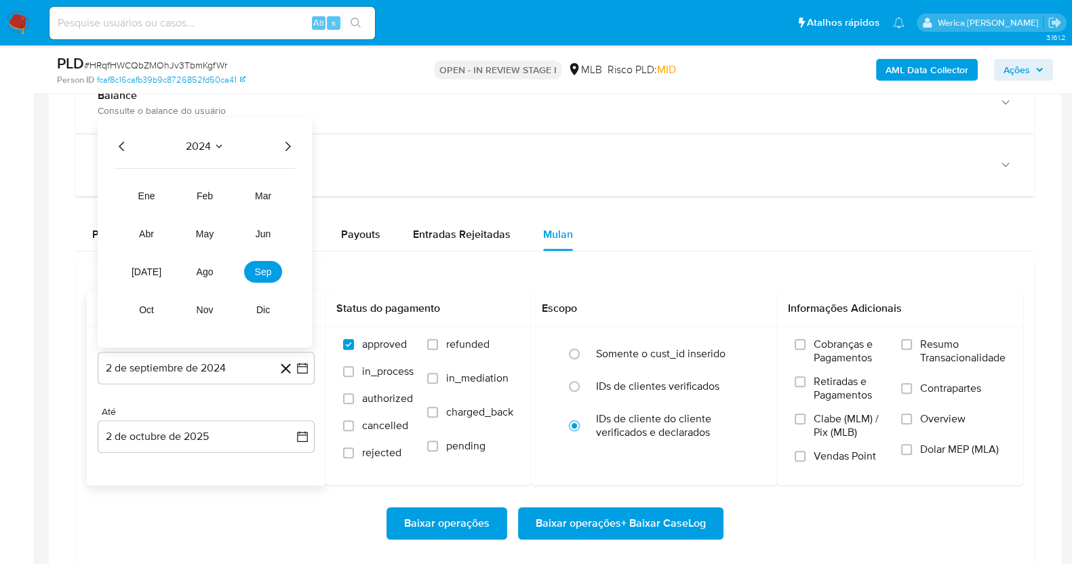
click at [283, 148] on icon "Año siguiente" at bounding box center [287, 146] width 16 height 16
click at [214, 272] on button "ago" at bounding box center [205, 272] width 38 height 22
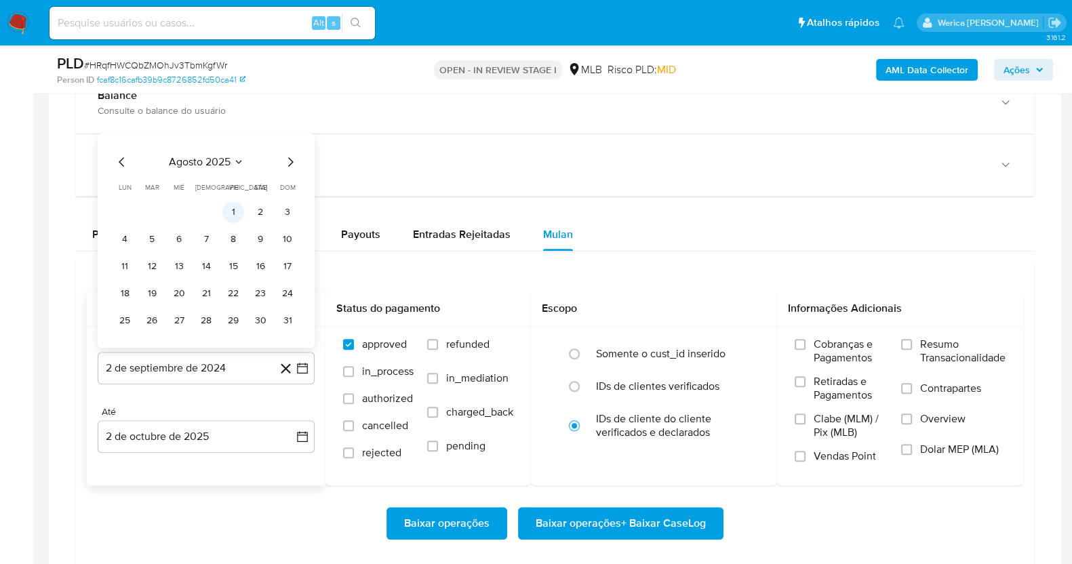
click at [231, 212] on button "1" at bounding box center [233, 212] width 22 height 22
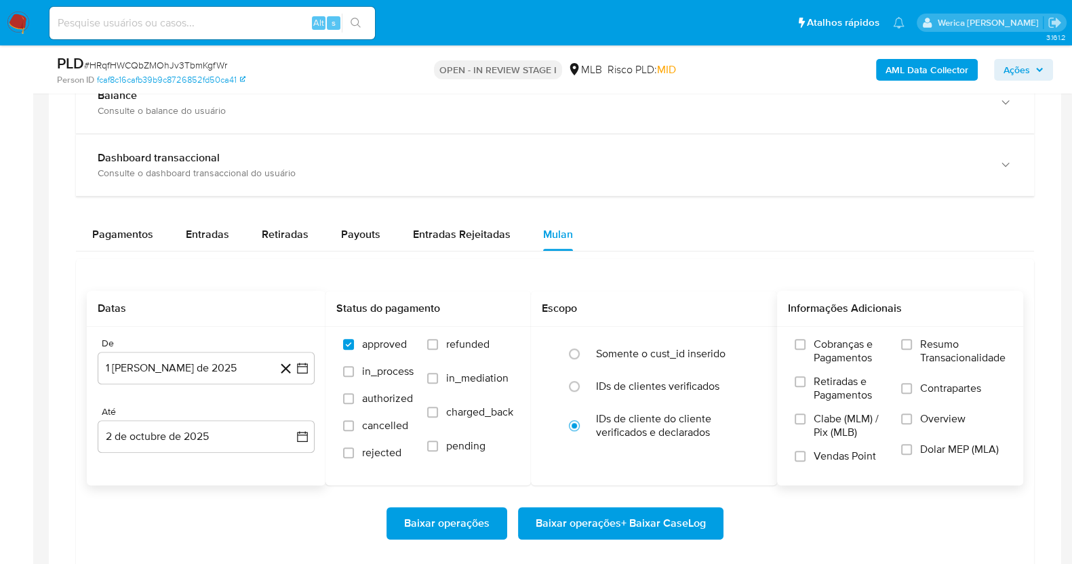
click at [805, 372] on label "Cobranças e Pagamentos" at bounding box center [841, 356] width 93 height 37
click at [805, 350] on input "Cobranças e Pagamentos" at bounding box center [800, 344] width 11 height 11
click at [807, 412] on label "Clabe (MLM) / Pix (MLB)" at bounding box center [841, 430] width 93 height 37
click at [806, 414] on input "Clabe (MLM) / Pix (MLB)" at bounding box center [800, 419] width 11 height 11
click at [820, 458] on span "Vendas Point" at bounding box center [845, 457] width 62 height 14
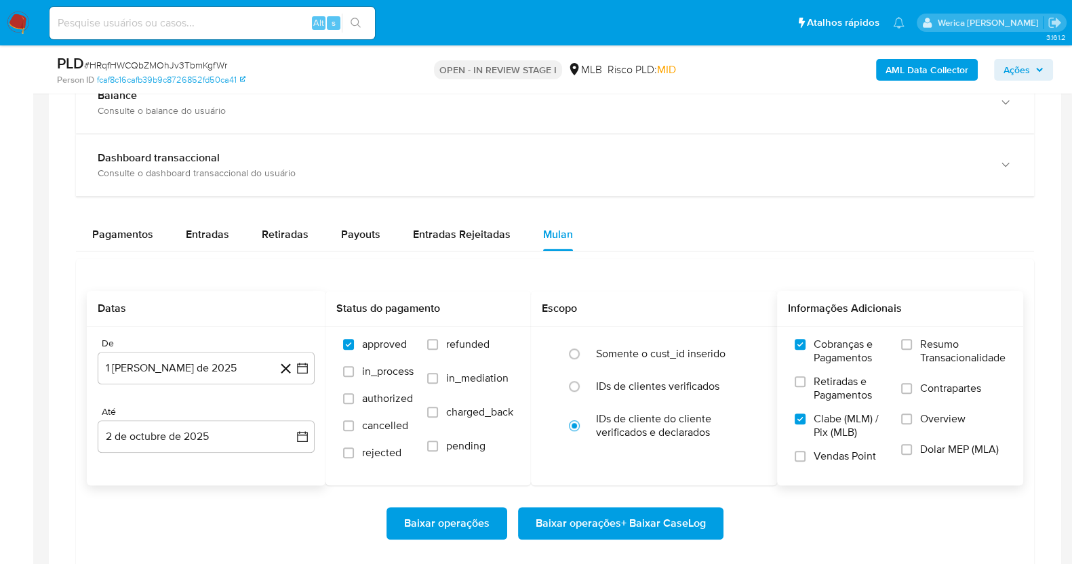
click at [806, 458] on input "Vendas Point" at bounding box center [800, 456] width 11 height 11
click at [850, 385] on span "Retiradas e Pagamentos" at bounding box center [851, 388] width 74 height 27
click at [806, 385] on input "Retiradas e Pagamentos" at bounding box center [800, 381] width 11 height 11
click at [910, 398] on label "Contrapartes" at bounding box center [953, 397] width 104 height 31
click at [910, 394] on input "Contrapartes" at bounding box center [906, 388] width 11 height 11
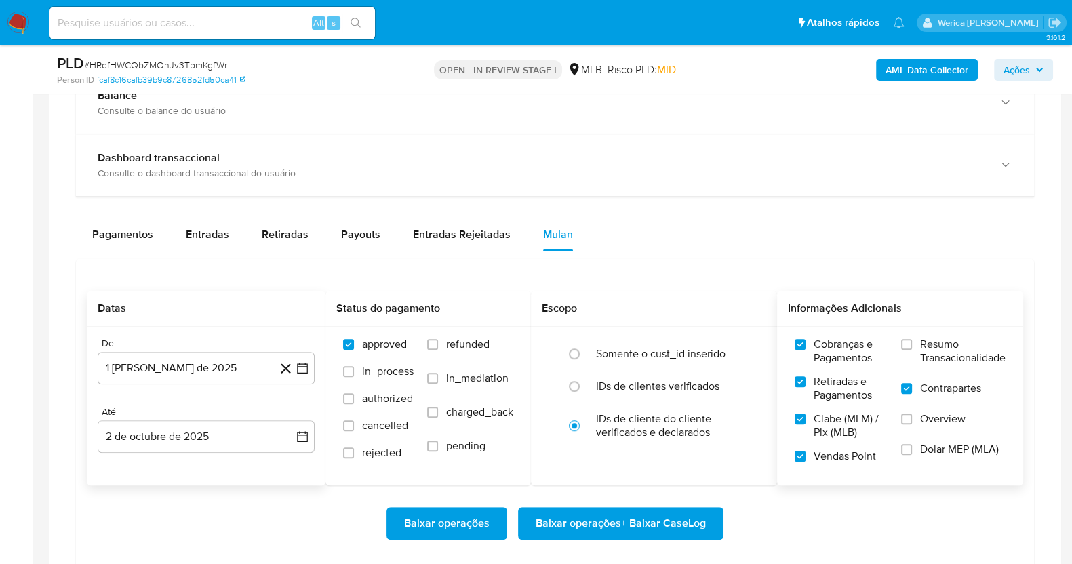
click at [909, 425] on label "Overview" at bounding box center [953, 427] width 104 height 31
click at [909, 424] on input "Overview" at bounding box center [906, 419] width 11 height 11
click at [914, 445] on label "Dolar MEP (MLA)" at bounding box center [953, 458] width 104 height 31
click at [912, 445] on input "Dolar MEP (MLA)" at bounding box center [906, 449] width 11 height 11
click at [934, 353] on span "Resumo Transacionalidade" at bounding box center [962, 351] width 85 height 27
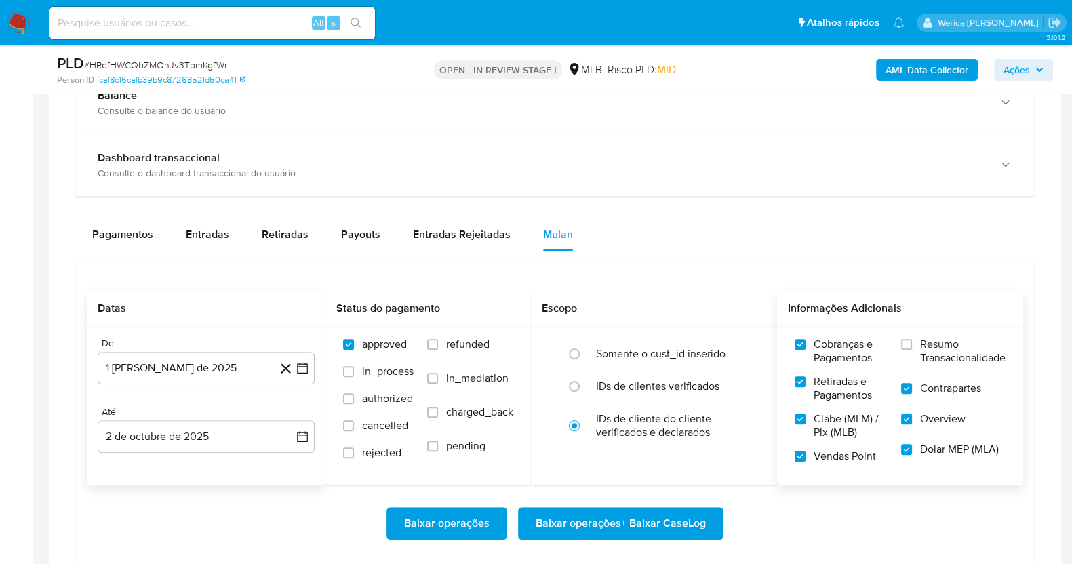
click at [912, 350] on input "Resumo Transacionalidade" at bounding box center [906, 344] width 11 height 11
click at [641, 520] on span "Baixar operações + Baixar CaseLog" at bounding box center [621, 524] width 170 height 30
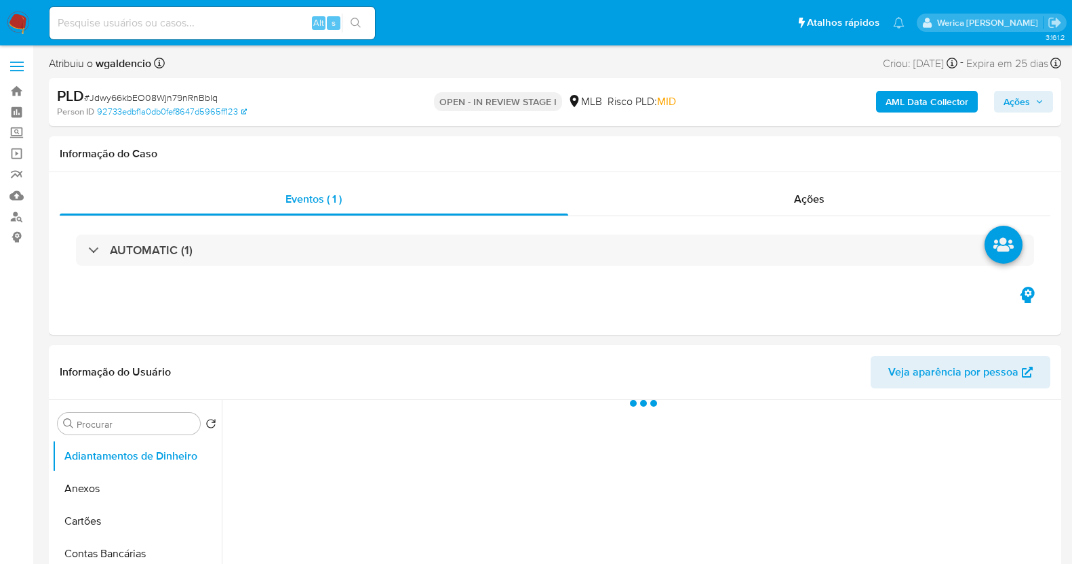
select select "10"
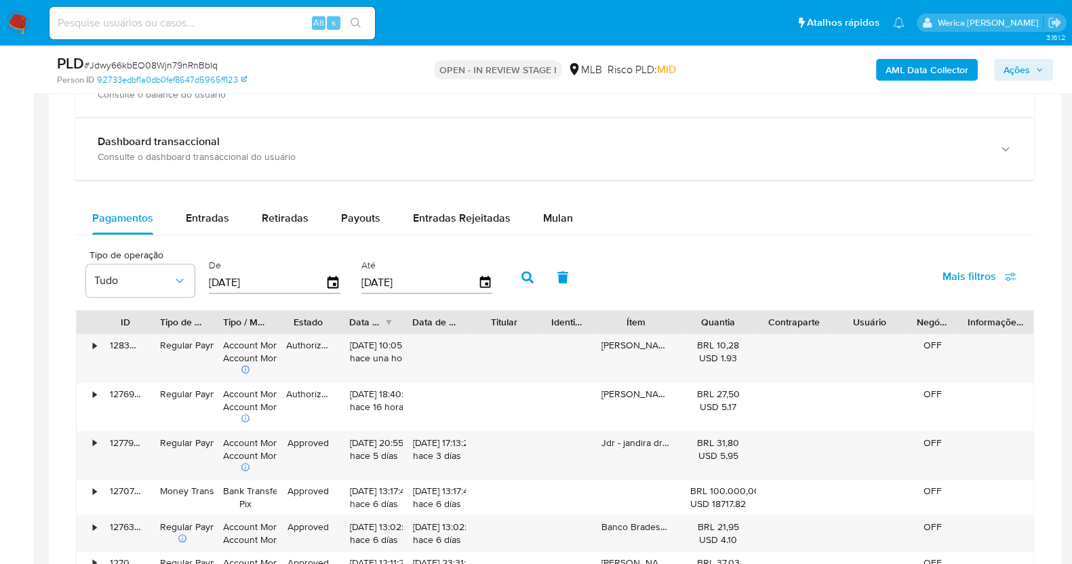
scroll to position [932, 0]
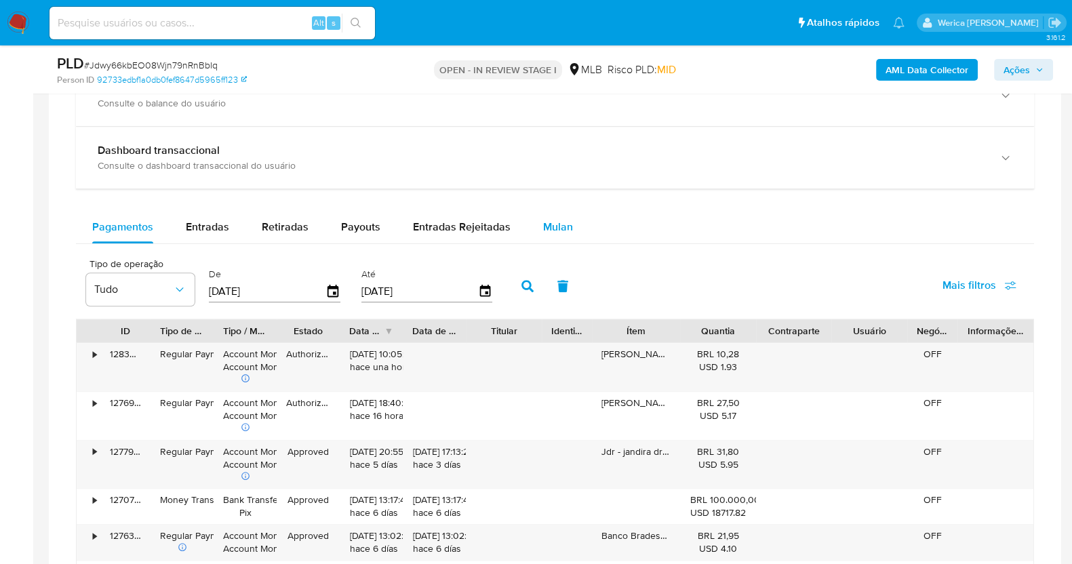
click at [572, 225] on button "Mulan" at bounding box center [558, 227] width 62 height 33
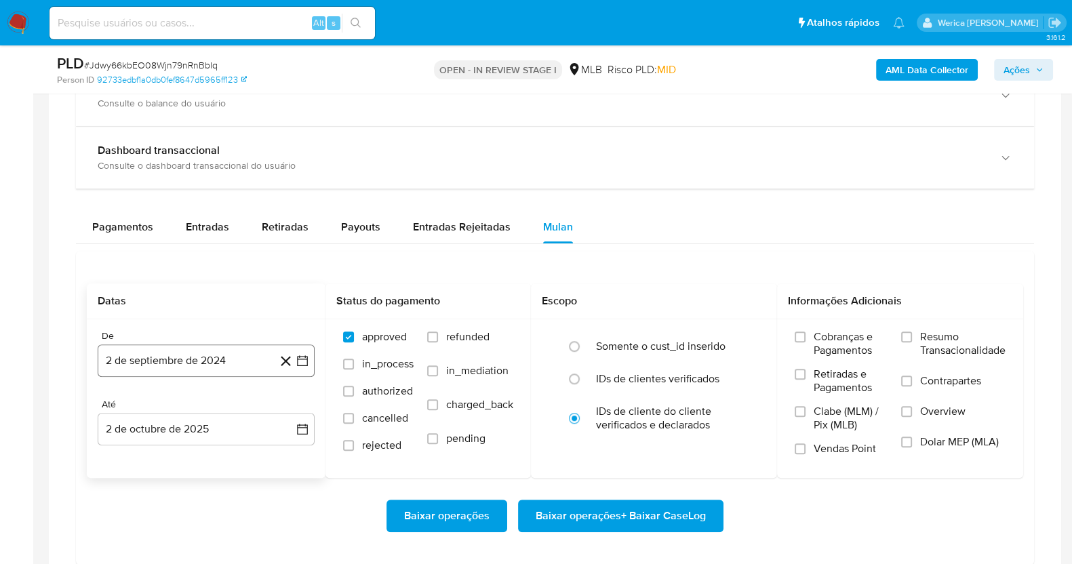
click at [144, 357] on button "2 de septiembre de 2024" at bounding box center [206, 360] width 217 height 33
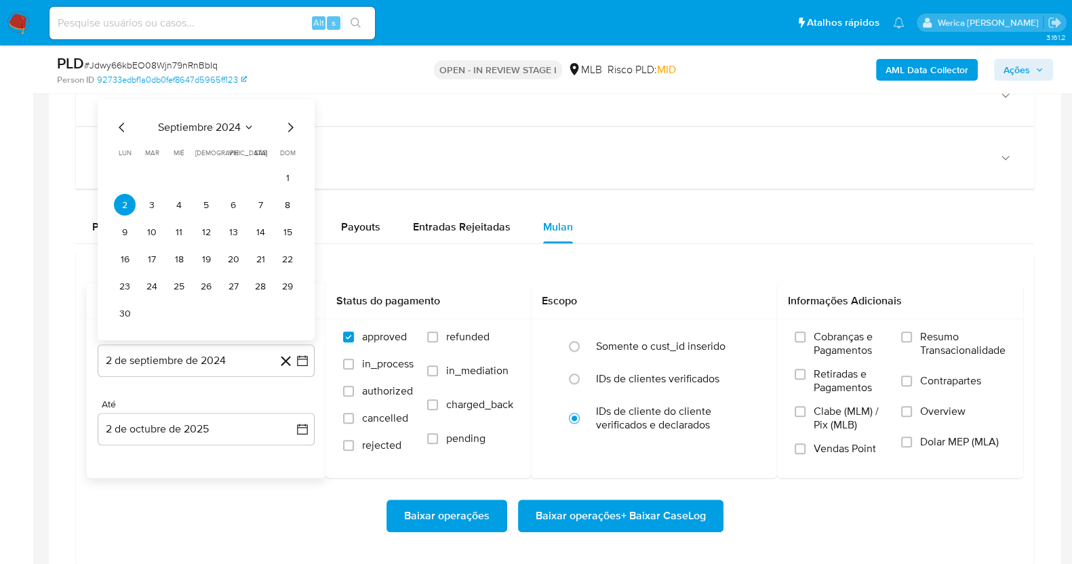
click at [209, 138] on div "septiembre 2024 septiembre 2024 lun lunes mar martes mié miércoles jue jueves v…" at bounding box center [206, 221] width 184 height 205
click at [218, 130] on span "septiembre 2024" at bounding box center [199, 128] width 83 height 14
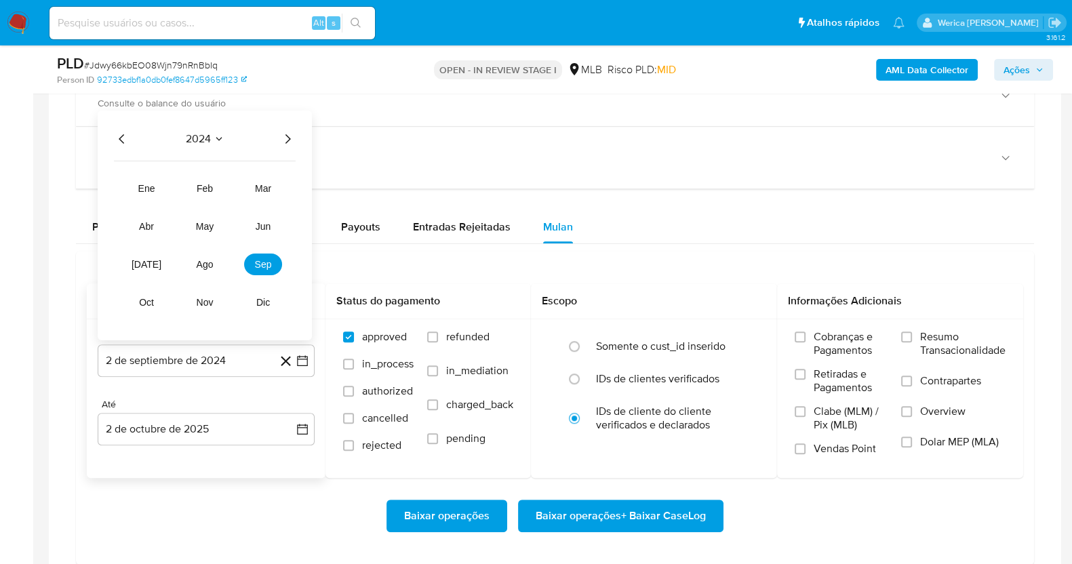
click at [283, 141] on icon "Año siguiente" at bounding box center [287, 139] width 16 height 16
click at [221, 260] on button "ago" at bounding box center [205, 265] width 38 height 22
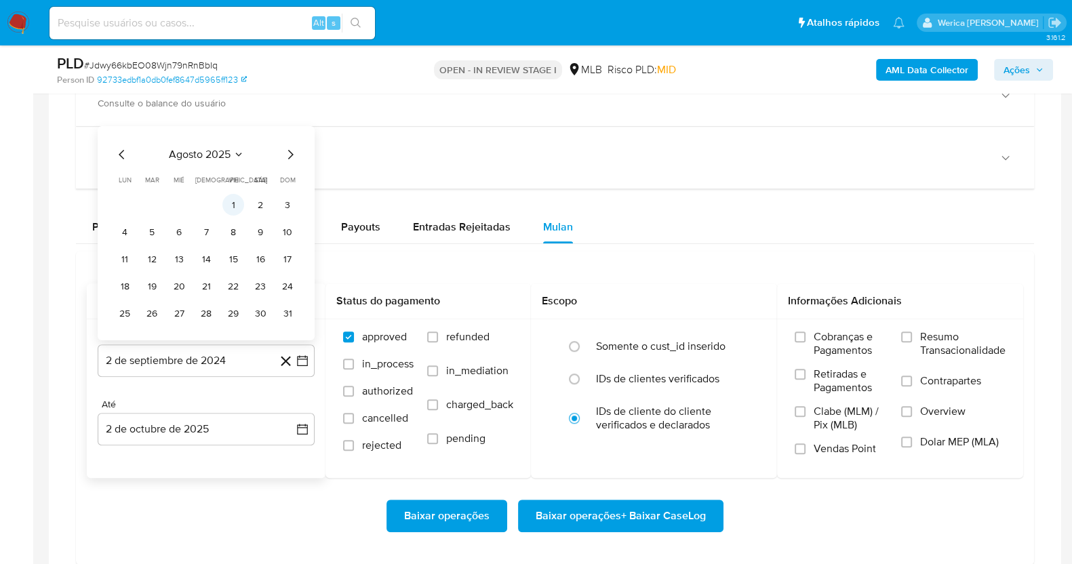
click at [237, 198] on button "1" at bounding box center [233, 205] width 22 height 22
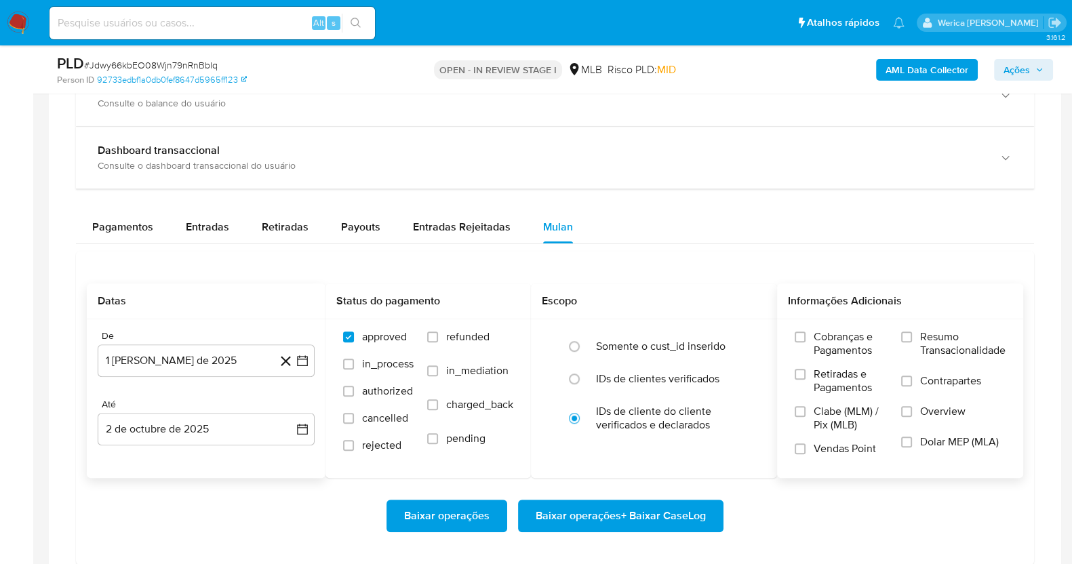
click at [834, 337] on span "Cobranças e Pagamentos" at bounding box center [851, 343] width 74 height 27
click at [806, 337] on input "Cobranças e Pagamentos" at bounding box center [800, 337] width 11 height 11
click at [839, 392] on span "Retiradas e Pagamentos" at bounding box center [851, 381] width 74 height 27
click at [806, 380] on input "Retiradas e Pagamentos" at bounding box center [800, 374] width 11 height 11
click at [841, 425] on span "Clabe (MLM) / Pix (MLB)" at bounding box center [851, 418] width 74 height 27
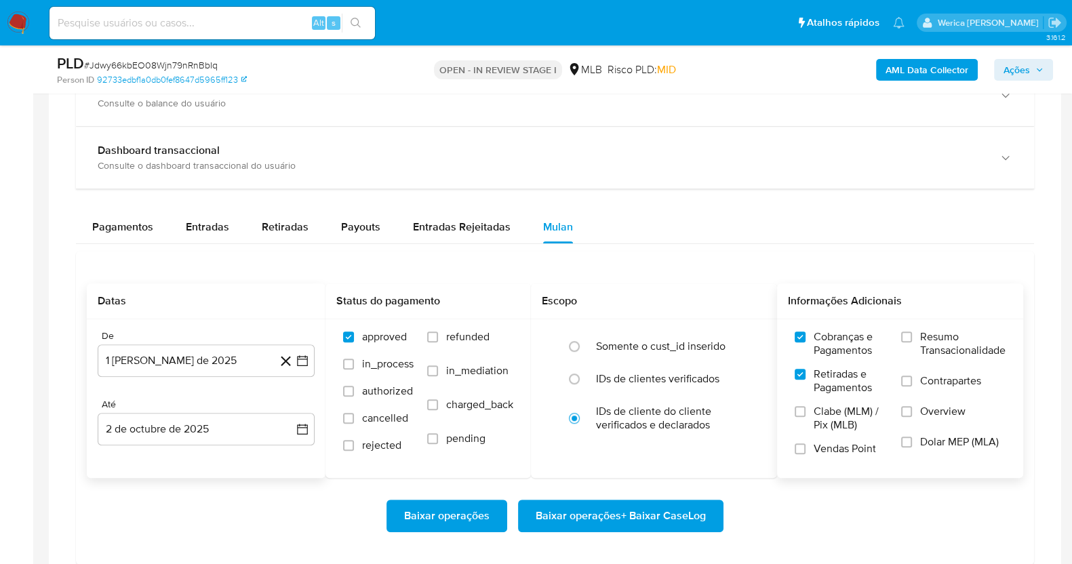
click at [806, 417] on input "Clabe (MLM) / Pix (MLB)" at bounding box center [800, 411] width 11 height 11
click at [846, 450] on span "Vendas Point" at bounding box center [845, 449] width 62 height 14
click at [806, 450] on input "Vendas Point" at bounding box center [800, 448] width 11 height 11
click at [951, 446] on label "Dolar MEP (MLA)" at bounding box center [953, 450] width 104 height 31
click at [912, 446] on input "Dolar MEP (MLA)" at bounding box center [906, 442] width 11 height 11
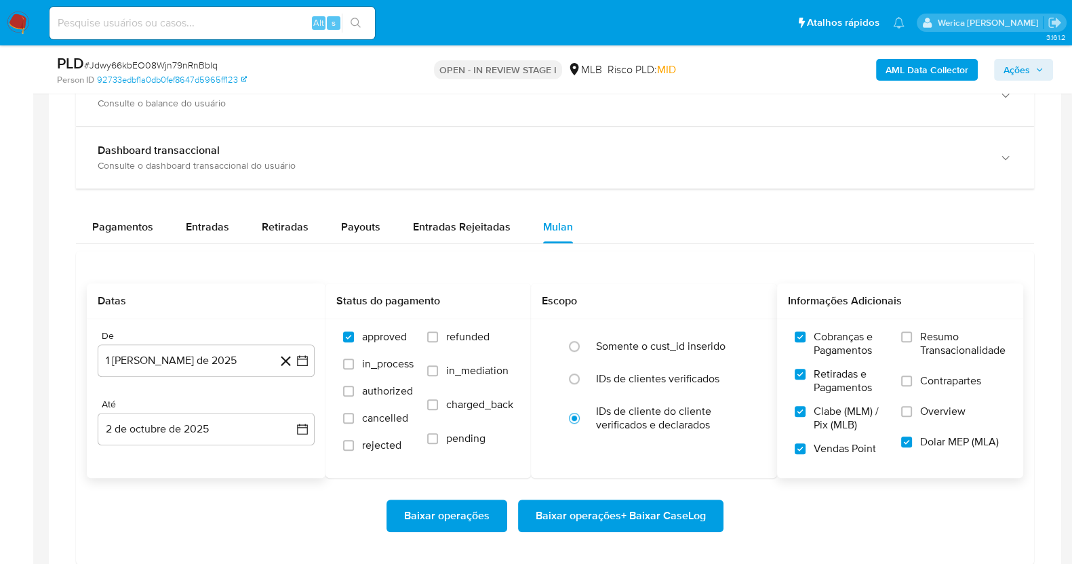
click at [943, 411] on span "Overview" at bounding box center [942, 412] width 45 height 14
click at [912, 411] on input "Overview" at bounding box center [906, 411] width 11 height 11
click at [939, 380] on span "Contrapartes" at bounding box center [950, 381] width 61 height 14
click at [912, 380] on input "Contrapartes" at bounding box center [906, 381] width 11 height 11
click at [930, 349] on span "Resumo Transacionalidade" at bounding box center [962, 343] width 85 height 27
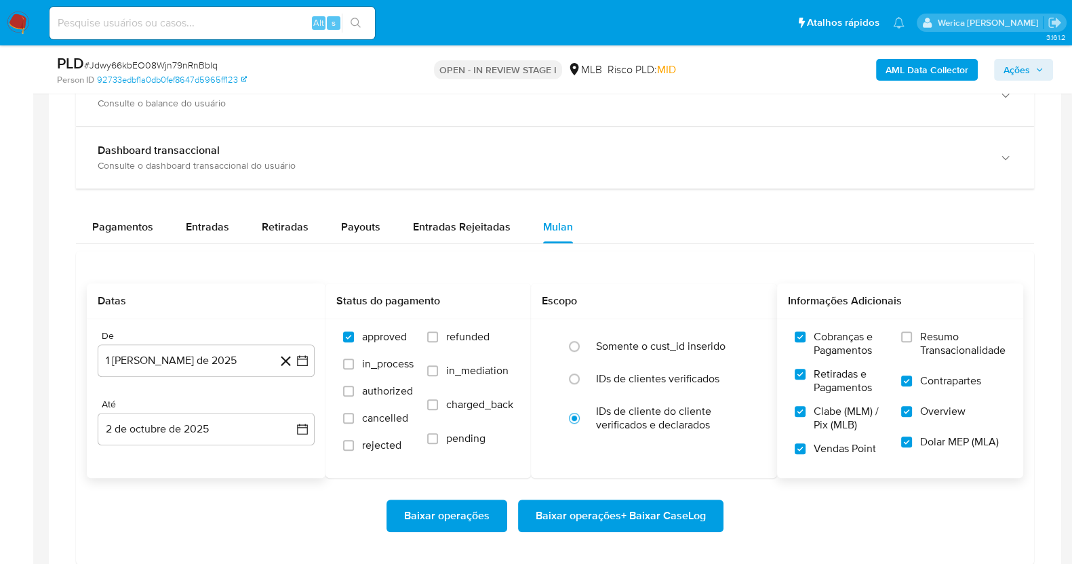
click at [912, 342] on input "Resumo Transacionalidade" at bounding box center [906, 337] width 11 height 11
click at [652, 518] on span "Baixar operações + Baixar CaseLog" at bounding box center [621, 516] width 170 height 30
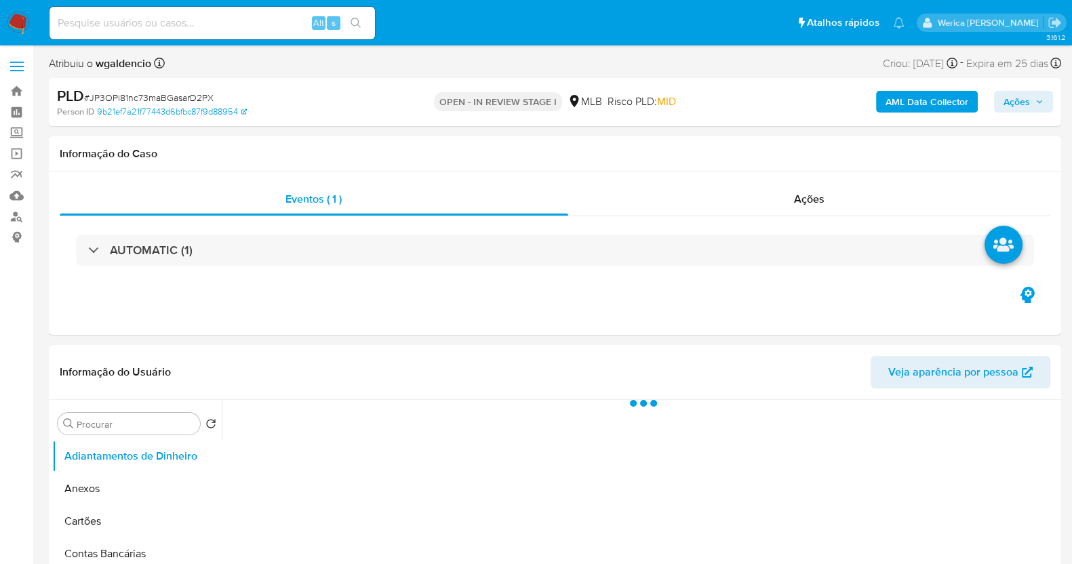
select select "10"
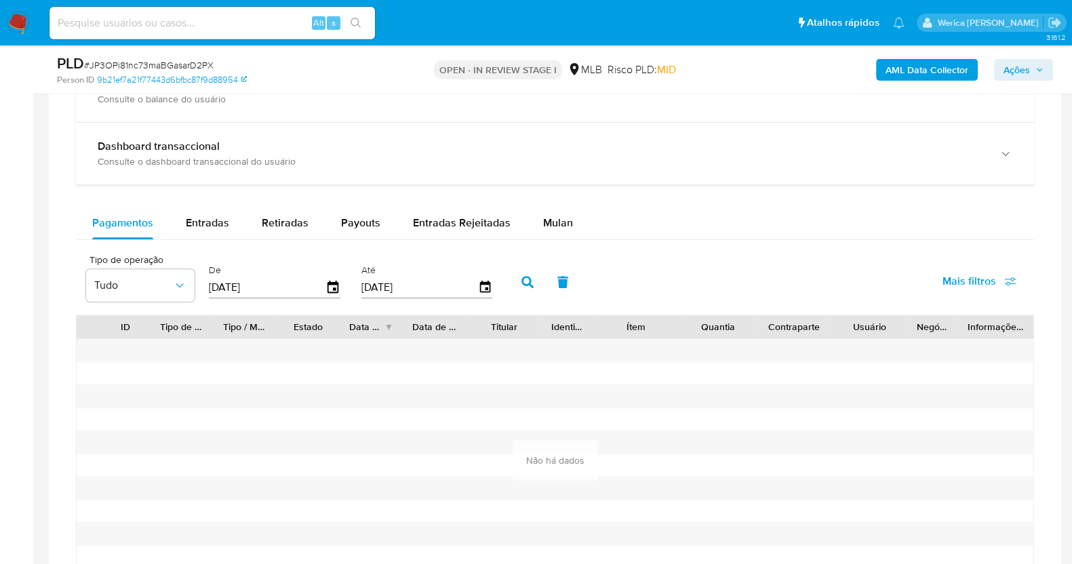
scroll to position [980, 0]
click at [550, 222] on span "Mulan" at bounding box center [558, 225] width 30 height 16
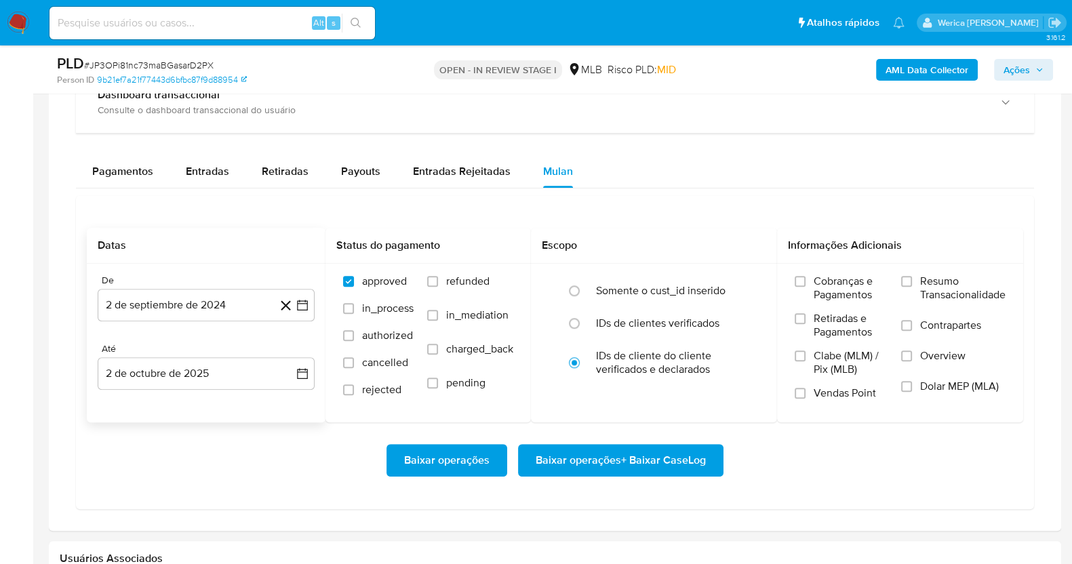
scroll to position [1150, 0]
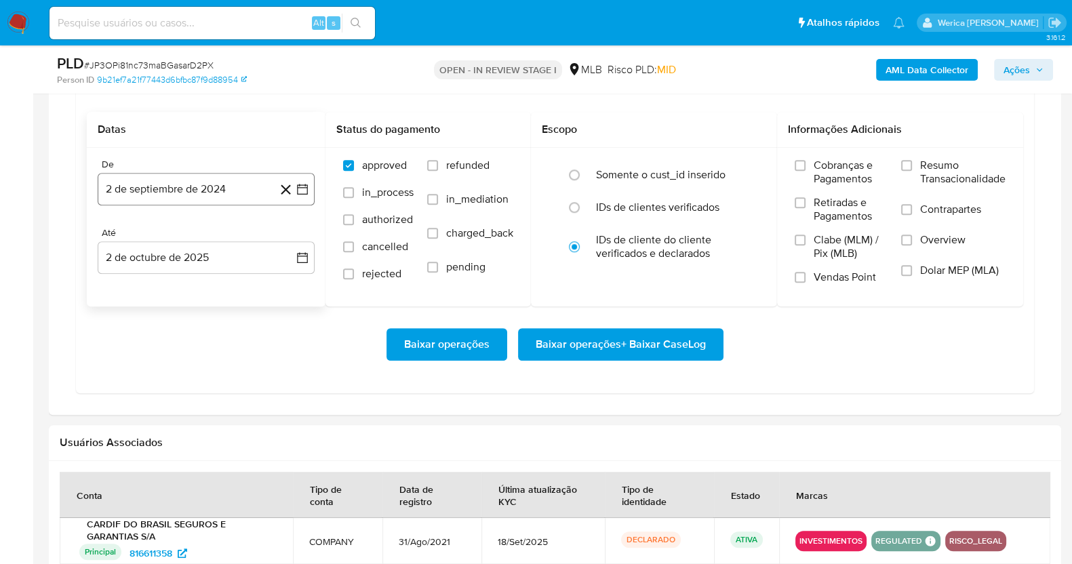
click at [203, 188] on button "2 de septiembre de 2024" at bounding box center [206, 189] width 217 height 33
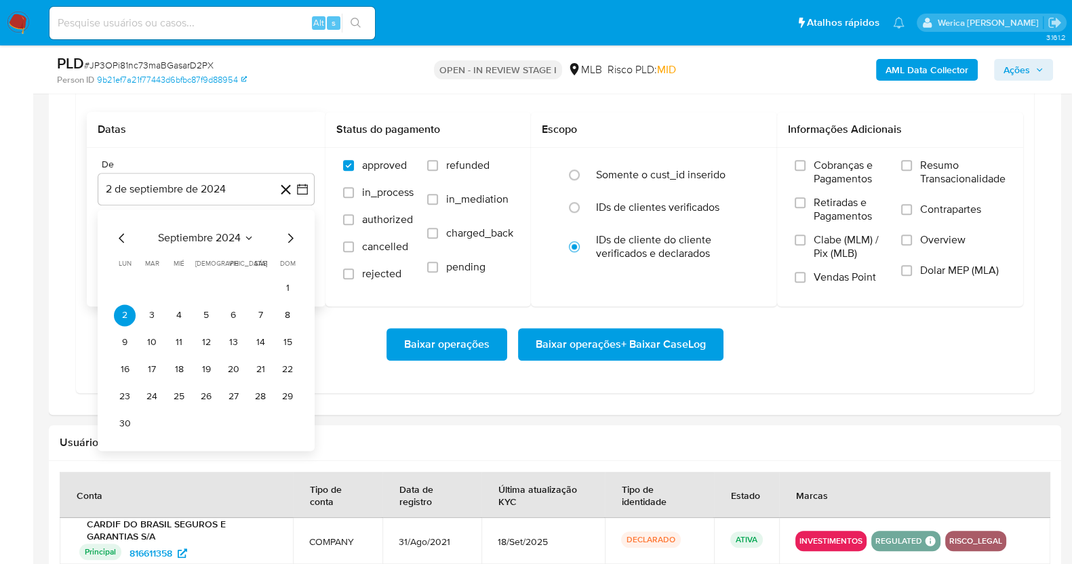
click at [216, 239] on span "septiembre 2024" at bounding box center [199, 238] width 83 height 14
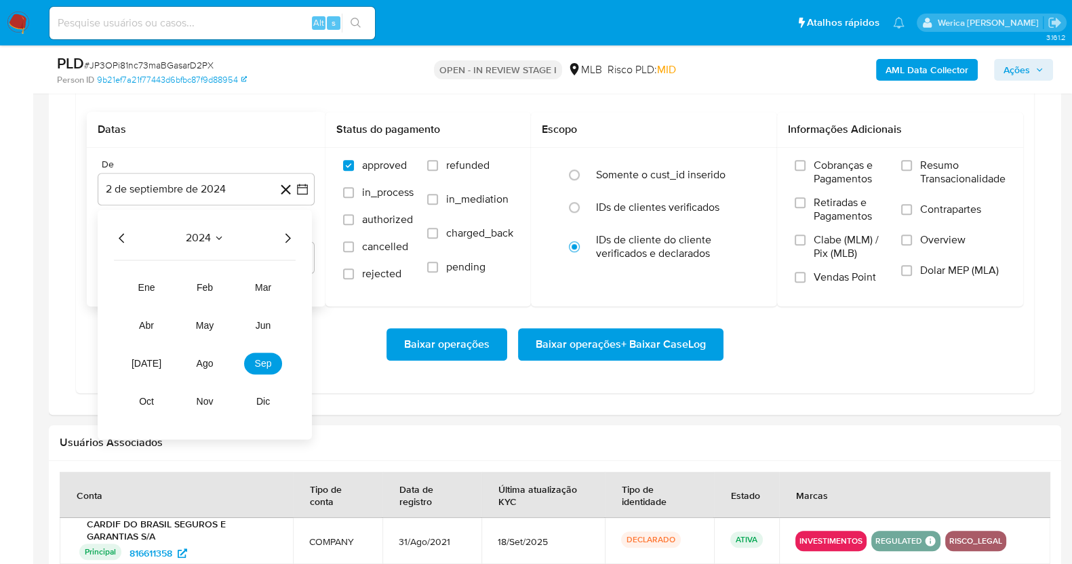
click at [285, 232] on icon "Año siguiente" at bounding box center [287, 238] width 16 height 16
click at [210, 364] on span "ago" at bounding box center [205, 363] width 17 height 11
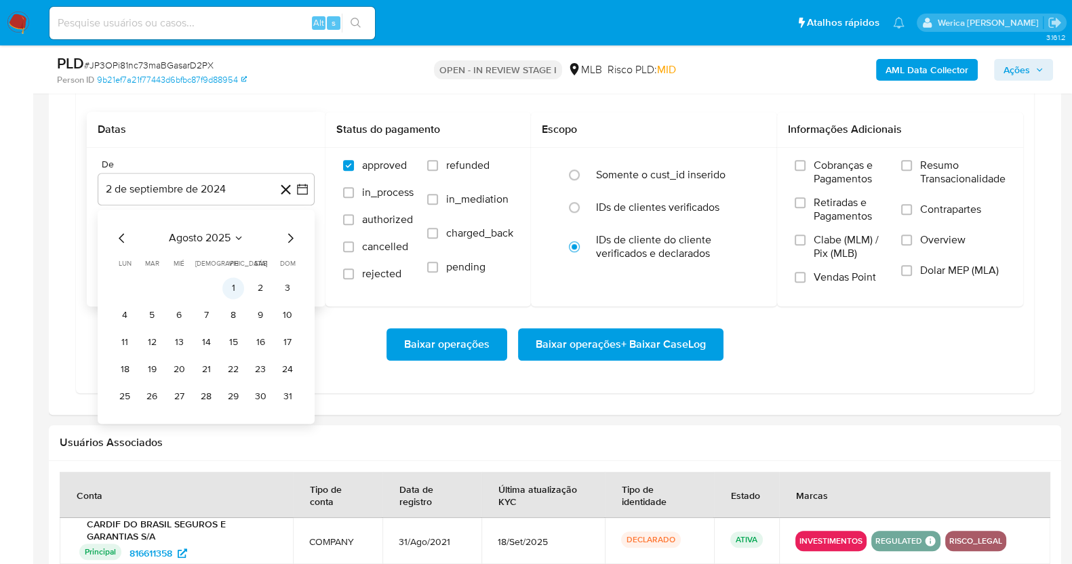
click at [240, 286] on button "1" at bounding box center [233, 288] width 22 height 22
click at [837, 182] on span "Cobranças e Pagamentos" at bounding box center [851, 172] width 74 height 27
click at [806, 171] on input "Cobranças e Pagamentos" at bounding box center [800, 165] width 11 height 11
click at [846, 229] on div "Cobranças e Pagamentos Retiradas e Pagamentos Clabe (MLM) / Pix (MLB) Vendas Po…" at bounding box center [841, 227] width 93 height 136
click at [854, 264] on label "Clabe (MLM) / Pix (MLB)" at bounding box center [841, 251] width 93 height 37
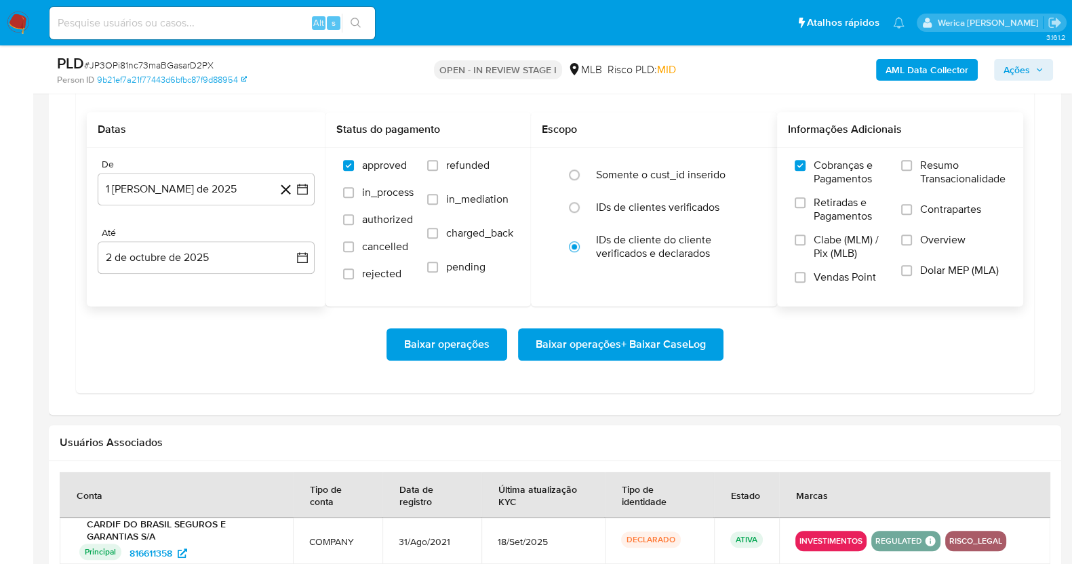
click at [806, 245] on input "Clabe (MLM) / Pix (MLB)" at bounding box center [800, 240] width 11 height 11
click at [850, 241] on span "Clabe (MLM) / Pix (MLB)" at bounding box center [851, 246] width 74 height 27
click at [806, 241] on input "Clabe (MLM) / Pix (MLB)" at bounding box center [800, 240] width 11 height 11
click at [848, 214] on span "Retiradas e Pagamentos" at bounding box center [851, 209] width 74 height 27
click at [806, 208] on input "Retiradas e Pagamentos" at bounding box center [800, 202] width 11 height 11
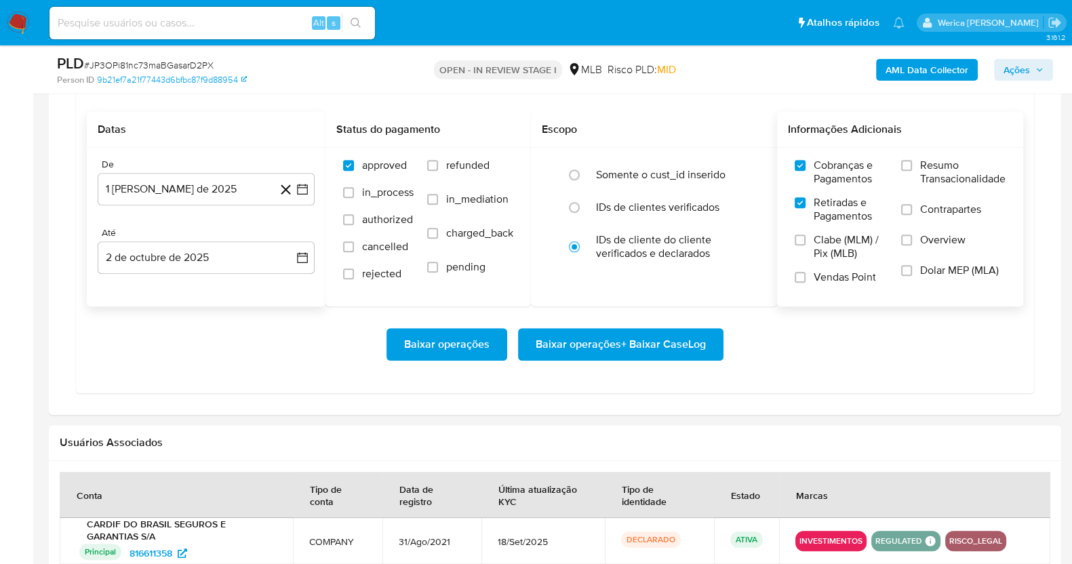
click at [846, 256] on span "Clabe (MLM) / Pix (MLB)" at bounding box center [851, 246] width 74 height 27
click at [806, 245] on input "Clabe (MLM) / Pix (MLB)" at bounding box center [800, 240] width 11 height 11
click at [846, 286] on label "Vendas Point" at bounding box center [841, 283] width 93 height 24
click at [806, 283] on input "Vendas Point" at bounding box center [800, 277] width 11 height 11
click at [924, 275] on span "Dolar MEP (MLA)" at bounding box center [959, 271] width 79 height 14
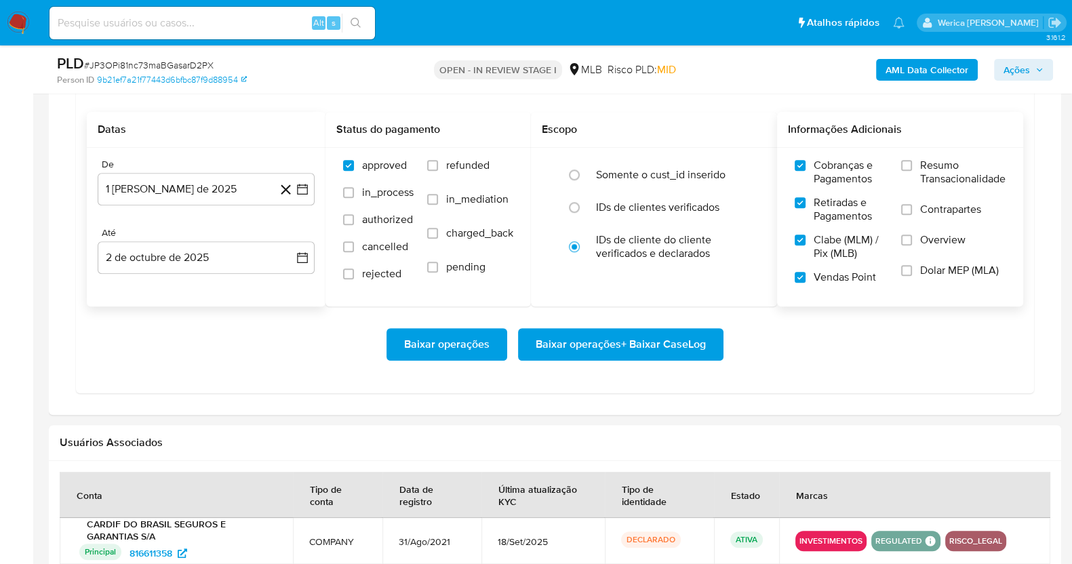
click at [927, 233] on span "Overview" at bounding box center [942, 240] width 45 height 14
click at [912, 235] on input "Overview" at bounding box center [906, 240] width 11 height 11
click at [926, 209] on span "Contrapartes" at bounding box center [950, 210] width 61 height 14
click at [912, 209] on input "Contrapartes" at bounding box center [906, 209] width 11 height 11
click at [925, 173] on span "Resumo Transacionalidade" at bounding box center [962, 172] width 85 height 27
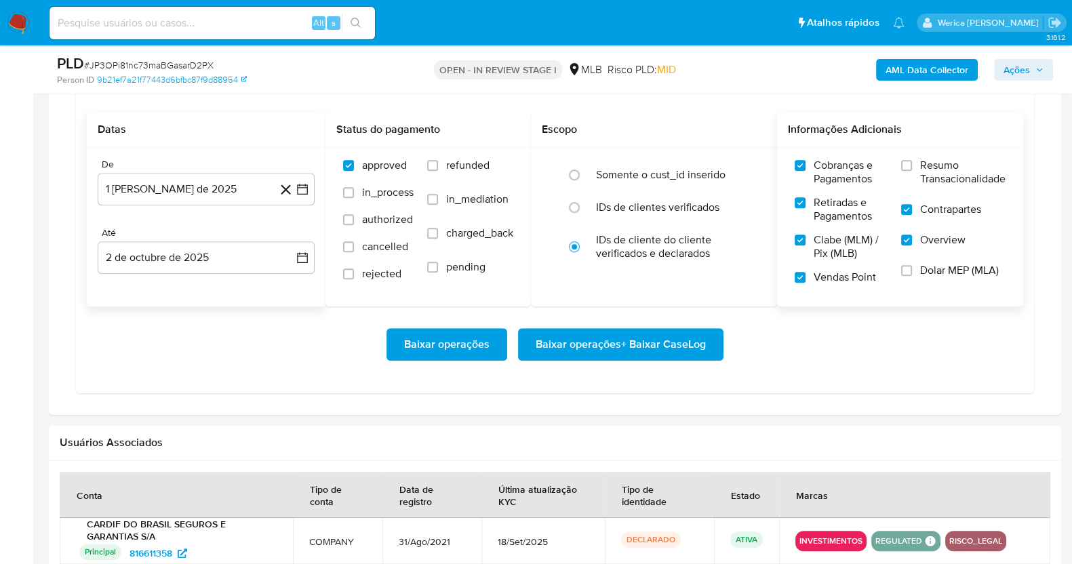
click at [912, 171] on input "Resumo Transacionalidade" at bounding box center [906, 165] width 11 height 11
click at [929, 274] on span "Dolar MEP (MLA)" at bounding box center [959, 271] width 79 height 14
click at [912, 274] on input "Dolar MEP (MLA)" at bounding box center [906, 270] width 11 height 11
click at [656, 342] on span "Baixar operações + Baixar CaseLog" at bounding box center [621, 345] width 170 height 30
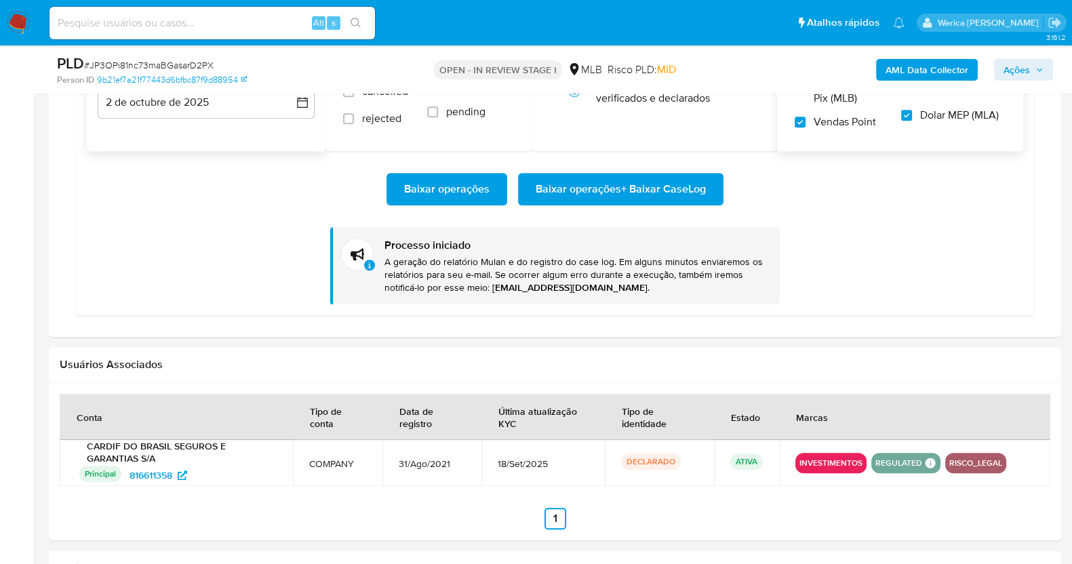
scroll to position [1320, 0]
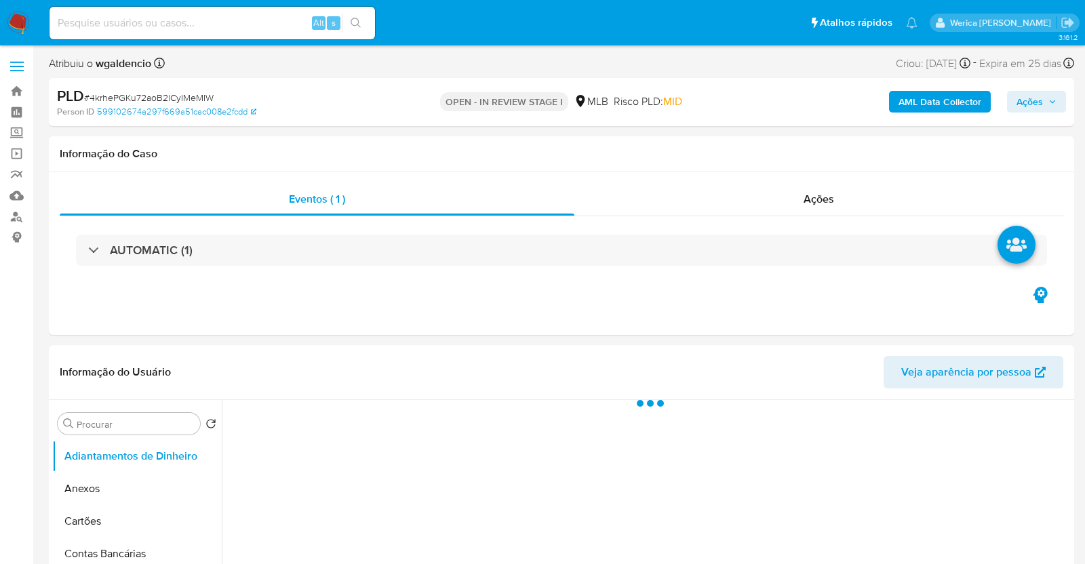
select select "10"
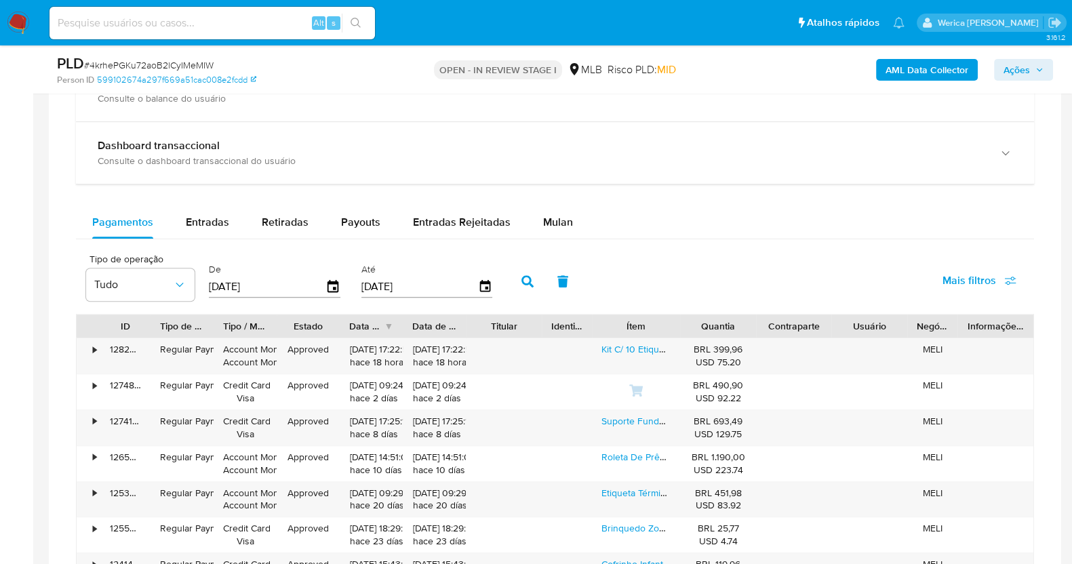
scroll to position [932, 0]
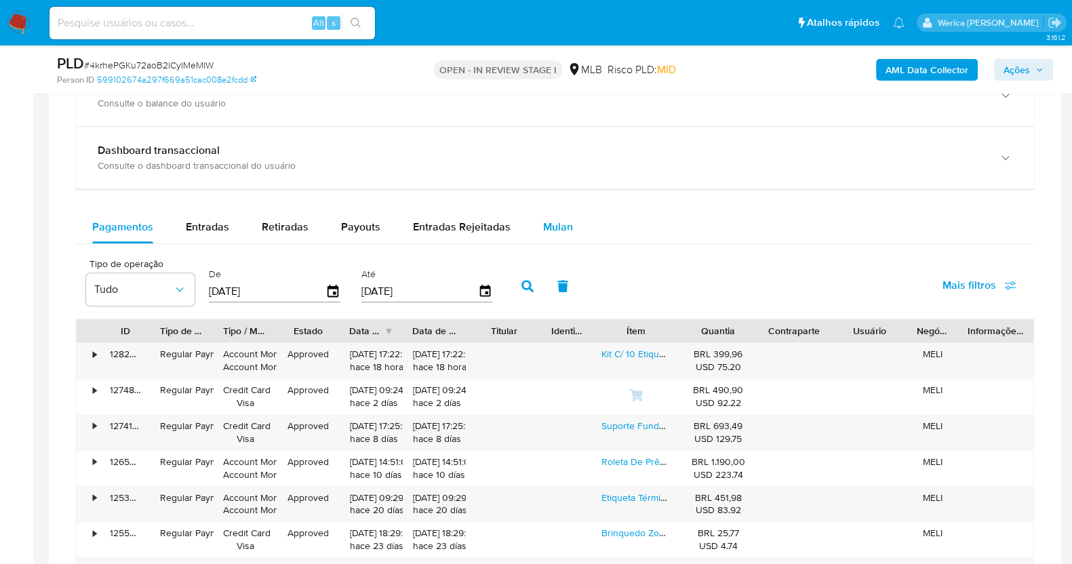
click at [564, 235] on div "Mulan" at bounding box center [558, 227] width 30 height 33
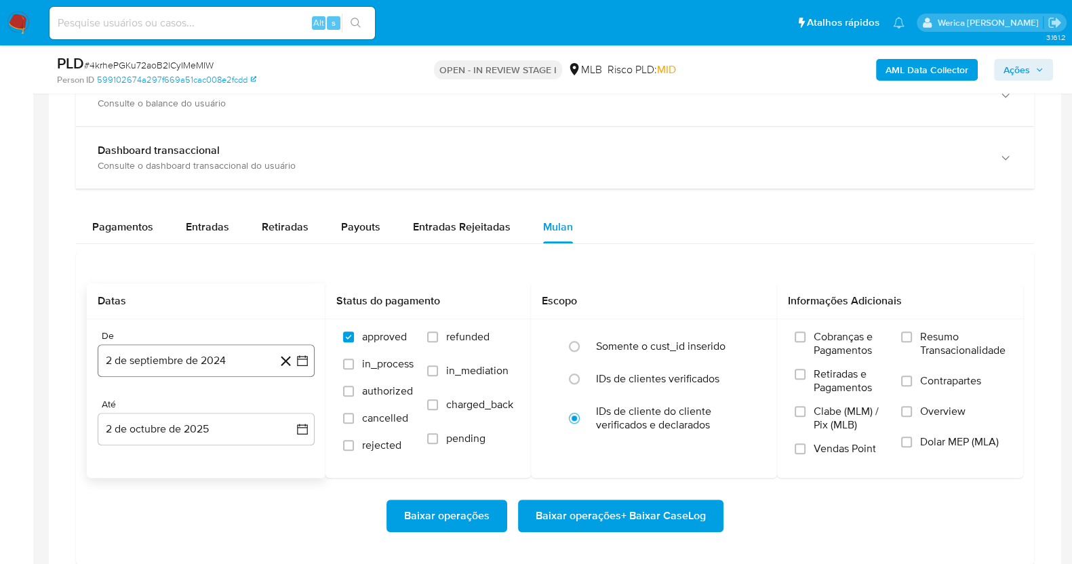
click at [146, 374] on button "2 de septiembre de 2024" at bounding box center [206, 360] width 217 height 33
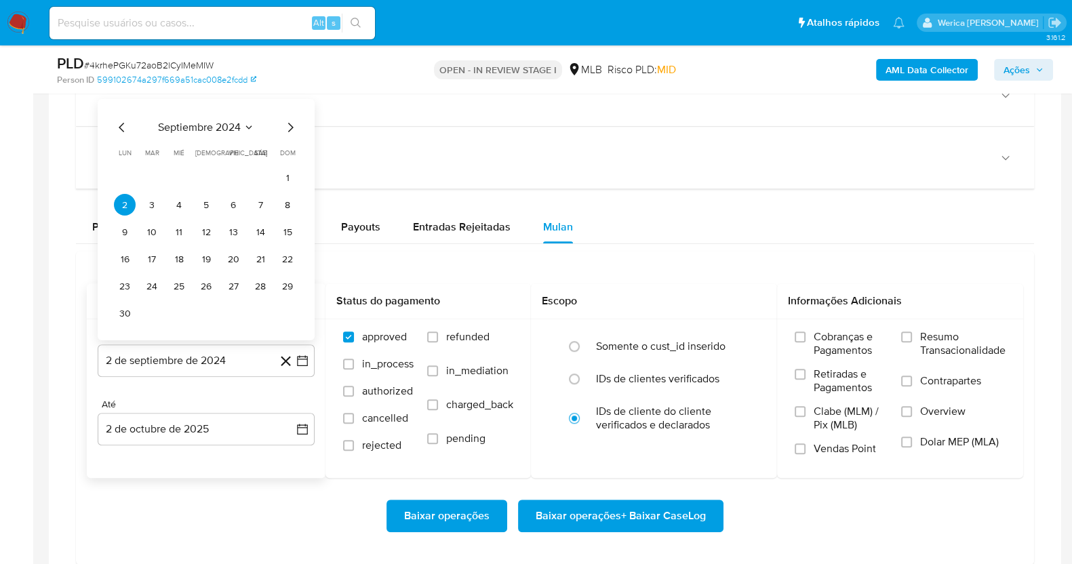
click at [231, 129] on span "septiembre 2024" at bounding box center [199, 128] width 83 height 14
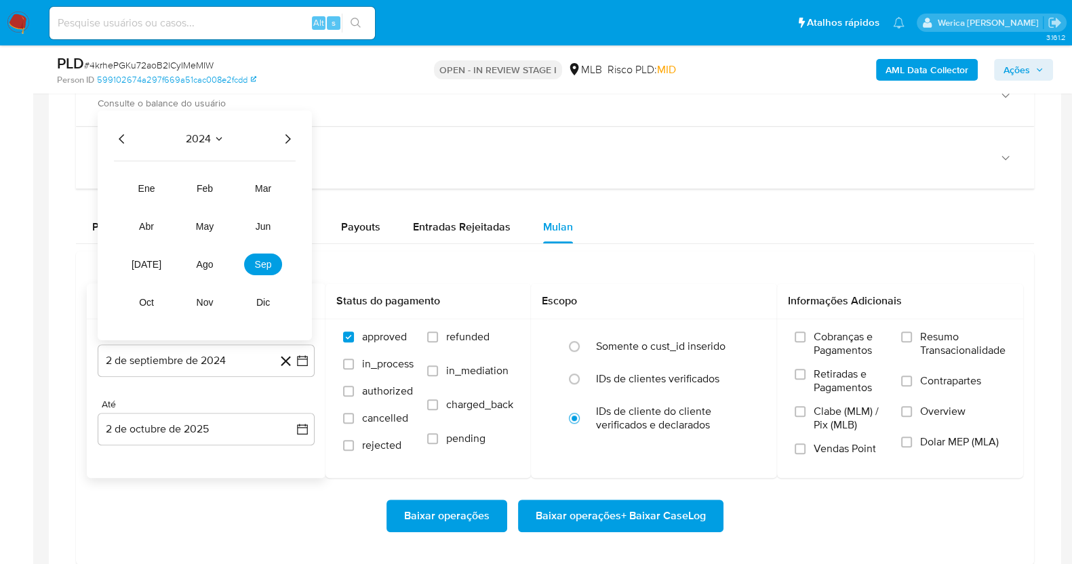
click at [283, 138] on icon "Año siguiente" at bounding box center [287, 139] width 16 height 16
click at [214, 260] on button "ago" at bounding box center [205, 265] width 38 height 22
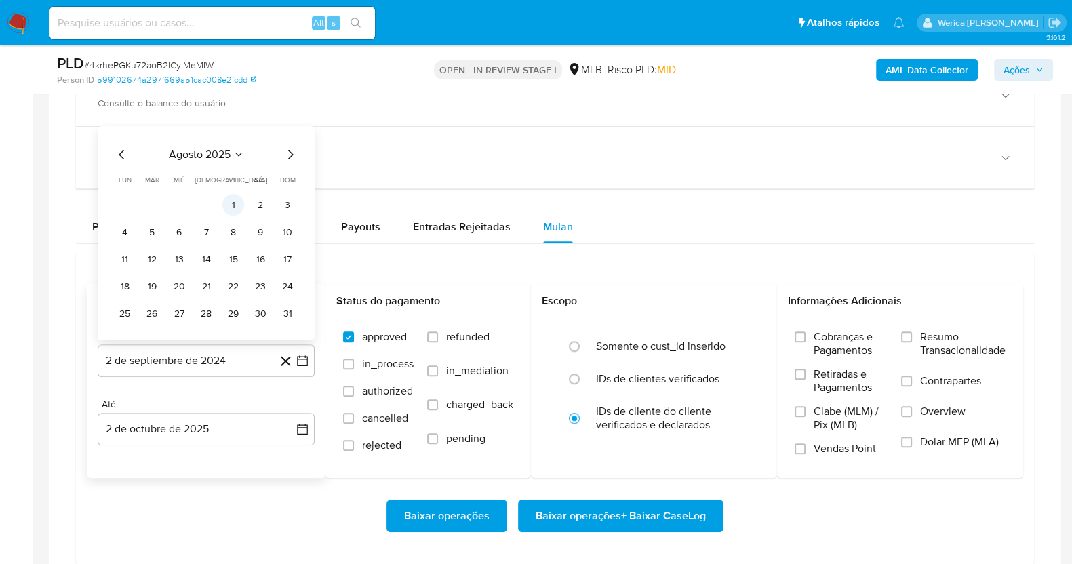
click at [237, 201] on button "1" at bounding box center [233, 205] width 22 height 22
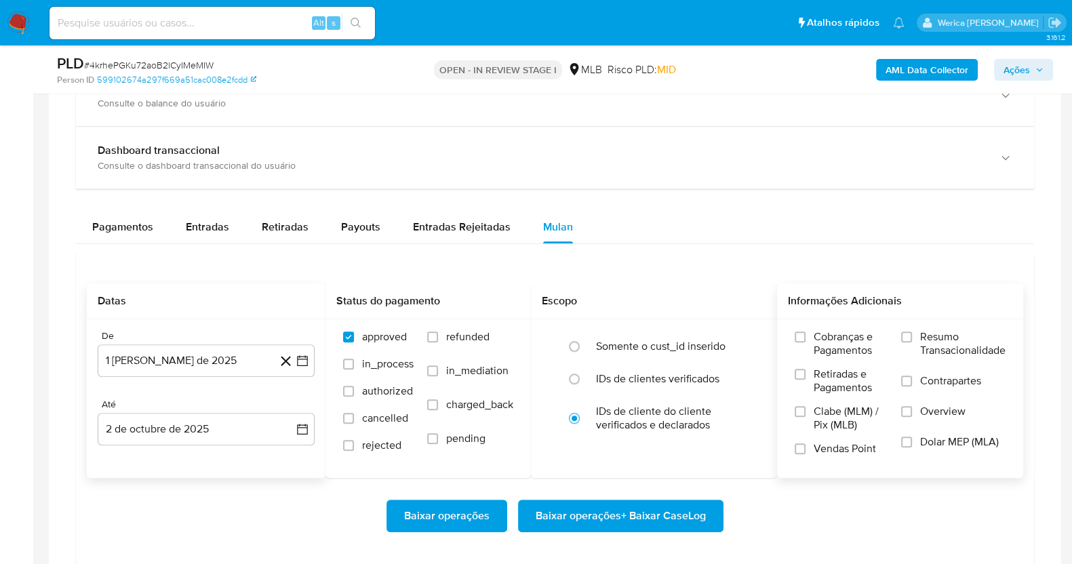
click at [841, 349] on span "Cobranças e Pagamentos" at bounding box center [851, 343] width 74 height 27
click at [806, 342] on input "Cobranças e Pagamentos" at bounding box center [800, 337] width 11 height 11
click at [848, 380] on span "Retiradas e Pagamentos" at bounding box center [851, 381] width 74 height 27
click at [806, 380] on input "Retiradas e Pagamentos" at bounding box center [800, 374] width 11 height 11
click at [848, 422] on span "Clabe (MLM) / Pix (MLB)" at bounding box center [851, 418] width 74 height 27
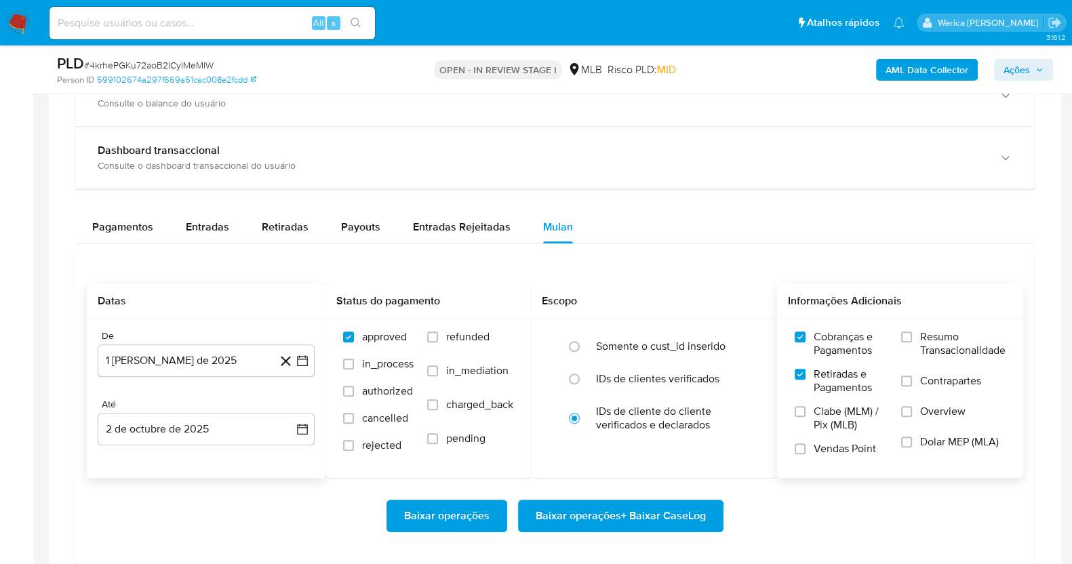
click at [806, 417] on input "Clabe (MLM) / Pix (MLB)" at bounding box center [800, 411] width 11 height 11
click at [854, 445] on span "Vendas Point" at bounding box center [845, 449] width 62 height 14
click at [806, 445] on input "Vendas Point" at bounding box center [800, 448] width 11 height 11
drag, startPoint x: 888, startPoint y: 445, endPoint x: 928, endPoint y: 448, distance: 39.4
click at [928, 448] on span "Dolar MEP (MLA)" at bounding box center [959, 442] width 79 height 14
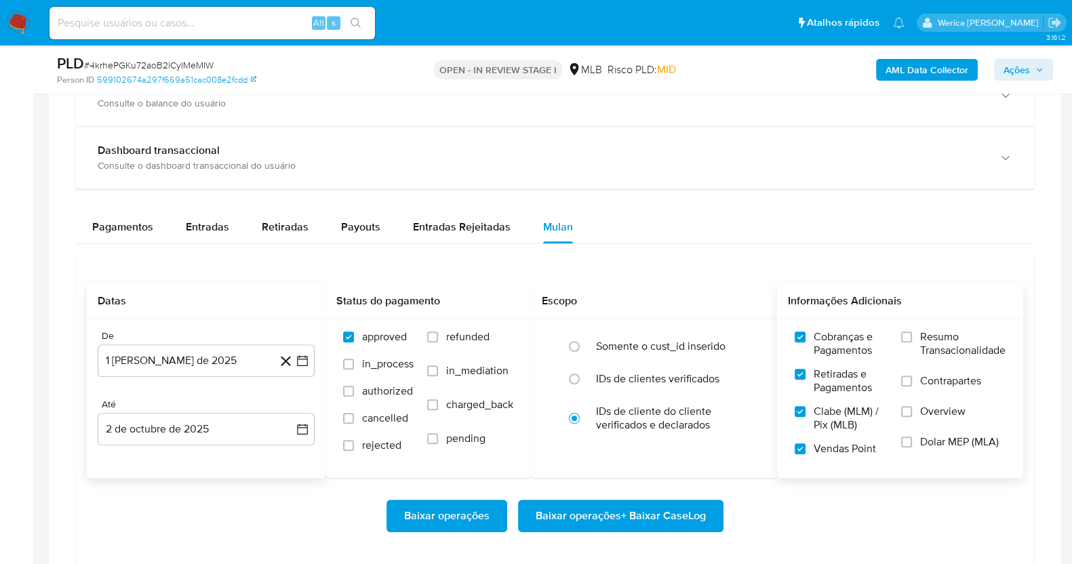
click at [912, 448] on input "Dolar MEP (MLA)" at bounding box center [906, 442] width 11 height 11
click at [930, 415] on span "Overview" at bounding box center [942, 412] width 45 height 14
click at [912, 415] on input "Overview" at bounding box center [906, 411] width 11 height 11
click at [929, 389] on label "Contrapartes" at bounding box center [953, 389] width 104 height 31
click at [912, 386] on input "Contrapartes" at bounding box center [906, 381] width 11 height 11
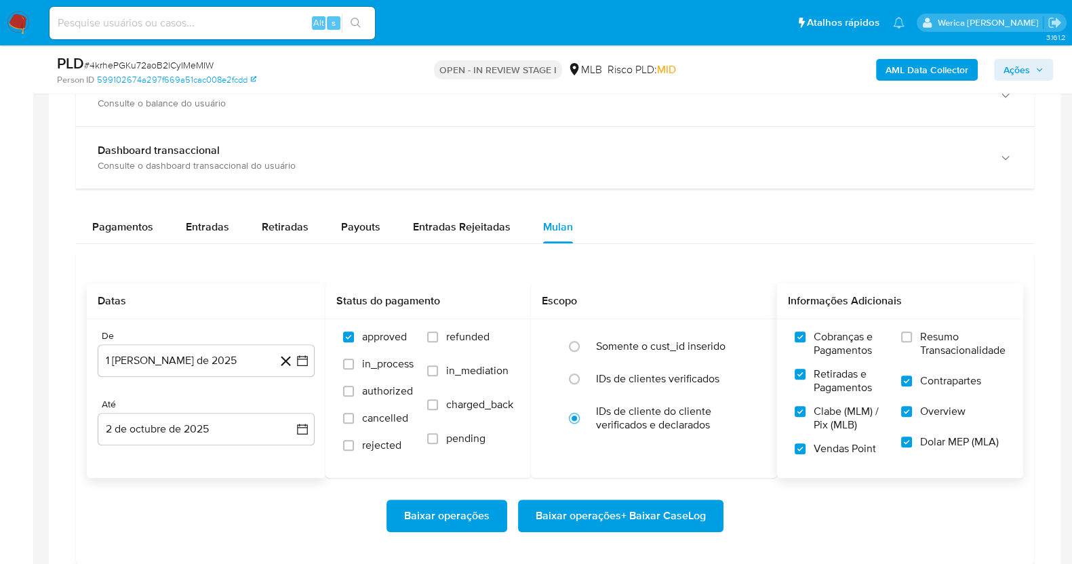
click at [923, 354] on span "Resumo Transacionalidade" at bounding box center [962, 343] width 85 height 27
click at [912, 342] on input "Resumo Transacionalidade" at bounding box center [906, 337] width 11 height 11
click at [699, 503] on span "Baixar operações + Baixar CaseLog" at bounding box center [621, 516] width 170 height 30
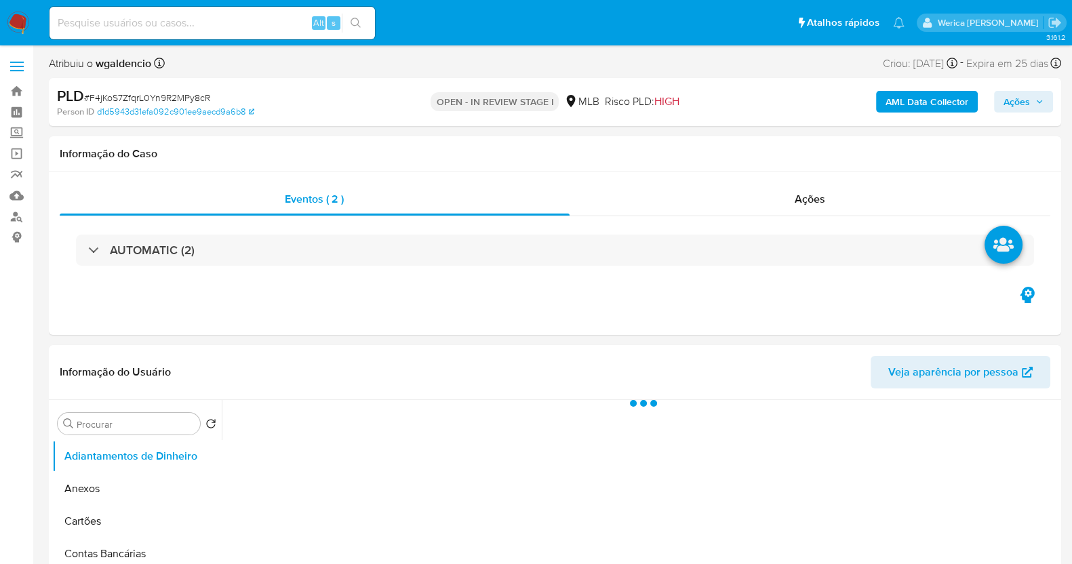
select select "10"
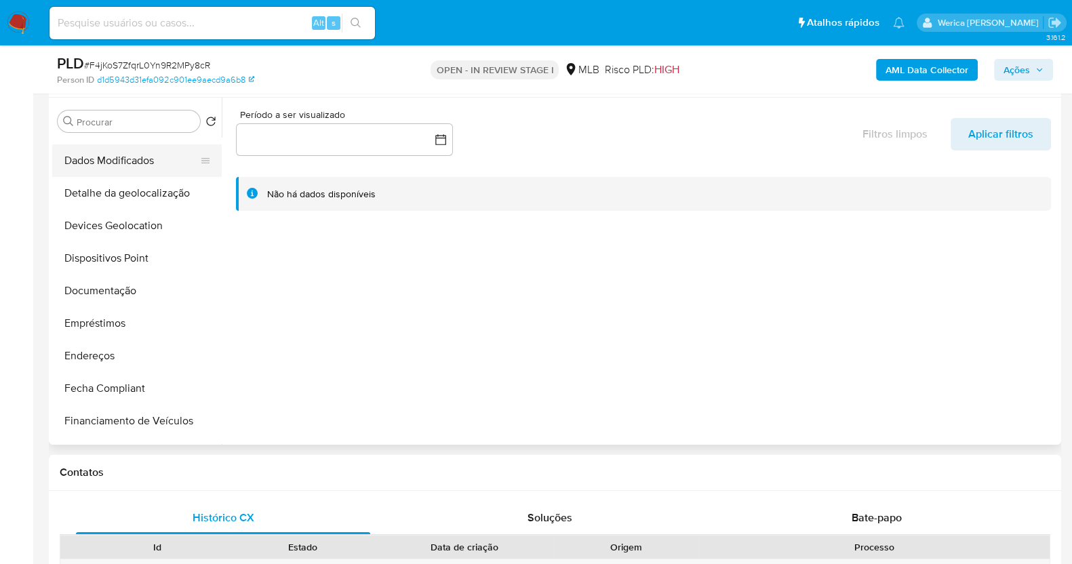
scroll to position [169, 0]
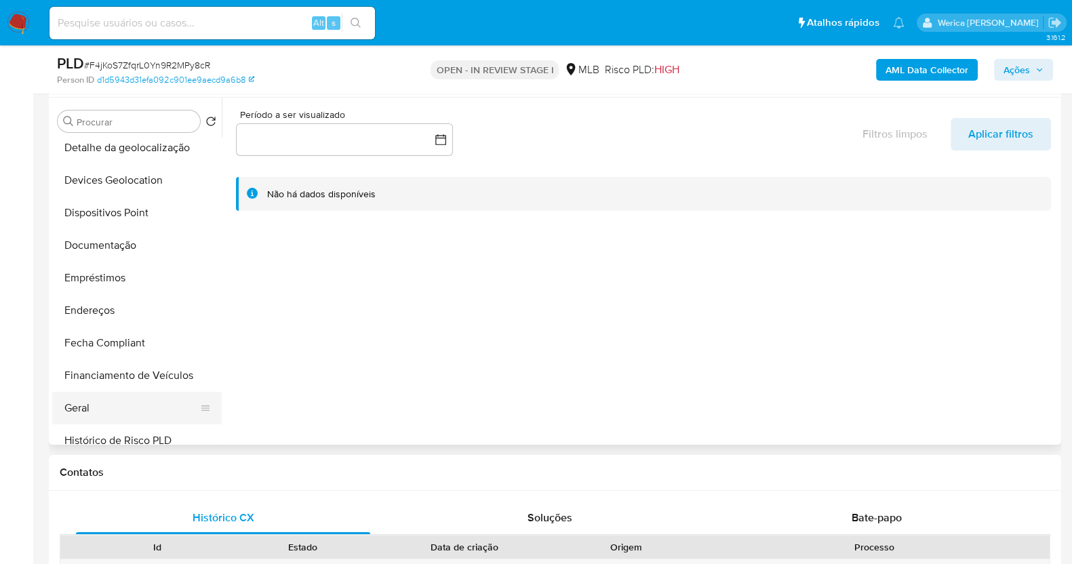
click at [102, 408] on button "Geral" at bounding box center [131, 408] width 159 height 33
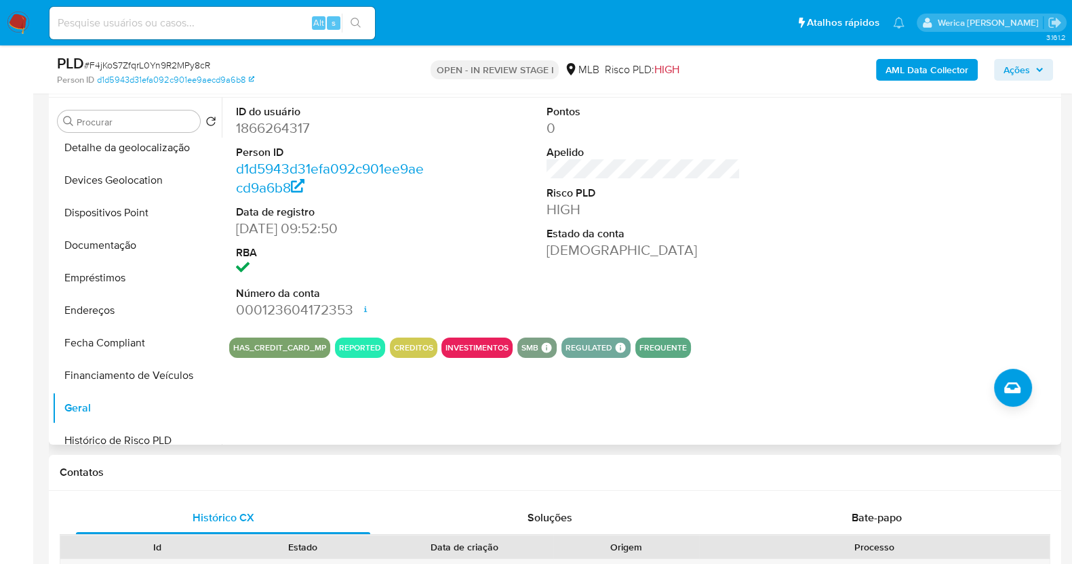
click at [272, 134] on dd "1866264317" at bounding box center [333, 128] width 194 height 19
copy dd "1866264317"
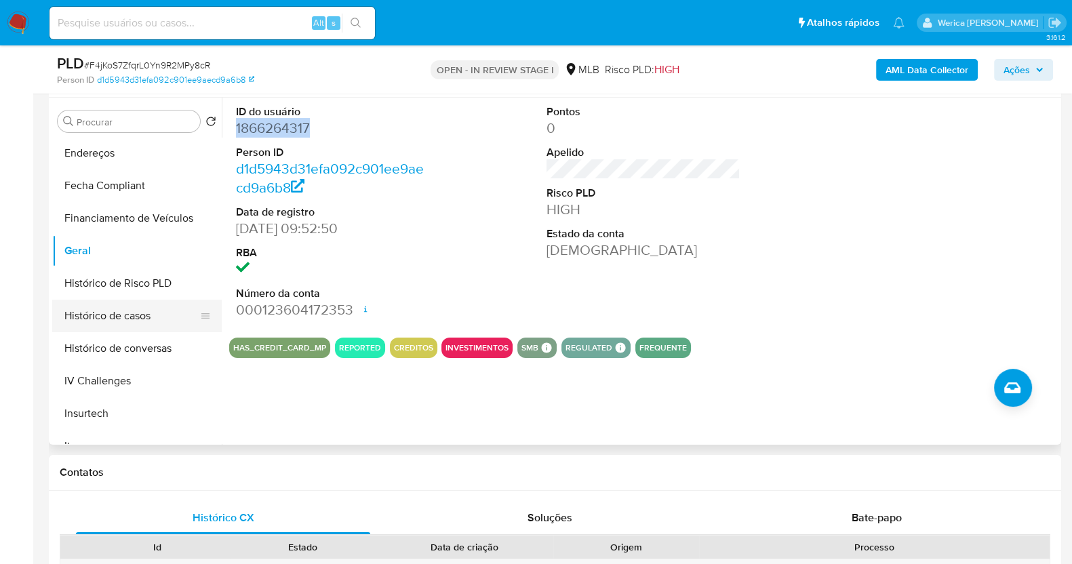
scroll to position [338, 0]
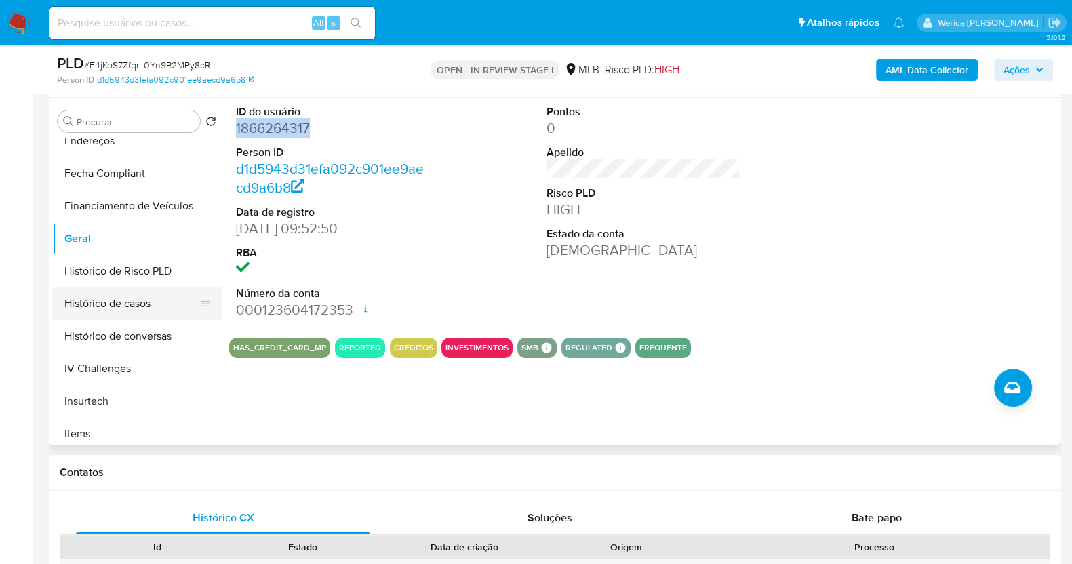
click at [161, 298] on button "Histórico de casos" at bounding box center [131, 303] width 159 height 33
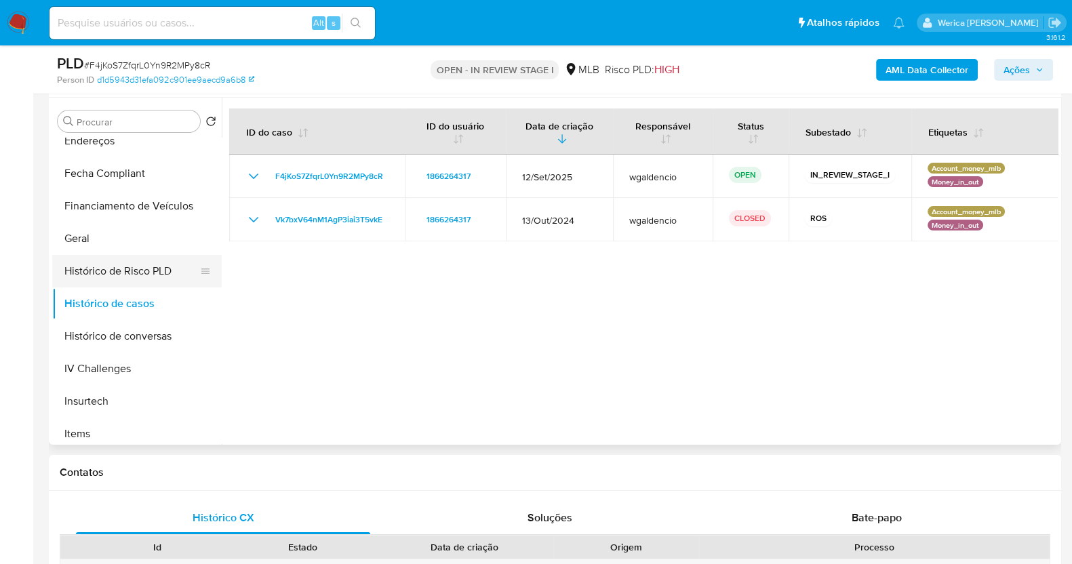
scroll to position [424, 0]
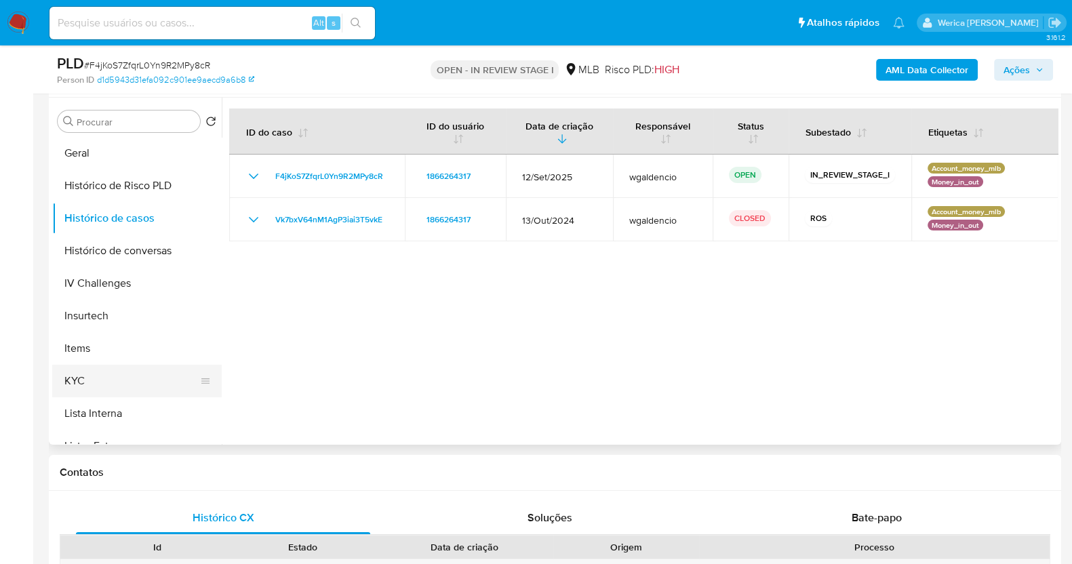
click at [119, 382] on button "KYC" at bounding box center [131, 381] width 159 height 33
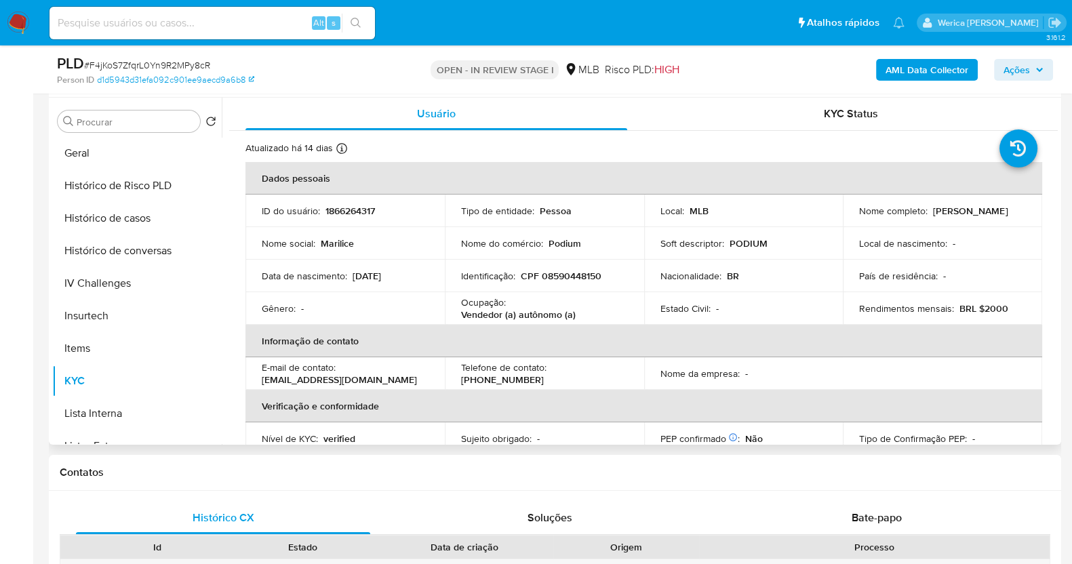
click at [568, 273] on p "CPF 08590448150" at bounding box center [561, 276] width 81 height 12
copy p "08590448150"
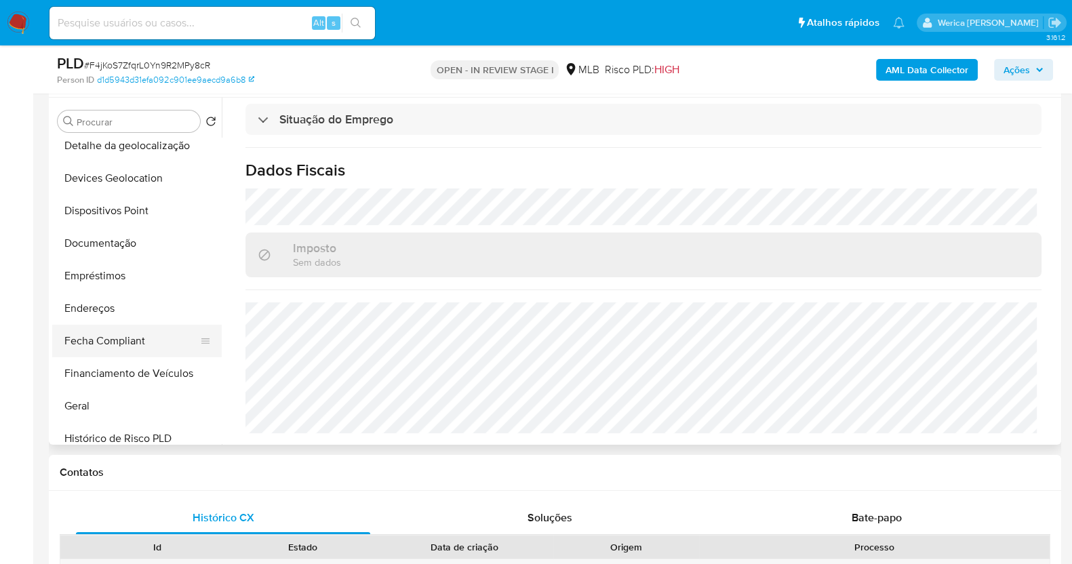
scroll to position [169, 0]
click at [138, 307] on button "Endereços" at bounding box center [131, 310] width 159 height 33
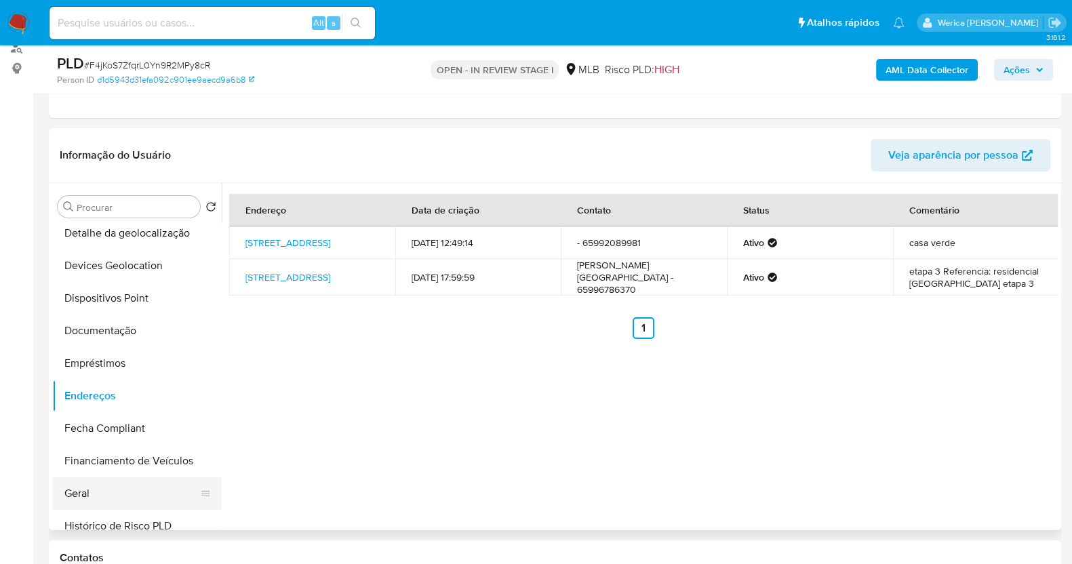
click at [137, 490] on button "Geral" at bounding box center [131, 493] width 159 height 33
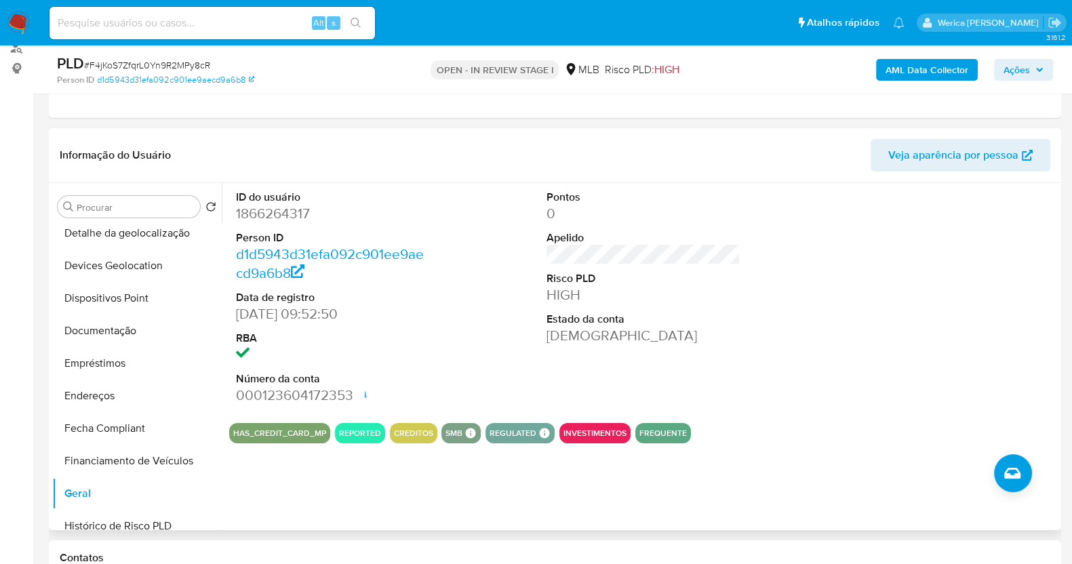
click at [940, 371] on div at bounding box center [954, 297] width 207 height 229
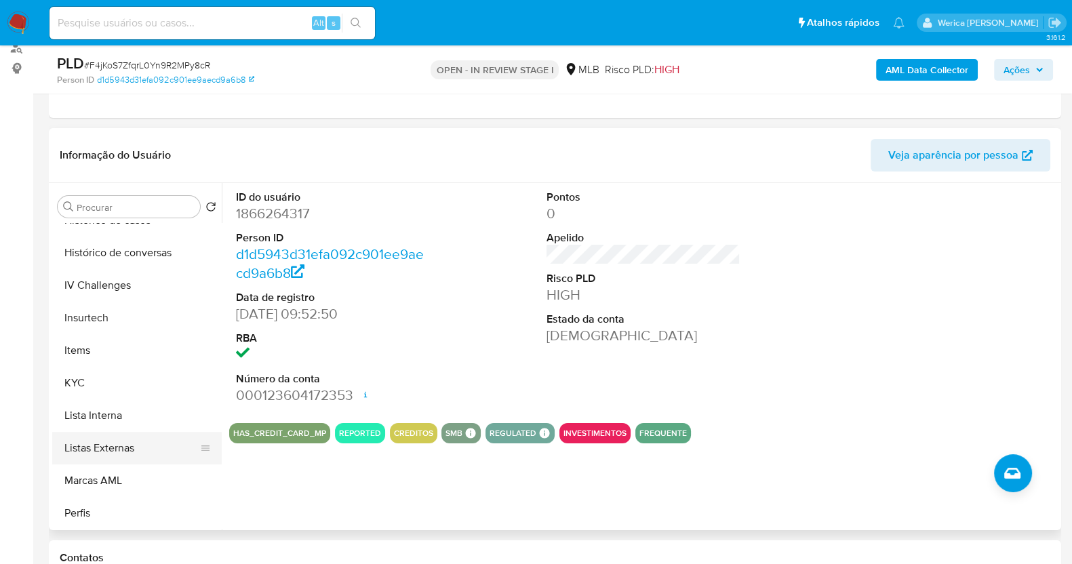
scroll to position [509, 0]
click at [78, 380] on button "KYC" at bounding box center [131, 381] width 159 height 33
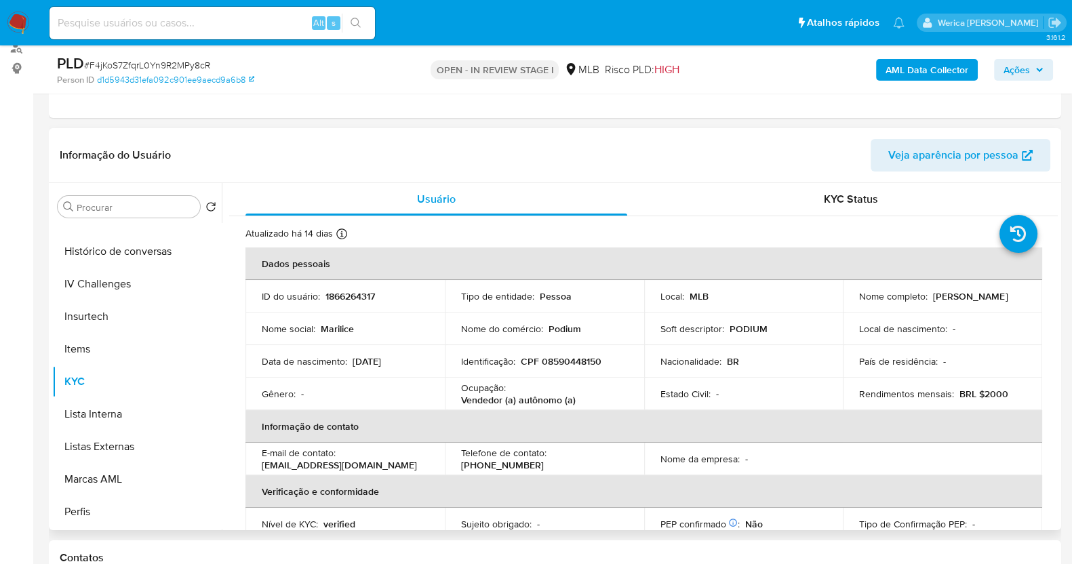
click at [794, 371] on td "Nacionalidade : BR" at bounding box center [743, 361] width 199 height 33
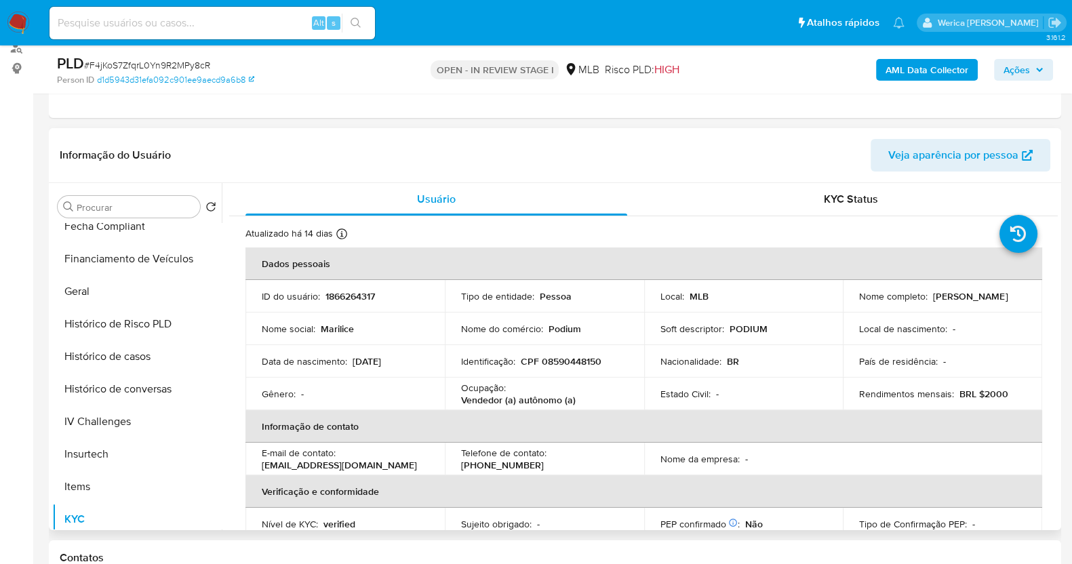
scroll to position [169, 0]
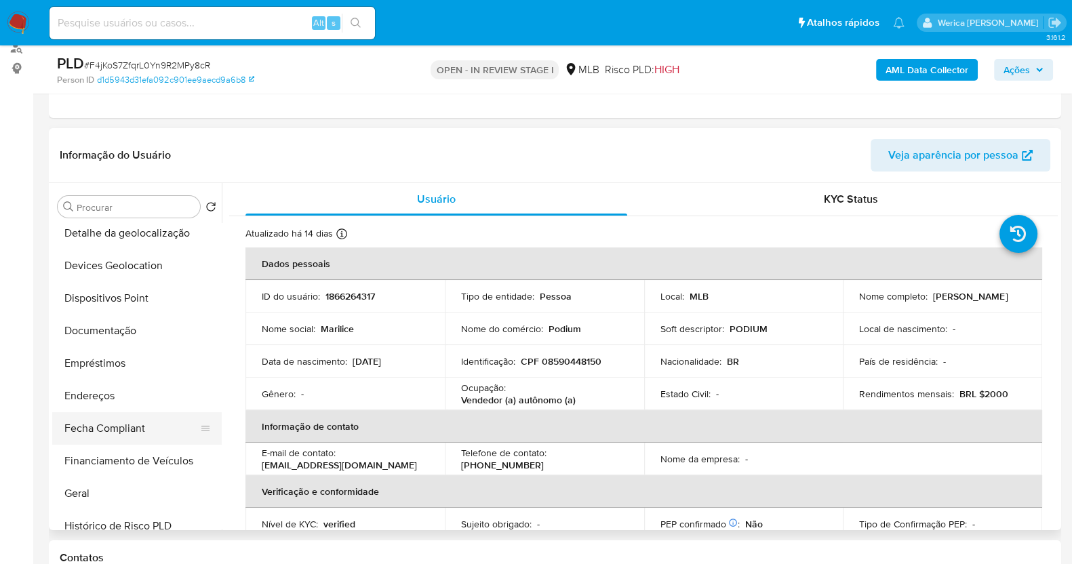
drag, startPoint x: 121, startPoint y: 398, endPoint x: 212, endPoint y: 424, distance: 93.8
click at [121, 398] on button "Endereços" at bounding box center [137, 396] width 170 height 33
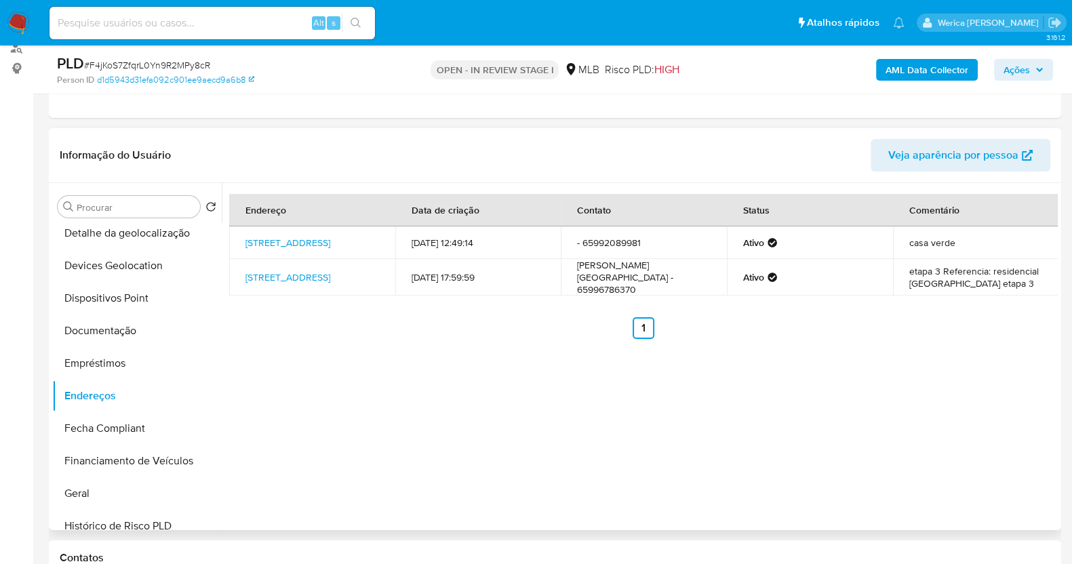
click at [1003, 405] on div "Endereço Data de criação Contato Status Comentário Rua Rio Piraqui 12, Cuiabá, …" at bounding box center [640, 356] width 836 height 347
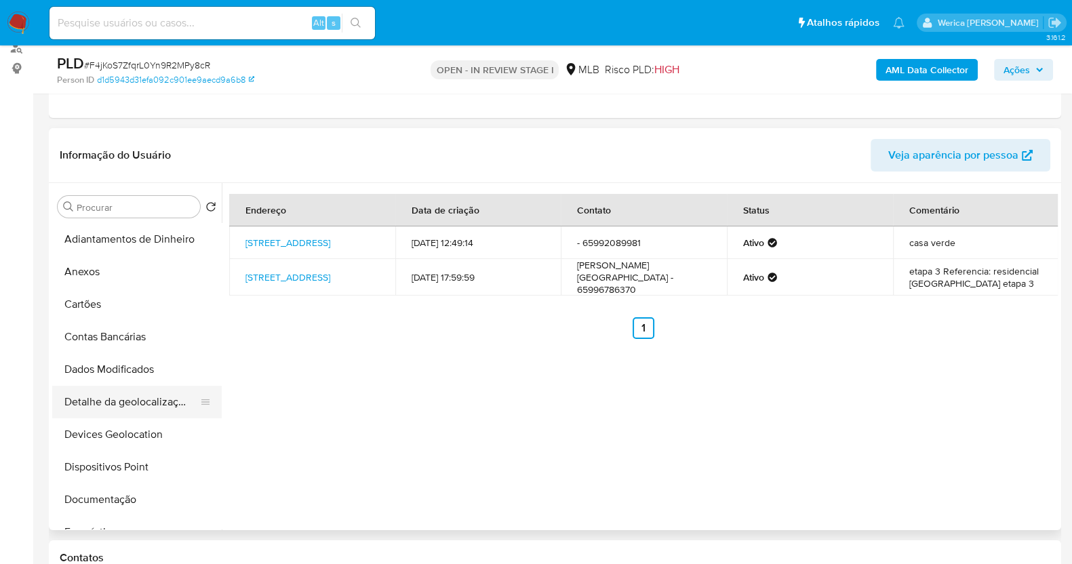
click at [140, 395] on button "Detalhe da geolocalização" at bounding box center [131, 402] width 159 height 33
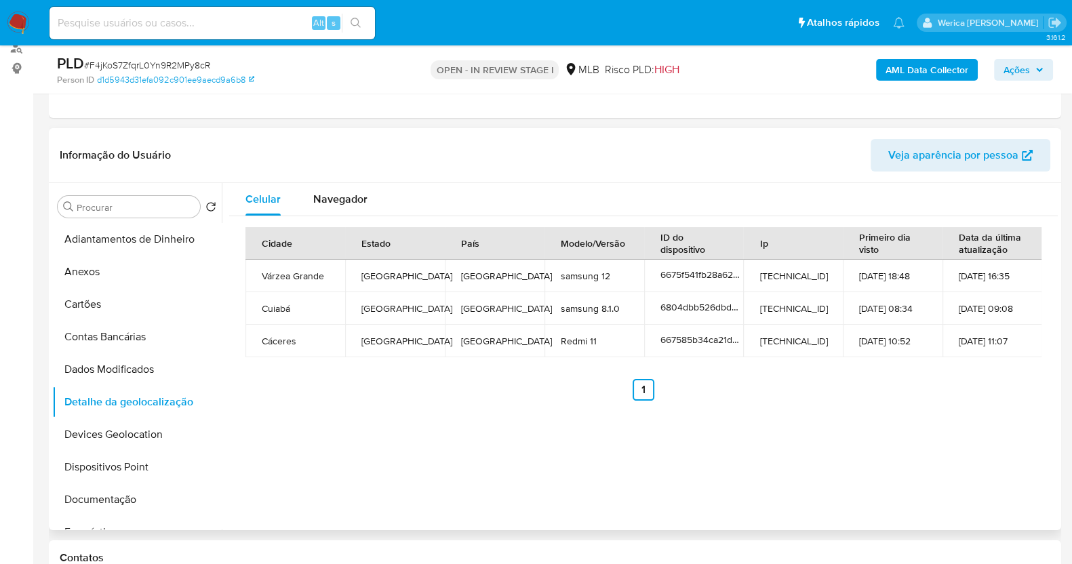
click at [539, 456] on div "Celular Navegador Cidade Estado País Modelo/Versão ID do dispositivo Ip Primeir…" at bounding box center [640, 356] width 836 height 347
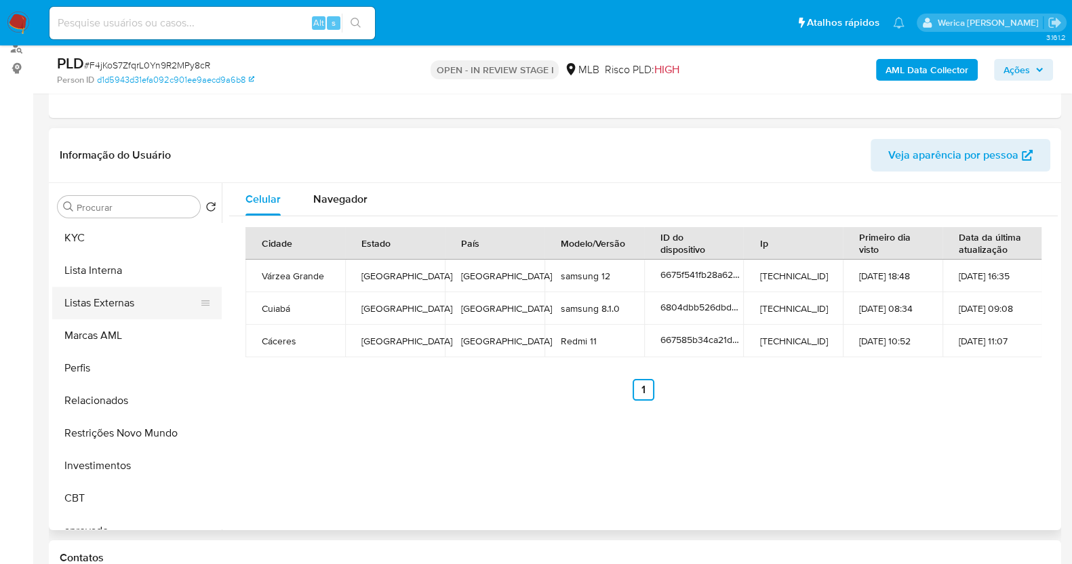
scroll to position [677, 0]
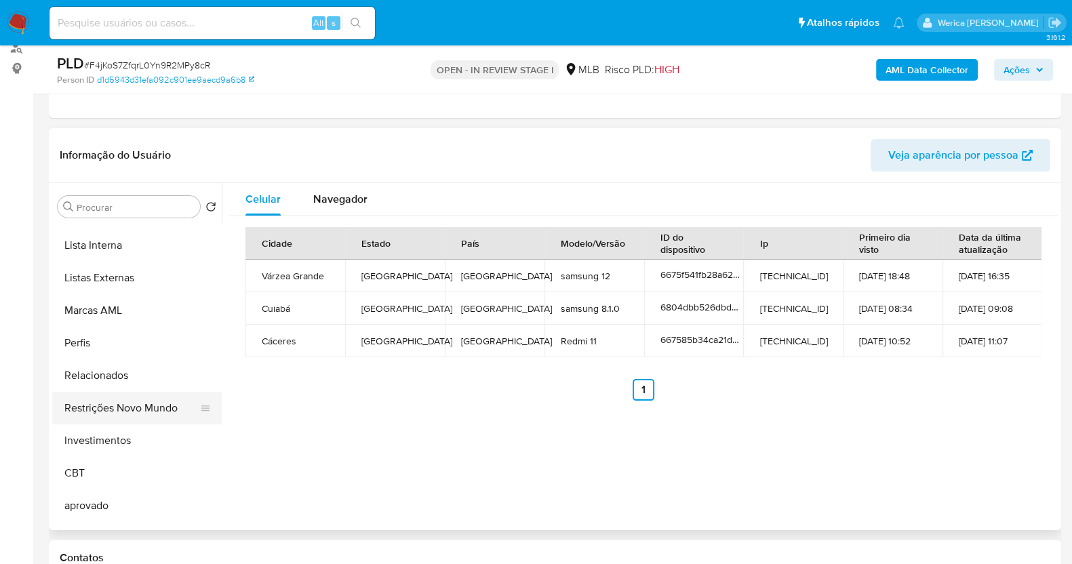
click at [124, 406] on button "Restrições Novo Mundo" at bounding box center [131, 408] width 159 height 33
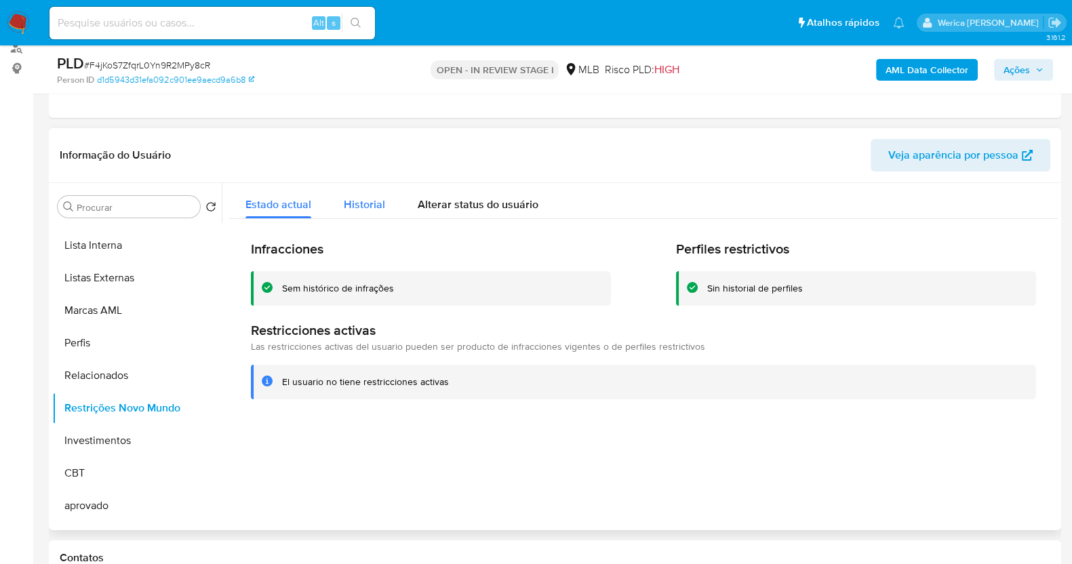
click at [353, 215] on div "Historial" at bounding box center [364, 201] width 41 height 36
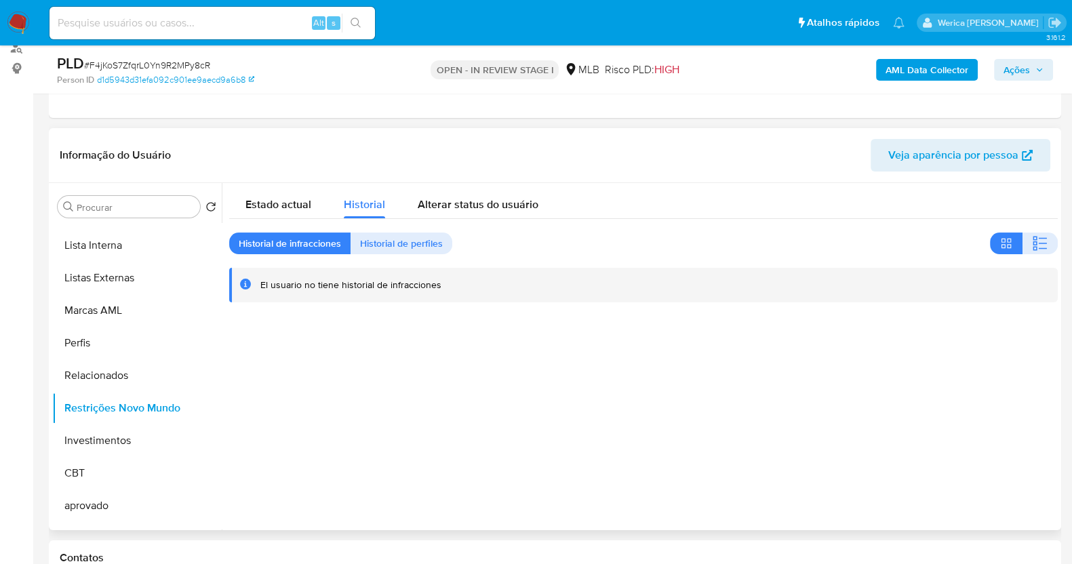
click at [915, 384] on div at bounding box center [640, 356] width 836 height 347
drag, startPoint x: 915, startPoint y: 384, endPoint x: 905, endPoint y: 378, distance: 11.9
click at [915, 384] on div at bounding box center [640, 356] width 836 height 347
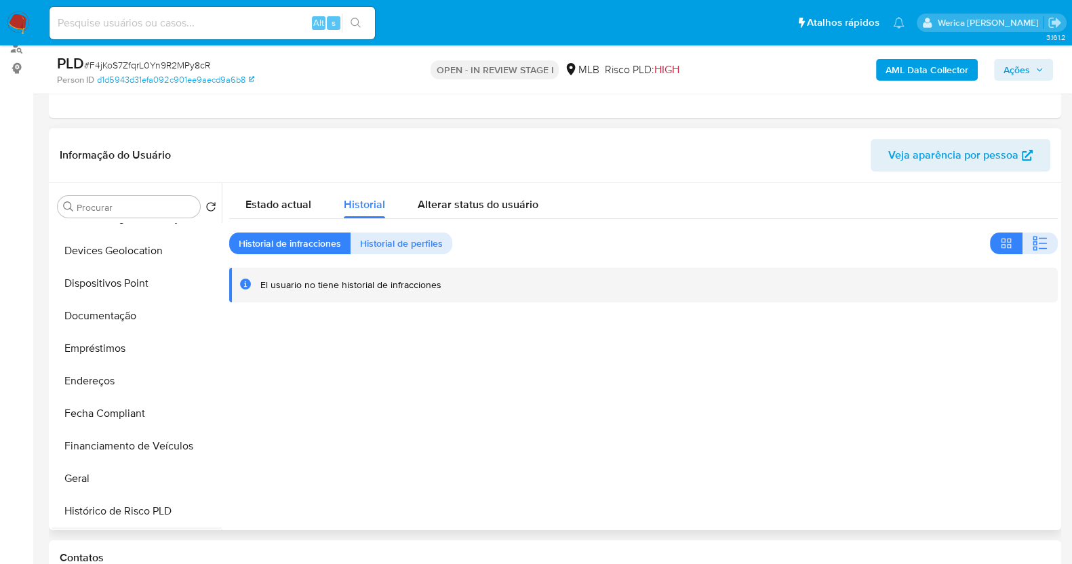
scroll to position [169, 0]
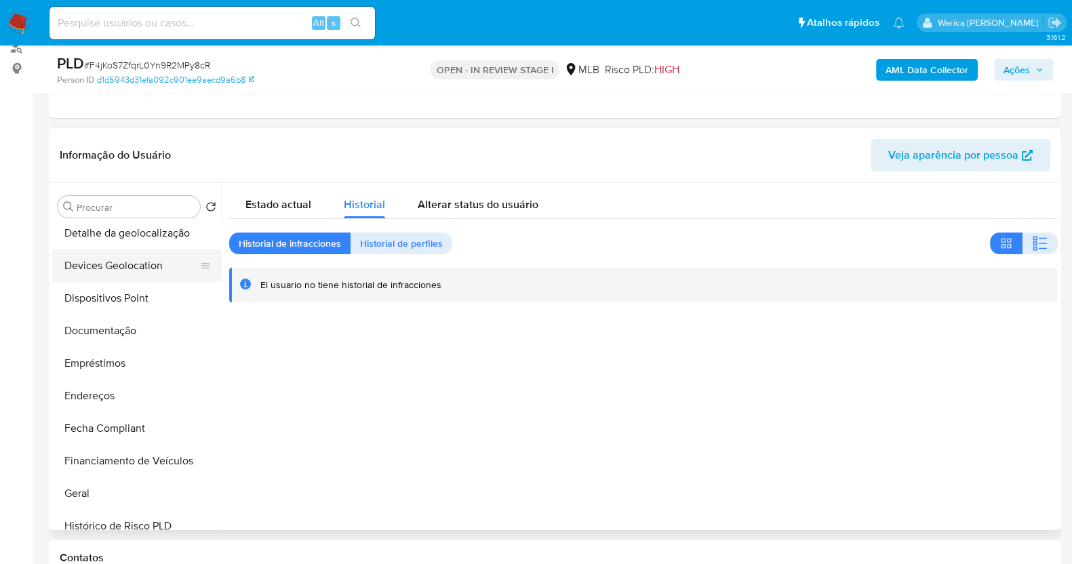
click at [104, 279] on button "Devices Geolocation" at bounding box center [131, 266] width 159 height 33
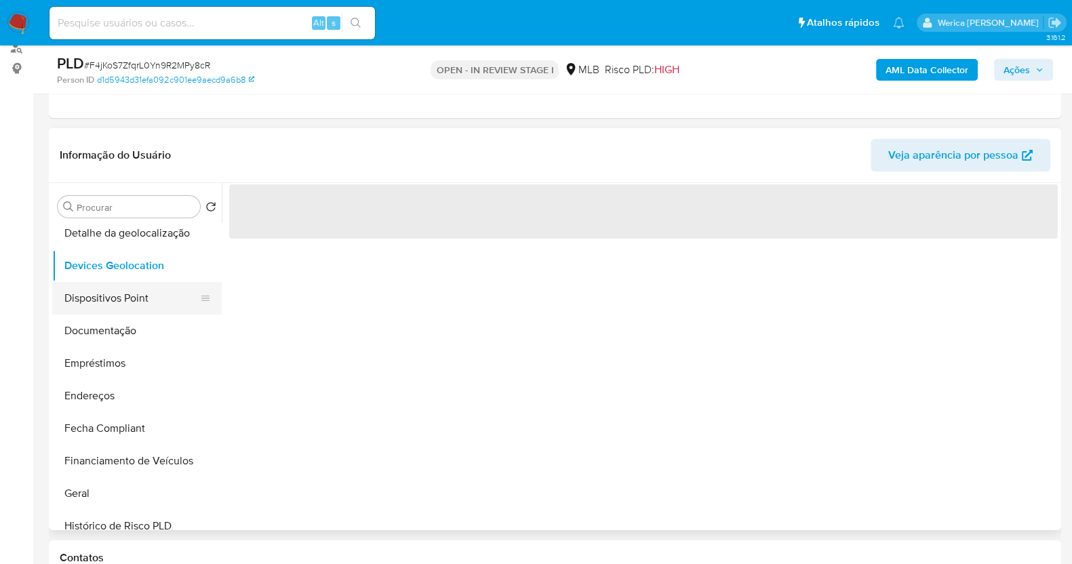
click at [112, 303] on button "Dispositivos Point" at bounding box center [131, 298] width 159 height 33
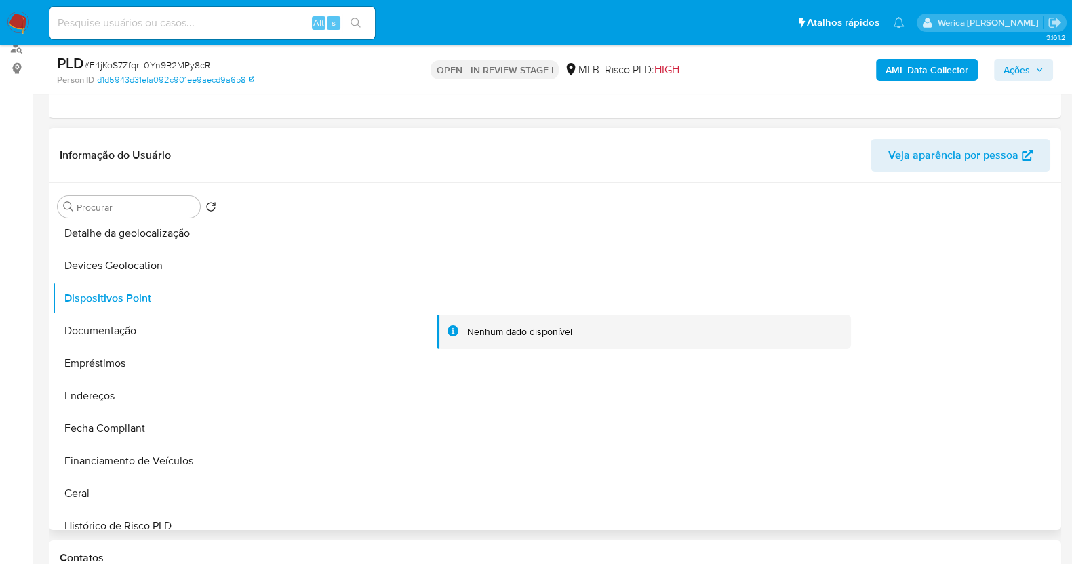
click at [1024, 421] on div at bounding box center [643, 332] width 829 height 298
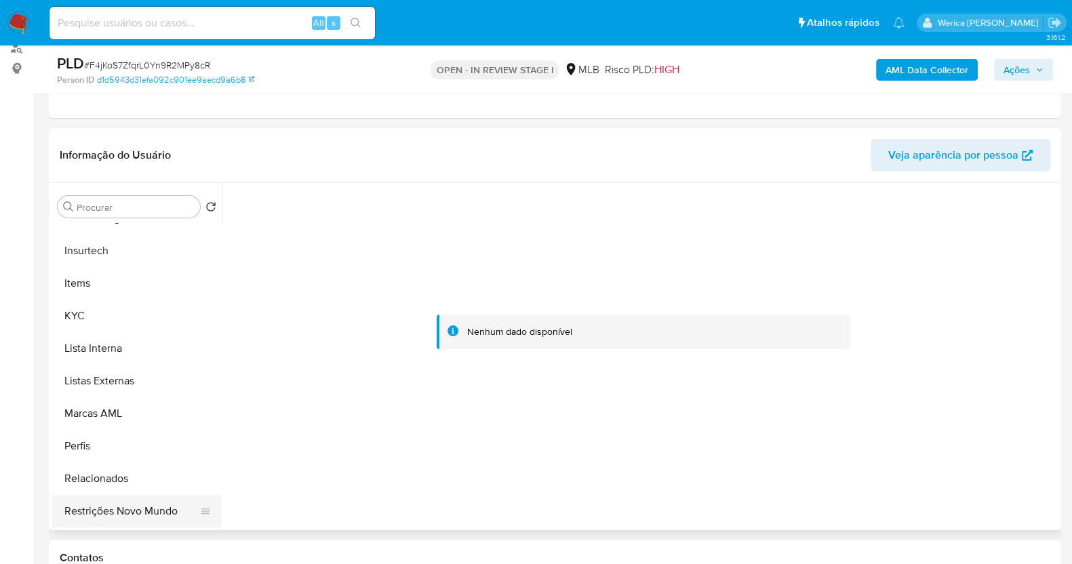
scroll to position [593, 0]
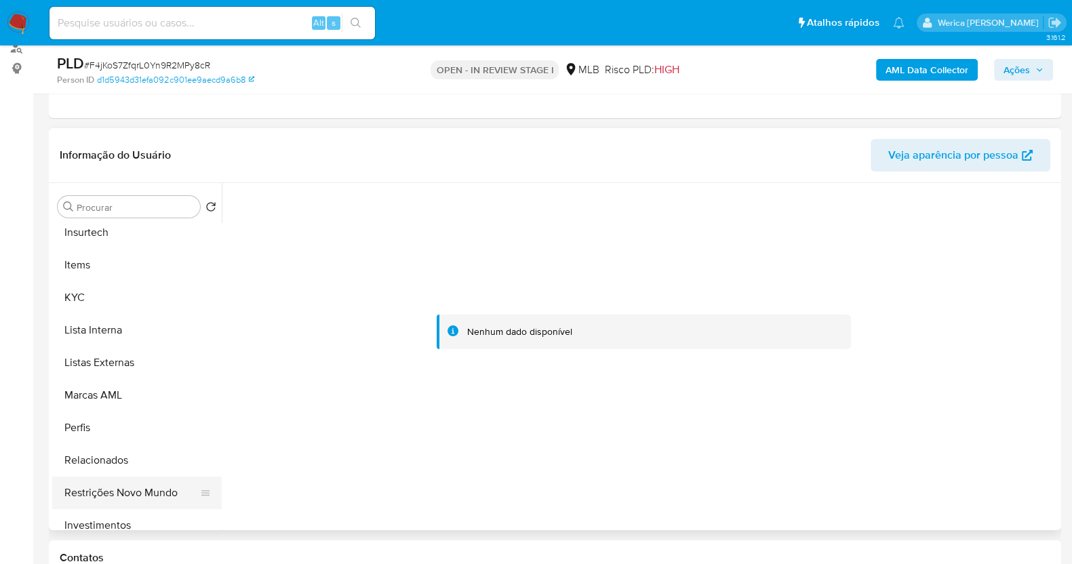
click at [118, 490] on button "Restrições Novo Mundo" at bounding box center [131, 493] width 159 height 33
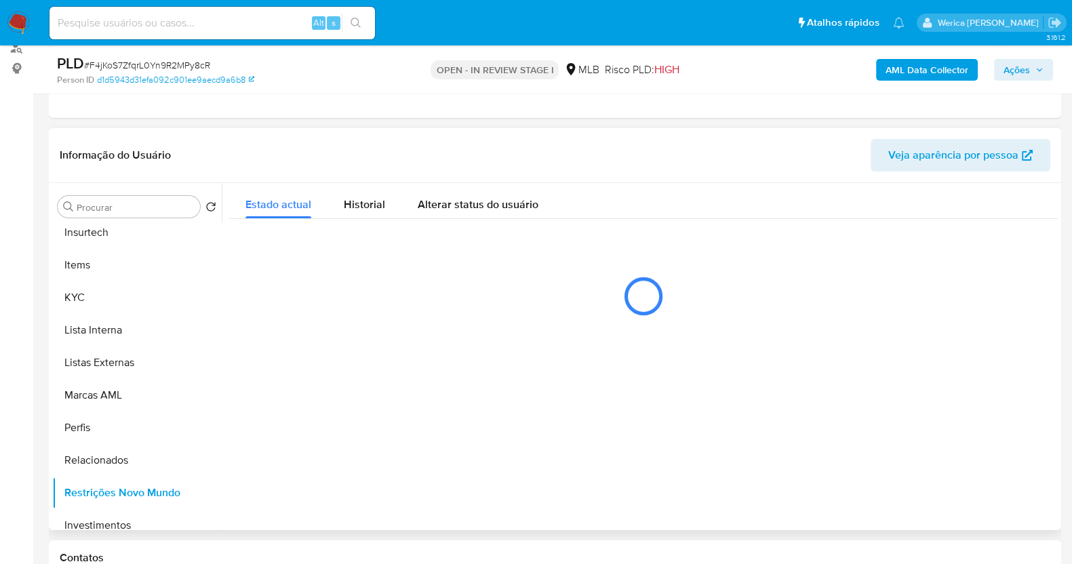
click at [312, 370] on div at bounding box center [640, 356] width 836 height 347
click at [346, 210] on span "Historial" at bounding box center [364, 205] width 41 height 16
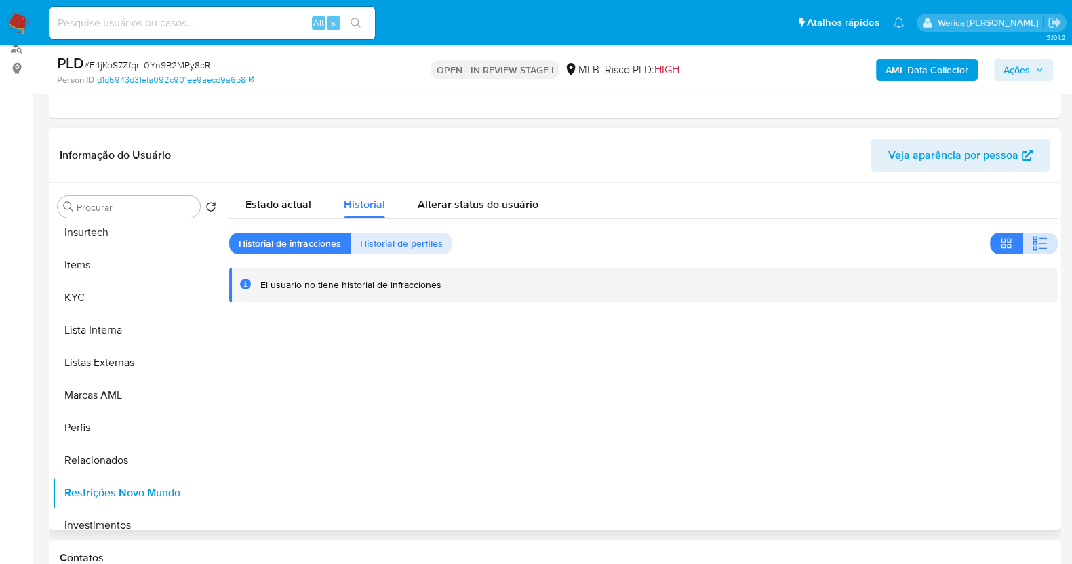
click at [1025, 245] on button "button" at bounding box center [1040, 244] width 35 height 22
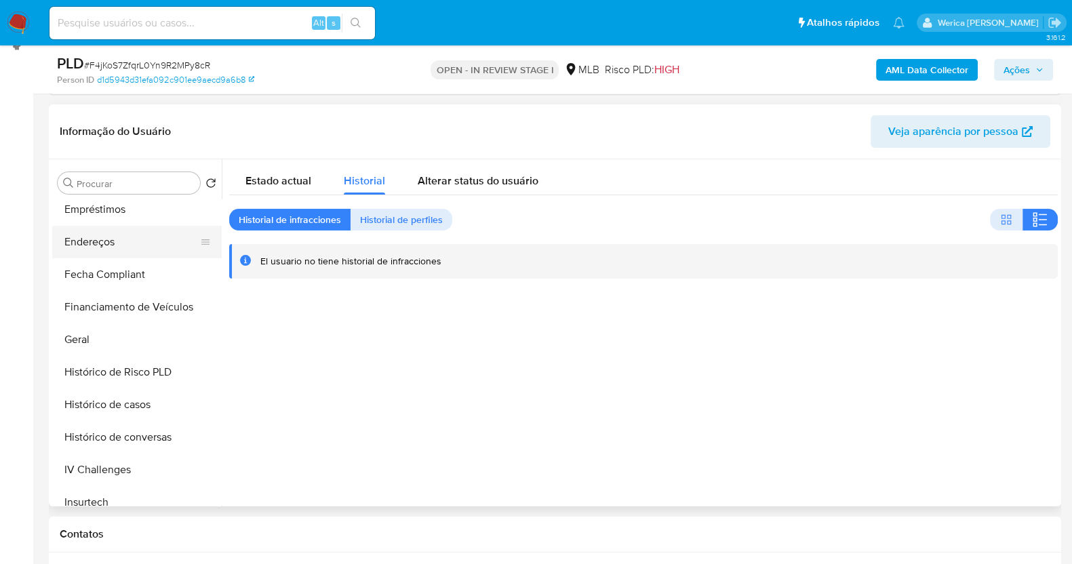
scroll to position [254, 0]
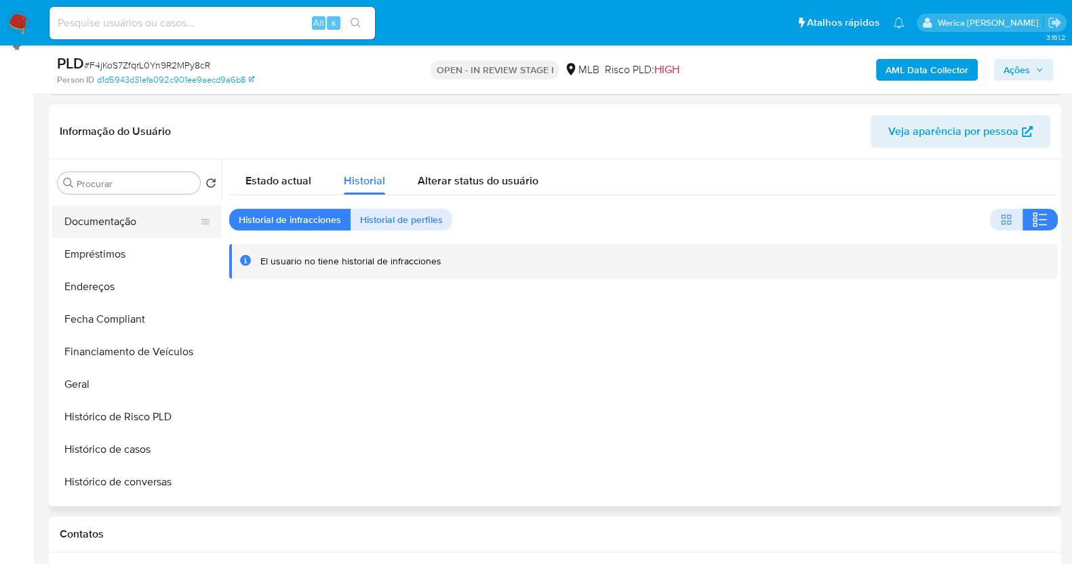
click at [121, 205] on button "Documentação" at bounding box center [131, 221] width 159 height 33
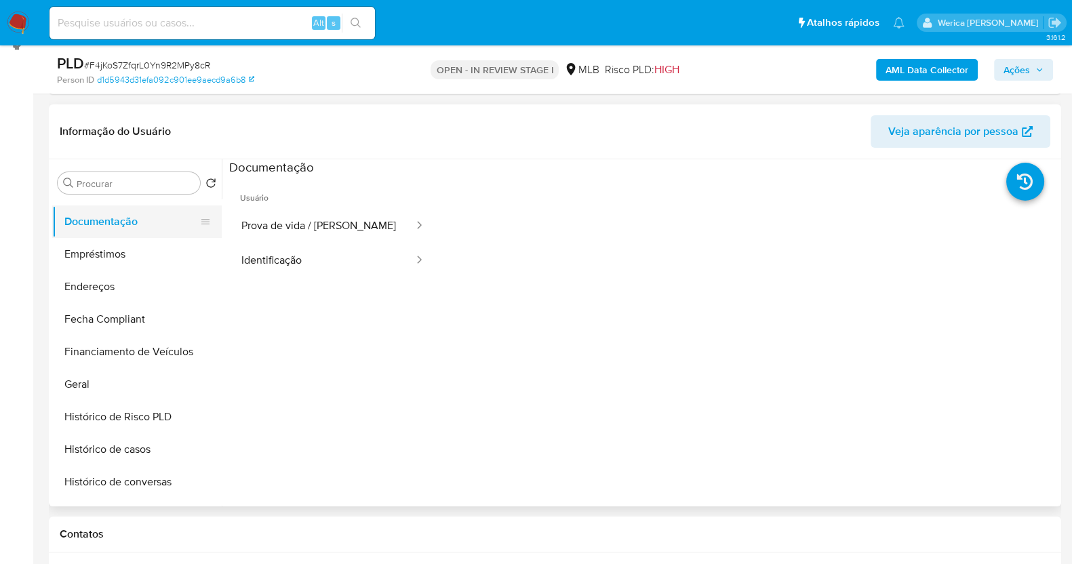
click at [318, 218] on button "Prova de vida / Selfie" at bounding box center [322, 226] width 186 height 35
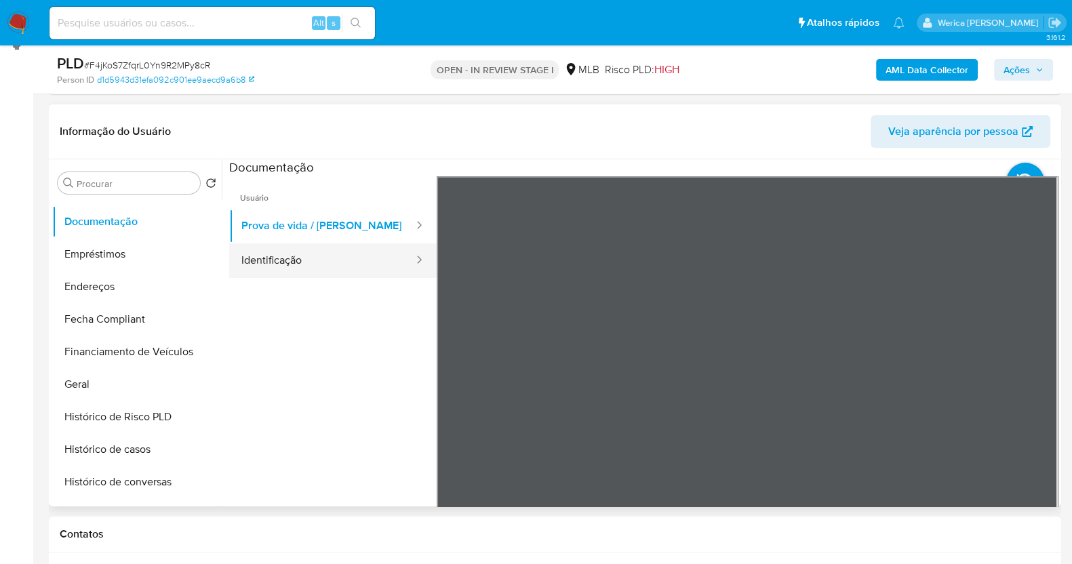
click at [349, 274] on button "Identificação" at bounding box center [322, 260] width 186 height 35
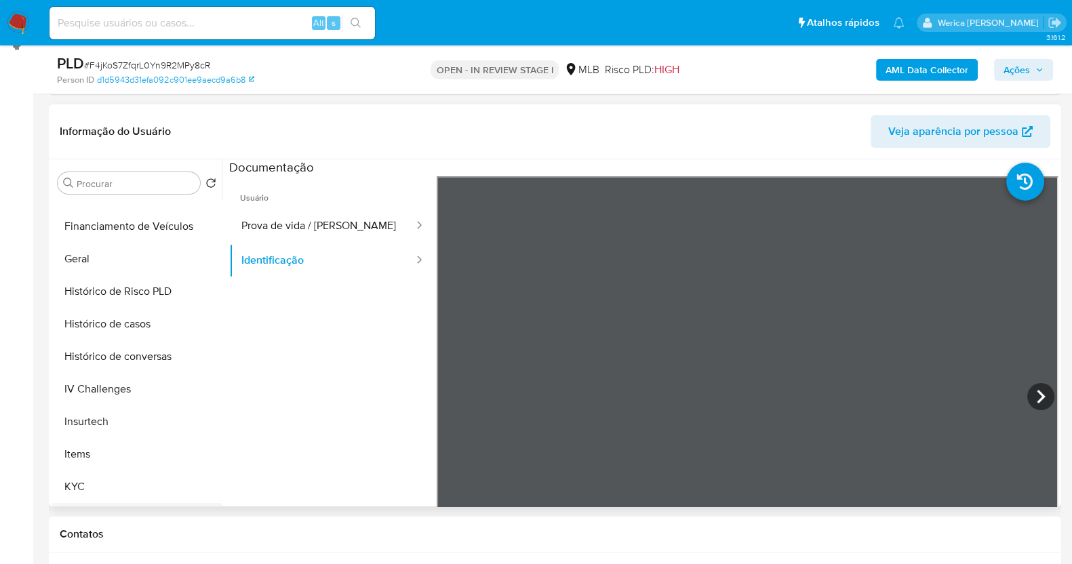
scroll to position [593, 0]
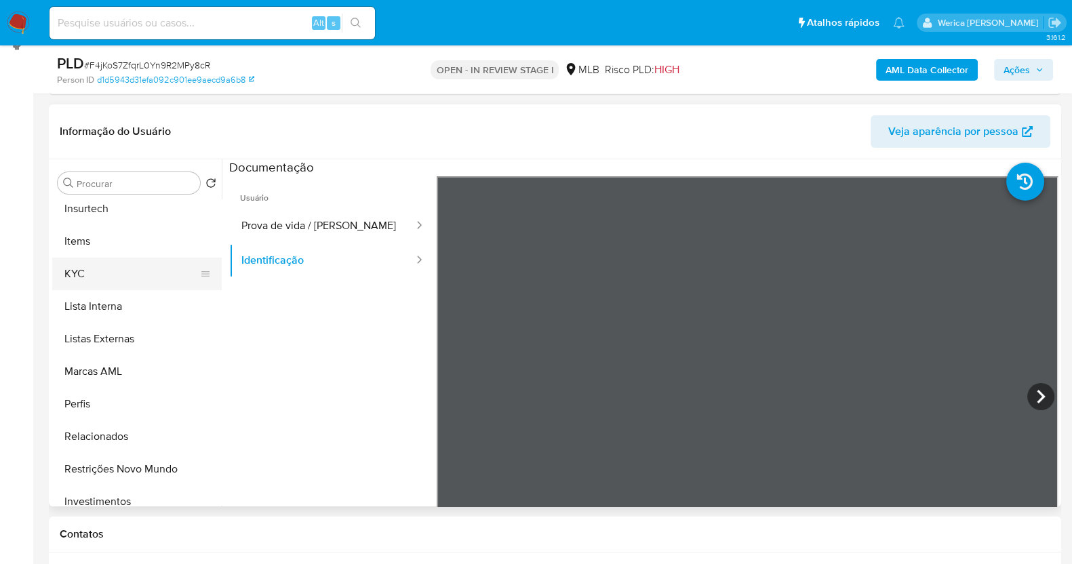
click at [94, 276] on button "KYC" at bounding box center [131, 274] width 159 height 33
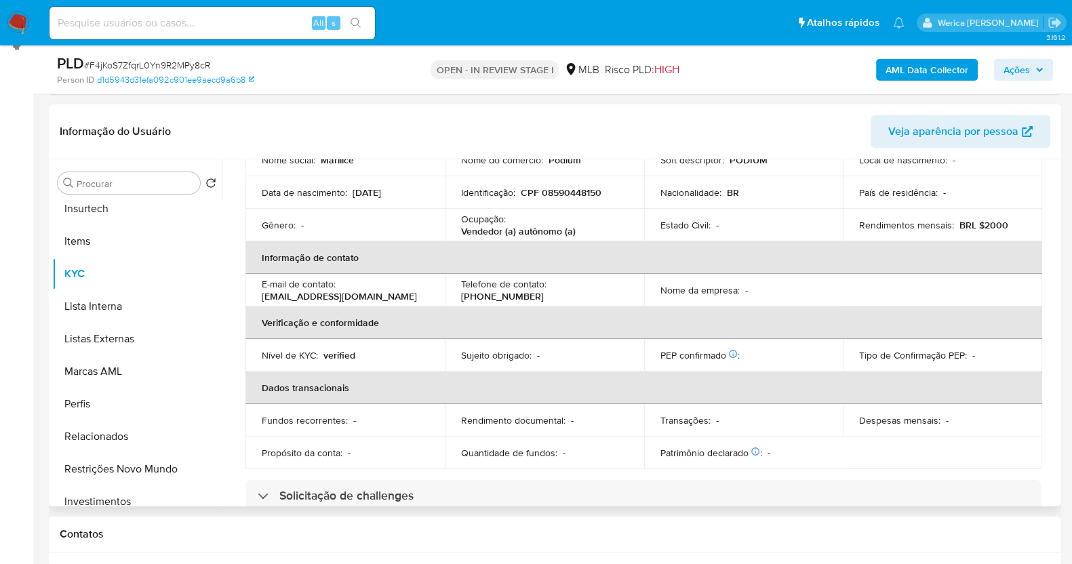
scroll to position [27, 0]
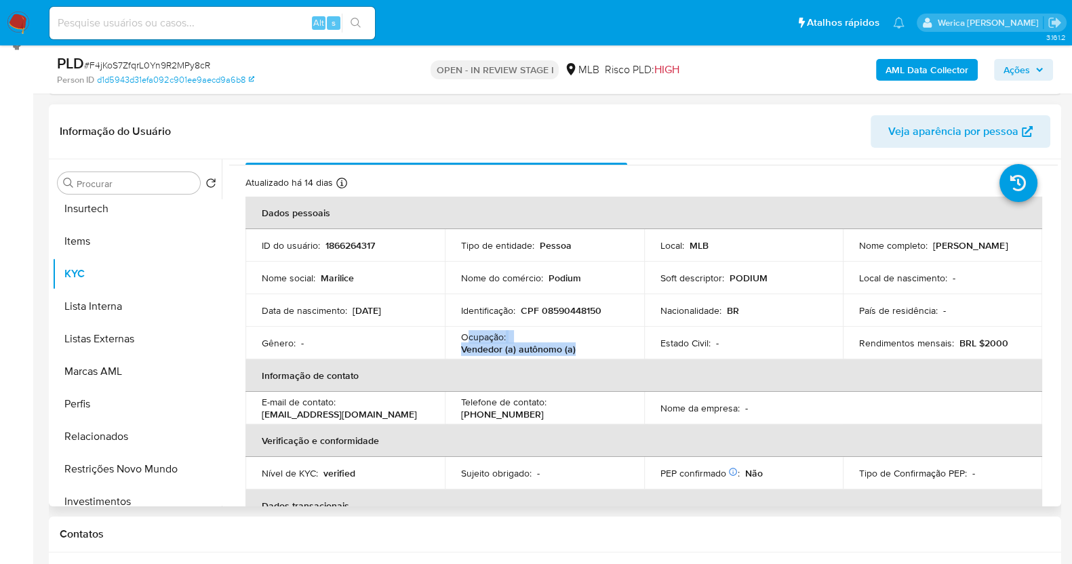
drag, startPoint x: 468, startPoint y: 336, endPoint x: 573, endPoint y: 348, distance: 105.8
click at [573, 348] on div "Ocupação : Vendedor (a) autônomo (a)" at bounding box center [544, 343] width 167 height 24
copy div "cupação : Vendedor (a) autônomo (a)"
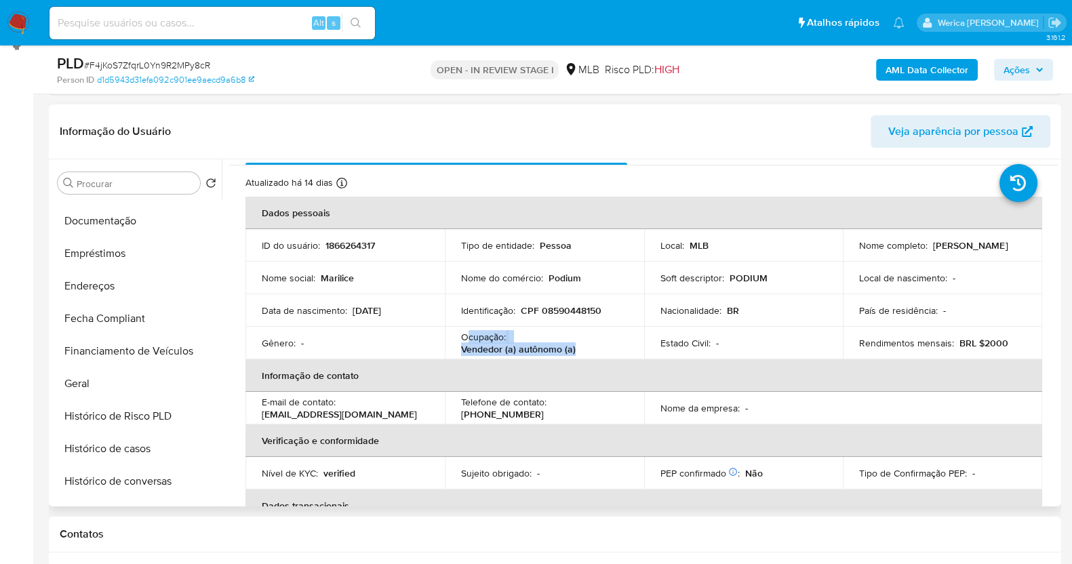
scroll to position [254, 0]
click at [149, 458] on button "Histórico de casos" at bounding box center [131, 449] width 159 height 33
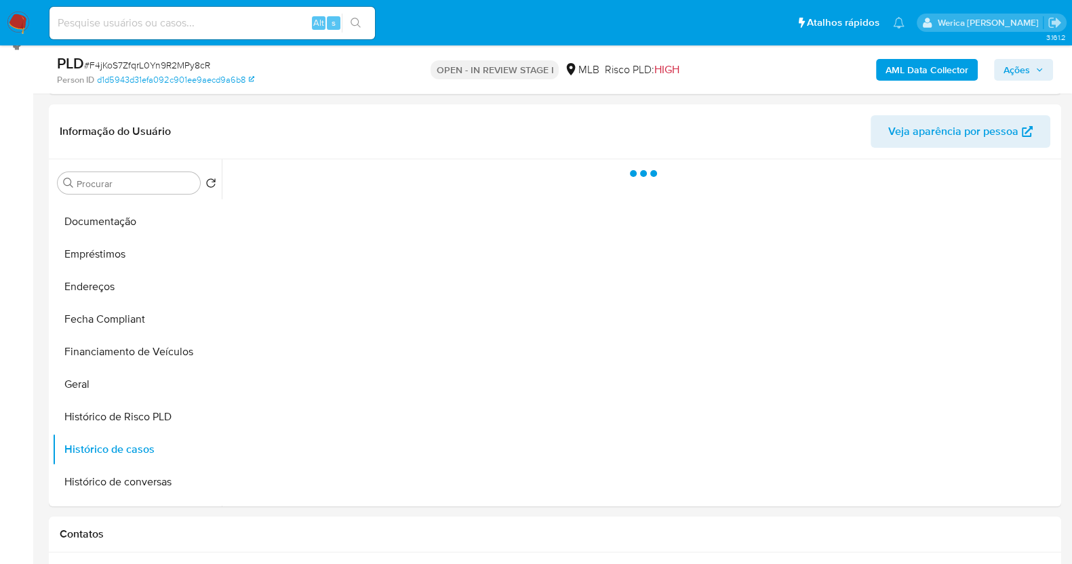
scroll to position [0, 0]
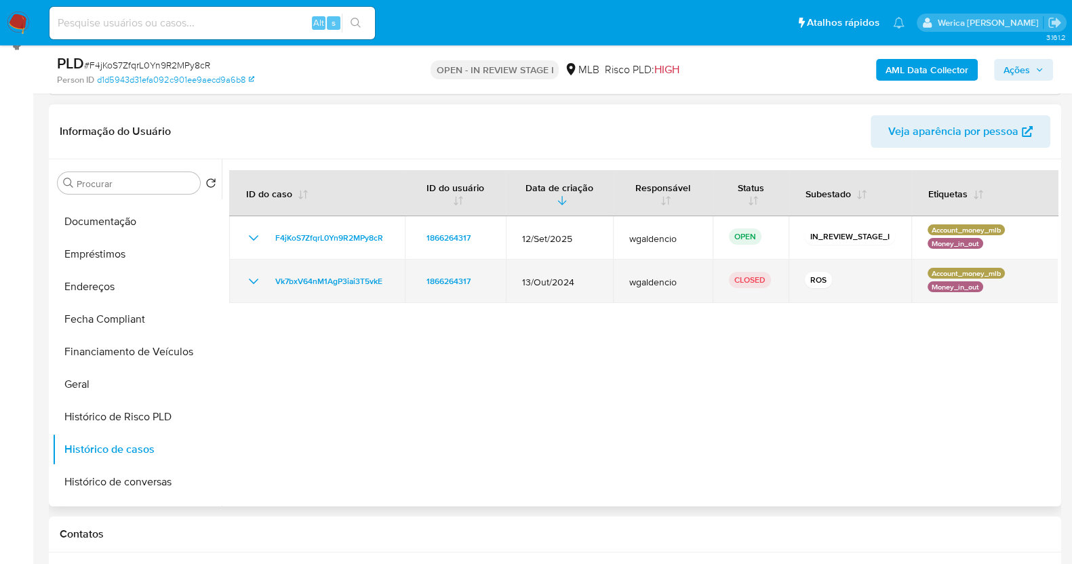
click at [251, 285] on icon "Mostrar/Ocultar" at bounding box center [253, 281] width 16 height 16
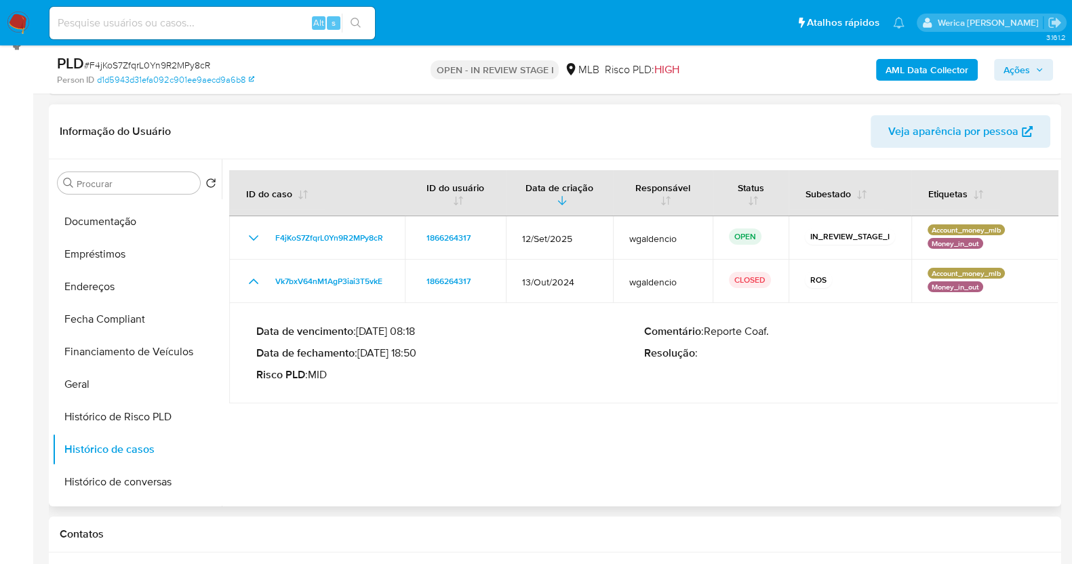
drag, startPoint x: 363, startPoint y: 333, endPoint x: 389, endPoint y: 332, distance: 26.5
click at [389, 332] on p "Data de vencimento : 27/11/2024 08:18" at bounding box center [450, 332] width 388 height 14
drag, startPoint x: 365, startPoint y: 354, endPoint x: 412, endPoint y: 353, distance: 46.8
click at [412, 353] on p "Data de fechamento : 04/11/2024 18:50" at bounding box center [450, 353] width 388 height 14
click at [909, 79] on b "AML Data Collector" at bounding box center [927, 70] width 83 height 22
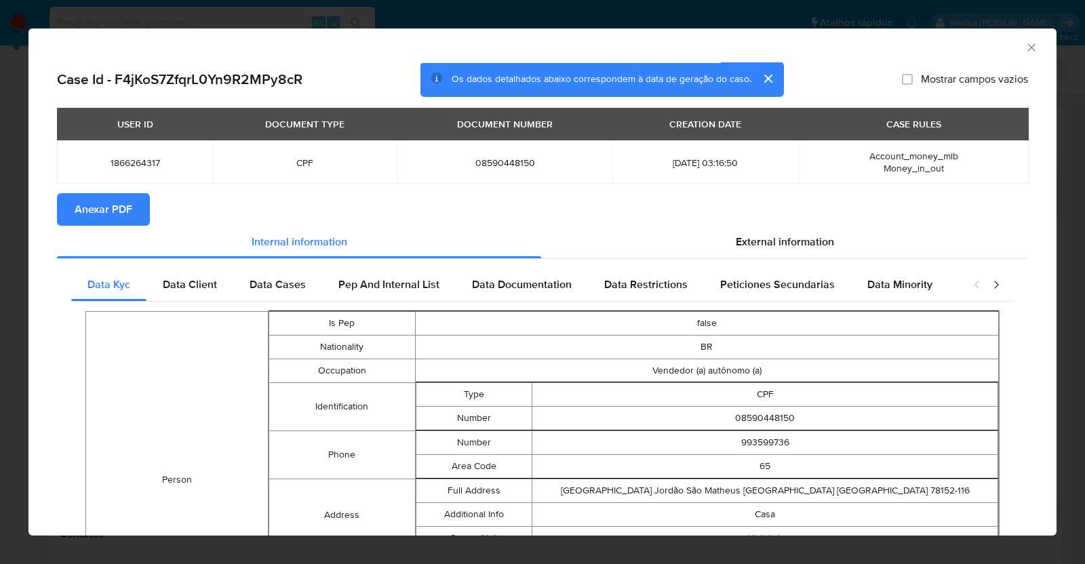
click at [106, 215] on span "Anexar PDF" at bounding box center [104, 210] width 58 height 30
click at [1025, 47] on icon "Fechar a janela" at bounding box center [1032, 48] width 14 height 14
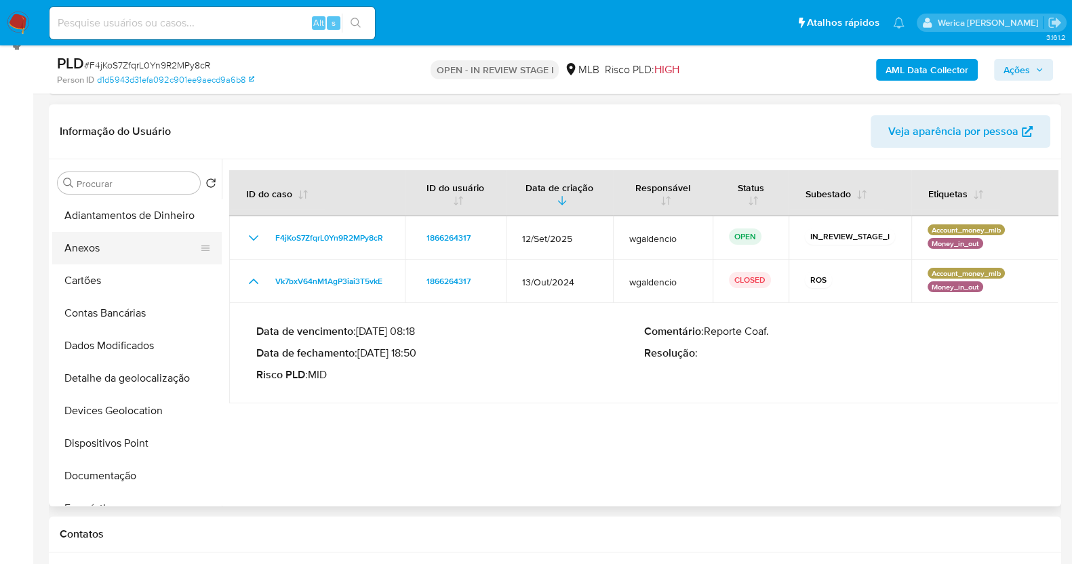
click at [138, 254] on button "Anexos" at bounding box center [131, 248] width 159 height 33
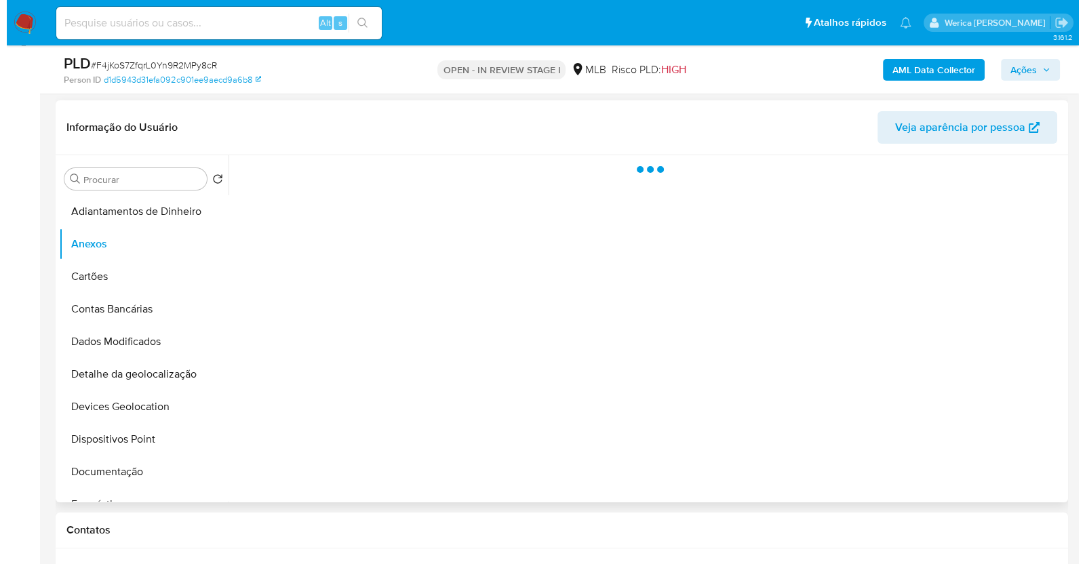
scroll to position [193, 0]
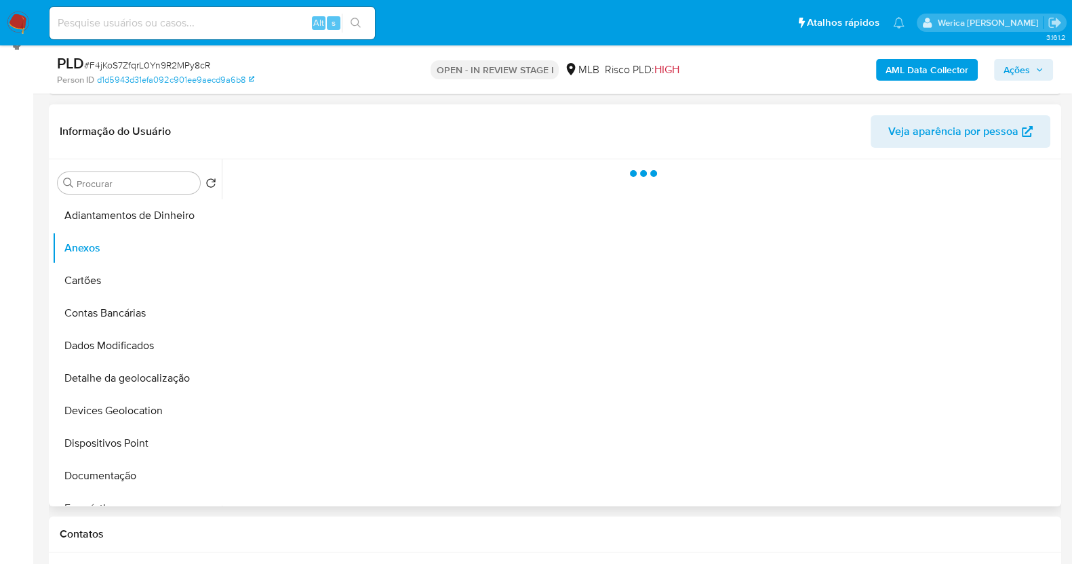
click at [981, 437] on div at bounding box center [640, 332] width 836 height 347
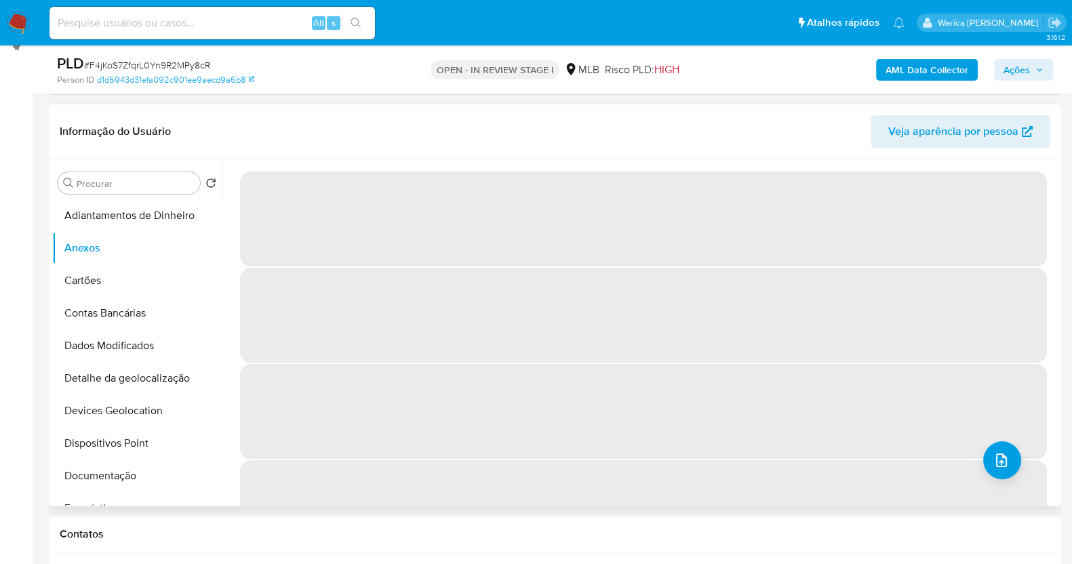
click at [981, 471] on div "‌ ‌ ‌ ‌" at bounding box center [640, 332] width 836 height 347
click at [1008, 464] on button "upload-file" at bounding box center [1002, 460] width 38 height 38
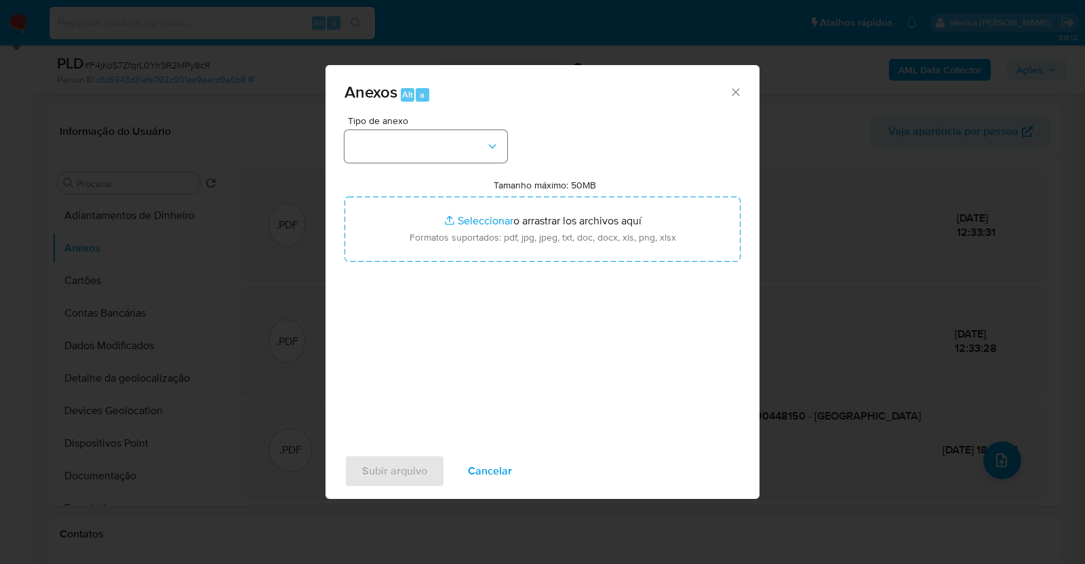
drag, startPoint x: 444, startPoint y: 93, endPoint x: 460, endPoint y: 137, distance: 47.0
click at [447, 120] on div "Anexos Alt a Tipo de anexo Tamanho máximo: 50MB Seleccionar archivos Selecciona…" at bounding box center [542, 282] width 434 height 434
click at [465, 142] on button "button" at bounding box center [425, 146] width 163 height 33
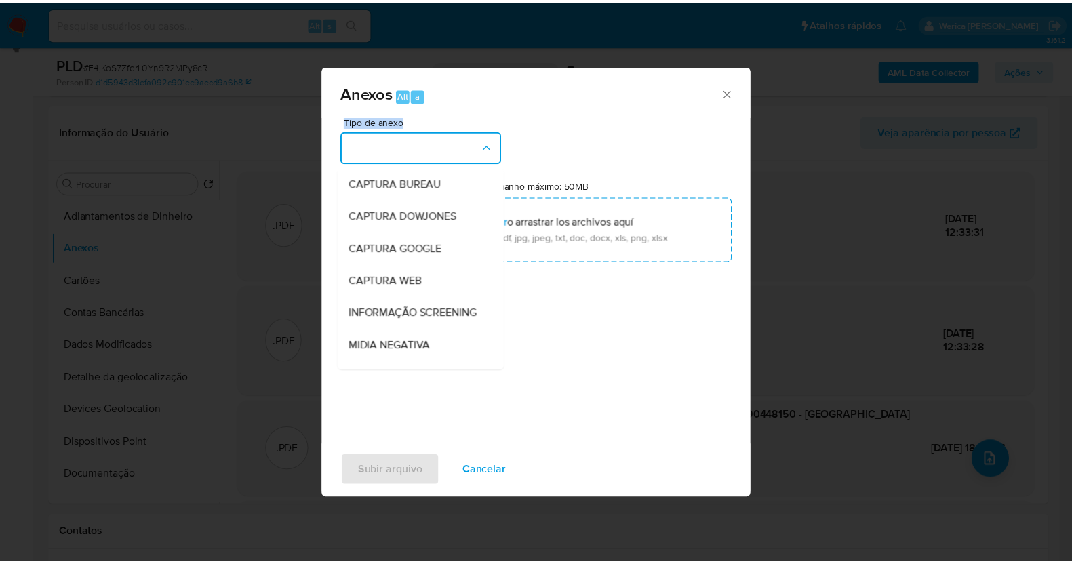
scroll to position [169, 0]
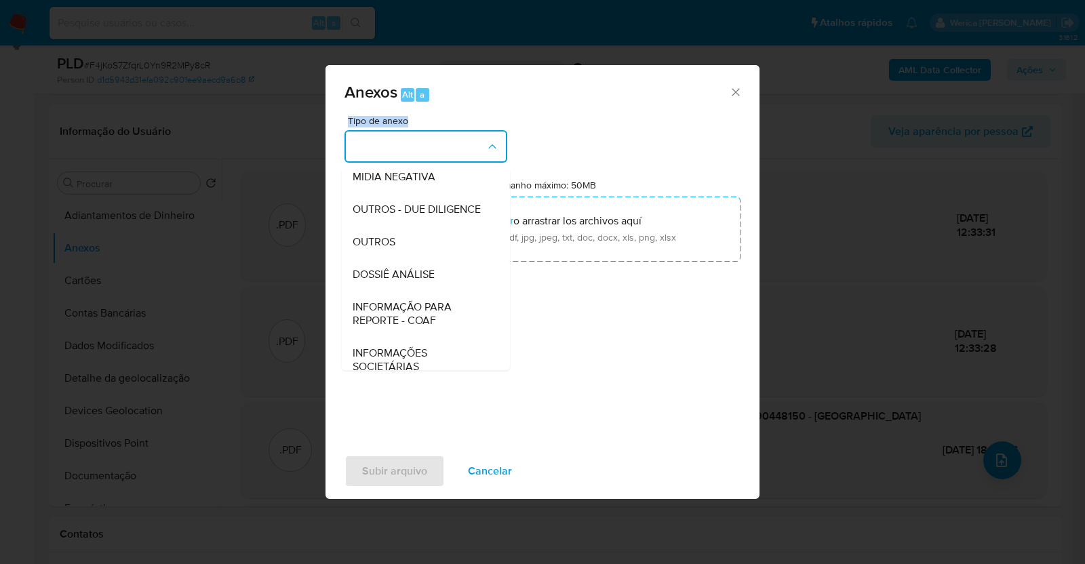
click at [420, 281] on span "DOSSIÊ ANÁLISE" at bounding box center [394, 275] width 82 height 14
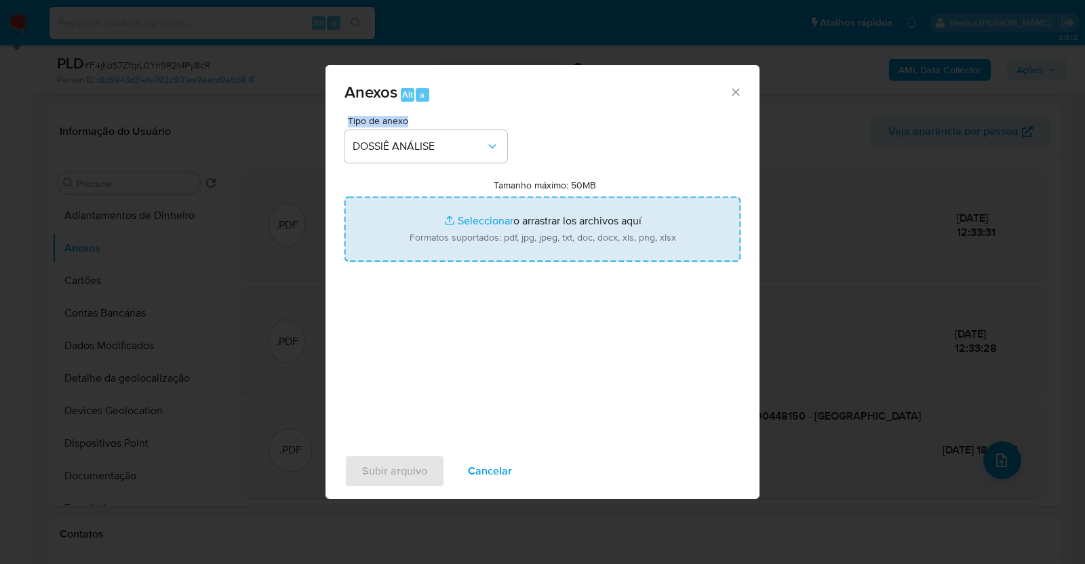
click at [499, 231] on input "Tamanho máximo: 50MB Seleccionar archivos" at bounding box center [542, 229] width 396 height 65
type input "C:\fakepath\Mulan 1866264317_2025_09_26_16_44_25.xlsx"
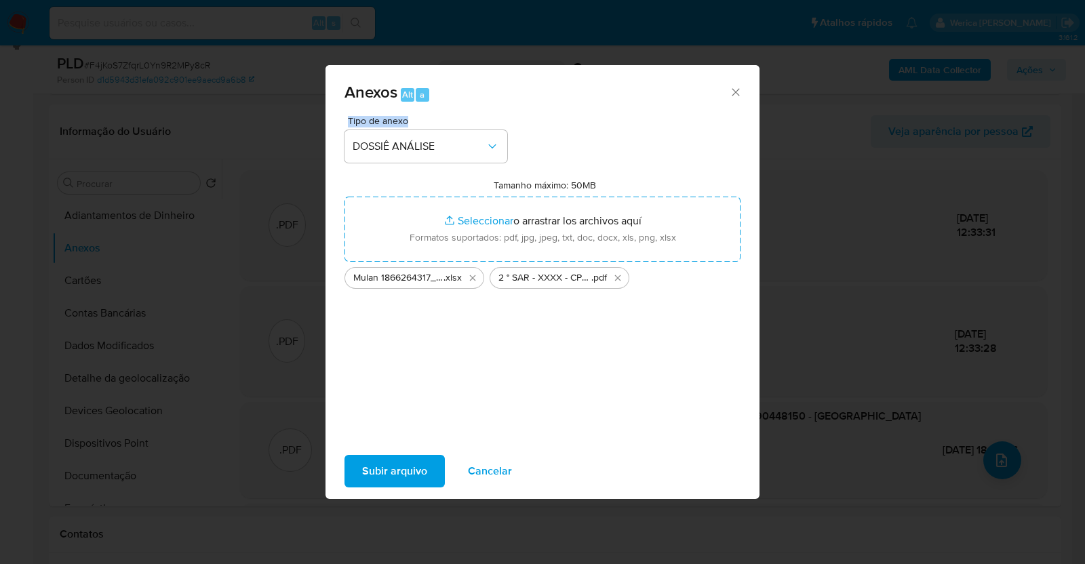
click at [426, 470] on button "Subir arquivo" at bounding box center [394, 471] width 100 height 33
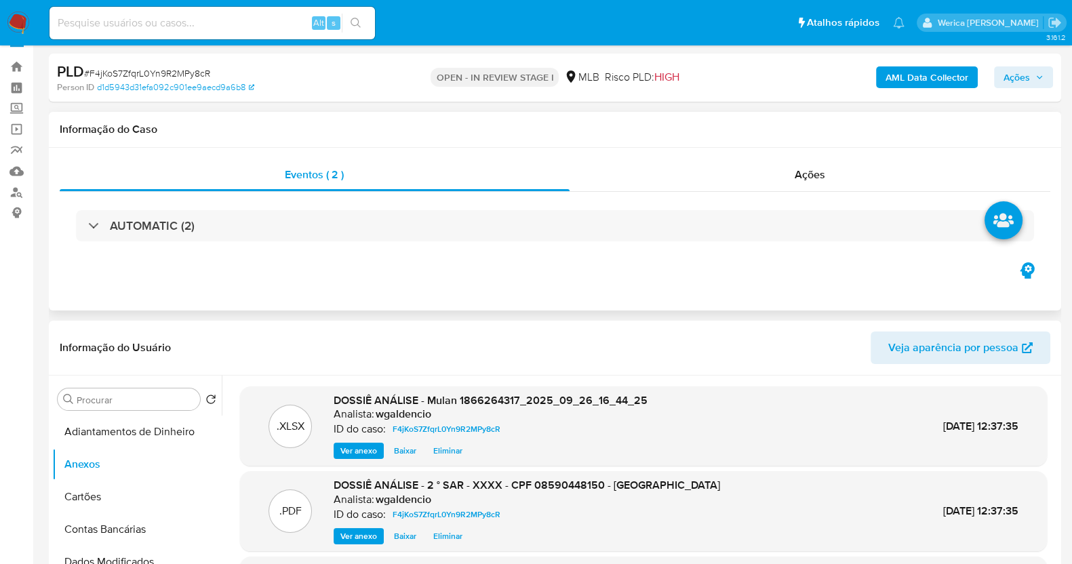
scroll to position [0, 0]
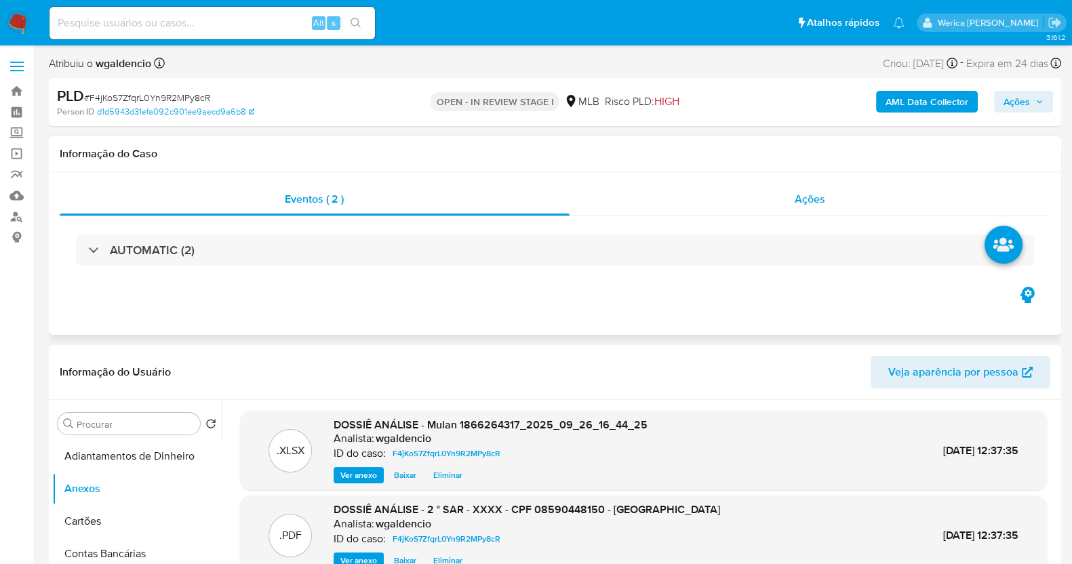
click at [800, 207] on div "Ações" at bounding box center [810, 199] width 481 height 33
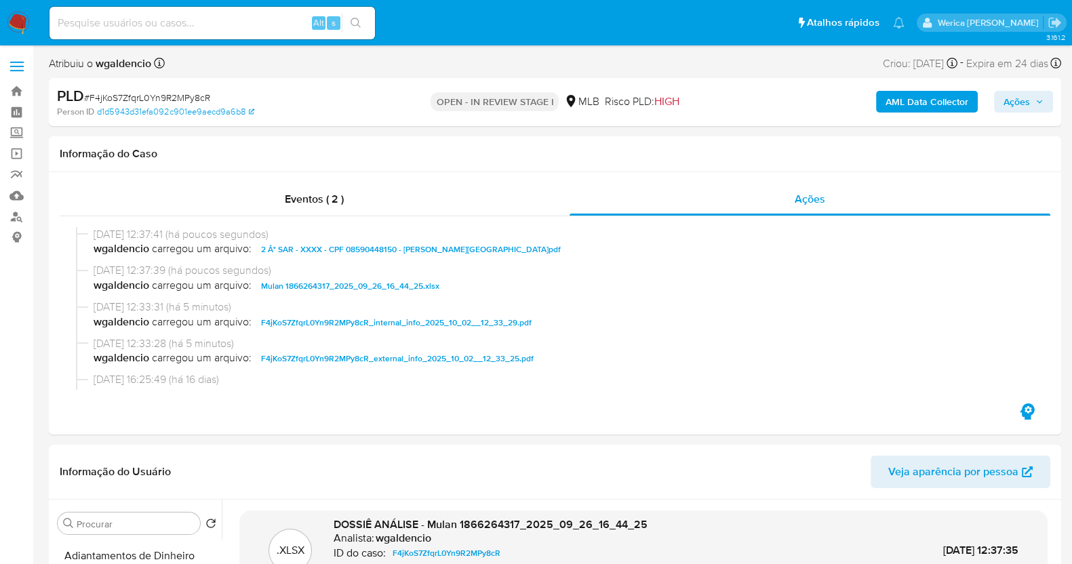
click at [1000, 97] on button "Ações" at bounding box center [1023, 102] width 59 height 22
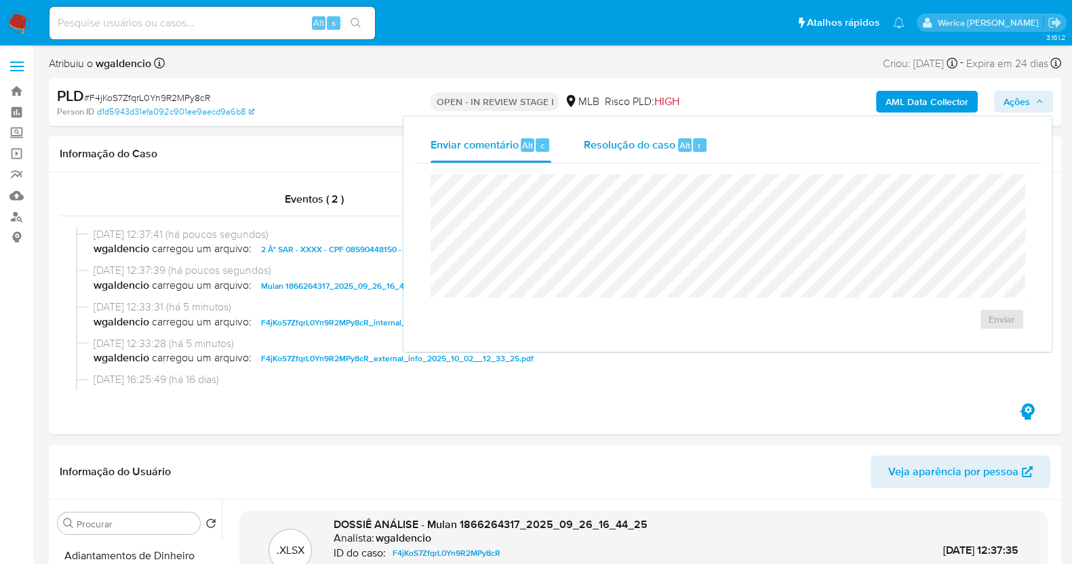
click at [682, 142] on span "Alt" at bounding box center [684, 145] width 11 height 13
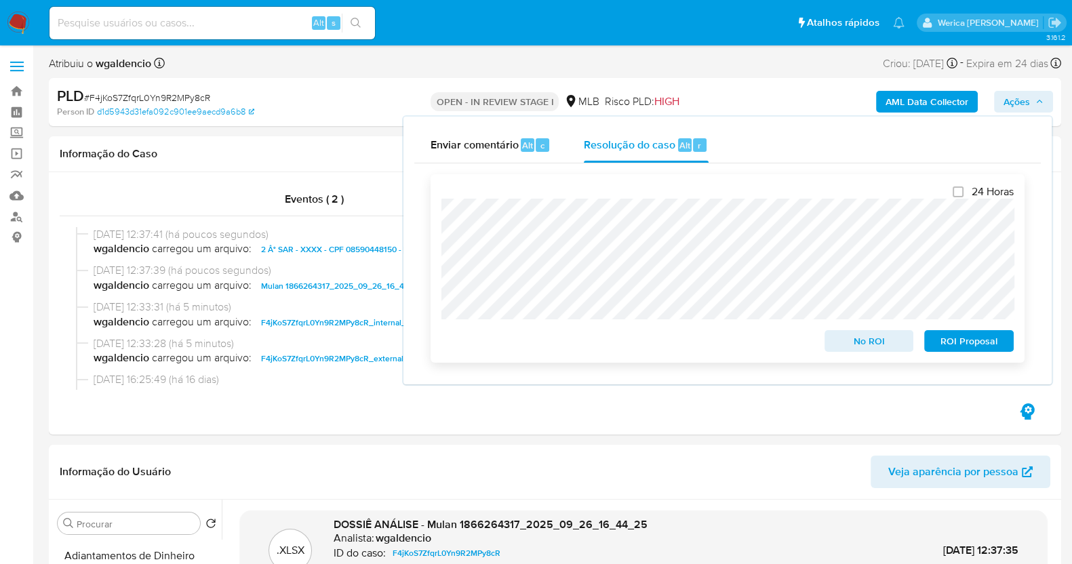
click at [957, 334] on span "ROI Proposal" at bounding box center [969, 341] width 71 height 19
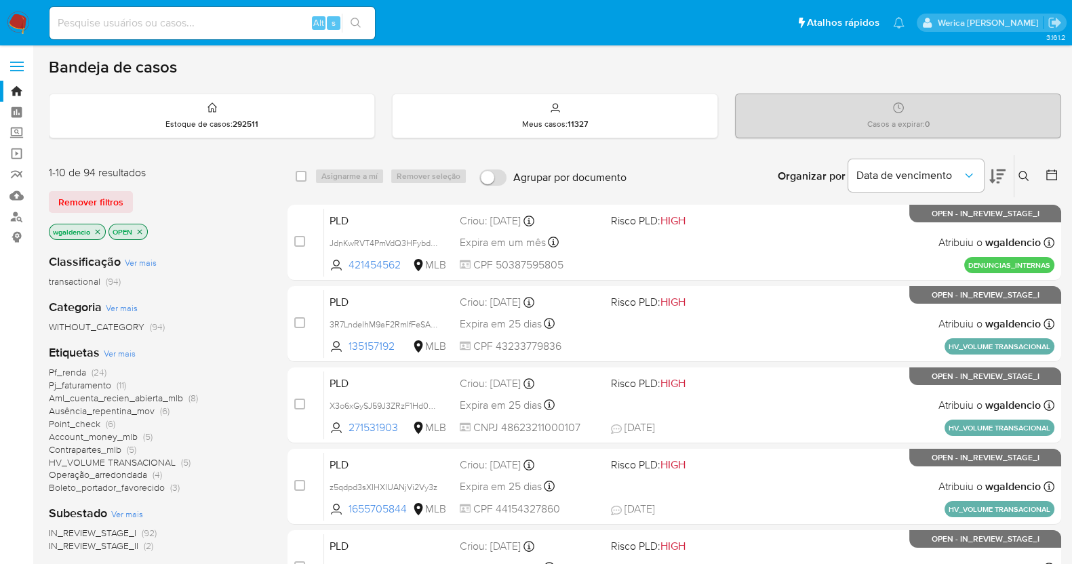
click at [267, 28] on input at bounding box center [211, 23] width 325 height 18
paste input "672506525"
type input "672506525"
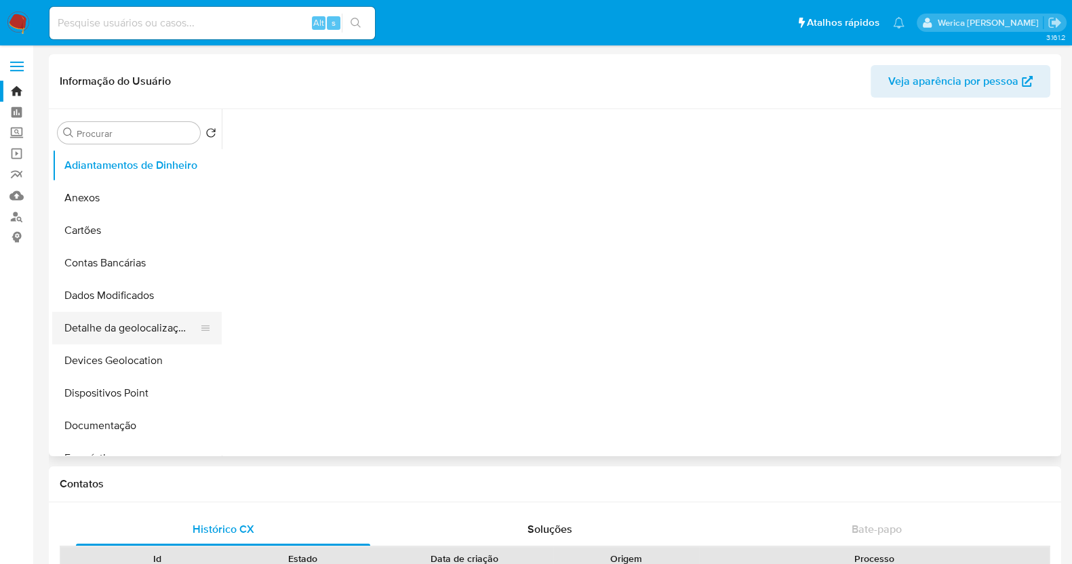
select select "10"
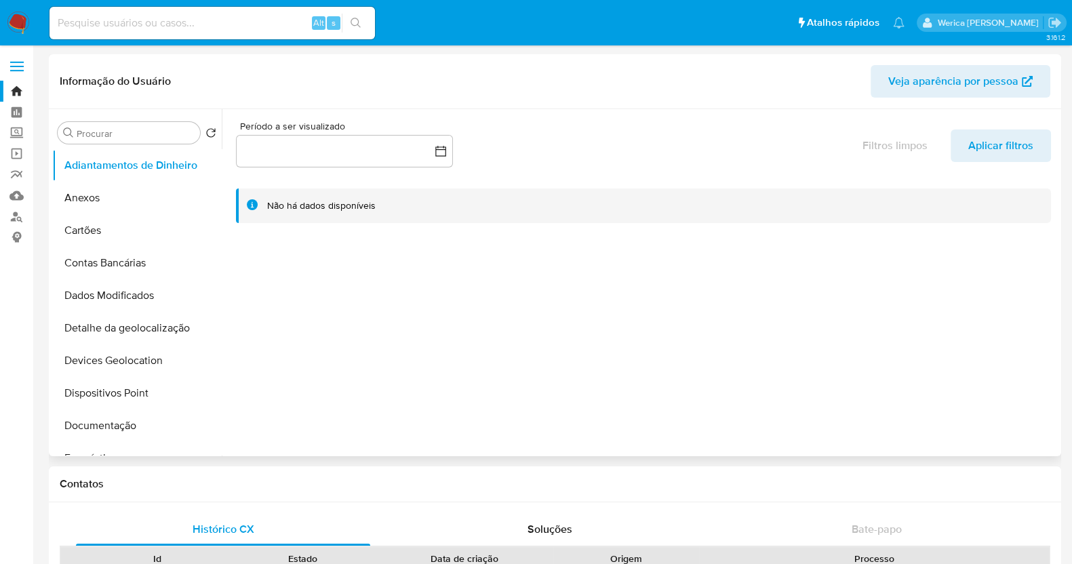
scroll to position [254, 0]
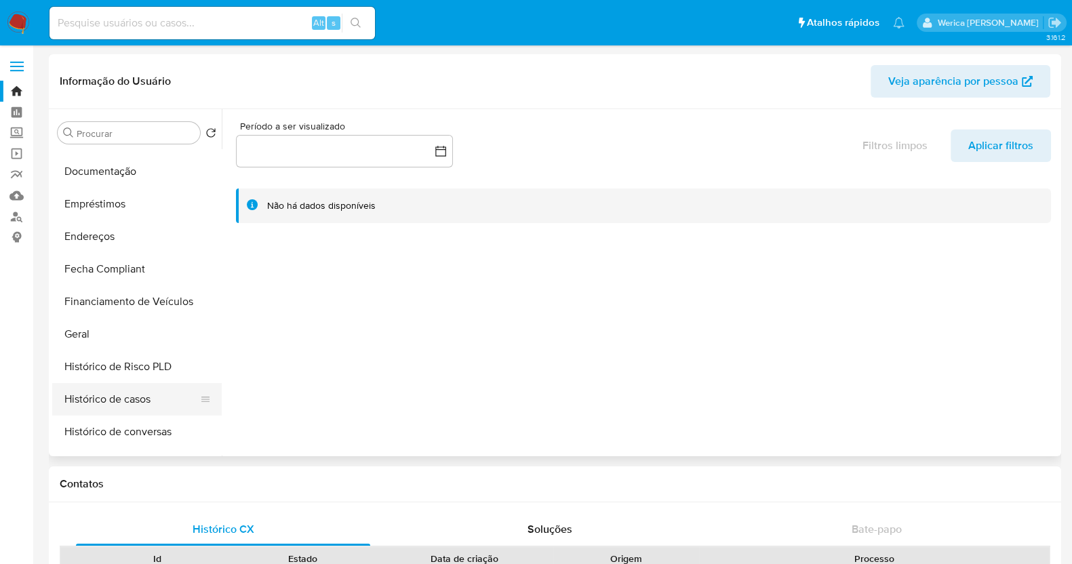
click at [146, 395] on button "Histórico de casos" at bounding box center [131, 399] width 159 height 33
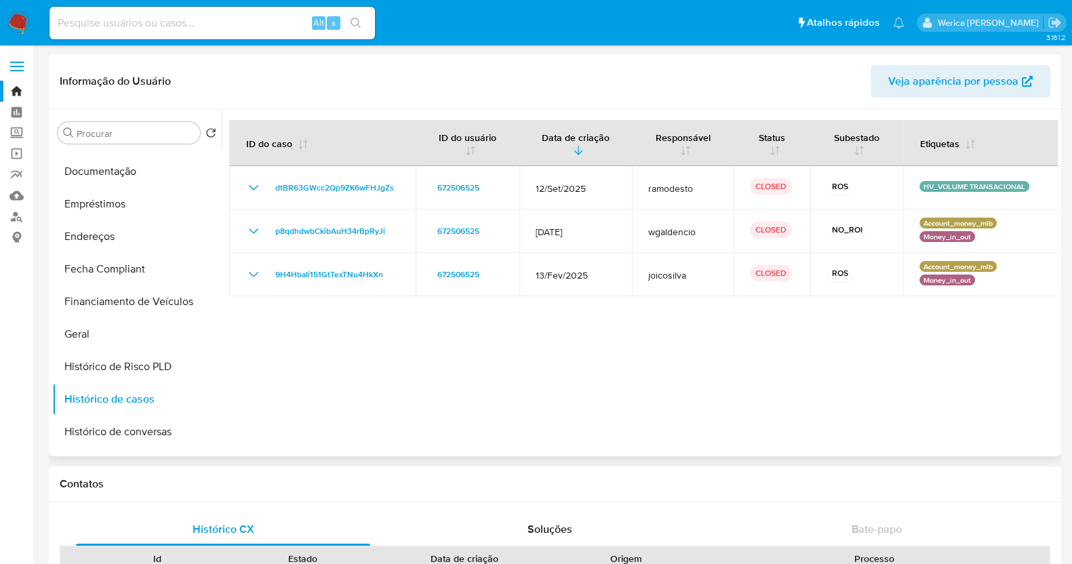
click at [340, 348] on div at bounding box center [640, 282] width 836 height 347
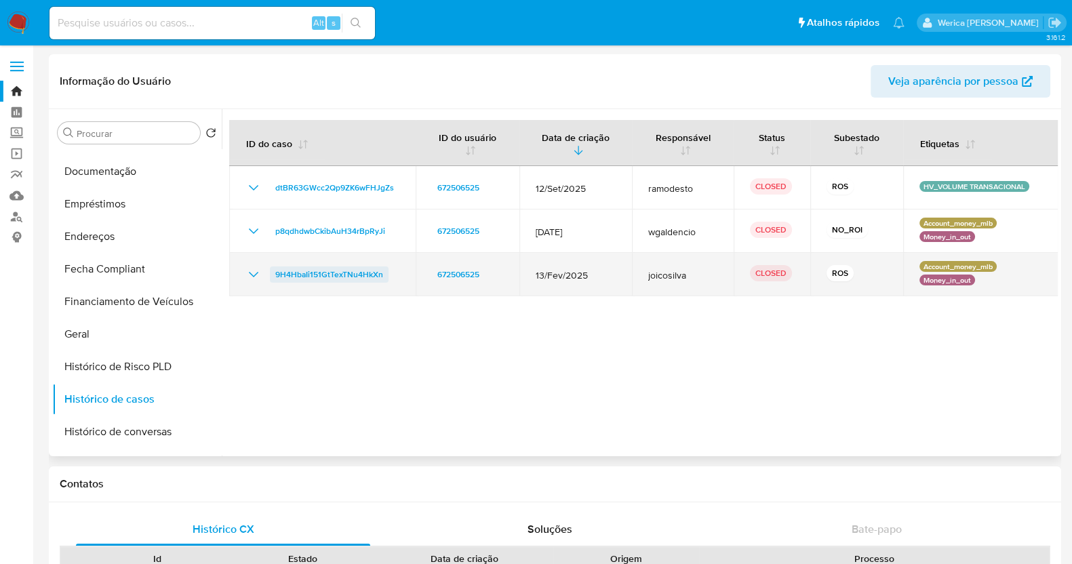
click at [365, 280] on span "9H4HbaIi151GtTexTNu4HkXn" at bounding box center [329, 274] width 108 height 16
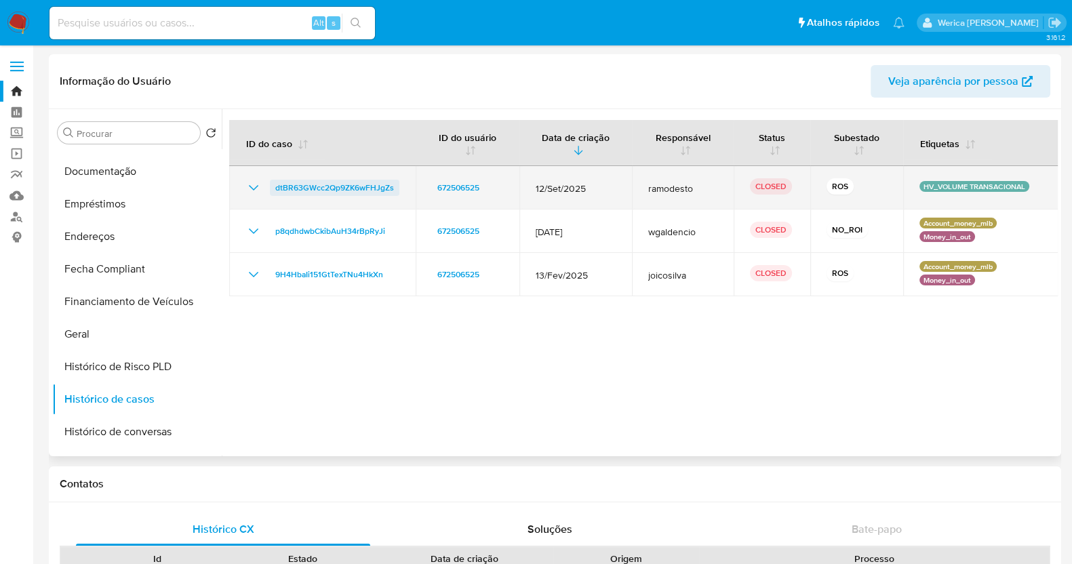
click at [379, 194] on span "dtBR63GWcc2Qp9ZK6wFHJgZs" at bounding box center [334, 188] width 119 height 16
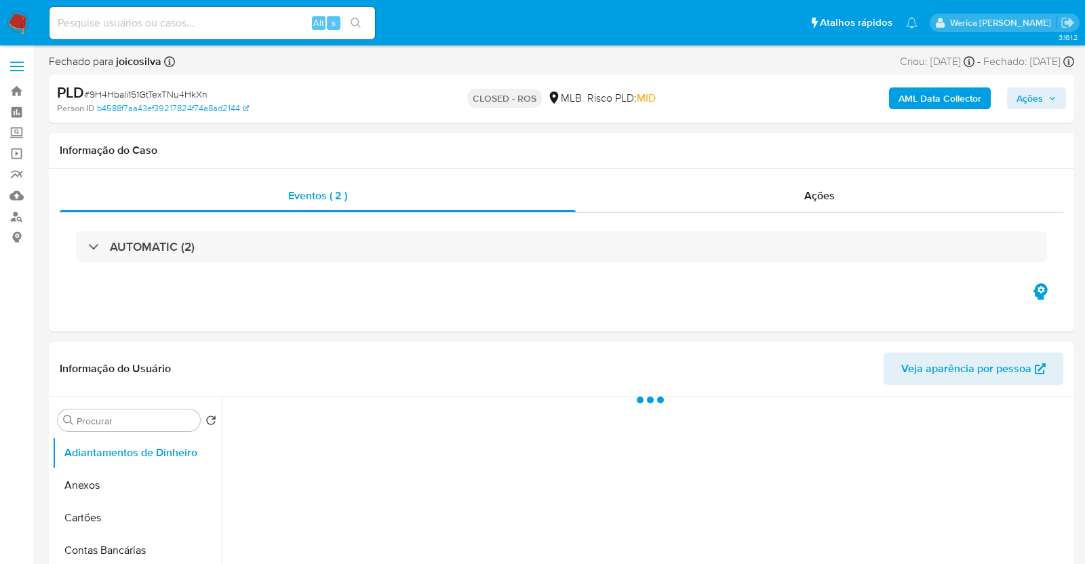
select select "10"
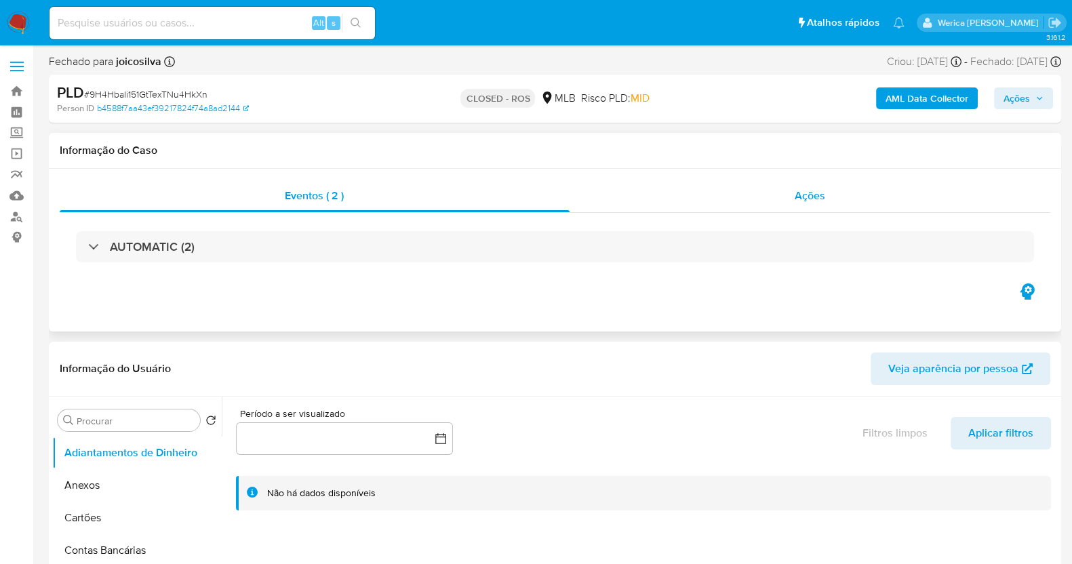
click at [778, 199] on div "Ações" at bounding box center [810, 196] width 481 height 33
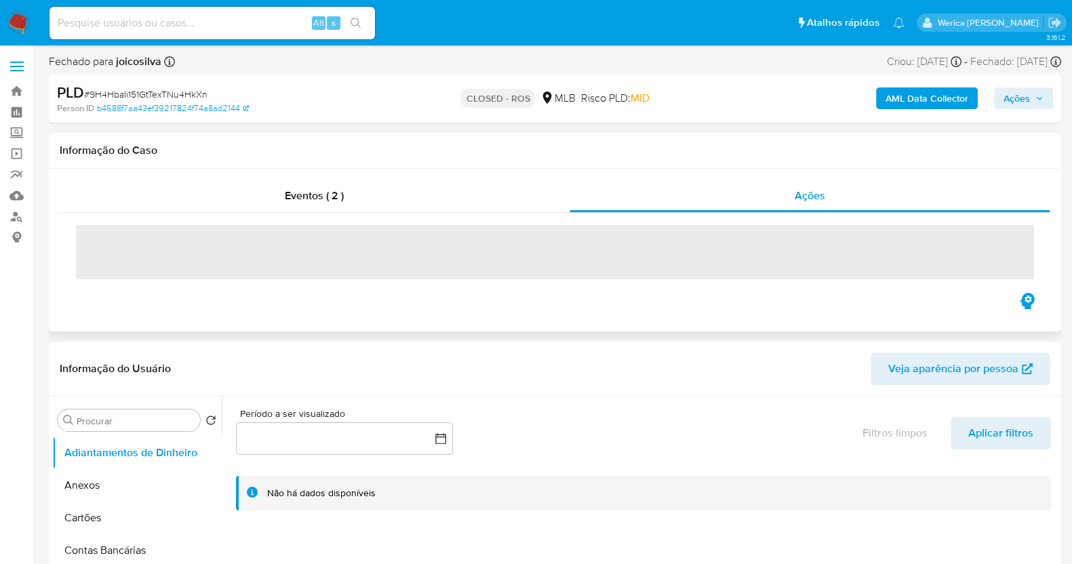
drag, startPoint x: 116, startPoint y: 245, endPoint x: 111, endPoint y: 238, distance: 9.2
click at [116, 245] on span "‌" at bounding box center [555, 252] width 958 height 54
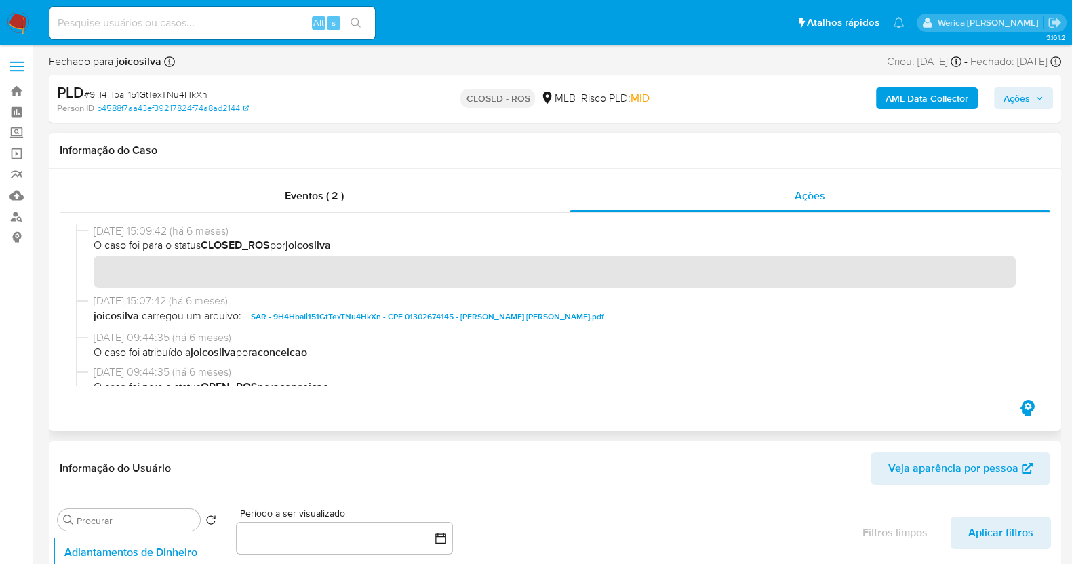
drag, startPoint x: 88, startPoint y: 226, endPoint x: 150, endPoint y: 230, distance: 61.8
click at [150, 230] on div "[DATE] 15:09:42 (há 6 meses) O caso foi para o status CLOSED_ROS por joicosilva" at bounding box center [555, 259] width 958 height 70
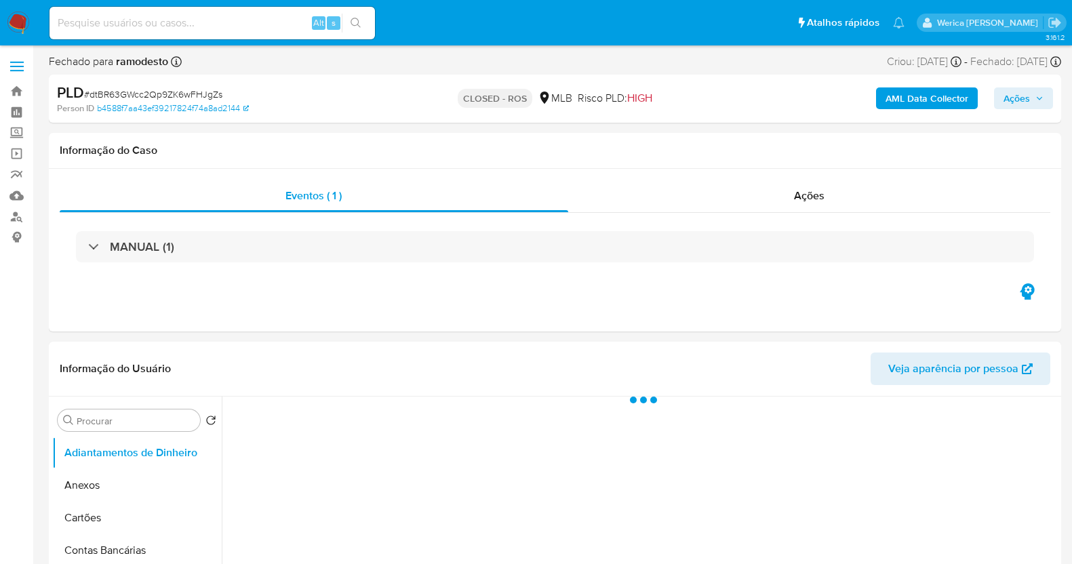
select select "10"
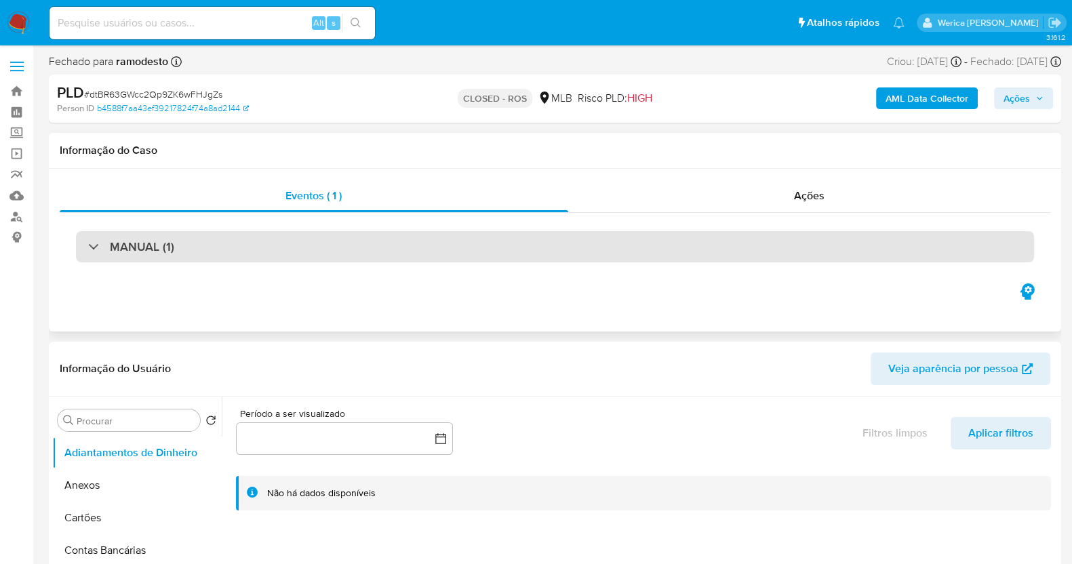
click at [176, 235] on div "MANUAL (1)" at bounding box center [555, 246] width 958 height 31
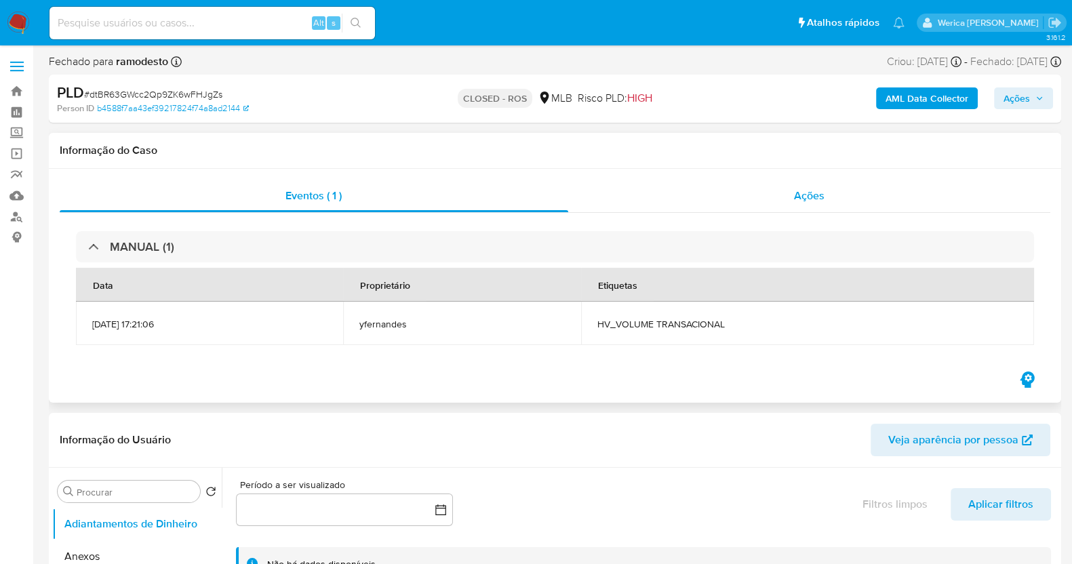
click at [860, 198] on div "Ações" at bounding box center [809, 196] width 483 height 33
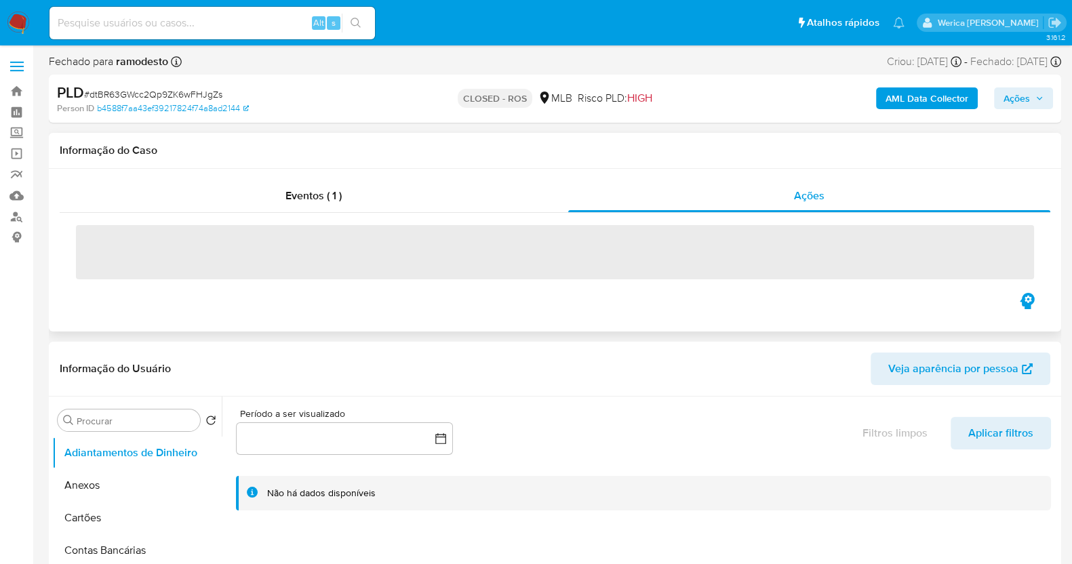
click at [122, 254] on span "‌" at bounding box center [555, 252] width 958 height 54
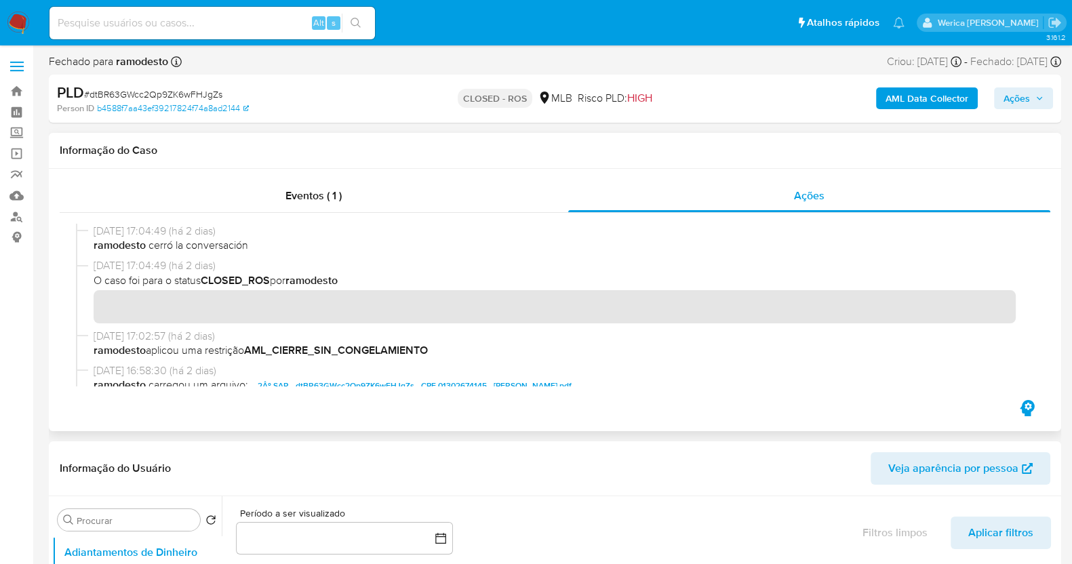
drag, startPoint x: 95, startPoint y: 235, endPoint x: 151, endPoint y: 233, distance: 55.6
click at [151, 233] on span "30/09/2025 17:04:49 (há 2 dias)" at bounding box center [561, 231] width 935 height 15
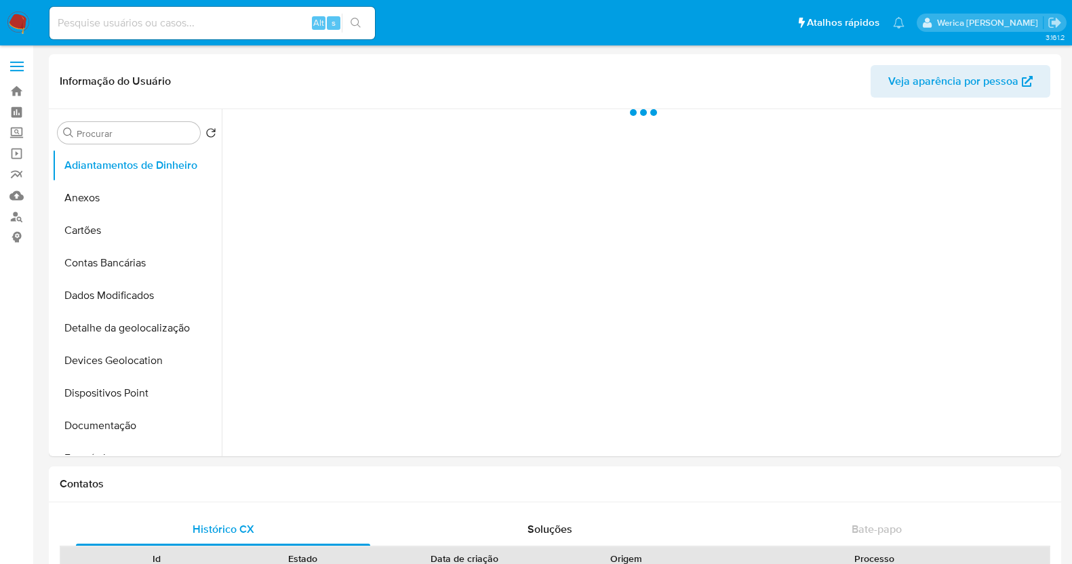
select select "10"
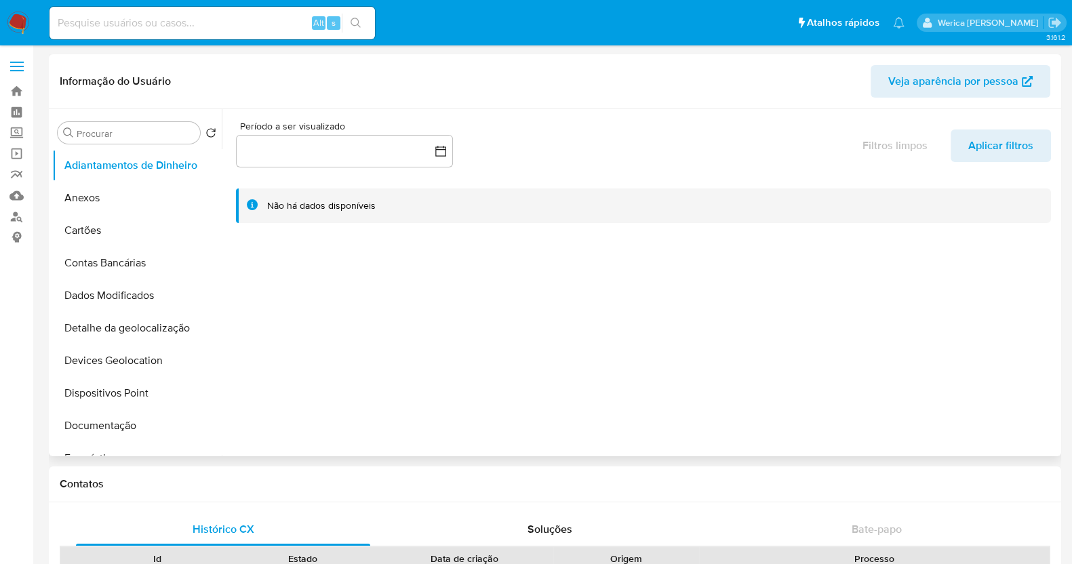
scroll to position [254, 0]
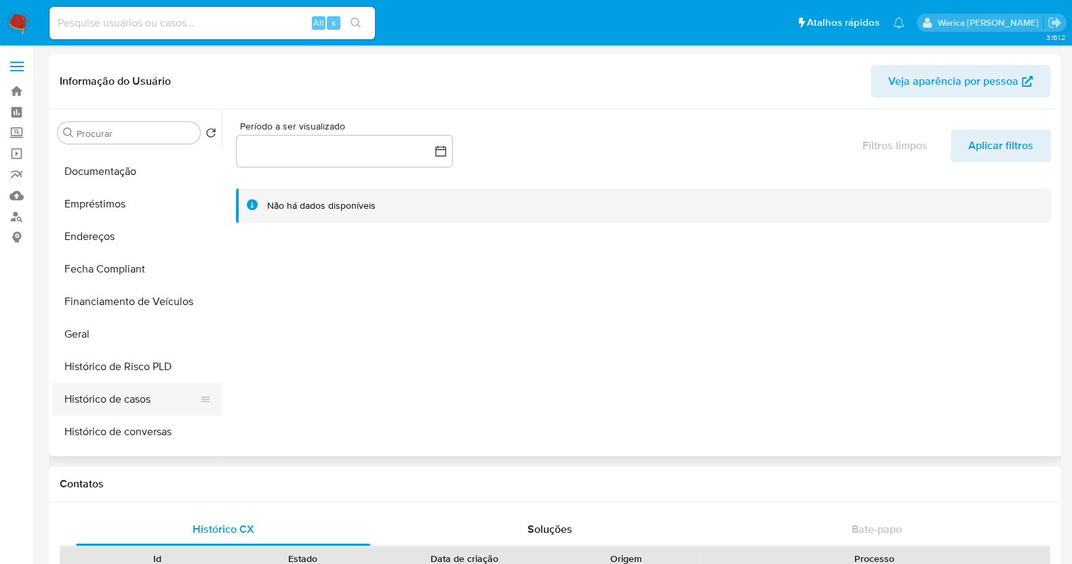
click at [122, 398] on button "Histórico de casos" at bounding box center [131, 399] width 159 height 33
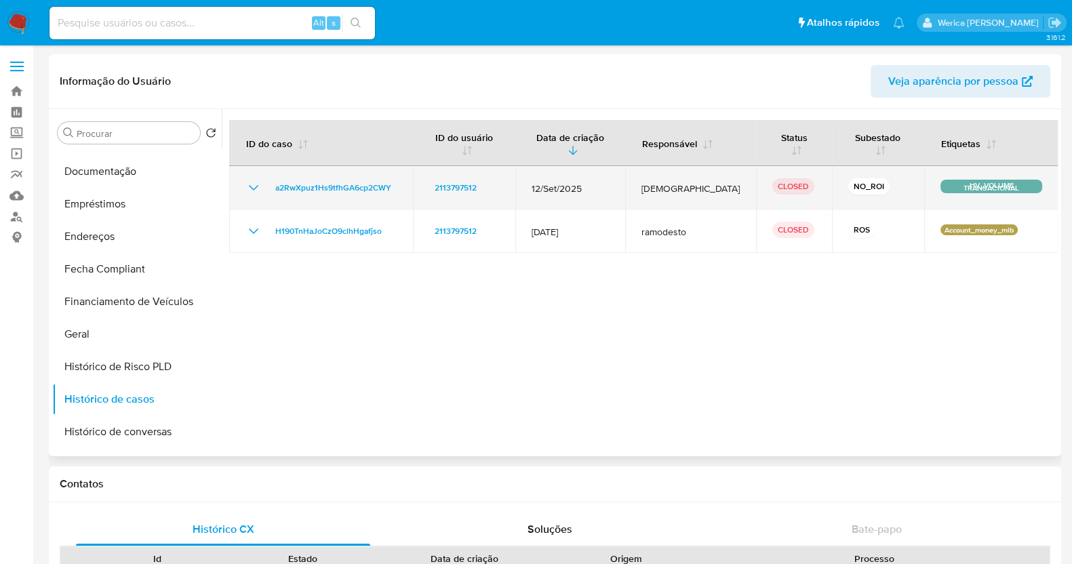
click at [261, 180] on icon "Mostrar/Ocultar" at bounding box center [253, 188] width 16 height 16
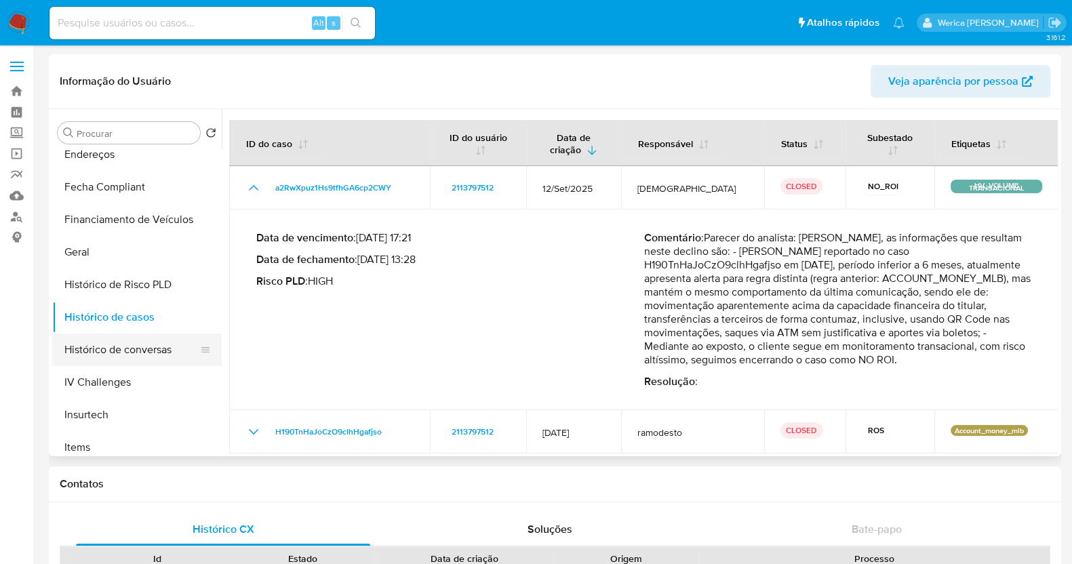
scroll to position [338, 0]
drag, startPoint x: 118, startPoint y: 358, endPoint x: 118, endPoint y: 346, distance: 11.5
click at [118, 355] on button "Histórico de conversas" at bounding box center [131, 348] width 159 height 33
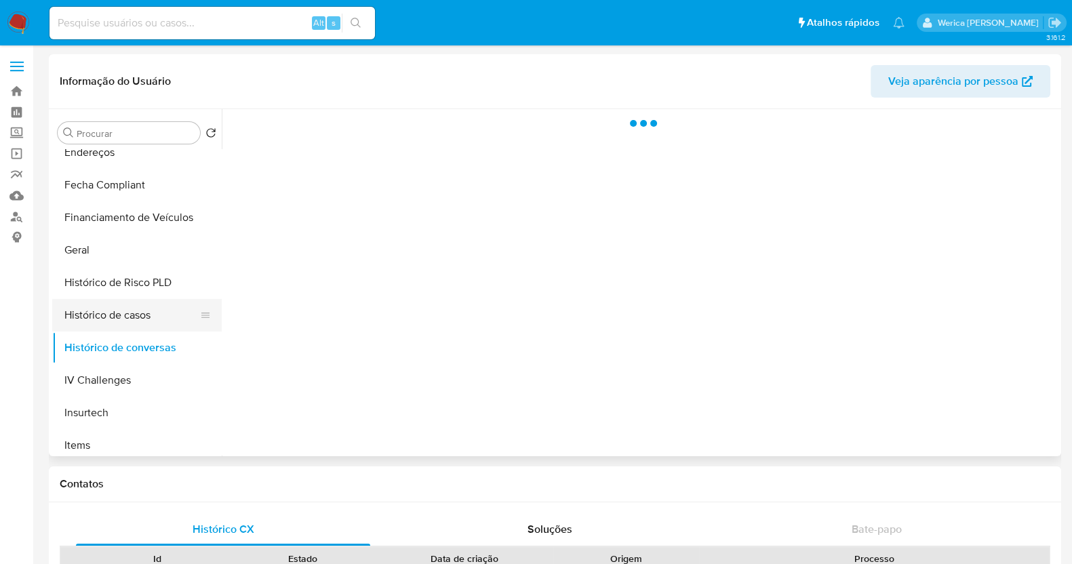
click at [117, 327] on button "Histórico de casos" at bounding box center [131, 315] width 159 height 33
drag, startPoint x: 656, startPoint y: 144, endPoint x: 779, endPoint y: 64, distance: 146.1
click at [701, 121] on div at bounding box center [640, 282] width 836 height 347
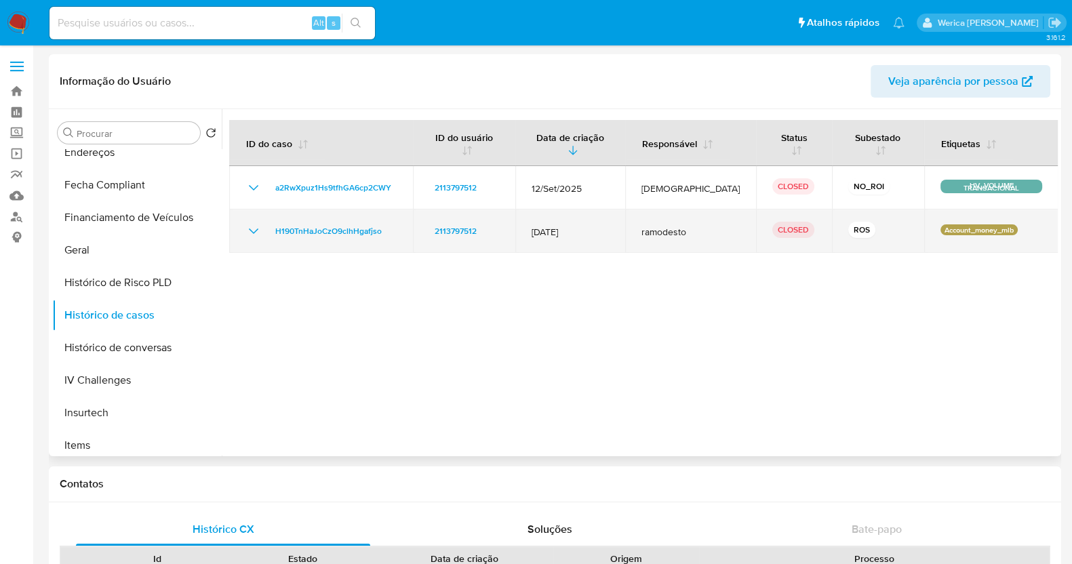
click at [243, 216] on td "H190TnHaJoCzO9clhHgafjso" at bounding box center [321, 231] width 184 height 43
click at [251, 223] on icon "Mostrar/Ocultar" at bounding box center [253, 231] width 16 height 16
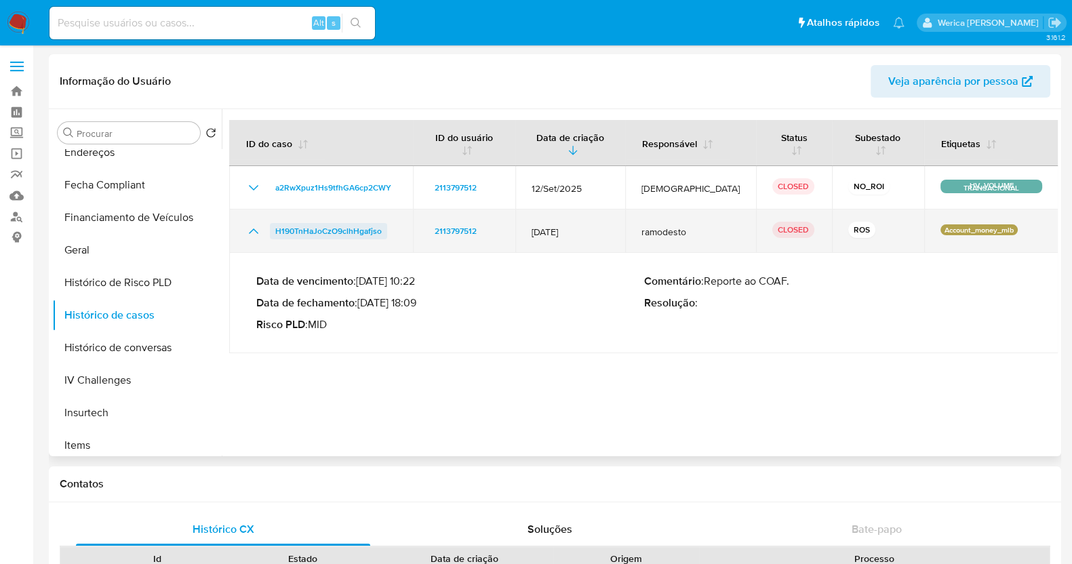
click at [326, 226] on span "H190TnHaJoCzO9clhHgafjso" at bounding box center [328, 231] width 106 height 16
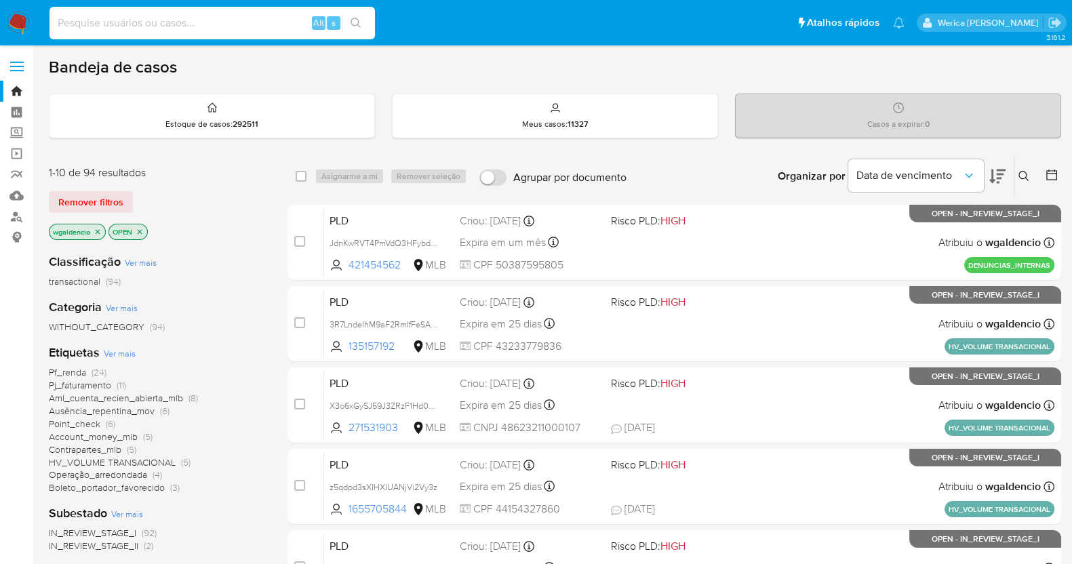
click at [197, 28] on input at bounding box center [211, 23] width 325 height 18
paste input "1058427231"
type input "1058427231"
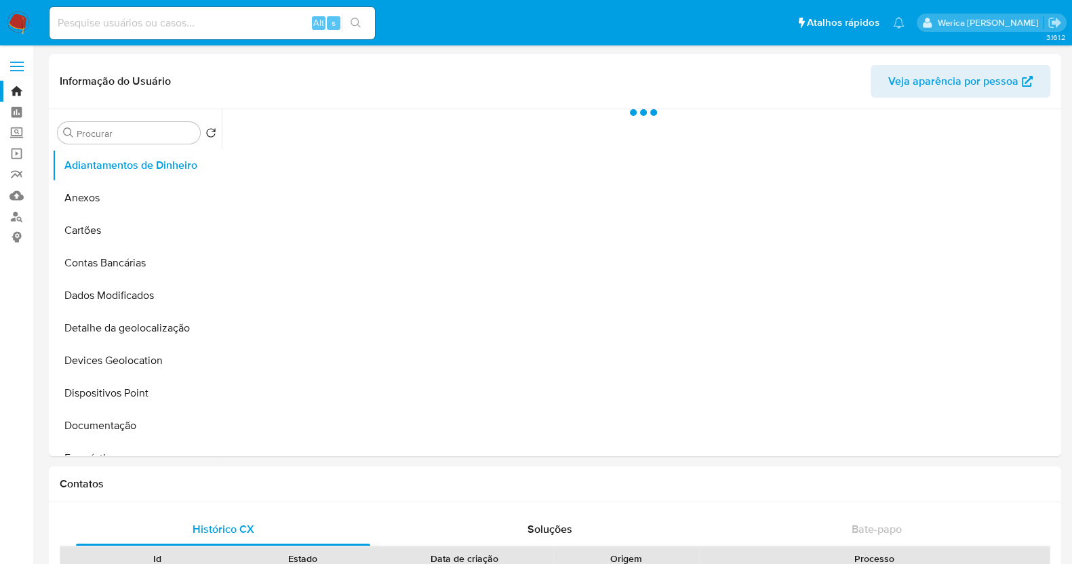
select select "10"
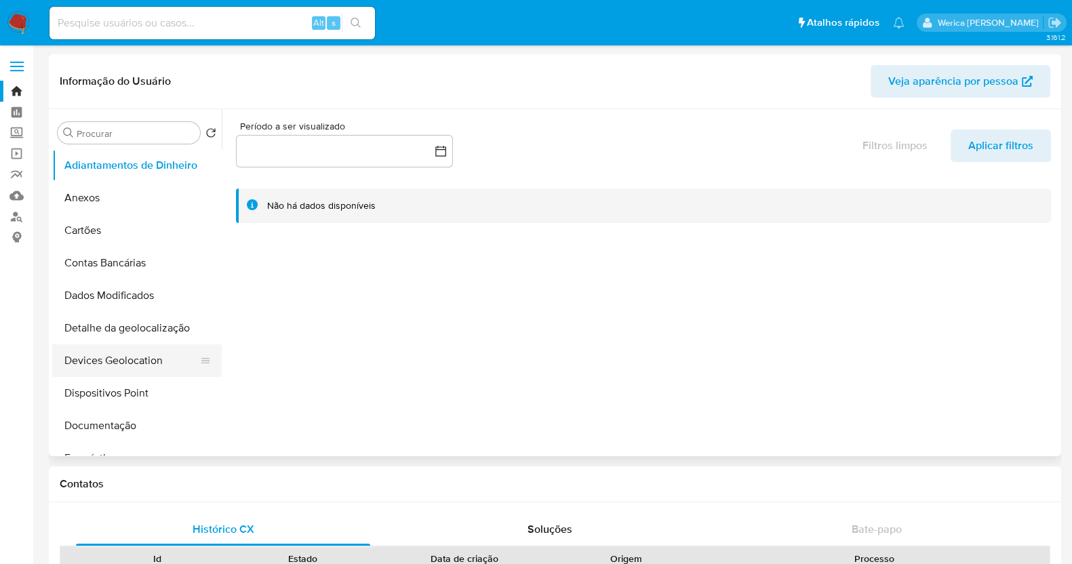
scroll to position [338, 0]
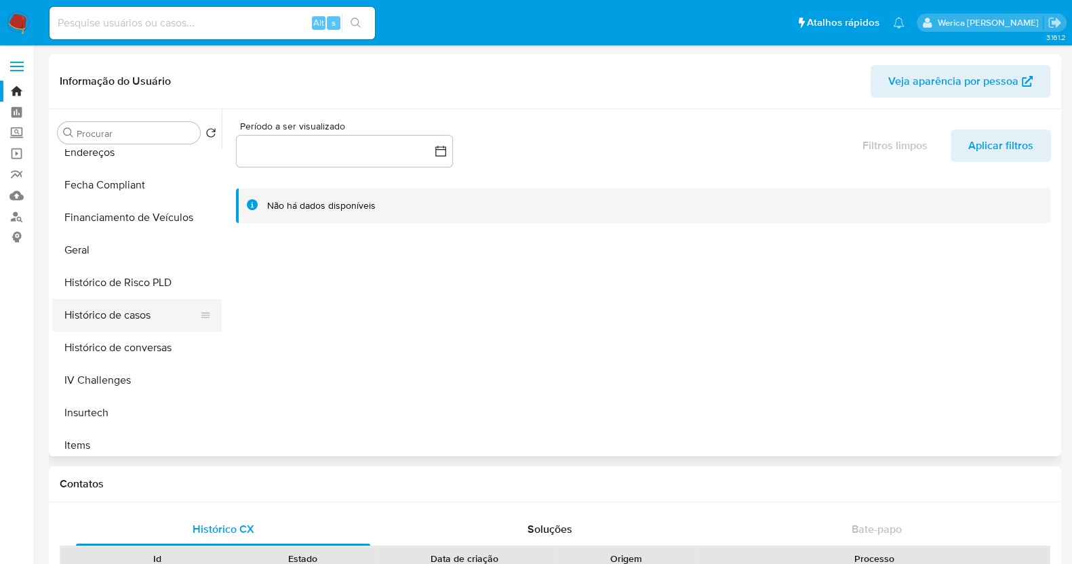
click at [138, 310] on button "Histórico de casos" at bounding box center [131, 315] width 159 height 33
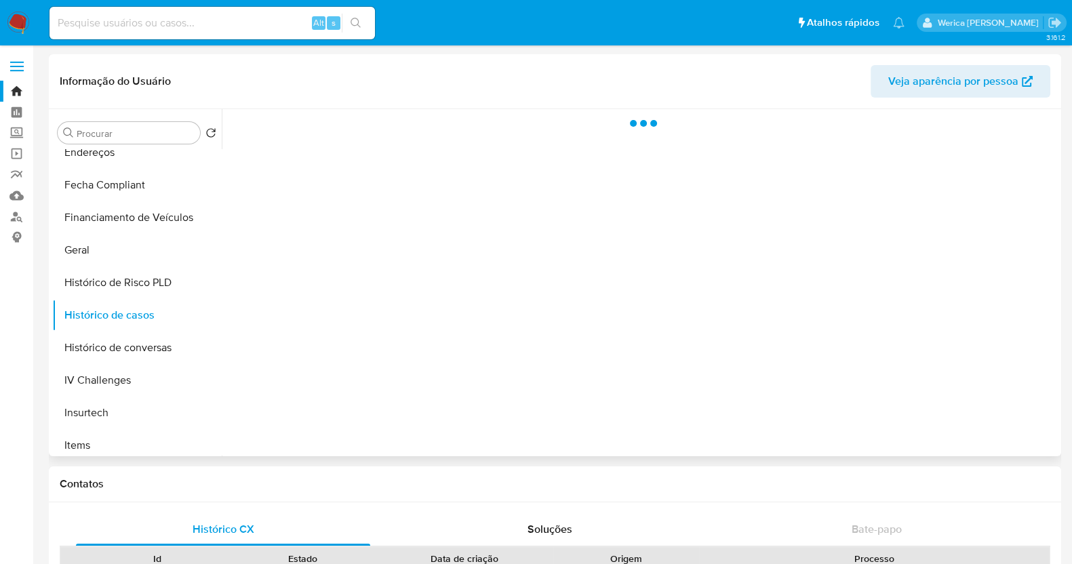
click at [570, 266] on div at bounding box center [640, 282] width 836 height 347
click at [559, 295] on div at bounding box center [640, 282] width 836 height 347
click at [559, 298] on div at bounding box center [640, 282] width 836 height 347
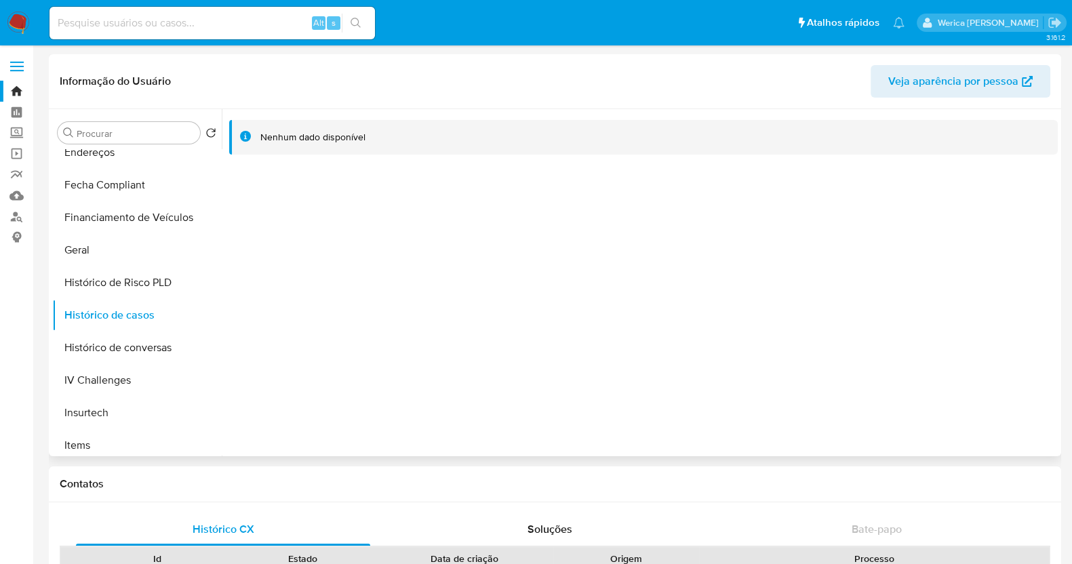
click at [518, 329] on div at bounding box center [640, 282] width 836 height 347
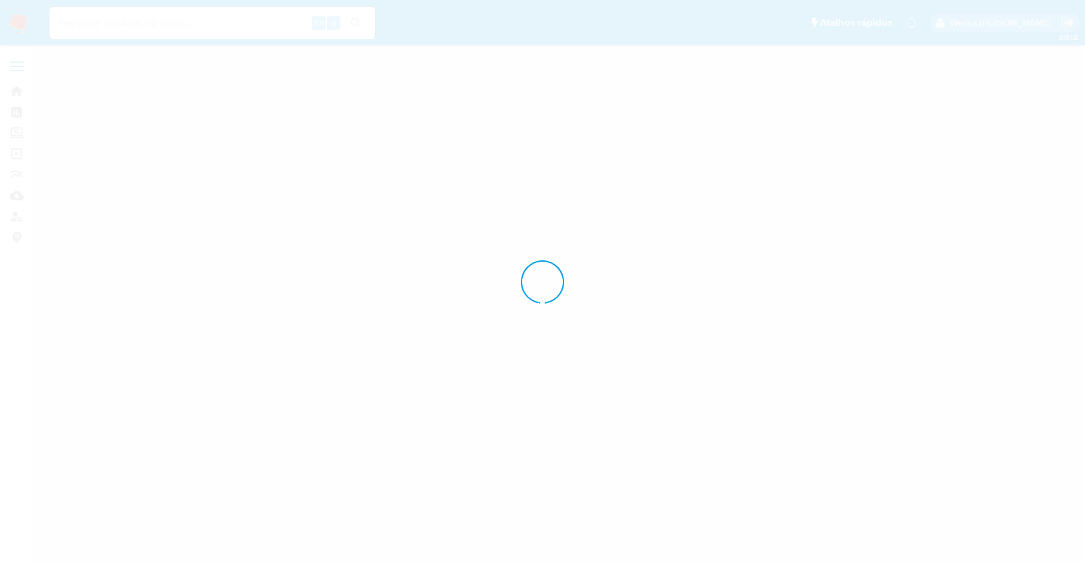
click at [858, 177] on div at bounding box center [542, 282] width 1085 height 564
click at [860, 156] on div at bounding box center [542, 282] width 1085 height 564
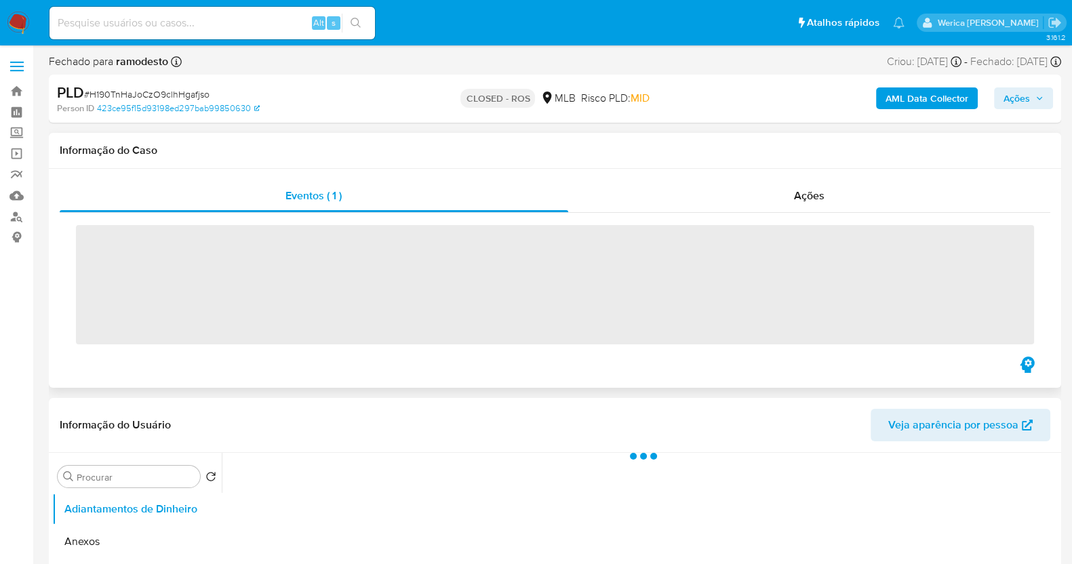
click at [862, 174] on div "Eventos ( 1 ) Ações ‌" at bounding box center [555, 278] width 1012 height 219
click at [803, 207] on div "Ações" at bounding box center [809, 196] width 483 height 33
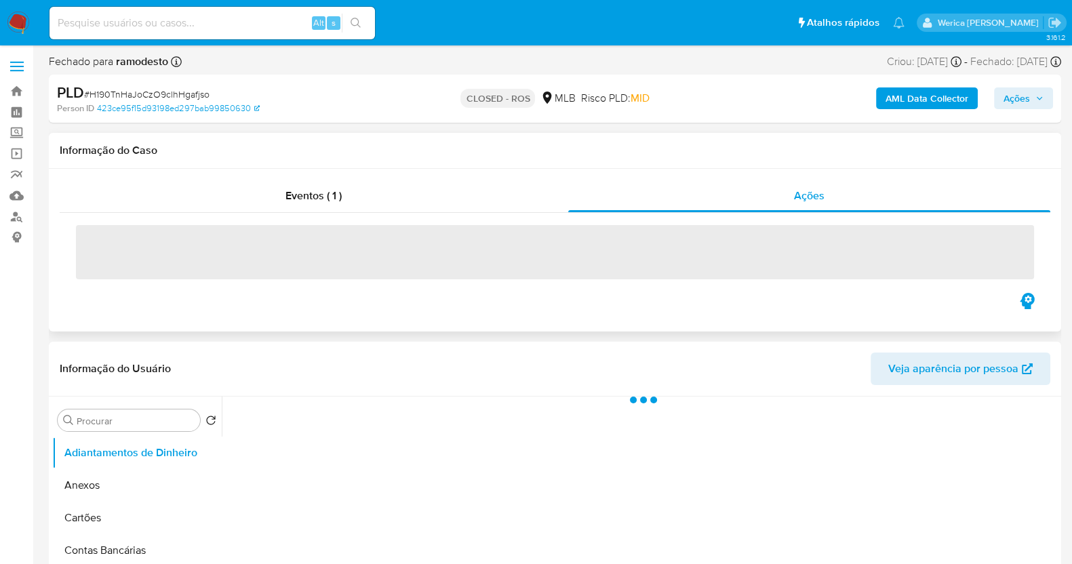
click at [119, 232] on span "‌" at bounding box center [555, 252] width 958 height 54
select select "10"
click at [120, 251] on span "‌" at bounding box center [555, 252] width 958 height 54
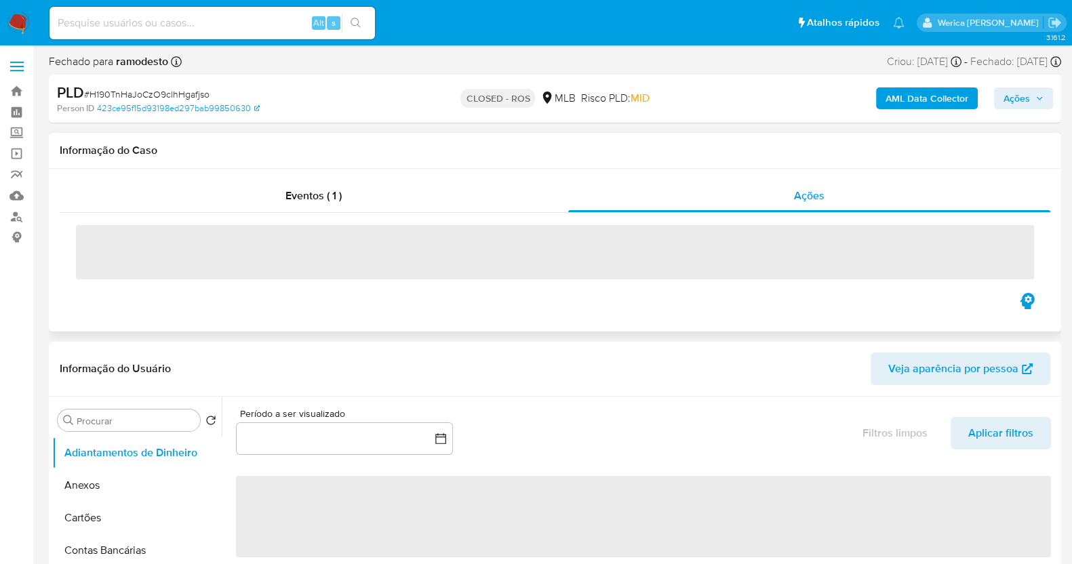
click at [120, 245] on span "‌" at bounding box center [555, 252] width 958 height 54
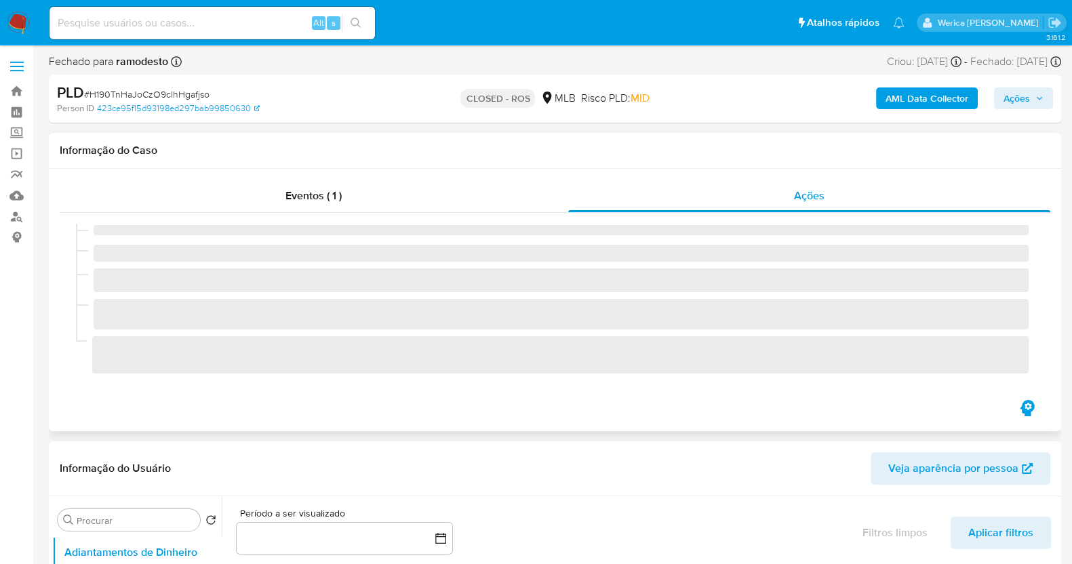
click at [120, 241] on div "‌" at bounding box center [555, 234] width 958 height 20
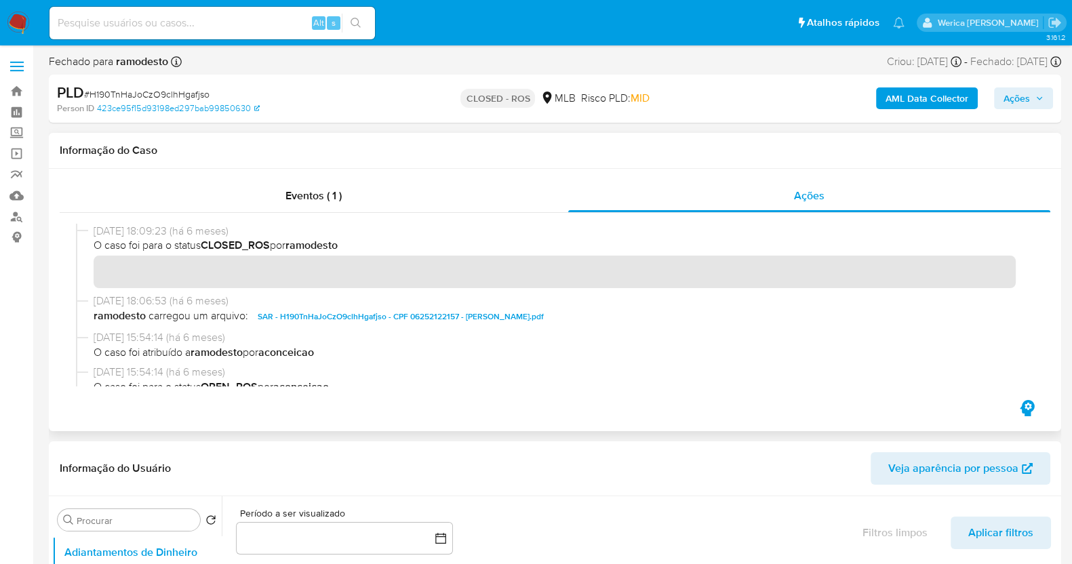
drag, startPoint x: 91, startPoint y: 231, endPoint x: 146, endPoint y: 232, distance: 54.9
click at [146, 232] on div "16/04/2025 18:09:23 (há 6 meses) O caso foi para o status CLOSED_ROS por ramode…" at bounding box center [555, 259] width 958 height 70
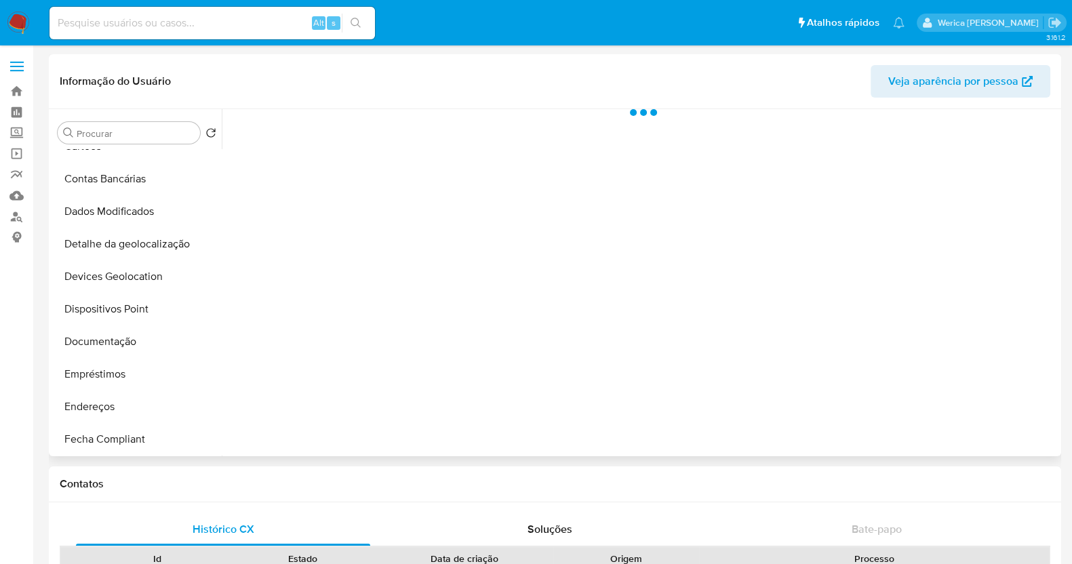
scroll to position [338, 0]
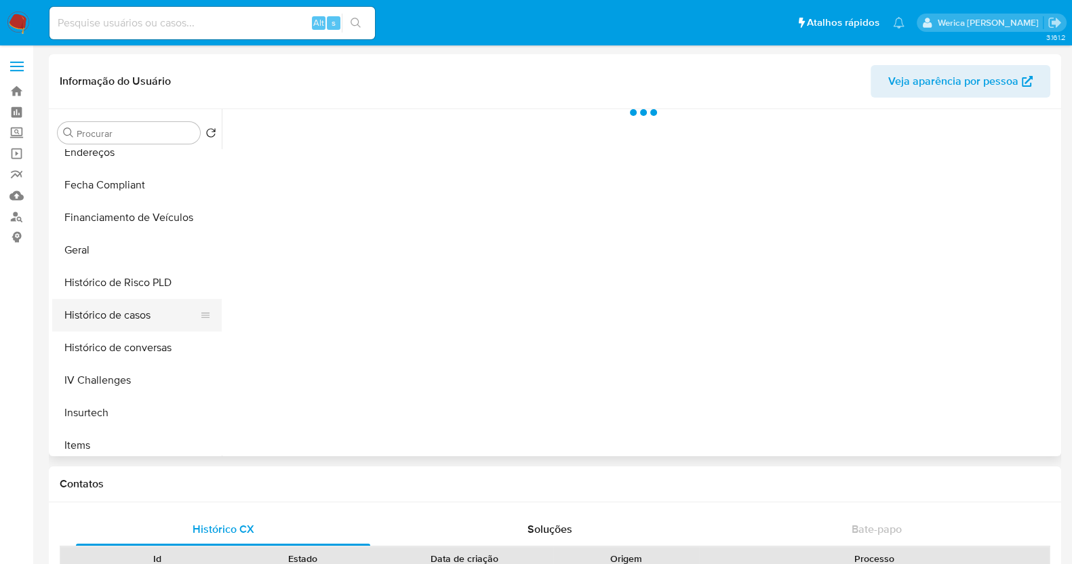
select select "10"
click at [115, 313] on button "Histórico de casos" at bounding box center [131, 315] width 159 height 33
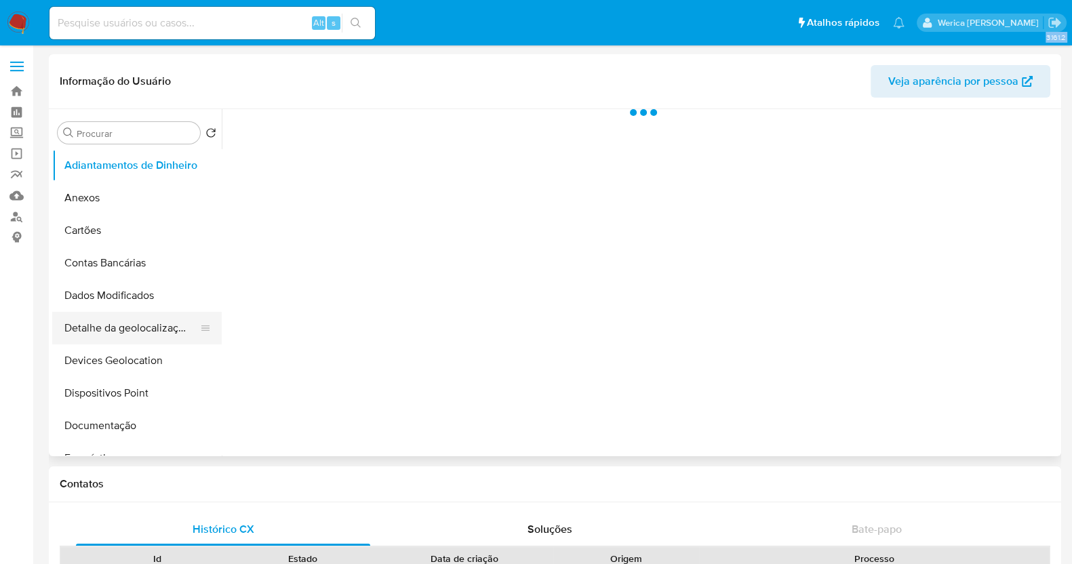
select select "10"
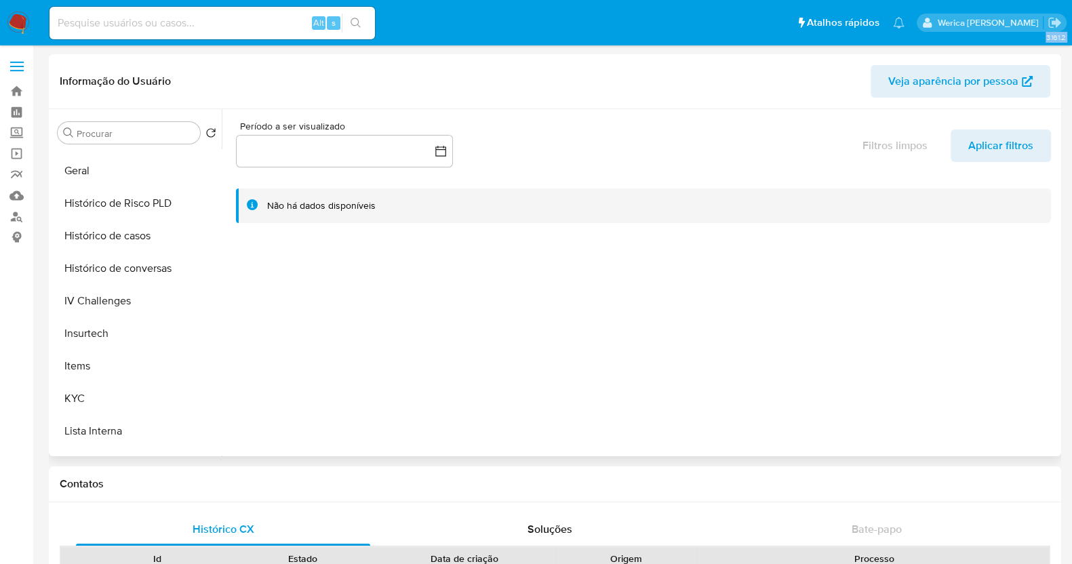
scroll to position [593, 0]
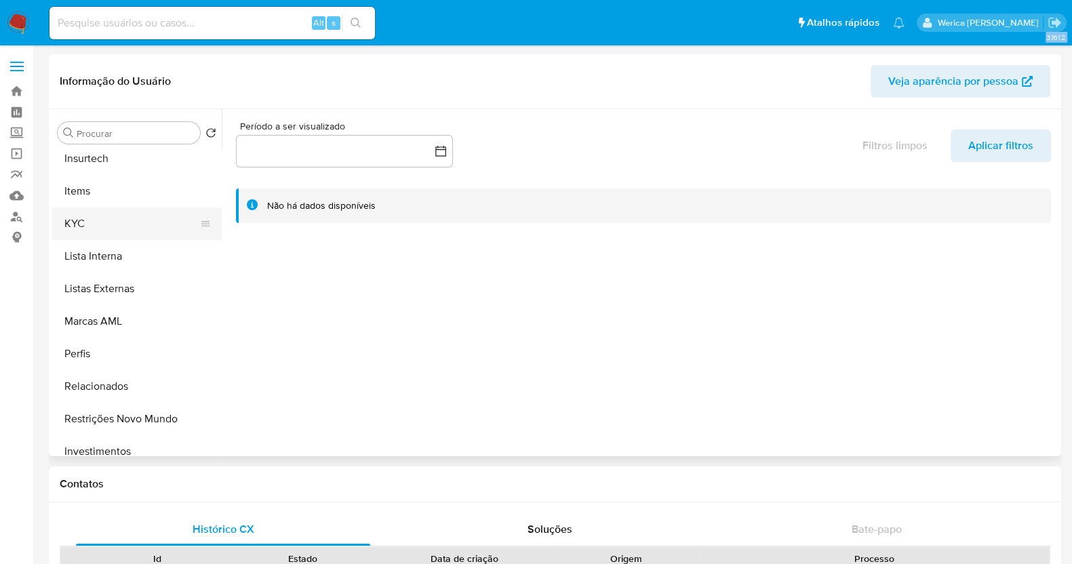
click at [119, 209] on button "KYC" at bounding box center [131, 223] width 159 height 33
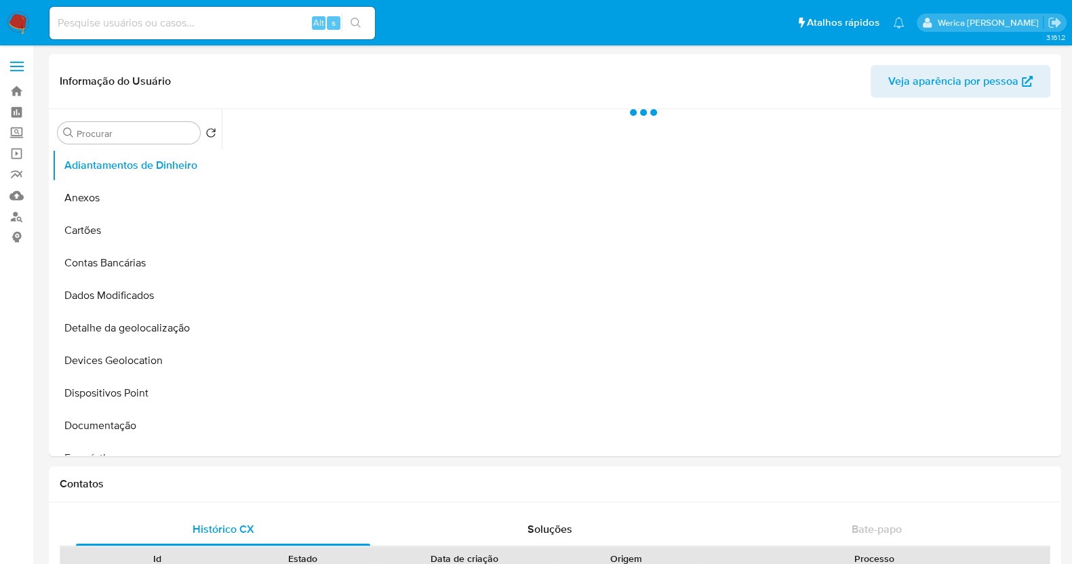
select select "10"
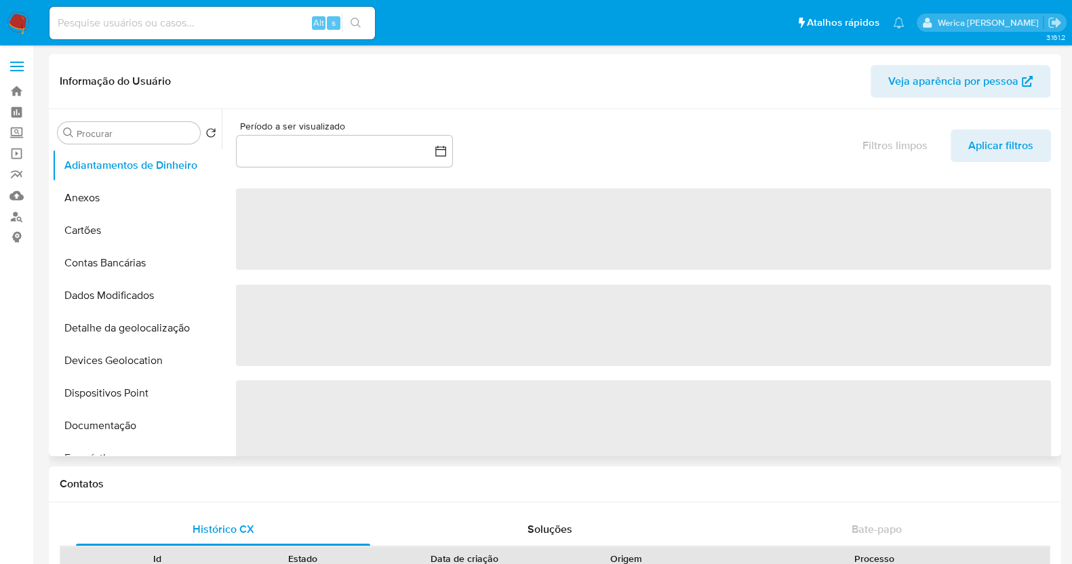
scroll to position [254, 0]
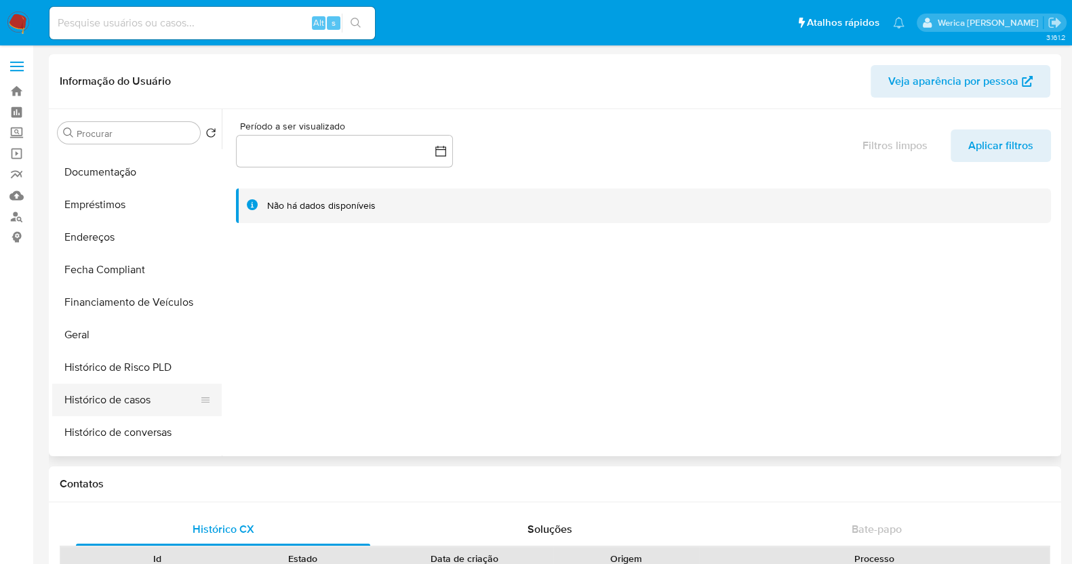
click at [103, 399] on button "Histórico de casos" at bounding box center [131, 400] width 159 height 33
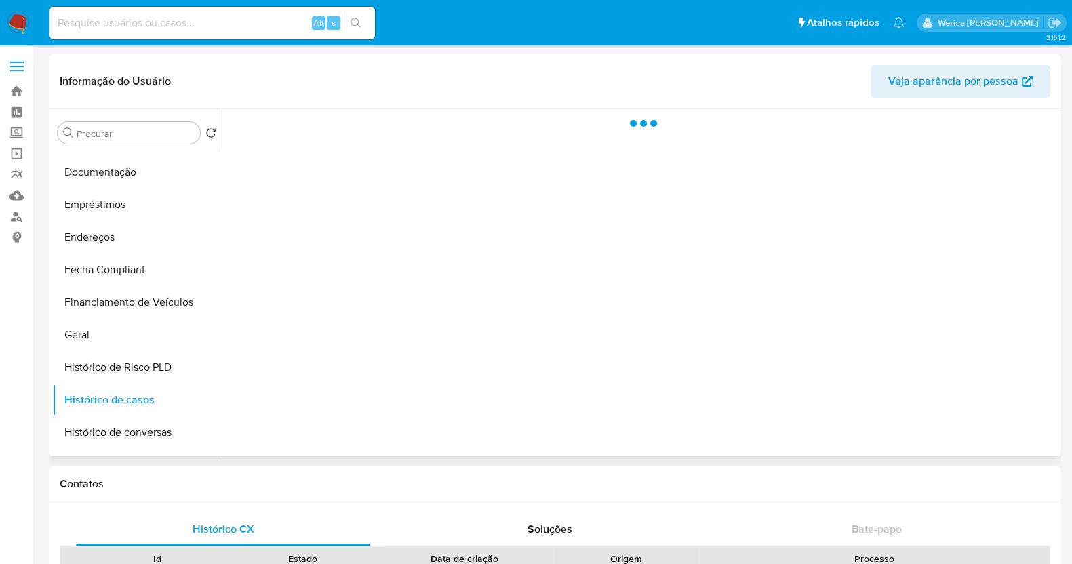
click at [356, 320] on div at bounding box center [640, 282] width 836 height 347
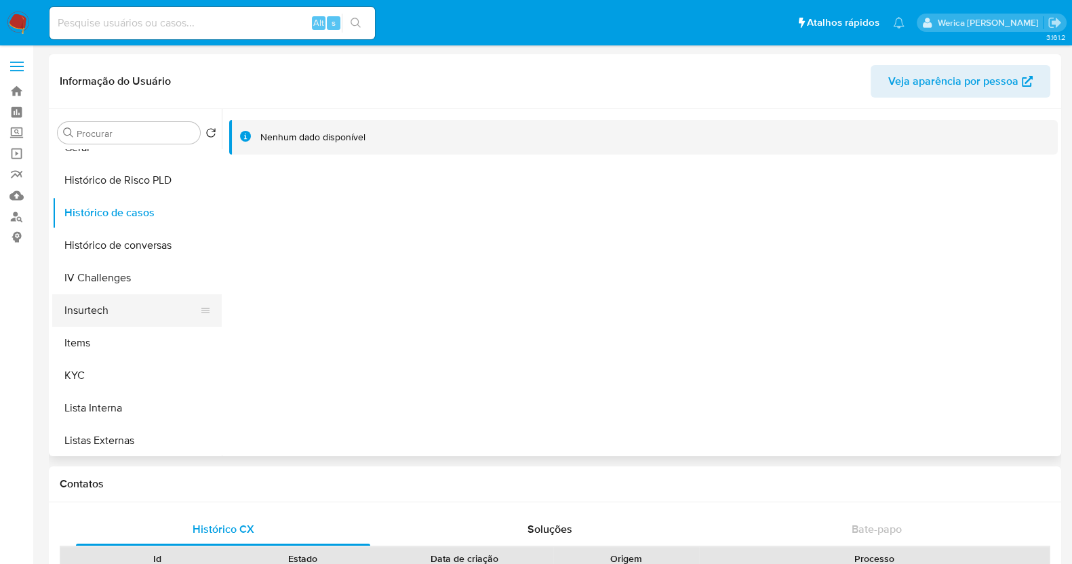
scroll to position [423, 0]
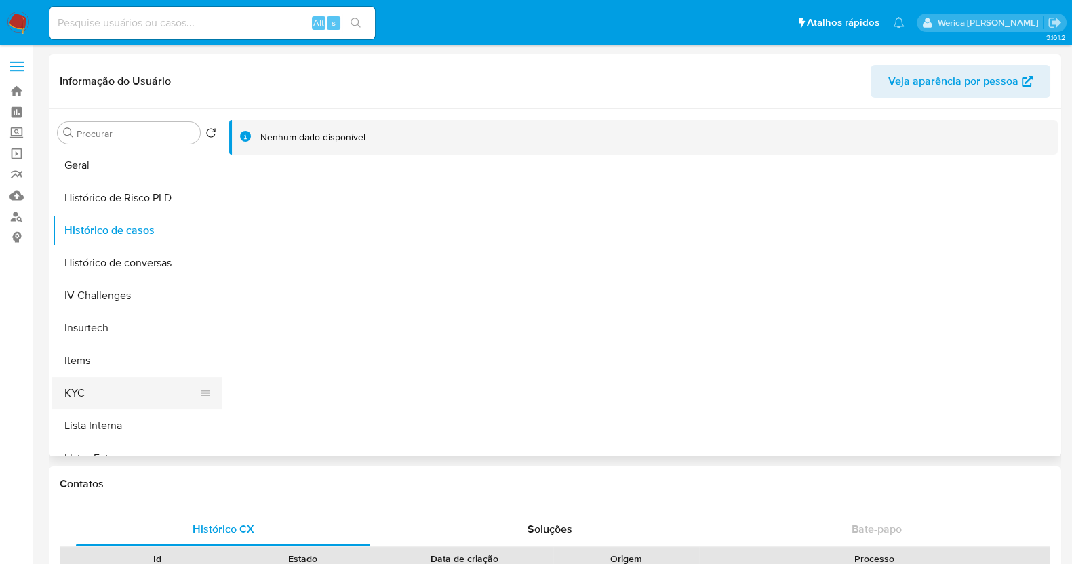
click at [125, 386] on button "KYC" at bounding box center [131, 393] width 159 height 33
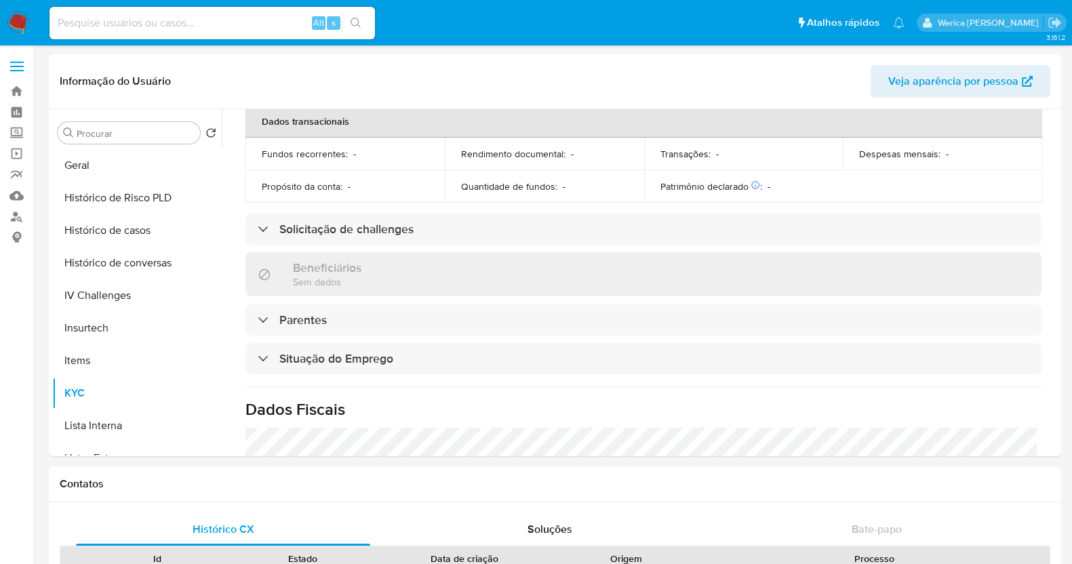
scroll to position [593, 0]
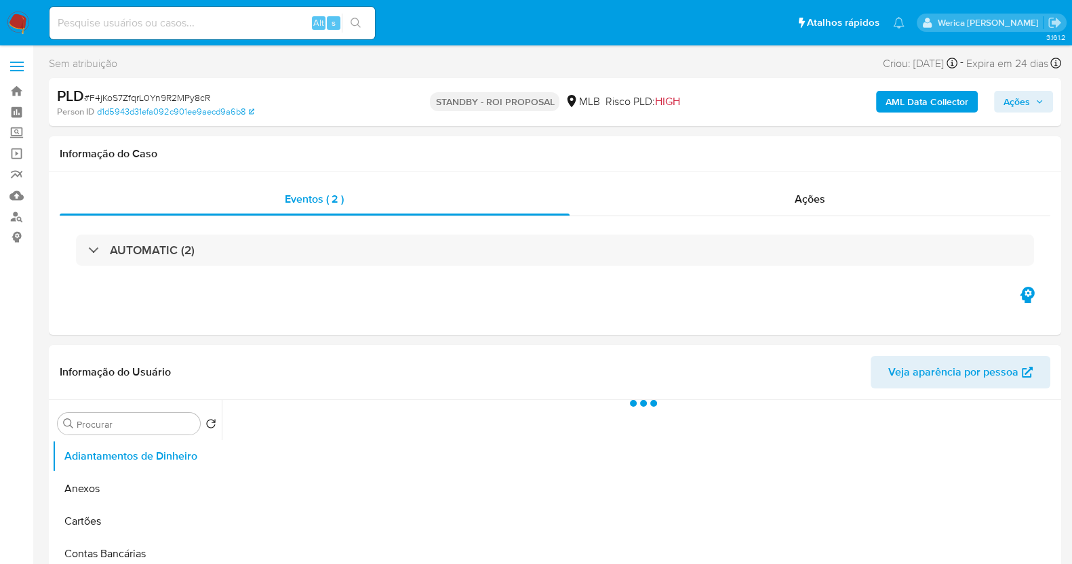
select select "10"
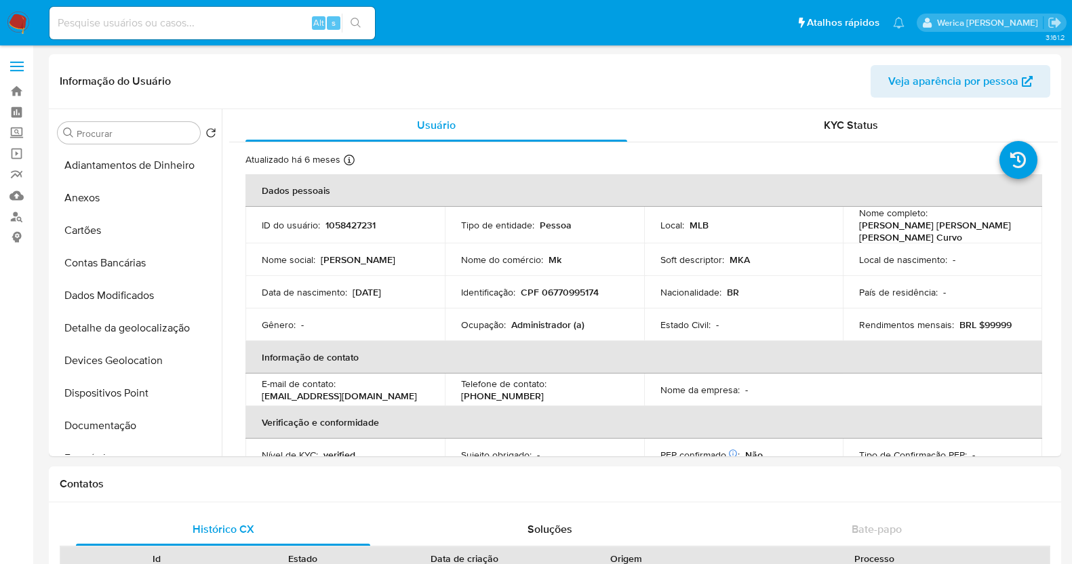
select select "10"
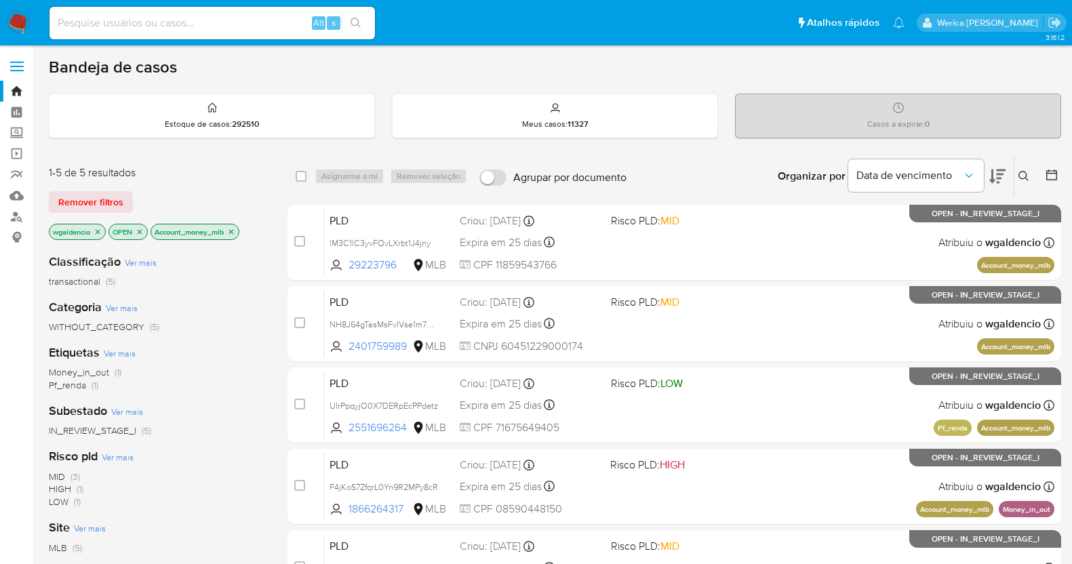
scroll to position [169, 0]
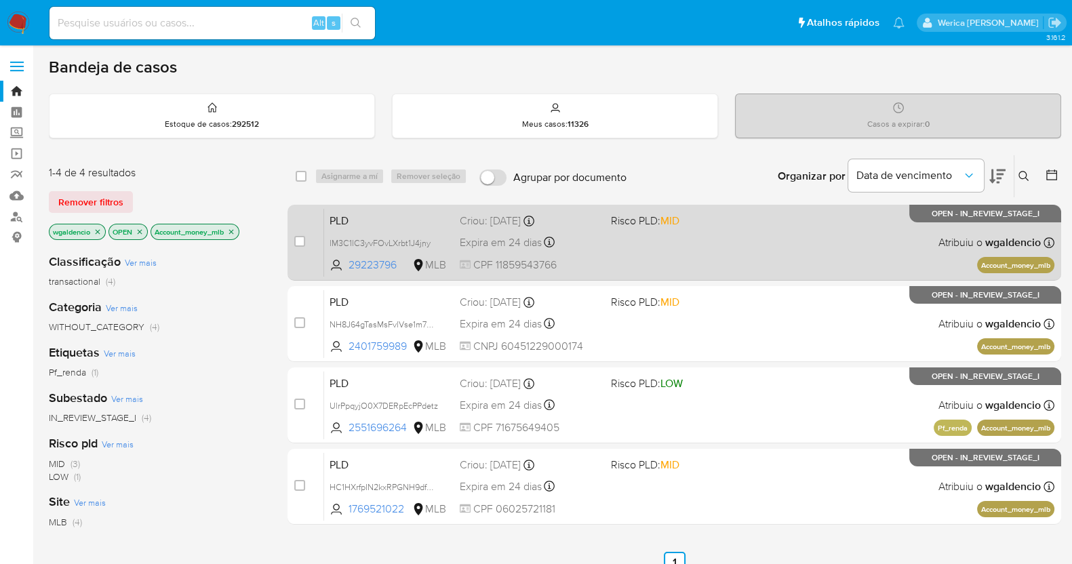
click at [831, 236] on div "PLD lM3C1lC3yvFOvLXrbt1J4jny 29223796 MLB Risco PLD: MID Criou: [DATE] Criou: […" at bounding box center [689, 242] width 730 height 68
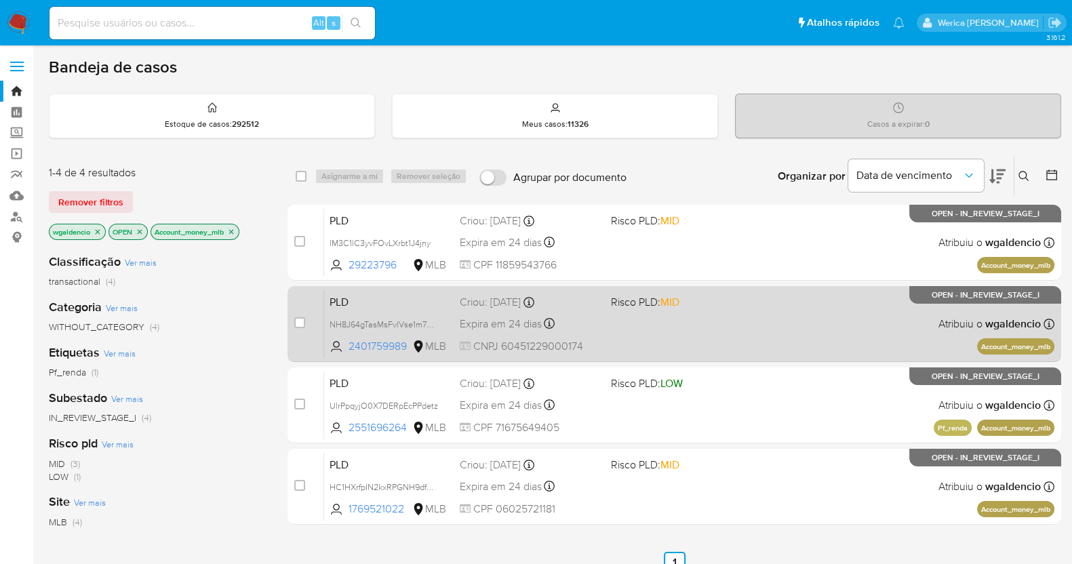
scroll to position [84, 0]
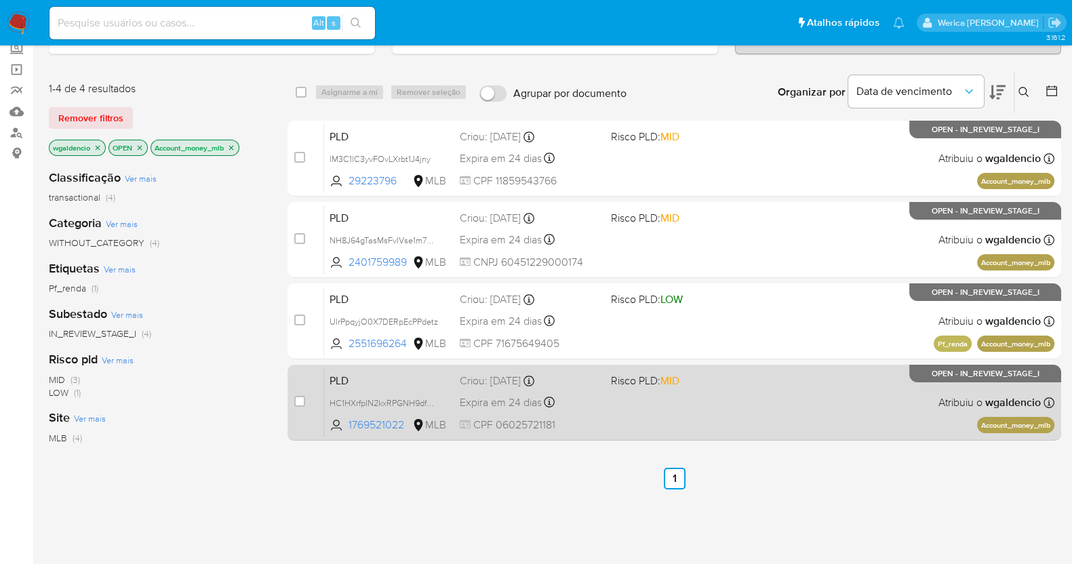
click at [731, 386] on span "Risco PLD: MID" at bounding box center [681, 380] width 140 height 18
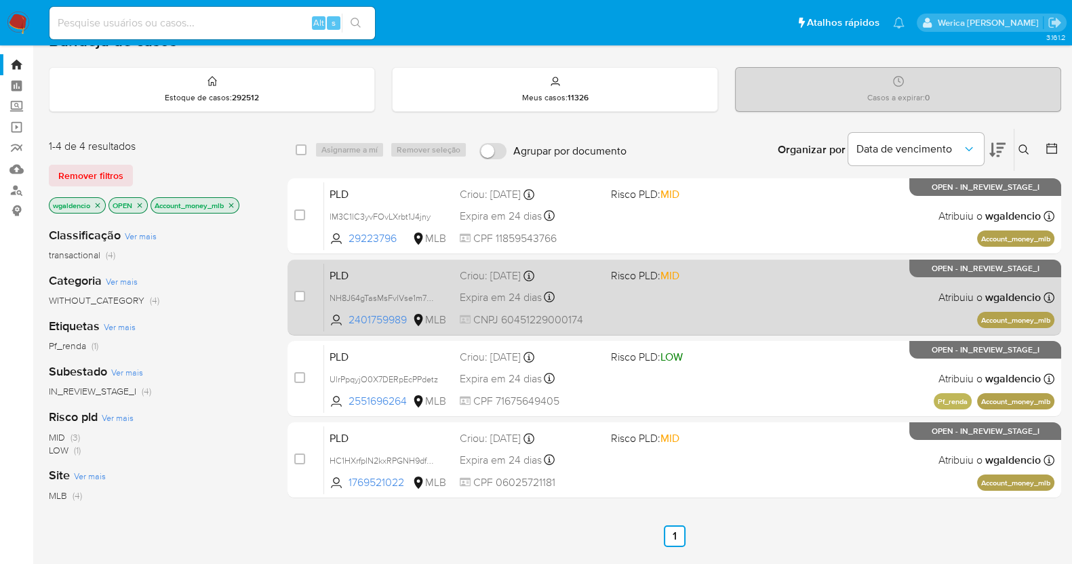
scroll to position [0, 0]
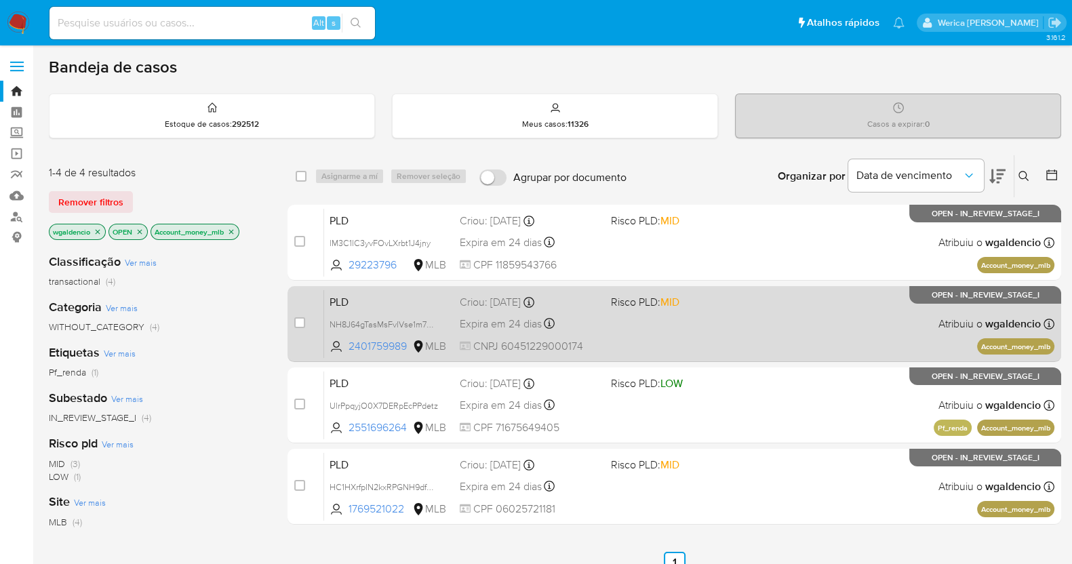
click at [780, 313] on div "PLD NH8J64gTasMsFvlVse1m7C8b 2401759989 MLB Risco PLD: MID Criou: [DATE] Criou:…" at bounding box center [689, 324] width 730 height 68
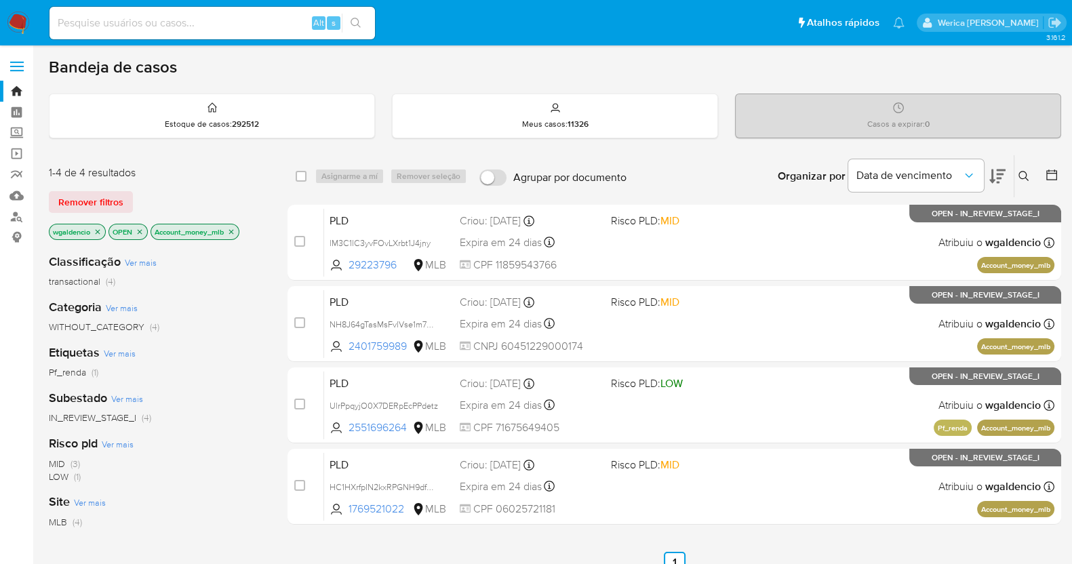
click at [234, 235] on p "Account_money_mlb" at bounding box center [194, 231] width 87 height 15
click at [231, 235] on p "Account_money_mlb" at bounding box center [194, 231] width 87 height 15
click at [231, 231] on icon "close-filter" at bounding box center [231, 232] width 8 height 8
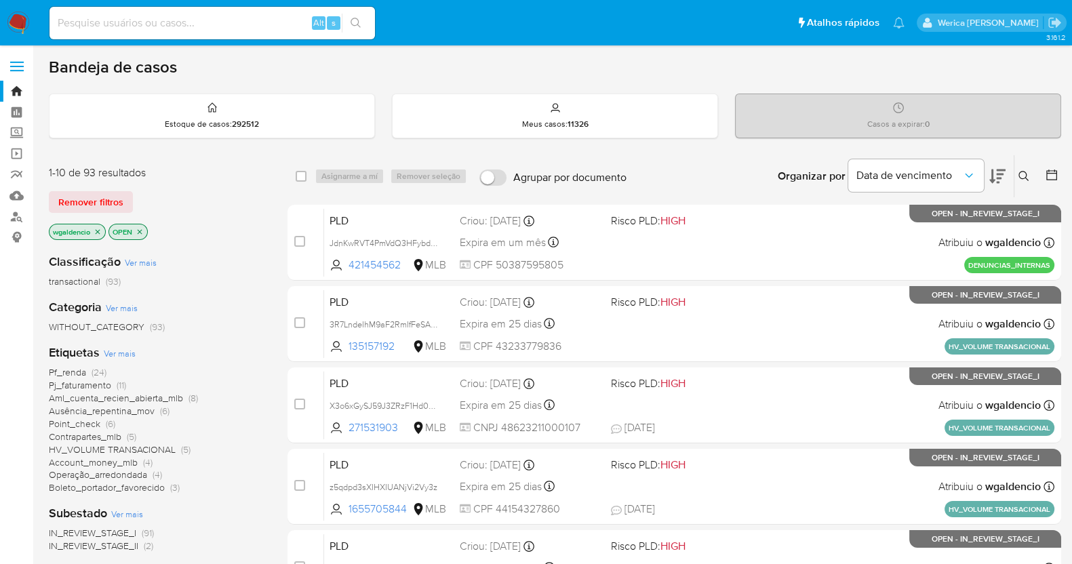
click at [88, 422] on span "Point_check" at bounding box center [75, 424] width 52 height 14
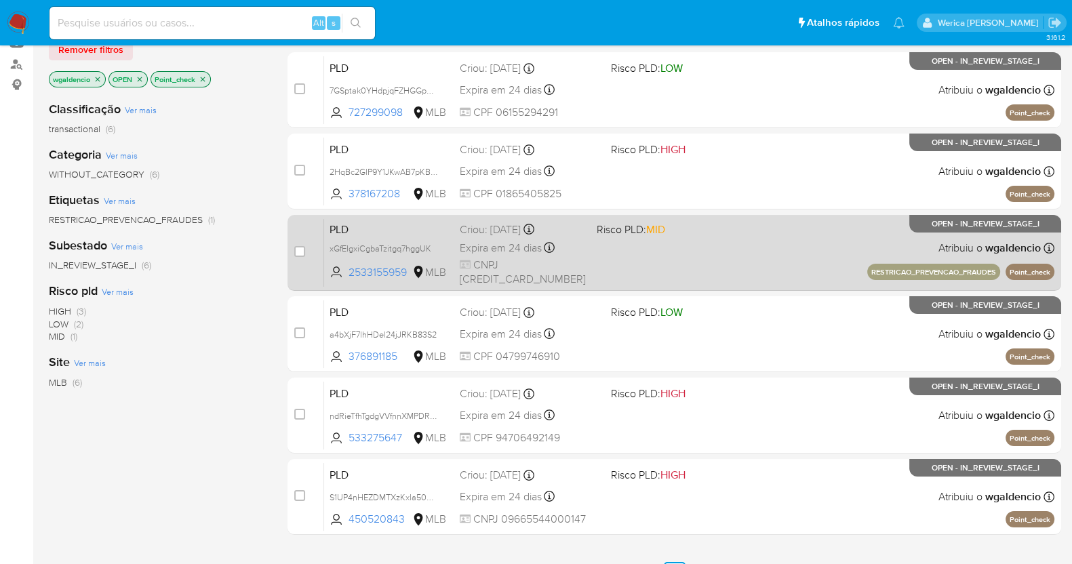
scroll to position [169, 0]
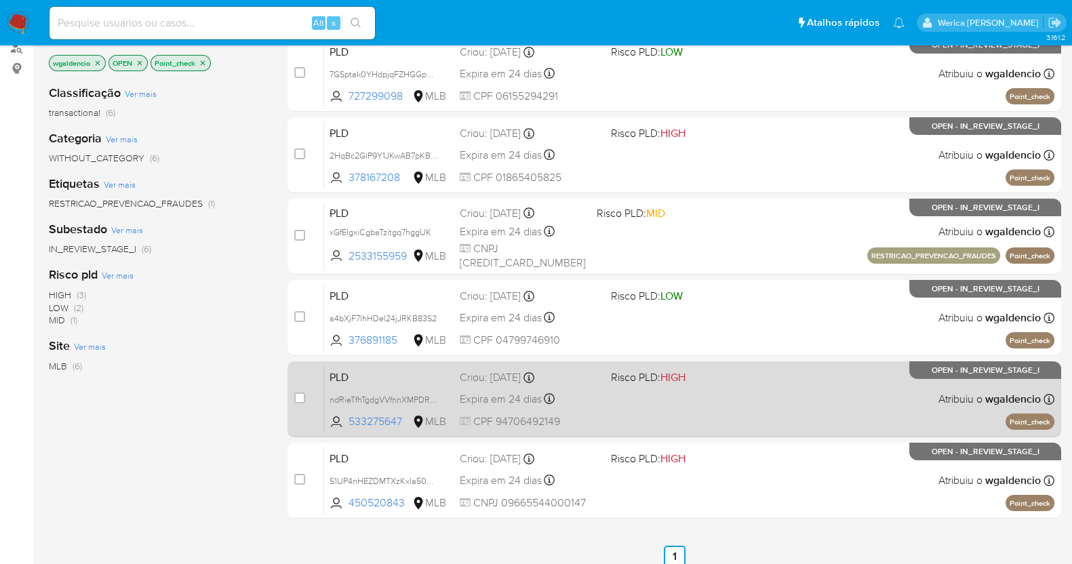
click at [694, 391] on div "PLD ndRieTfhTgdgVVfnnXMPDRh9 533275647 MLB Risco PLD: HIGH Criou: 12/09/2025 Cr…" at bounding box center [689, 399] width 730 height 68
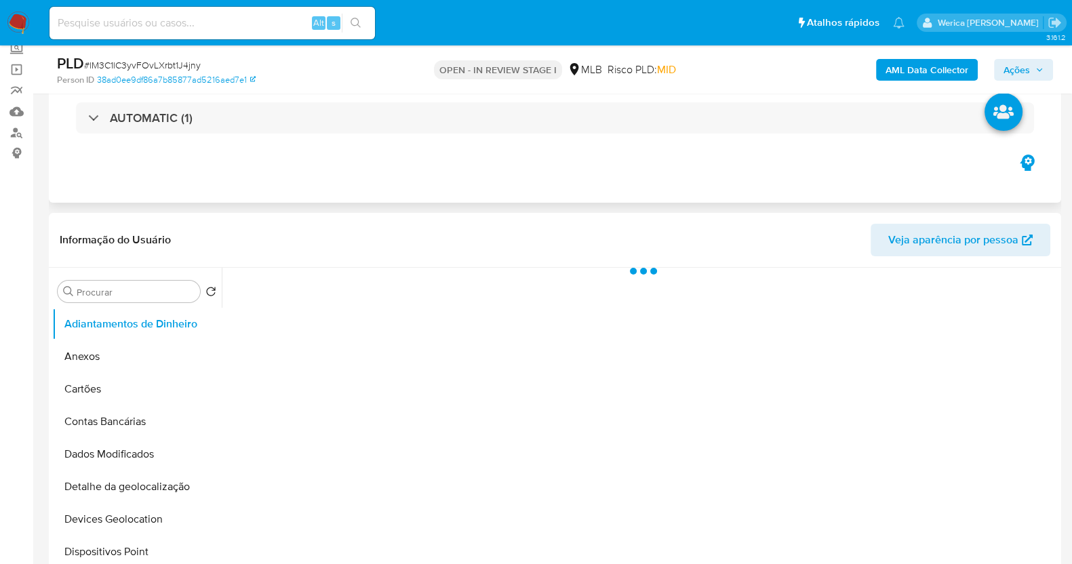
select select "10"
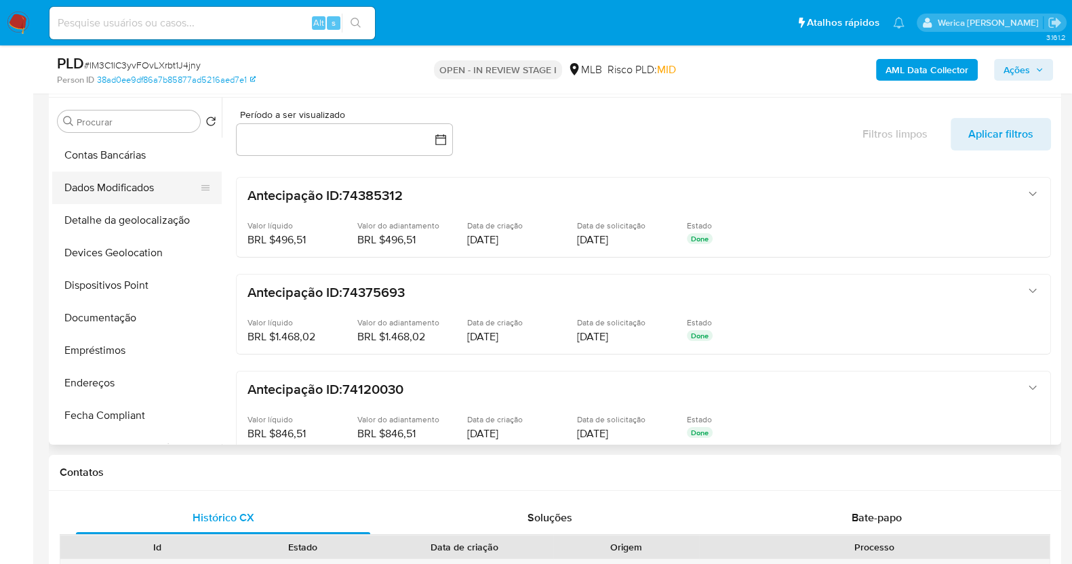
scroll to position [169, 0]
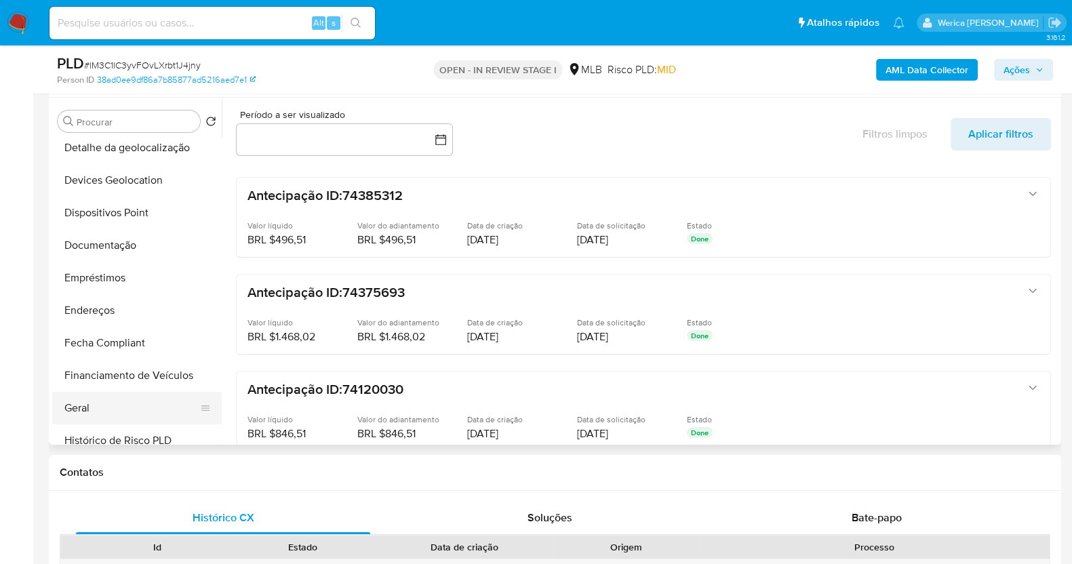
click at [108, 412] on button "Geral" at bounding box center [131, 408] width 159 height 33
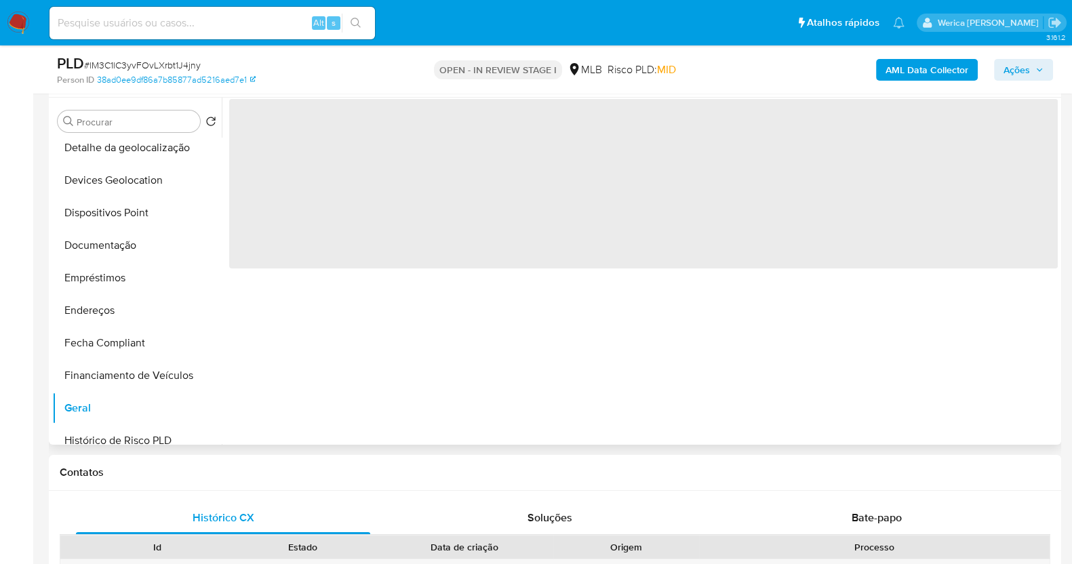
click at [298, 330] on div "‌" at bounding box center [640, 271] width 836 height 347
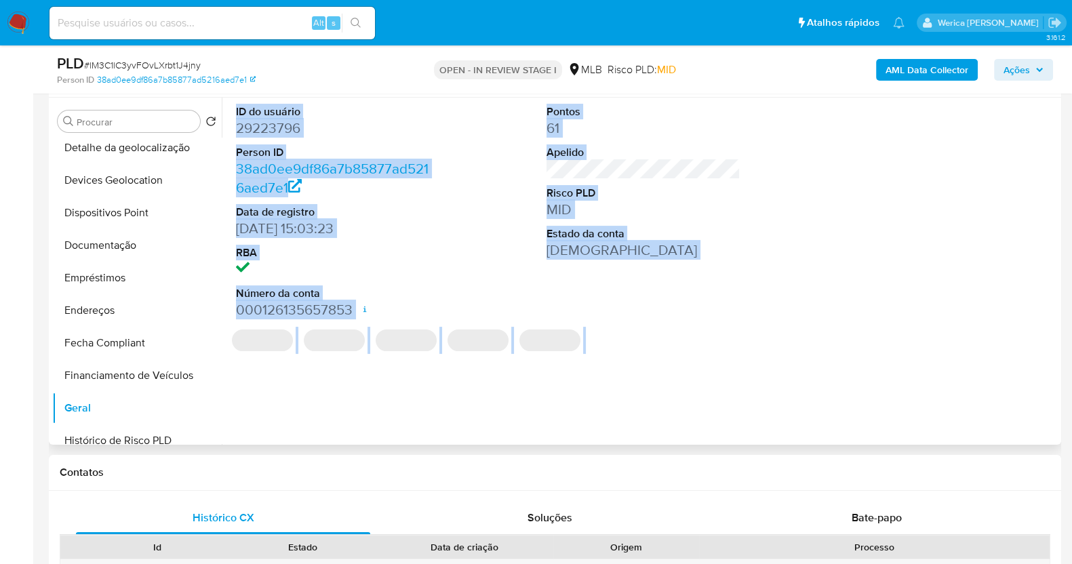
click at [312, 265] on dd at bounding box center [333, 269] width 194 height 19
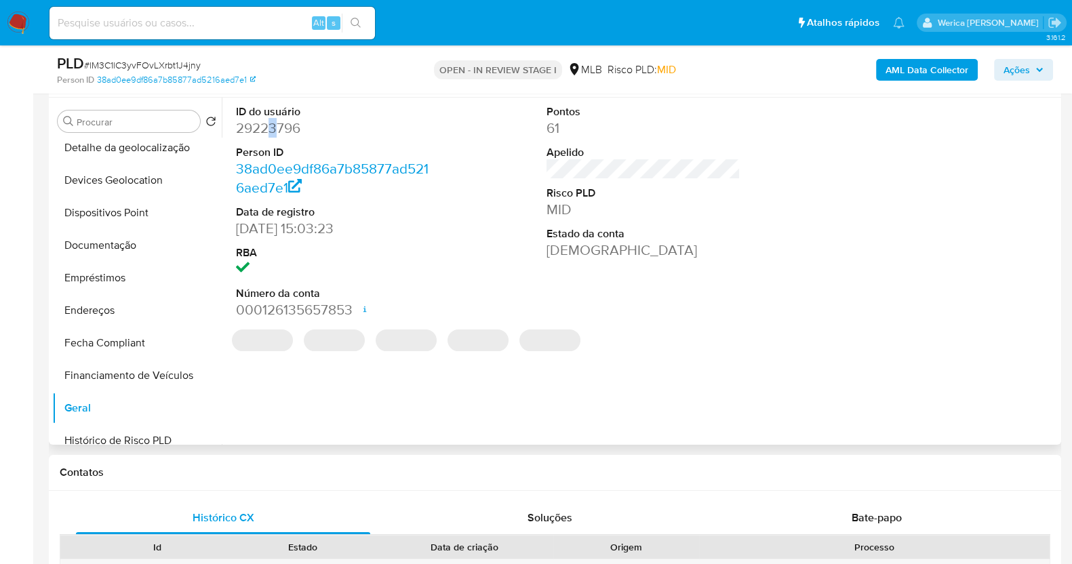
click at [272, 125] on dd "29223796" at bounding box center [333, 128] width 194 height 19
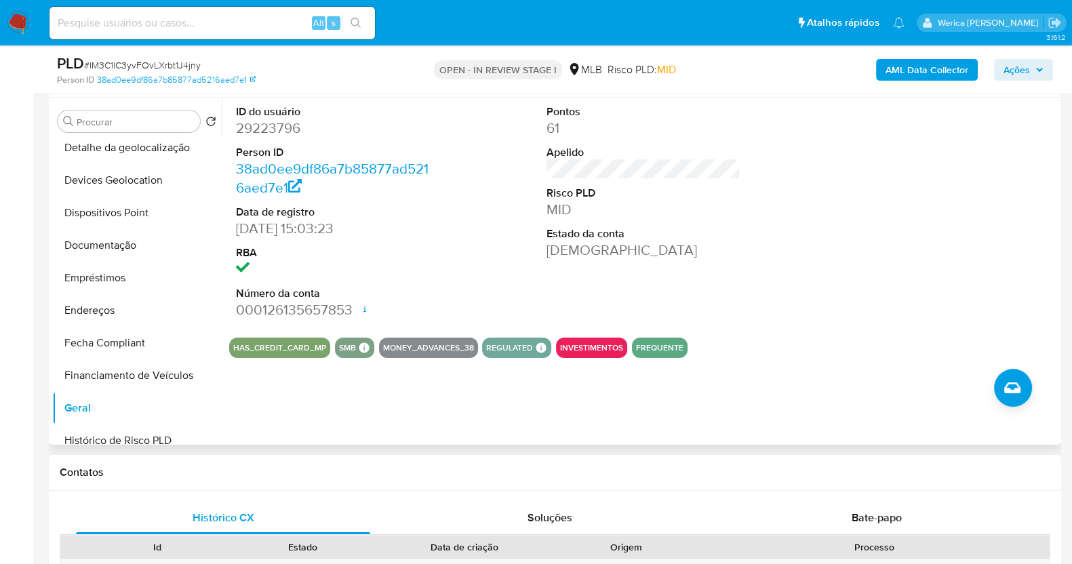
click at [270, 123] on dd "29223796" at bounding box center [333, 128] width 194 height 19
copy dd "29223796"
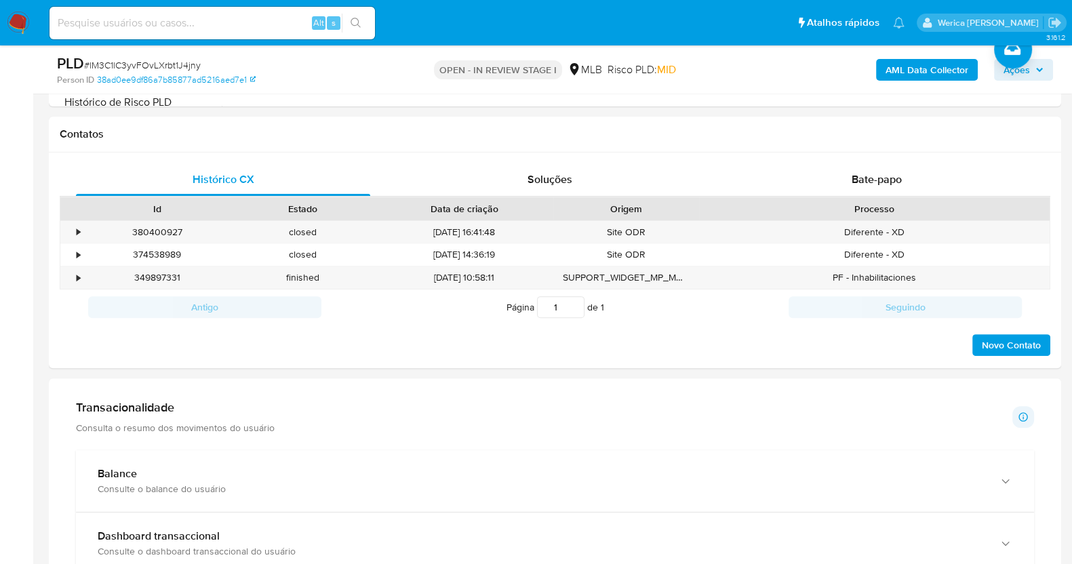
scroll to position [932, 0]
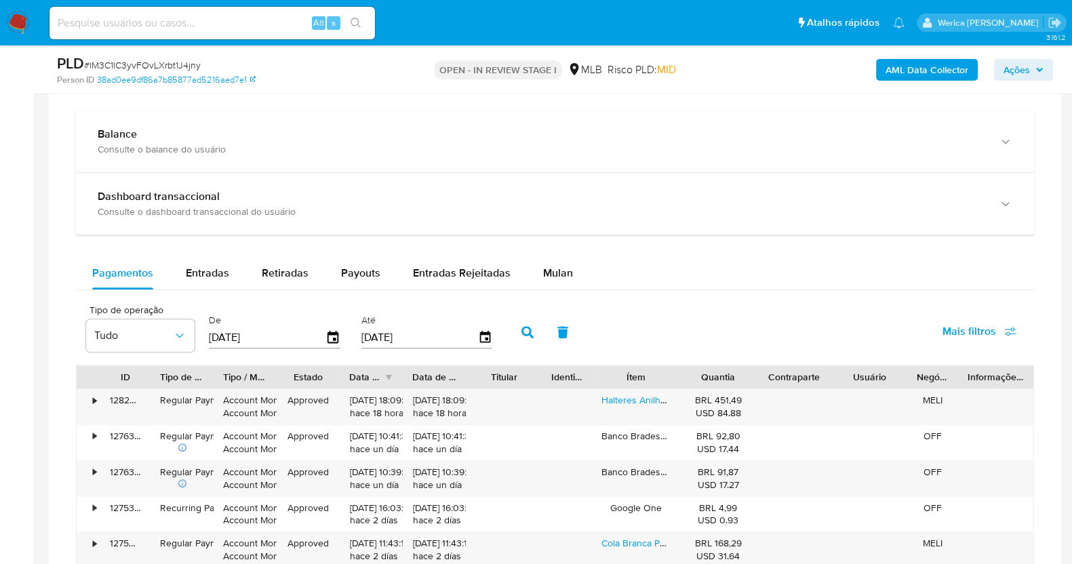
click at [532, 255] on div "Balance Consulte o balance do usuário Dashboard transaccional Consulte o dashbo…" at bounding box center [555, 447] width 958 height 673
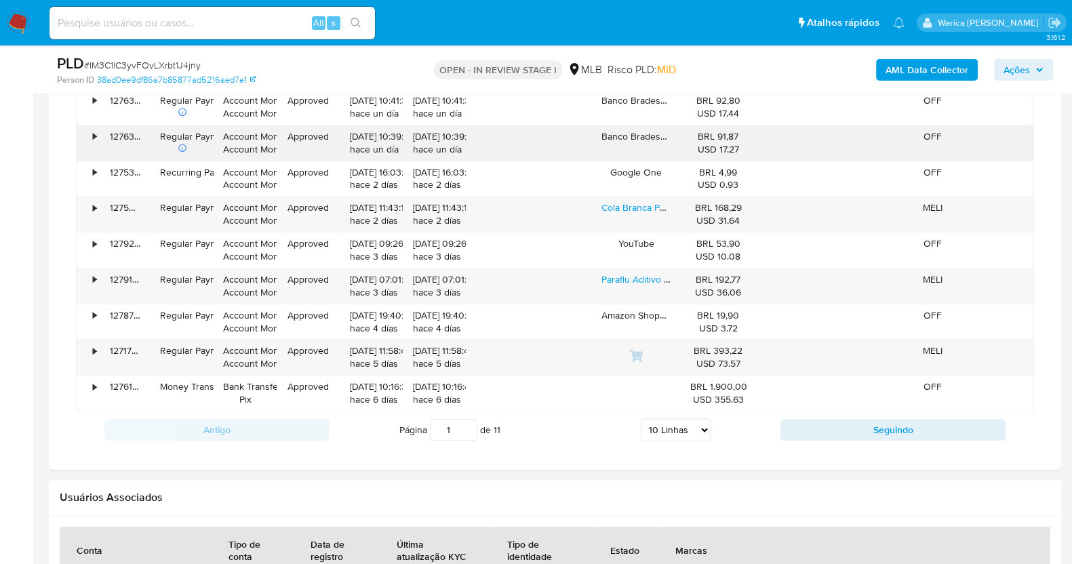
scroll to position [1101, 0]
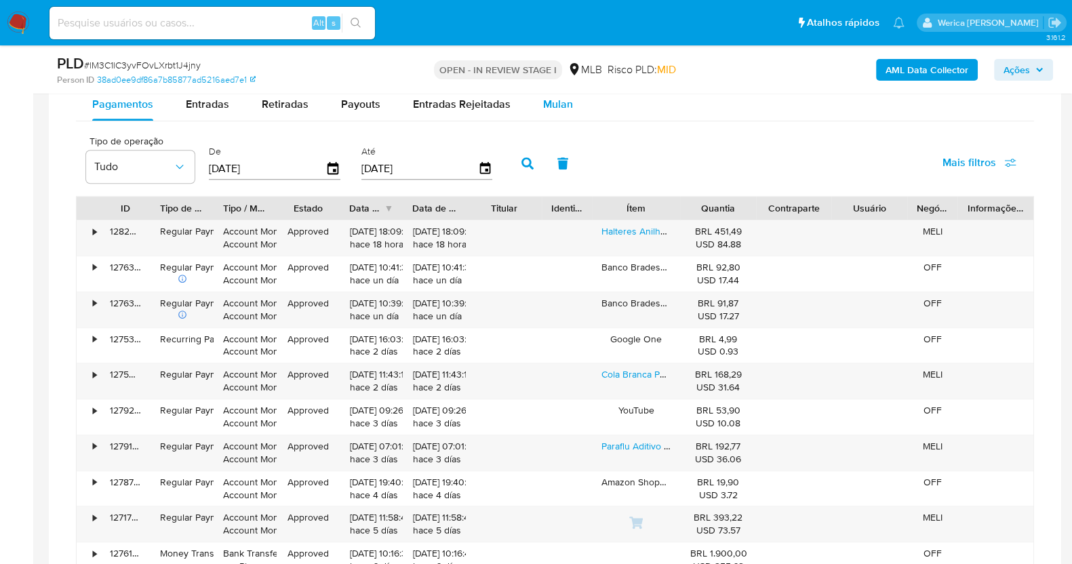
click at [531, 114] on button "Mulan" at bounding box center [558, 104] width 62 height 33
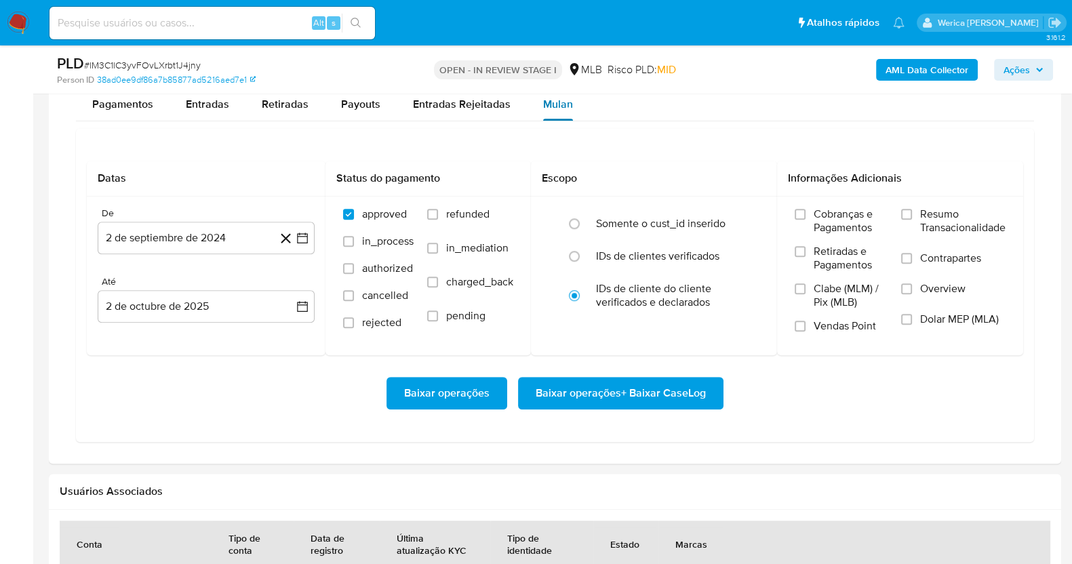
click at [545, 110] on span "Mulan" at bounding box center [558, 104] width 30 height 16
click at [210, 229] on button "2 de septiembre de 2024" at bounding box center [206, 238] width 217 height 33
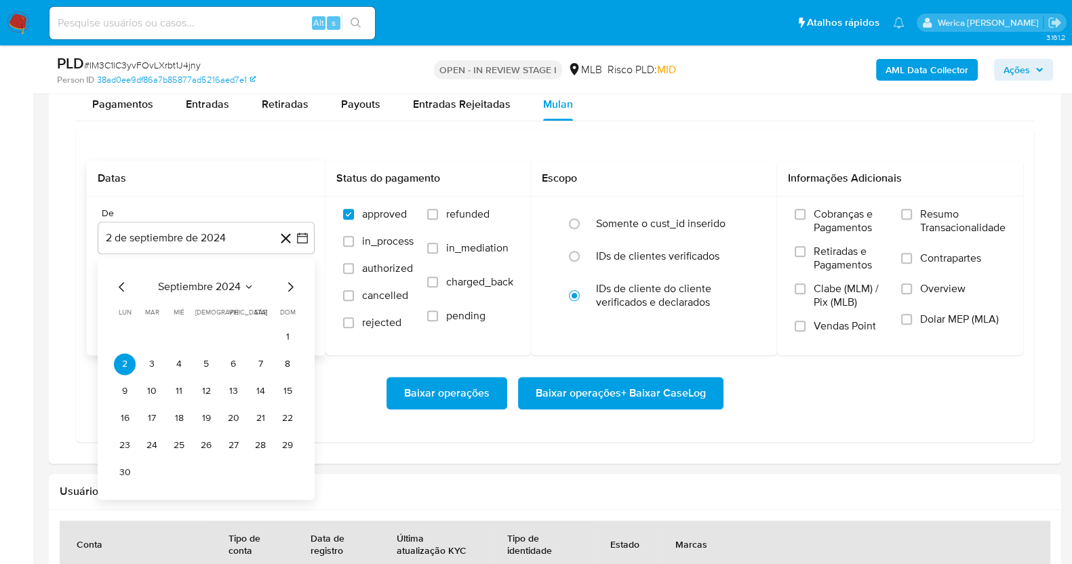
click at [226, 281] on span "septiembre 2024" at bounding box center [199, 287] width 83 height 14
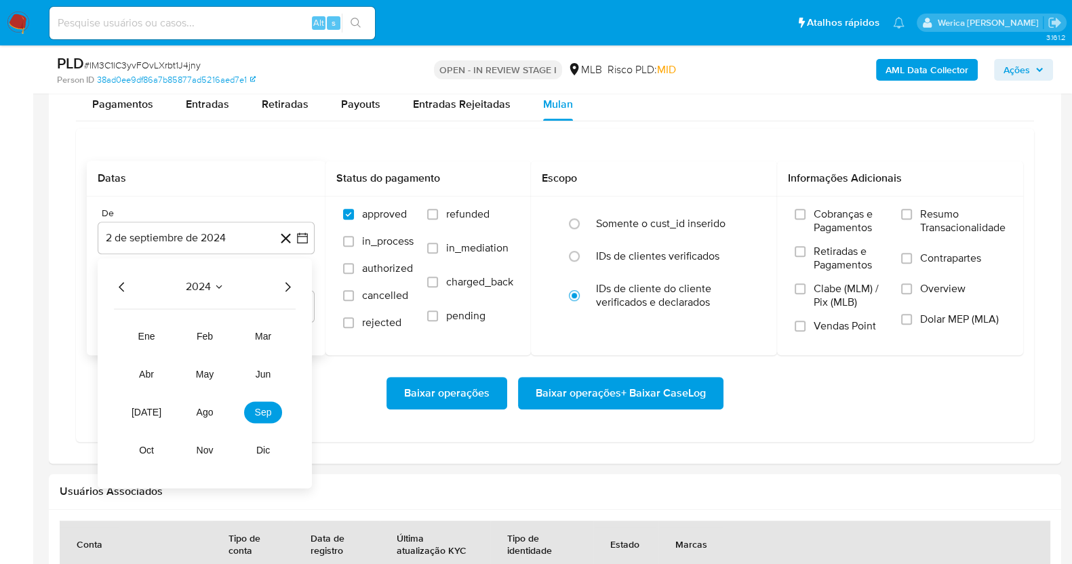
click at [289, 283] on icon "Año siguiente" at bounding box center [287, 286] width 5 height 9
click at [204, 416] on button "ago" at bounding box center [205, 412] width 38 height 22
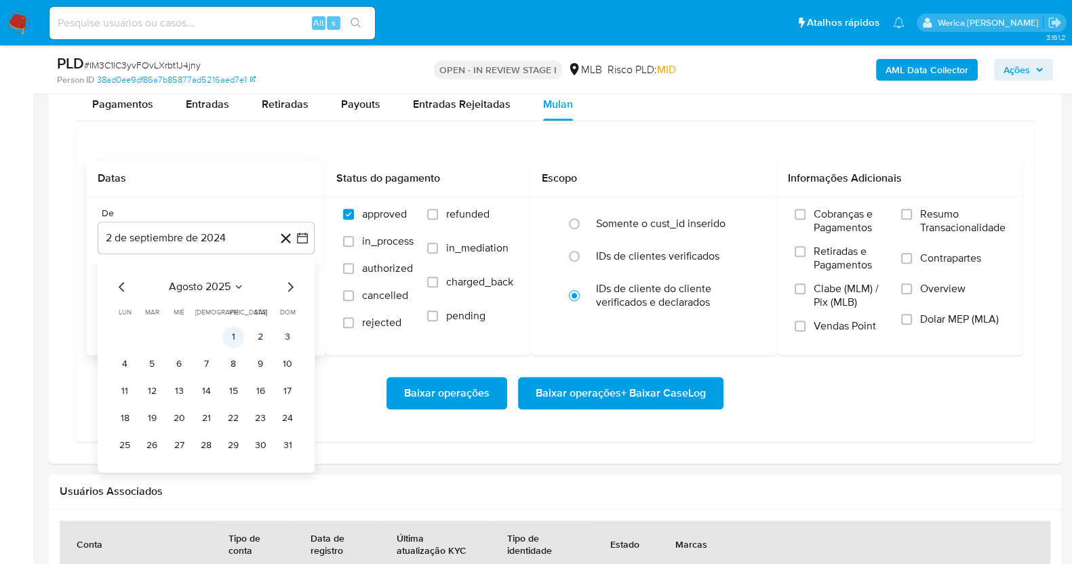
click at [235, 326] on button "1" at bounding box center [233, 337] width 22 height 22
drag, startPoint x: 846, startPoint y: 217, endPoint x: 852, endPoint y: 226, distance: 10.9
click at [845, 217] on span "Cobranças e Pagamentos" at bounding box center [851, 220] width 74 height 27
click at [858, 269] on label "Retiradas e Pagamentos" at bounding box center [841, 263] width 93 height 37
click at [836, 301] on span "Clabe (MLM) / Pix (MLB)" at bounding box center [851, 295] width 74 height 27
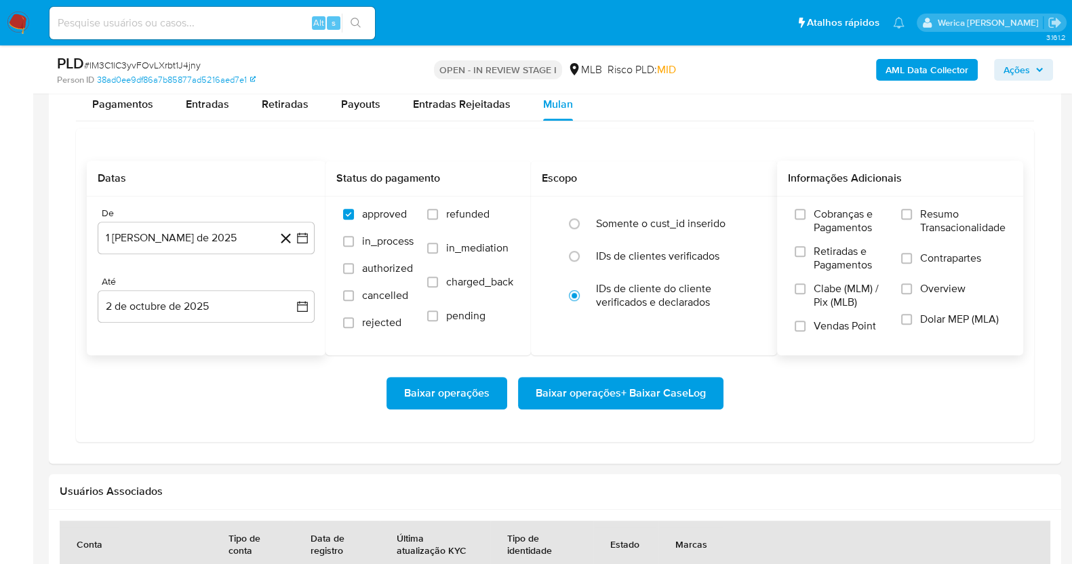
click at [806, 294] on input "Clabe (MLM) / Pix (MLB)" at bounding box center [800, 288] width 11 height 11
click at [829, 334] on label "Vendas Point" at bounding box center [841, 331] width 93 height 24
click at [806, 332] on input "Vendas Point" at bounding box center [800, 326] width 11 height 11
click at [840, 259] on span "Retiradas e Pagamentos" at bounding box center [851, 258] width 74 height 27
click at [806, 257] on input "Retiradas e Pagamentos" at bounding box center [800, 251] width 11 height 11
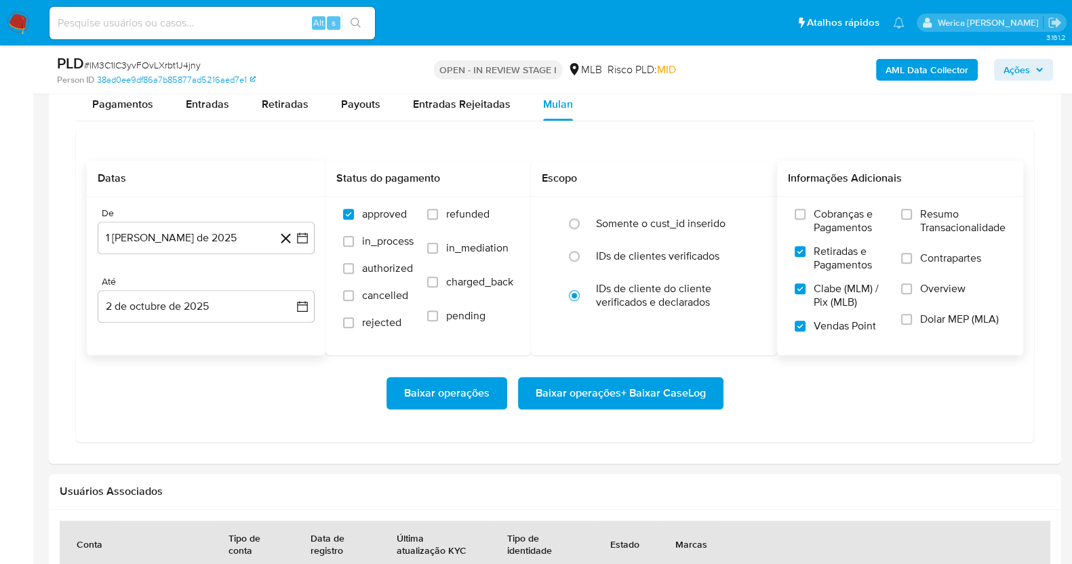
click at [858, 229] on span "Cobranças e Pagamentos" at bounding box center [851, 220] width 74 height 27
click at [806, 220] on input "Cobranças e Pagamentos" at bounding box center [800, 214] width 11 height 11
click at [922, 232] on span "Resumo Transacionalidade" at bounding box center [962, 220] width 85 height 27
click at [912, 220] on input "Resumo Transacionalidade" at bounding box center [906, 214] width 11 height 11
click at [934, 268] on label "Contrapartes" at bounding box center [953, 267] width 104 height 31
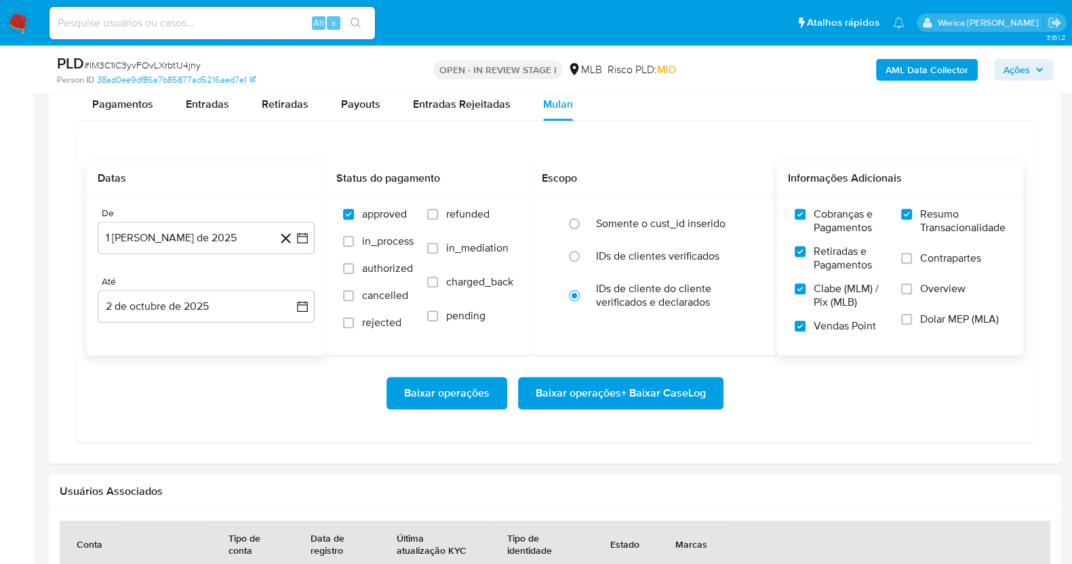
click at [932, 288] on span "Overview" at bounding box center [942, 289] width 45 height 14
click at [912, 288] on input "Overview" at bounding box center [906, 288] width 11 height 11
click at [920, 318] on span "Dolar MEP (MLA)" at bounding box center [959, 320] width 79 height 14
click at [912, 318] on input "Dolar MEP (MLA)" at bounding box center [906, 319] width 11 height 11
click at [918, 272] on label "Contrapartes" at bounding box center [953, 267] width 104 height 31
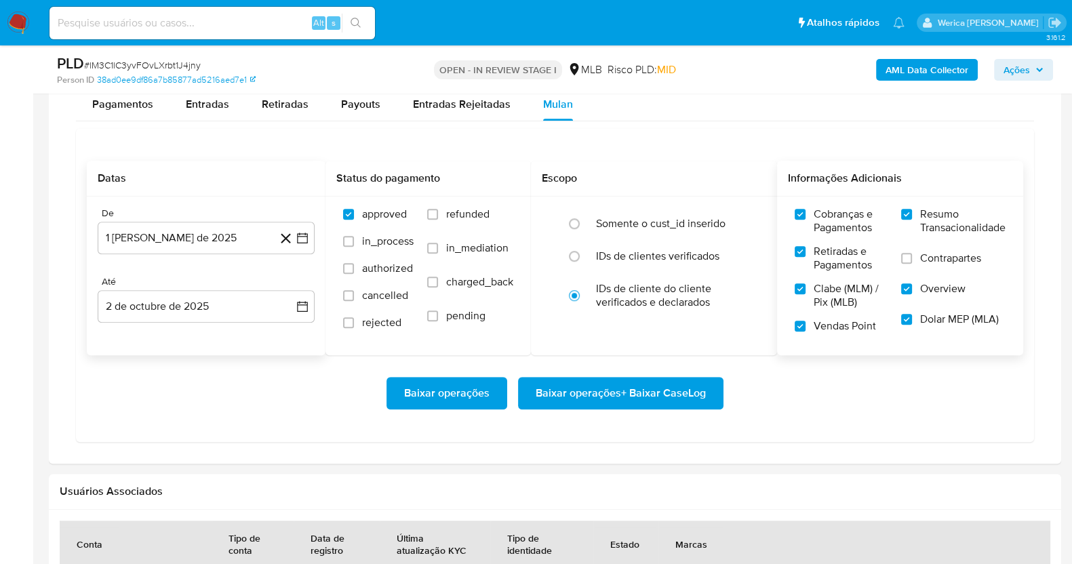
click at [912, 264] on input "Contrapartes" at bounding box center [906, 258] width 11 height 11
click at [620, 382] on span "Baixar operações + Baixar CaseLog" at bounding box center [621, 393] width 170 height 30
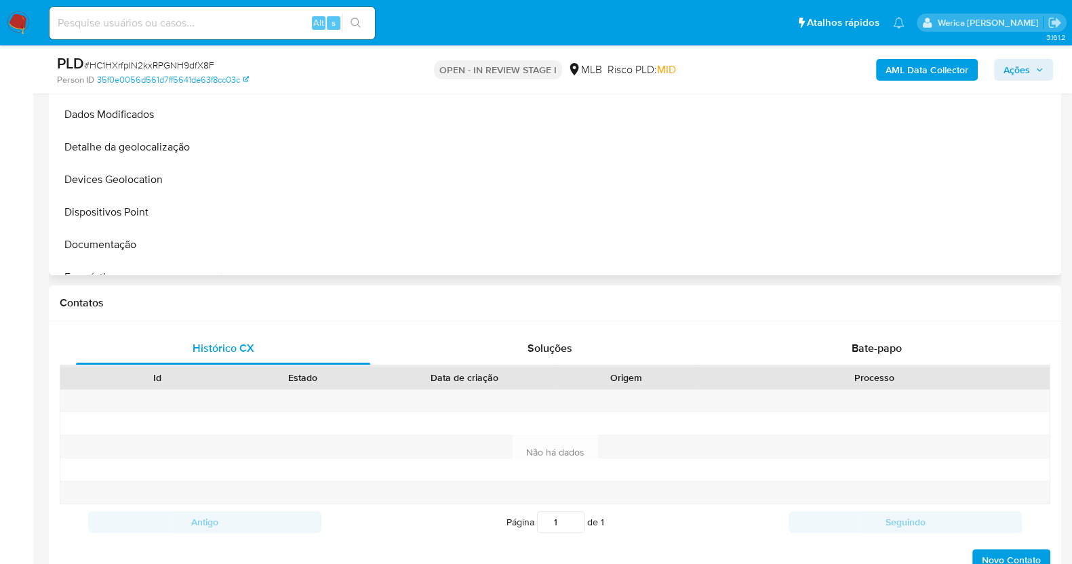
scroll to position [338, 0]
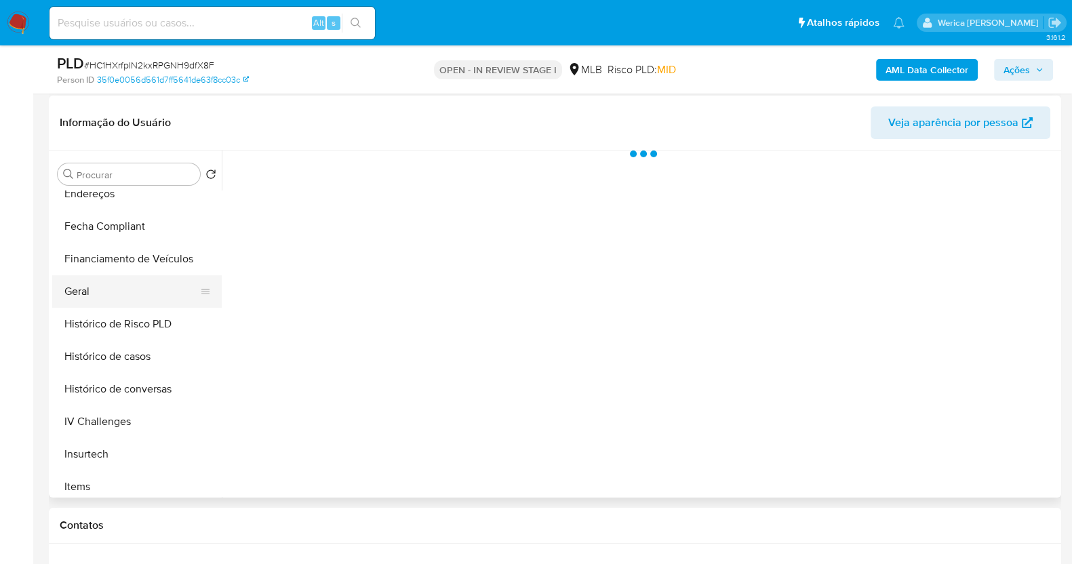
select select "10"
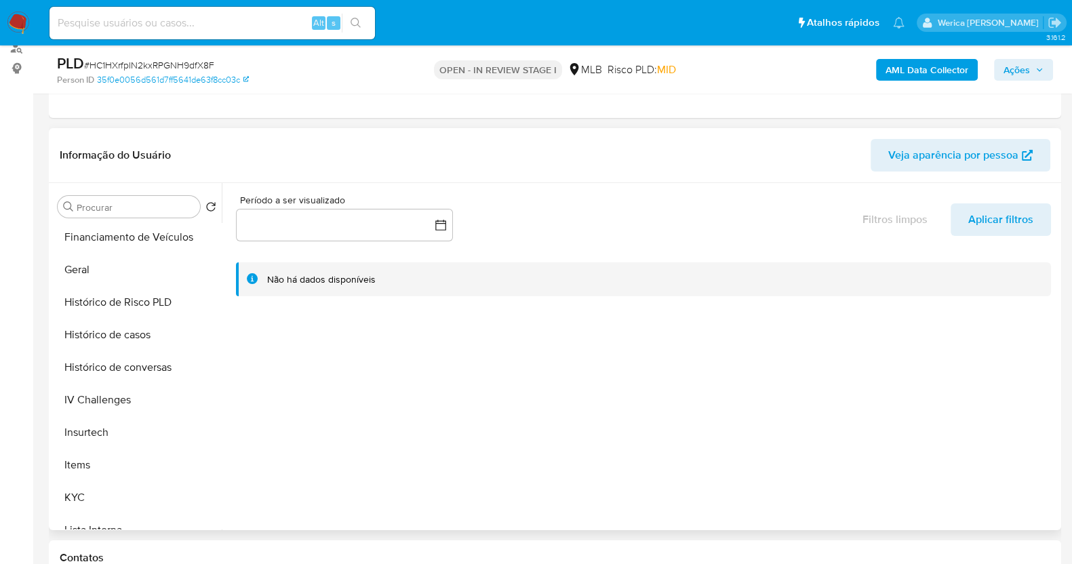
scroll to position [254, 0]
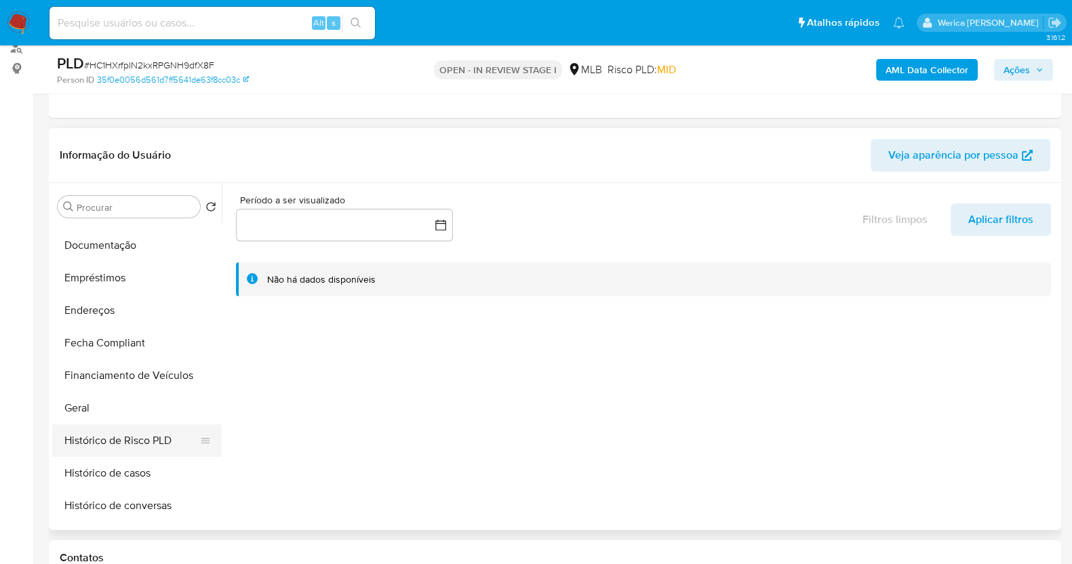
click at [121, 427] on button "Histórico de Risco PLD" at bounding box center [131, 440] width 159 height 33
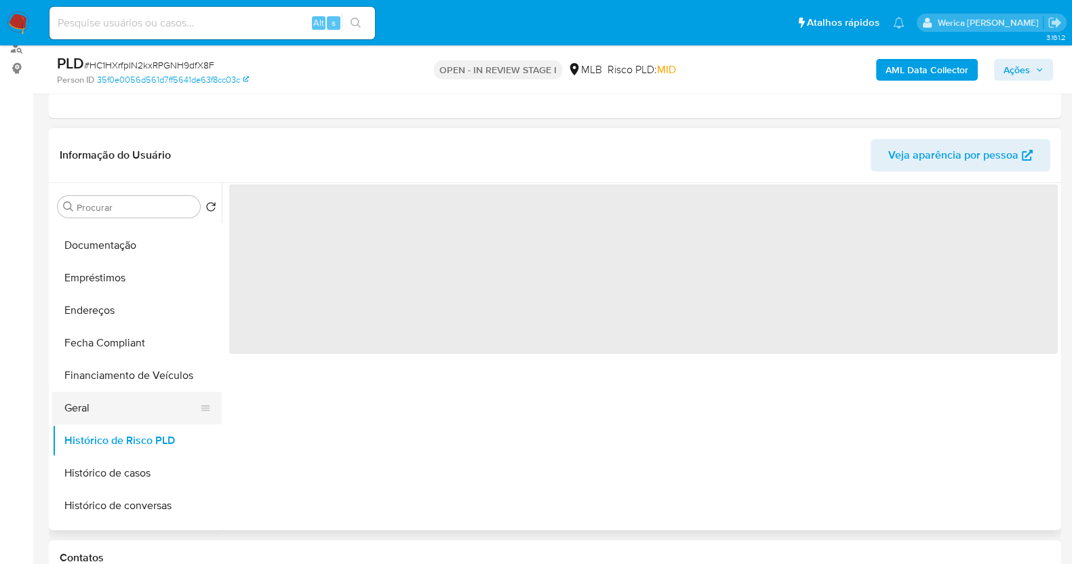
click at [121, 419] on button "Geral" at bounding box center [131, 408] width 159 height 33
click at [357, 311] on span "‌" at bounding box center [643, 269] width 829 height 170
click at [357, 303] on span "‌" at bounding box center [643, 269] width 829 height 170
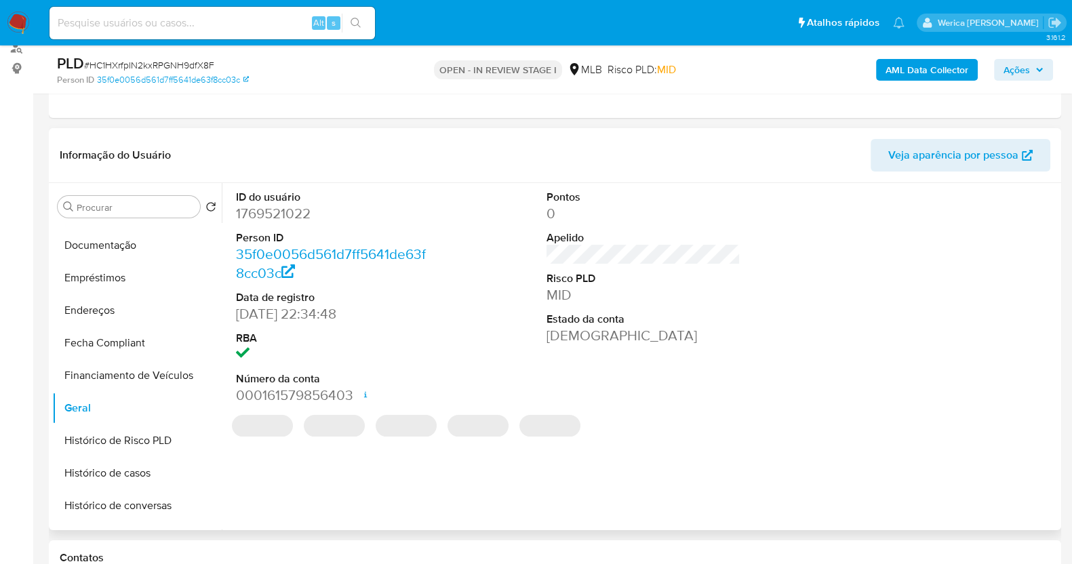
click at [349, 264] on dd "35f0e0056d561d7ff5641de63f8cc03c" at bounding box center [333, 264] width 194 height 38
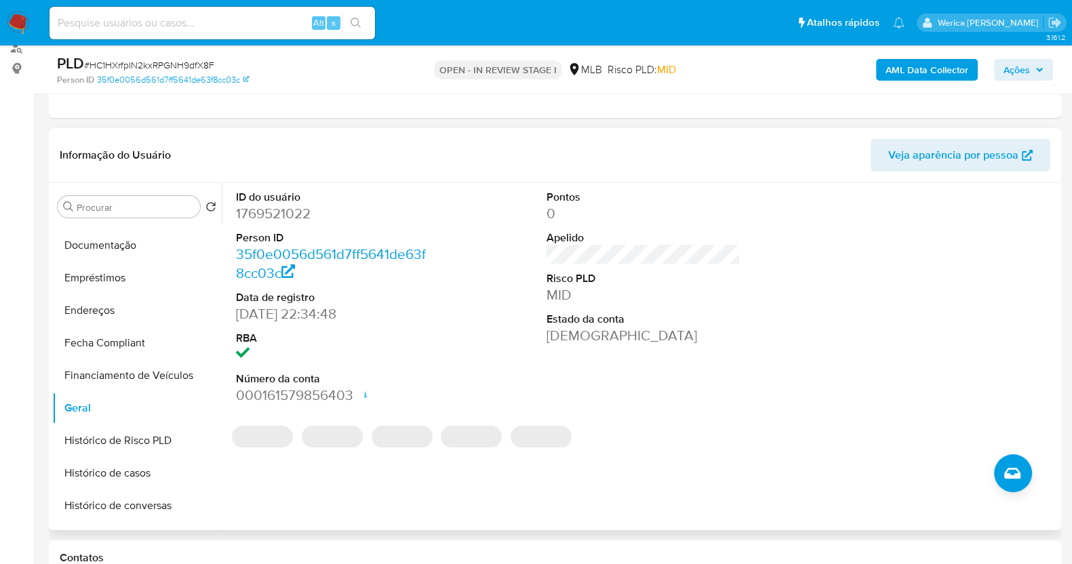
click at [285, 208] on dd "1769521022" at bounding box center [333, 213] width 194 height 19
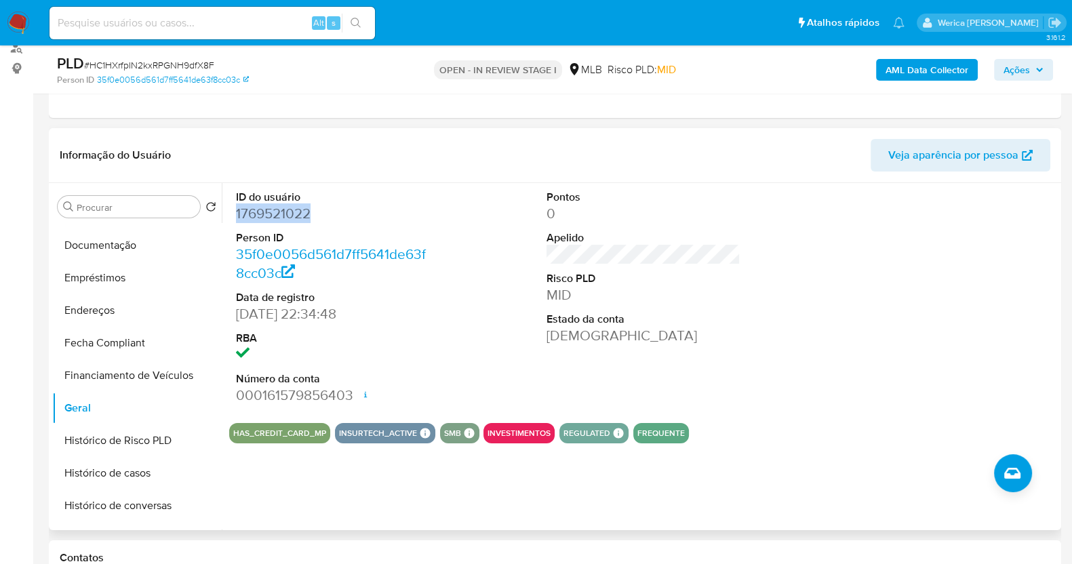
click at [285, 208] on dd "1769521022" at bounding box center [333, 213] width 194 height 19
copy dd "1769521022"
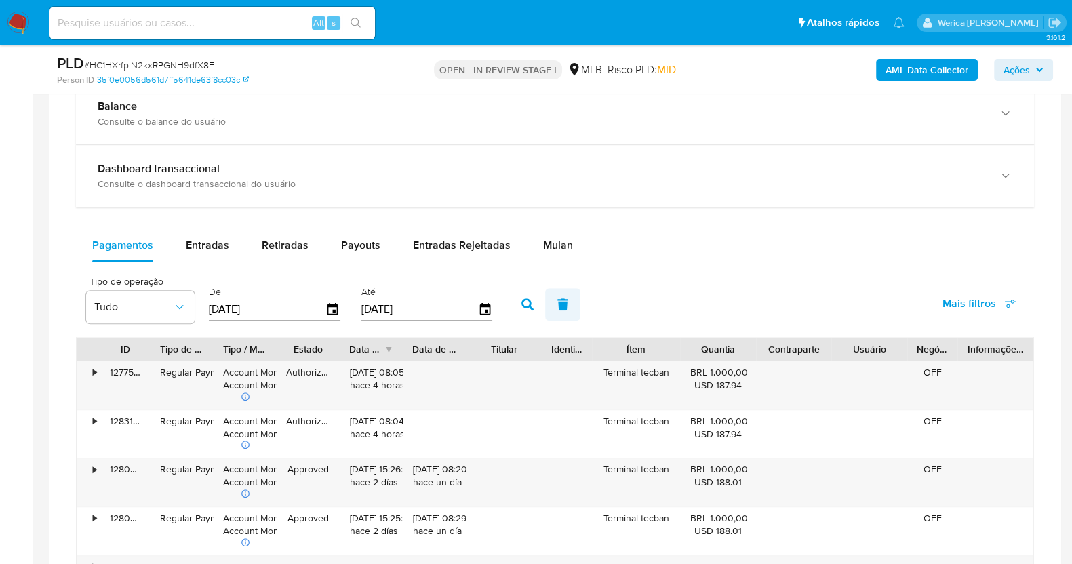
scroll to position [932, 0]
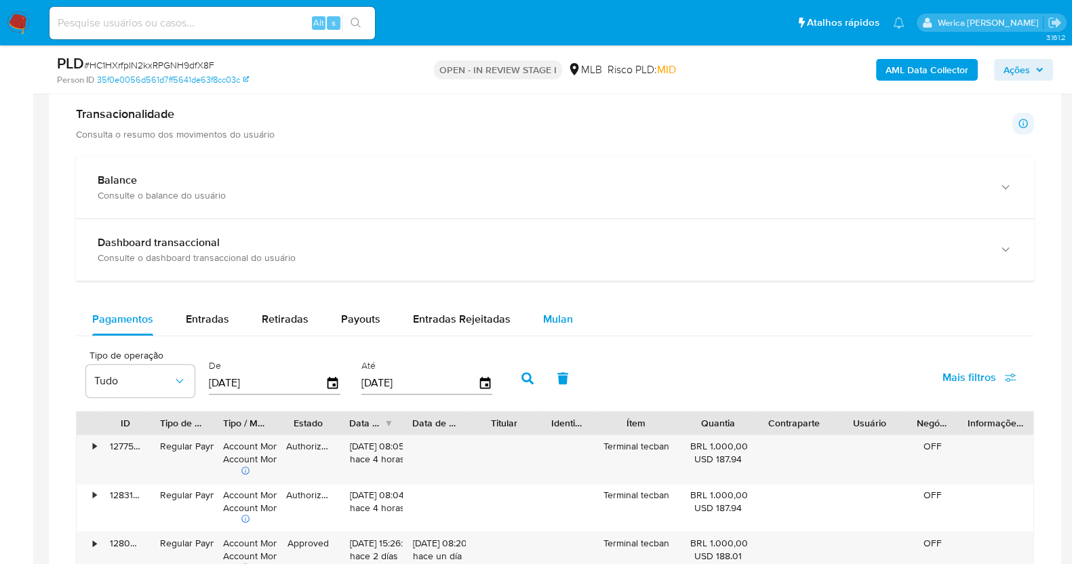
click at [552, 306] on div "Mulan" at bounding box center [558, 319] width 30 height 33
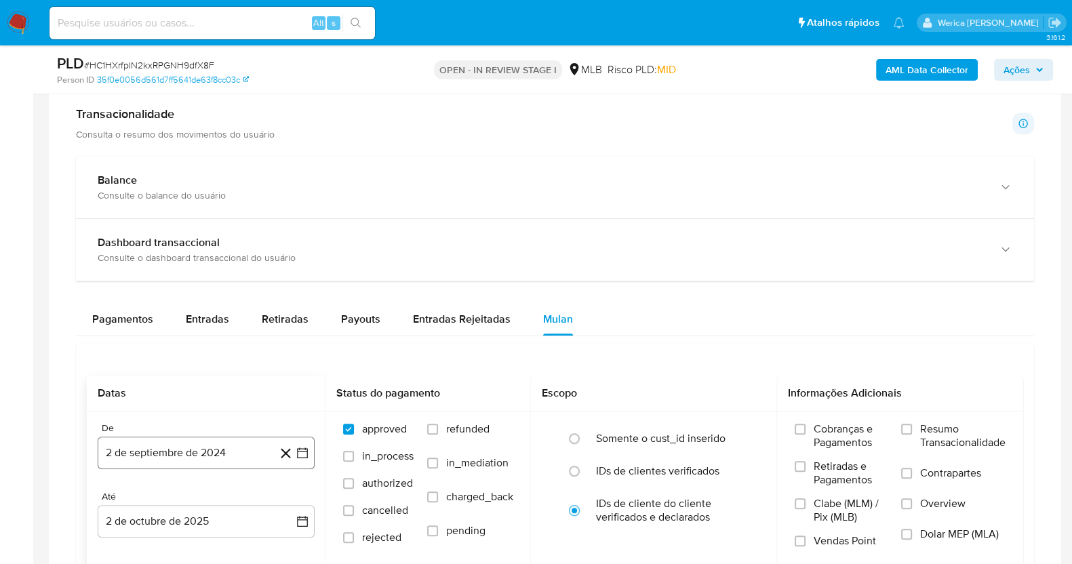
click at [209, 443] on button "2 de septiembre de 2024" at bounding box center [206, 453] width 217 height 33
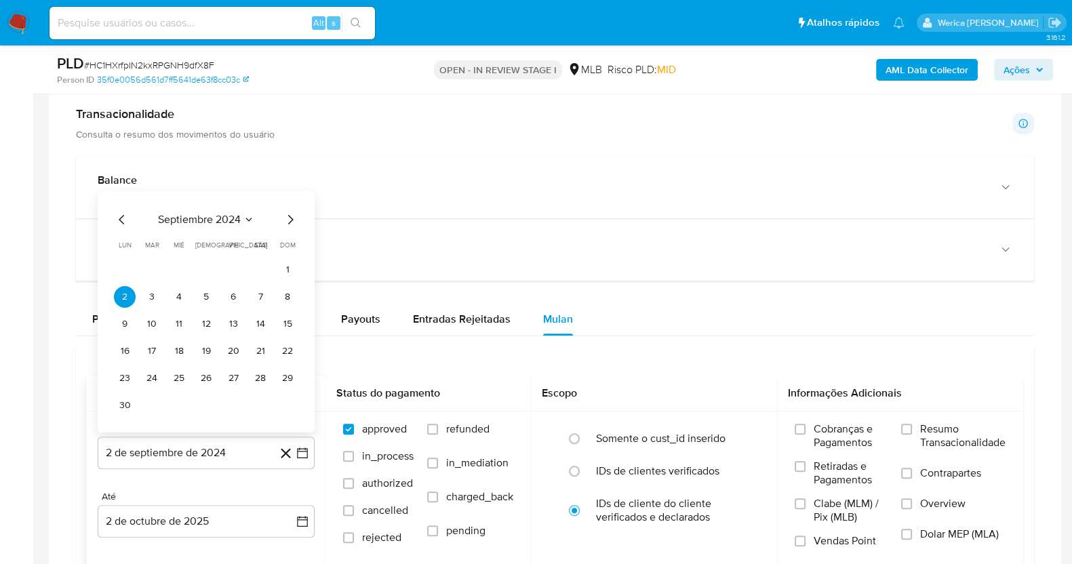
click at [233, 226] on div "septiembre 2024 septiembre 2024 lun lunes mar martes mié miércoles jue jueves v…" at bounding box center [206, 314] width 184 height 205
click at [244, 220] on icon "Seleccionar mes y año" at bounding box center [248, 219] width 11 height 11
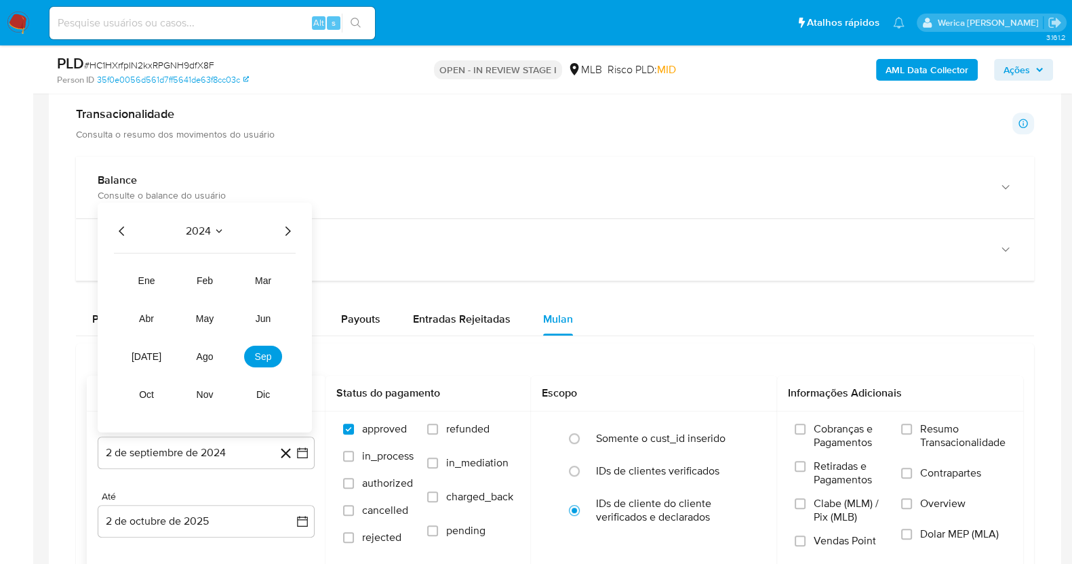
click at [278, 239] on div "2024 2024 ene feb mar abr may jun jul ago sep oct nov dic" at bounding box center [205, 318] width 214 height 230
click at [278, 231] on div "2024" at bounding box center [205, 231] width 182 height 16
click at [286, 224] on icon "Año siguiente" at bounding box center [287, 231] width 16 height 16
click at [213, 346] on button "ago" at bounding box center [205, 357] width 38 height 22
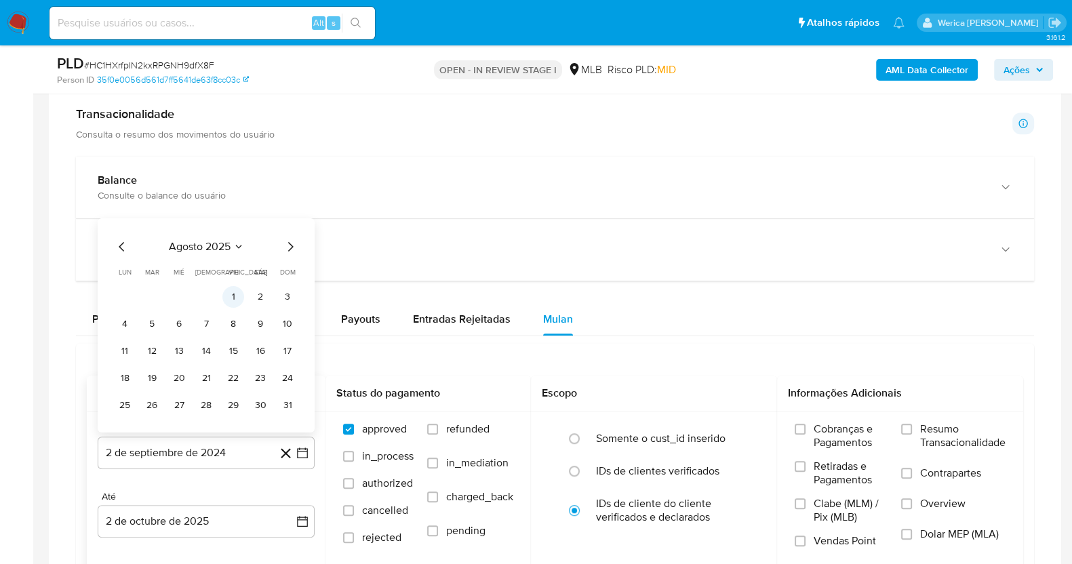
click at [227, 296] on button "1" at bounding box center [233, 297] width 22 height 22
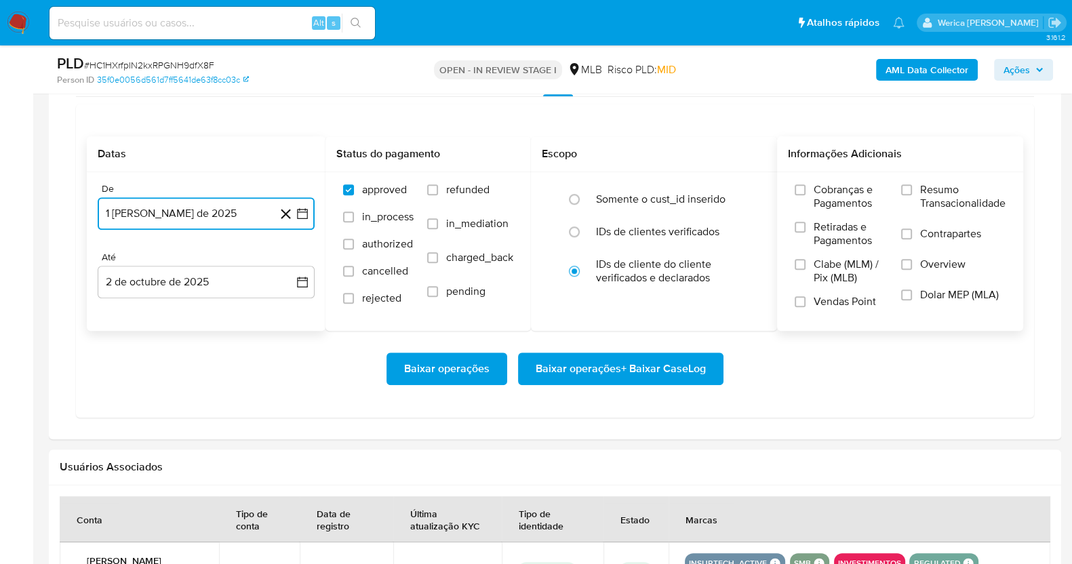
scroll to position [1186, 0]
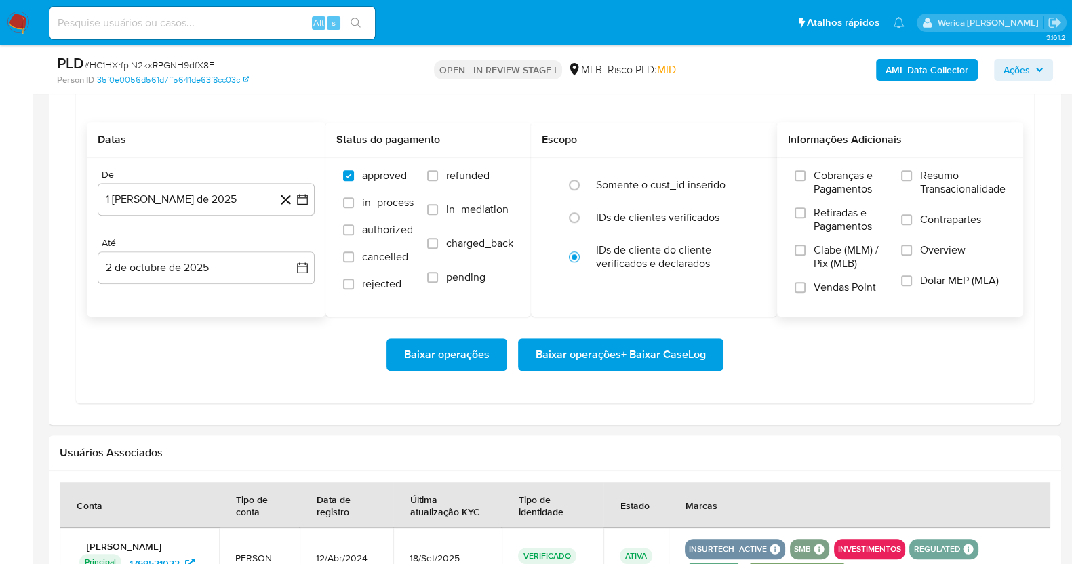
drag, startPoint x: 814, startPoint y: 184, endPoint x: 811, endPoint y: 175, distance: 9.4
click at [811, 175] on label "Cobranças e Pagamentos" at bounding box center [841, 187] width 93 height 37
click at [820, 221] on span "Retiradas e Pagamentos" at bounding box center [851, 219] width 74 height 27
click at [806, 218] on input "Retiradas e Pagamentos" at bounding box center [800, 212] width 11 height 11
click at [829, 256] on span "Clabe (MLM) / Pix (MLB)" at bounding box center [851, 256] width 74 height 27
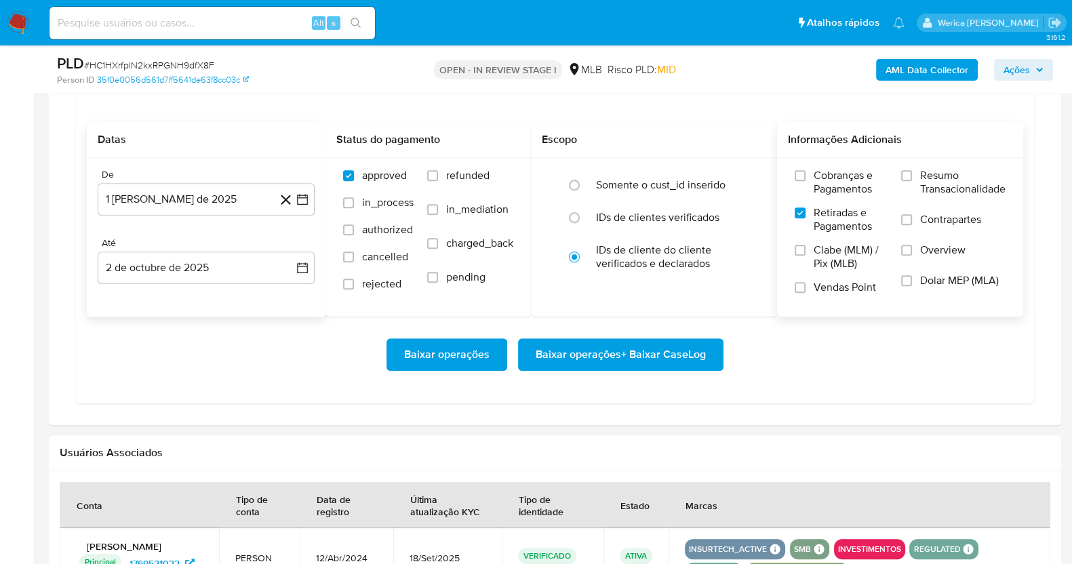
click at [806, 256] on input "Clabe (MLM) / Pix (MLB)" at bounding box center [800, 250] width 11 height 11
click at [831, 285] on span "Vendas Point" at bounding box center [845, 288] width 62 height 14
click at [806, 285] on input "Vendas Point" at bounding box center [800, 287] width 11 height 11
click at [974, 288] on label "Dolar MEP (MLA)" at bounding box center [953, 289] width 104 height 31
click at [912, 286] on input "Dolar MEP (MLA)" at bounding box center [906, 280] width 11 height 11
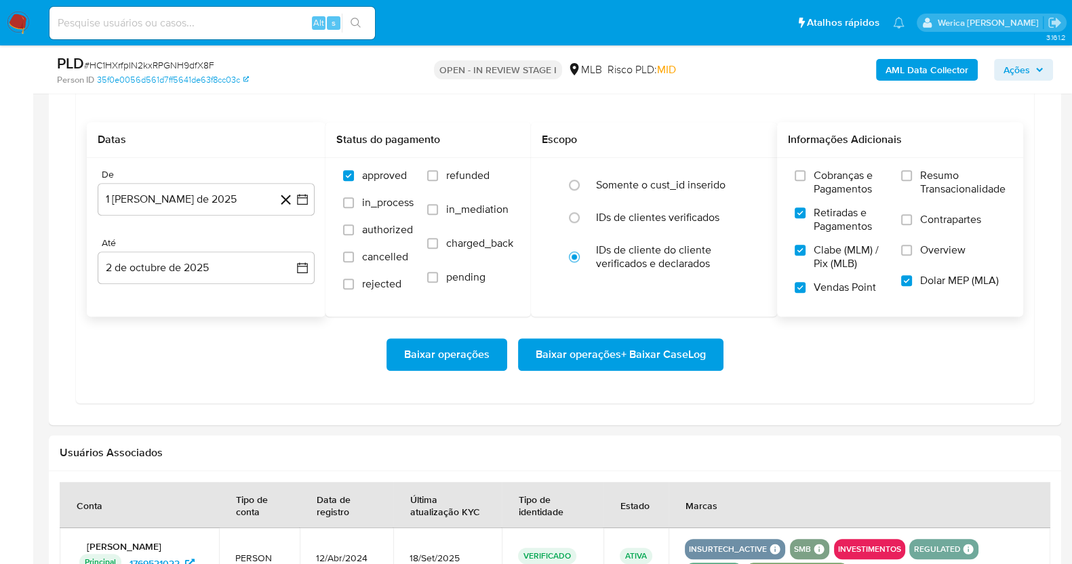
click at [953, 248] on span "Overview" at bounding box center [942, 250] width 45 height 14
click at [912, 248] on input "Overview" at bounding box center [906, 250] width 11 height 11
click at [951, 224] on span "Contrapartes" at bounding box center [950, 220] width 61 height 14
click at [912, 224] on input "Contrapartes" at bounding box center [906, 219] width 11 height 11
click at [945, 177] on span "Resumo Transacionalidade" at bounding box center [962, 182] width 85 height 27
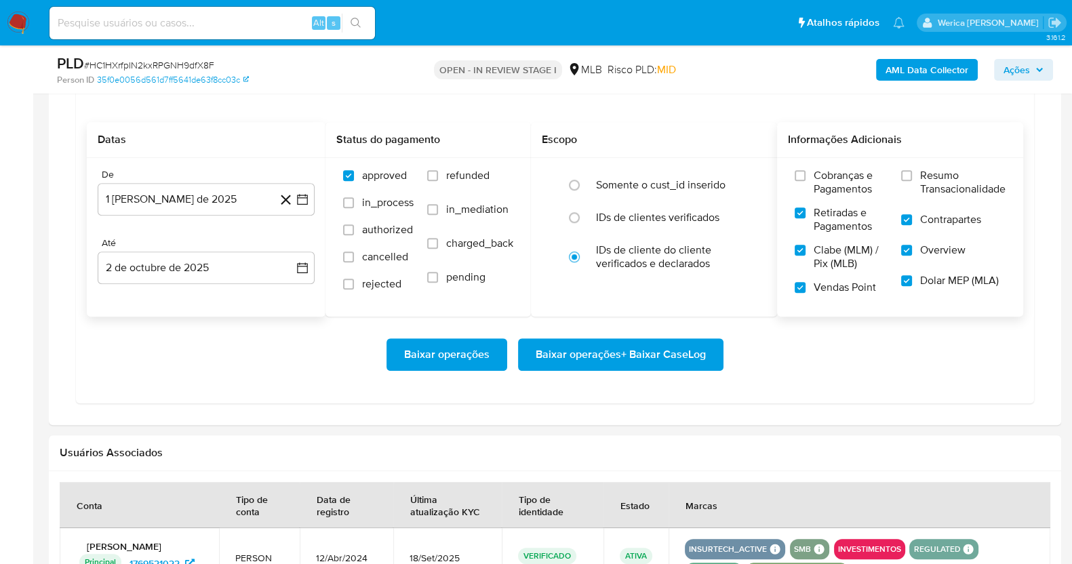
click at [912, 177] on input "Resumo Transacionalidade" at bounding box center [906, 175] width 11 height 11
click at [837, 180] on span "Cobranças e Pagamentos" at bounding box center [851, 182] width 74 height 27
click at [832, 158] on div "Cobranças e Pagamentos Retiradas e Pagamentos Clabe (MLM) / Pix (MLB) Vendas Po…" at bounding box center [900, 236] width 246 height 157
click at [827, 190] on span "Cobranças e Pagamentos" at bounding box center [851, 182] width 74 height 27
click at [806, 174] on label "Cobranças e Pagamentos" at bounding box center [841, 187] width 93 height 37
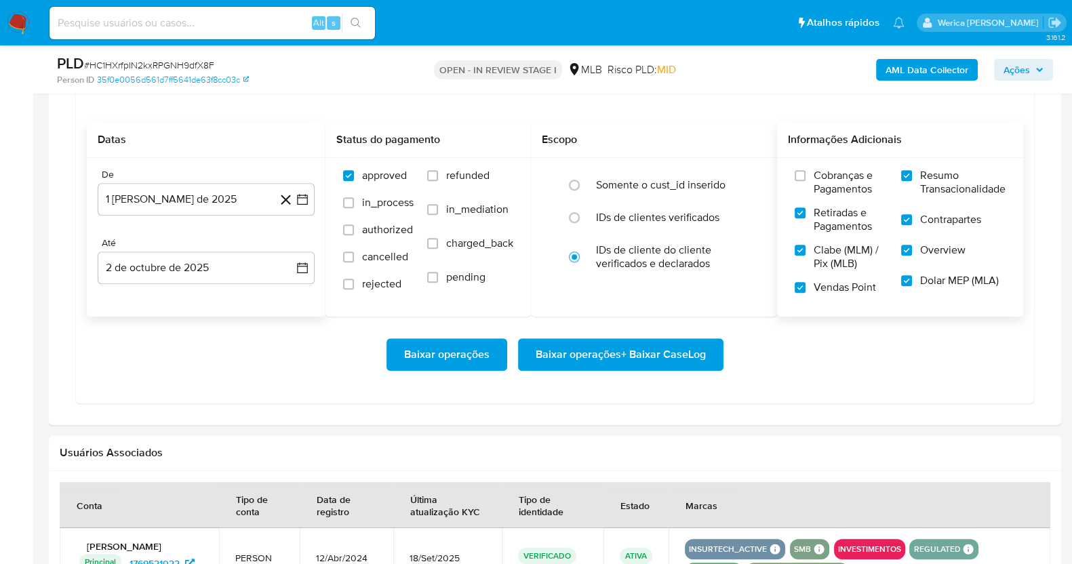
click at [806, 174] on input "Cobranças e Pagamentos" at bounding box center [800, 175] width 11 height 11
click at [683, 364] on span "Baixar operações + Baixar CaseLog" at bounding box center [621, 355] width 170 height 30
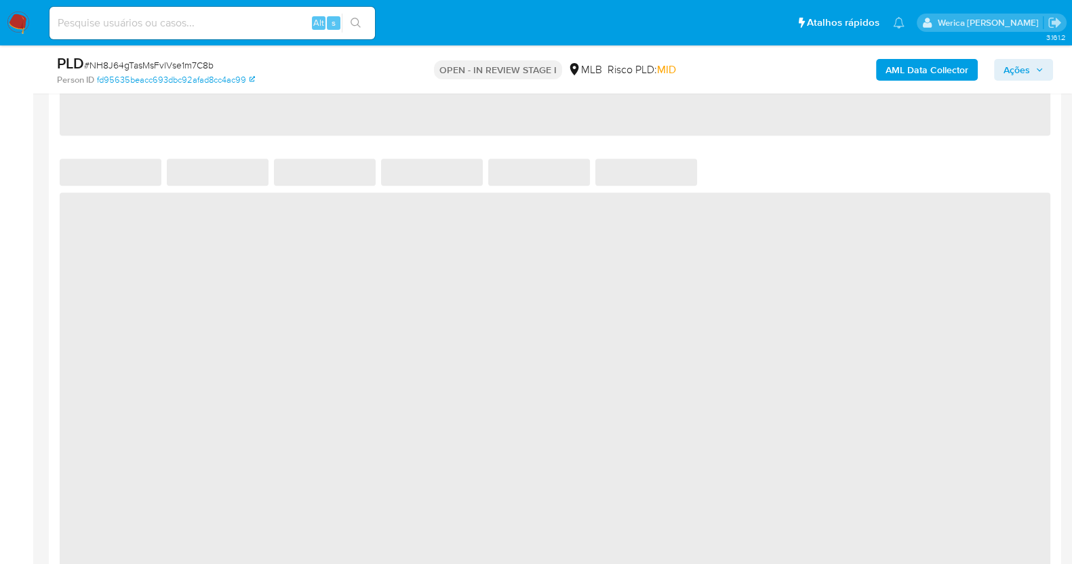
select select "10"
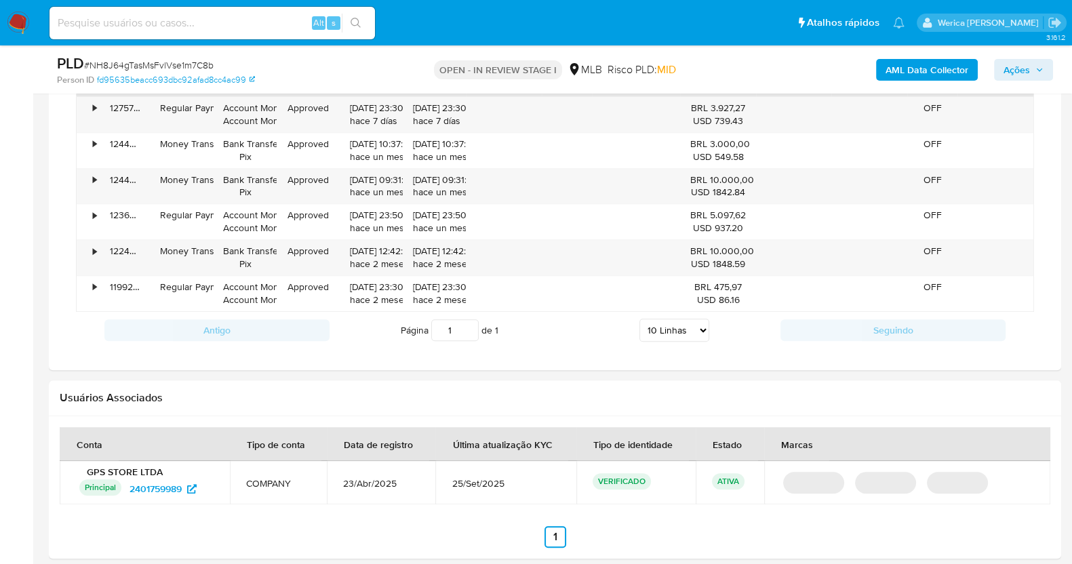
scroll to position [932, 0]
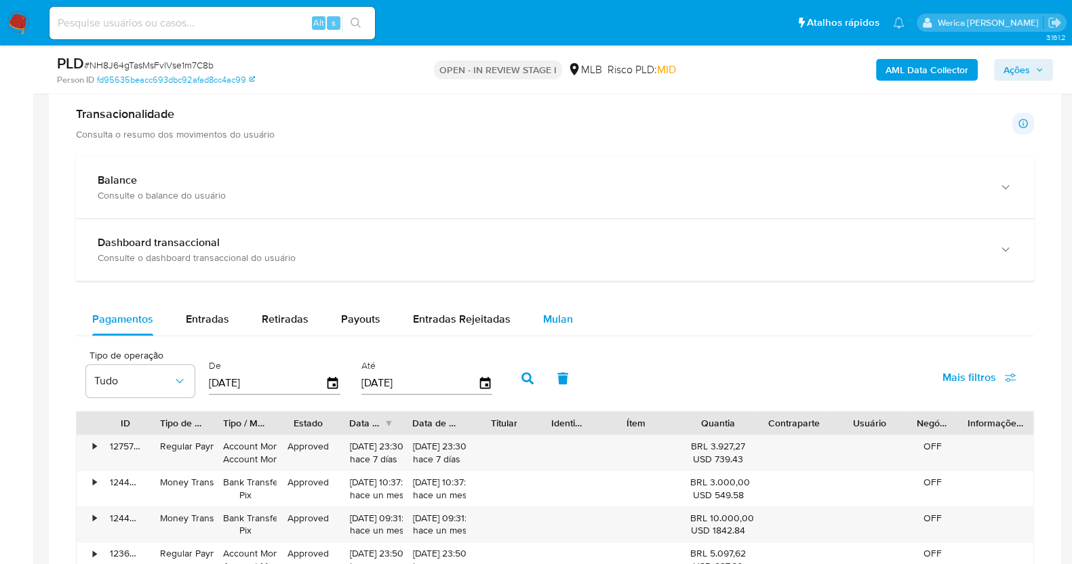
click at [574, 313] on button "Mulan" at bounding box center [558, 319] width 62 height 33
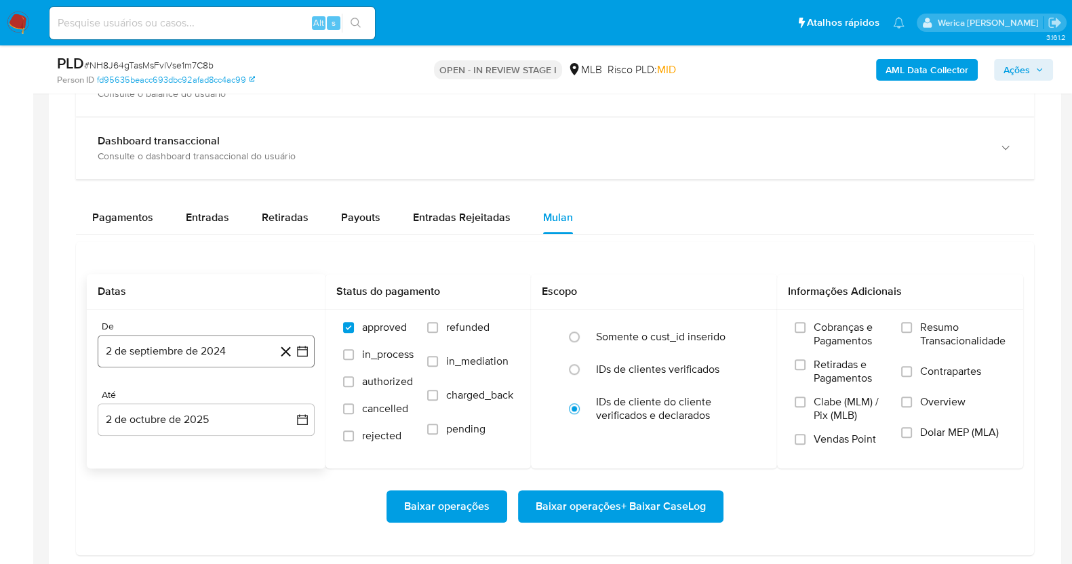
scroll to position [1101, 0]
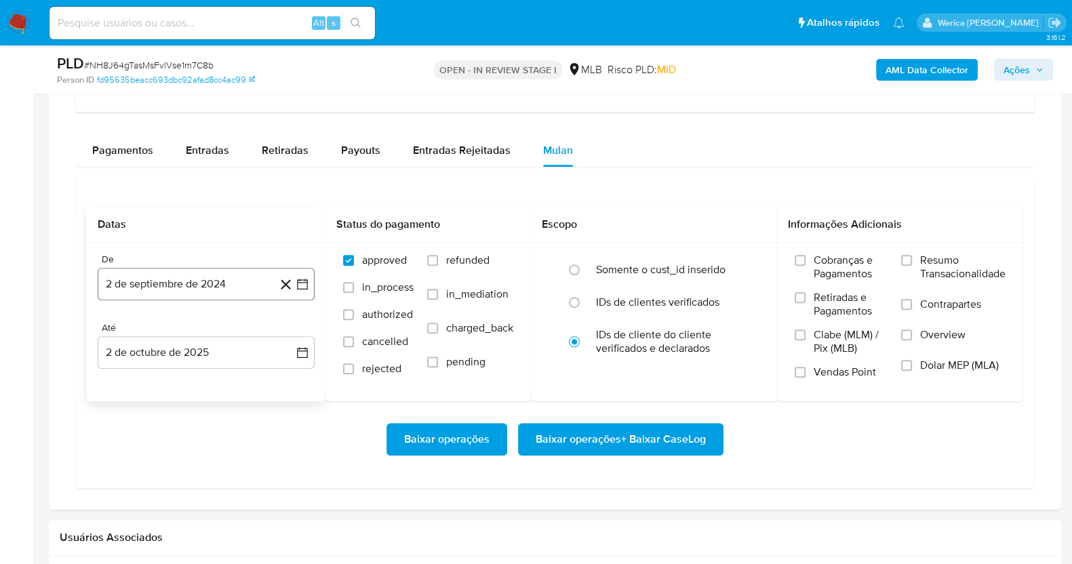
click at [157, 290] on button "2 de septiembre de 2024" at bounding box center [206, 284] width 217 height 33
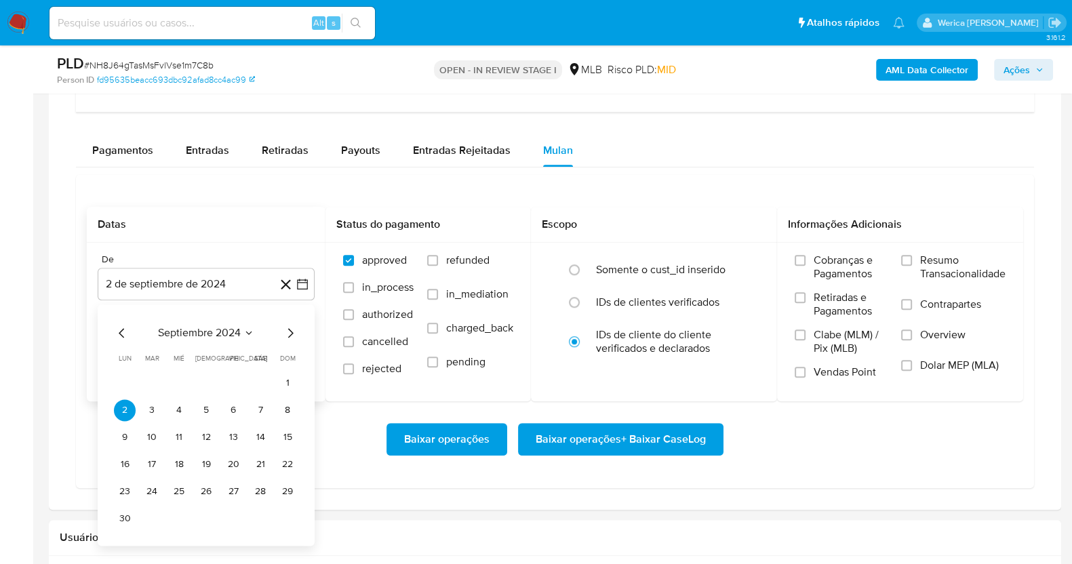
click at [223, 336] on span "septiembre 2024" at bounding box center [199, 333] width 83 height 14
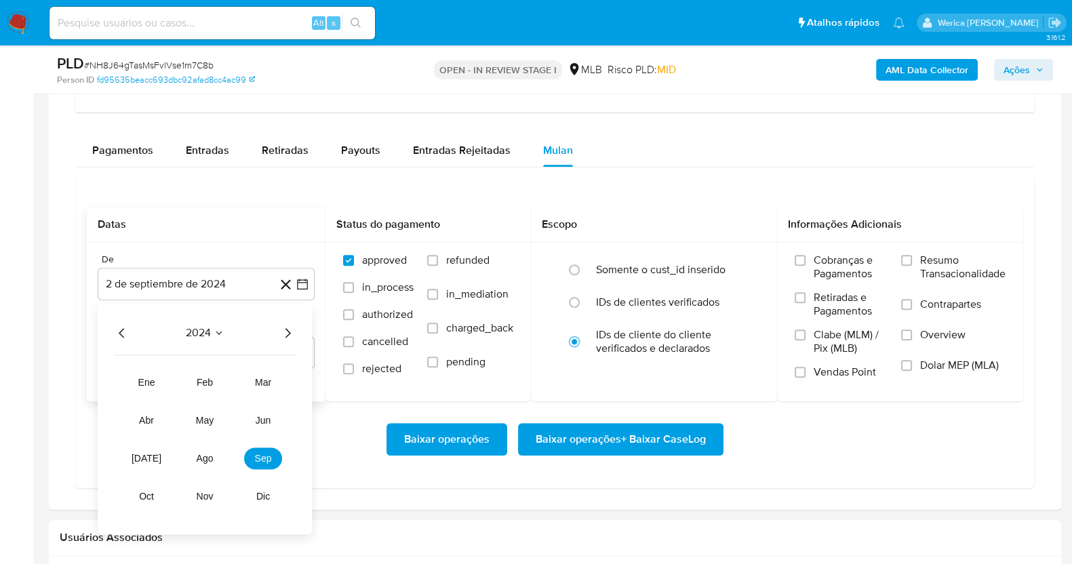
click at [291, 333] on icon "Año siguiente" at bounding box center [287, 333] width 16 height 16
click at [206, 455] on span "ago" at bounding box center [205, 458] width 17 height 11
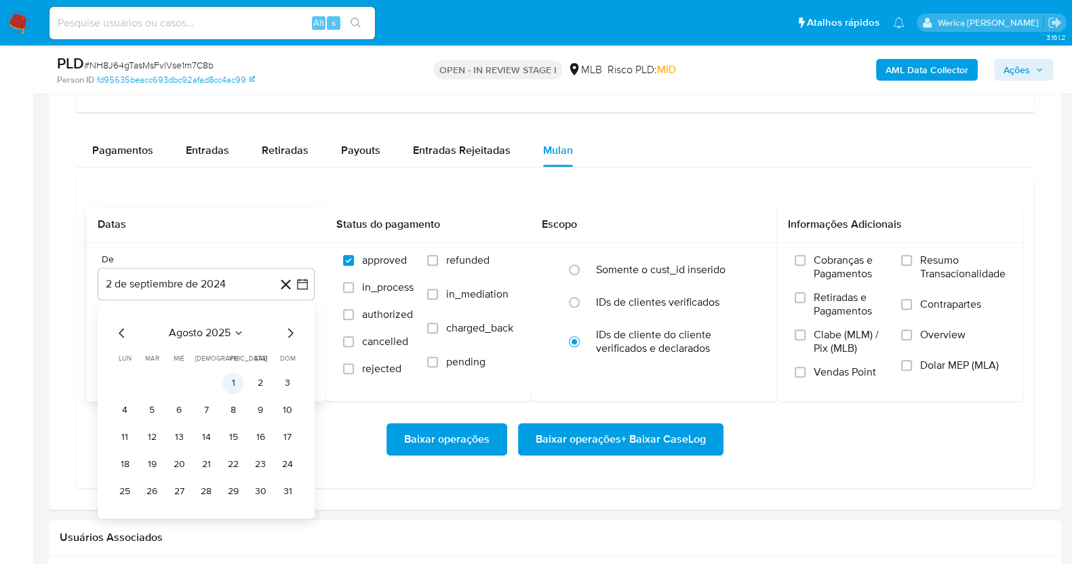
click at [234, 384] on button "1" at bounding box center [233, 383] width 22 height 22
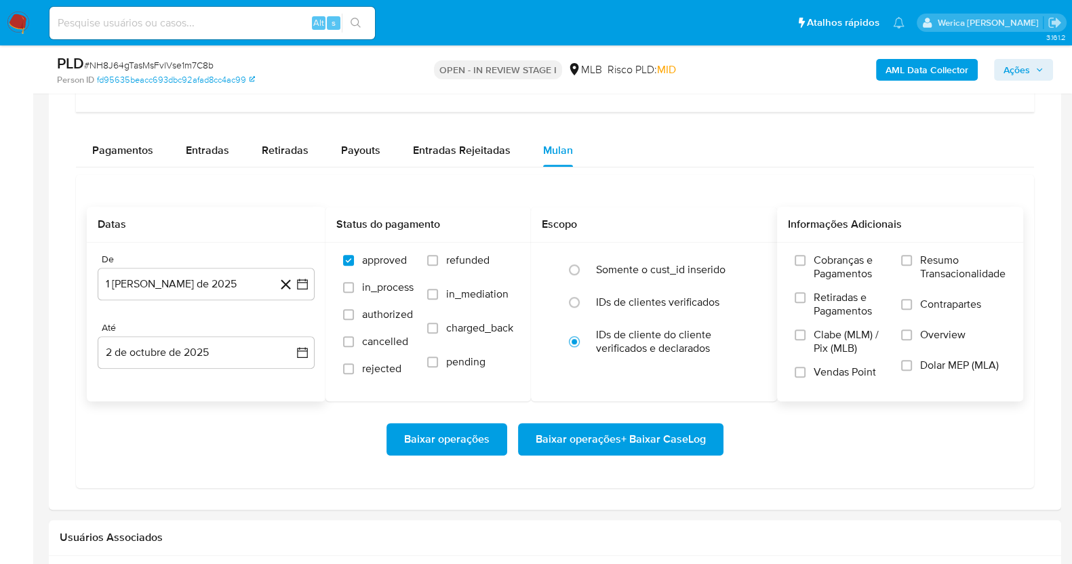
click at [845, 269] on span "Cobranças e Pagamentos" at bounding box center [851, 267] width 74 height 27
click at [806, 266] on input "Cobranças e Pagamentos" at bounding box center [800, 260] width 11 height 11
click at [843, 319] on label "Retiradas e Pagamentos" at bounding box center [841, 309] width 93 height 37
click at [806, 303] on input "Retiradas e Pagamentos" at bounding box center [800, 297] width 11 height 11
click at [844, 358] on label "Clabe (MLM) / Pix (MLB)" at bounding box center [841, 346] width 93 height 37
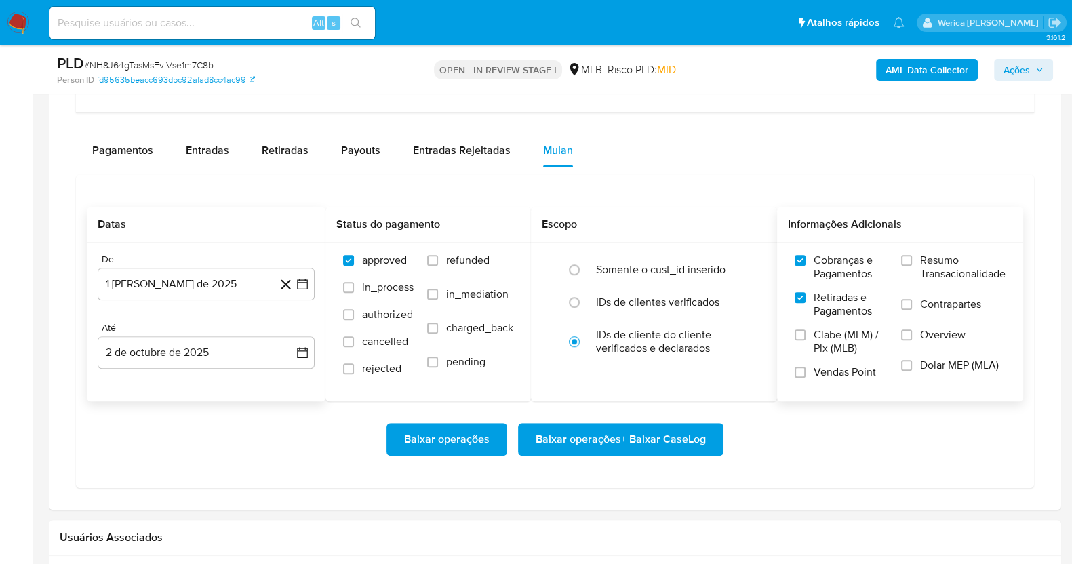
click at [806, 340] on input "Clabe (MLM) / Pix (MLB)" at bounding box center [800, 335] width 11 height 11
click at [841, 384] on label "Vendas Point" at bounding box center [841, 377] width 93 height 24
click at [806, 378] on input "Vendas Point" at bounding box center [800, 372] width 11 height 11
click at [953, 361] on span "Dolar MEP (MLA)" at bounding box center [959, 366] width 79 height 14
click at [912, 361] on input "Dolar MEP (MLA)" at bounding box center [906, 365] width 11 height 11
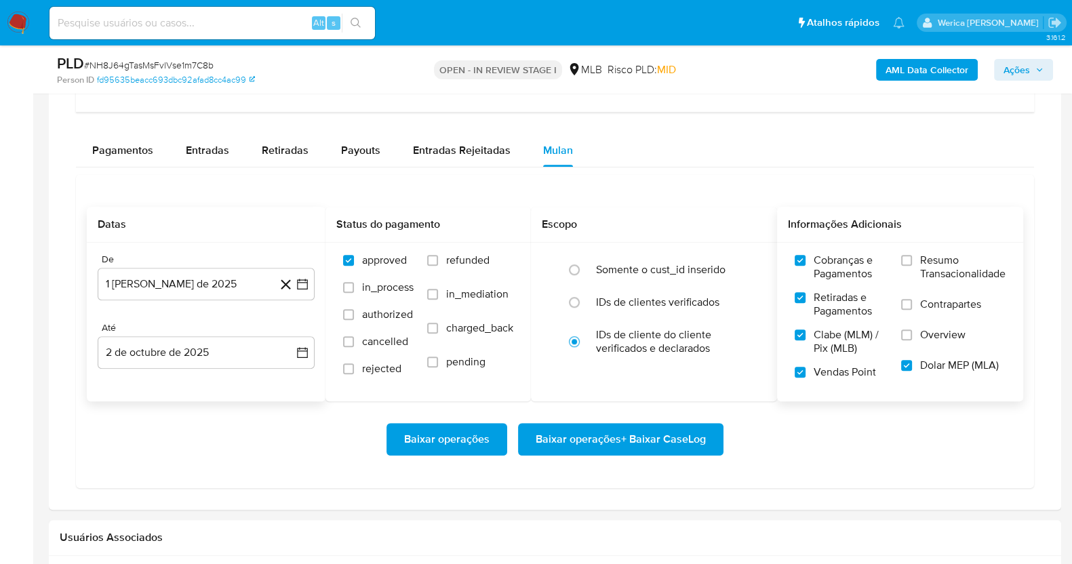
click at [943, 337] on span "Overview" at bounding box center [942, 335] width 45 height 14
click at [912, 337] on input "Overview" at bounding box center [906, 335] width 11 height 11
click at [938, 300] on span "Contrapartes" at bounding box center [950, 305] width 61 height 14
click at [912, 300] on input "Contrapartes" at bounding box center [906, 304] width 11 height 11
click at [926, 271] on span "Resumo Transacionalidade" at bounding box center [962, 267] width 85 height 27
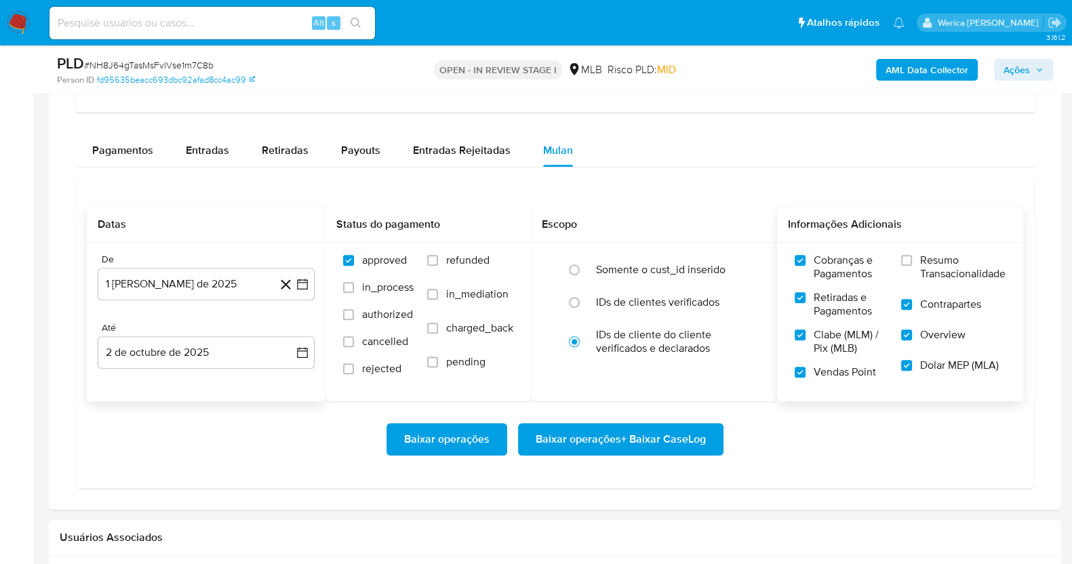
click at [912, 266] on input "Resumo Transacionalidade" at bounding box center [906, 260] width 11 height 11
click at [673, 433] on span "Baixar operações + Baixar CaseLog" at bounding box center [621, 439] width 170 height 30
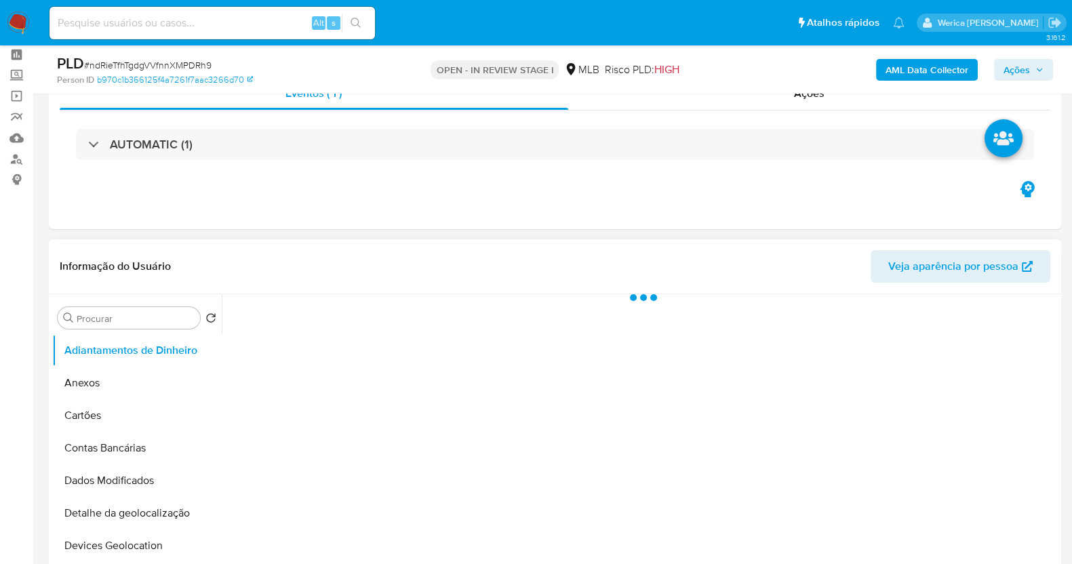
scroll to position [84, 0]
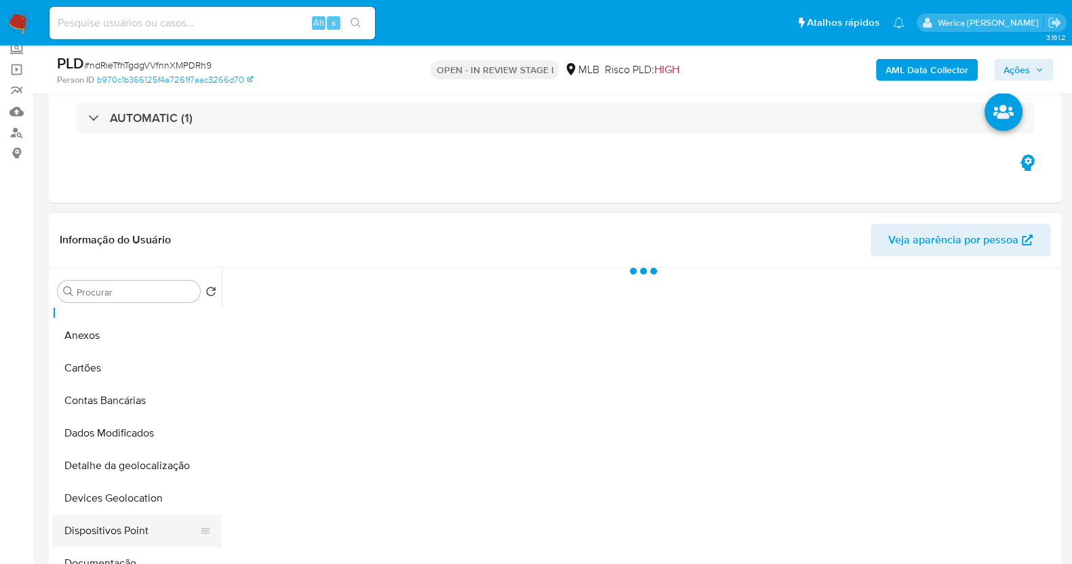
select select "10"
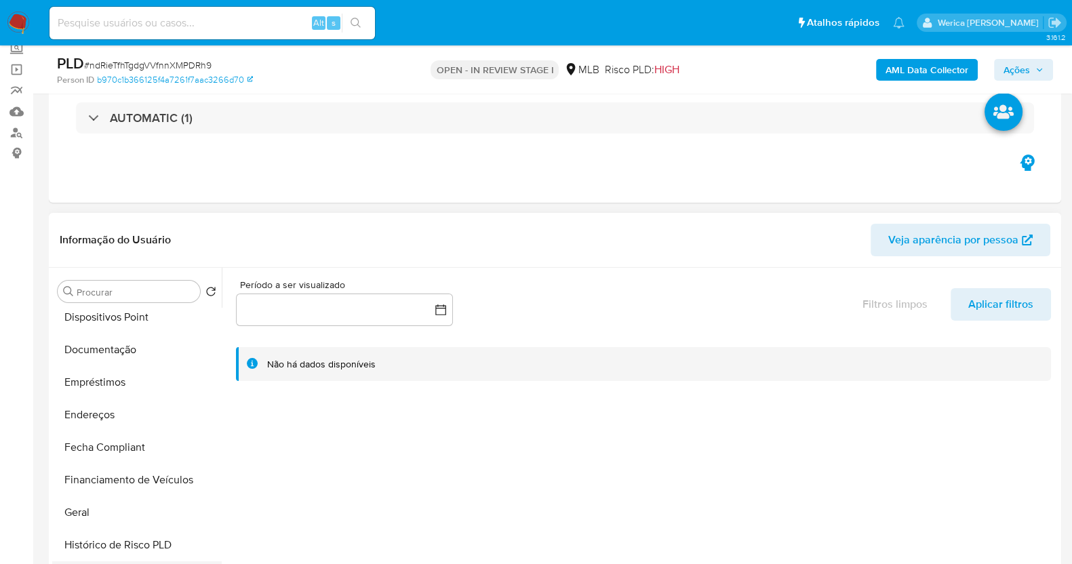
scroll to position [338, 0]
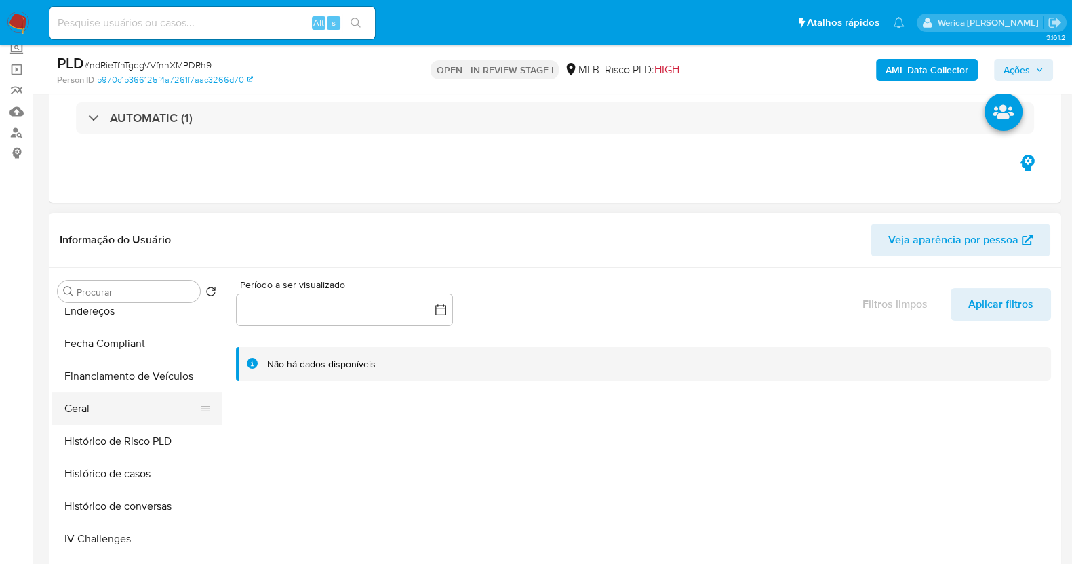
click at [116, 402] on button "Geral" at bounding box center [131, 409] width 159 height 33
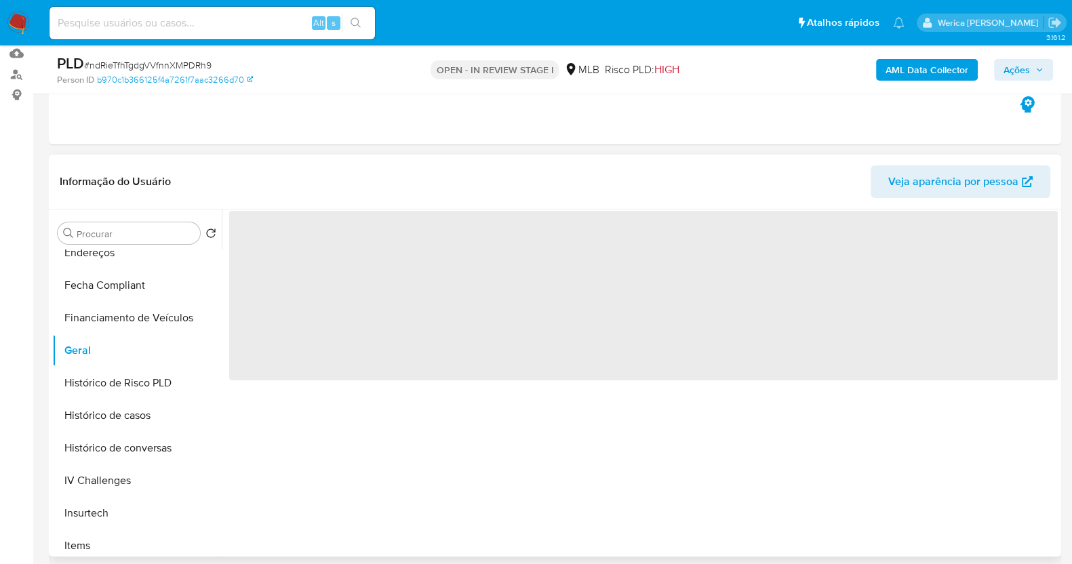
scroll to position [169, 0]
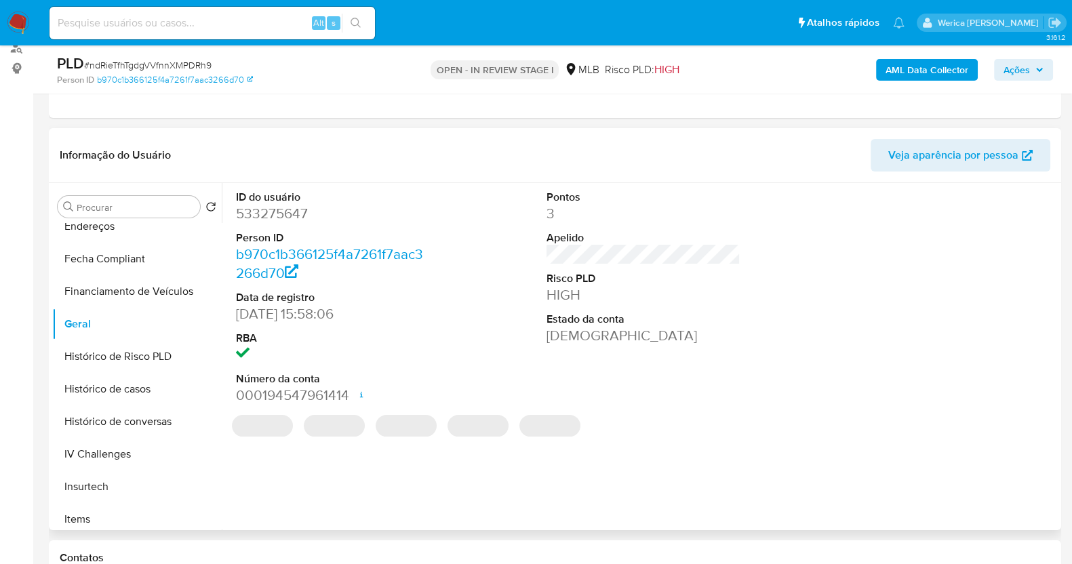
click at [308, 231] on dt "Person ID" at bounding box center [333, 238] width 194 height 15
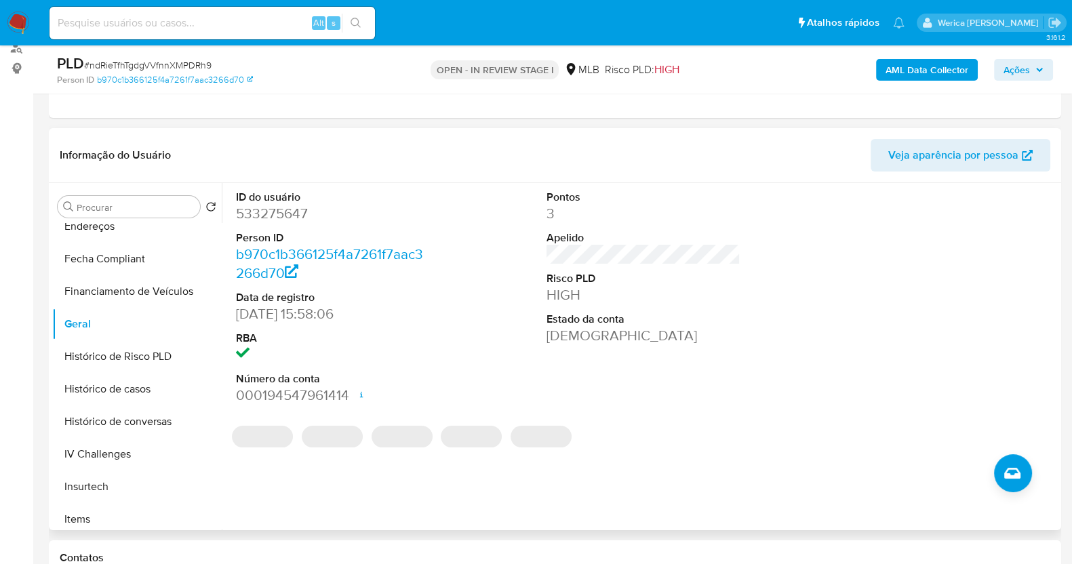
click at [294, 207] on dd "533275647" at bounding box center [333, 213] width 194 height 19
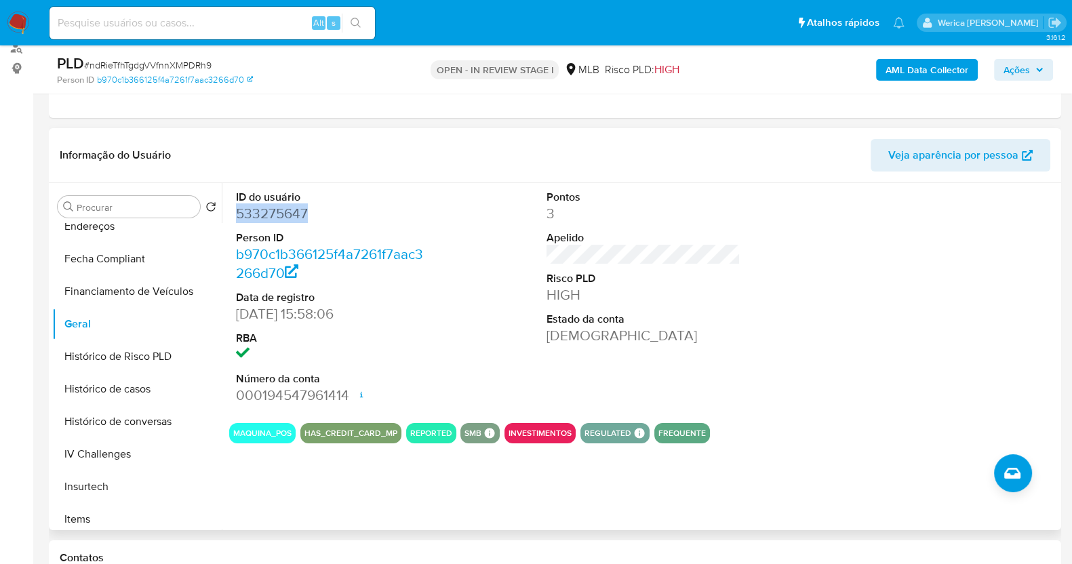
copy dd "533275647"
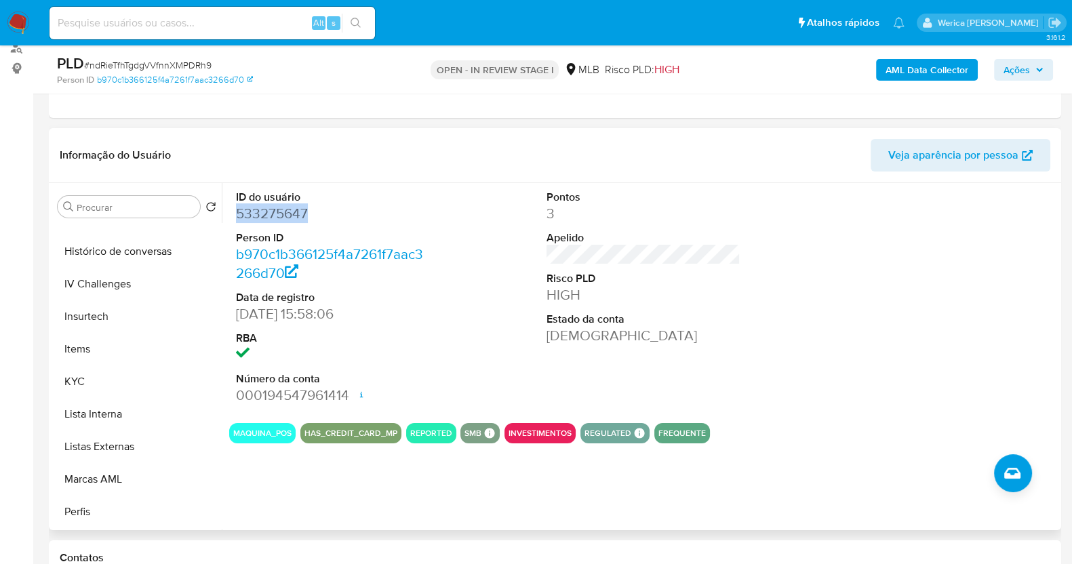
scroll to position [338, 0]
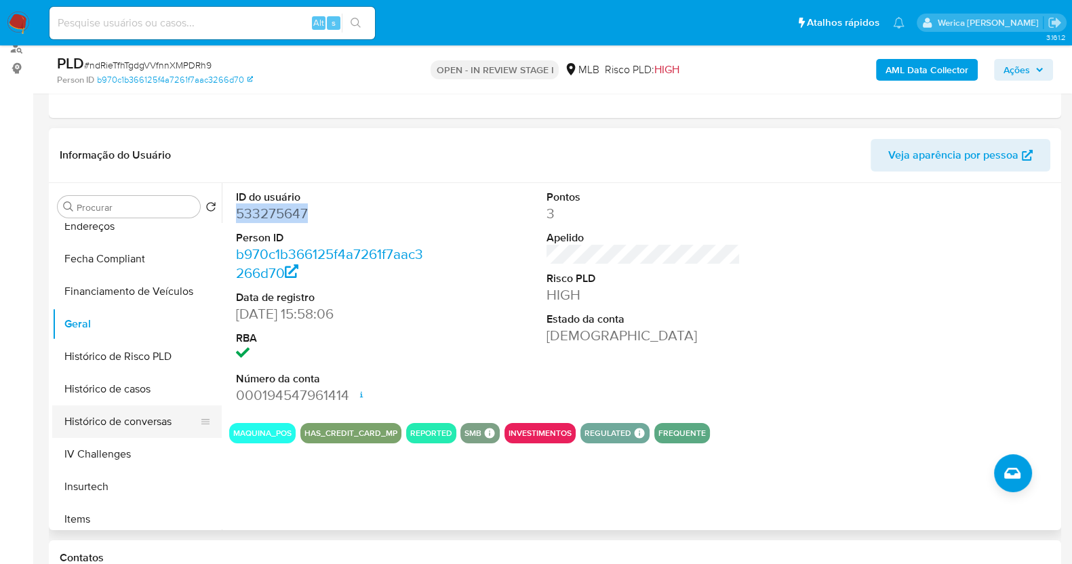
click at [129, 412] on button "Histórico de conversas" at bounding box center [131, 421] width 159 height 33
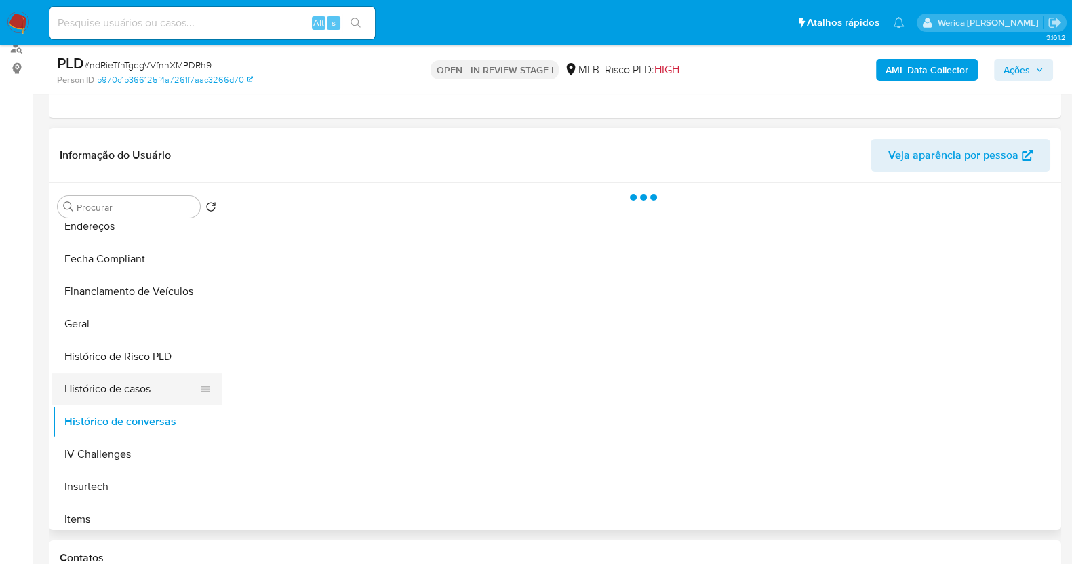
click at [125, 401] on button "Histórico de casos" at bounding box center [131, 389] width 159 height 33
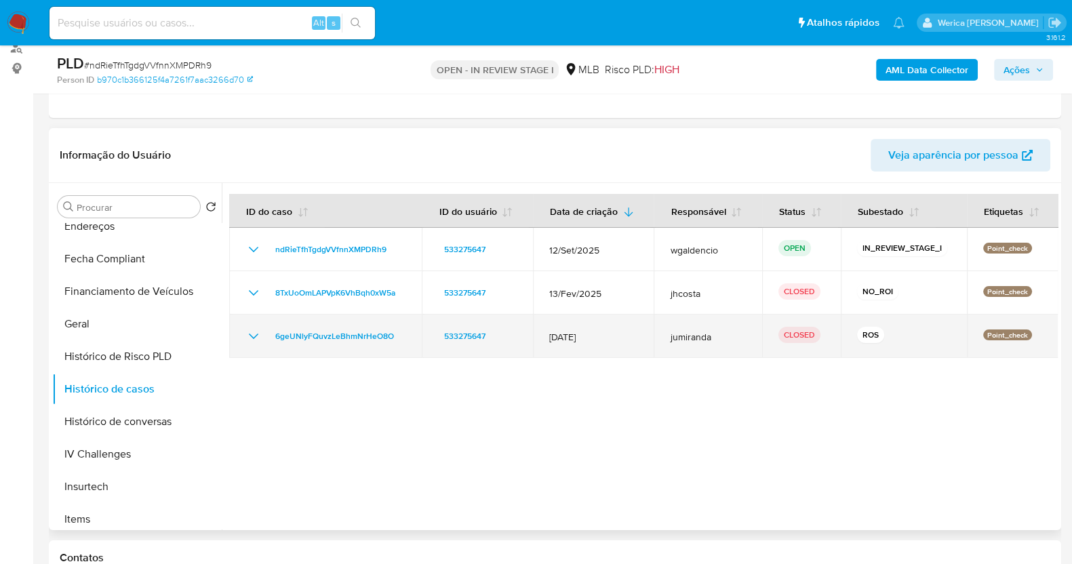
click at [253, 338] on icon "Mostrar/Ocultar" at bounding box center [253, 336] width 16 height 16
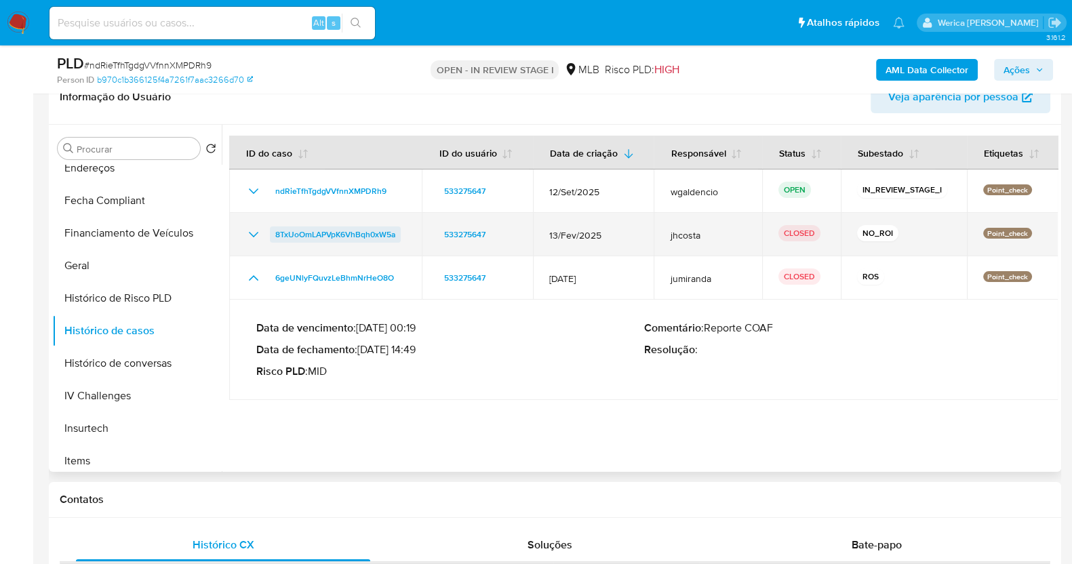
scroll to position [254, 0]
